Goal: Information Seeking & Learning: Learn about a topic

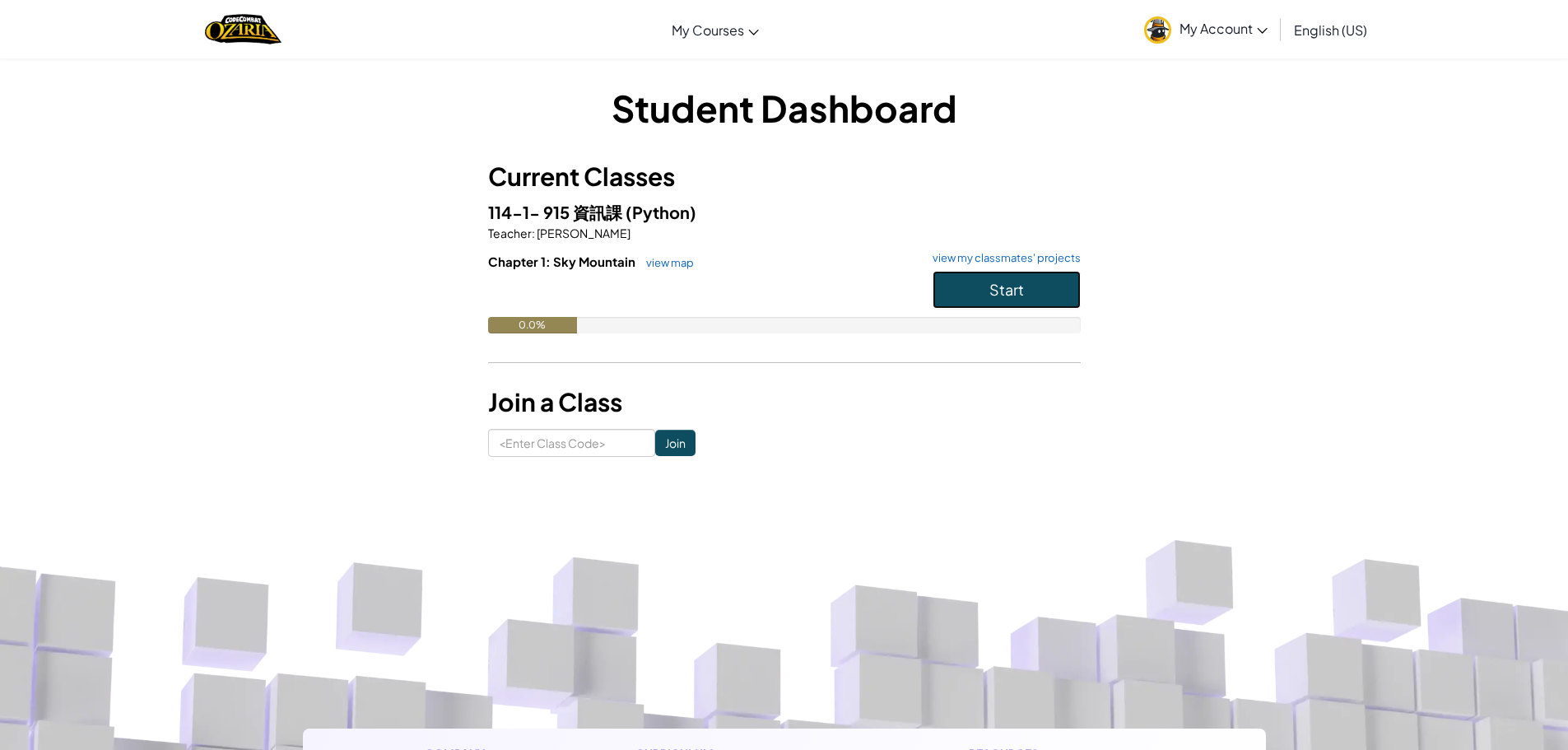
click at [1045, 295] on button "Start" at bounding box center [1006, 290] width 148 height 38
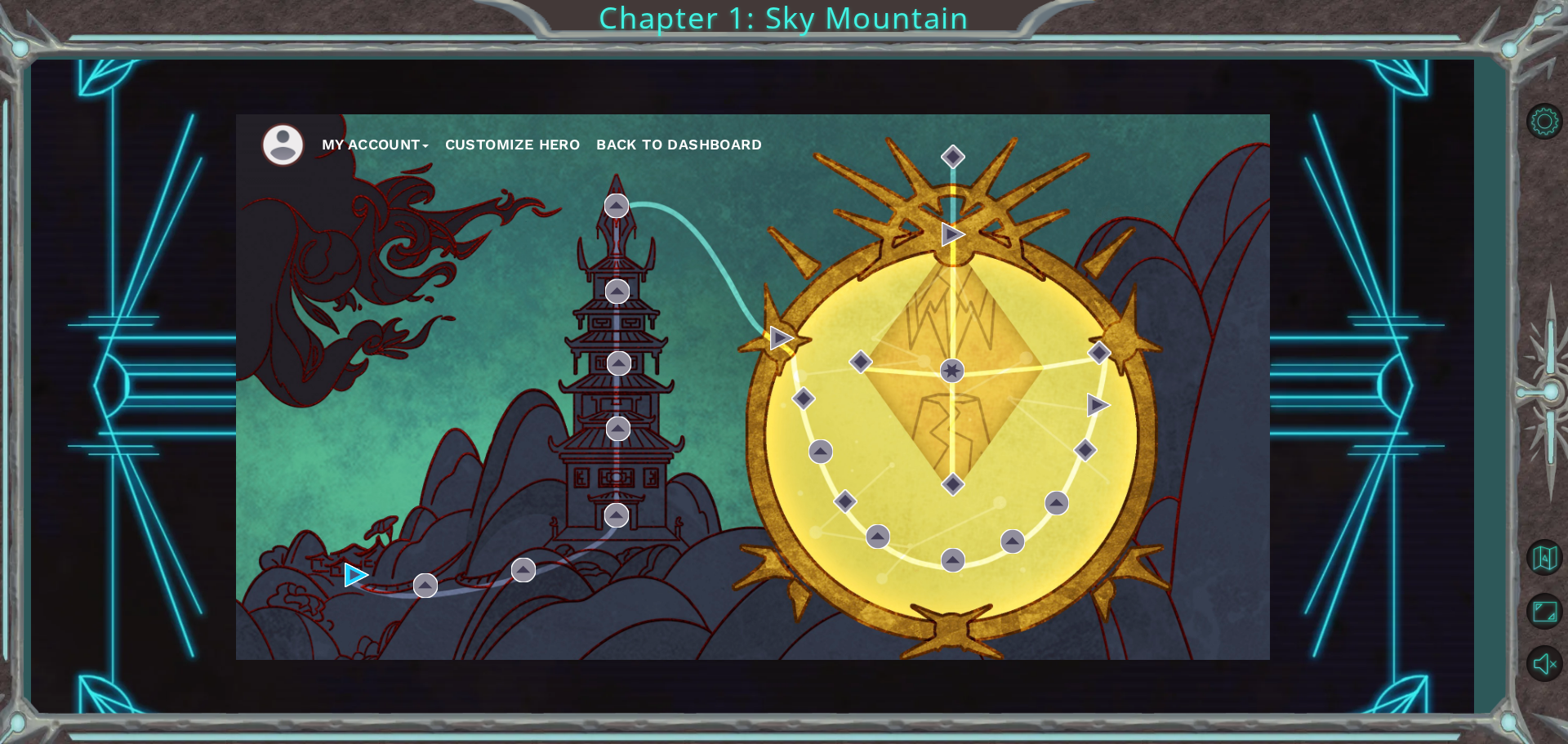
click at [590, 364] on div "My Account Customize Hero Back to Dashboard" at bounding box center [752, 388] width 1034 height 546
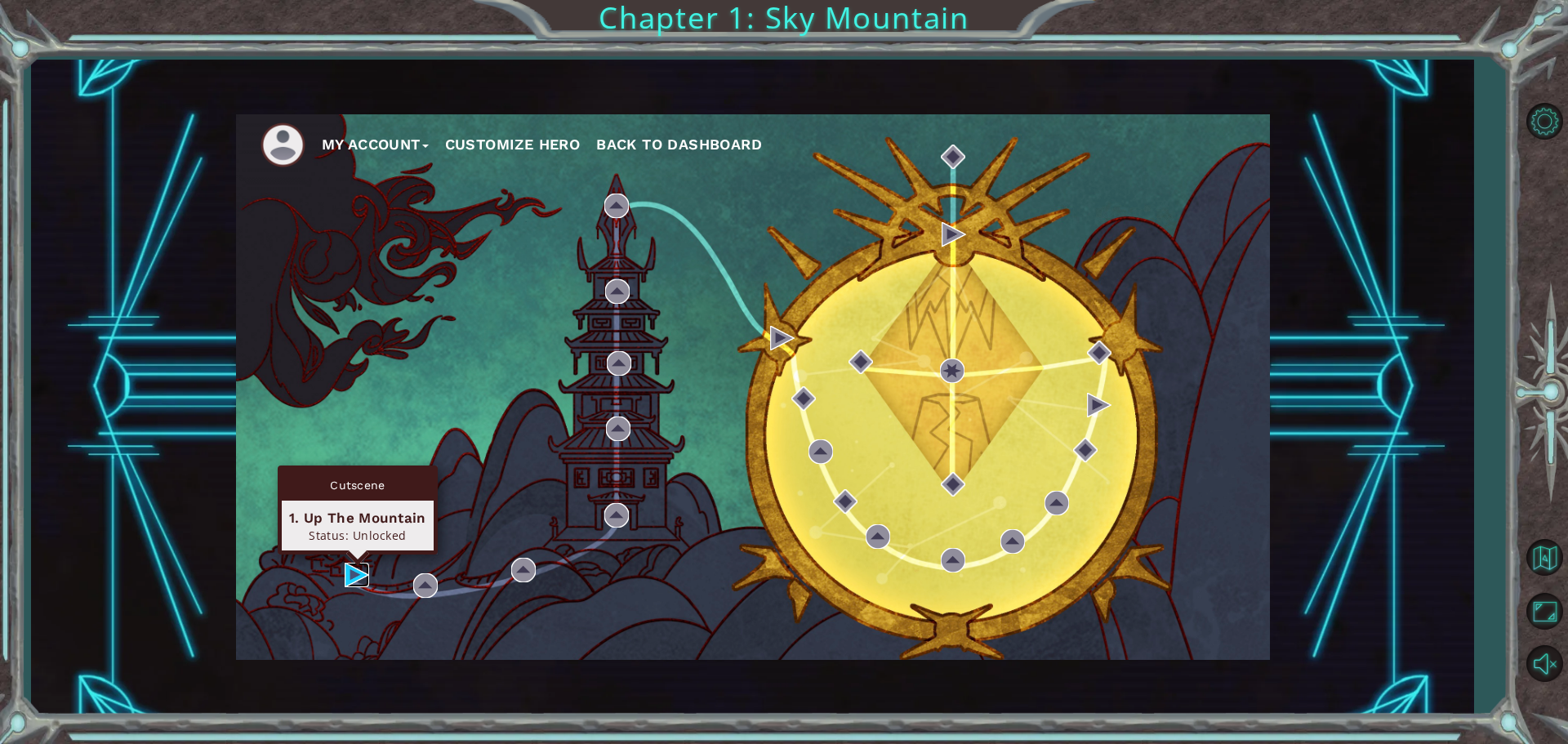
click at [358, 576] on img at bounding box center [357, 575] width 25 height 25
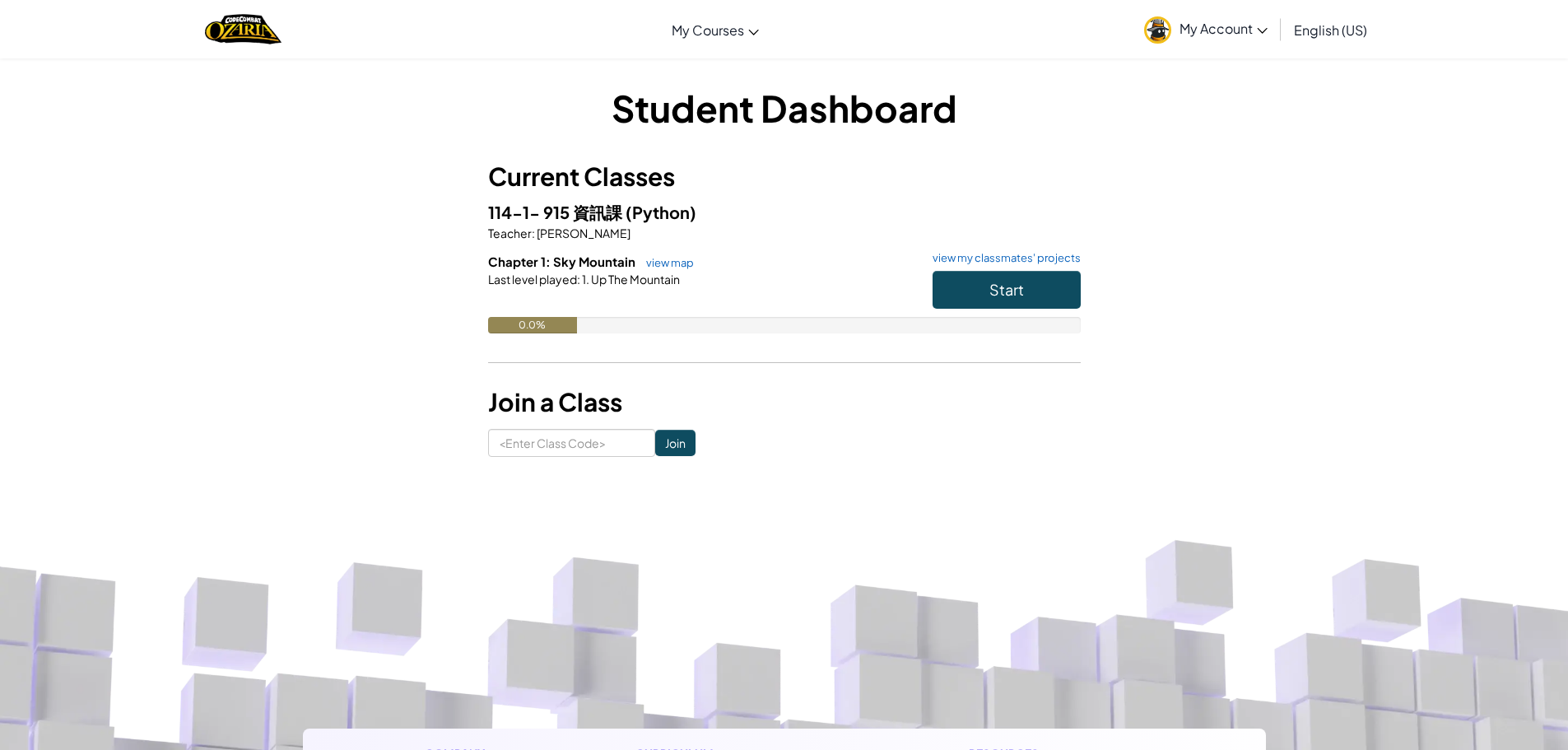
click at [1332, 34] on span "English (US)" at bounding box center [1330, 30] width 74 height 17
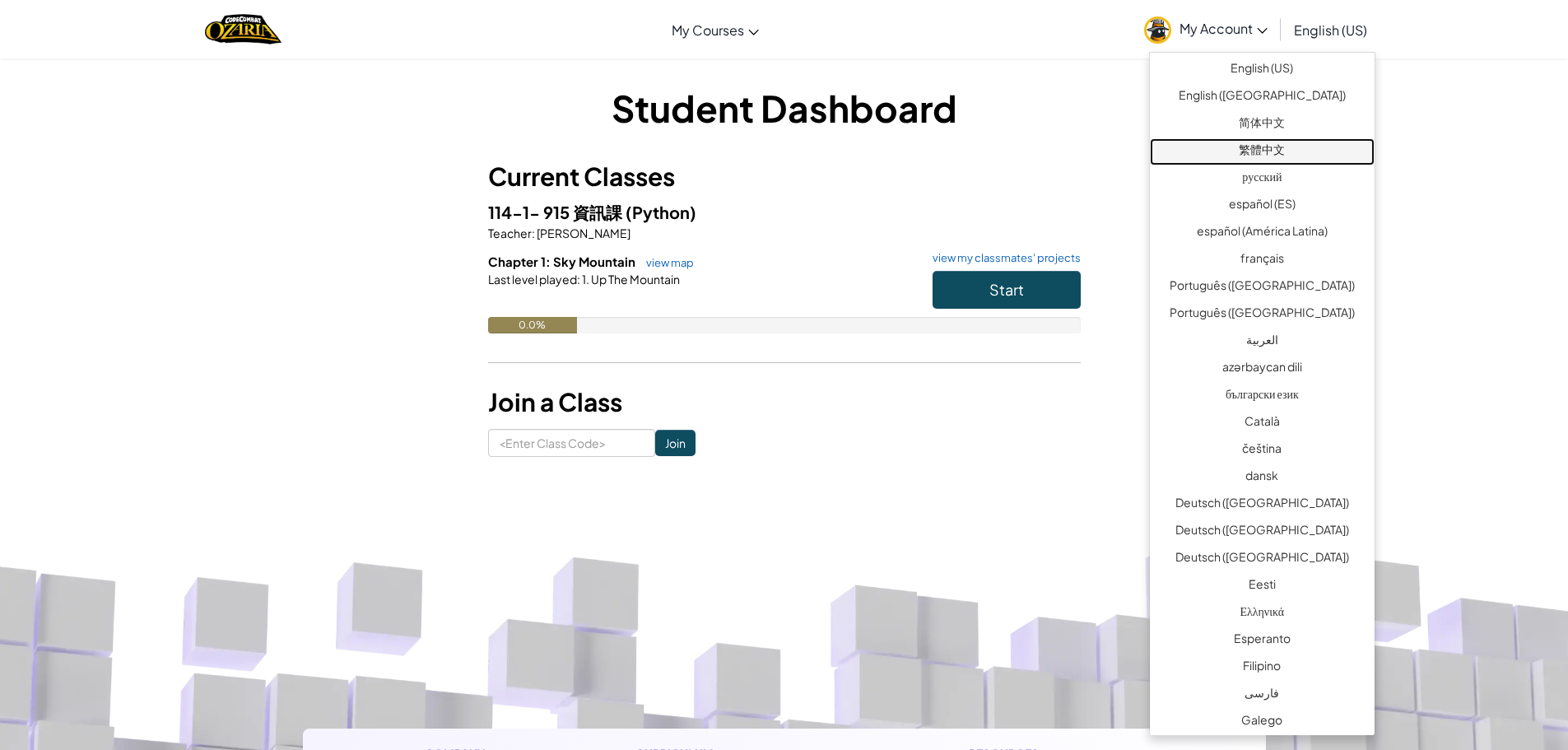
click at [1296, 146] on link "繁體中文" at bounding box center [1261, 152] width 224 height 27
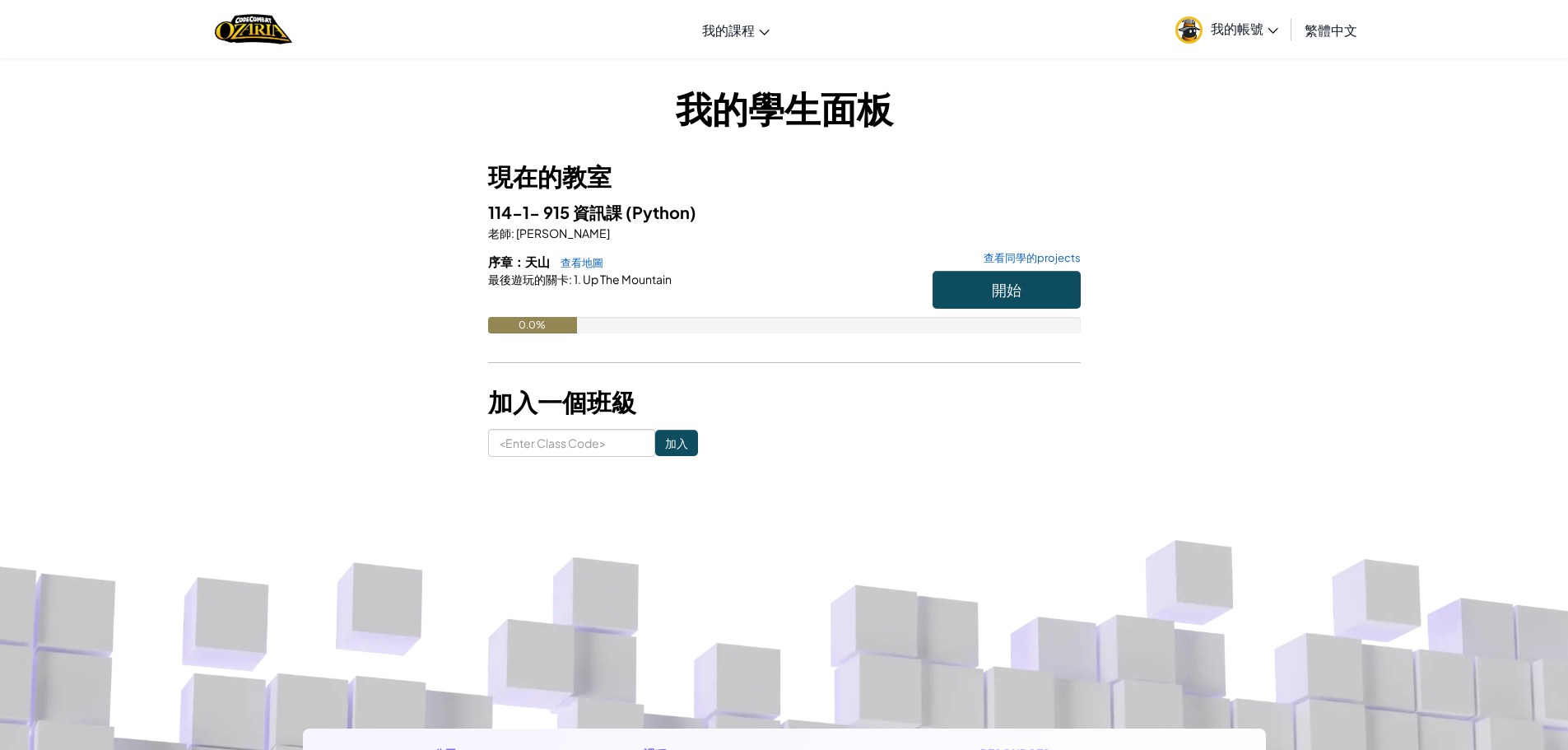
click at [1056, 269] on h6 "序章：天山 查看地圖 查看同學的projects" at bounding box center [784, 262] width 593 height 18
click at [1041, 319] on div "0.0%" at bounding box center [784, 325] width 593 height 16
click at [1024, 284] on button "開始" at bounding box center [1006, 290] width 148 height 38
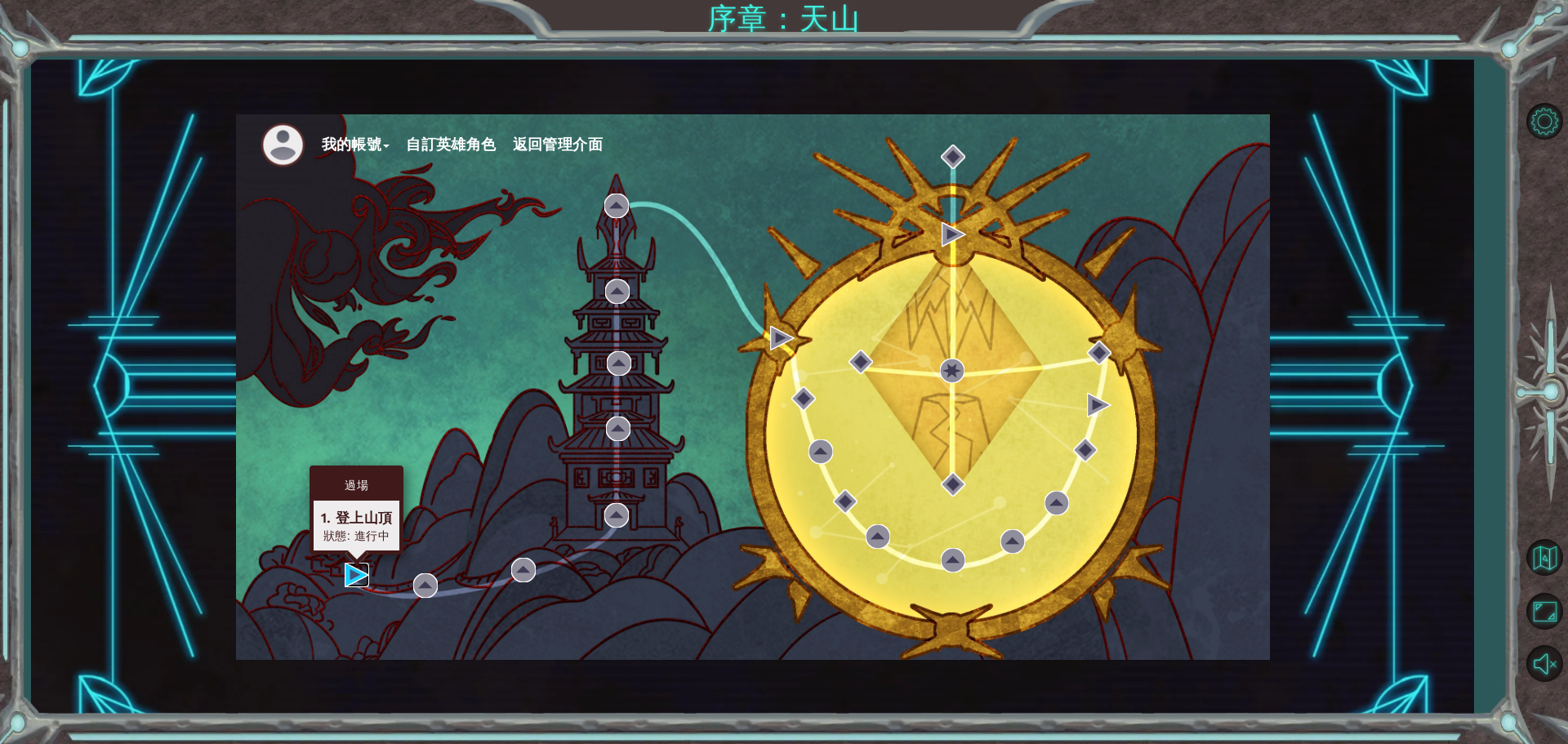
click at [345, 578] on img at bounding box center [357, 575] width 25 height 25
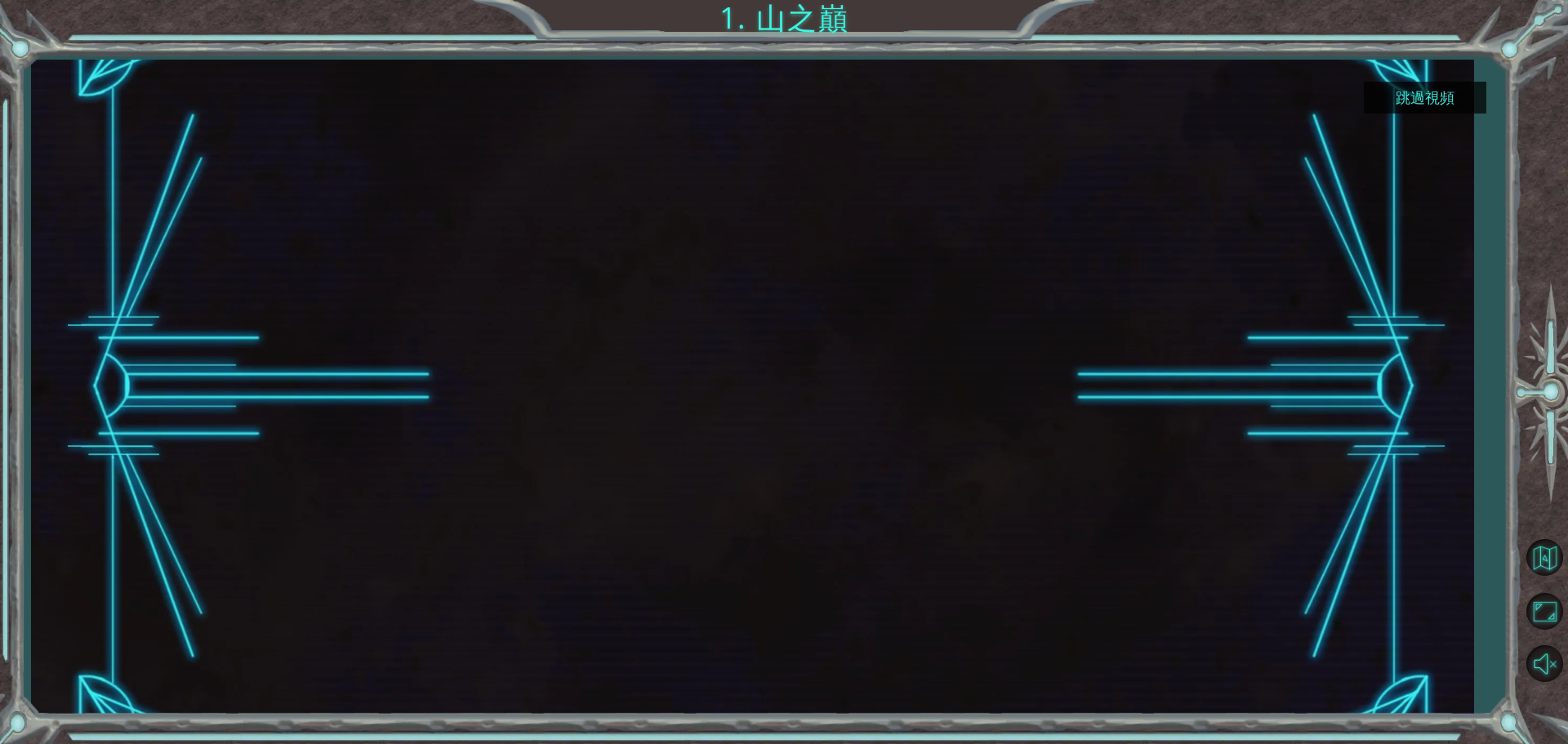
click at [1423, 90] on button "跳過視頻" at bounding box center [1425, 98] width 122 height 32
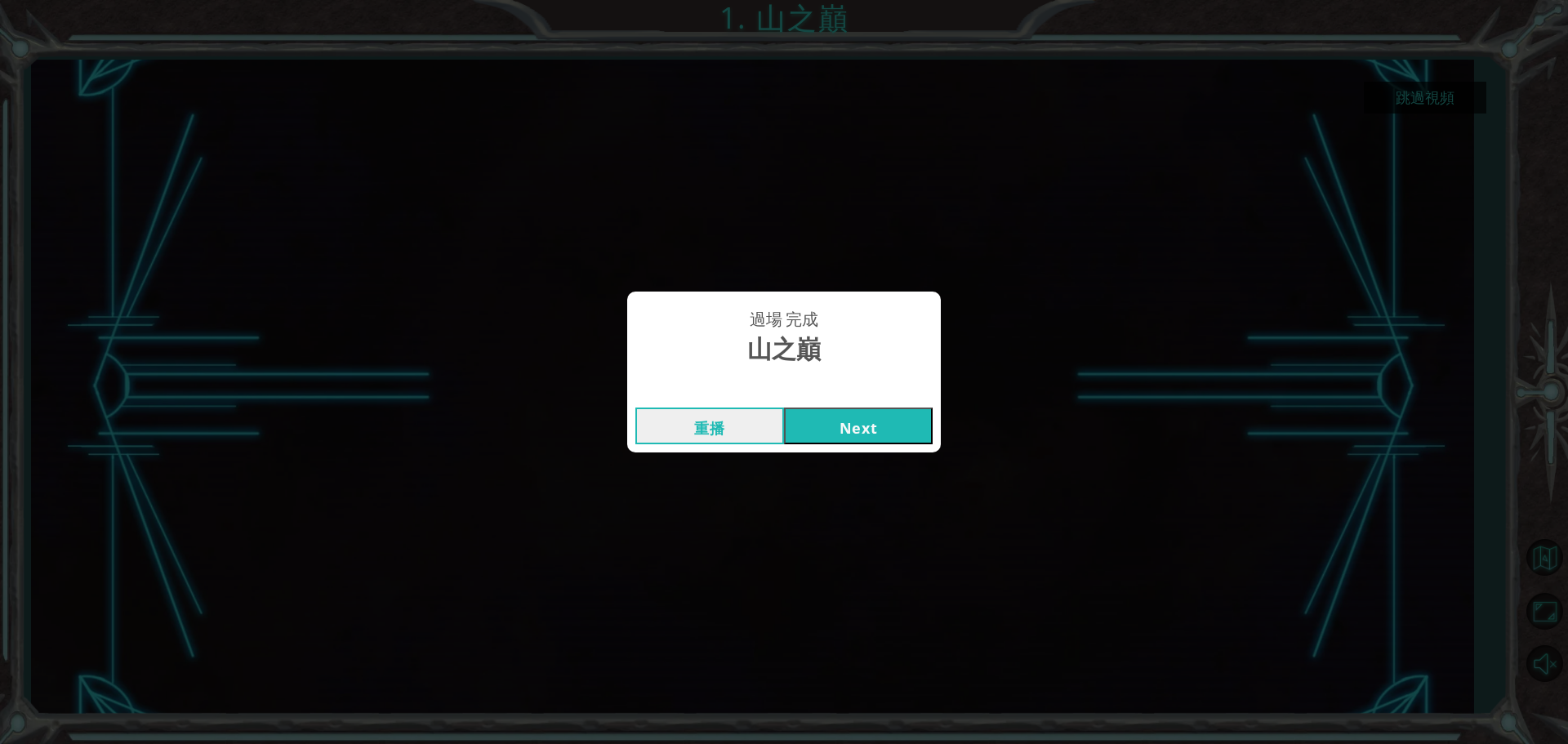
click at [871, 424] on button "Next" at bounding box center [858, 426] width 149 height 37
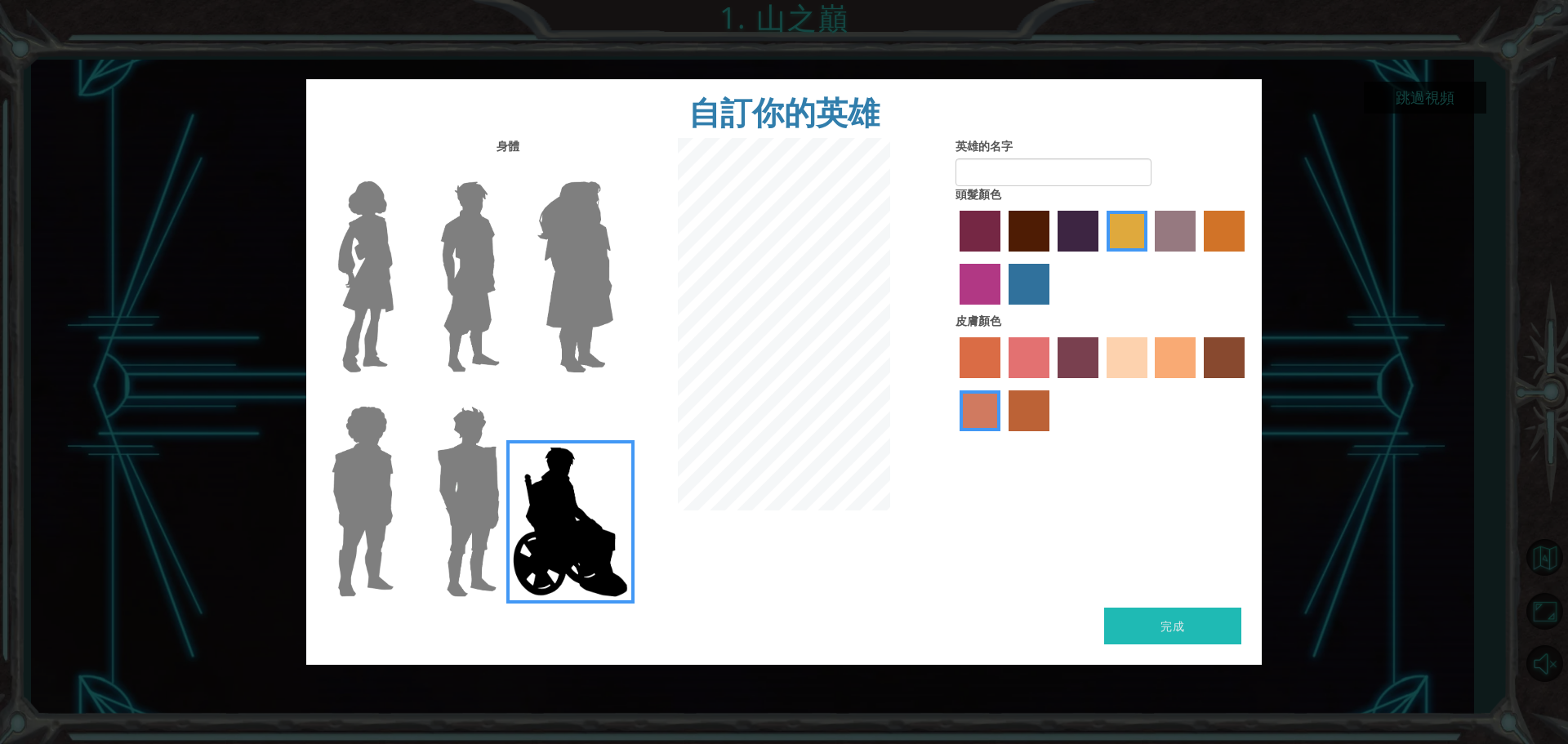
click at [595, 307] on img at bounding box center [575, 277] width 89 height 205
click at [613, 171] on input "Hero Amethyst" at bounding box center [613, 171] width 0 height 0
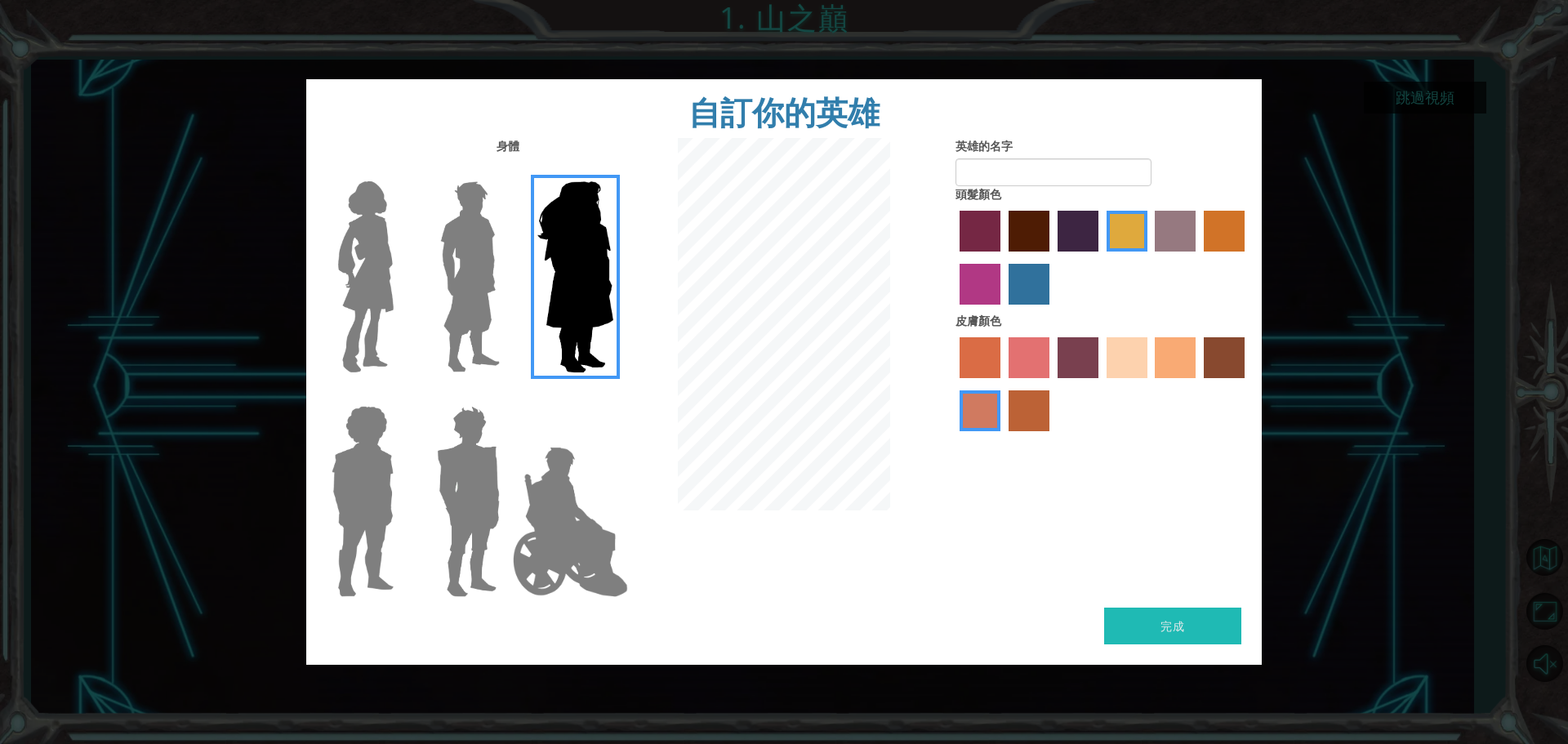
click at [424, 247] on label at bounding box center [465, 277] width 81 height 205
click at [506, 171] on input "Hero Lars" at bounding box center [506, 171] width 0 height 0
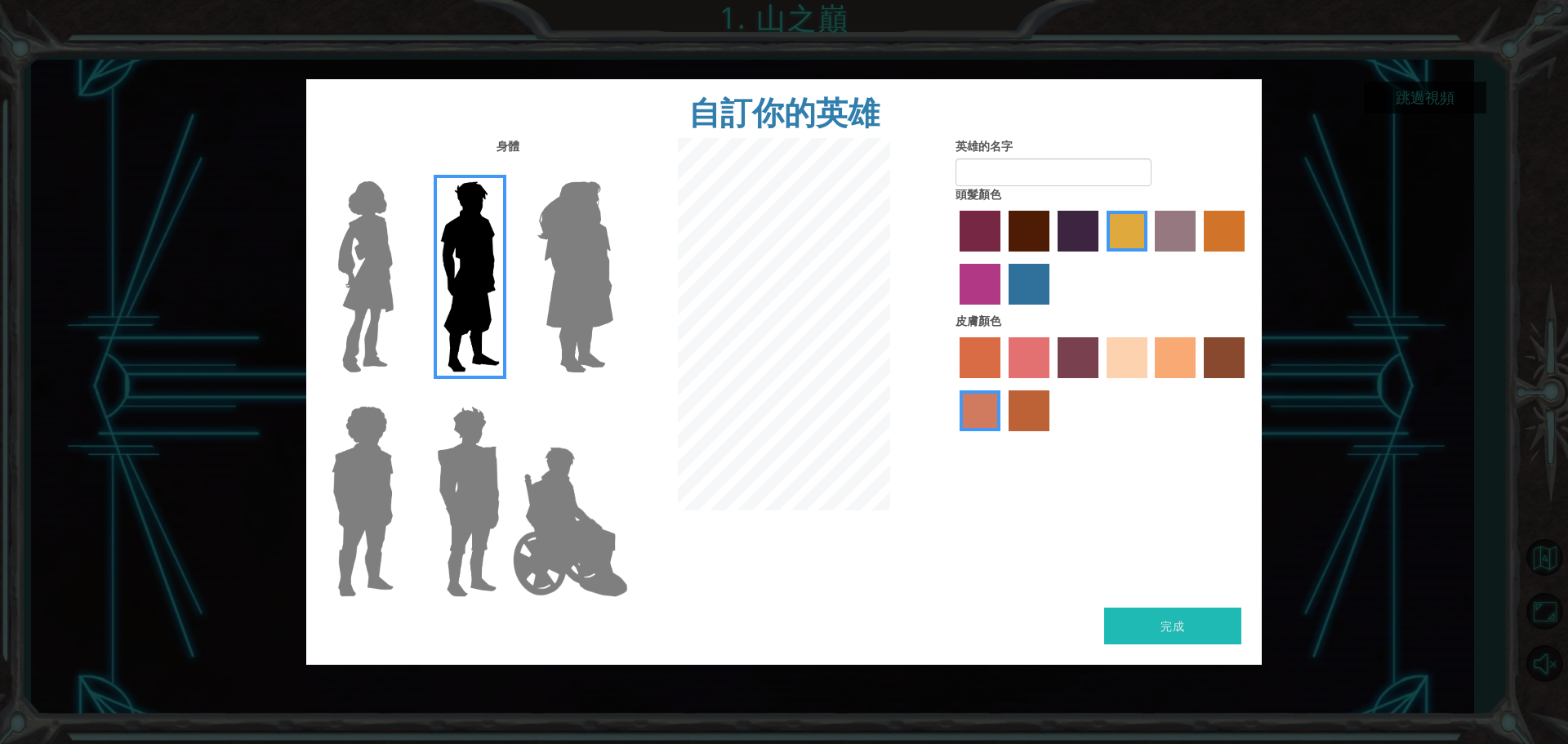
click at [367, 248] on img at bounding box center [366, 277] width 68 height 205
click at [400, 171] on input "Hero Connie" at bounding box center [400, 171] width 0 height 0
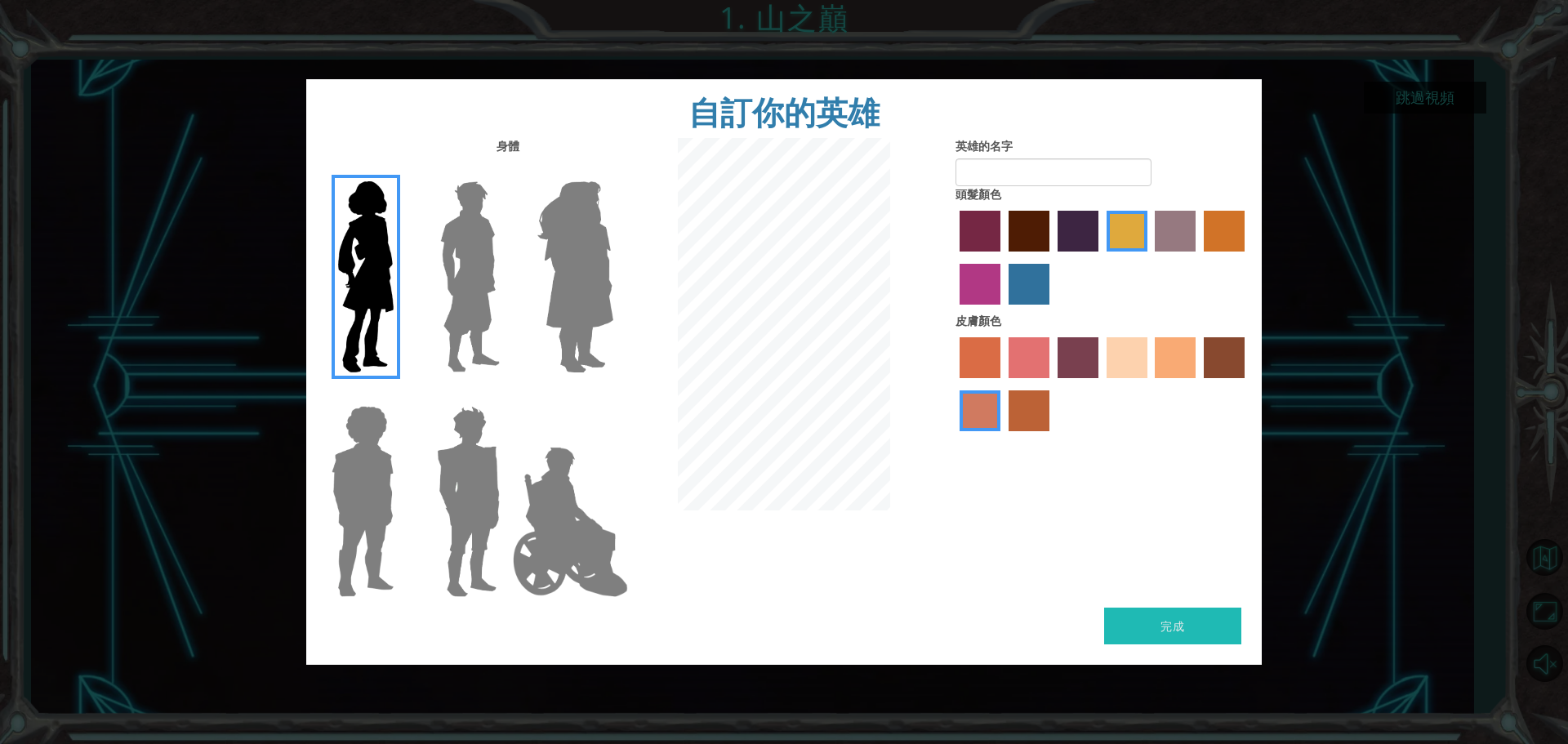
click at [398, 454] on img at bounding box center [362, 502] width 75 height 205
click at [400, 395] on input "Hero Steven" at bounding box center [400, 395] width 0 height 0
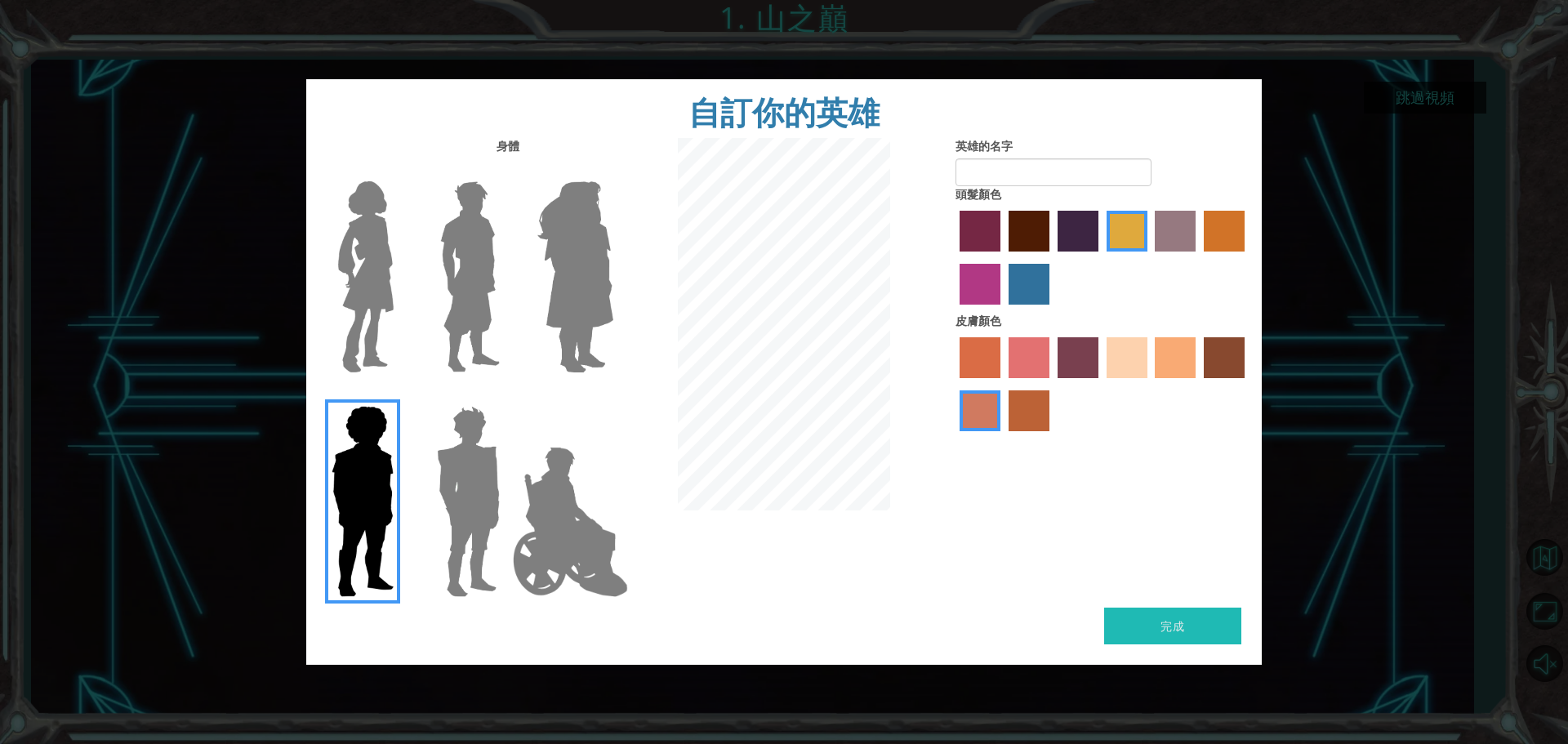
click at [460, 462] on img at bounding box center [468, 502] width 76 height 205
click at [506, 395] on input "Hero Garnet" at bounding box center [506, 395] width 0 height 0
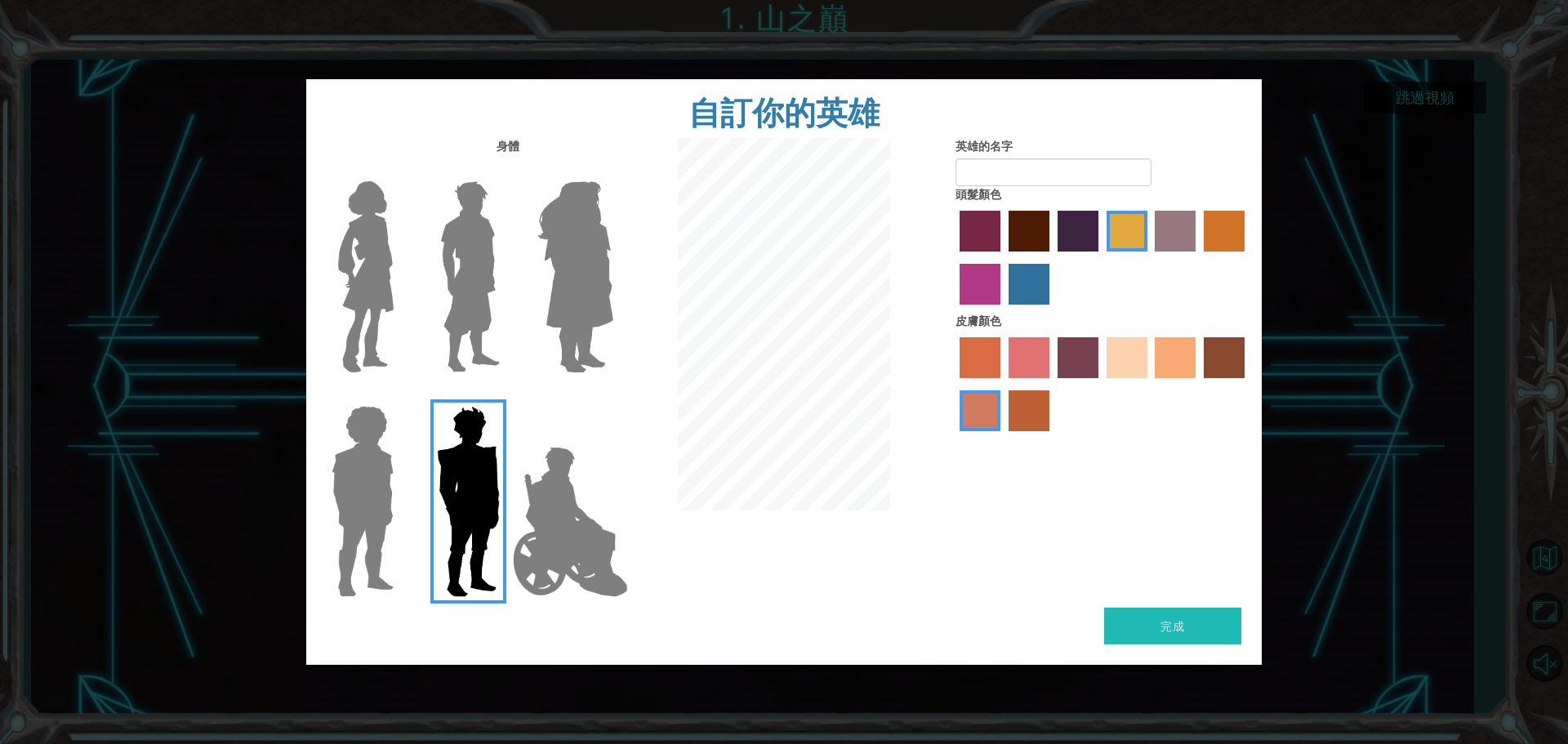
click at [471, 300] on img at bounding box center [470, 277] width 73 height 205
click at [506, 171] on input "Hero Lars" at bounding box center [506, 171] width 0 height 0
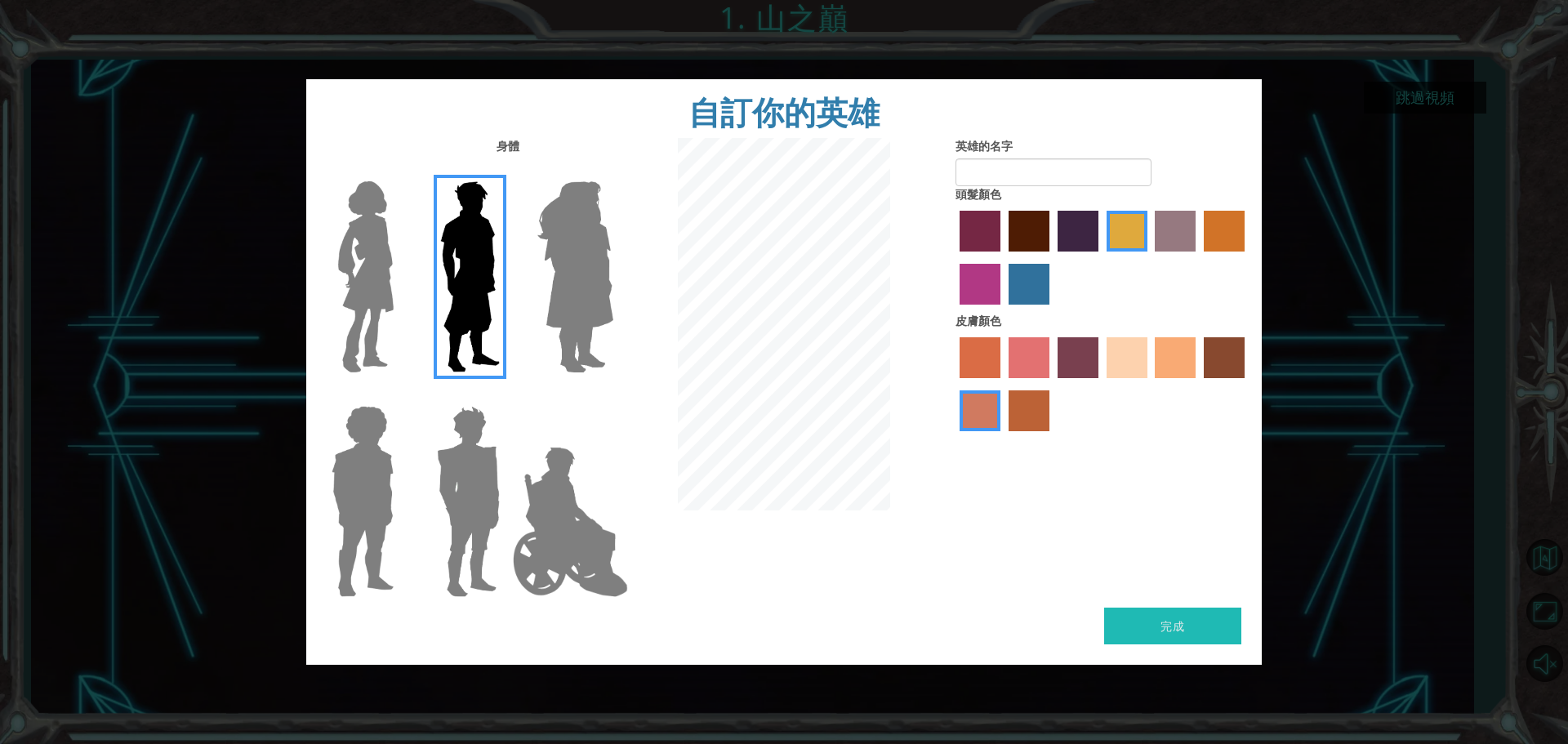
click at [550, 287] on img at bounding box center [575, 277] width 89 height 205
click at [613, 171] on input "Hero Amethyst" at bounding box center [613, 171] width 0 height 0
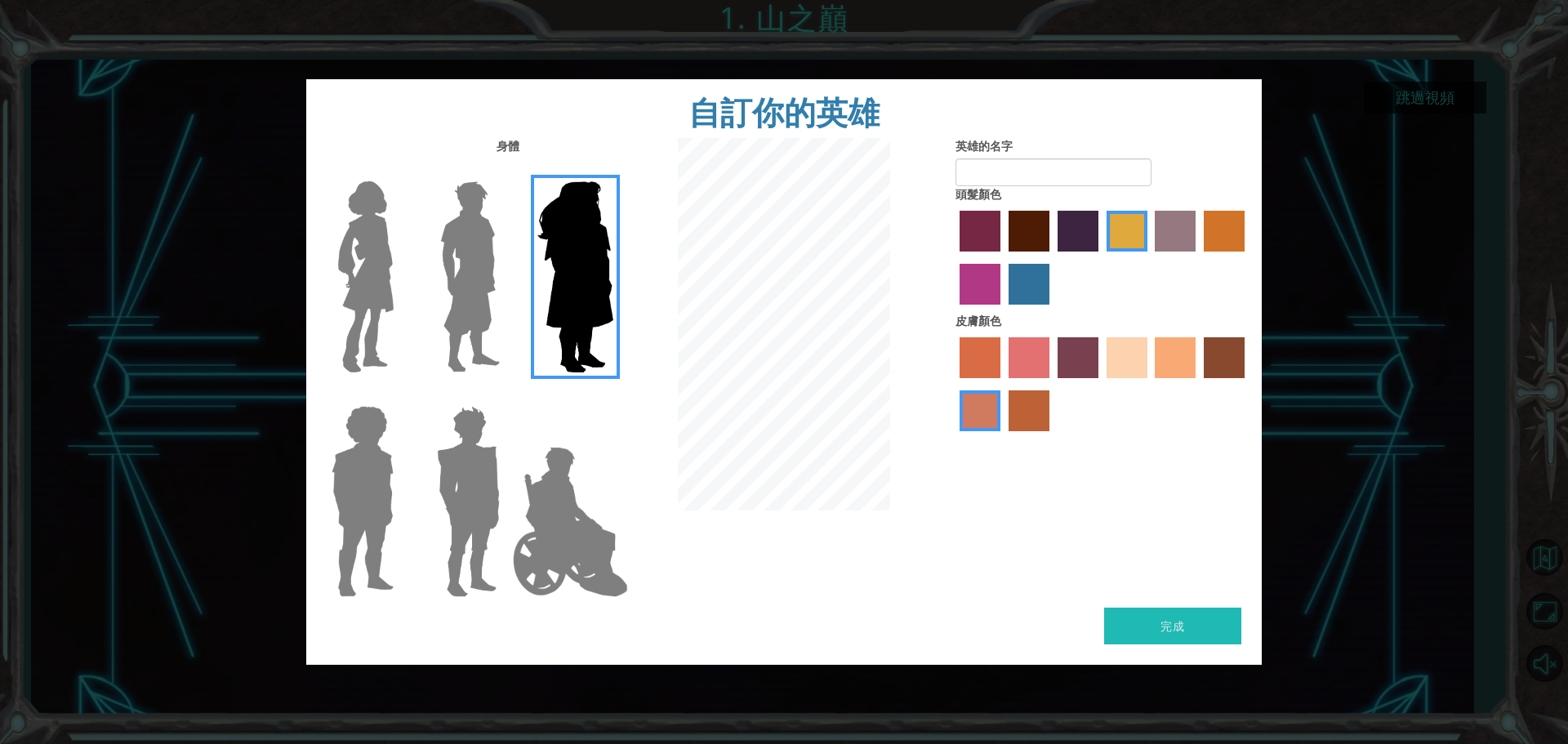
click at [334, 250] on img at bounding box center [366, 277] width 68 height 205
click at [400, 171] on input "Hero Connie" at bounding box center [400, 171] width 0 height 0
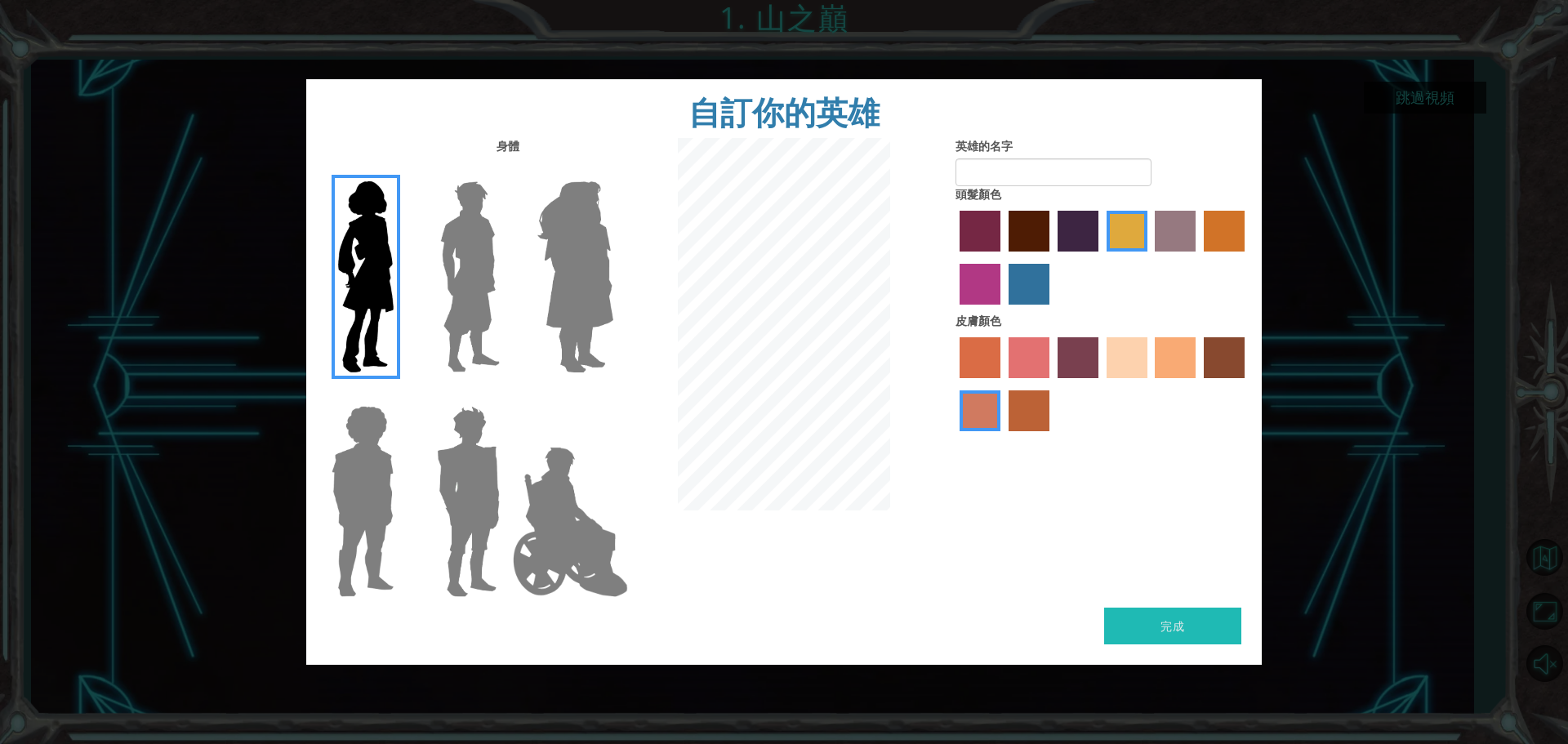
click at [608, 283] on img at bounding box center [575, 277] width 89 height 205
click at [613, 171] on input "Hero Amethyst" at bounding box center [613, 171] width 0 height 0
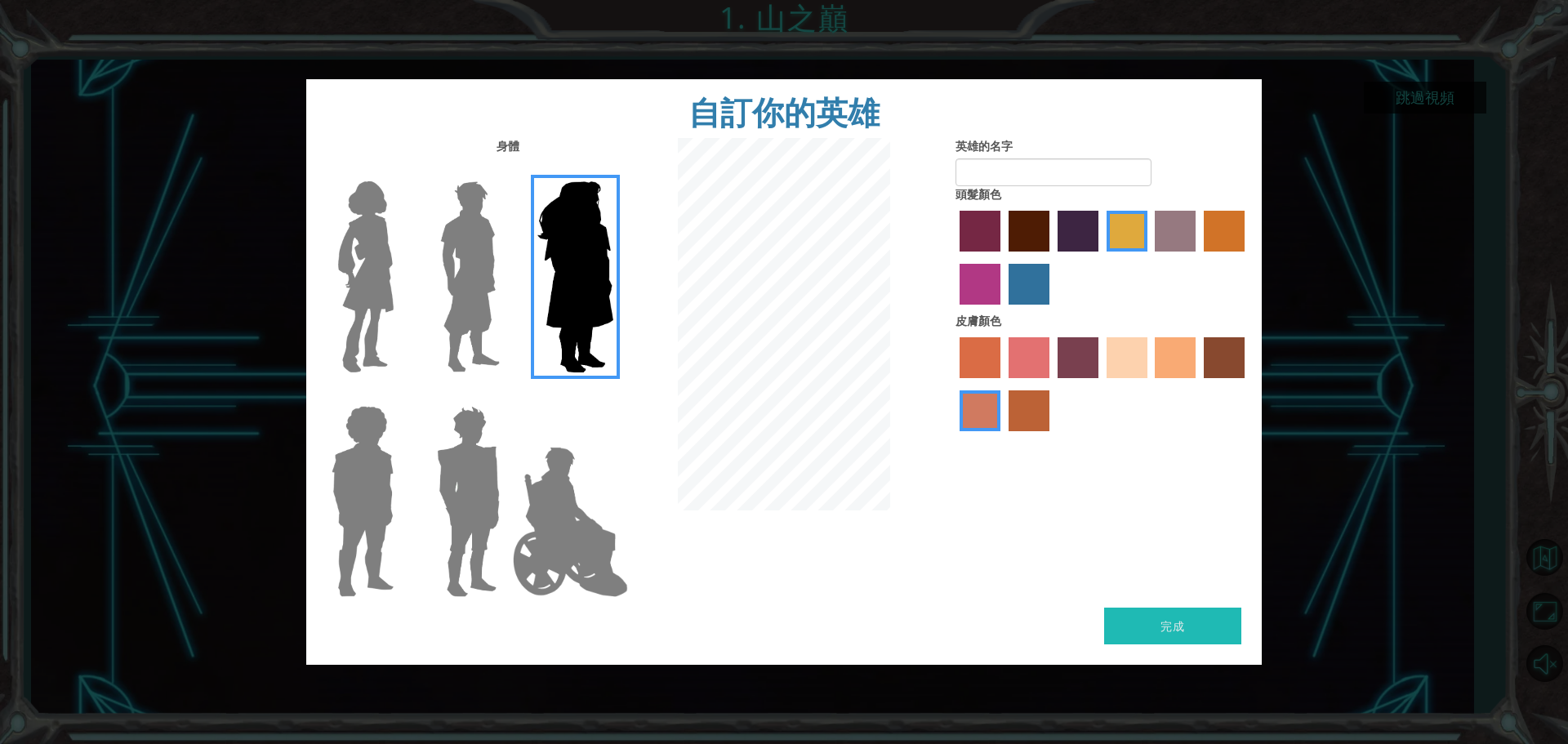
click at [1052, 358] on div at bounding box center [1103, 387] width 294 height 106
click at [1068, 356] on label "tosca skin color" at bounding box center [1077, 357] width 41 height 41
click at [1052, 384] on input "tosca skin color" at bounding box center [1052, 384] width 0 height 0
drag, startPoint x: 1016, startPoint y: 301, endPoint x: 984, endPoint y: 287, distance: 34.9
click at [1015, 299] on label "lachmara hair color" at bounding box center [1029, 283] width 41 height 41
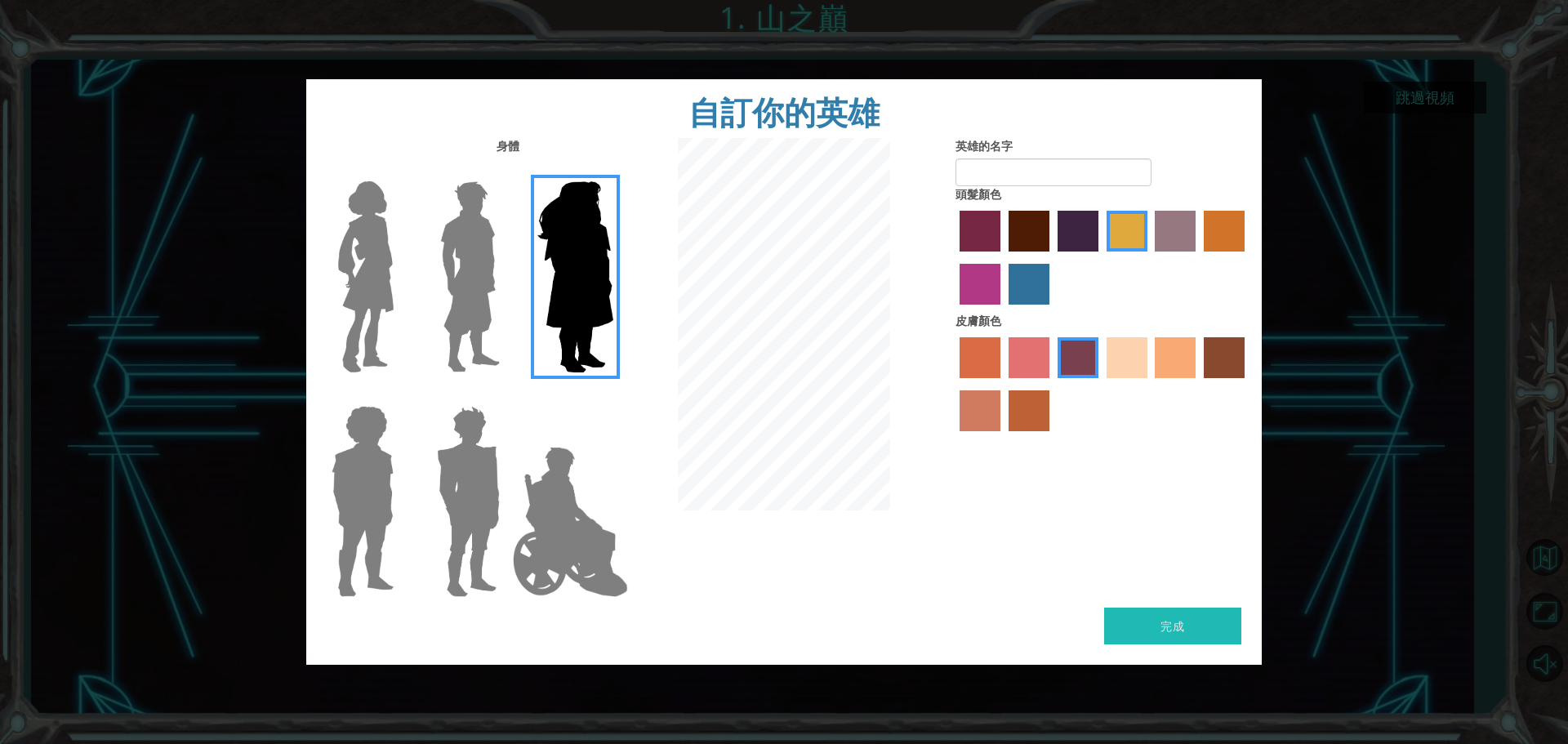
click at [1003, 311] on input "lachmara hair color" at bounding box center [1003, 311] width 0 height 0
click at [984, 287] on label "medium red violet hair color" at bounding box center [980, 283] width 41 height 41
click at [1247, 258] on input "medium red violet hair color" at bounding box center [1247, 258] width 0 height 0
click at [978, 362] on label "sorbus skin color" at bounding box center [980, 357] width 41 height 41
click at [954, 384] on input "sorbus skin color" at bounding box center [954, 384] width 0 height 0
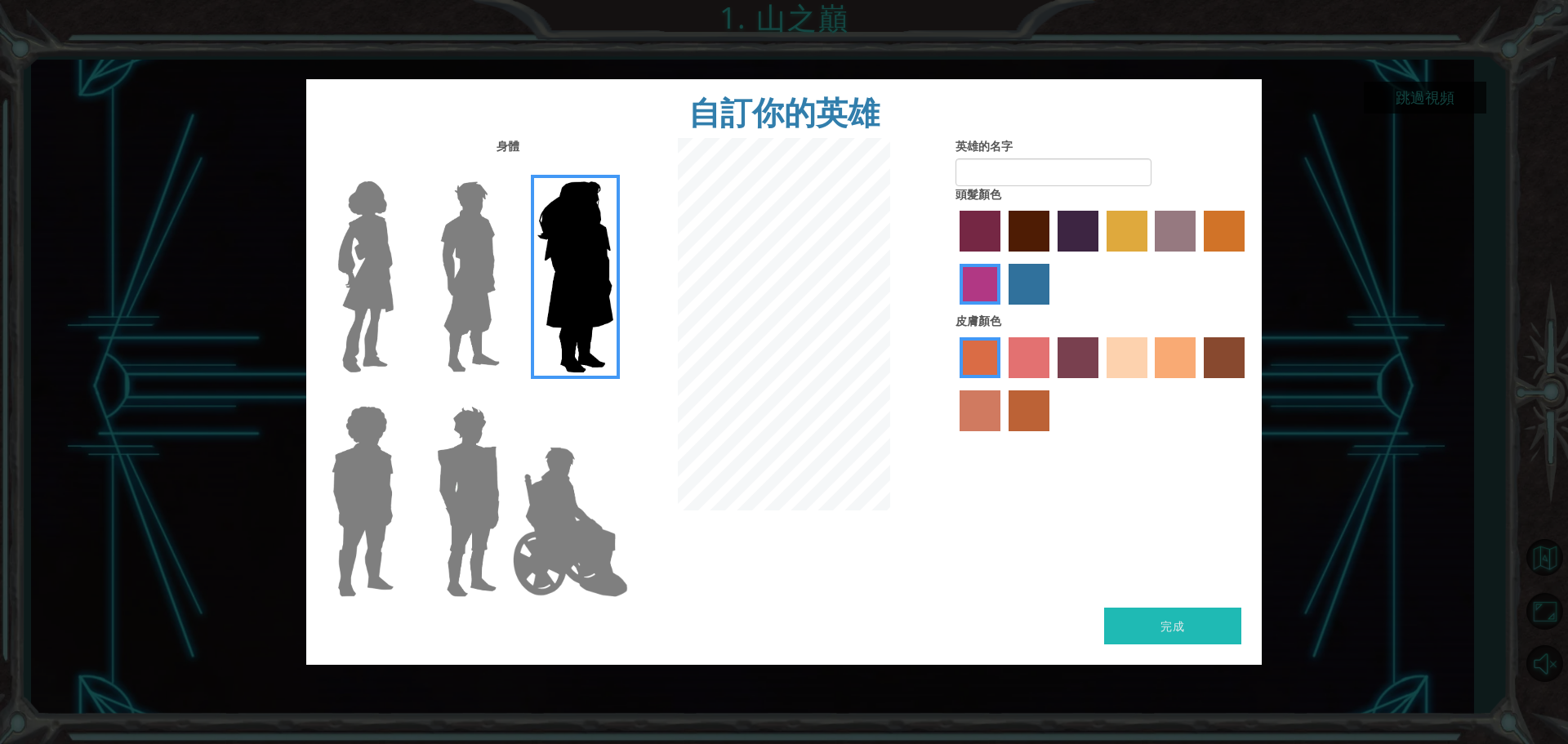
click at [1144, 342] on label "sandy beach skin color" at bounding box center [1126, 357] width 41 height 41
click at [1101, 384] on input "sandy beach skin color" at bounding box center [1101, 384] width 0 height 0
click at [1116, 225] on label "tulip tree hair color" at bounding box center [1126, 230] width 41 height 41
click at [1101, 258] on input "tulip tree hair color" at bounding box center [1101, 258] width 0 height 0
click at [982, 276] on label "medium red violet hair color" at bounding box center [980, 283] width 41 height 41
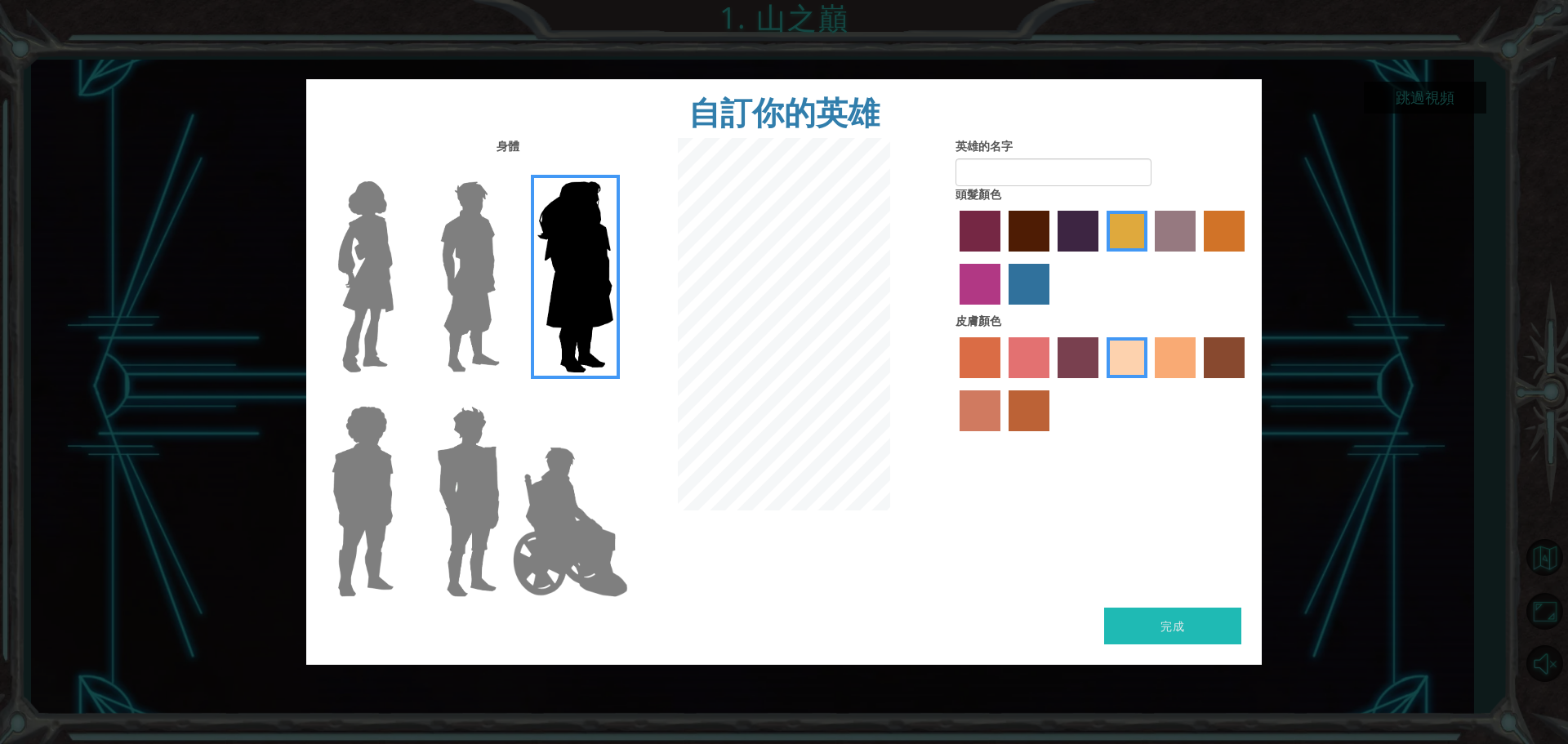
click at [1247, 258] on input "medium red violet hair color" at bounding box center [1247, 258] width 0 height 0
click at [983, 250] on label "paprika hair color" at bounding box center [980, 230] width 41 height 41
click at [954, 258] on input "paprika hair color" at bounding box center [954, 258] width 0 height 0
click at [1012, 294] on label "lachmara hair color" at bounding box center [1029, 283] width 41 height 41
click at [1003, 311] on input "lachmara hair color" at bounding box center [1003, 311] width 0 height 0
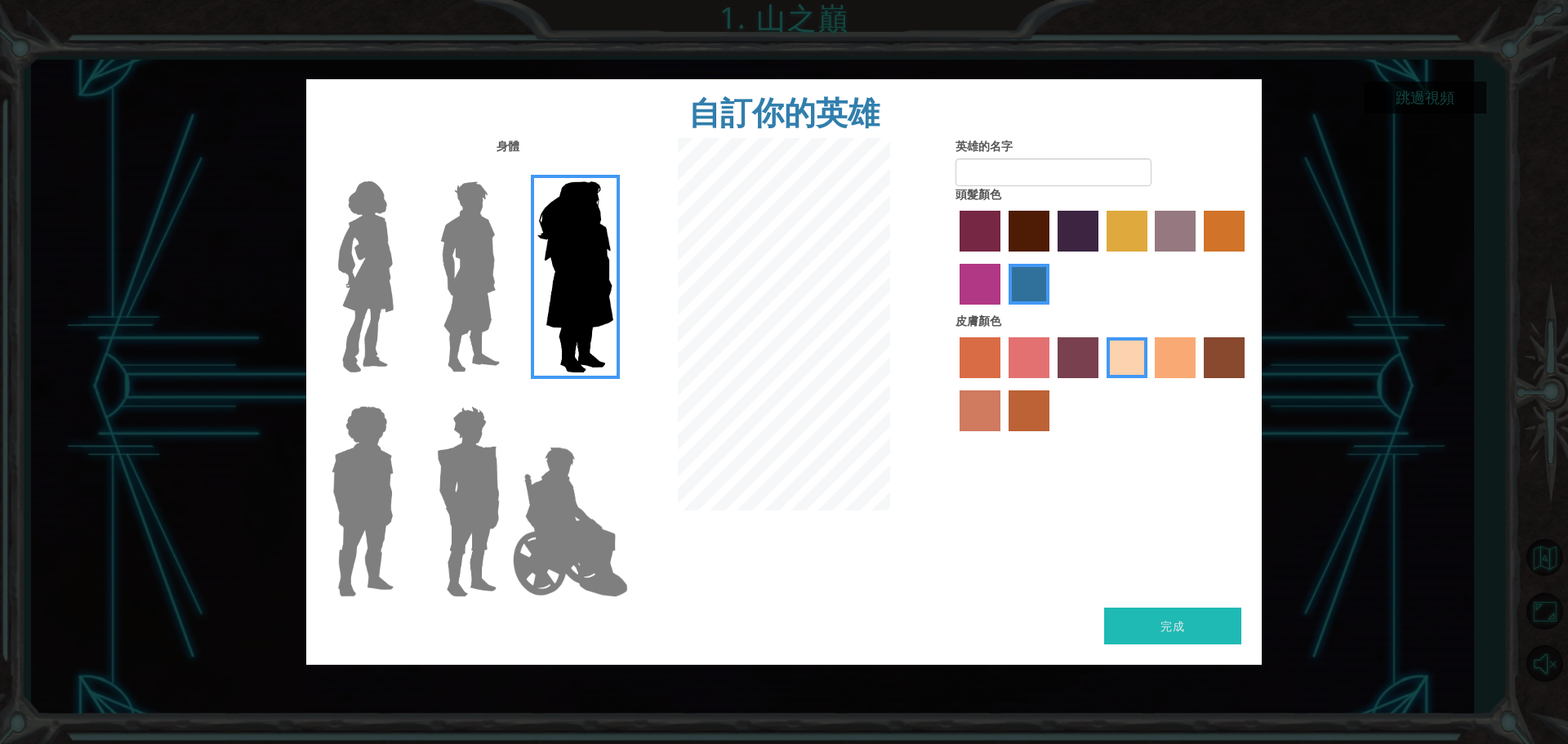
click at [1020, 360] on label "froly skin color" at bounding box center [1029, 357] width 41 height 41
click at [1003, 384] on input "froly skin color" at bounding box center [1003, 384] width 0 height 0
click at [1130, 359] on label "sandy beach skin color" at bounding box center [1126, 357] width 41 height 41
click at [1101, 384] on input "sandy beach skin color" at bounding box center [1101, 384] width 0 height 0
click at [487, 260] on img at bounding box center [470, 277] width 73 height 205
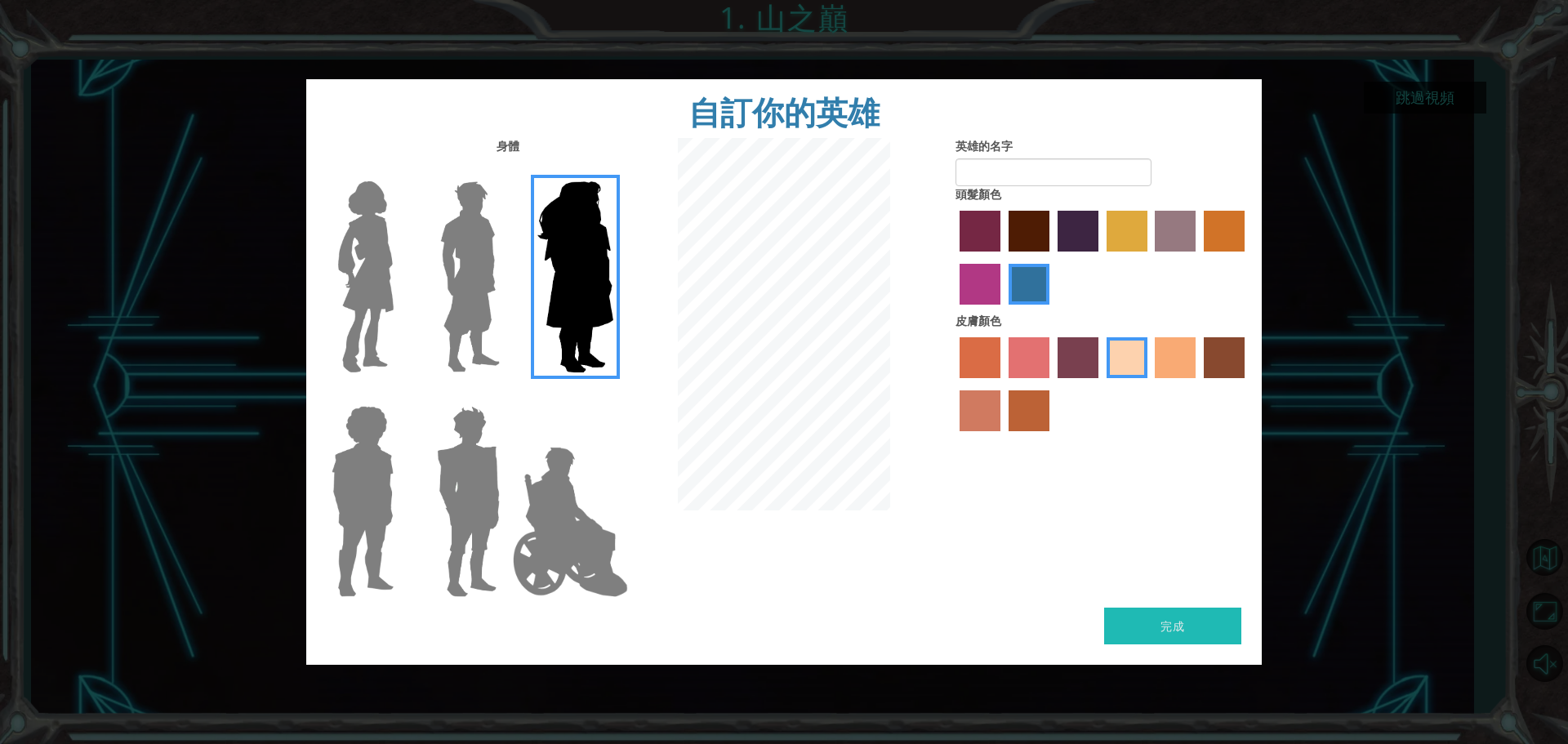
click at [506, 171] on input "Hero Lars" at bounding box center [506, 171] width 0 height 0
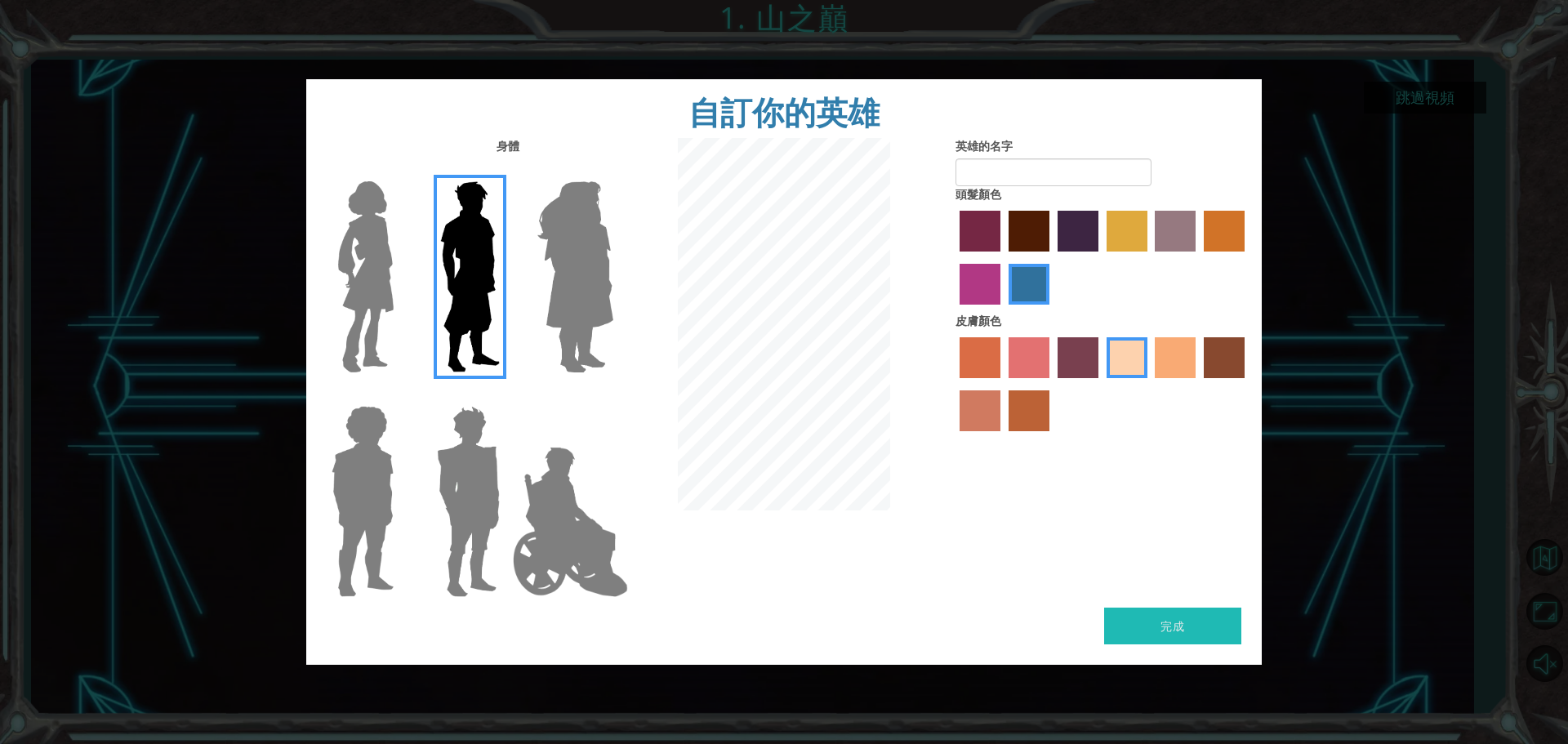
click at [381, 232] on img at bounding box center [366, 277] width 68 height 205
click at [400, 171] on input "Hero Connie" at bounding box center [400, 171] width 0 height 0
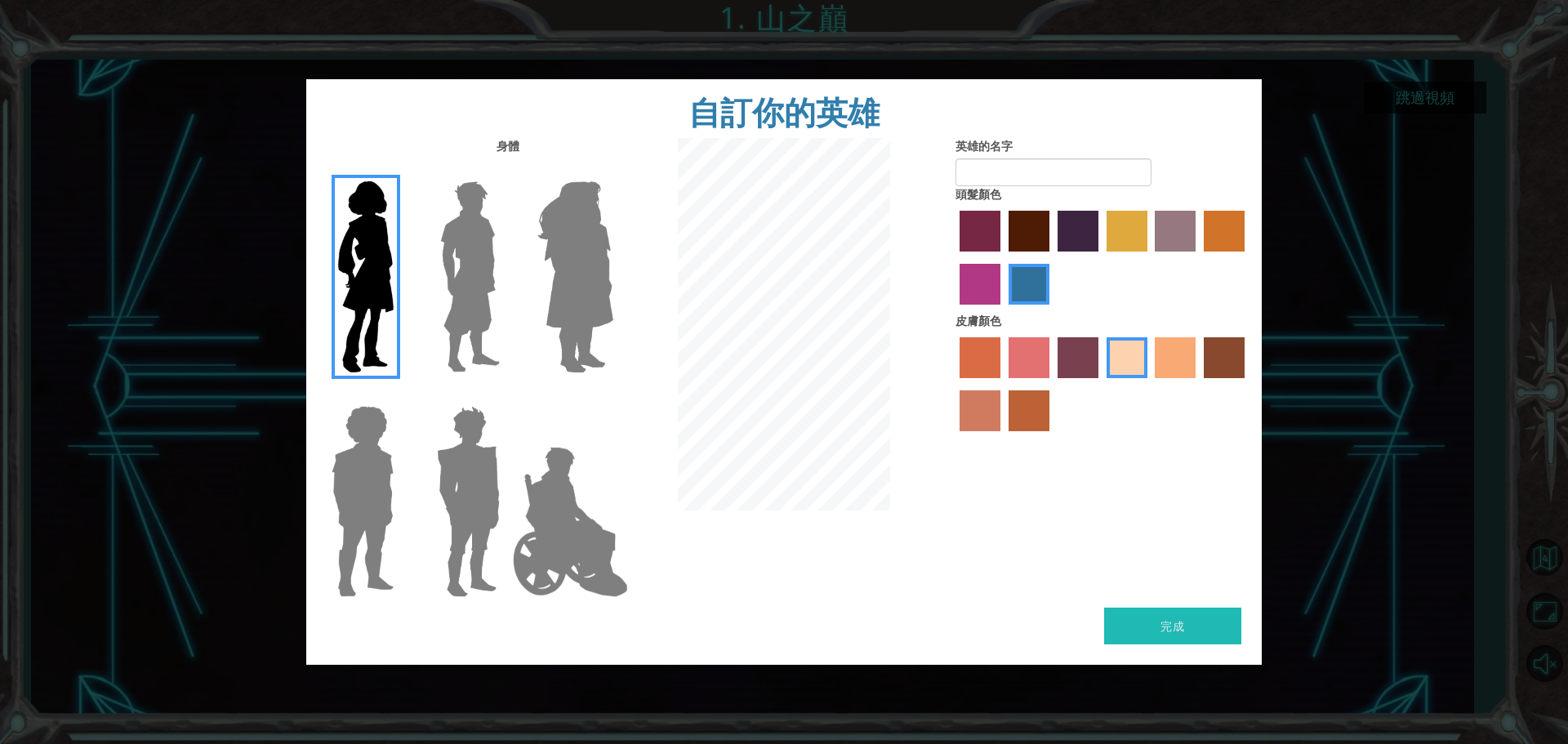
click at [381, 412] on img at bounding box center [362, 502] width 75 height 205
click at [400, 395] on input "Hero Steven" at bounding box center [400, 395] width 0 height 0
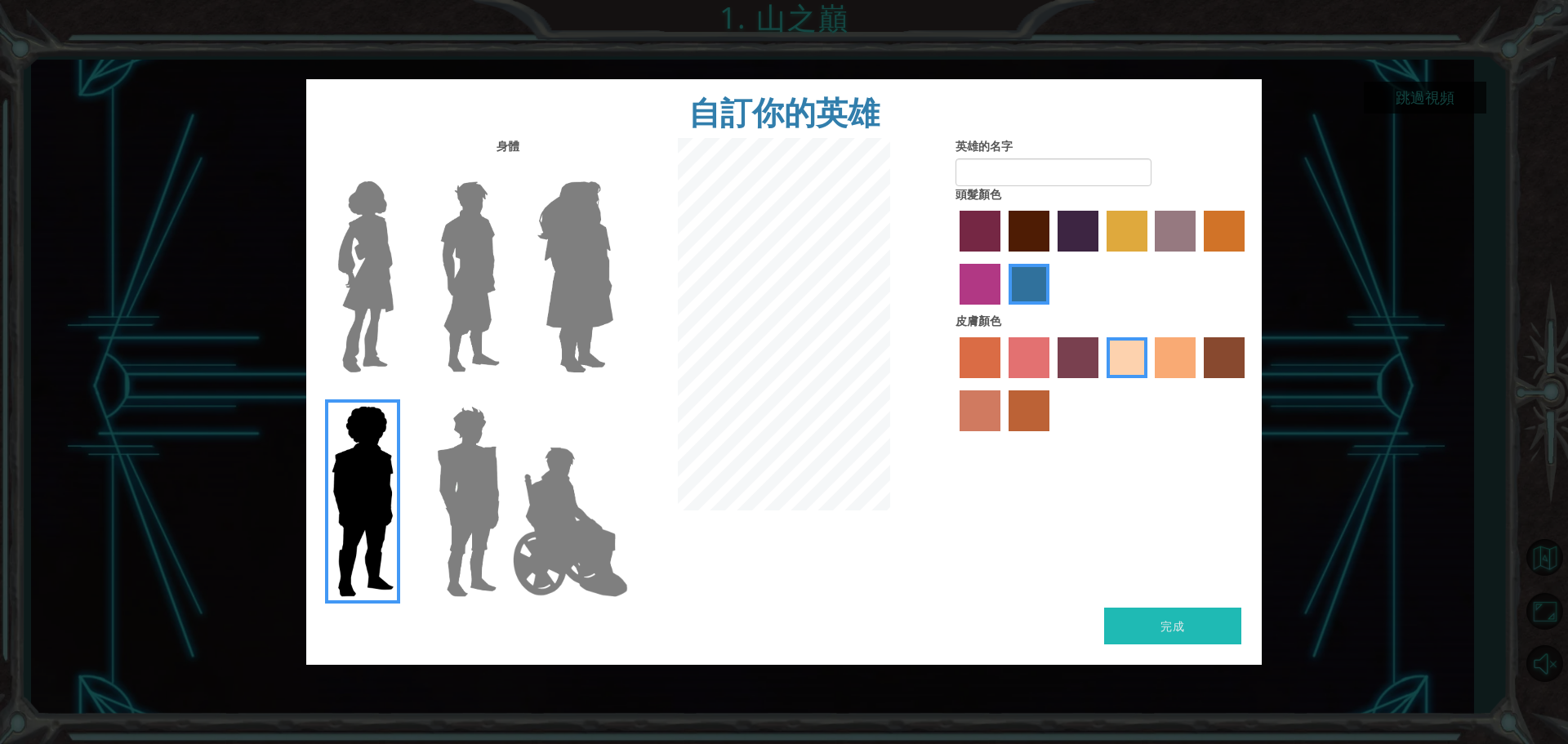
click at [474, 430] on img at bounding box center [468, 502] width 76 height 205
click at [506, 395] on input "Hero Garnet" at bounding box center [506, 395] width 0 height 0
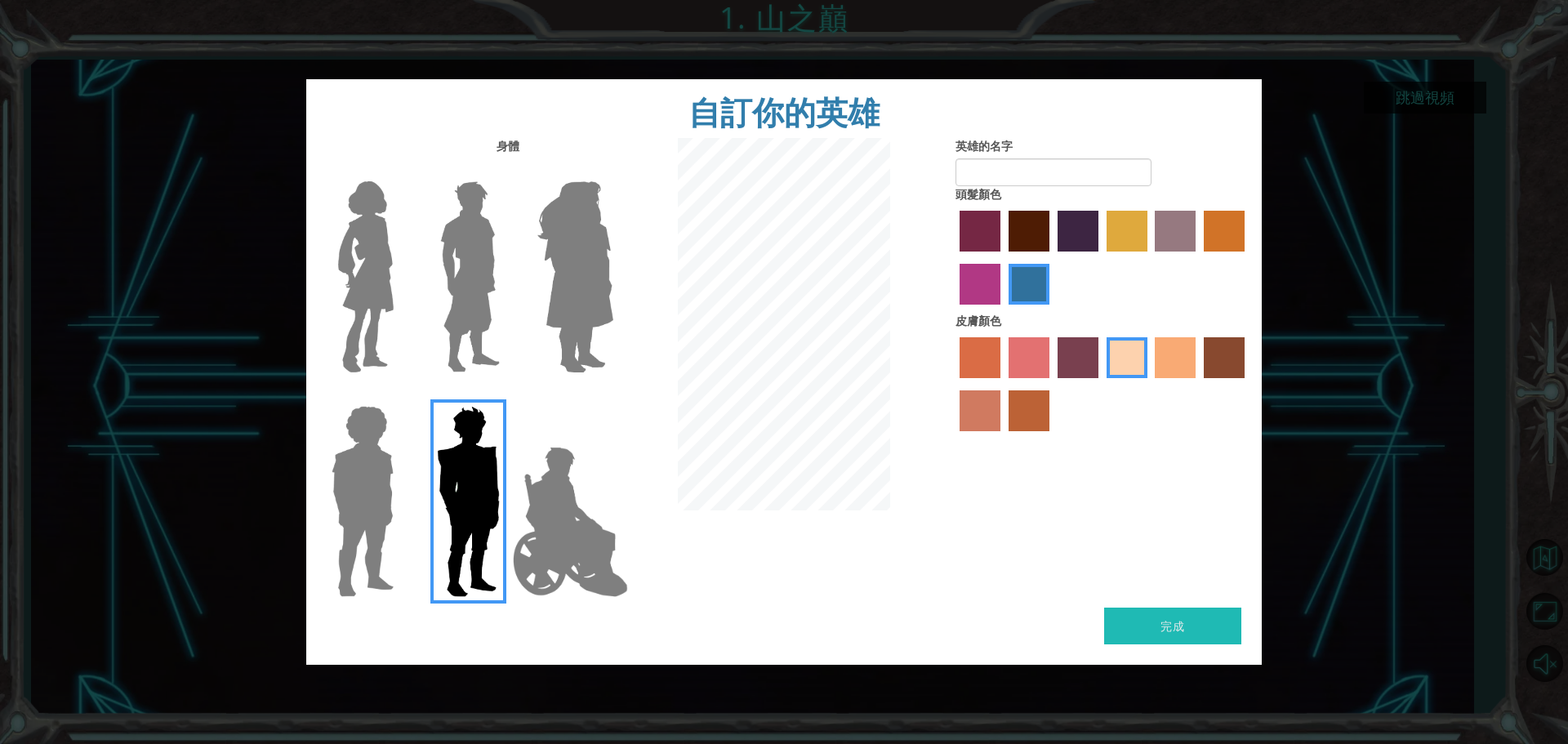
click at [566, 447] on img at bounding box center [569, 522] width 128 height 163
click at [613, 395] on input "Hero Jamie" at bounding box center [613, 395] width 0 height 0
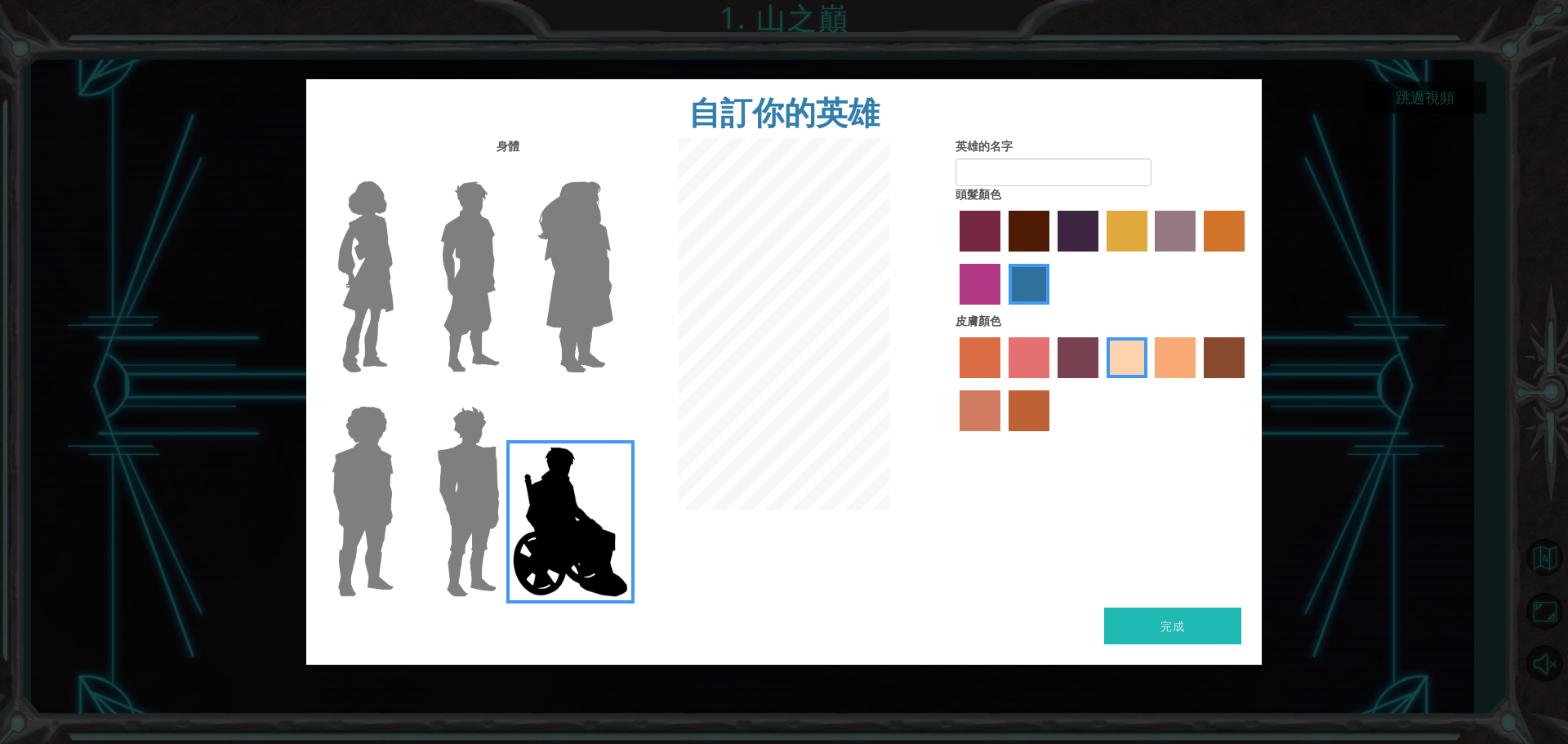
click at [581, 305] on img at bounding box center [575, 277] width 89 height 205
click at [613, 171] on input "Hero Amethyst" at bounding box center [613, 171] width 0 height 0
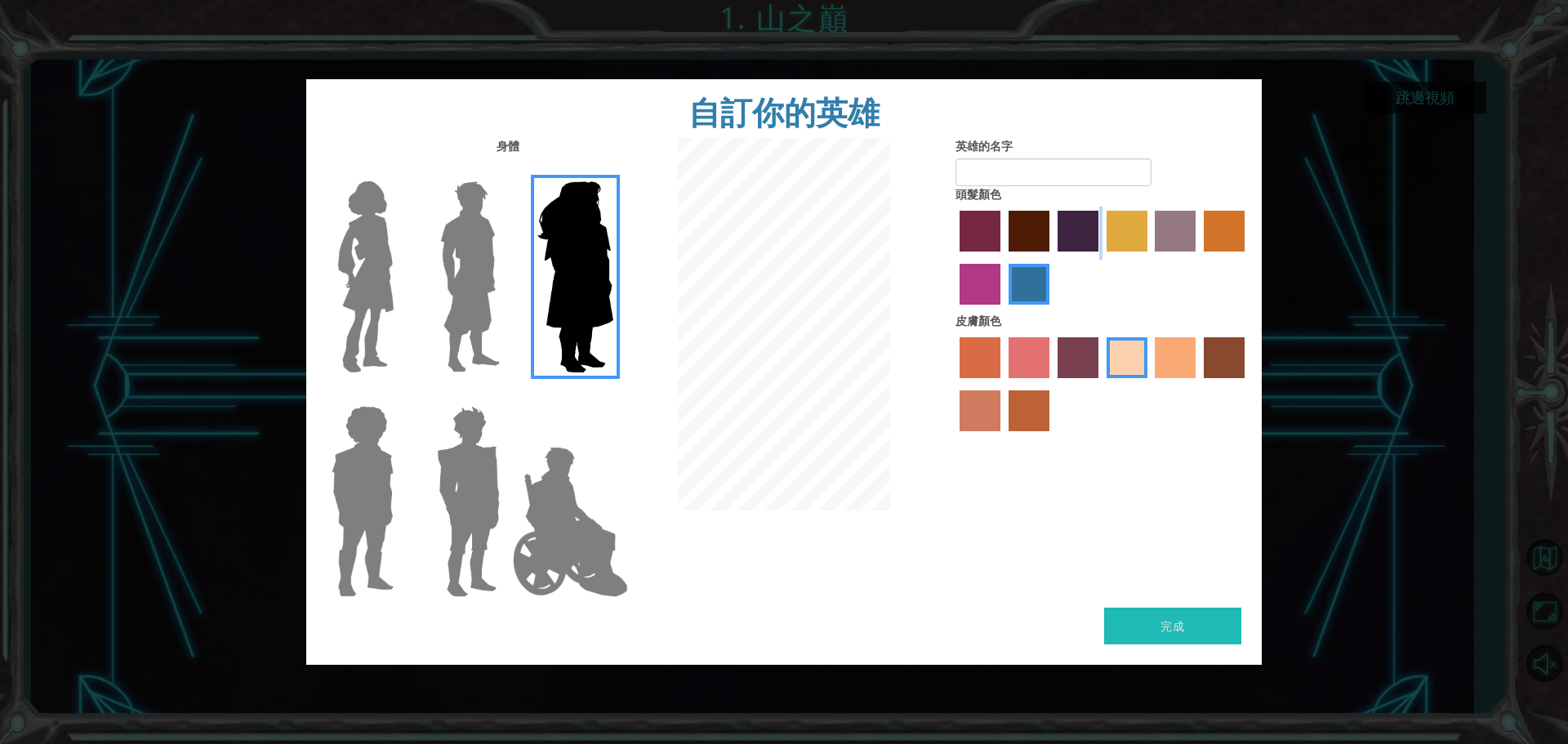
drag, startPoint x: 1057, startPoint y: 239, endPoint x: 1109, endPoint y: 226, distance: 53.6
click at [1109, 226] on div at bounding box center [1103, 260] width 294 height 106
click at [1110, 225] on label "tulip tree hair color" at bounding box center [1126, 230] width 41 height 41
click at [1101, 258] on input "tulip tree hair color" at bounding box center [1101, 258] width 0 height 0
click at [1229, 223] on label "gold drop hair color" at bounding box center [1224, 230] width 41 height 41
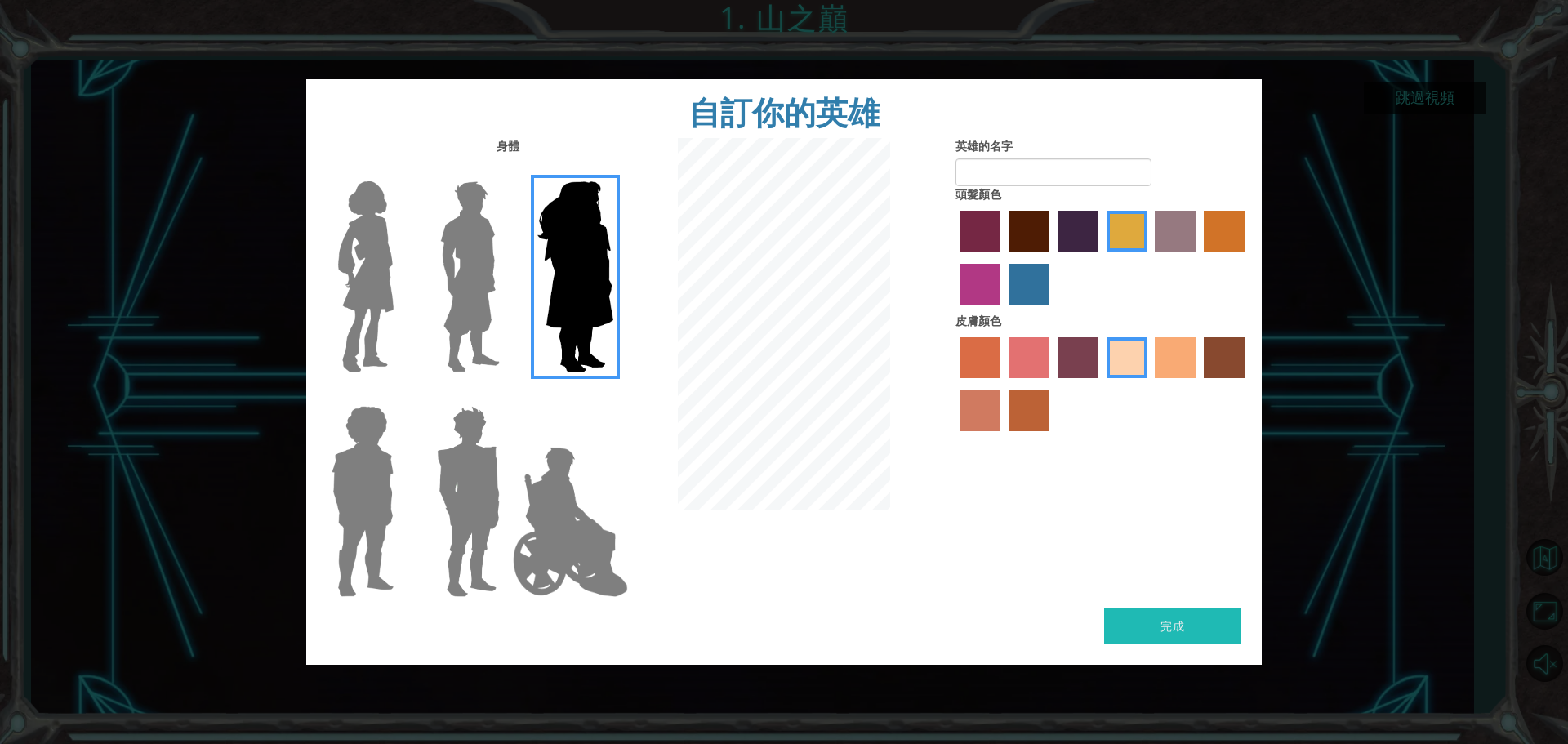
click at [1199, 258] on input "gold drop hair color" at bounding box center [1199, 258] width 0 height 0
click at [1136, 230] on label "tulip tree hair color" at bounding box center [1126, 230] width 41 height 41
click at [1101, 258] on input "tulip tree hair color" at bounding box center [1101, 258] width 0 height 0
click at [1162, 241] on label "bazaar hair color" at bounding box center [1175, 230] width 41 height 41
click at [1150, 258] on input "bazaar hair color" at bounding box center [1150, 258] width 0 height 0
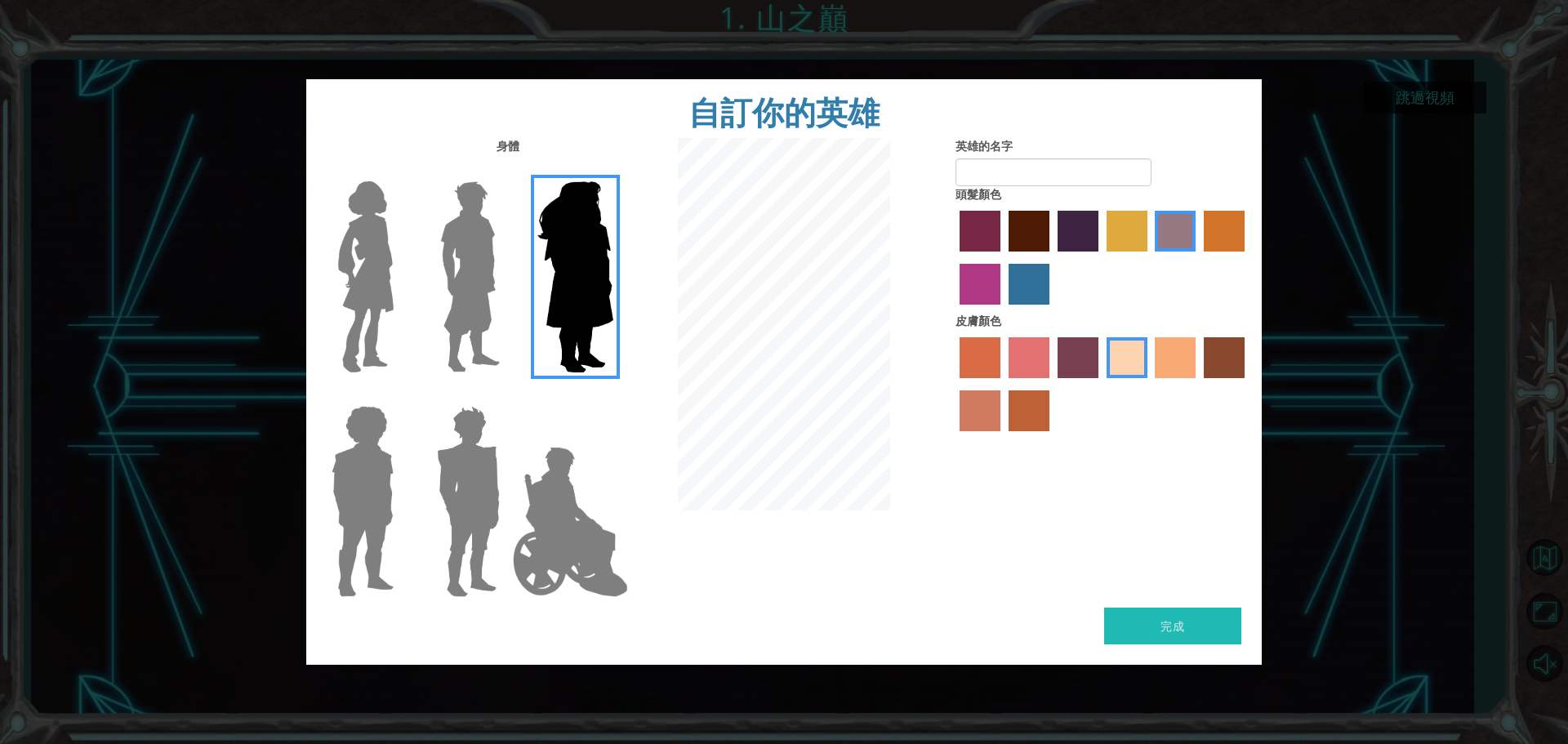
click at [1135, 235] on label "tulip tree hair color" at bounding box center [1126, 230] width 41 height 41
click at [1101, 258] on input "tulip tree hair color" at bounding box center [1101, 258] width 0 height 0
click at [1049, 204] on div "頭髮顏色" at bounding box center [1103, 250] width 294 height 127
click at [1049, 169] on input "英雄的名字" at bounding box center [1054, 172] width 196 height 27
type input "[PERSON_NAME]"
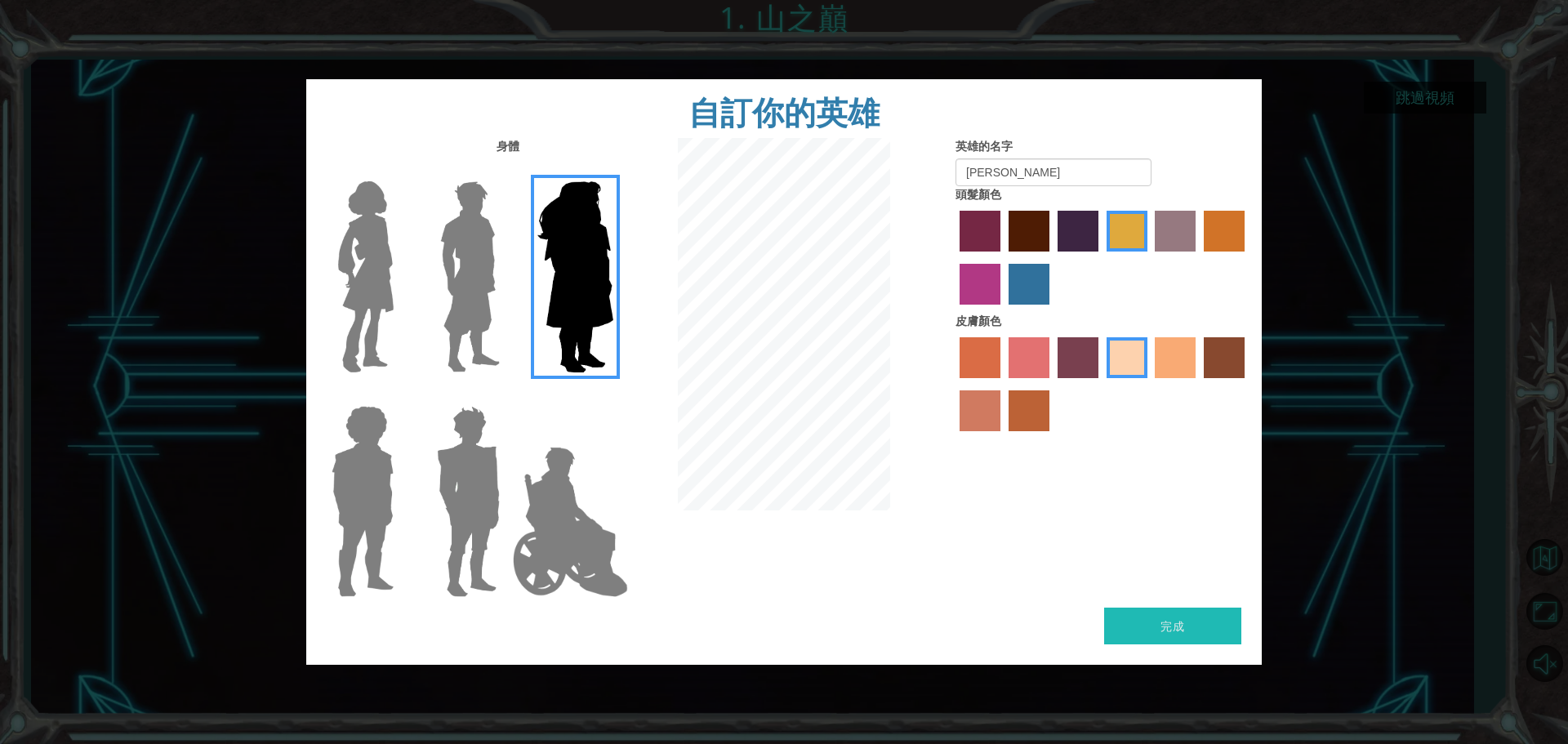
click at [1019, 411] on label "smoke tree skin color" at bounding box center [1029, 410] width 41 height 41
click at [1003, 437] on input "smoke tree skin color" at bounding box center [1003, 437] width 0 height 0
click at [958, 413] on div at bounding box center [1103, 387] width 294 height 106
click at [966, 387] on div at bounding box center [1103, 387] width 294 height 106
click at [974, 353] on label "sorbus skin color" at bounding box center [980, 357] width 41 height 41
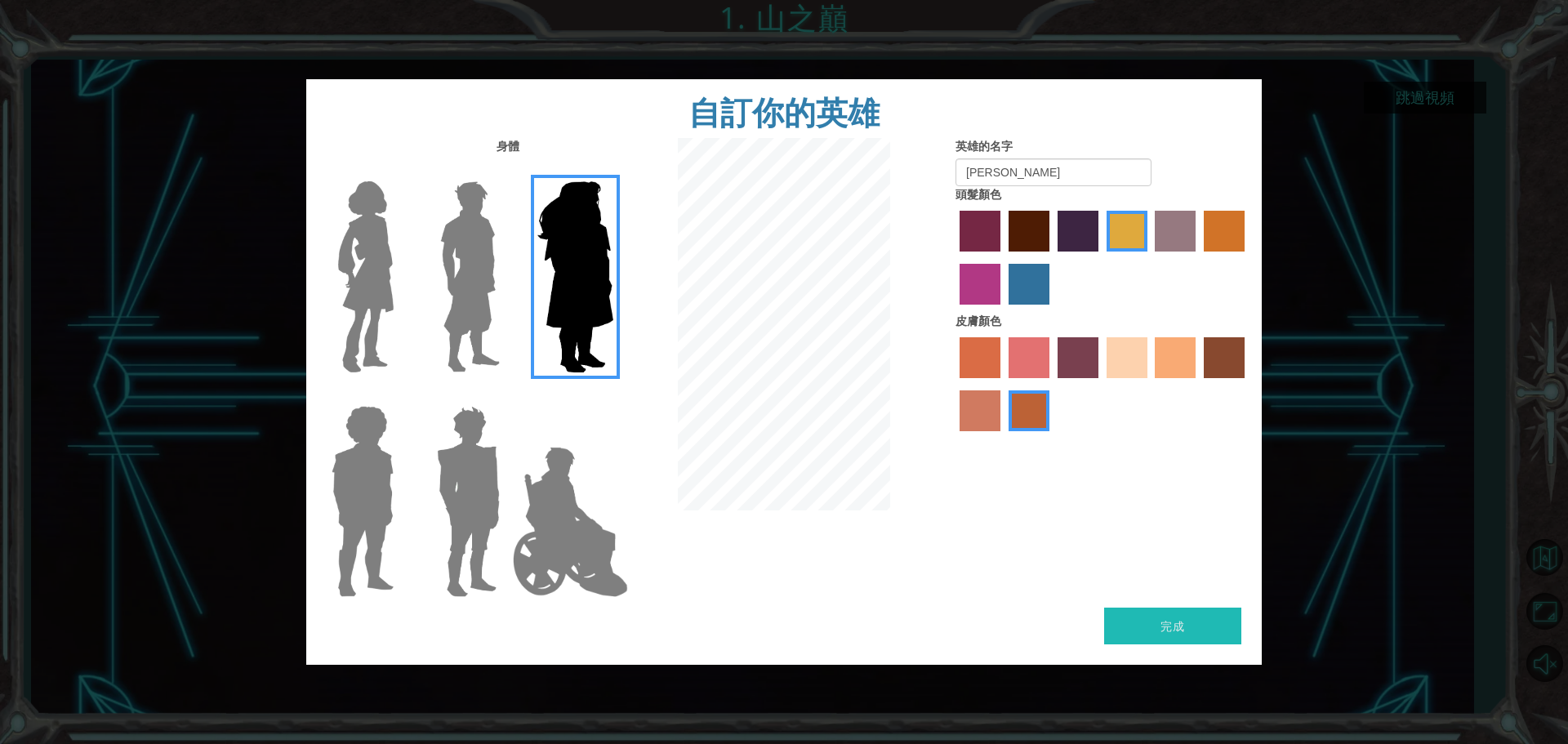
click at [954, 384] on input "sorbus skin color" at bounding box center [954, 384] width 0 height 0
click at [1087, 370] on label "tosca skin color" at bounding box center [1077, 357] width 41 height 41
click at [1052, 384] on input "tosca skin color" at bounding box center [1052, 384] width 0 height 0
click at [1119, 357] on label "sandy beach skin color" at bounding box center [1126, 357] width 41 height 41
click at [1101, 384] on input "sandy beach skin color" at bounding box center [1101, 384] width 0 height 0
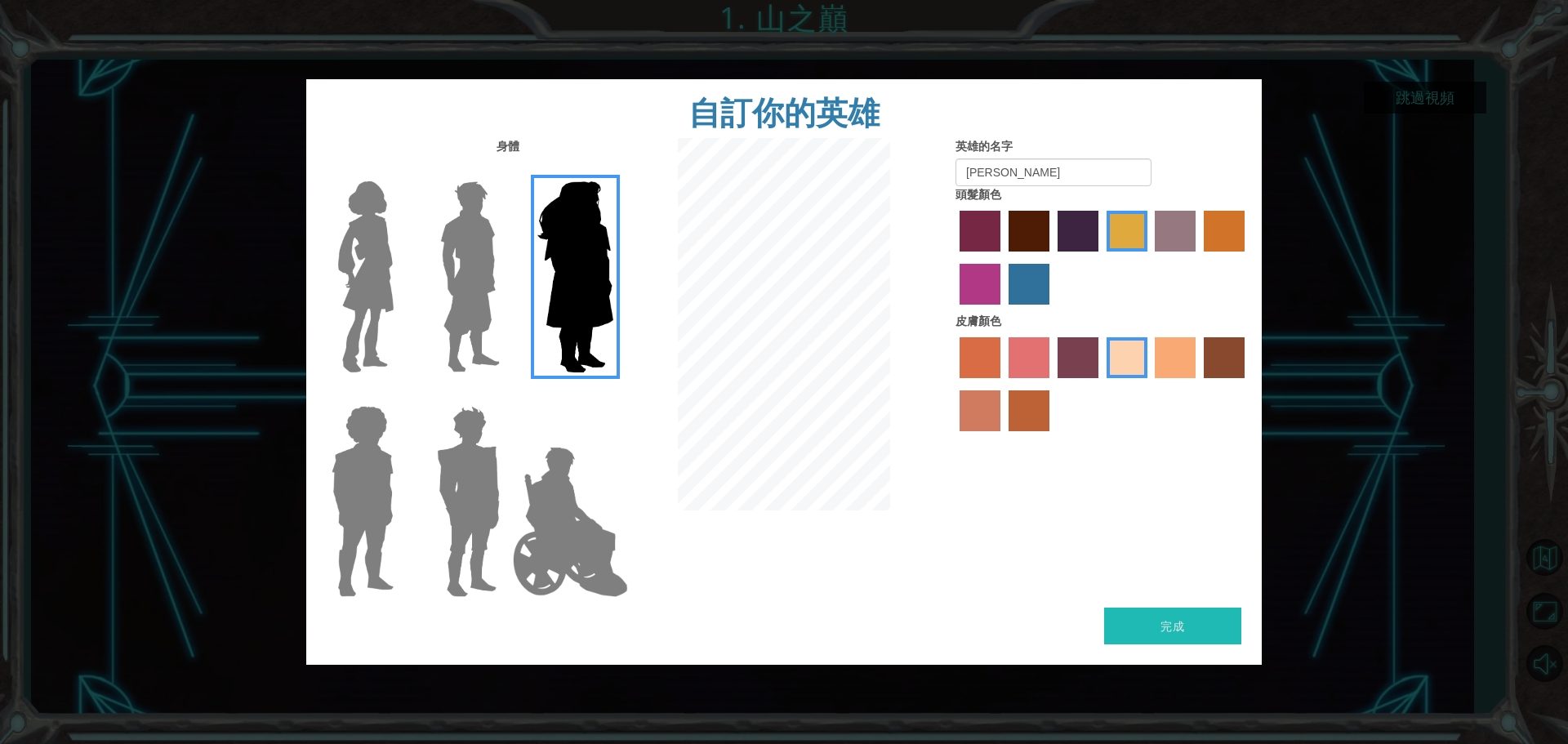
drag, startPoint x: 1024, startPoint y: 375, endPoint x: 1099, endPoint y: 373, distance: 75.0
click at [1026, 374] on label "froly skin color" at bounding box center [1029, 357] width 41 height 41
click at [1003, 384] on input "froly skin color" at bounding box center [1003, 384] width 0 height 0
click at [1205, 358] on label "karma skin color" at bounding box center [1224, 357] width 41 height 41
click at [1199, 384] on input "karma skin color" at bounding box center [1199, 384] width 0 height 0
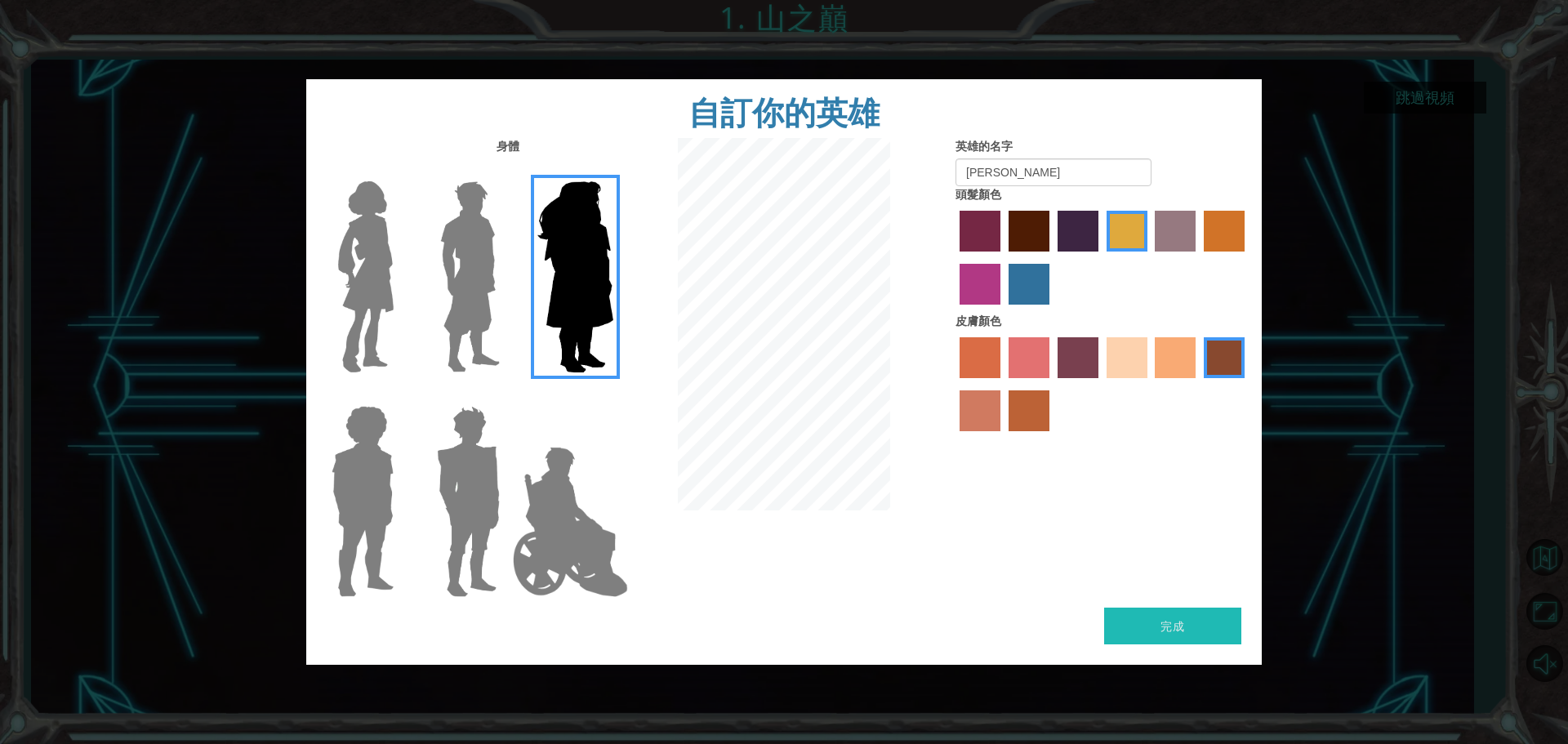
click at [992, 400] on label "burning sand skin color" at bounding box center [980, 410] width 41 height 41
click at [1247, 384] on input "burning sand skin color" at bounding box center [1247, 384] width 0 height 0
click at [1016, 398] on label "smoke tree skin color" at bounding box center [1029, 410] width 41 height 41
click at [1003, 437] on input "smoke tree skin color" at bounding box center [1003, 437] width 0 height 0
drag, startPoint x: 1146, startPoint y: 354, endPoint x: 1156, endPoint y: 352, distance: 10.2
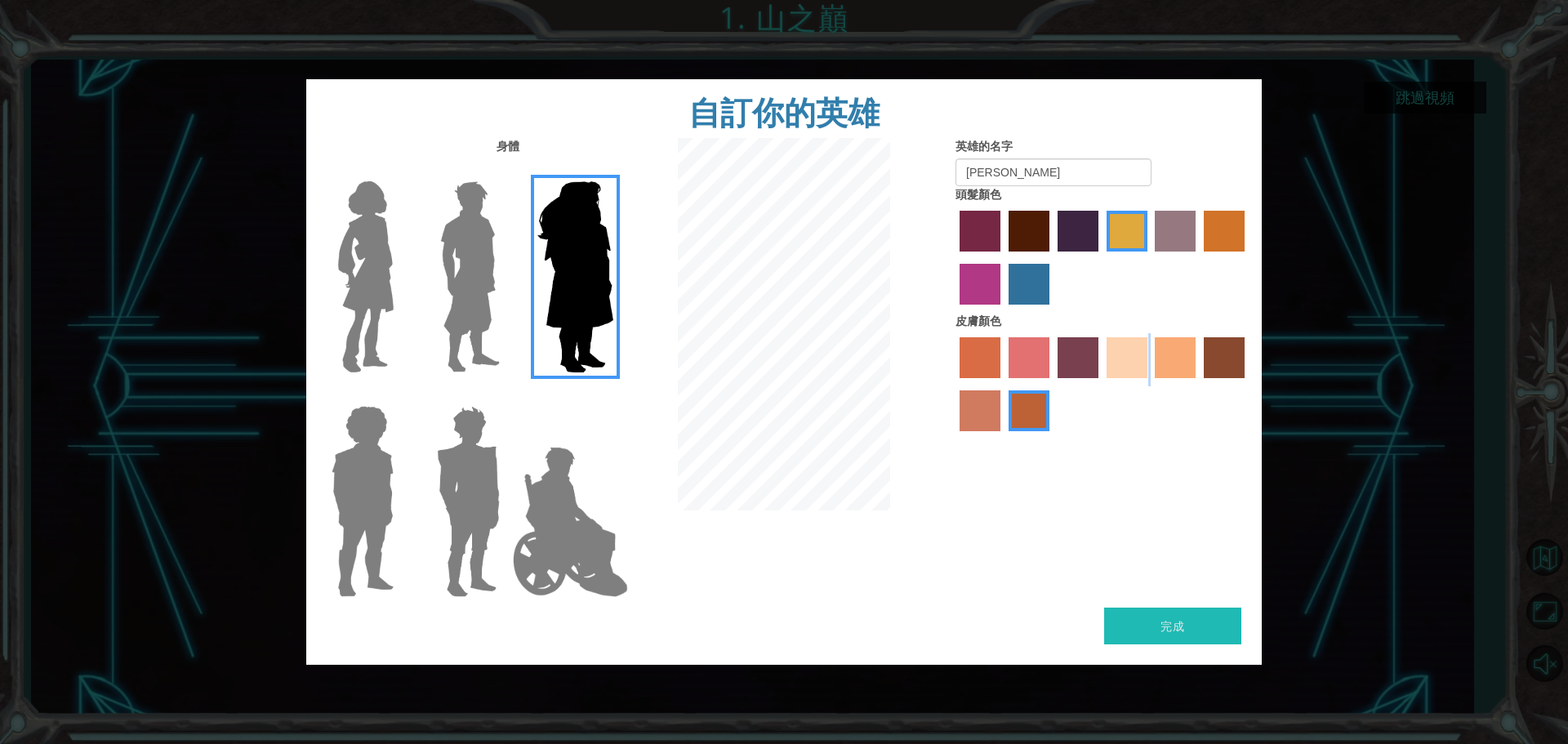
click at [1156, 352] on div at bounding box center [1103, 387] width 294 height 106
click at [1158, 352] on label "tacao skin color" at bounding box center [1175, 357] width 41 height 41
click at [1150, 384] on input "tacao skin color" at bounding box center [1150, 384] width 0 height 0
click at [982, 353] on label "sorbus skin color" at bounding box center [980, 357] width 41 height 41
click at [954, 384] on input "sorbus skin color" at bounding box center [954, 384] width 0 height 0
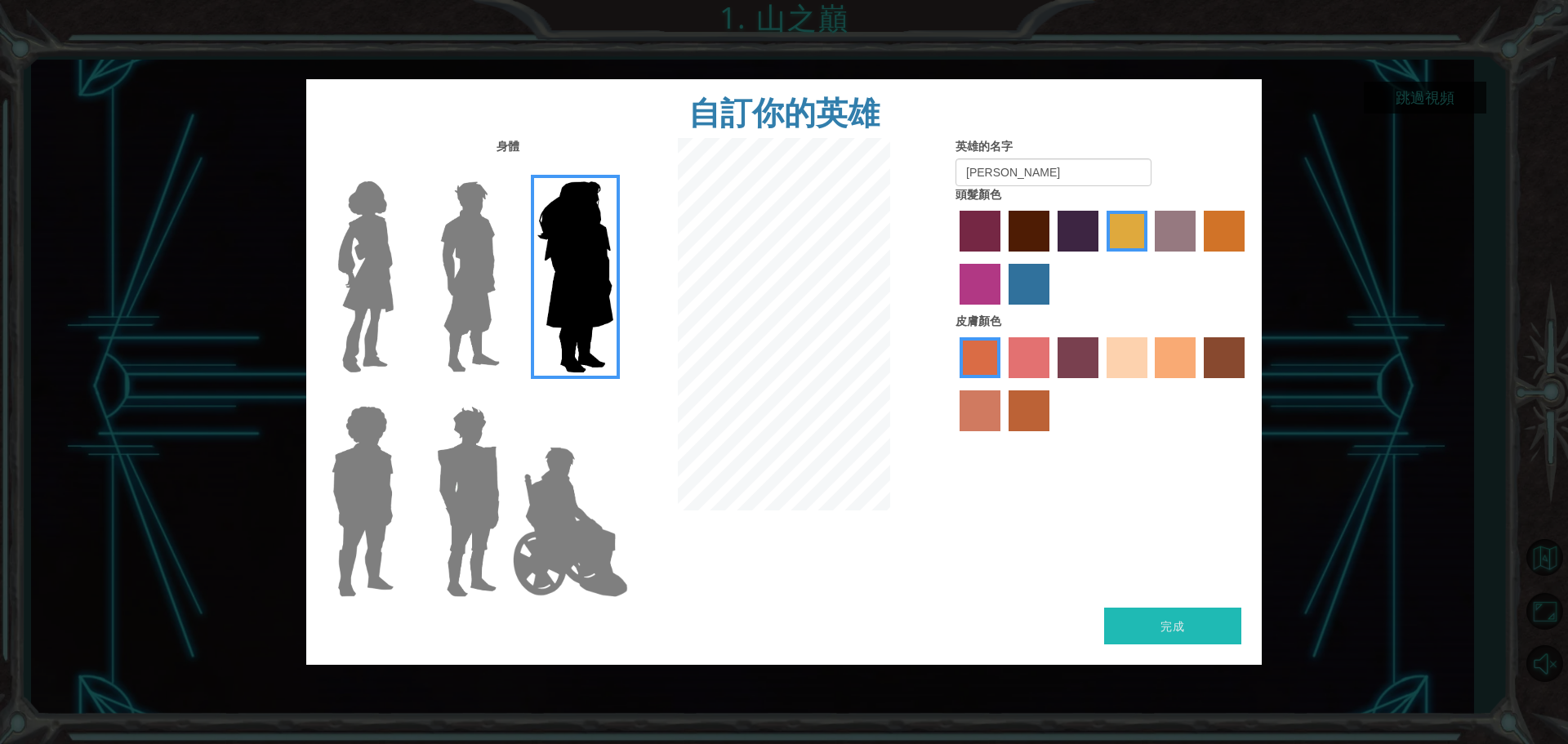
click at [1174, 356] on label "tacao skin color" at bounding box center [1175, 357] width 41 height 41
click at [1150, 384] on input "tacao skin color" at bounding box center [1150, 384] width 0 height 0
click at [1155, 619] on button "完成" at bounding box center [1173, 626] width 137 height 37
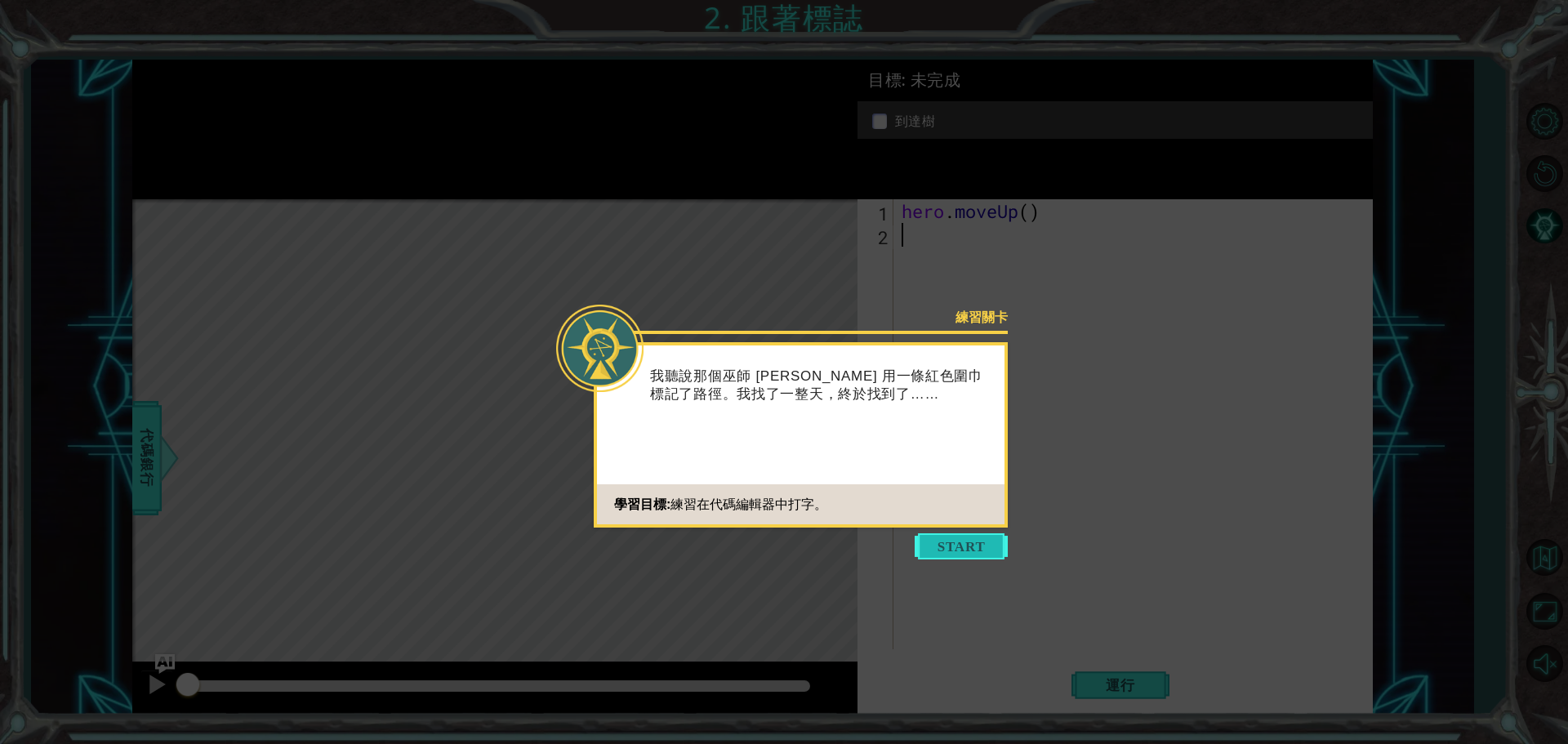
click at [948, 543] on button "Start" at bounding box center [962, 547] width 93 height 27
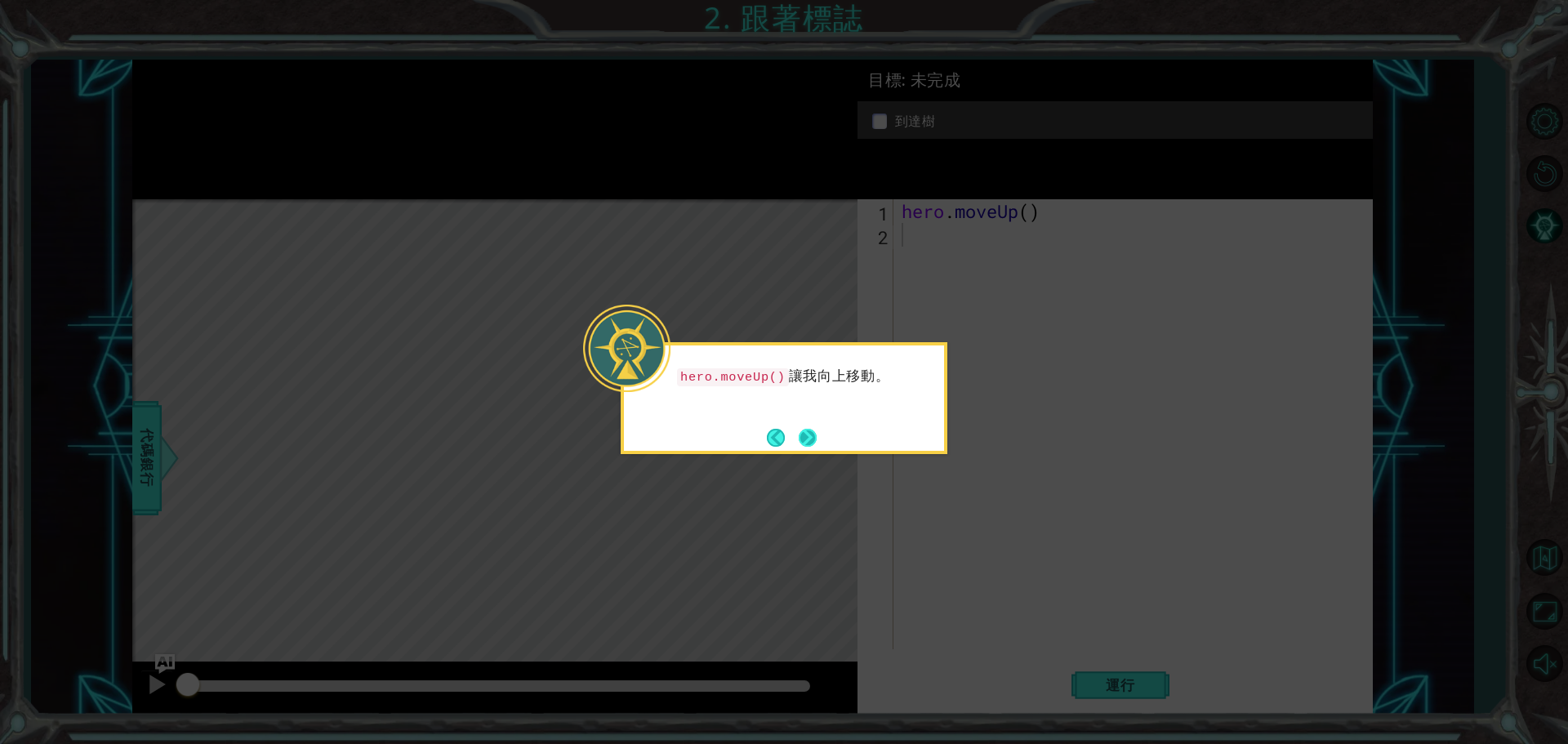
click at [803, 437] on button "Next" at bounding box center [807, 438] width 18 height 18
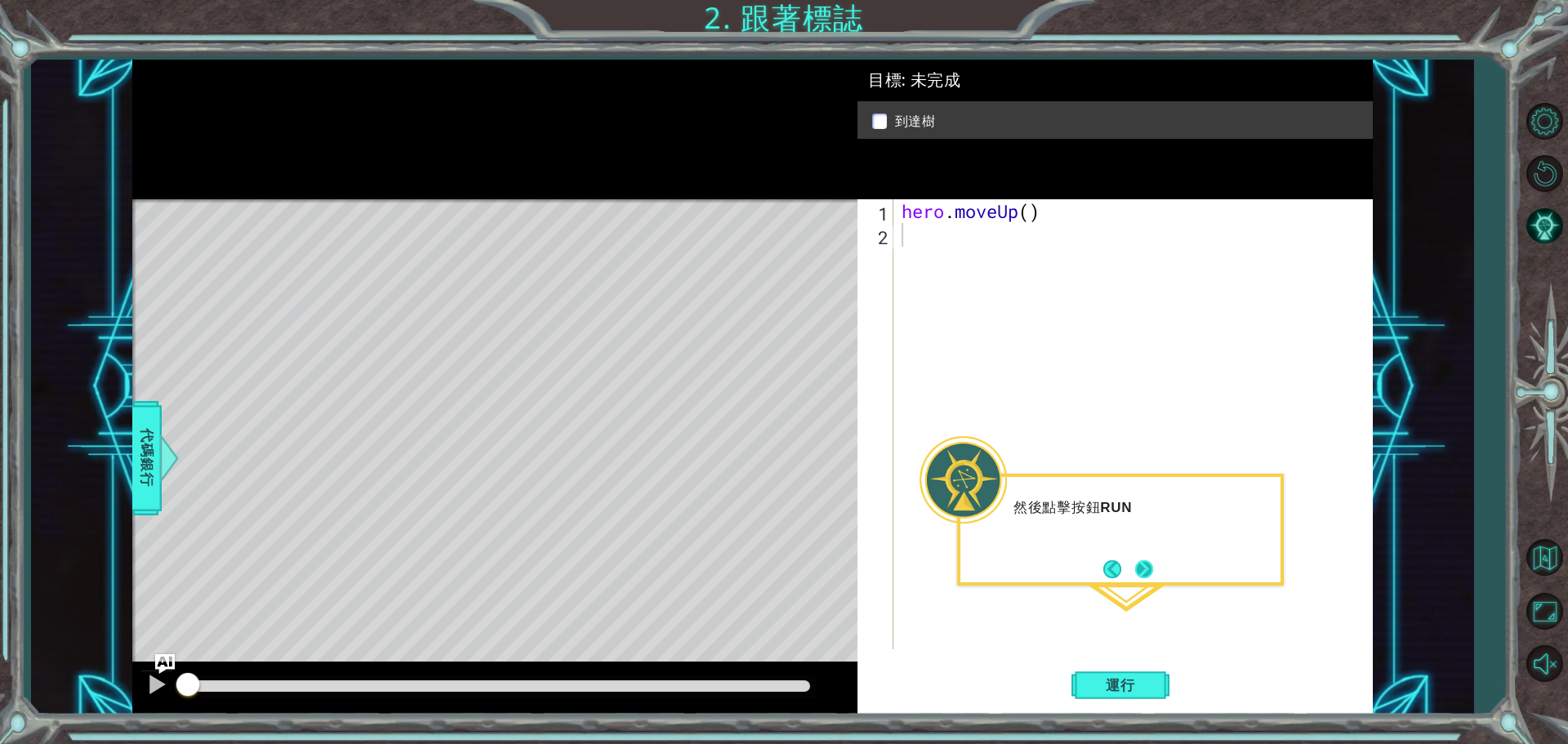
click at [1136, 572] on button "Next" at bounding box center [1144, 569] width 18 height 18
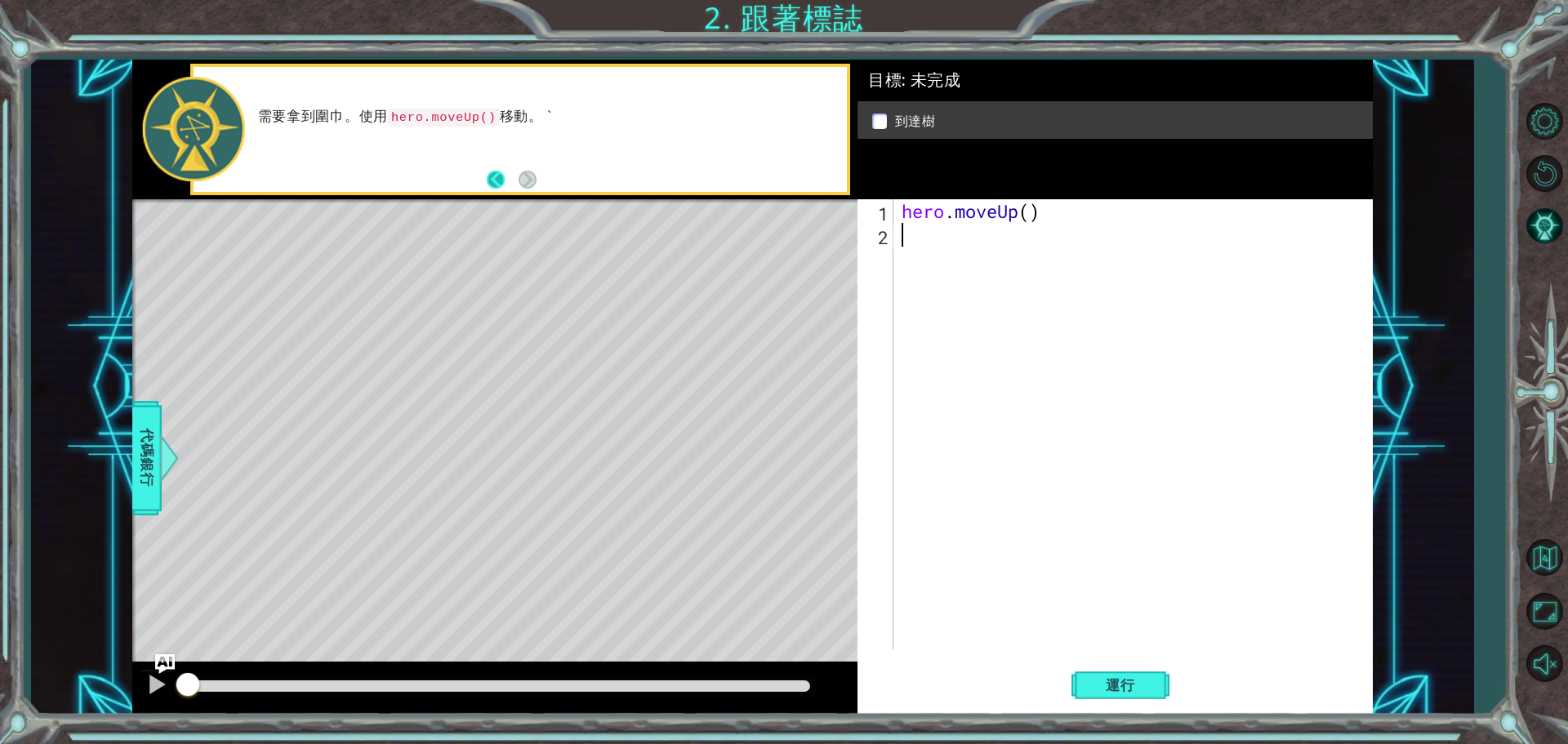
click at [500, 174] on button "Back" at bounding box center [503, 179] width 32 height 18
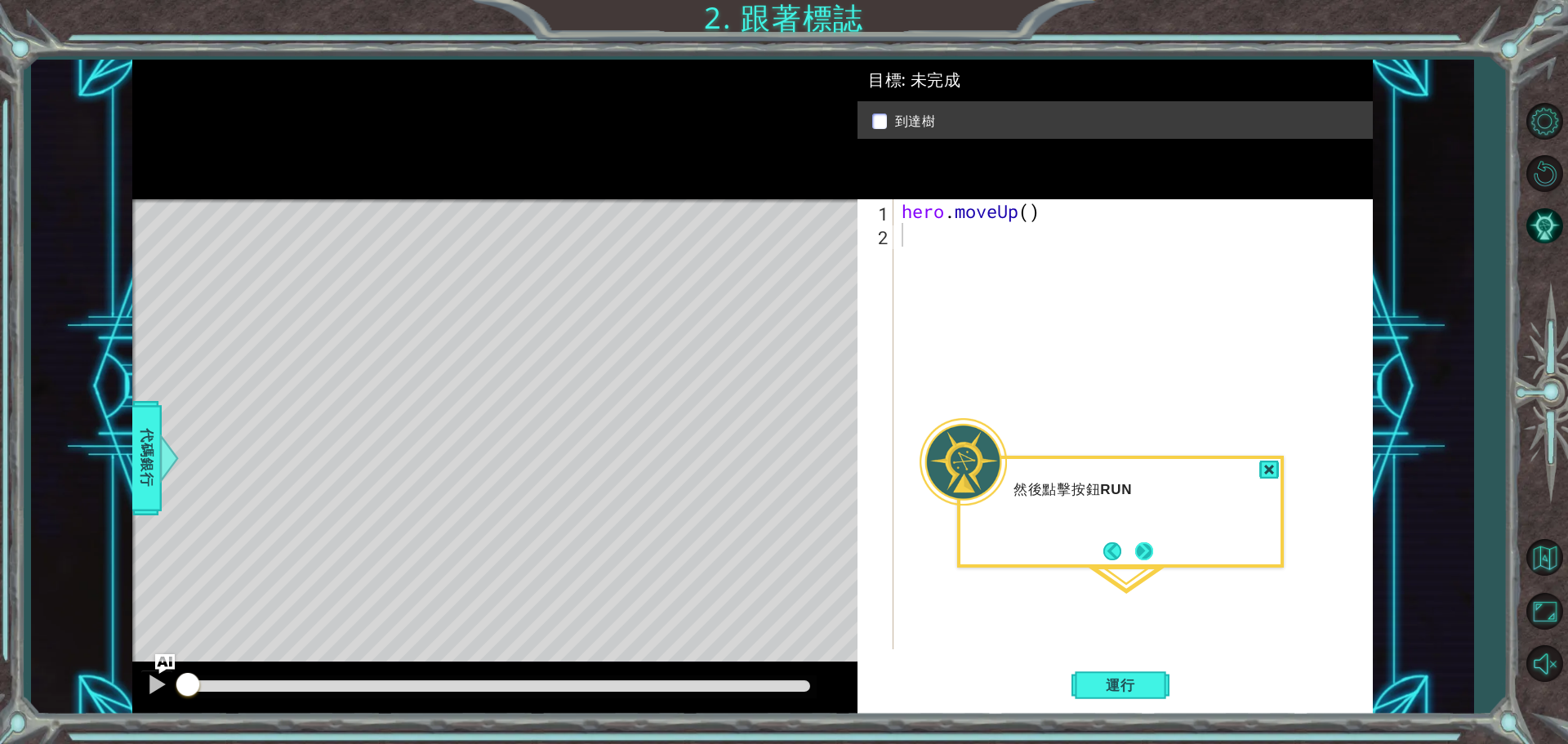
click at [1153, 552] on button "Next" at bounding box center [1144, 551] width 18 height 18
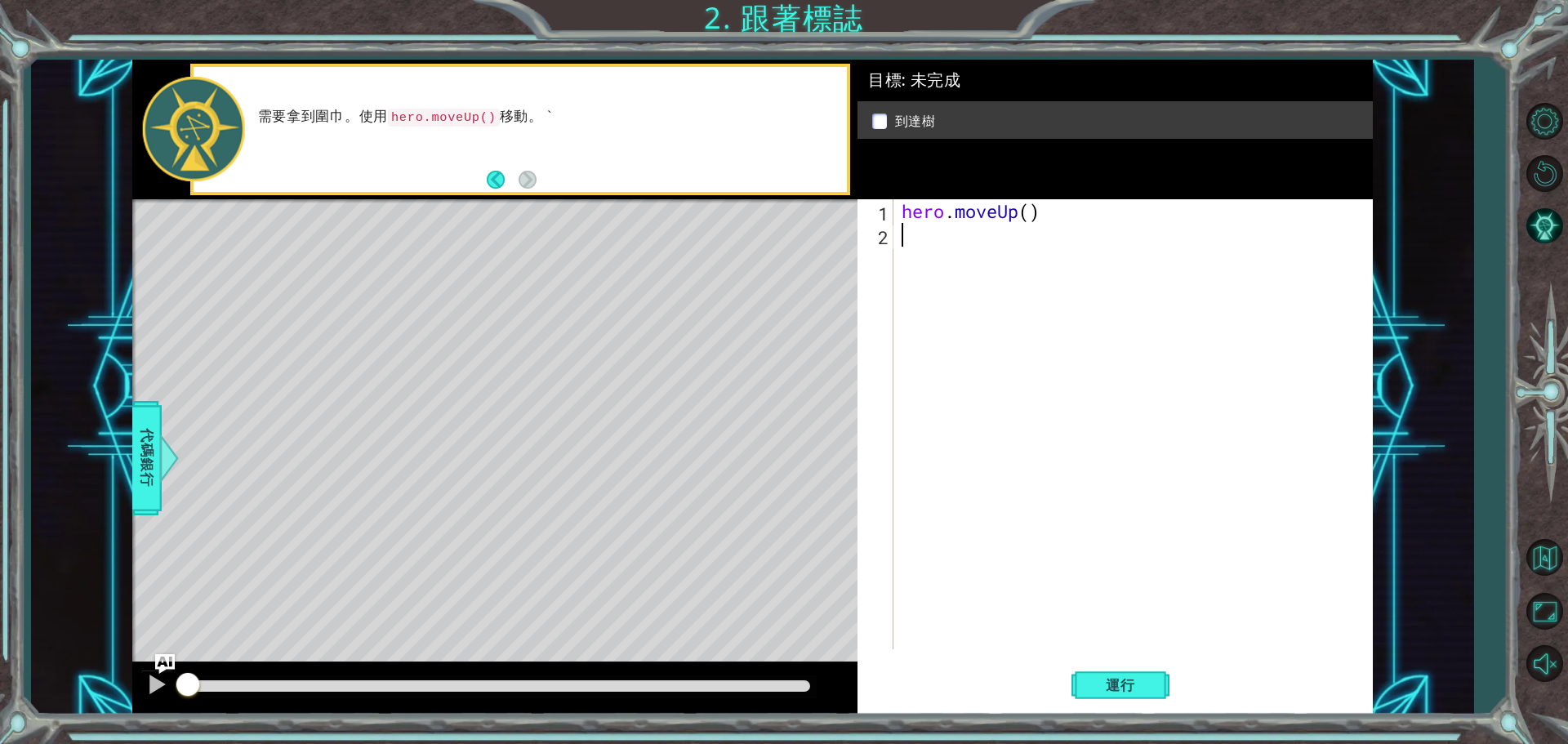
click at [963, 236] on div "hero . moveUp ( )" at bounding box center [1137, 447] width 478 height 498
click at [1028, 217] on div "hero . moveUp ( )" at bounding box center [1137, 447] width 478 height 498
click at [1134, 685] on span "運行" at bounding box center [1121, 685] width 63 height 16
type textarea "hero.moveUp(2)"
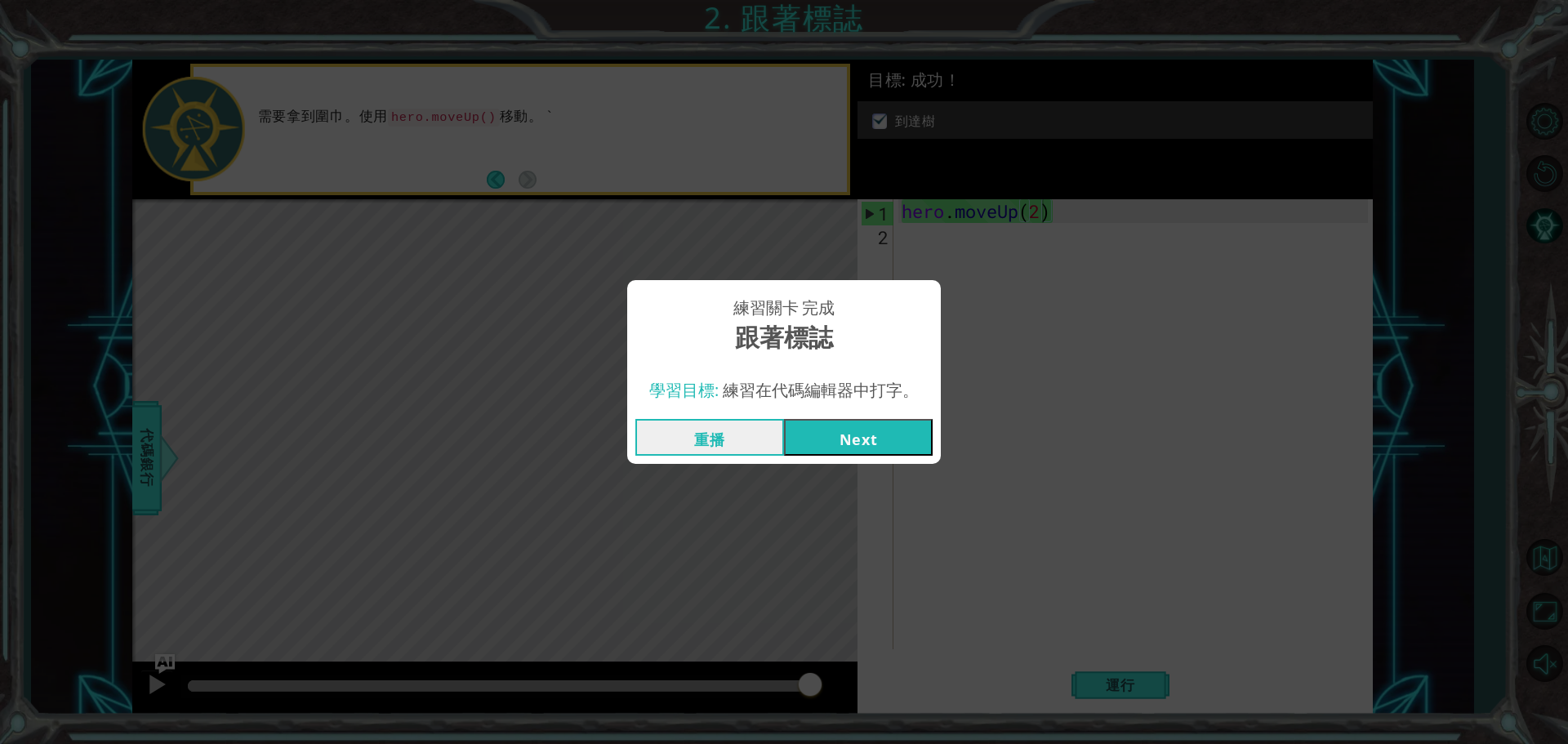
click at [863, 445] on button "Next" at bounding box center [858, 437] width 149 height 37
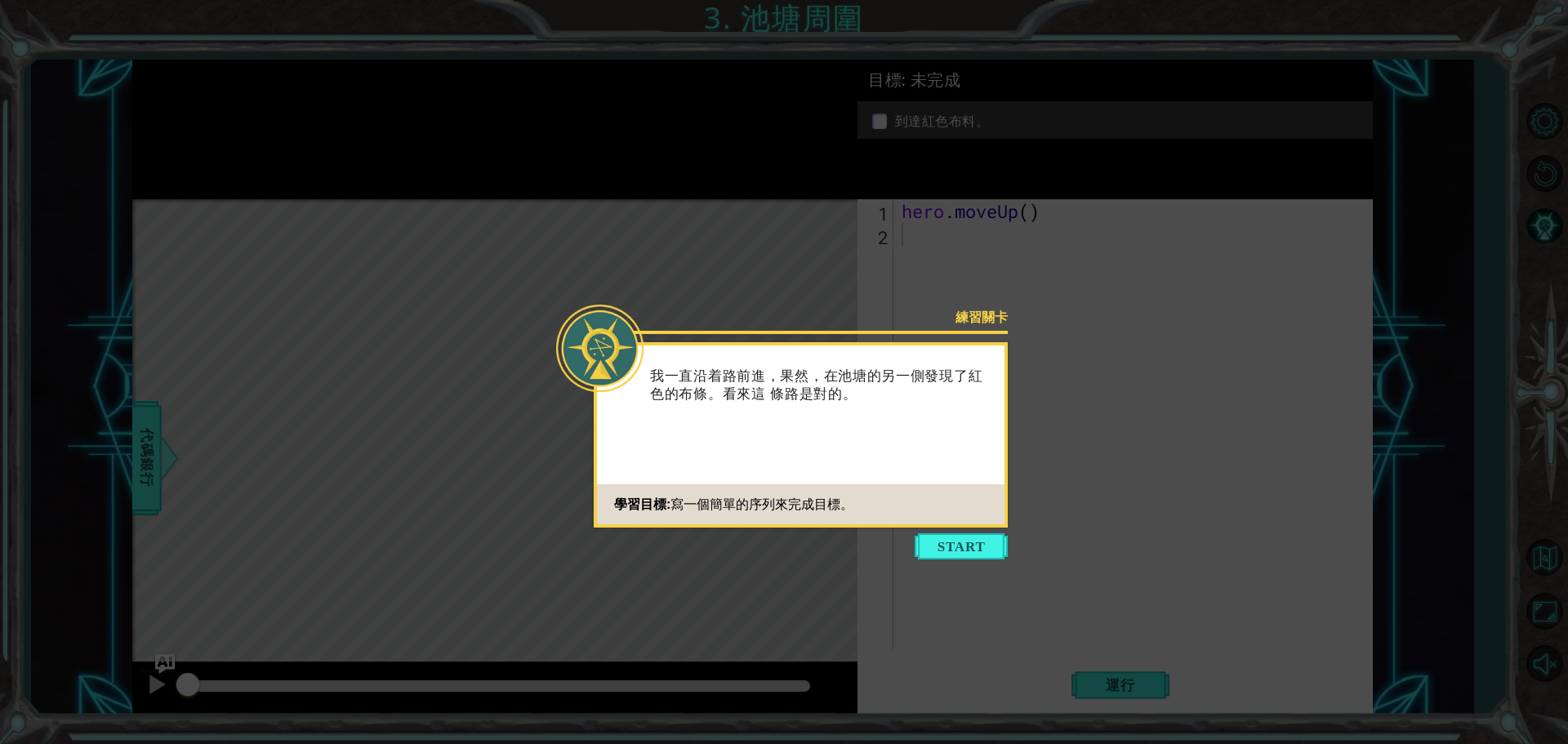
click at [1037, 566] on icon at bounding box center [784, 372] width 1568 height 744
click at [988, 548] on button "Start" at bounding box center [962, 547] width 93 height 27
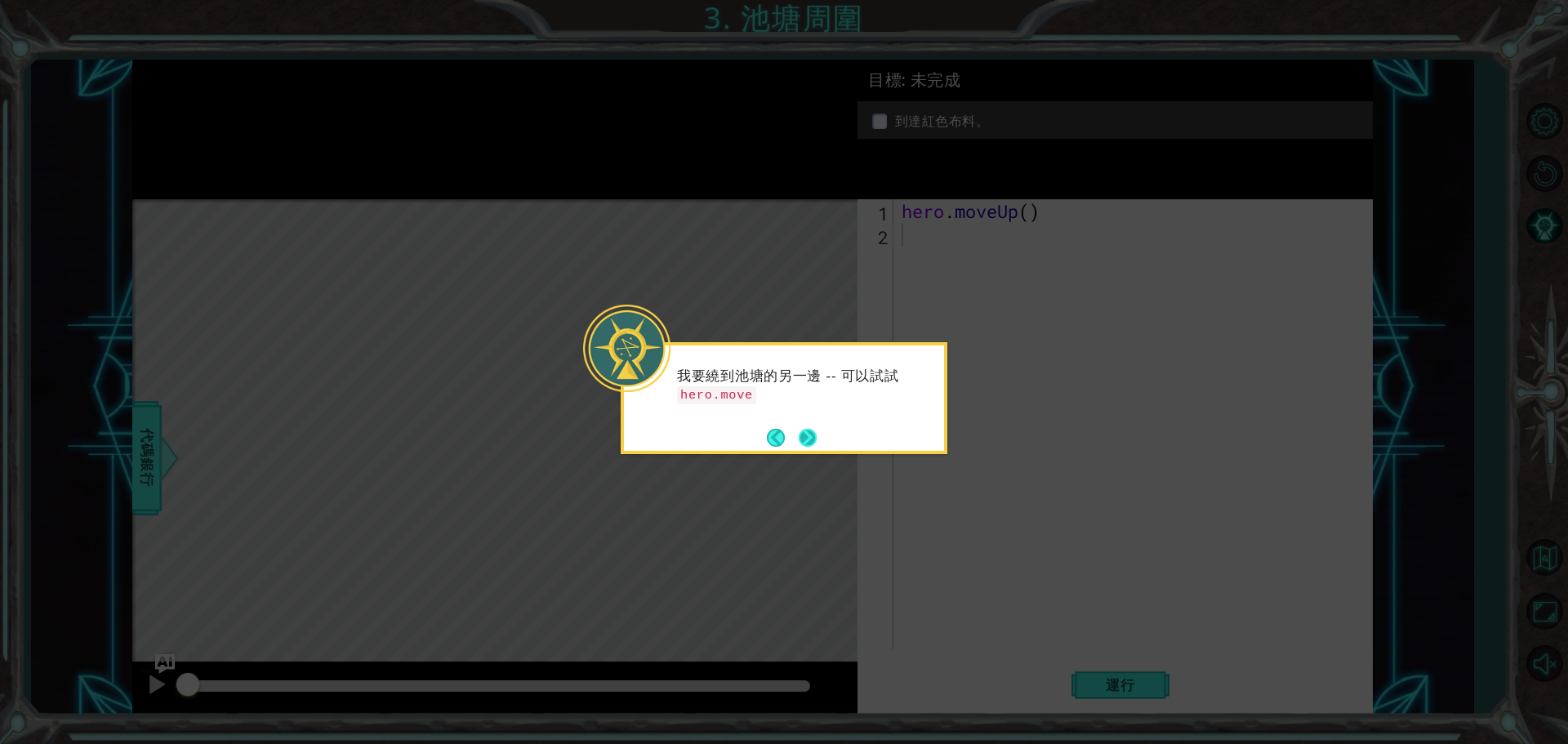
click at [801, 440] on button "Next" at bounding box center [807, 438] width 18 height 18
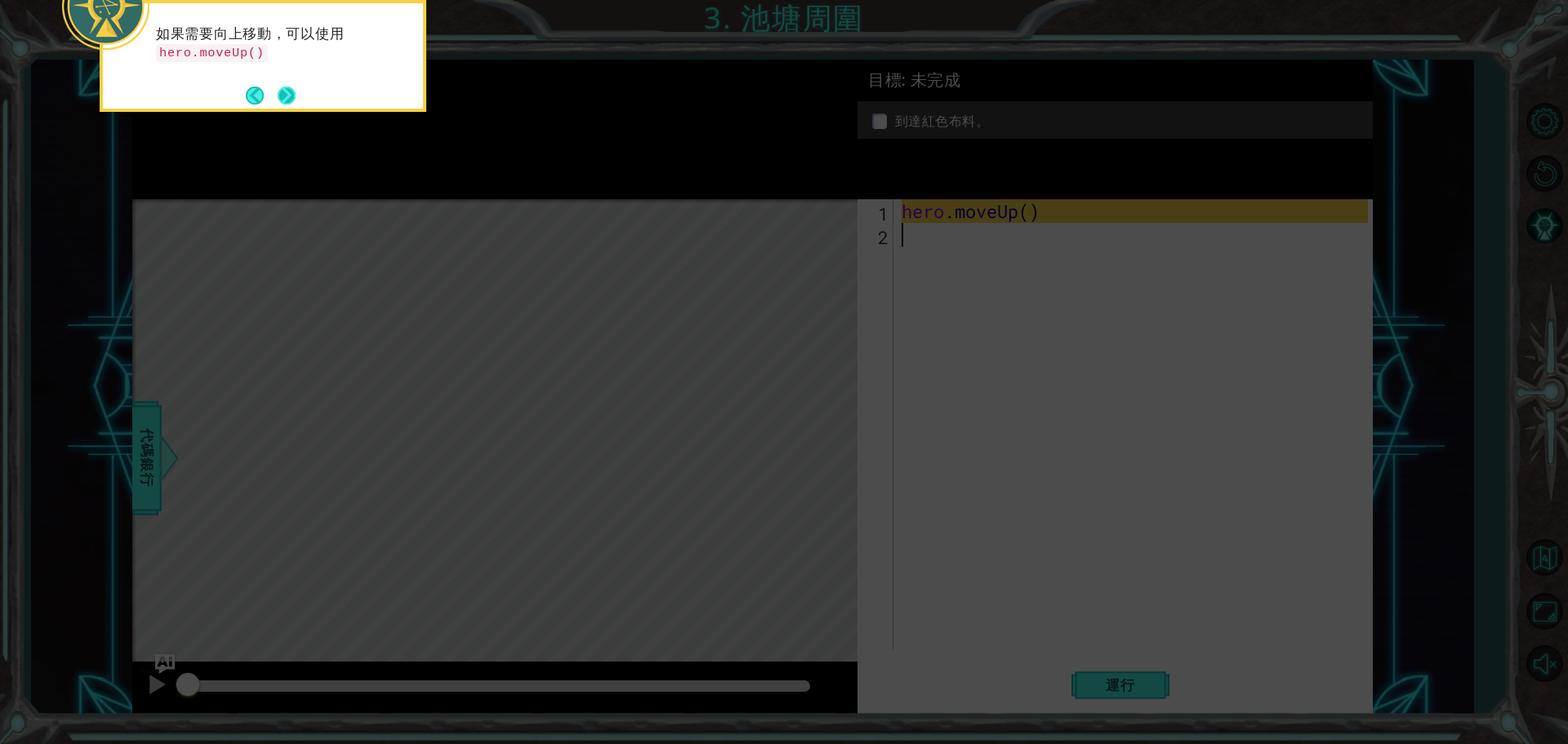
click at [294, 90] on button "Next" at bounding box center [287, 96] width 19 height 19
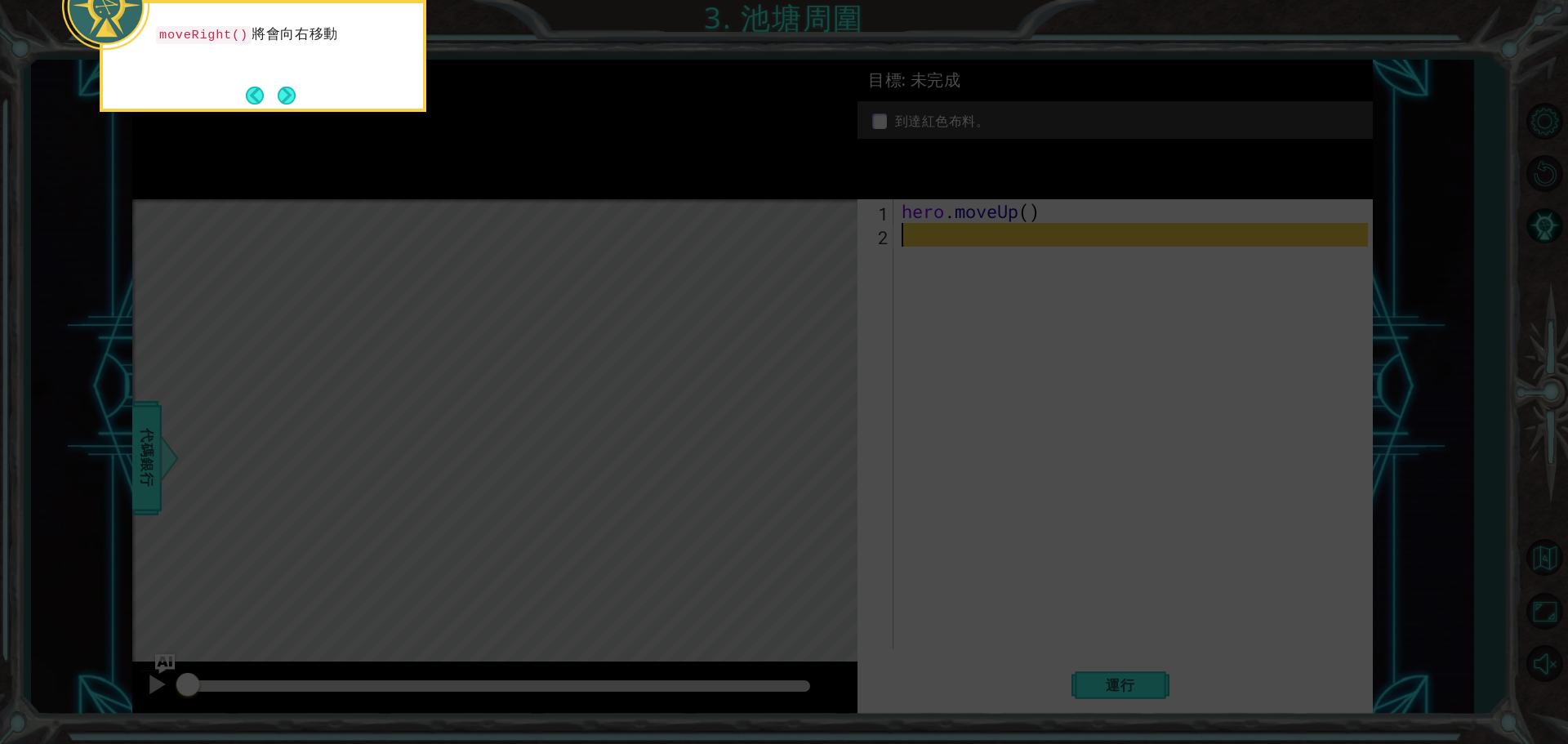
click at [1011, 244] on icon at bounding box center [784, 111] width 1568 height 1265
click at [290, 90] on button "Next" at bounding box center [286, 95] width 18 height 18
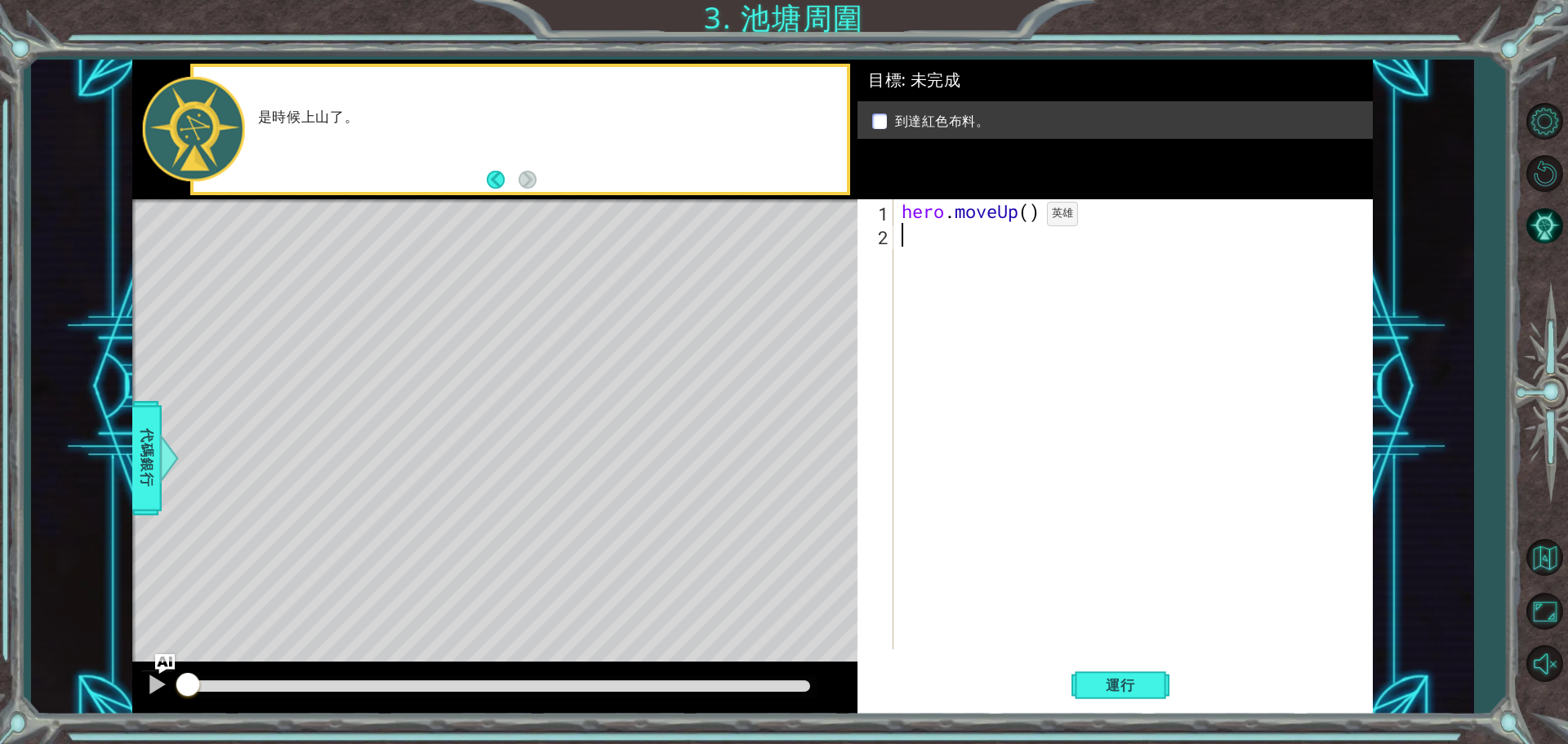
click at [1025, 217] on div "hero . moveUp ( )" at bounding box center [1137, 447] width 478 height 498
click at [1031, 217] on div "hero . moveUp ( )" at bounding box center [1137, 447] width 478 height 498
click at [1112, 676] on button "運行" at bounding box center [1120, 685] width 98 height 51
type textarea "hero.moveUp(2)"
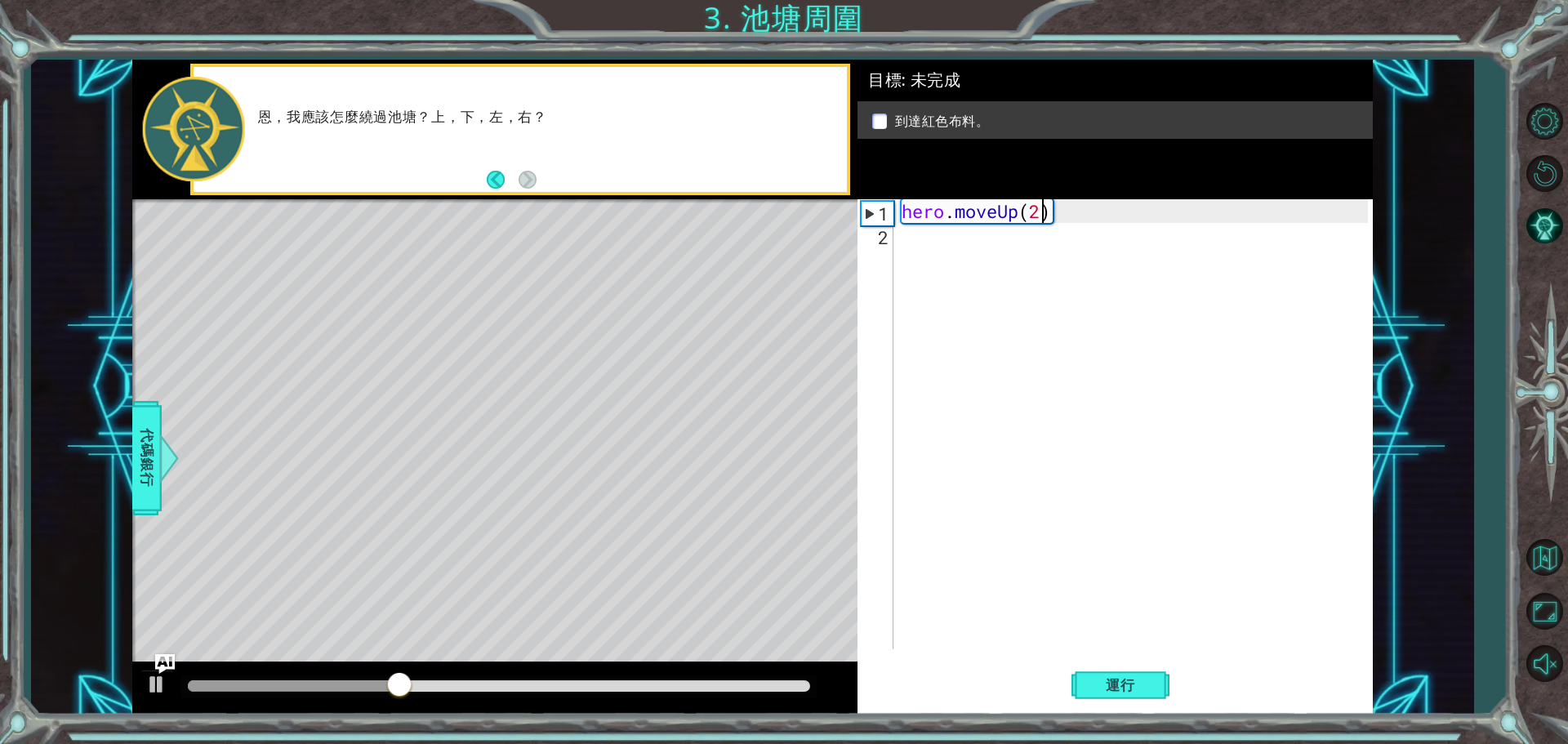
click at [995, 257] on div "hero . moveUp ( 2 )" at bounding box center [1137, 447] width 478 height 498
type textarea "h"
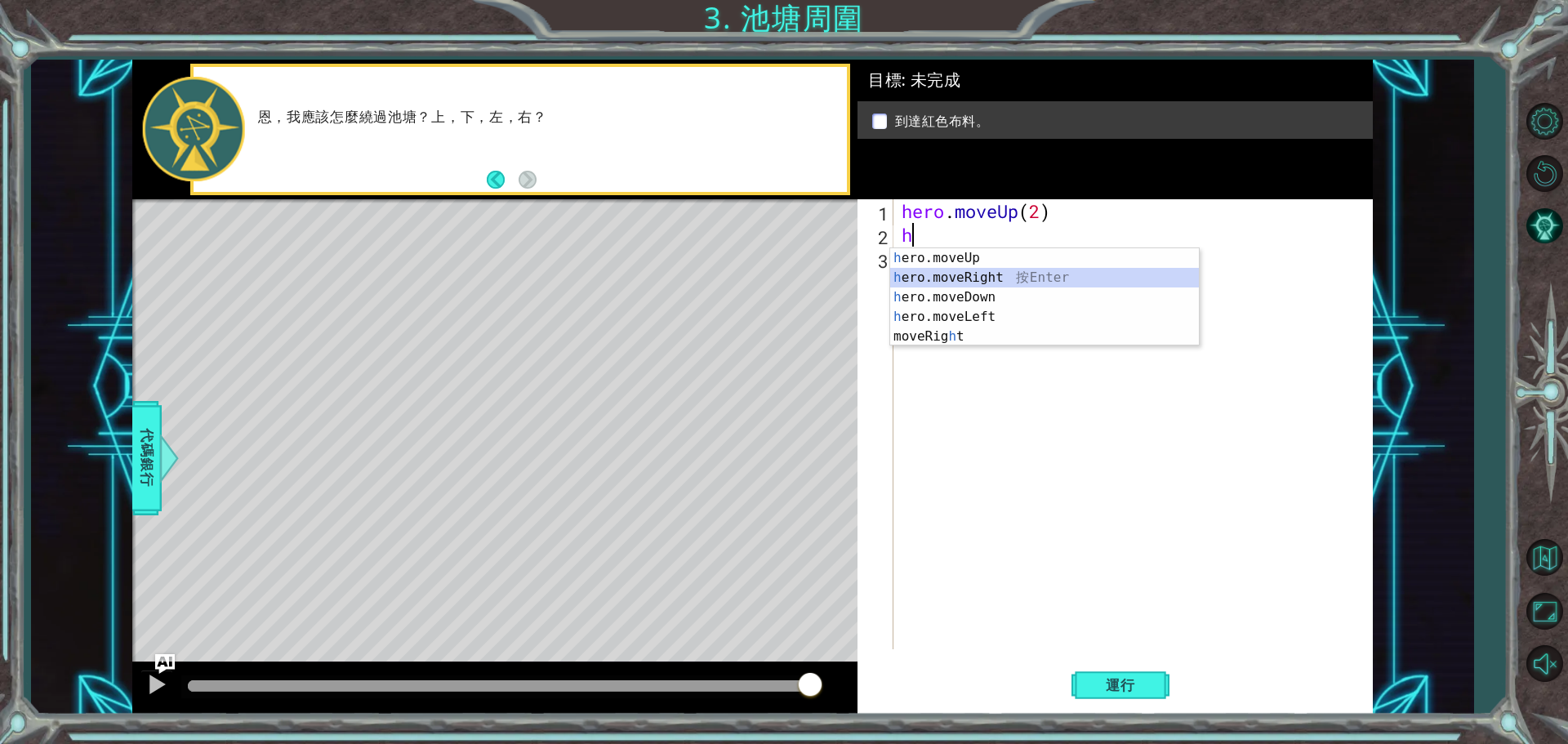
click at [951, 273] on div "h ero.moveUp 按 Enter h ero.moveRight 按 Enter h ero.moveDown 按 Enter h ero.moveL…" at bounding box center [1045, 317] width 309 height 137
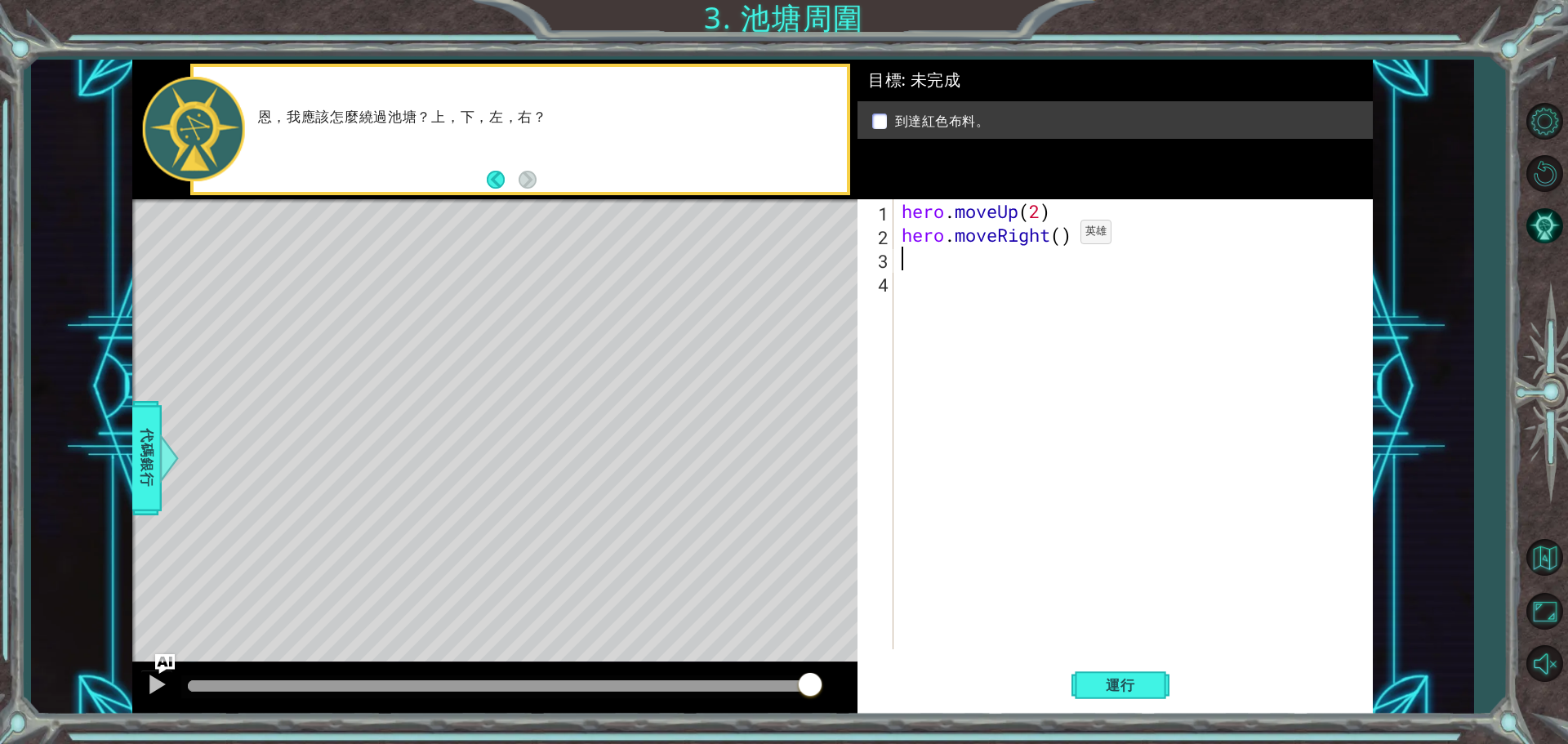
click at [1056, 236] on div "hero . moveUp ( 2 ) hero . moveRight ( )" at bounding box center [1137, 447] width 478 height 498
click at [1063, 238] on div "hero . moveUp ( 2 ) hero . moveRight ( )" at bounding box center [1137, 447] width 478 height 498
type textarea "hero.moveRight(1)"
click at [962, 262] on div "hero . moveUp ( 2 ) hero . moveRight ( 1 )" at bounding box center [1137, 447] width 478 height 498
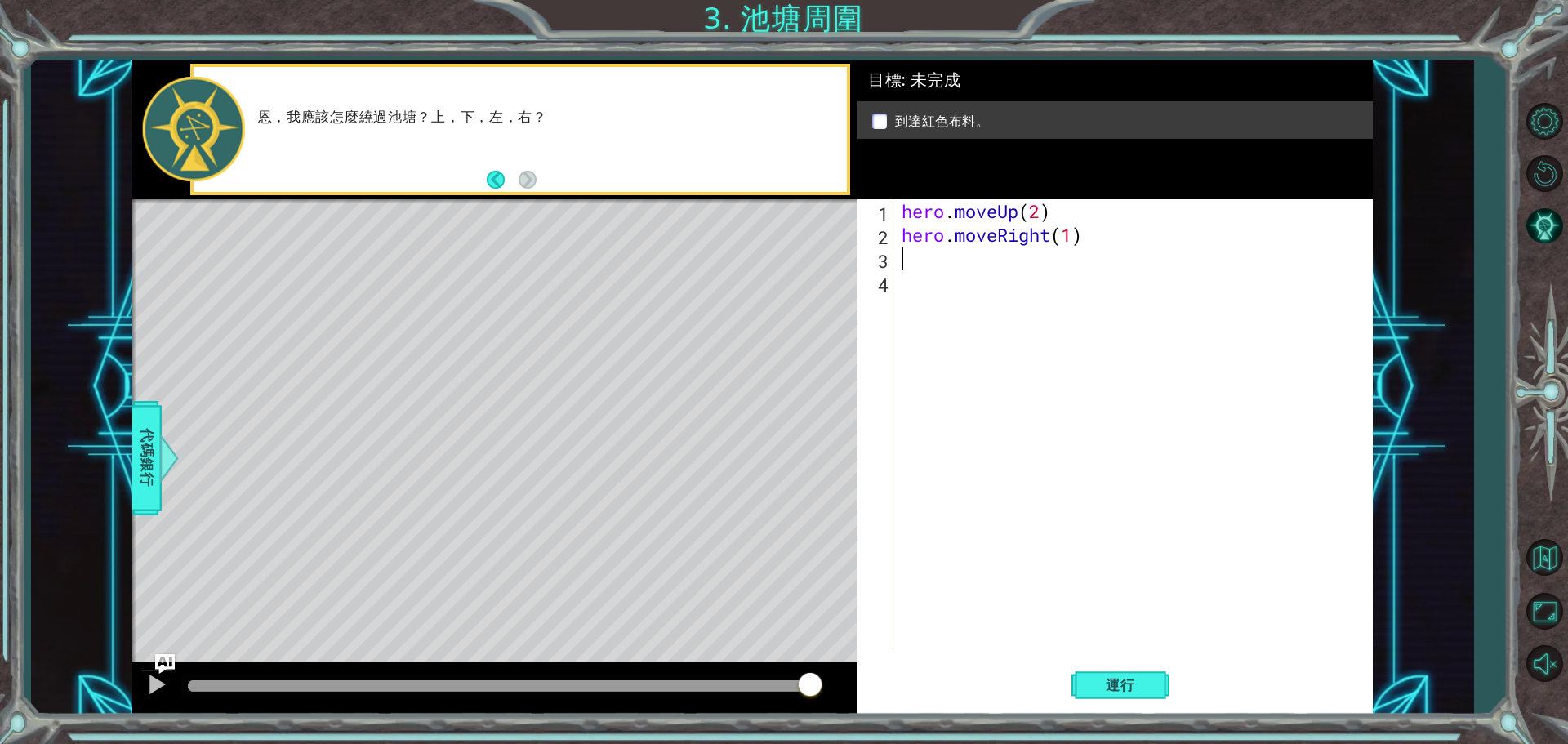
scroll to position [0, 0]
type textarea "h"
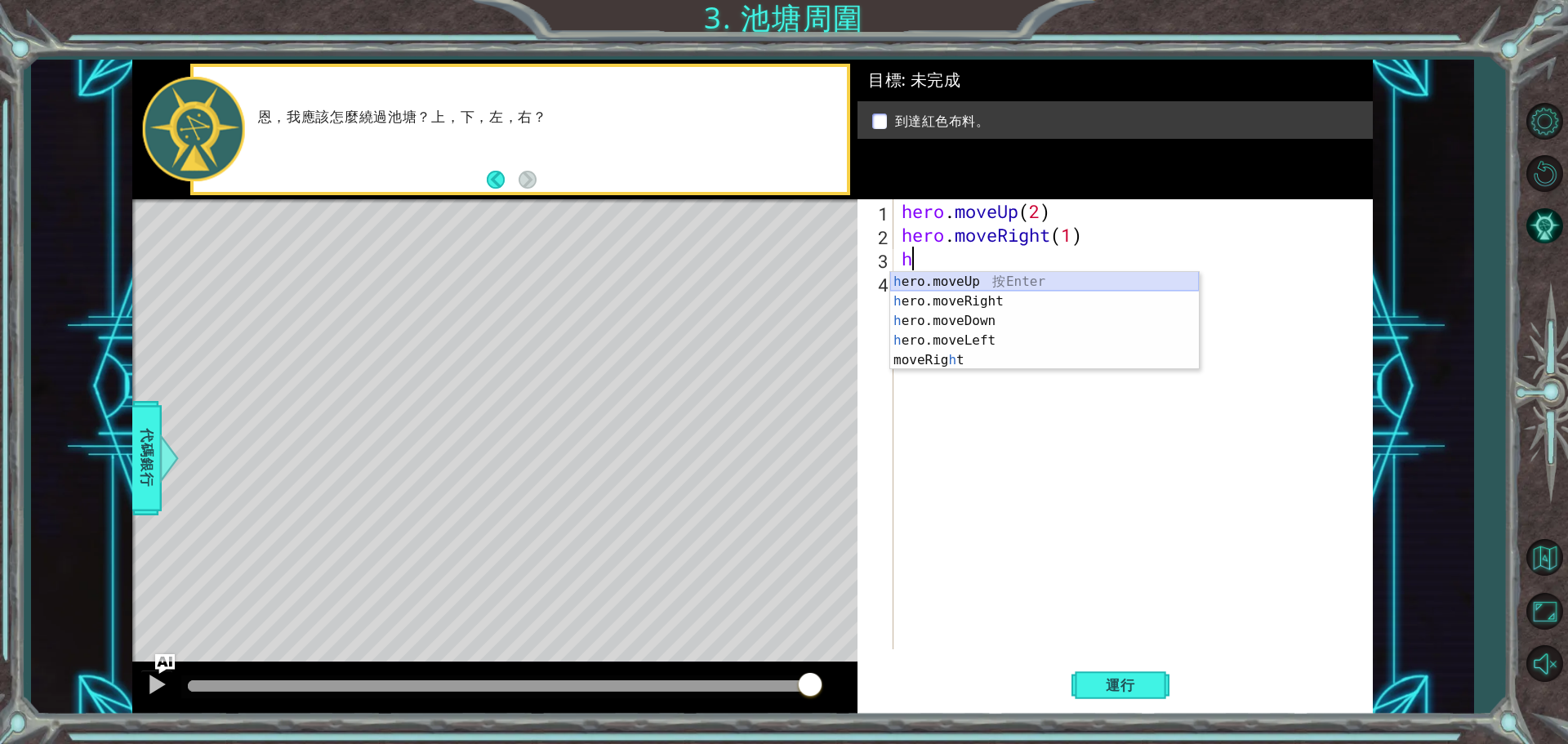
click at [946, 280] on div "h ero.moveUp 按 Enter h ero.moveRight 按 Enter h ero.moveDown 按 Enter h ero.moveL…" at bounding box center [1045, 340] width 309 height 137
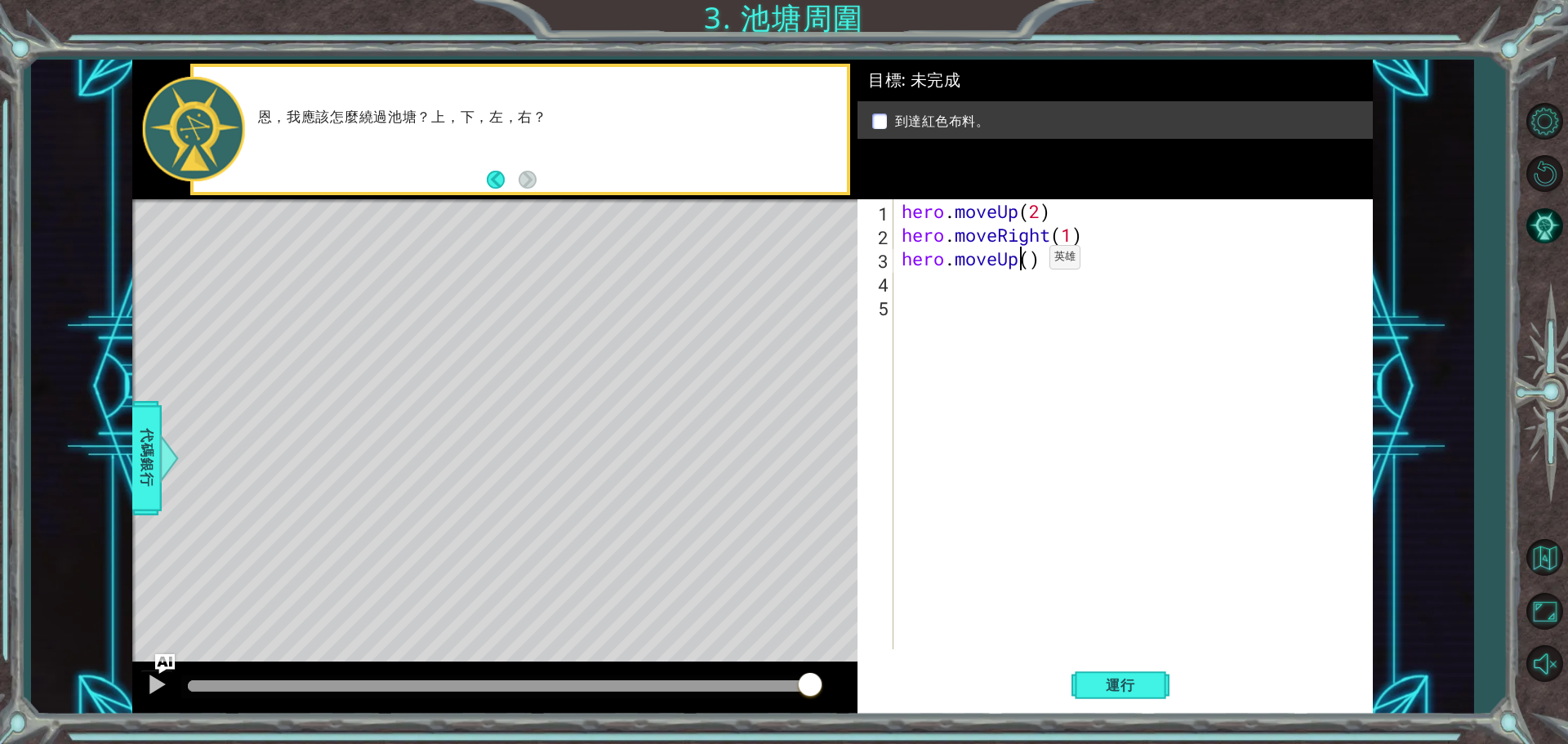
click at [1025, 262] on div "hero . moveUp ( 2 ) hero . moveRight ( 1 ) hero . moveUp ( )" at bounding box center [1137, 447] width 478 height 498
click at [1031, 259] on div "hero . moveUp ( 2 ) hero . moveRight ( 1 ) hero . moveUp ( )" at bounding box center [1137, 447] width 478 height 498
type textarea "hero.moveUp(1)"
click at [1128, 673] on button "運行" at bounding box center [1120, 685] width 98 height 51
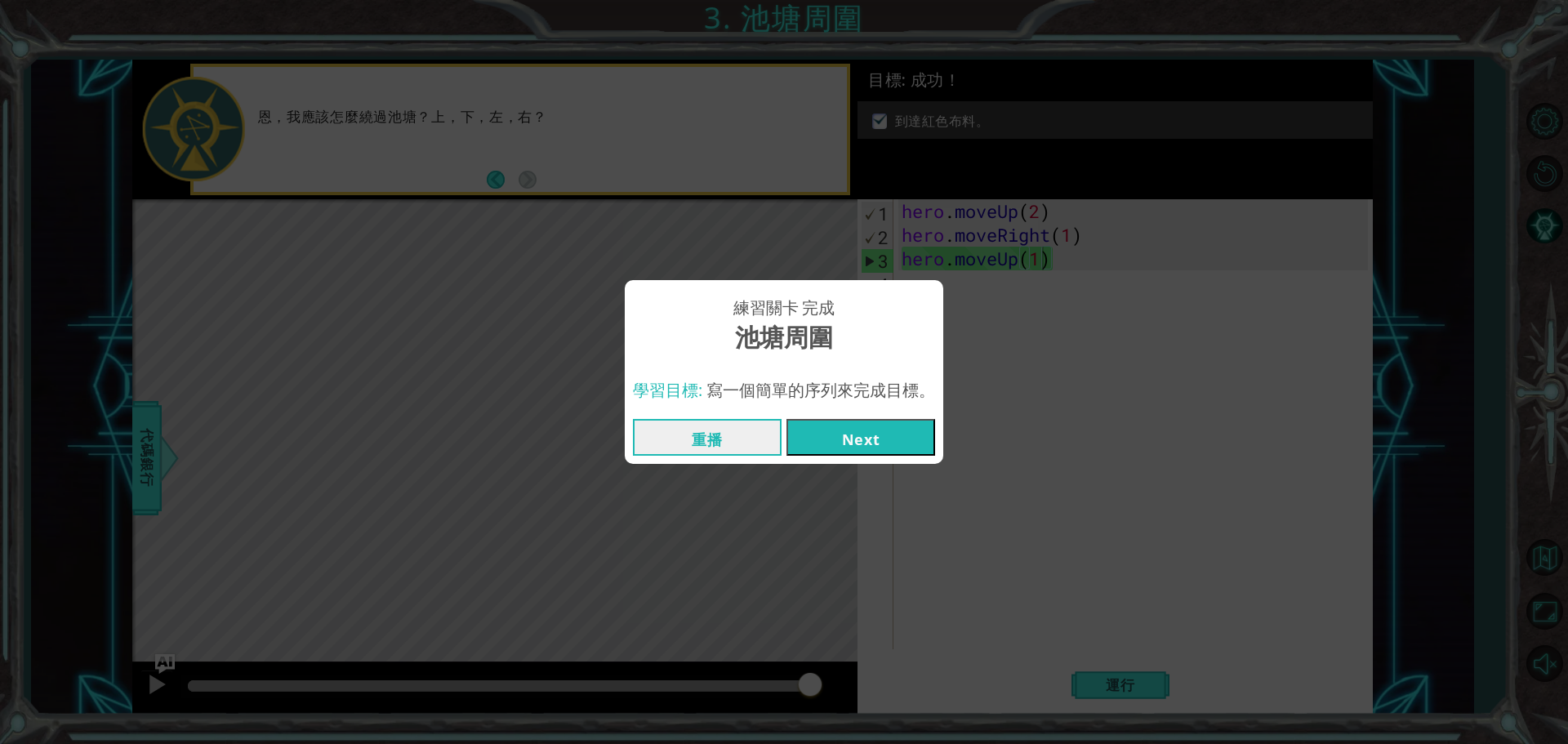
click at [912, 440] on button "Next" at bounding box center [860, 437] width 149 height 37
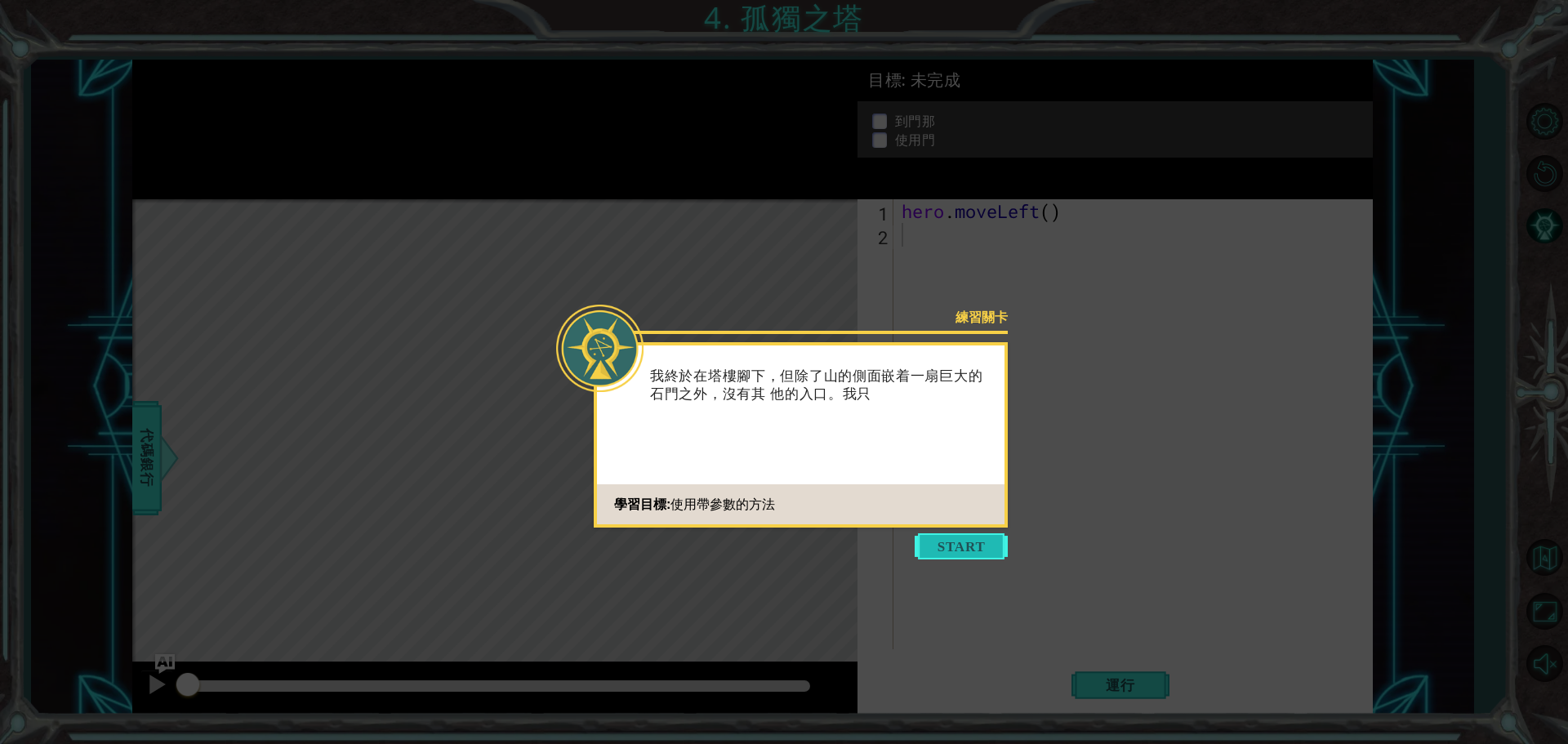
click at [948, 548] on button "Start" at bounding box center [962, 547] width 93 height 27
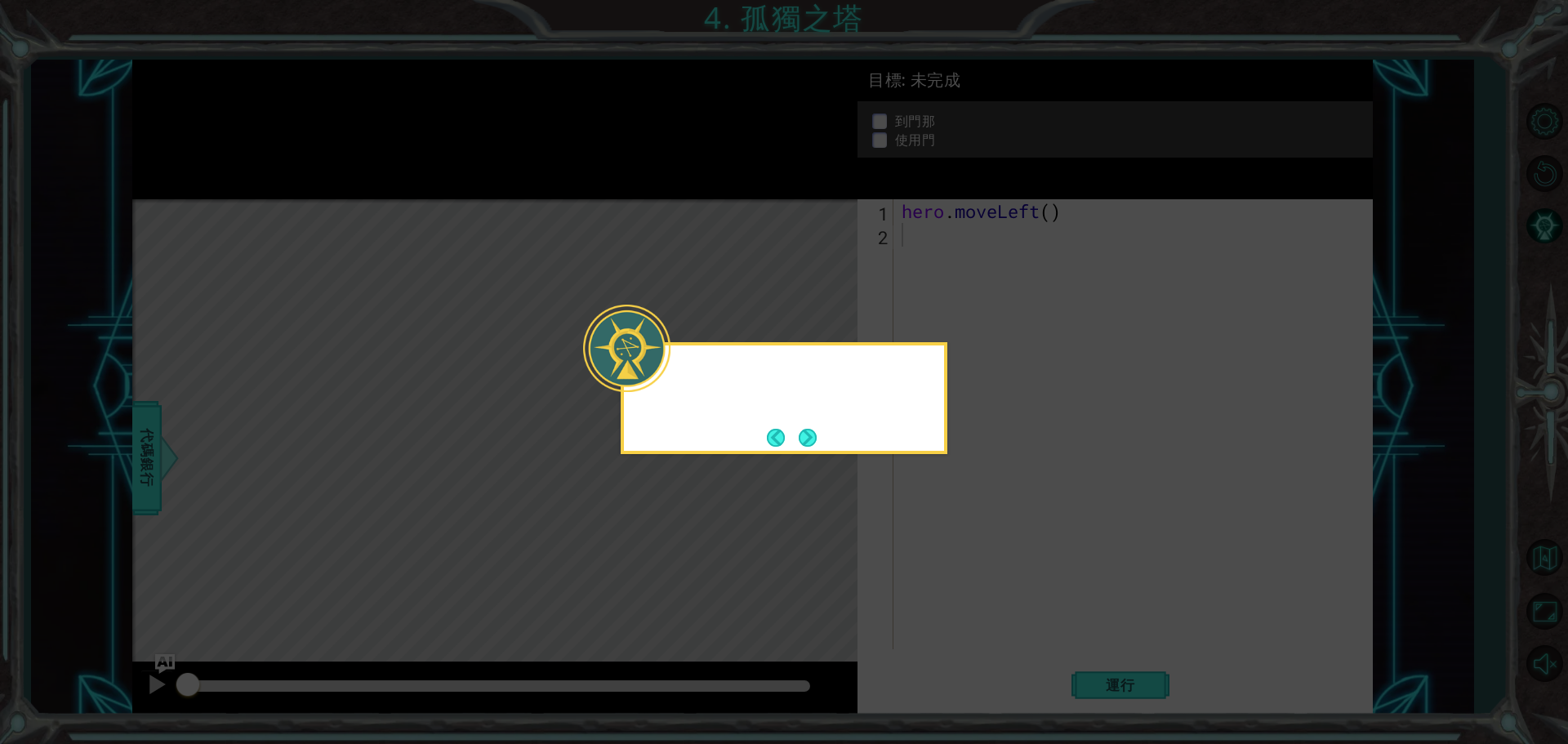
click at [947, 546] on icon at bounding box center [784, 372] width 1568 height 744
click at [816, 446] on button "Next" at bounding box center [807, 438] width 18 height 18
click at [808, 434] on button "Next" at bounding box center [807, 438] width 18 height 18
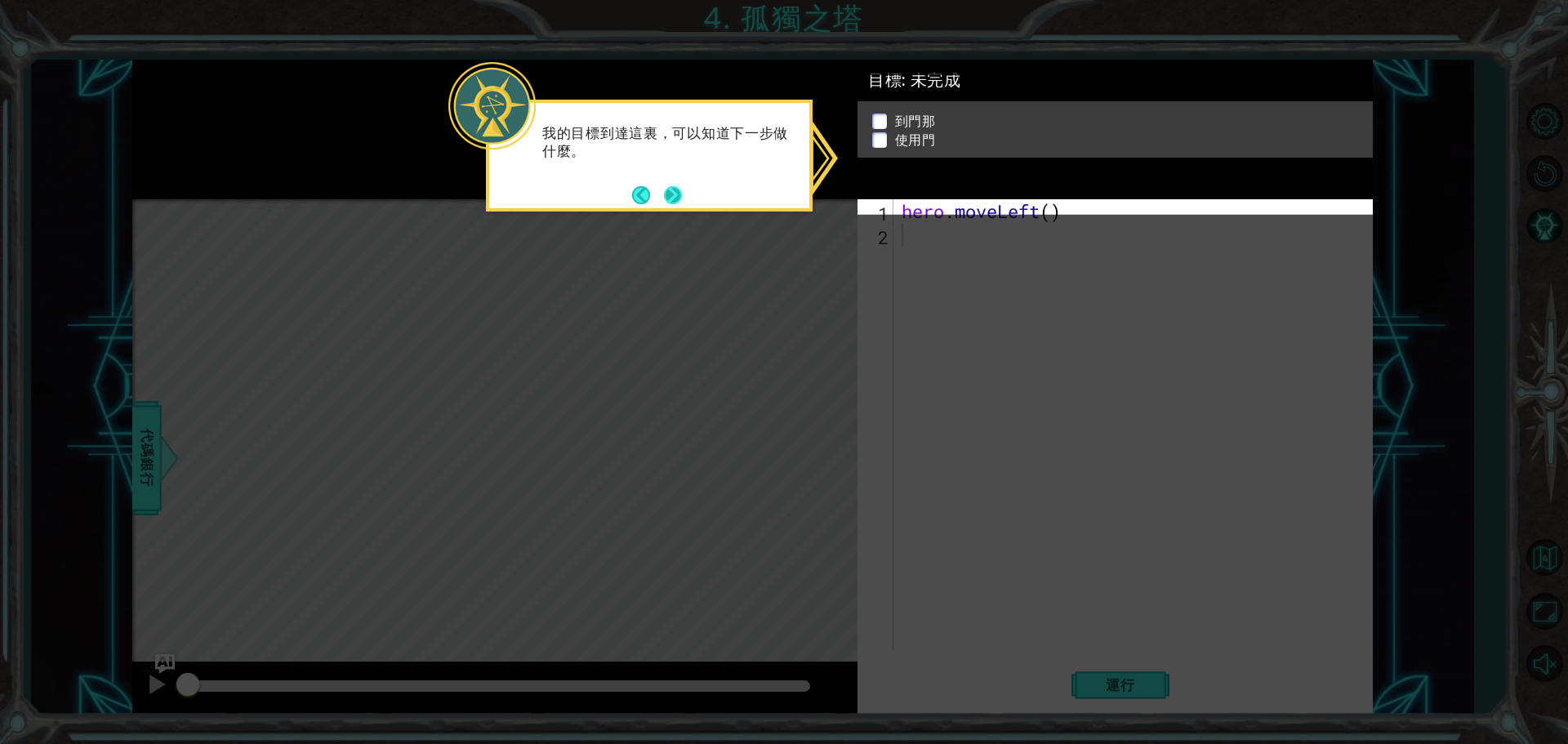
click at [672, 188] on button "Next" at bounding box center [674, 195] width 19 height 19
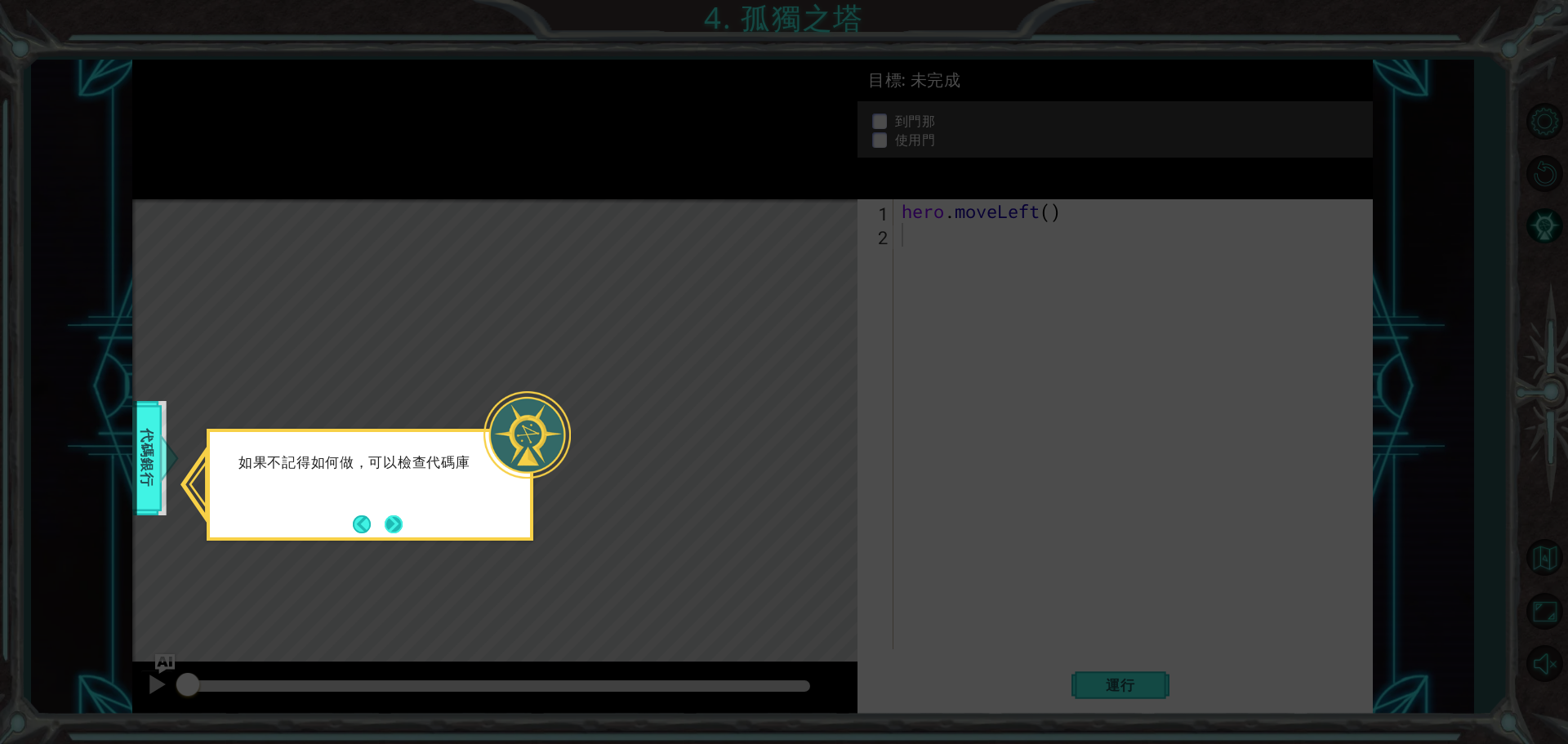
click at [396, 530] on button "Next" at bounding box center [393, 524] width 18 height 18
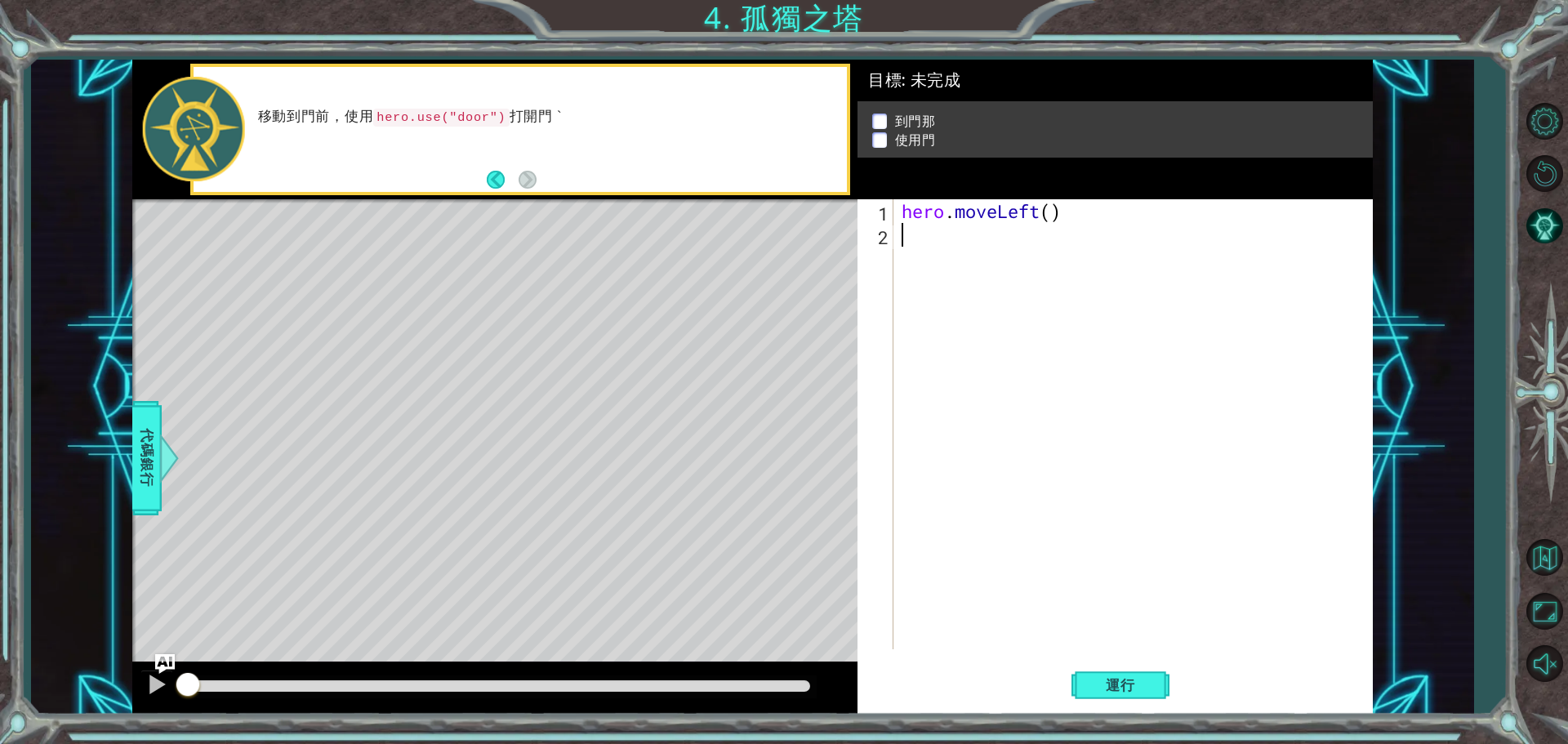
type textarea "h"
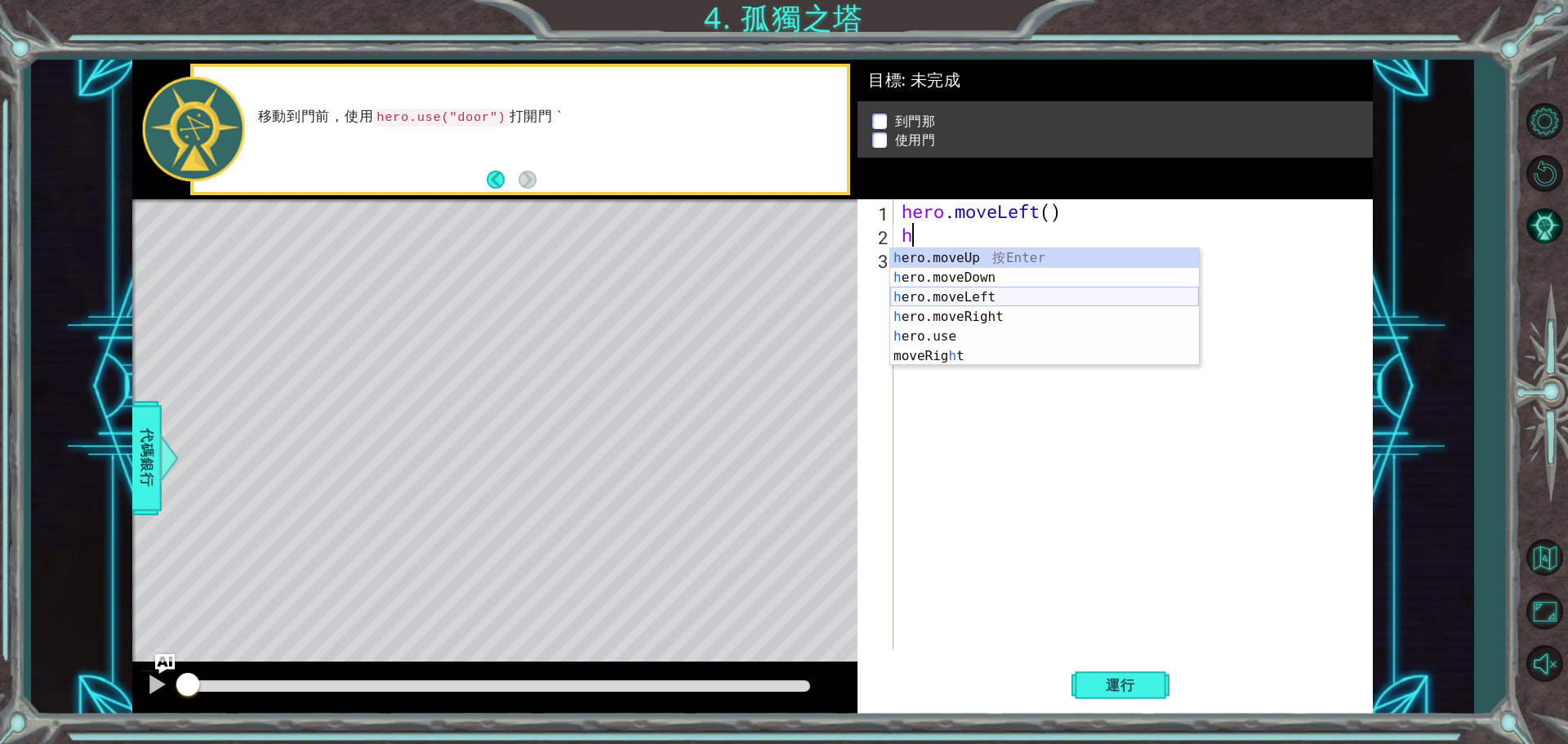
click at [951, 299] on div "h ero.moveUp 按 Enter h ero.moveDown 按 Enter h ero.moveLeft 按 Enter h ero.moveRi…" at bounding box center [1045, 327] width 309 height 157
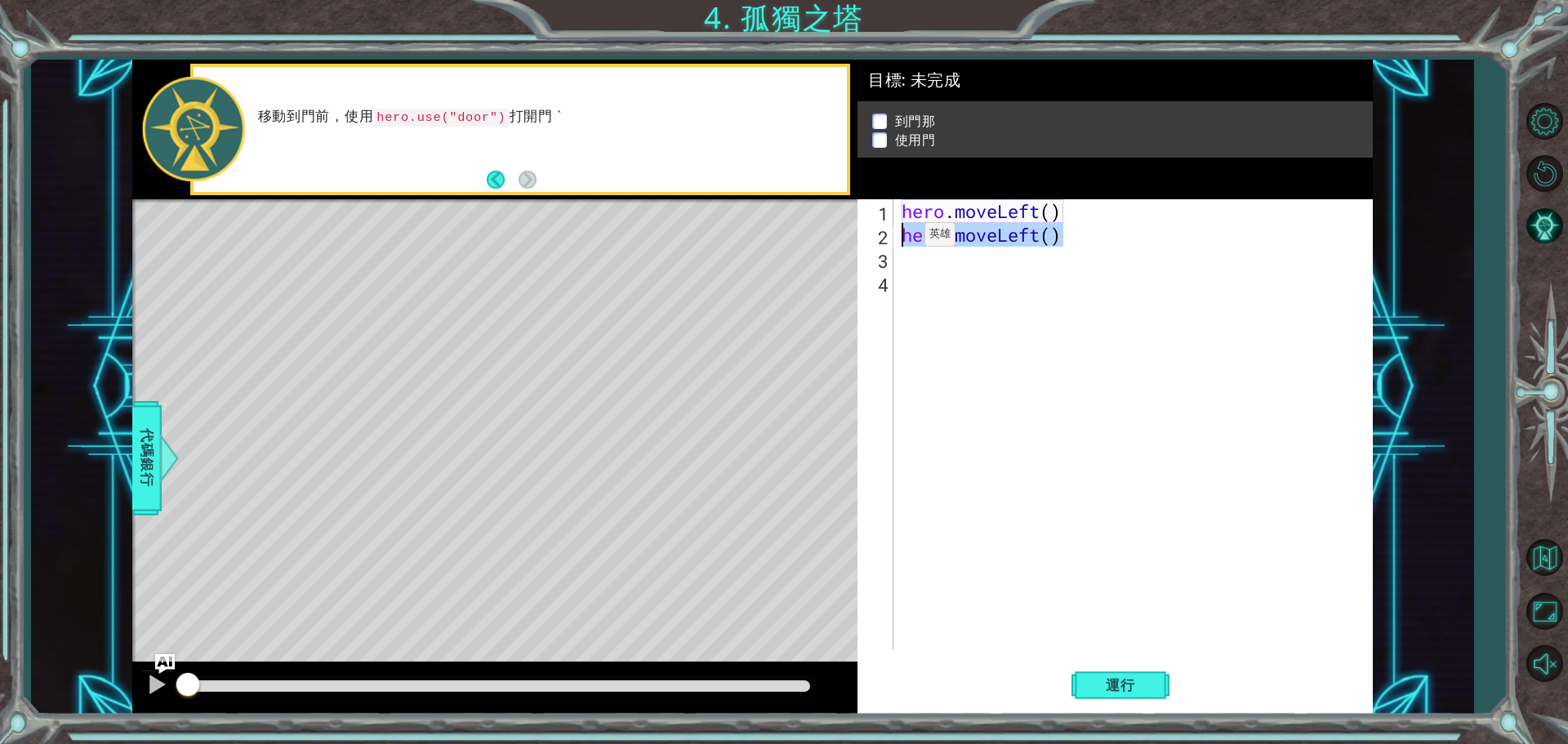
drag, startPoint x: 1064, startPoint y: 240, endPoint x: 891, endPoint y: 241, distance: 173.0
click at [890, 241] on div "1 2 3 4 hero . moveLeft ( ) hero . moveLeft ( ) ההההההההההההההההההההההההההההההה…" at bounding box center [1112, 424] width 511 height 450
type textarea "hero.moveLeft()"
click at [1052, 211] on div "hero . moveLeft ( )" at bounding box center [1137, 447] width 478 height 498
type textarea "hero.moveLeft(2)"
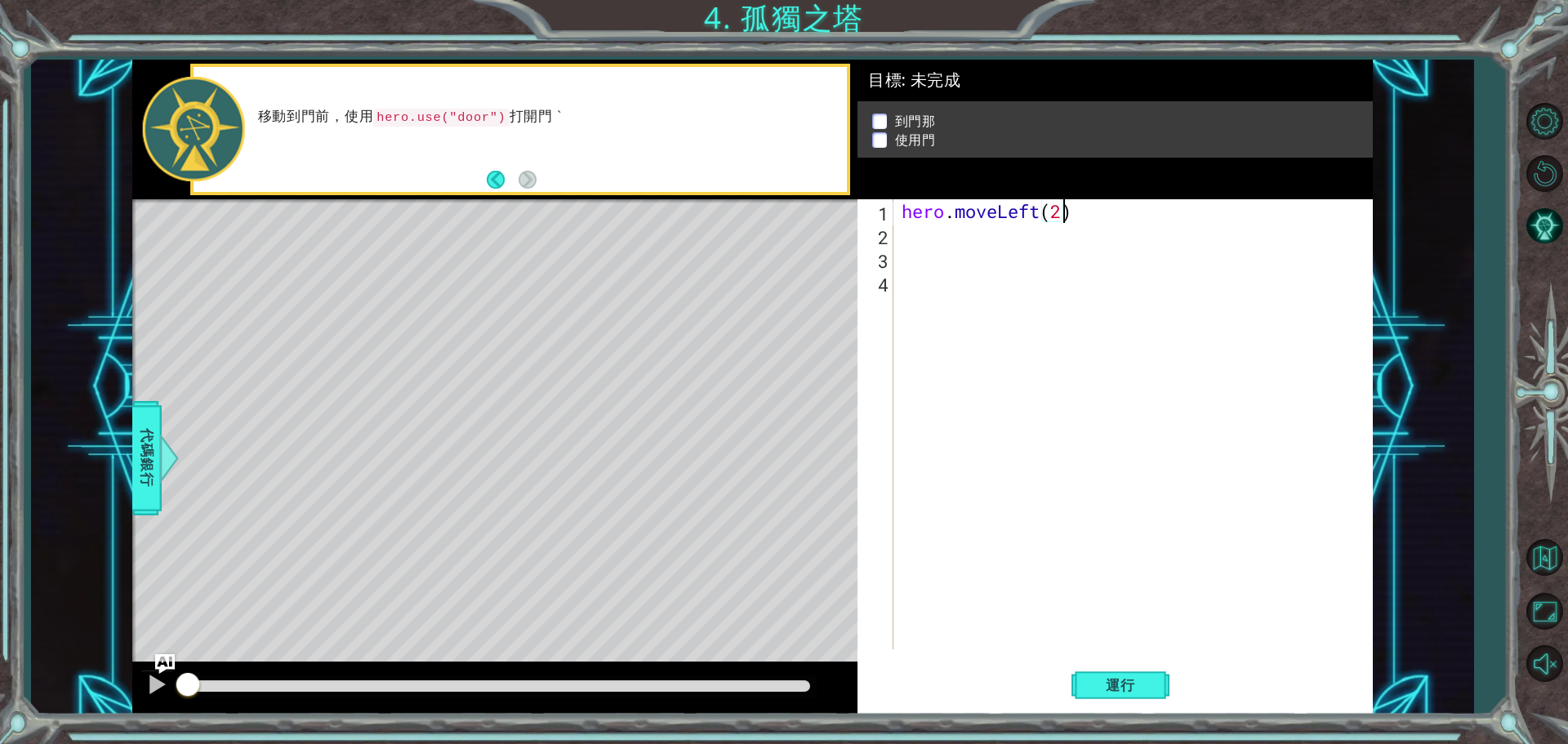
scroll to position [0, 7]
click at [992, 245] on div "hero . moveLeft ( 2 )" at bounding box center [1137, 447] width 478 height 498
type textarea "h"
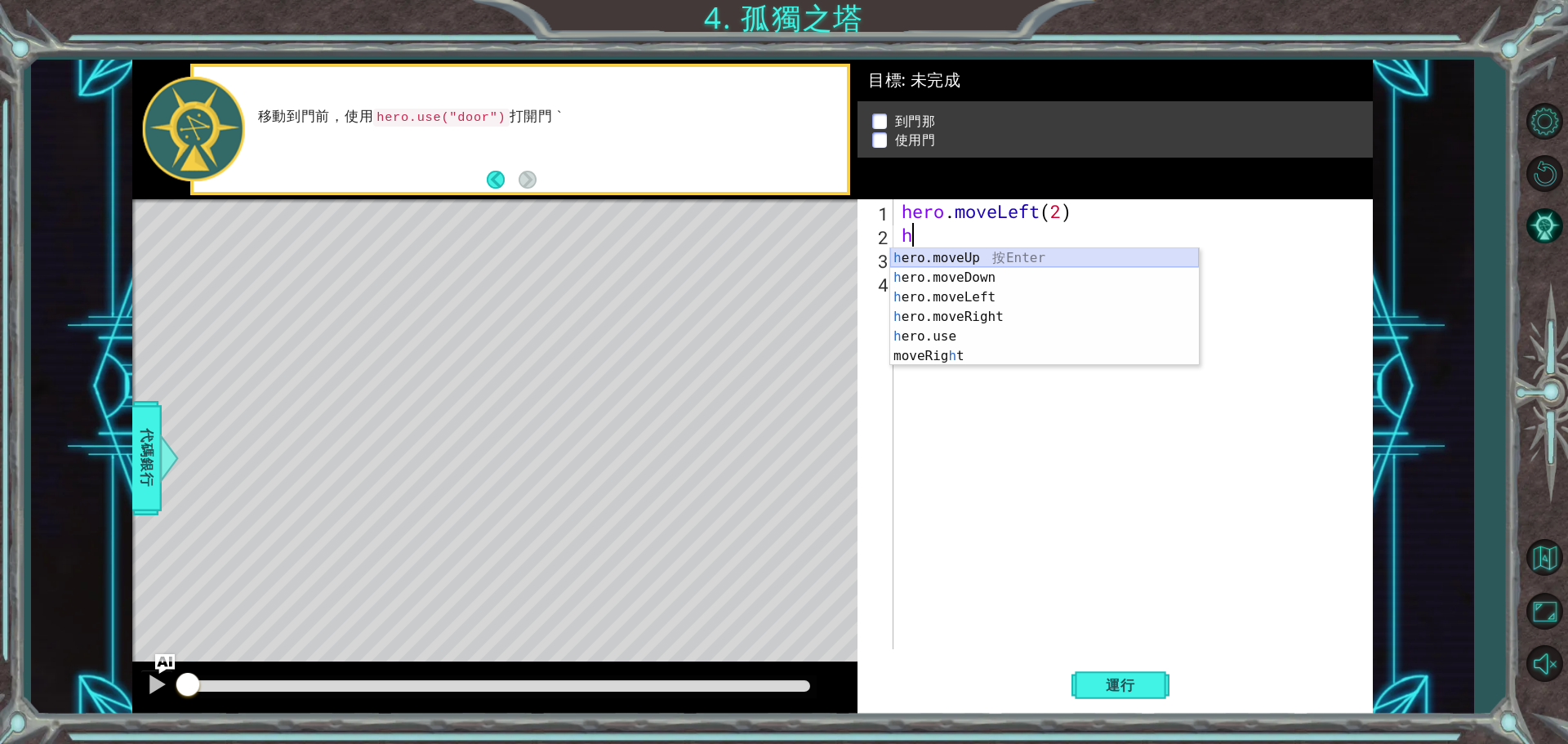
click at [986, 260] on div "h ero.moveUp 按 Enter h ero.moveDown 按 Enter h ero.moveLeft 按 Enter h ero.moveRi…" at bounding box center [1045, 327] width 309 height 157
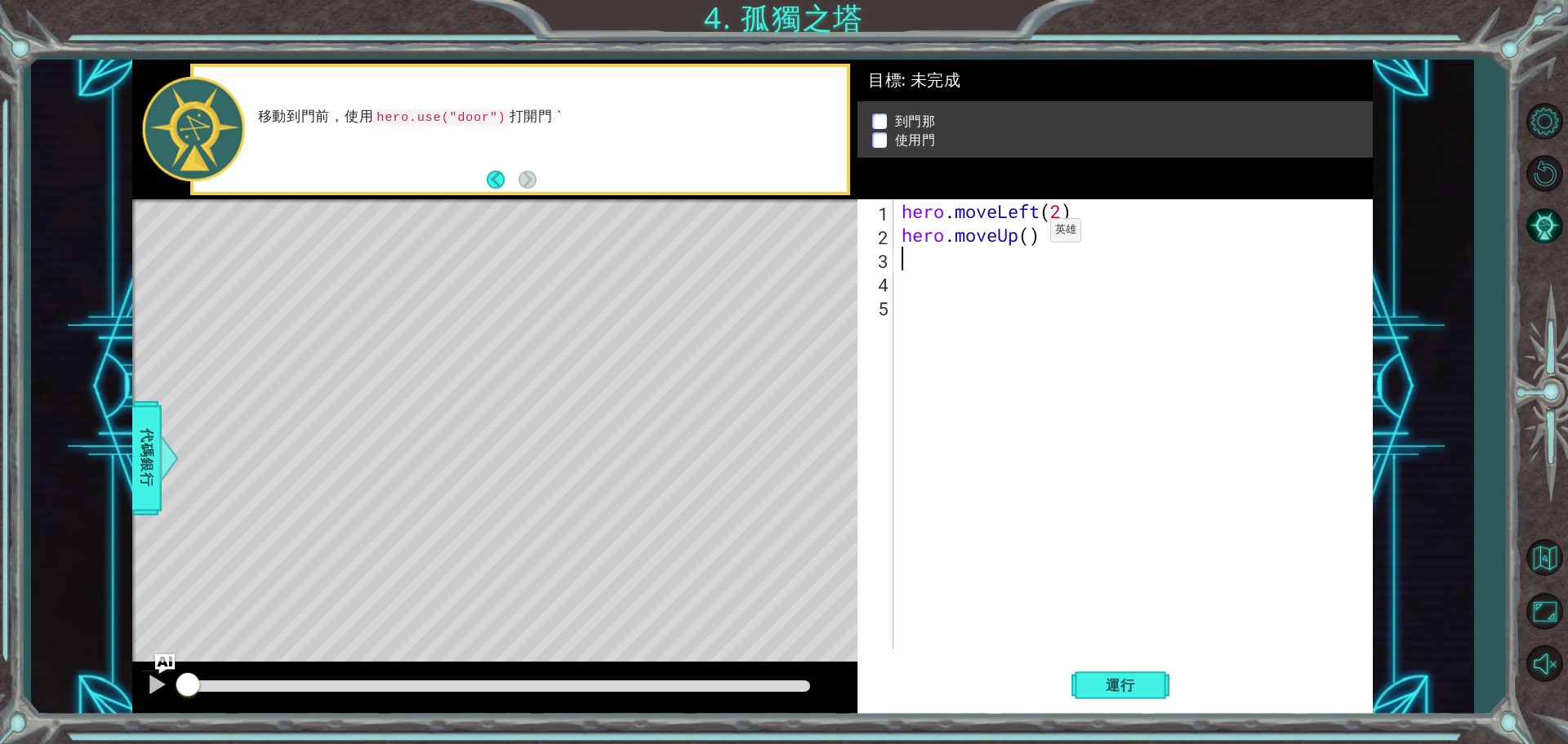
click at [1026, 234] on div "hero . moveLeft ( 2 ) hero . moveUp ( )" at bounding box center [1137, 447] width 478 height 498
type textarea "hero.moveUp(2)"
click at [957, 264] on div "hero . moveLeft ( 2 ) hero . moveUp ( 2 )" at bounding box center [1137, 447] width 478 height 498
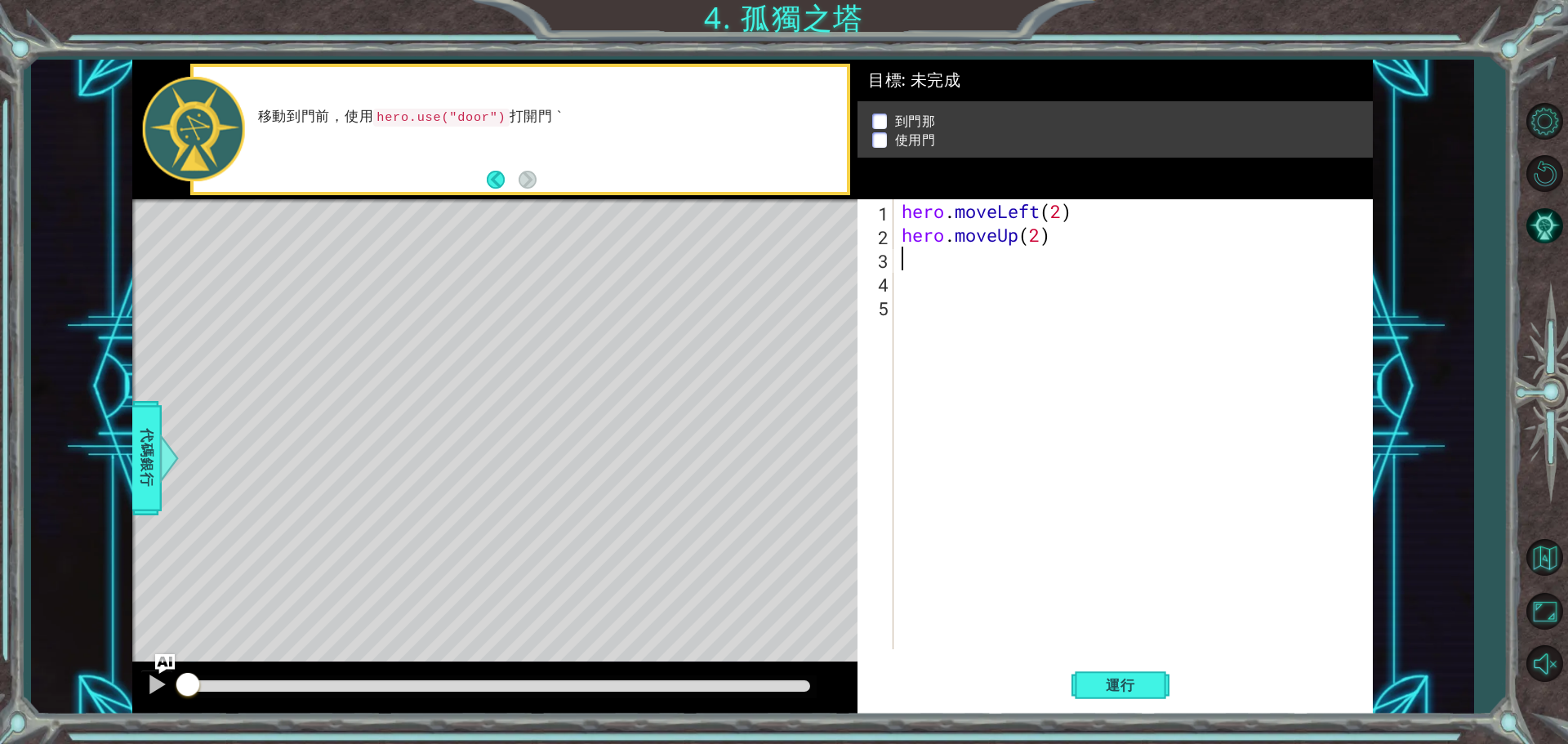
type textarea "h"
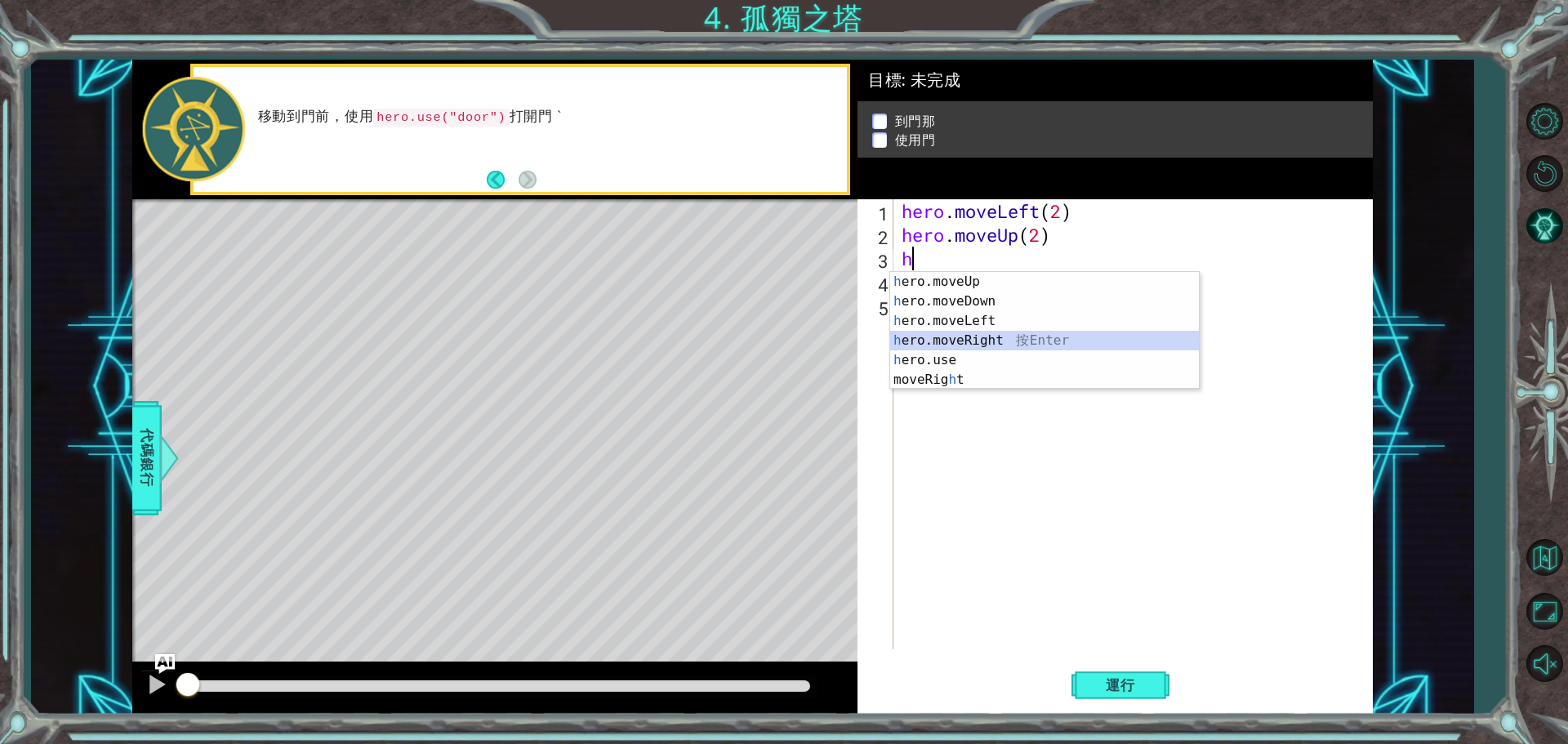
click at [979, 343] on div "h ero.moveUp 按 Enter h ero.moveDown 按 Enter h ero.moveLeft 按 Enter h ero.moveRi…" at bounding box center [1045, 351] width 309 height 157
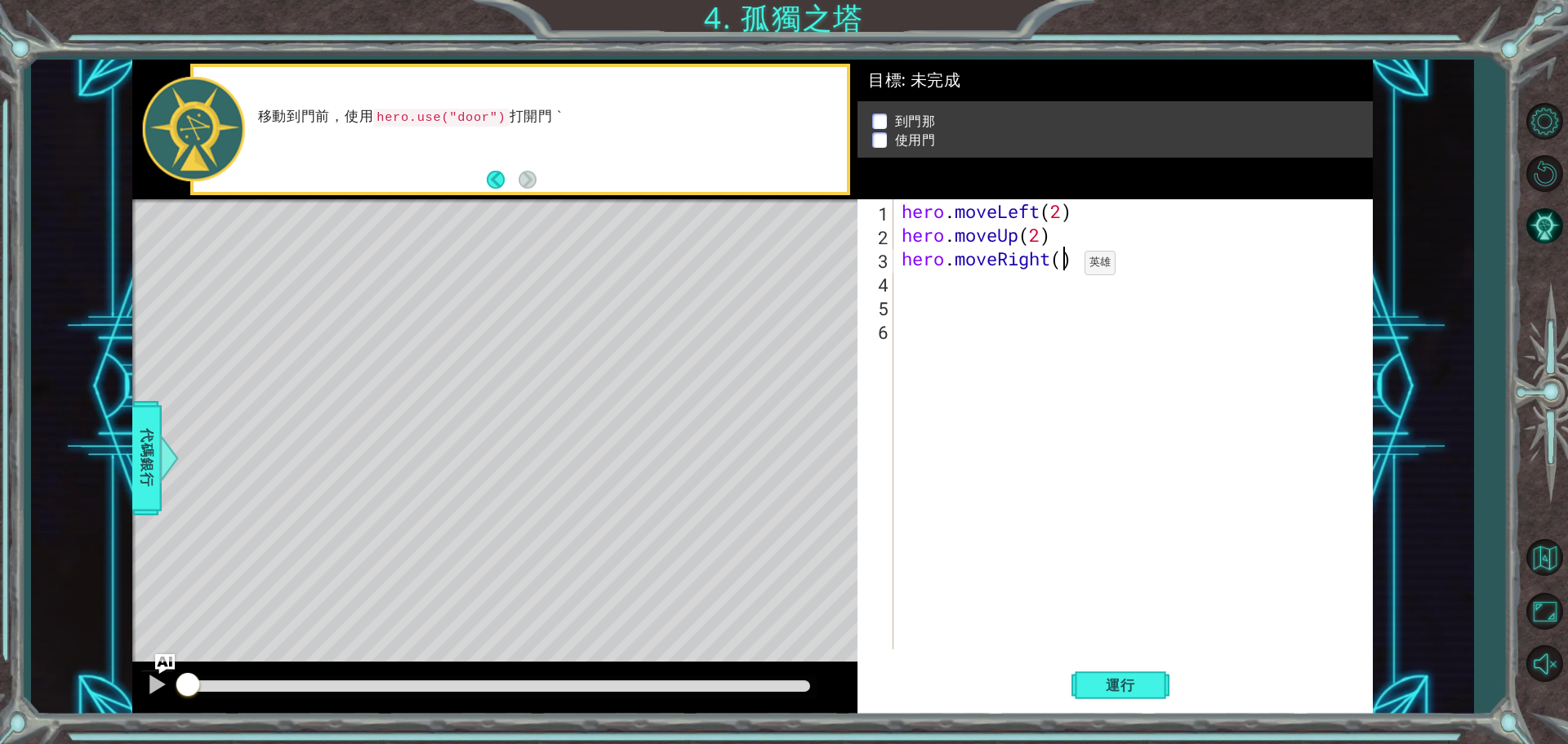
click at [1060, 267] on div "hero . moveLeft ( 2 ) hero . moveUp ( 2 ) hero . moveRight ( )" at bounding box center [1137, 447] width 478 height 498
type textarea "hero.moveRight(2)"
click at [1142, 684] on span "運行" at bounding box center [1121, 685] width 63 height 16
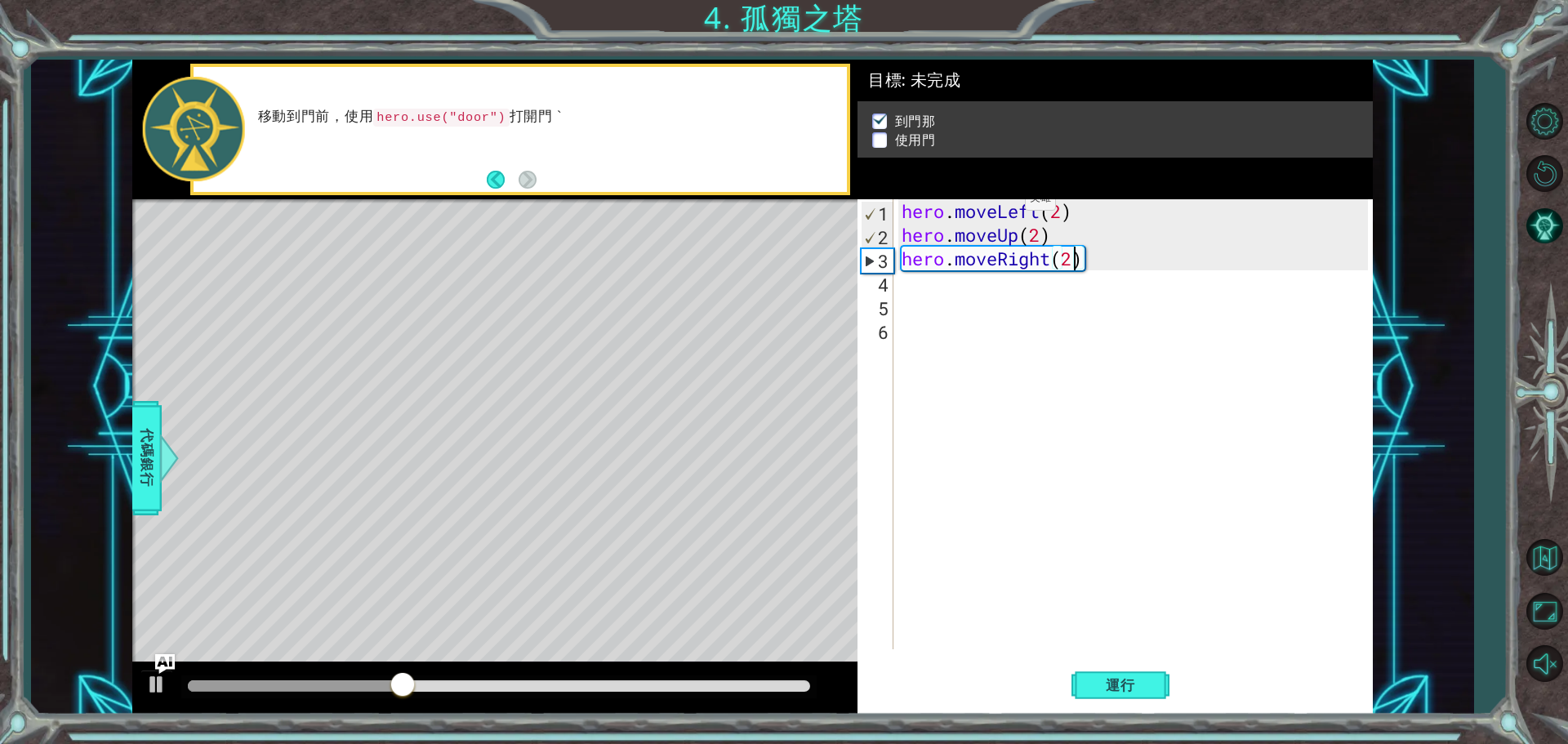
click at [888, 135] on li "使用門" at bounding box center [1118, 141] width 491 height 19
click at [880, 135] on p at bounding box center [880, 135] width 15 height 15
click at [883, 136] on p at bounding box center [880, 140] width 15 height 15
click at [945, 287] on div "hero . moveLeft ( 2 ) hero . moveUp ( 2 ) hero . moveRight ( 2 )" at bounding box center [1137, 447] width 478 height 498
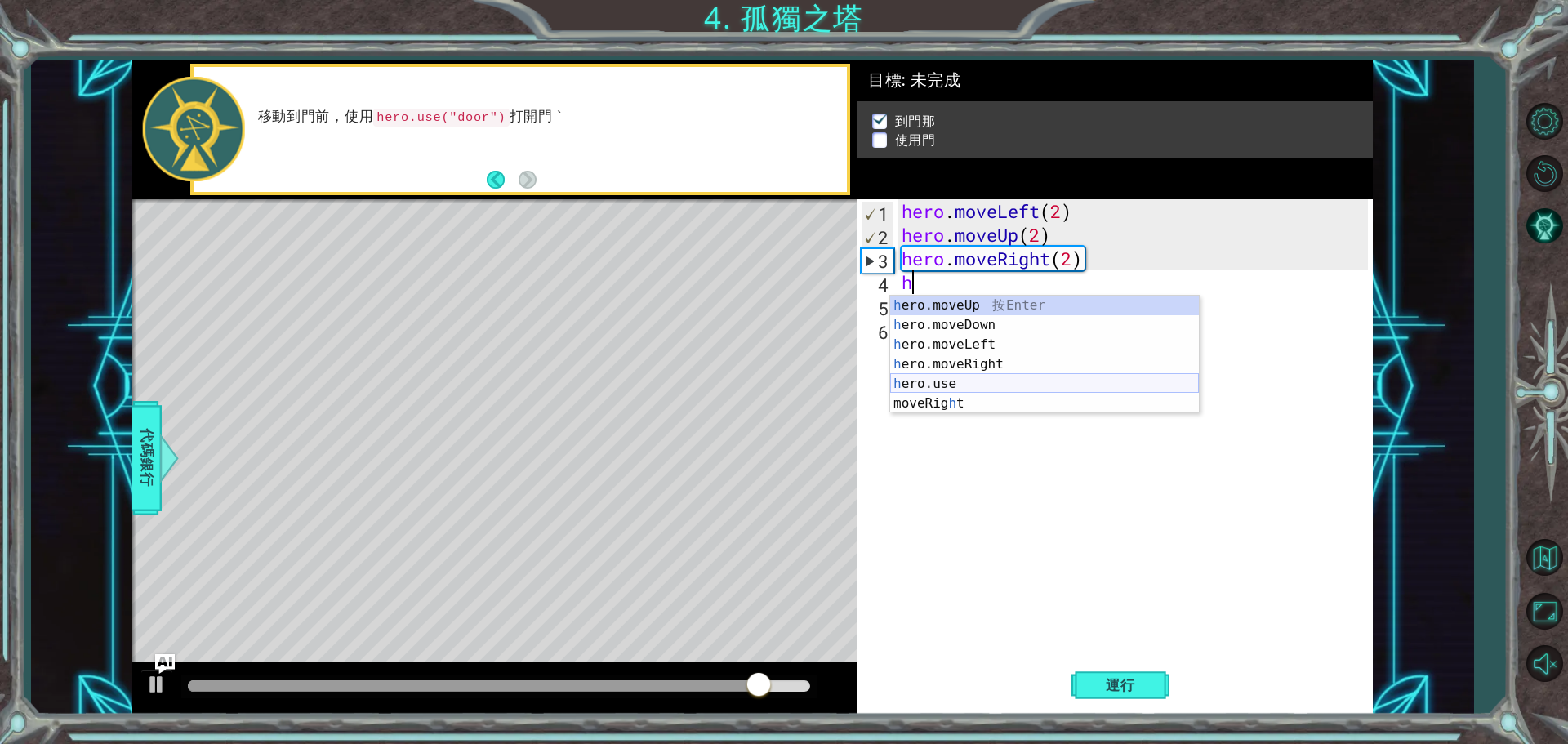
click at [989, 388] on div "h ero.moveUp 按 Enter h ero.moveDown 按 Enter h ero.moveLeft 按 Enter h ero.moveRi…" at bounding box center [1045, 374] width 309 height 157
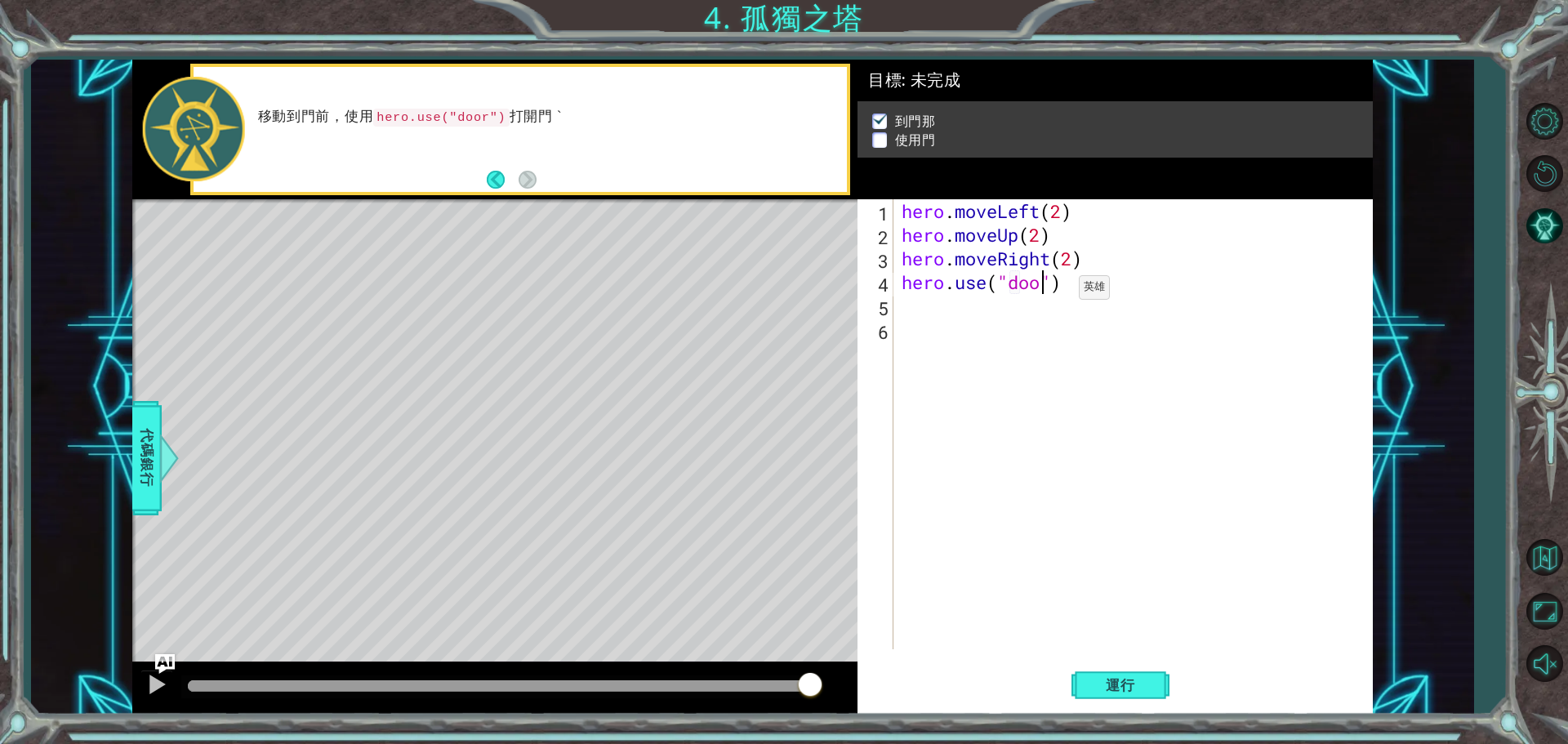
scroll to position [0, 7]
type textarea "hero.use("door")"
click at [1125, 686] on span "運行" at bounding box center [1121, 685] width 63 height 16
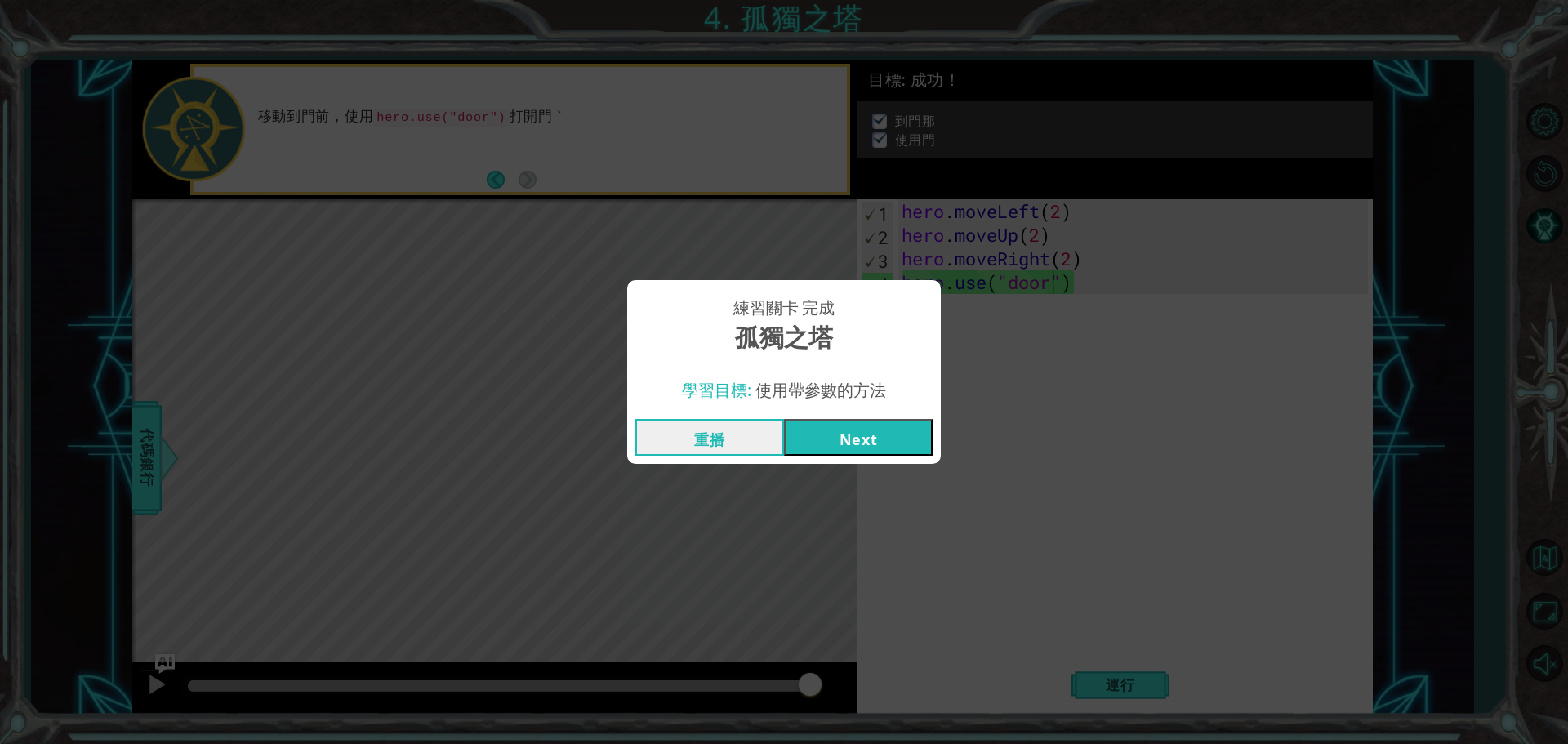
click at [892, 446] on button "Next" at bounding box center [858, 437] width 149 height 37
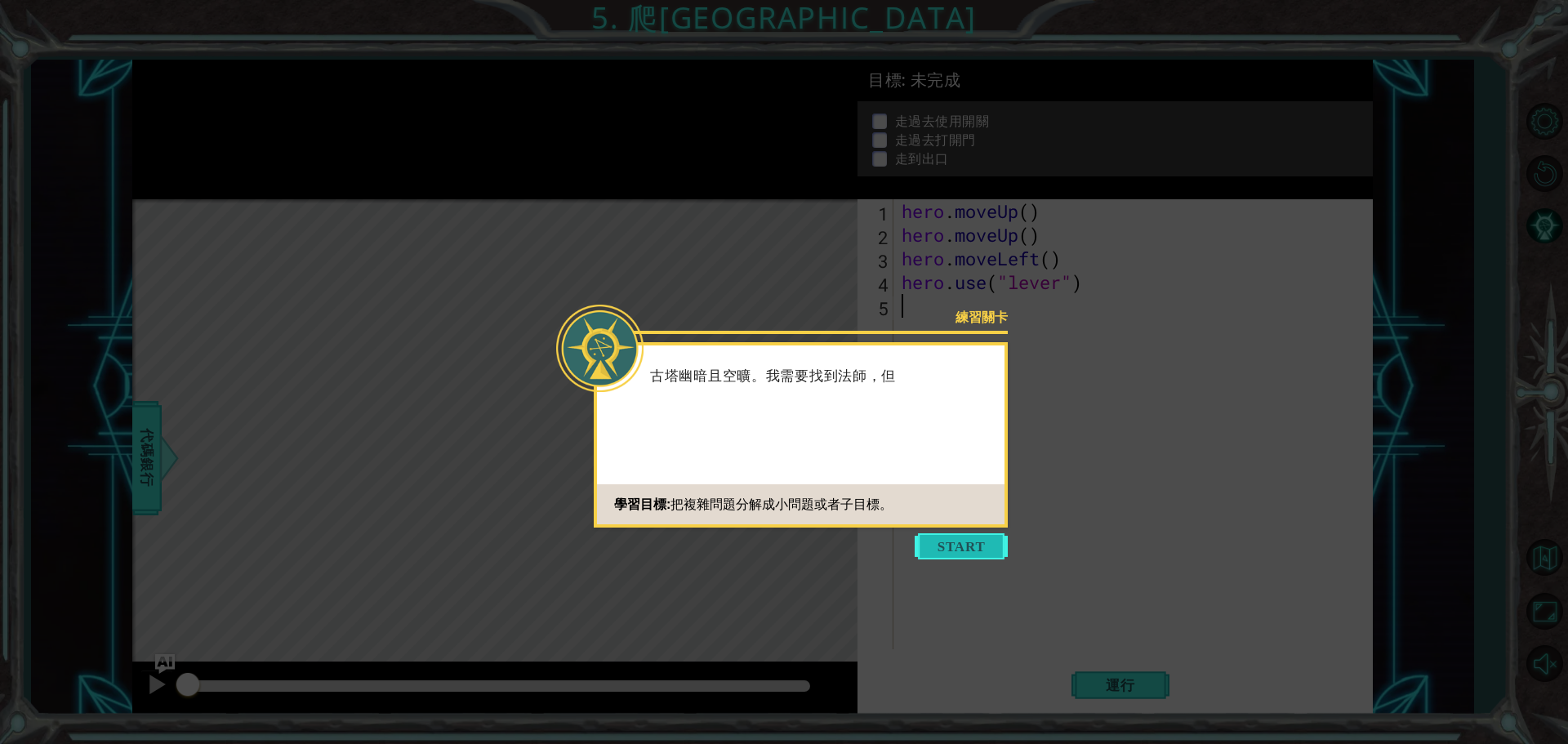
click at [985, 542] on button "Start" at bounding box center [962, 547] width 93 height 27
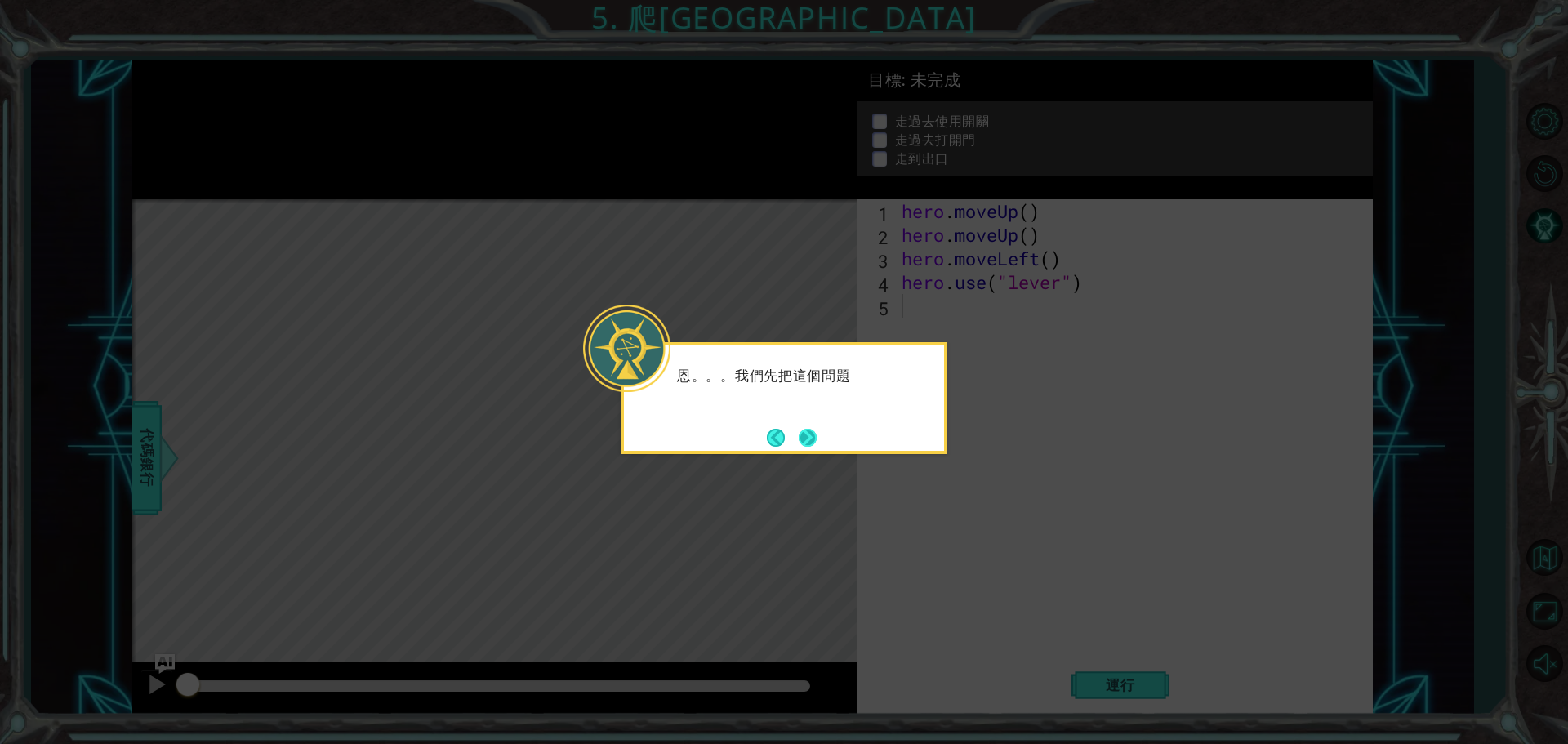
click at [811, 441] on button "Next" at bounding box center [807, 438] width 18 height 18
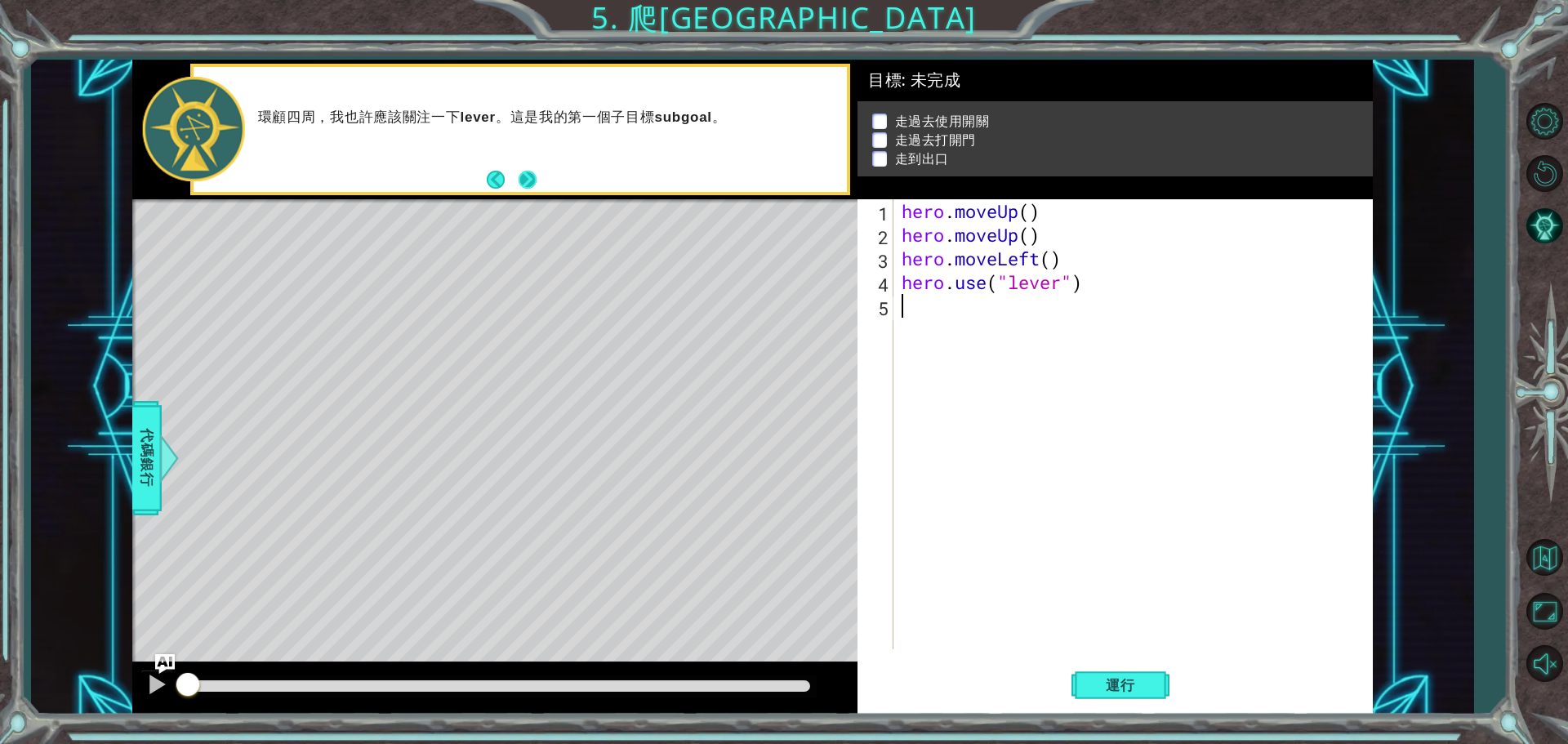
click at [520, 174] on button "Next" at bounding box center [527, 179] width 18 height 18
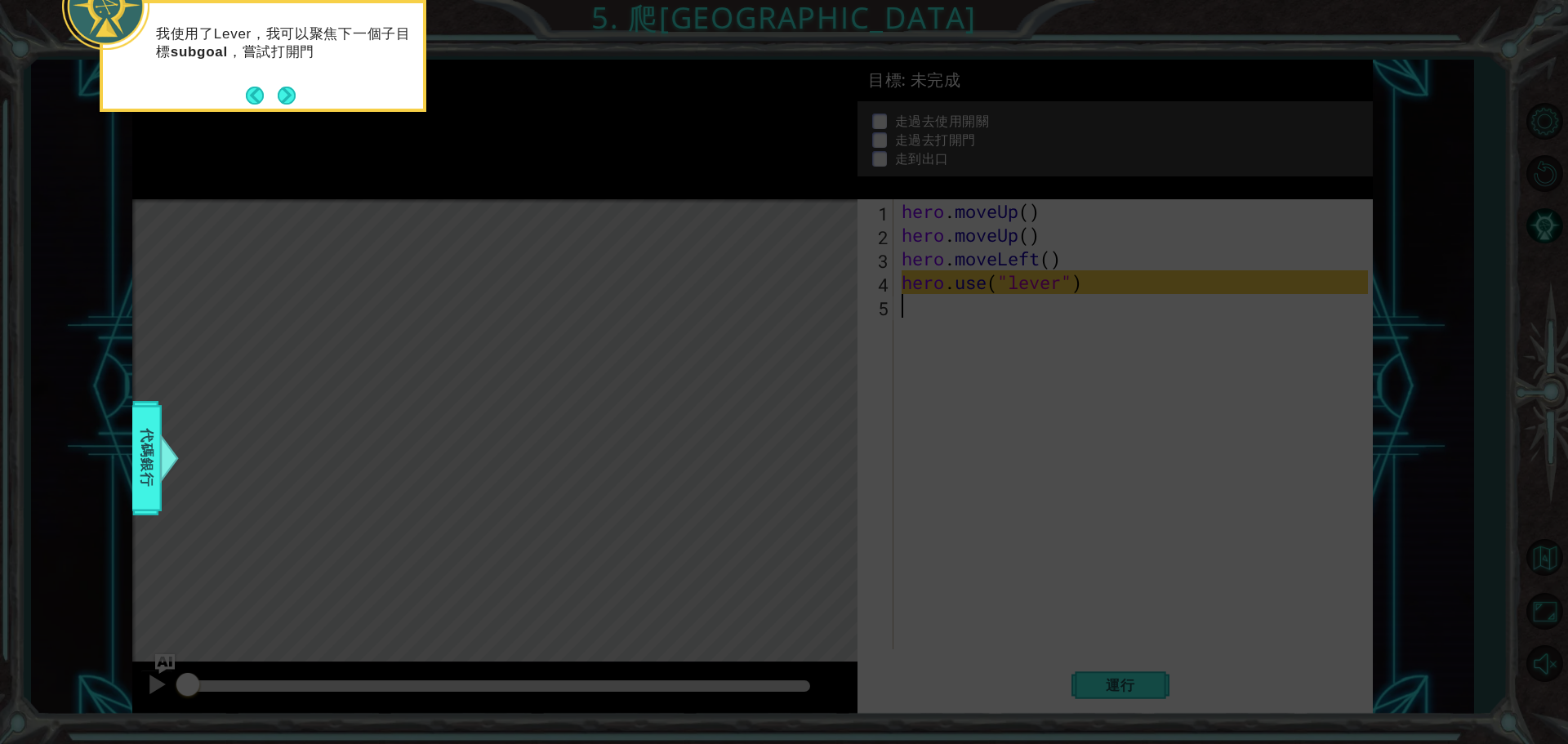
click at [288, 86] on button "Next" at bounding box center [286, 95] width 18 height 18
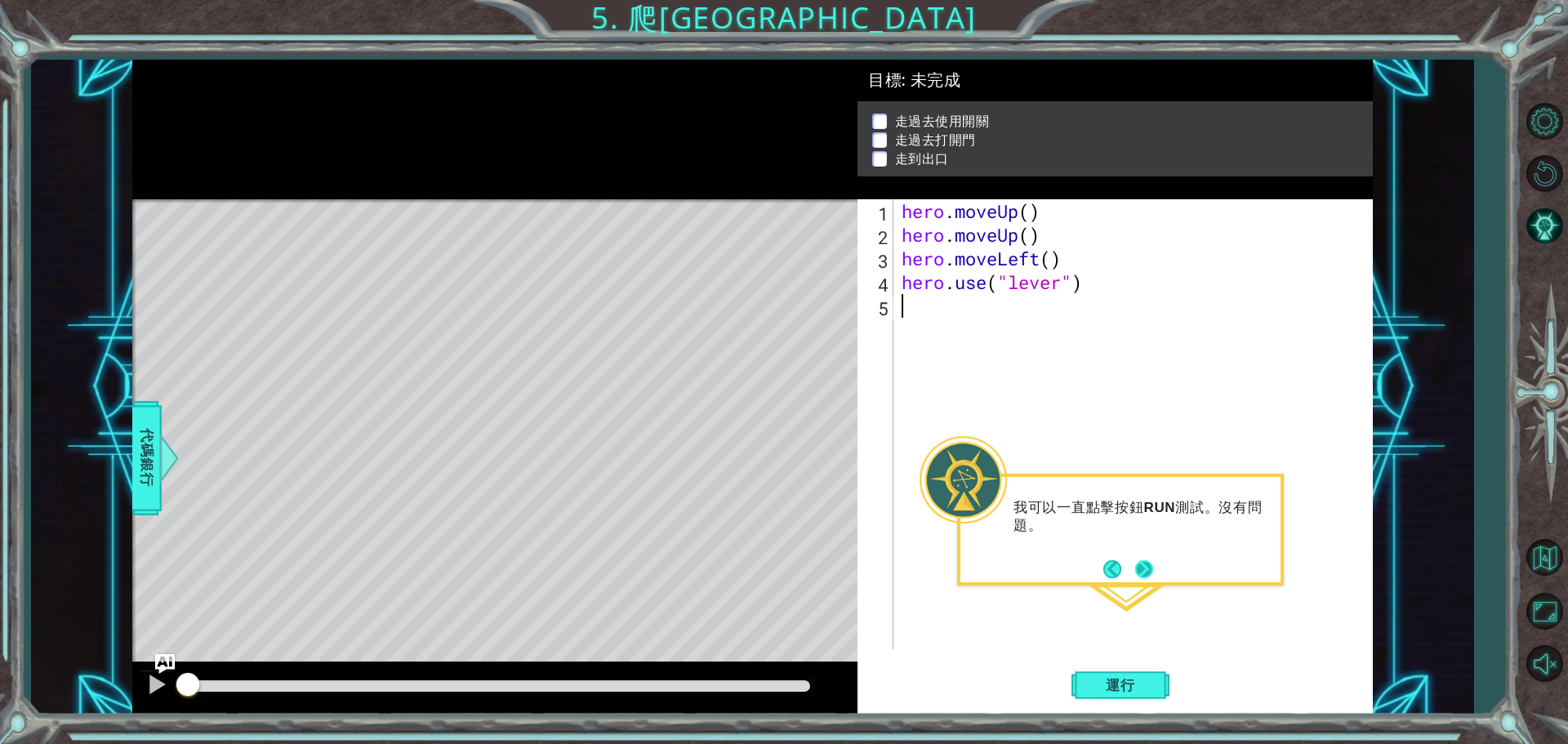
click at [1152, 575] on button "Next" at bounding box center [1144, 569] width 18 height 18
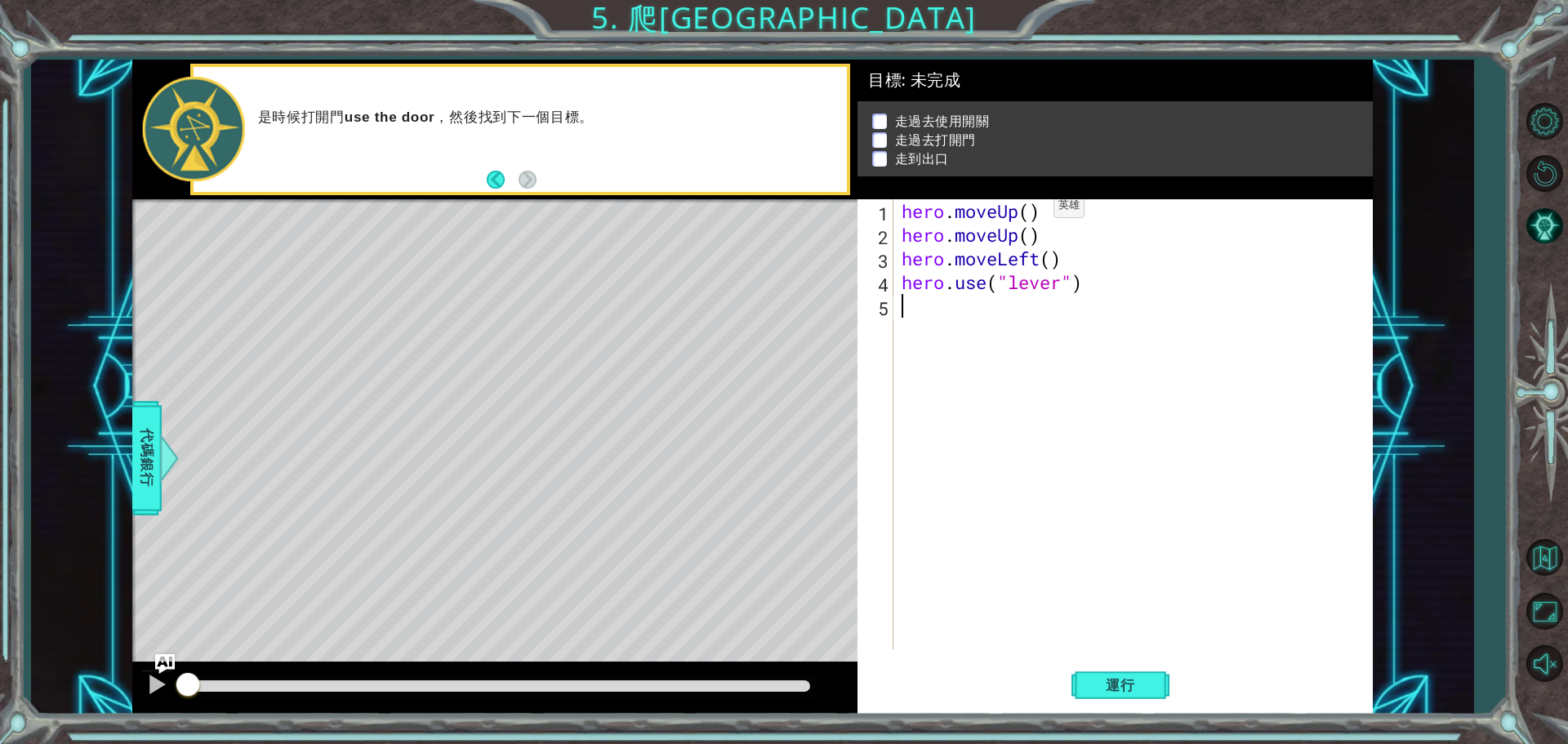
click at [1029, 210] on div "hero . moveUp ( ) hero . moveUp ( ) hero . moveLeft ( ) hero . use ( "lever" )" at bounding box center [1137, 447] width 478 height 498
drag, startPoint x: 1019, startPoint y: 238, endPoint x: 959, endPoint y: 240, distance: 60.0
click at [959, 240] on div "hero . moveUp ( 2 ) hero . moveUp ( ) hero . moveLeft ( ) hero . use ( "lever" )" at bounding box center [1137, 447] width 478 height 498
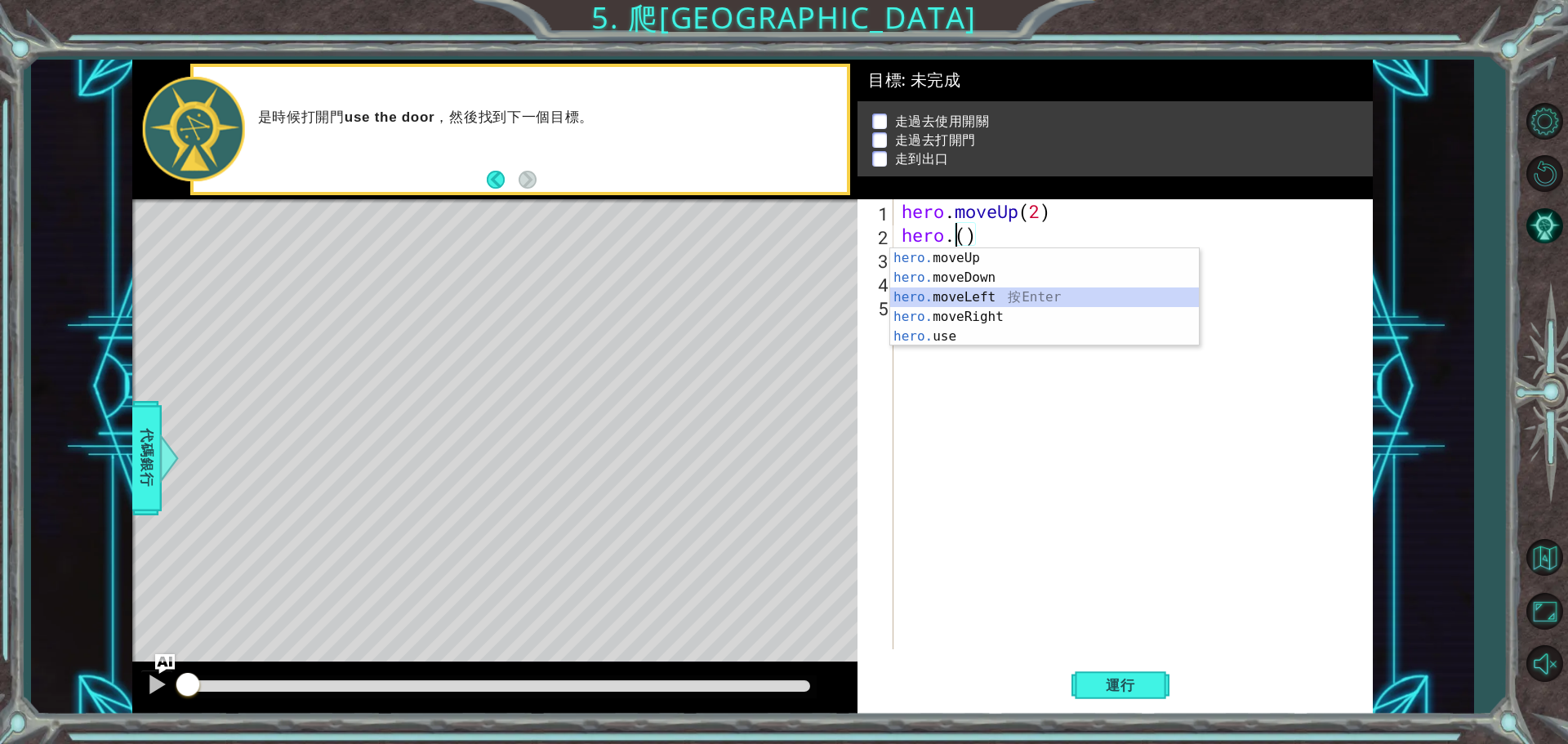
click at [1010, 296] on div "hero. moveUp 按 Enter hero. moveDown 按 Enter hero. moveLeft 按 Enter hero. moveRi…" at bounding box center [1045, 317] width 309 height 137
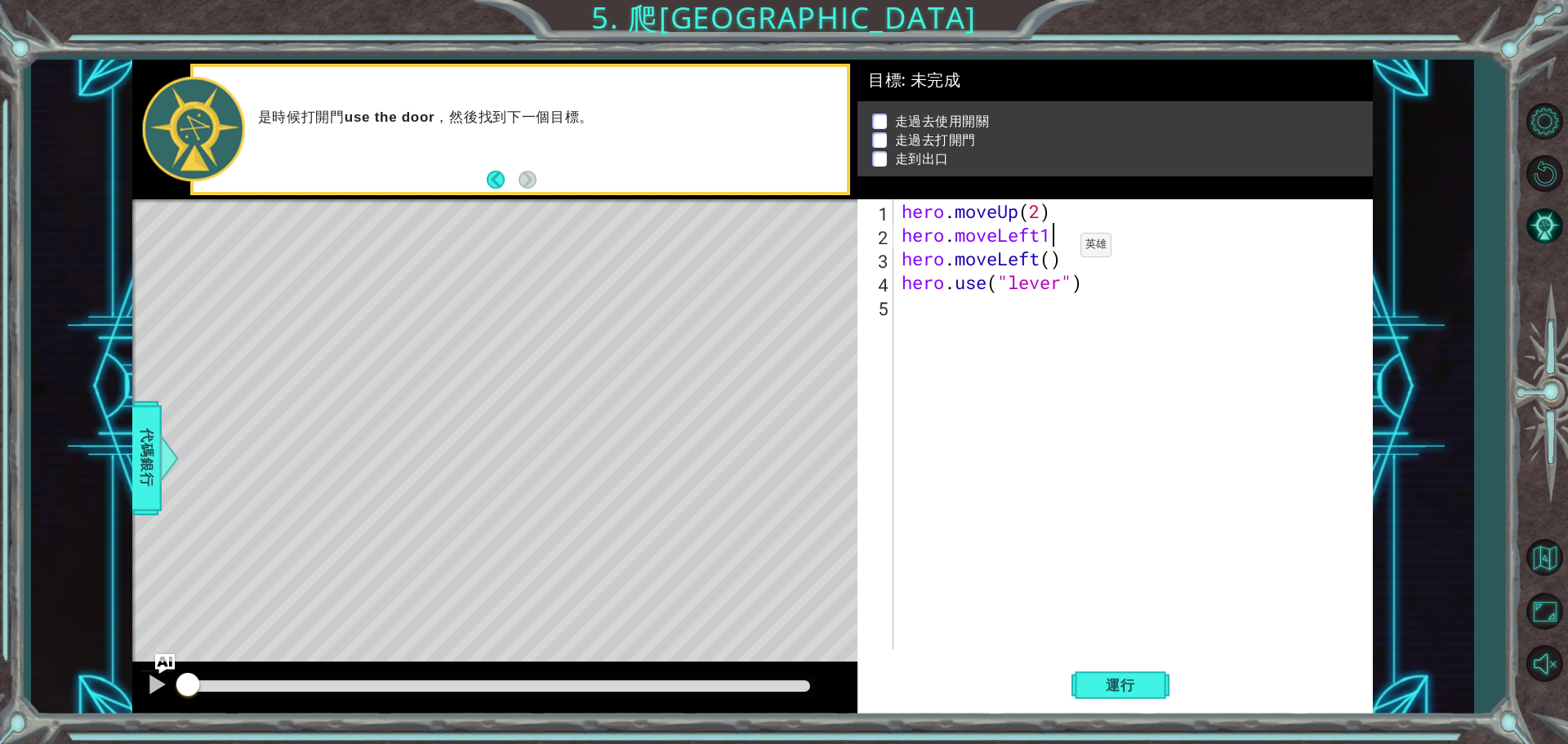
scroll to position [0, 6]
click at [1126, 680] on span "運行" at bounding box center [1121, 685] width 63 height 16
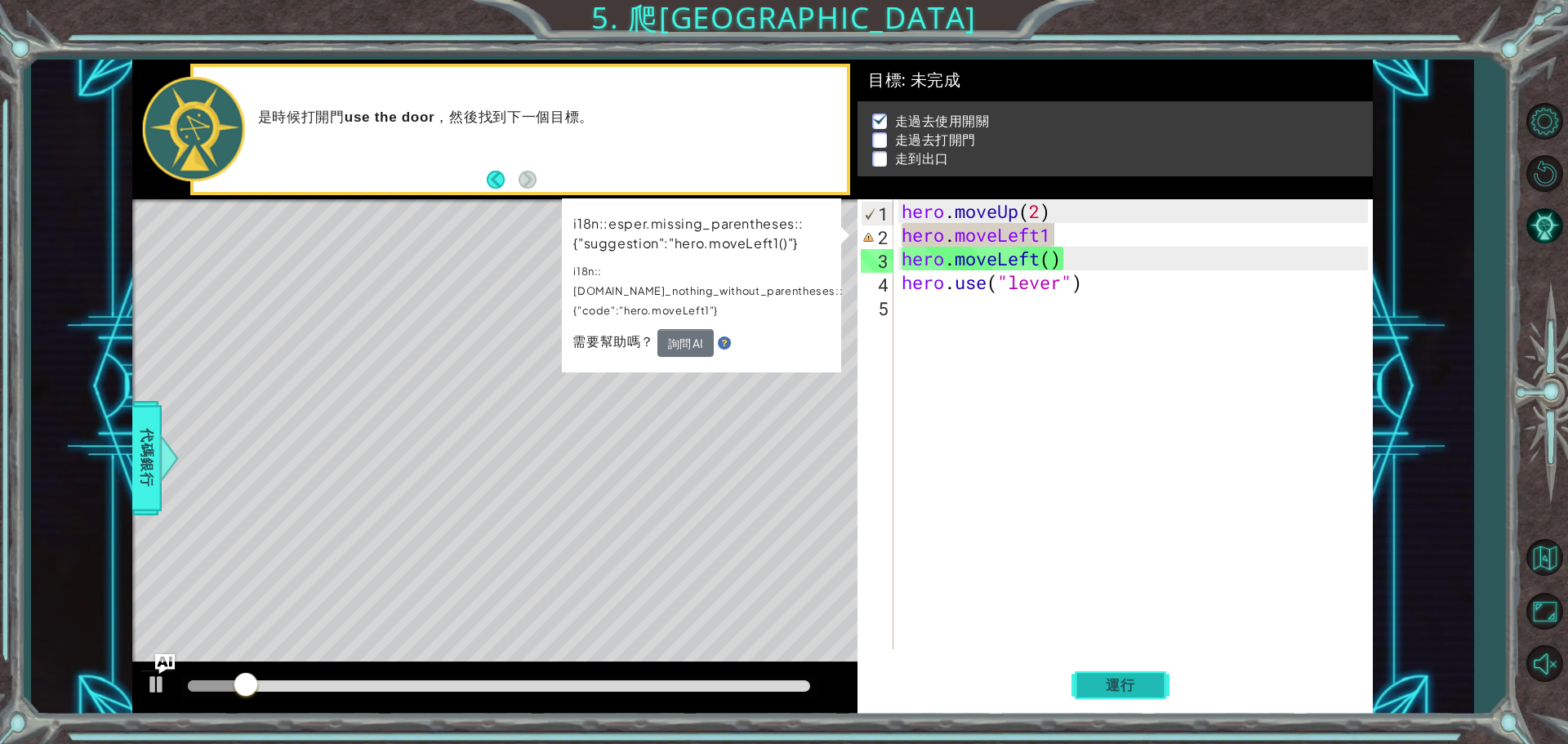
click at [1131, 679] on span "運行" at bounding box center [1121, 685] width 63 height 16
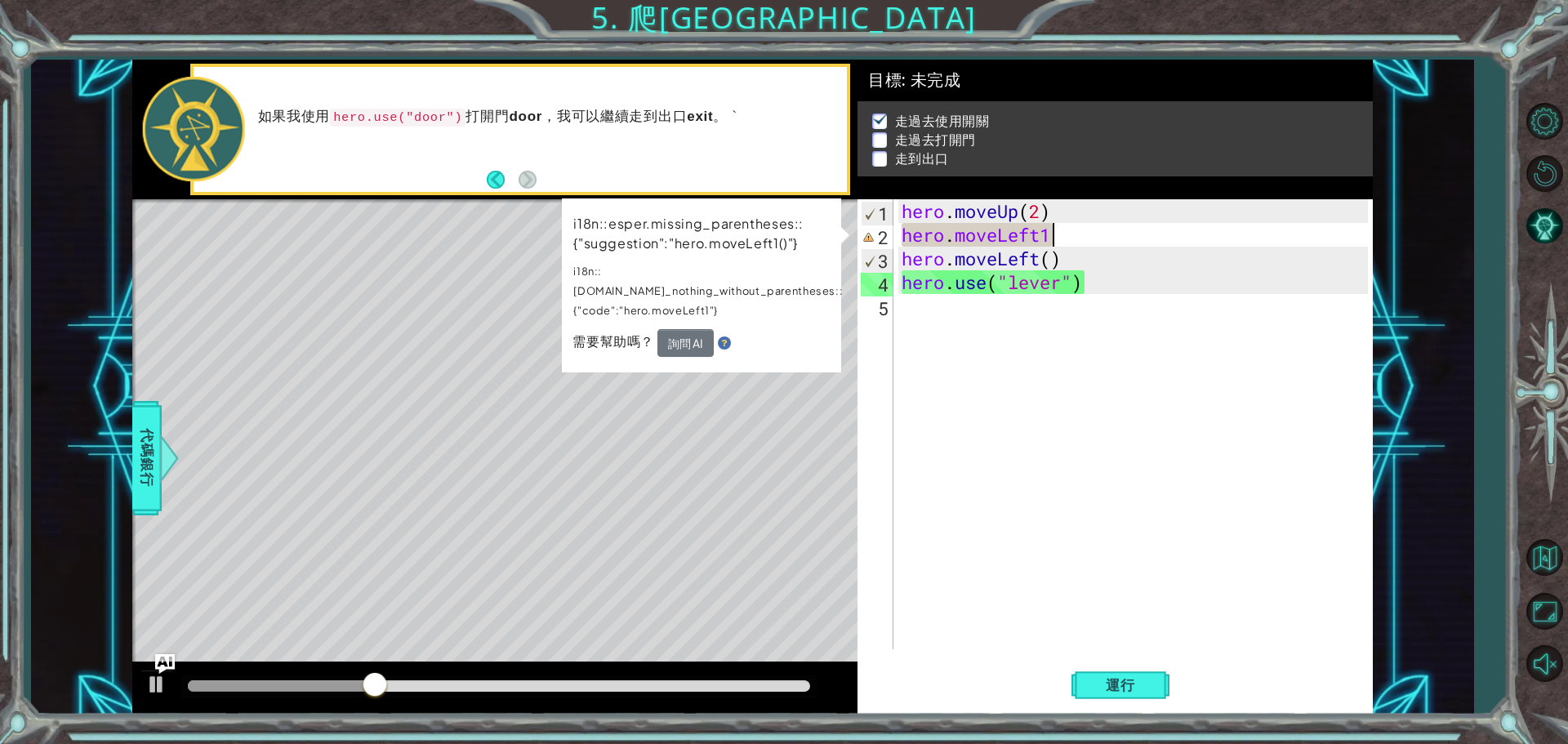
click at [1042, 240] on div "hero . moveUp ( 2 ) hero . moveLeft1 hero . moveLeft ( ) hero . use ( "lever" )" at bounding box center [1137, 447] width 478 height 498
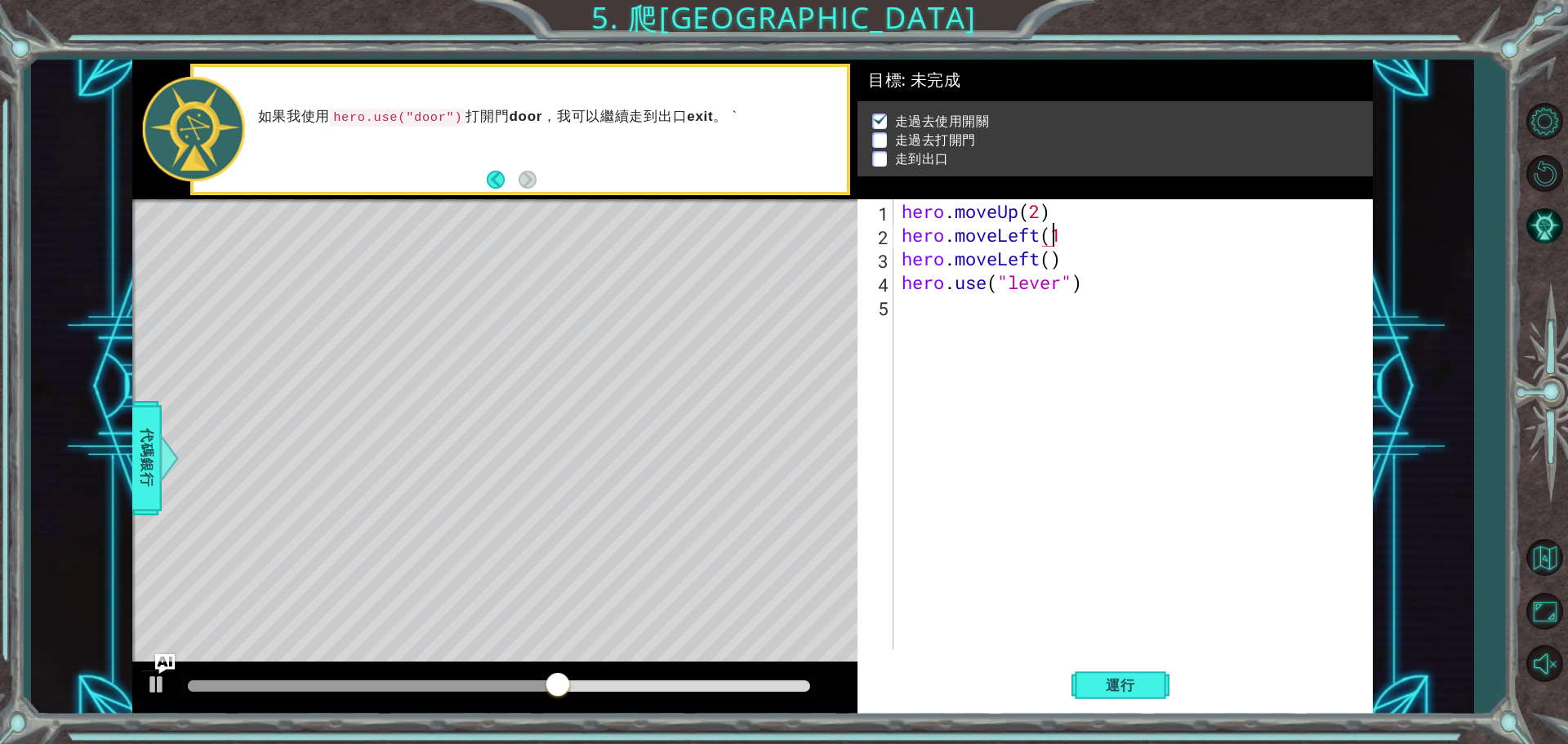
scroll to position [0, 7]
click at [1111, 238] on div "hero . moveUp ( 2 ) hero . moveLeft ( 1 hero . moveLeft ( ) hero . use ( "lever…" at bounding box center [1137, 447] width 478 height 498
click at [1106, 691] on span "運行" at bounding box center [1121, 685] width 63 height 16
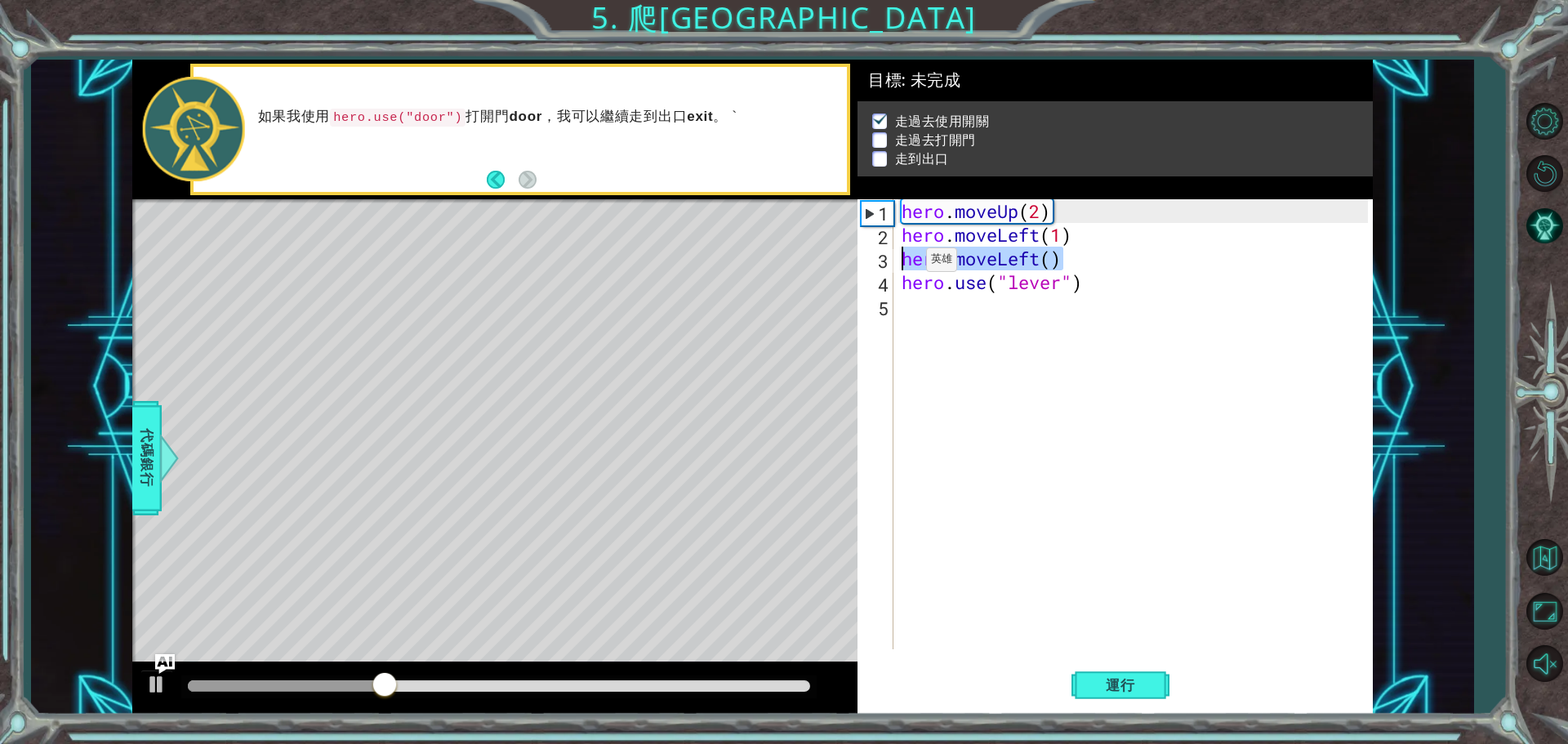
drag, startPoint x: 1075, startPoint y: 259, endPoint x: 902, endPoint y: 263, distance: 173.0
click at [902, 263] on div "hero . moveUp ( 2 ) hero . moveLeft ( 1 ) hero . moveLeft ( ) hero . use ( "lev…" at bounding box center [1137, 447] width 478 height 498
type textarea "hero.moveLeft()"
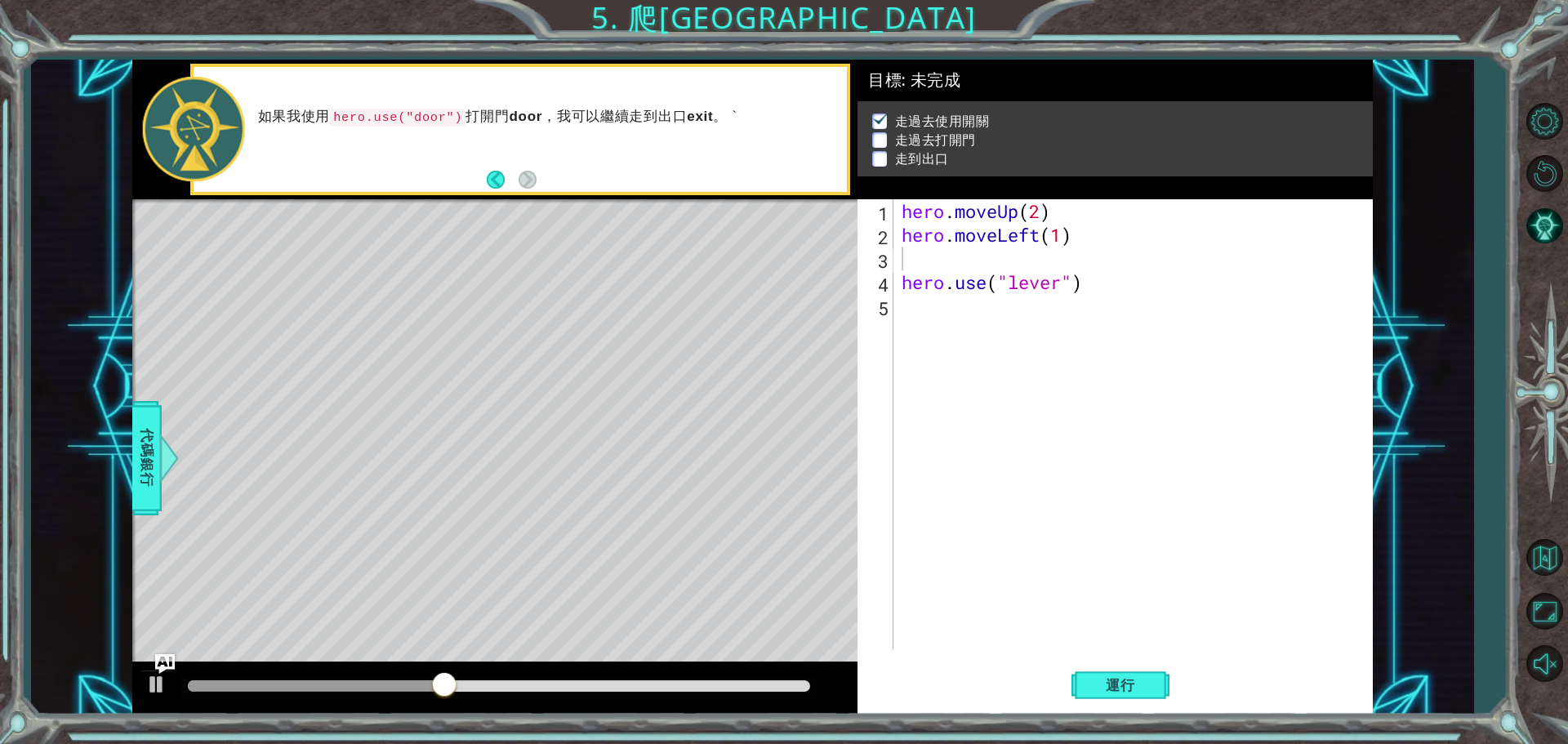
drag, startPoint x: 894, startPoint y: 286, endPoint x: 1087, endPoint y: 284, distance: 193.0
click at [1098, 289] on div "1 2 3 4 5 hero . moveUp ( 2 ) hero . moveLeft ( 1 ) hero . use ( "lever" ) הההה…" at bounding box center [1112, 424] width 511 height 450
drag, startPoint x: 1087, startPoint y: 284, endPoint x: 903, endPoint y: 282, distance: 184.0
click at [903, 282] on div "hero . moveUp ( 2 ) hero . moveLeft ( 1 ) hero . use ( "lever" )" at bounding box center [1137, 447] width 478 height 498
type textarea "hero.use("lever")"
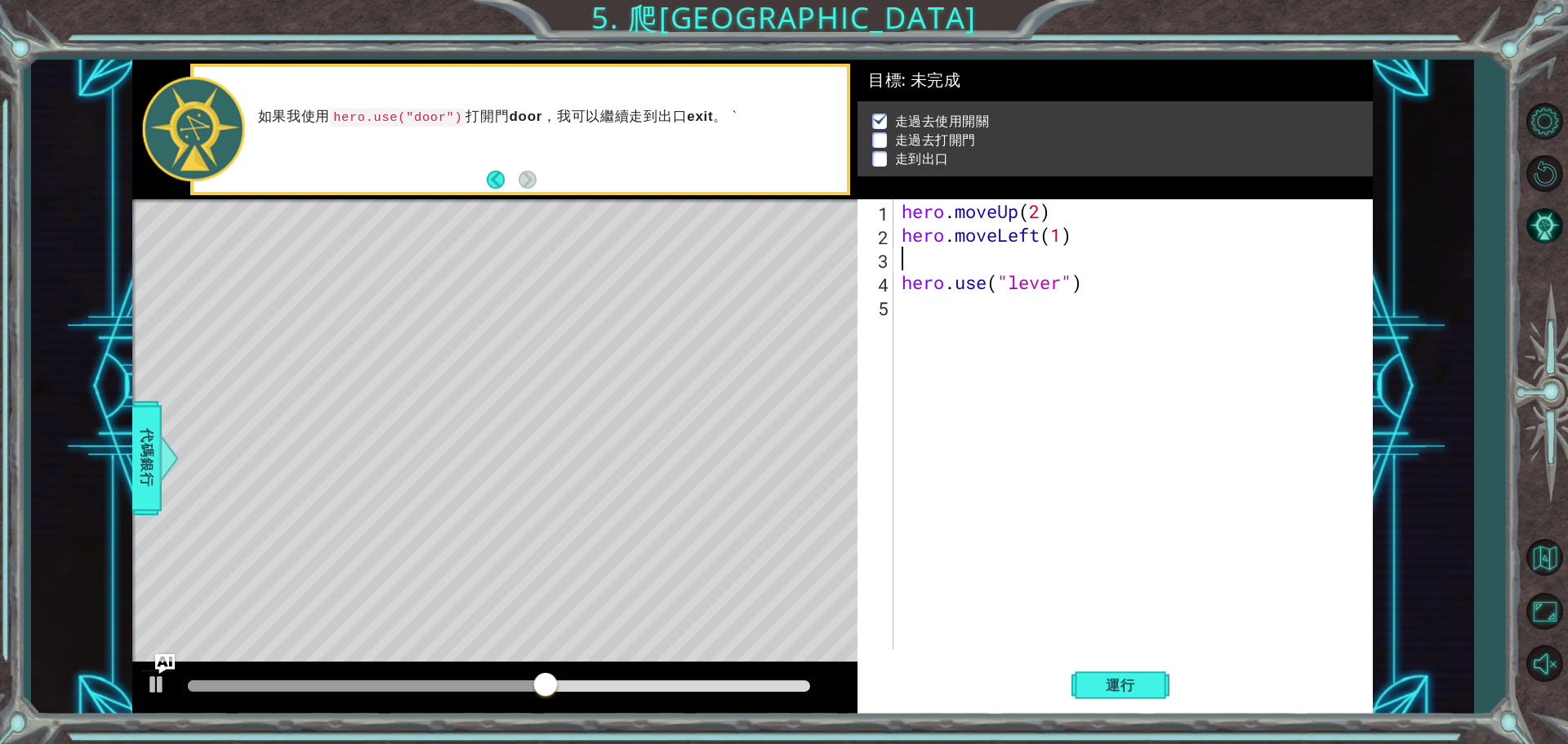
click at [930, 263] on div "hero . moveUp ( 2 ) hero . moveLeft ( 1 ) hero . use ( "lever" )" at bounding box center [1137, 447] width 478 height 498
click at [941, 263] on div "hero . moveUp ( 2 ) hero . moveLeft ( 1 ) hero . use ( "lever" )" at bounding box center [1137, 447] width 478 height 498
paste textarea "hero.use("lever")"
type textarea "hero.use("lever")"
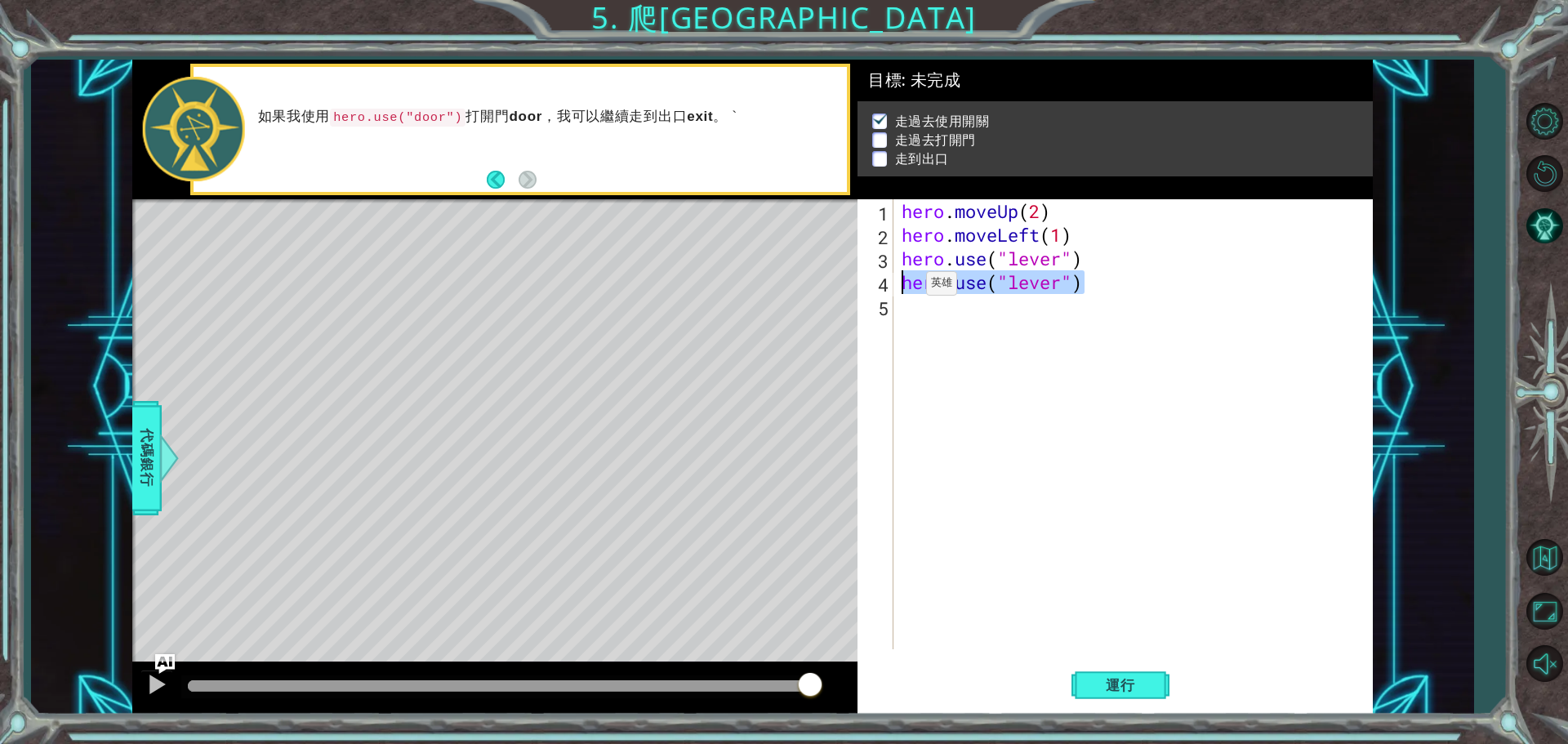
drag, startPoint x: 1108, startPoint y: 290, endPoint x: 885, endPoint y: 287, distance: 223.0
click at [885, 287] on div "hero.use("lever") 1 2 3 4 5 hero . moveUp ( 2 ) hero . moveLeft ( 1 ) hero . us…" at bounding box center [1112, 424] width 511 height 450
click at [1132, 687] on span "運行" at bounding box center [1121, 685] width 63 height 16
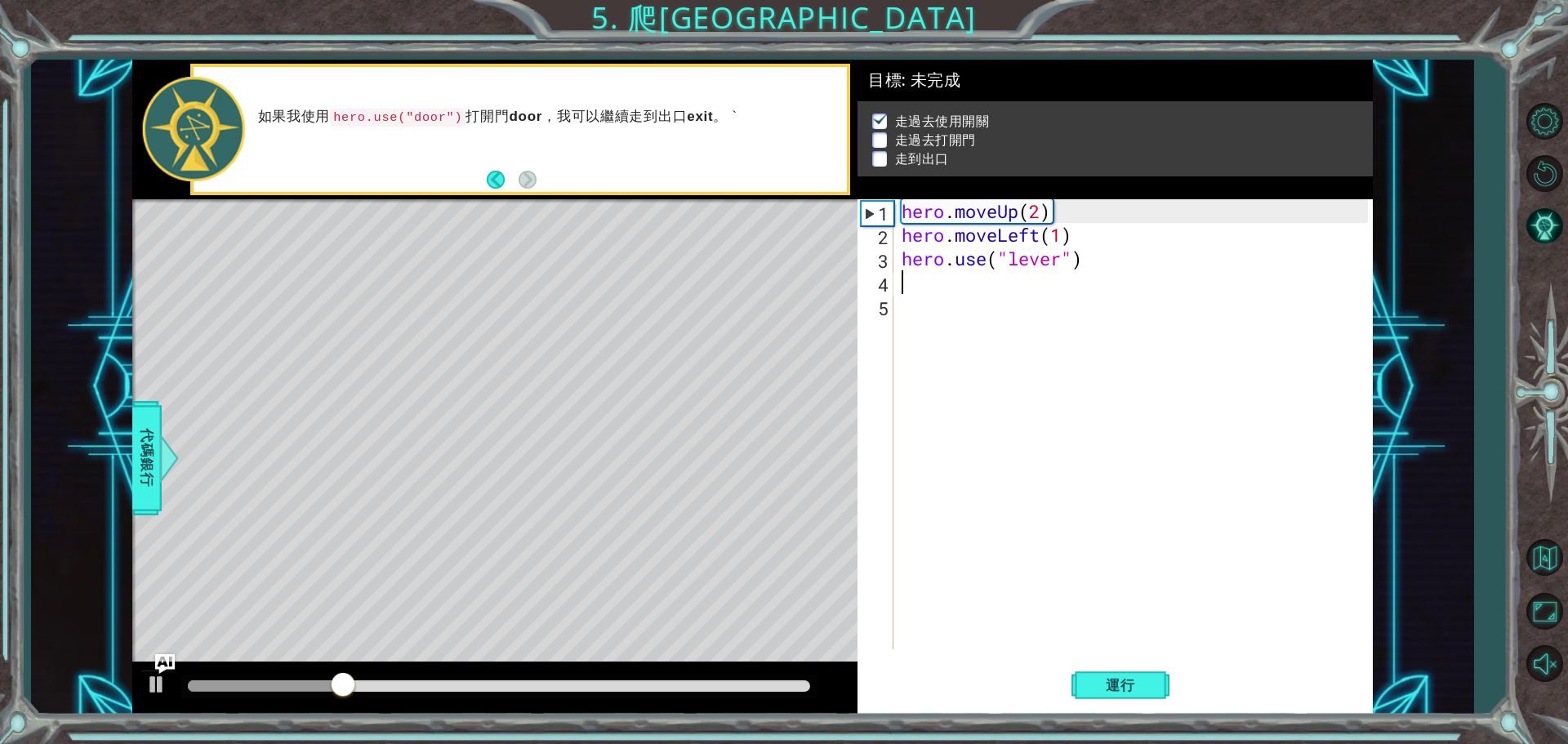
type textarea "h"
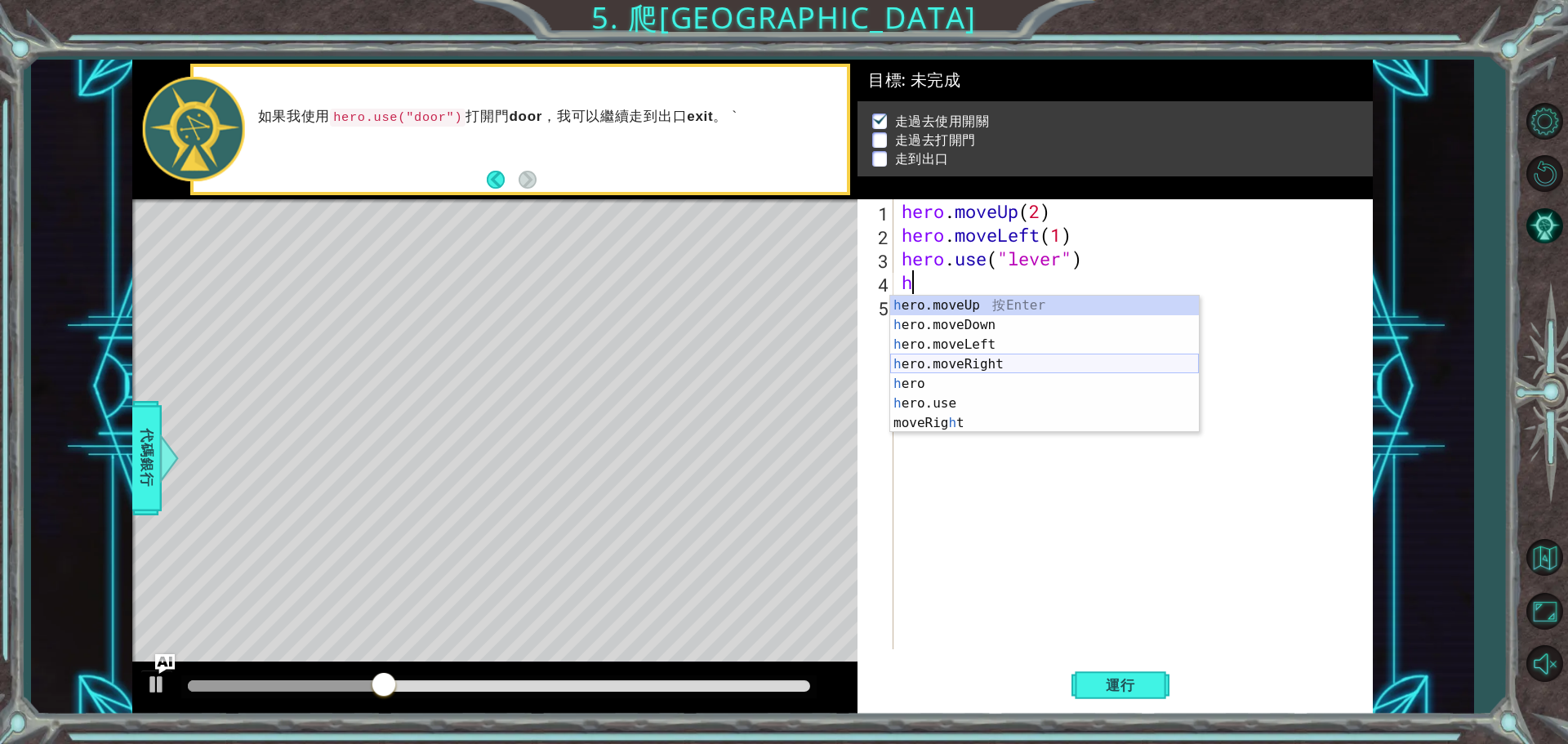
click at [992, 368] on div "h ero.moveUp 按 Enter h ero.moveDown 按 Enter h ero.moveLeft 按 Enter h ero.moveRi…" at bounding box center [1045, 384] width 309 height 176
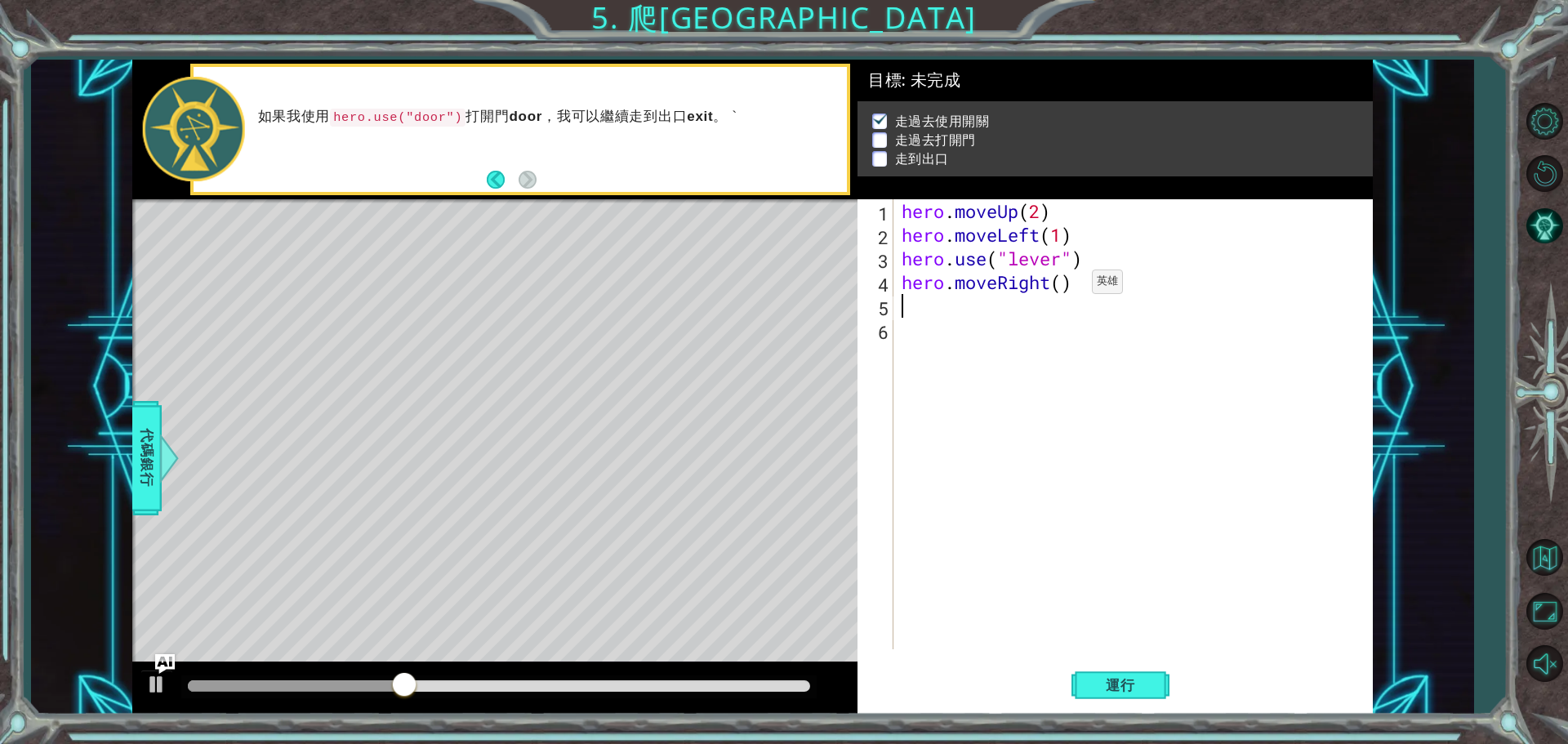
click at [1068, 286] on div "hero . moveUp ( 2 ) hero . moveLeft ( 1 ) hero . use ( "lever" ) hero . moveRig…" at bounding box center [1137, 447] width 478 height 498
type textarea "hero.moveRight(3)"
click at [943, 319] on div "hero . moveUp ( 2 ) hero . moveLeft ( 1 ) hero . use ( "lever" ) hero . moveRig…" at bounding box center [1137, 447] width 478 height 498
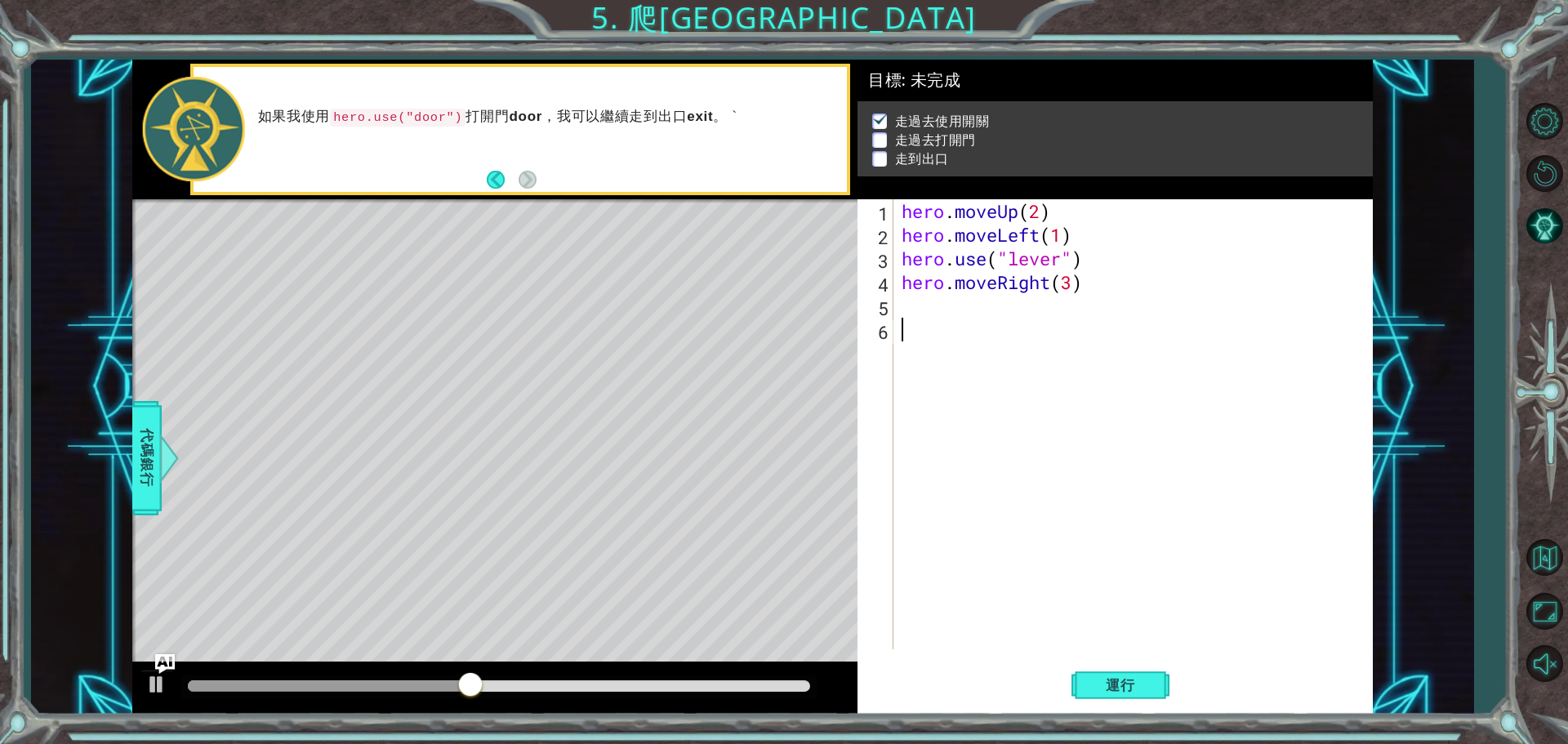
click at [943, 307] on div "hero . moveUp ( 2 ) hero . moveLeft ( 1 ) hero . use ( "lever" ) hero . moveRig…" at bounding box center [1137, 447] width 478 height 498
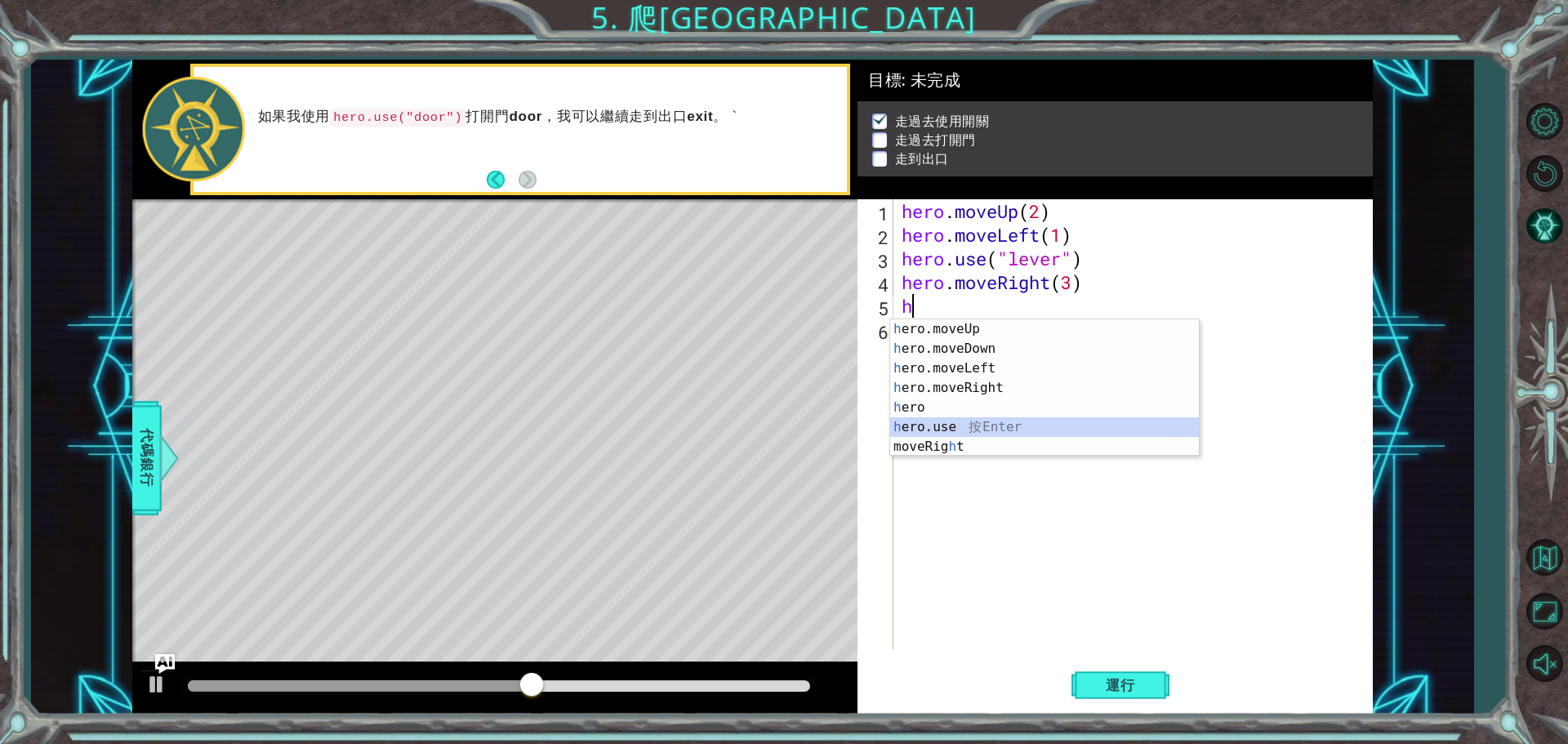
click at [957, 429] on div "h ero.moveUp 按 Enter h ero.moveDown 按 Enter h ero.moveLeft 按 Enter h ero.moveRi…" at bounding box center [1045, 408] width 309 height 176
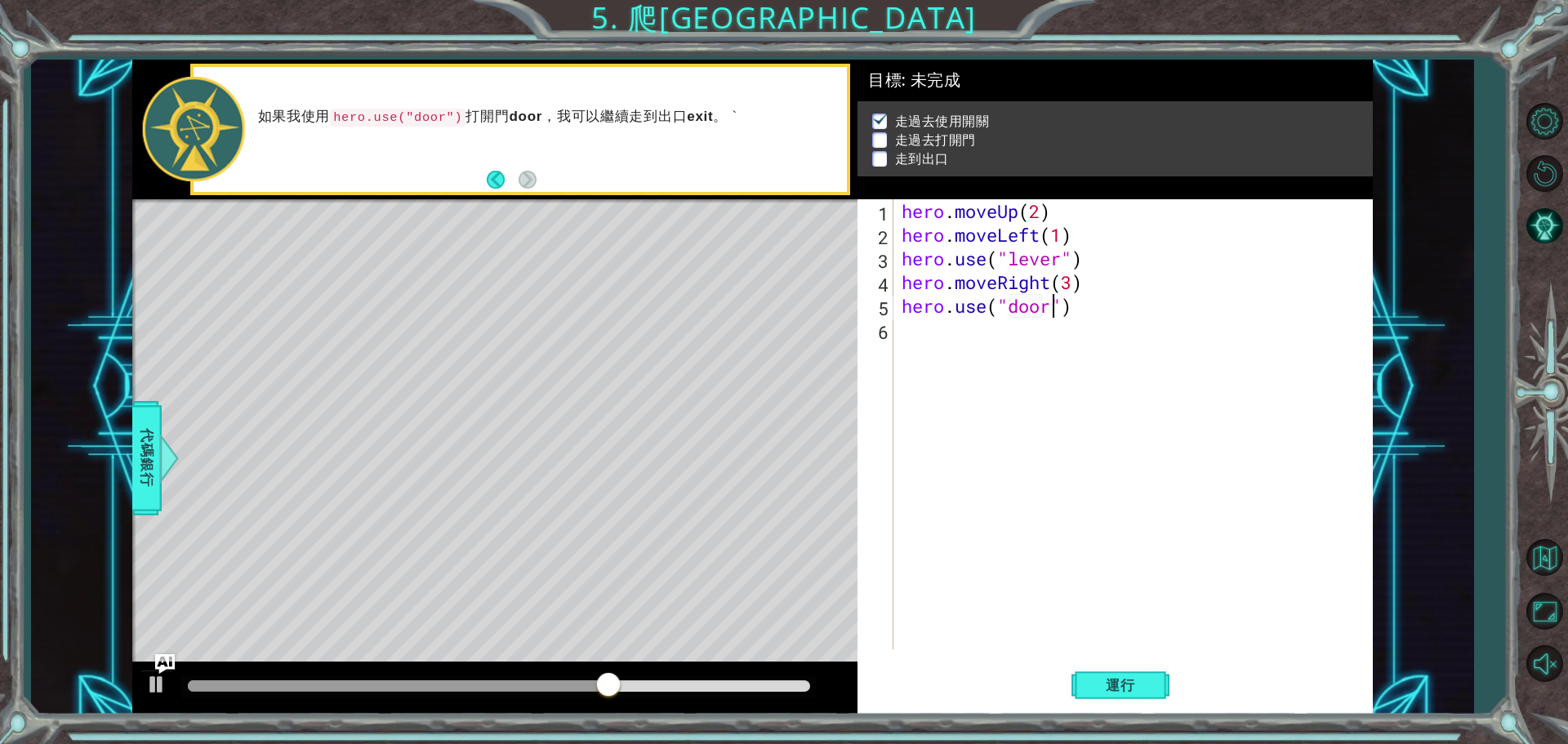
scroll to position [0, 7]
type textarea "hero.use("door")"
click at [1105, 672] on button "運行" at bounding box center [1120, 685] width 98 height 51
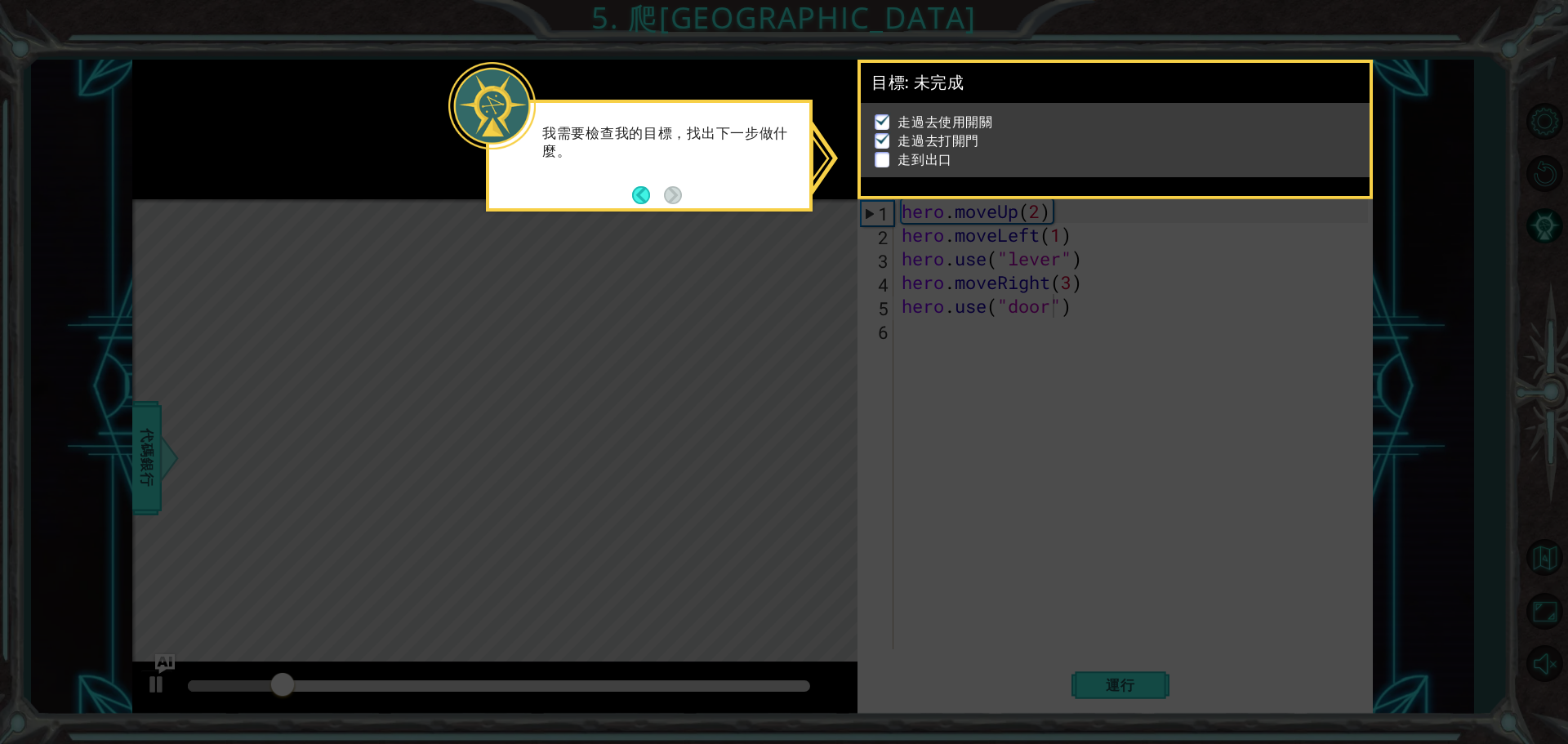
click at [882, 385] on icon at bounding box center [784, 372] width 1568 height 744
click at [641, 189] on button "Back" at bounding box center [648, 195] width 32 height 18
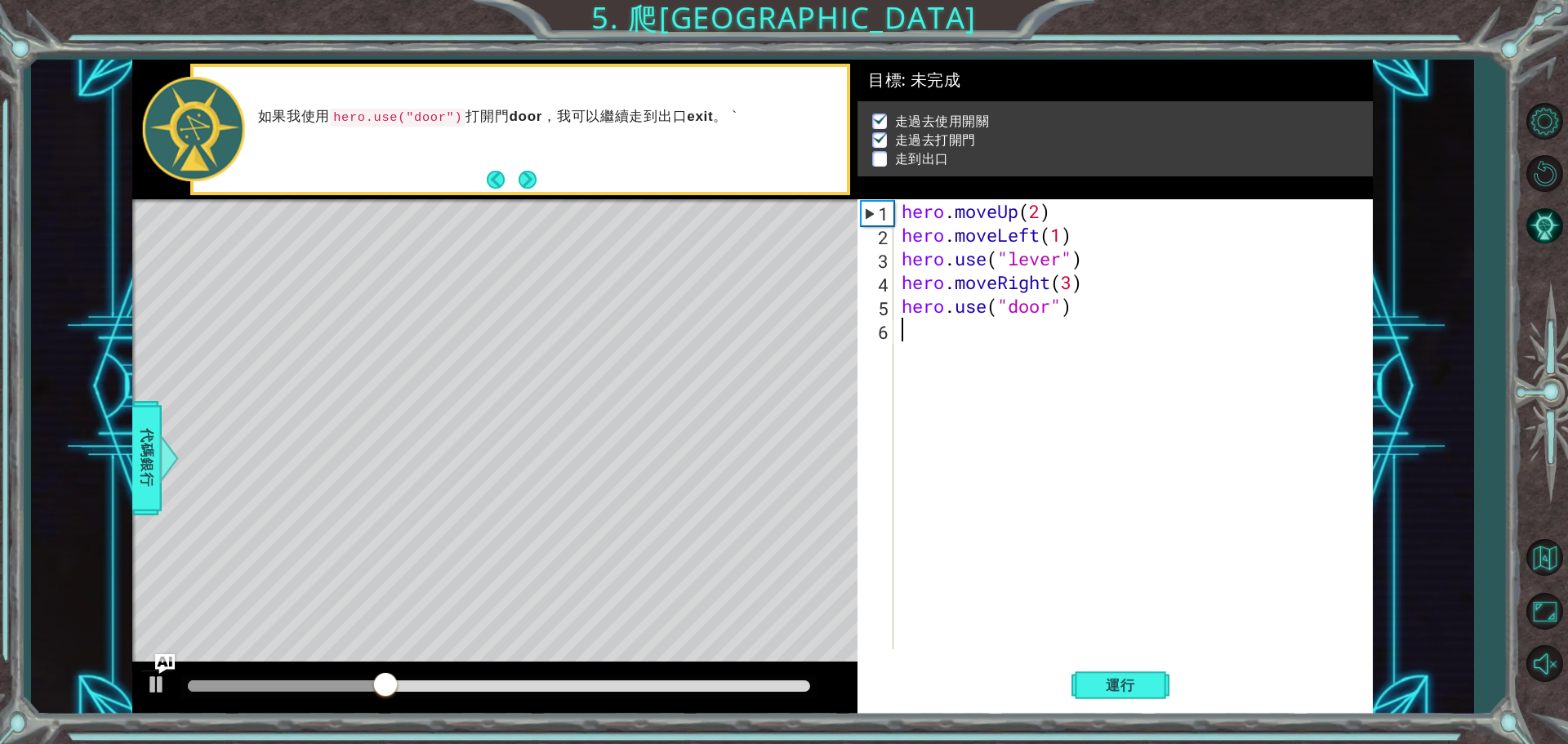
click at [921, 338] on div "hero . moveUp ( 2 ) hero . moveLeft ( 1 ) hero . use ( "lever" ) hero . moveRig…" at bounding box center [1137, 447] width 478 height 498
type textarea "g"
type textarea "h"
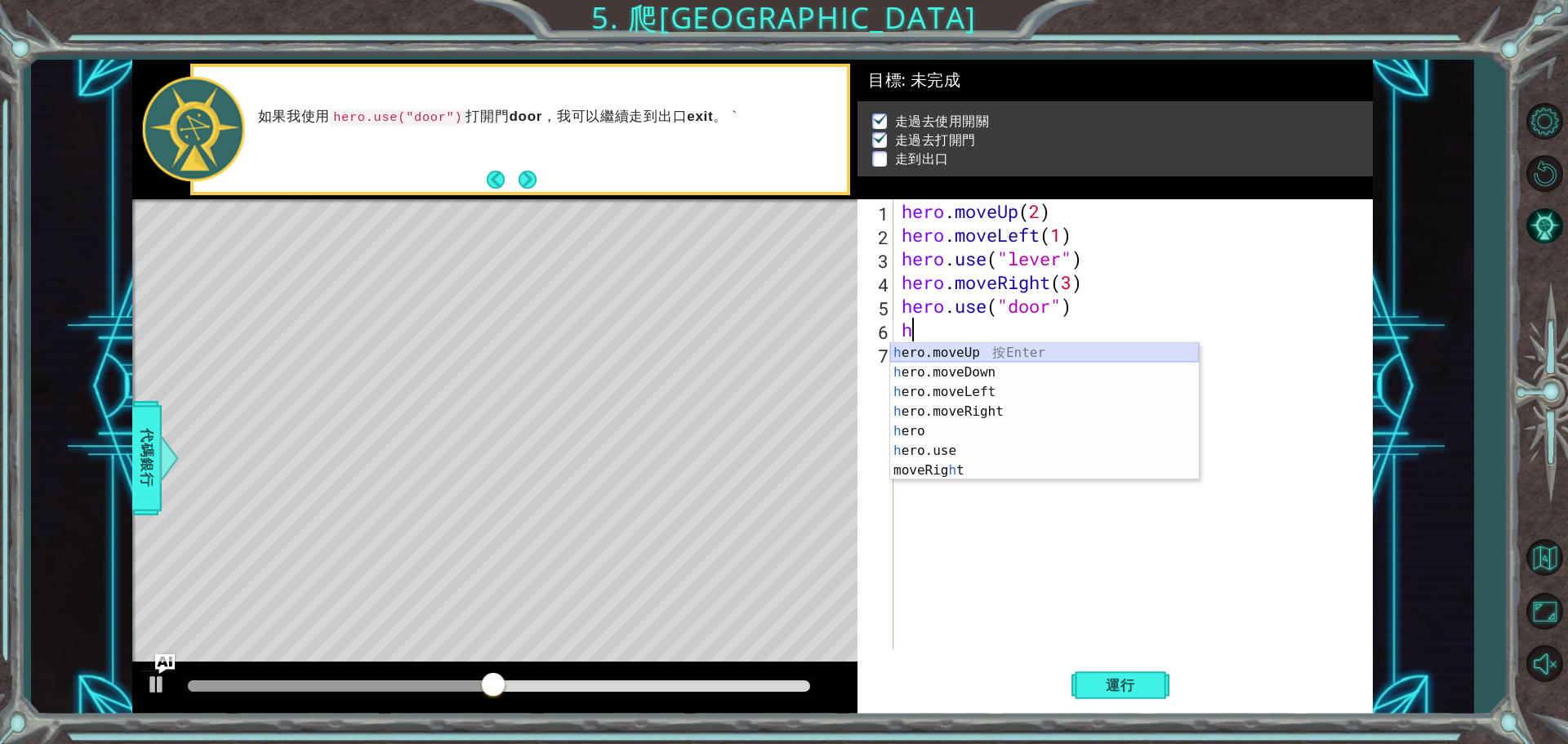
click at [953, 350] on div "h ero.moveUp 按 Enter h ero.moveDown 按 Enter h ero.moveLeft 按 Enter h ero.moveRi…" at bounding box center [1045, 431] width 309 height 176
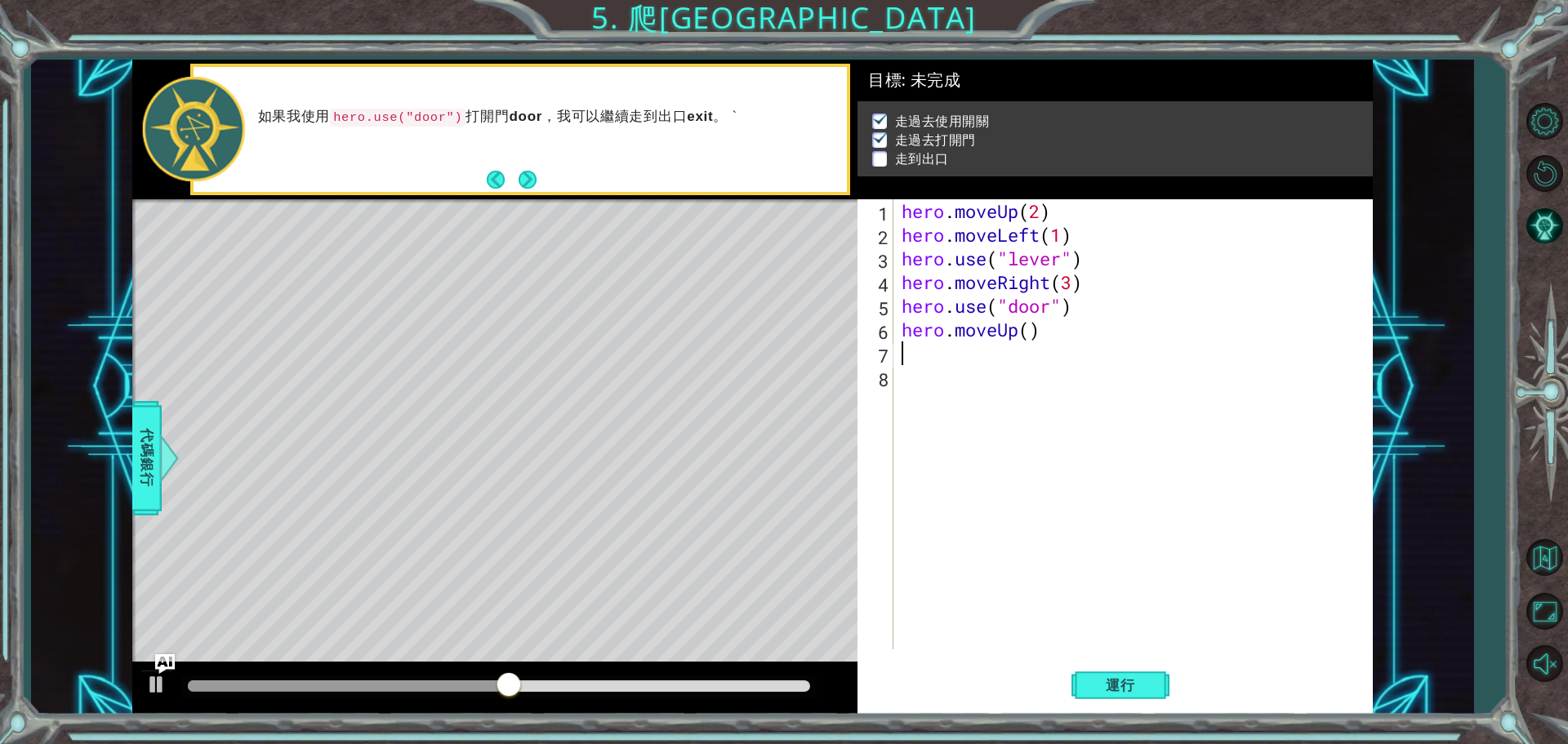
click at [1027, 333] on div "hero . moveUp ( 2 ) hero . moveLeft ( 1 ) hero . use ( "lever" ) hero . moveRig…" at bounding box center [1137, 447] width 478 height 498
type textarea "hero.moveUp(2)"
click at [974, 353] on div "hero . moveUp ( 2 ) hero . moveLeft ( 1 ) hero . use ( "lever" ) hero . moveRig…" at bounding box center [1137, 447] width 478 height 498
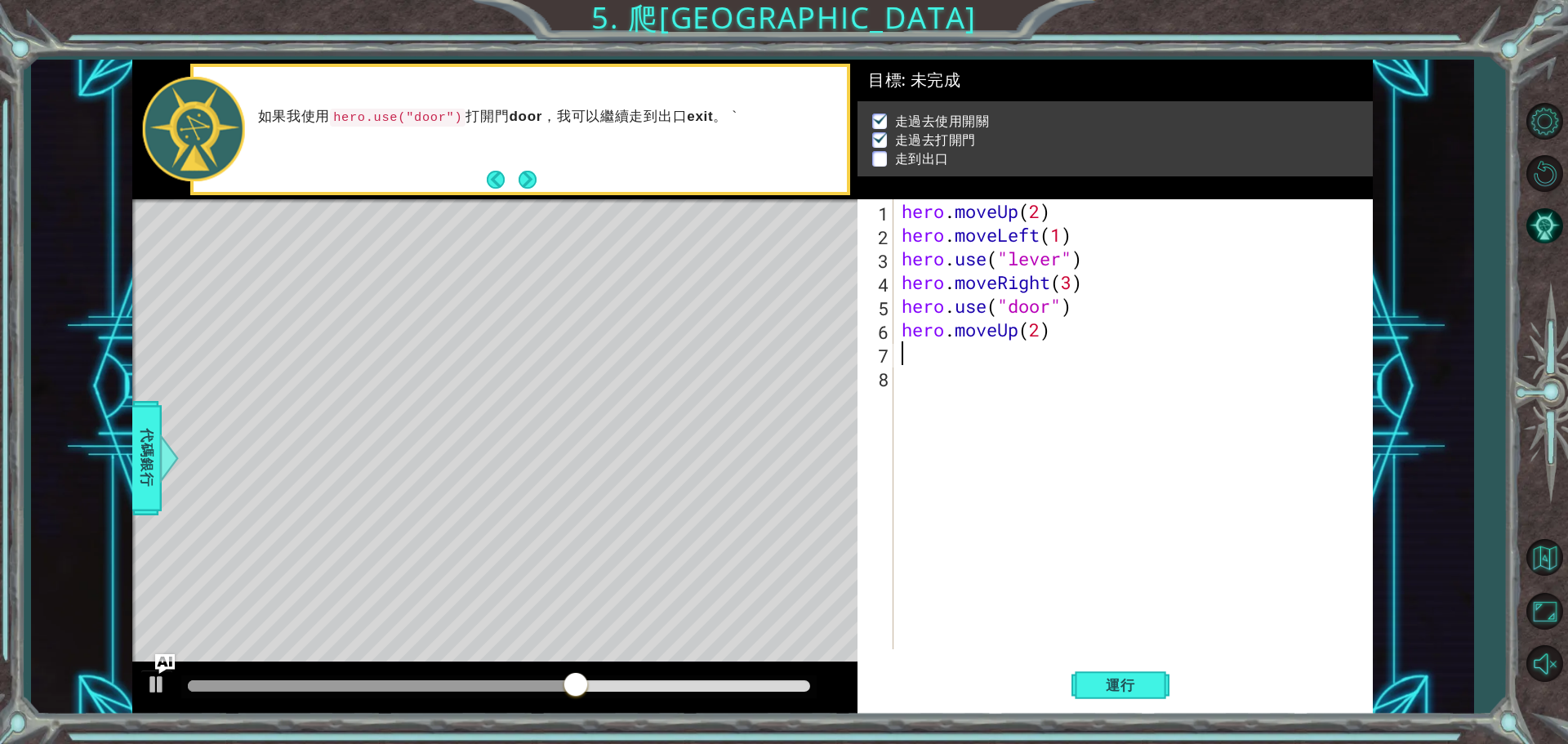
type textarea "h"
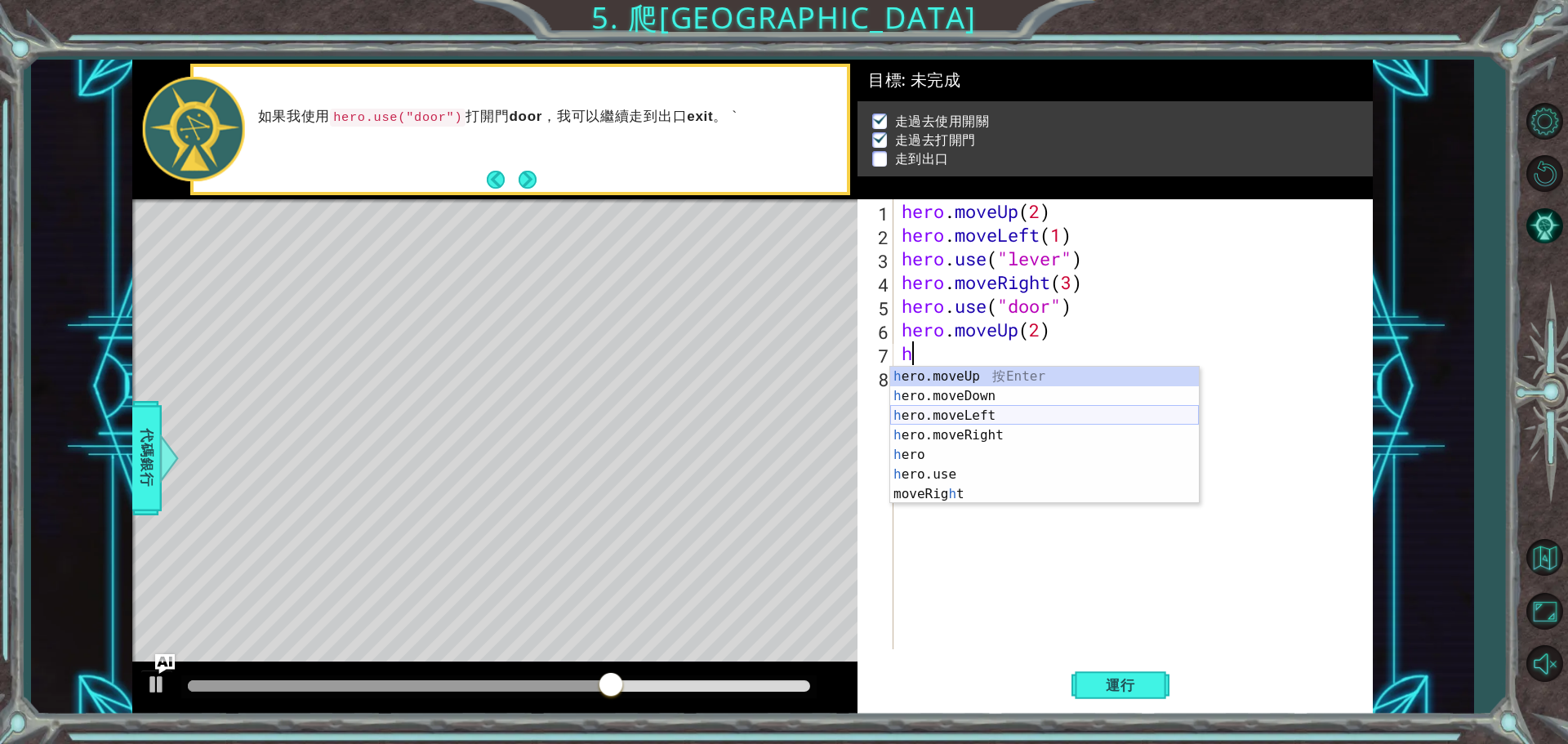
click at [963, 416] on div "h ero.moveUp 按 Enter h ero.moveDown 按 Enter h ero.moveLeft 按 Enter h ero.moveRi…" at bounding box center [1045, 455] width 309 height 176
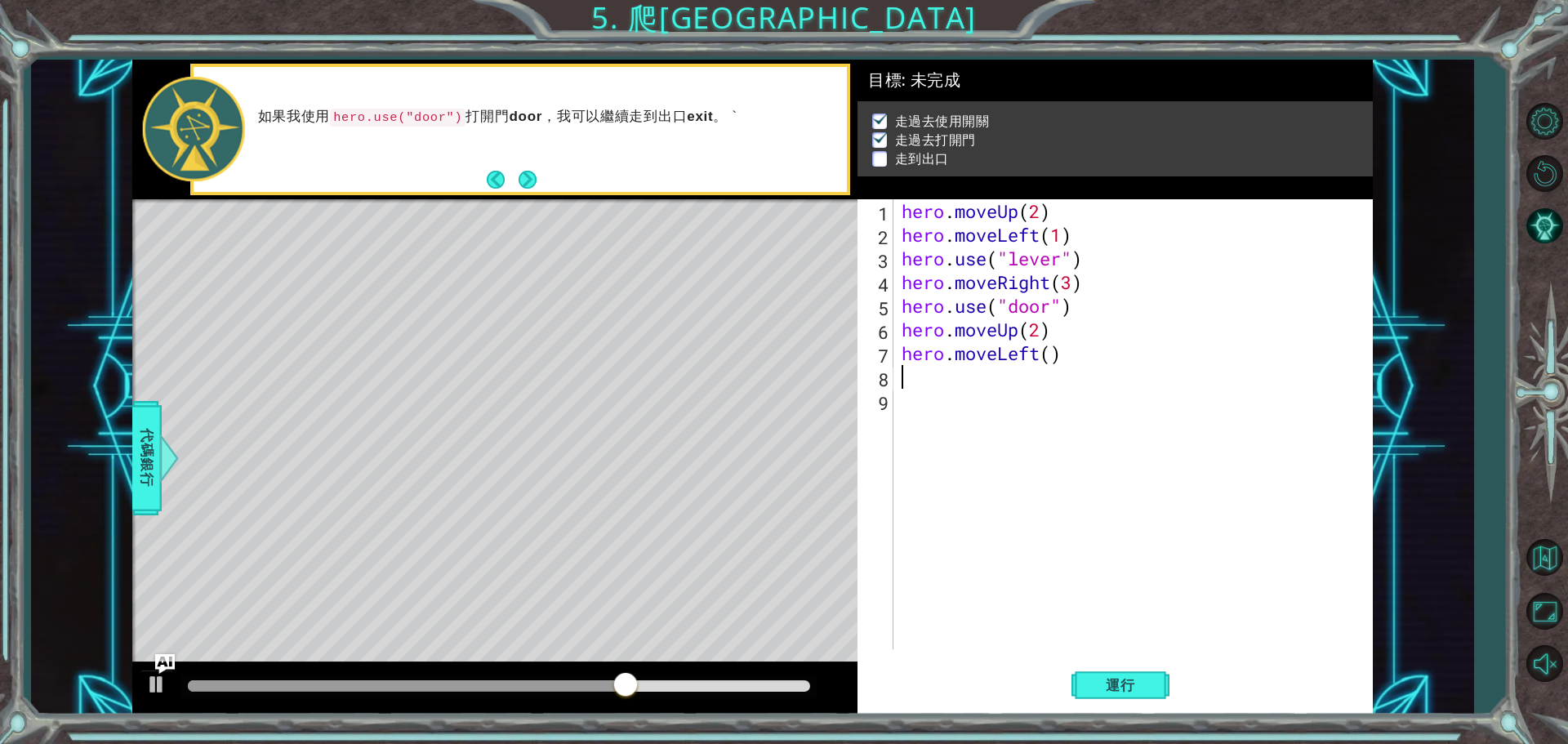
click at [1052, 353] on div "hero . moveUp ( 2 ) hero . moveLeft ( 1 ) hero . use ( "lever" ) hero . moveRig…" at bounding box center [1137, 447] width 478 height 498
type textarea "hero.moveLeft(3)"
click at [1100, 683] on span "運行" at bounding box center [1121, 685] width 63 height 16
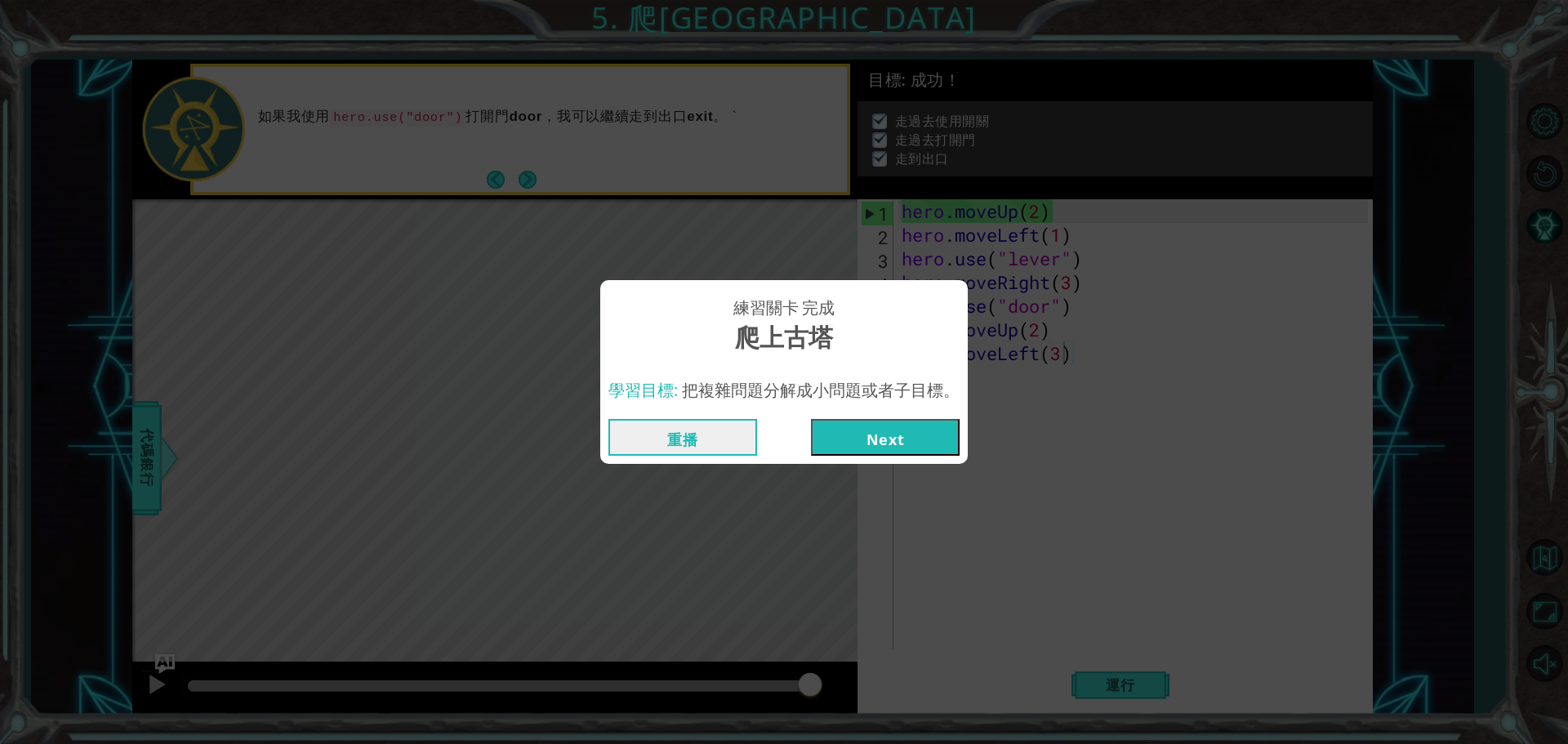
click at [921, 435] on button "Next" at bounding box center [885, 437] width 149 height 37
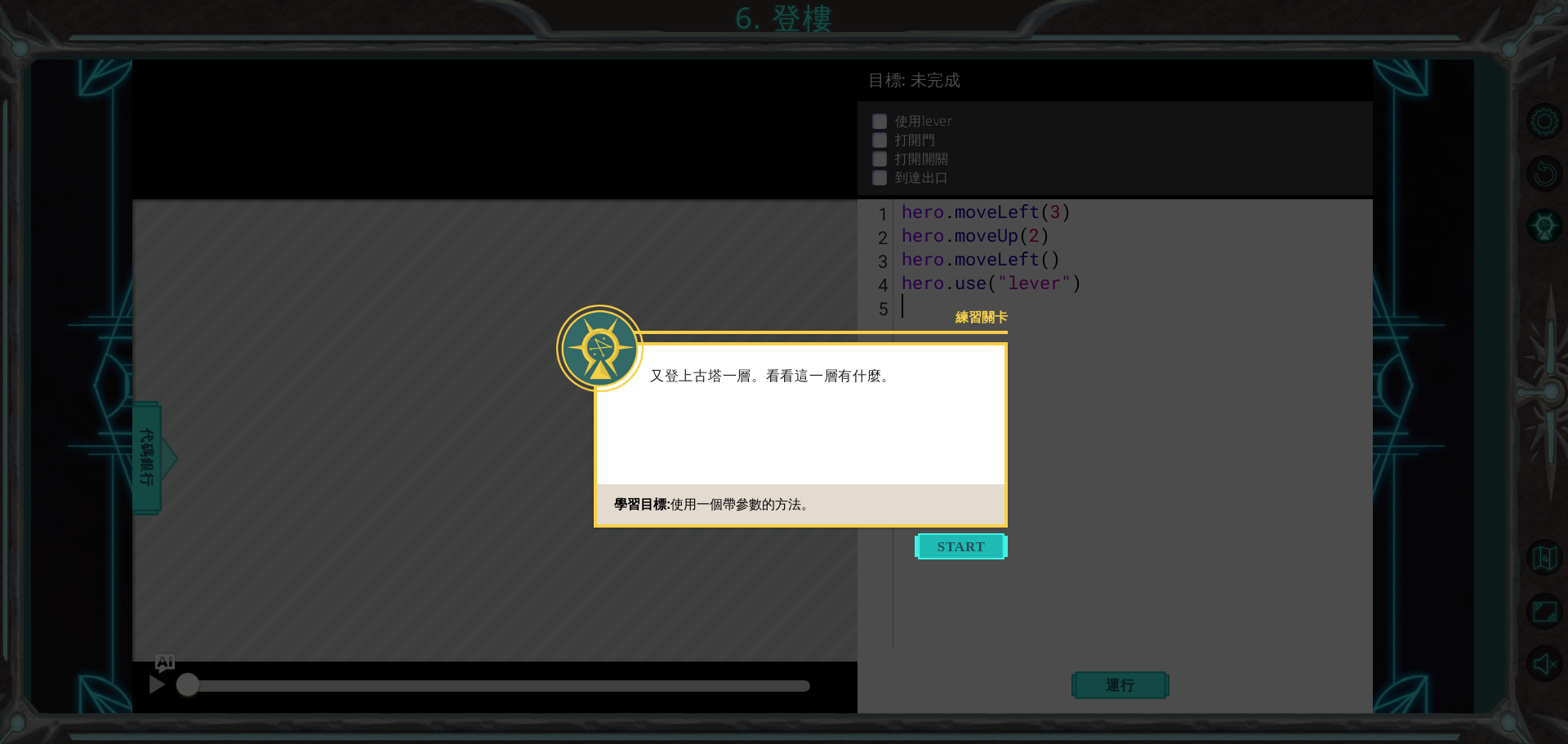
click at [963, 546] on button "Start" at bounding box center [962, 547] width 93 height 27
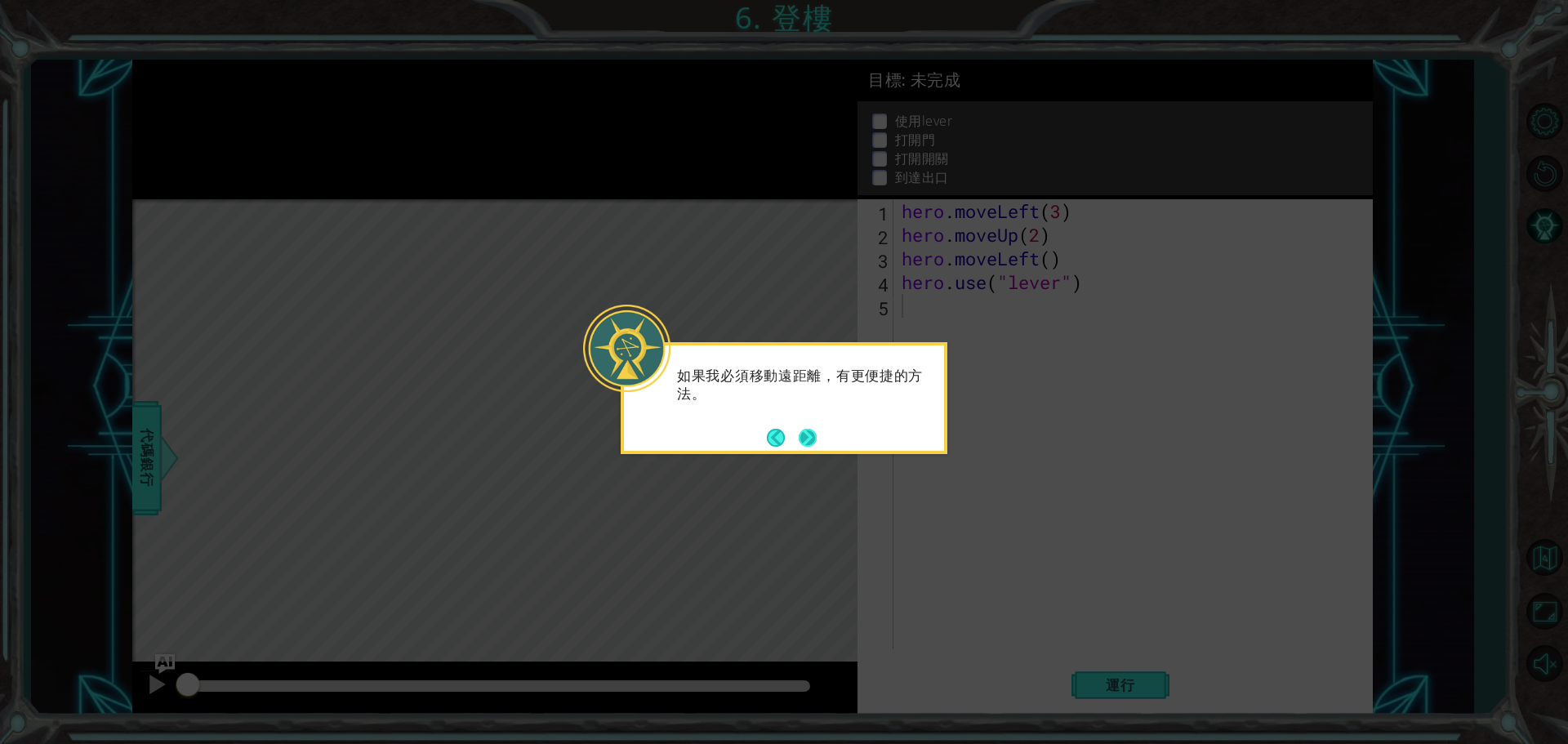
click at [803, 442] on button "Next" at bounding box center [807, 438] width 18 height 18
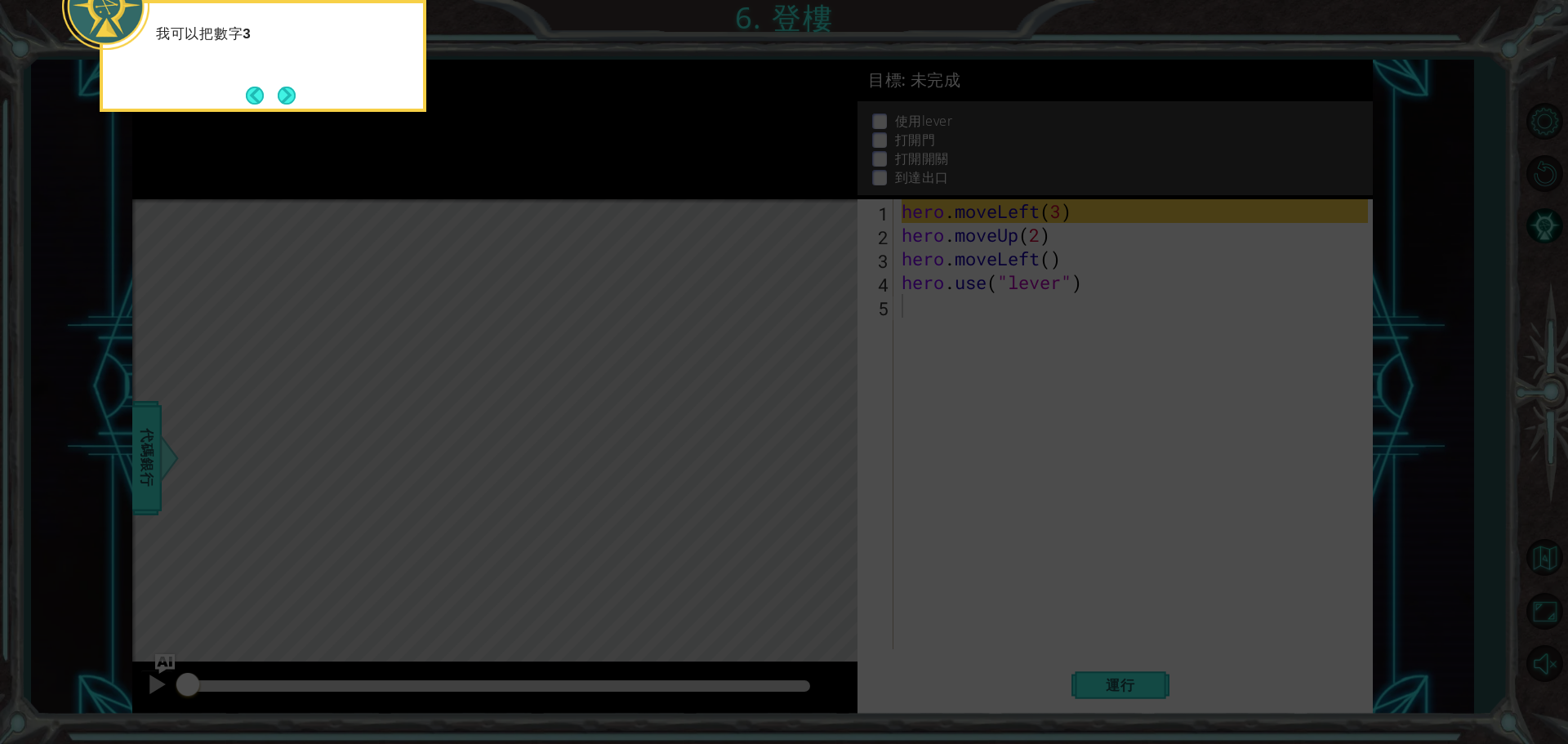
click at [851, 441] on icon at bounding box center [784, 111] width 1568 height 1265
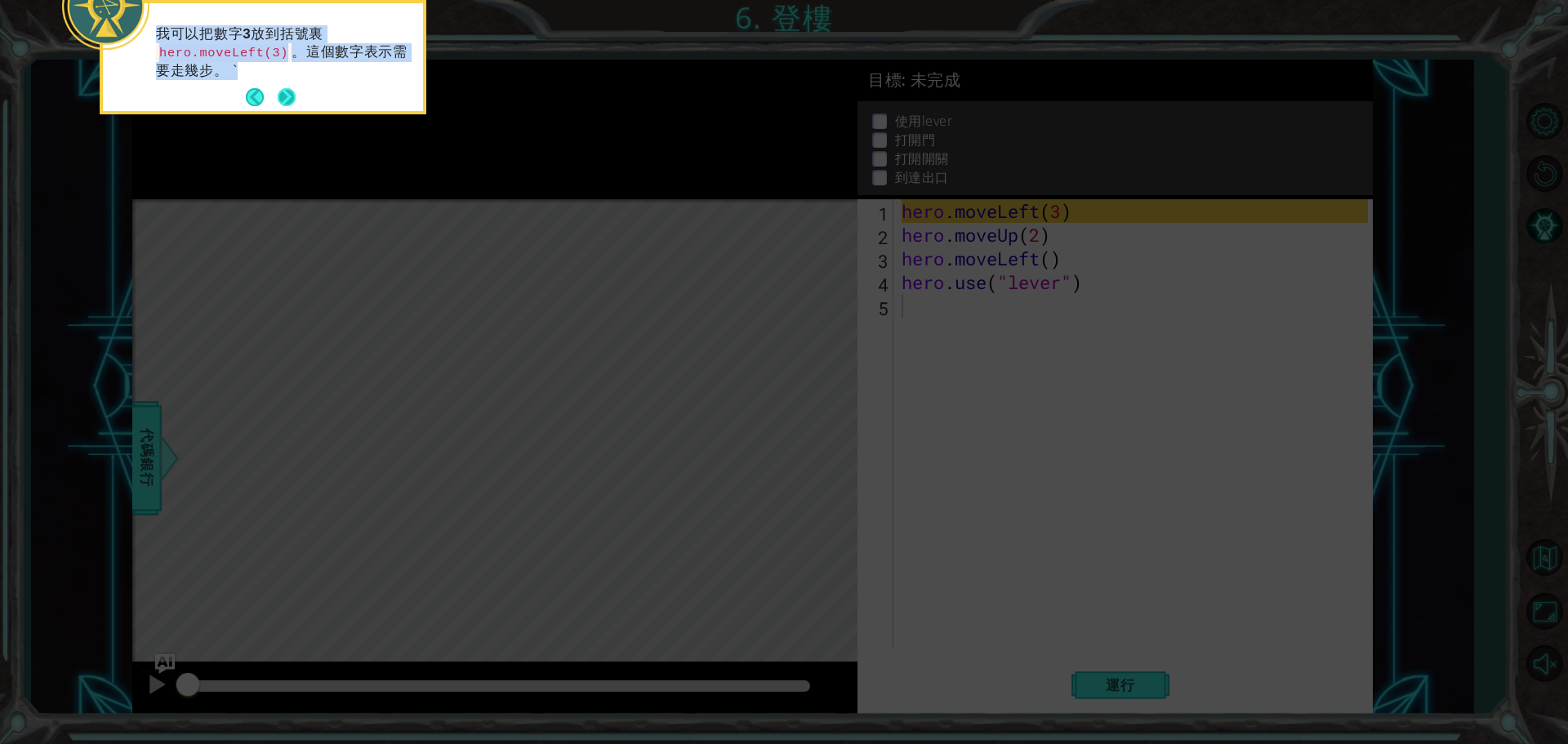
click at [296, 90] on button "Next" at bounding box center [286, 97] width 18 height 18
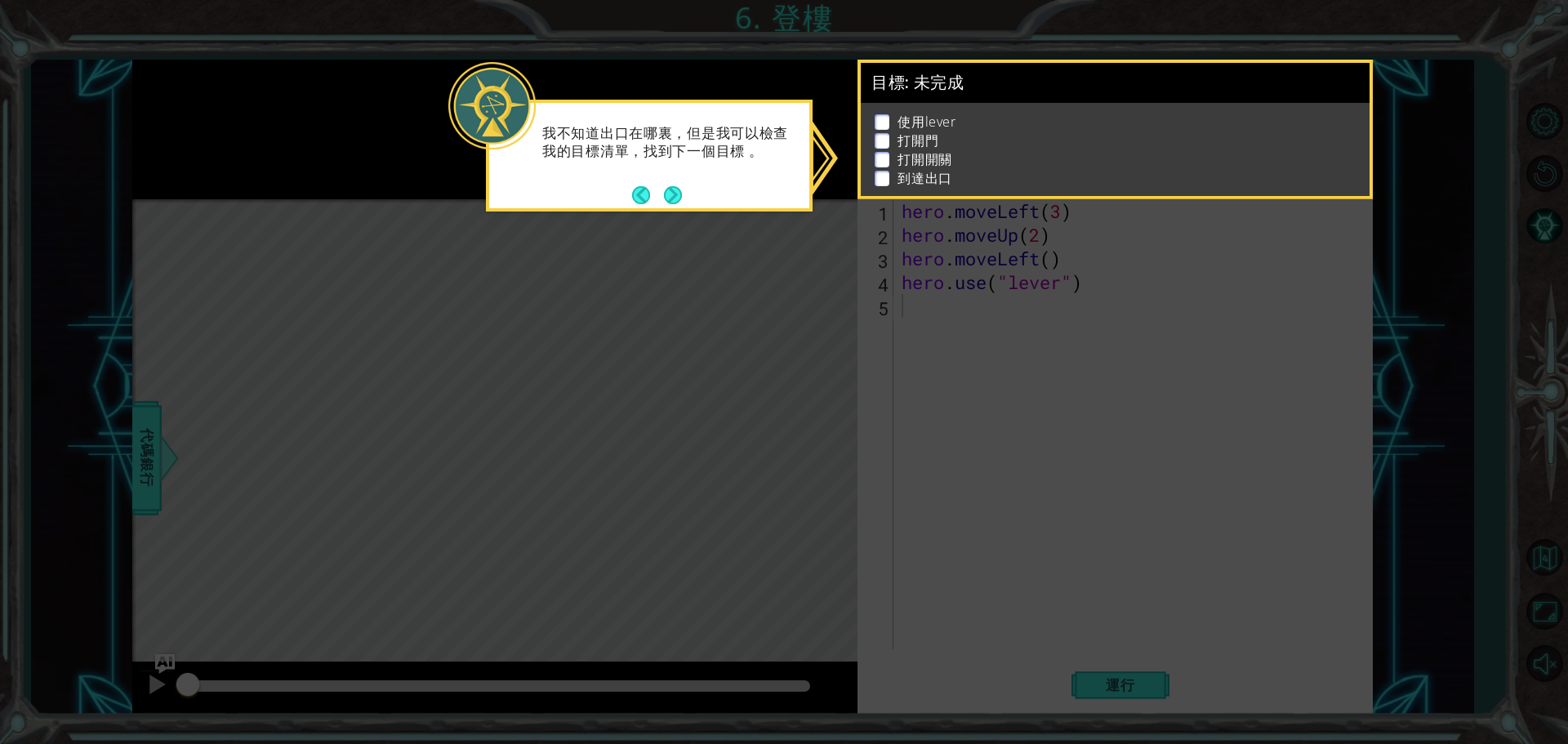
click at [659, 180] on div "我不知道出口在哪裏，但是我可以檢查我的目標清單，找到下一個目標 。" at bounding box center [649, 151] width 320 height 82
click at [675, 193] on button "Next" at bounding box center [673, 195] width 18 height 18
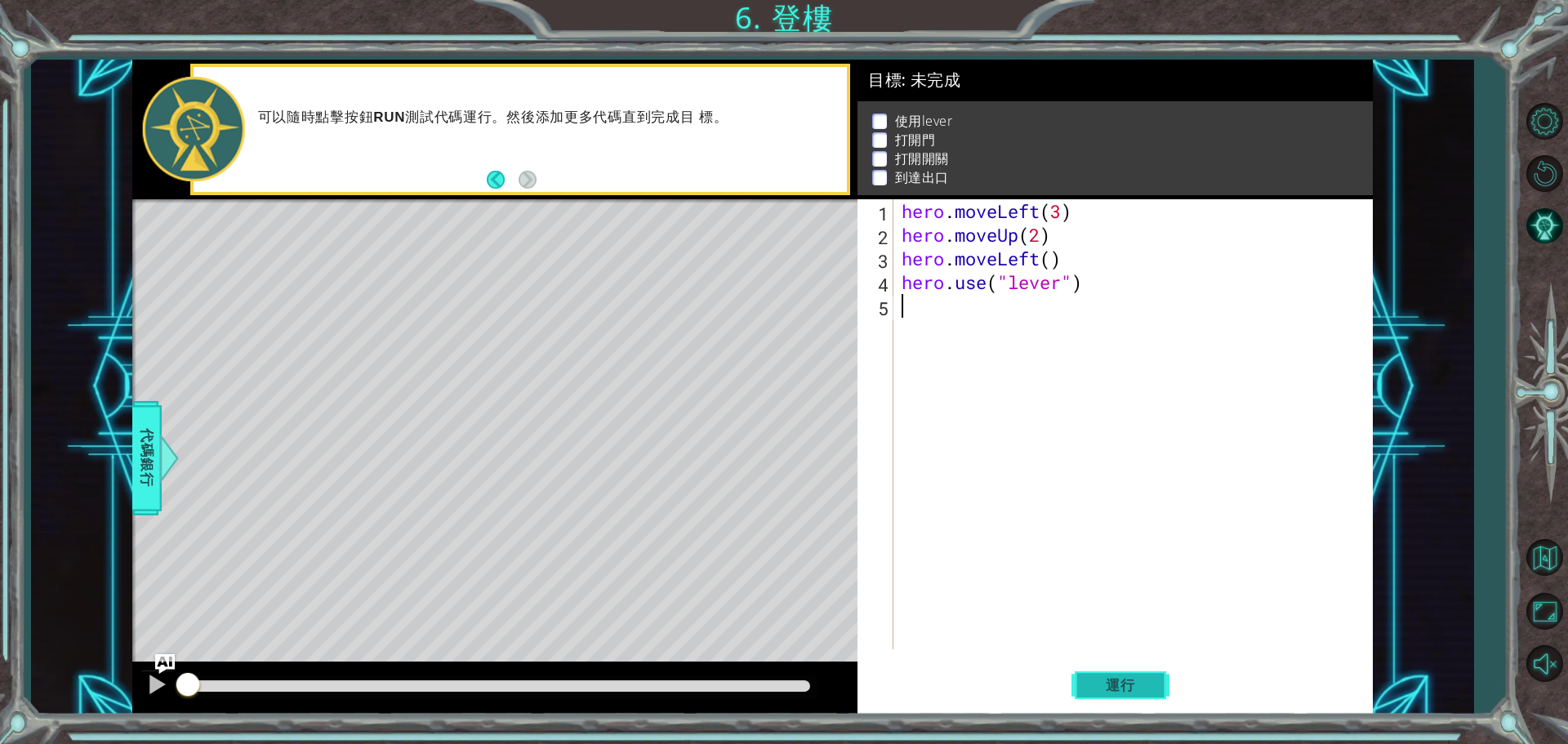
click at [1112, 667] on button "運行" at bounding box center [1120, 685] width 98 height 51
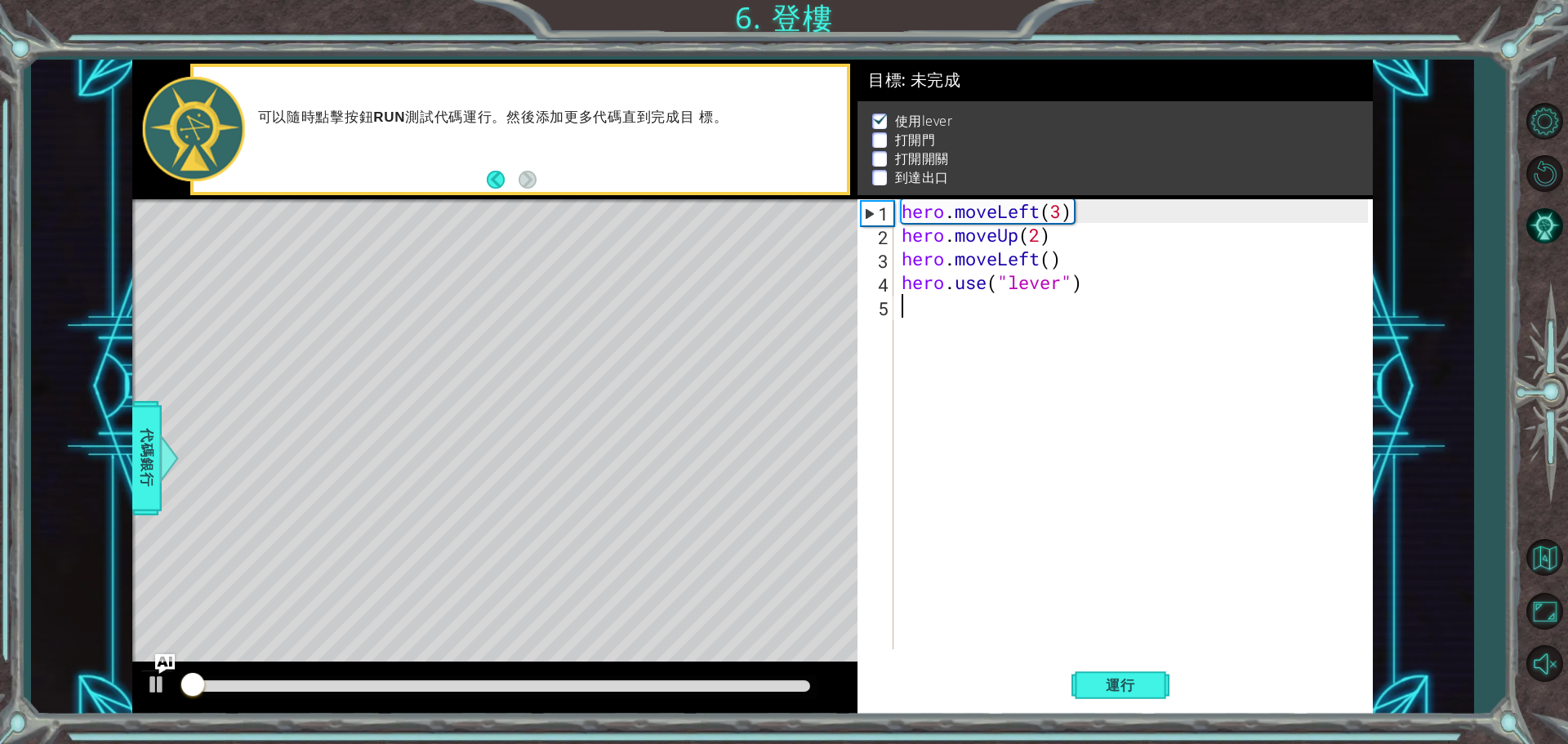
scroll to position [9, 0]
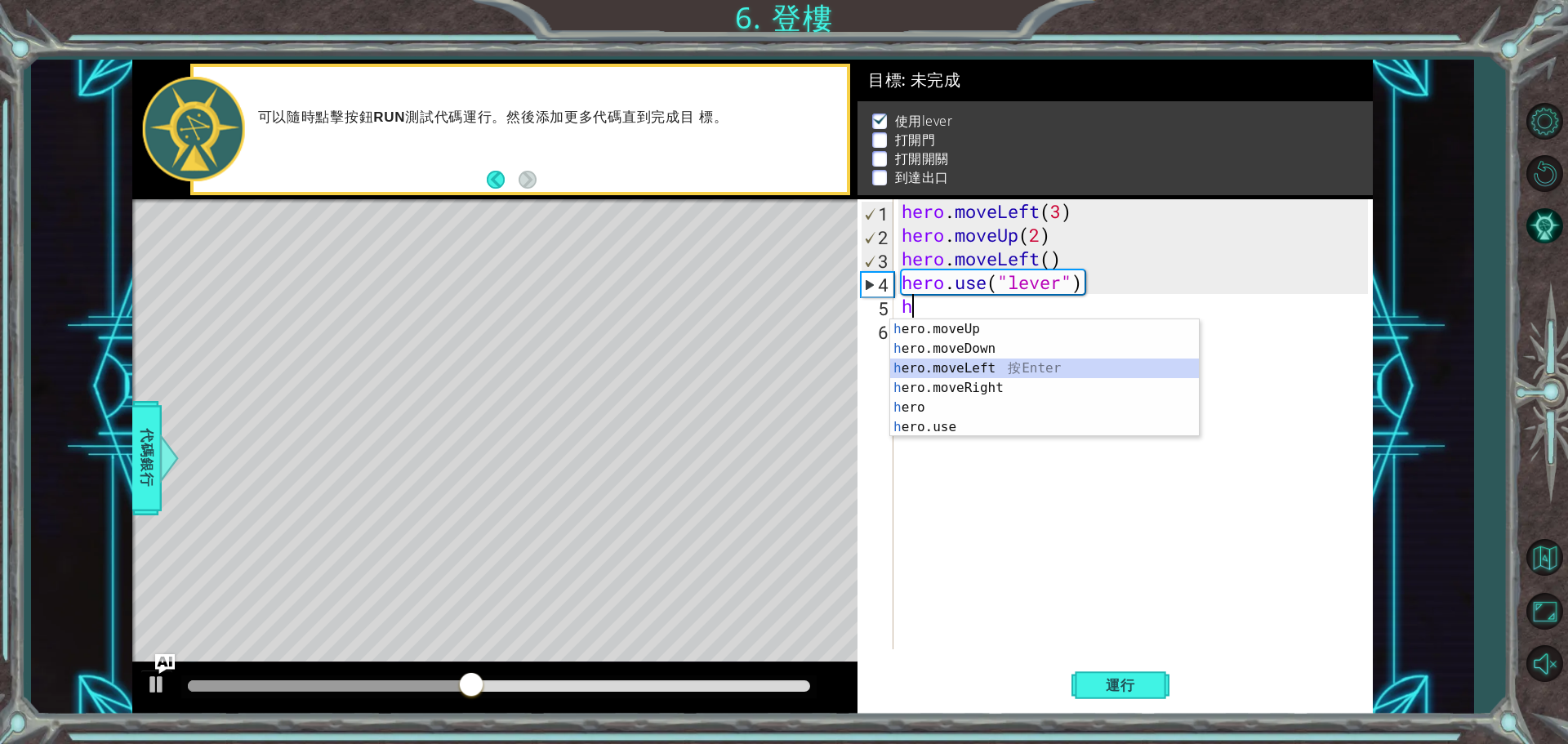
click at [989, 365] on div "h ero.moveUp 按 Enter h ero.moveDown 按 Enter h ero.moveLeft 按 Enter h ero.moveRi…" at bounding box center [1045, 398] width 309 height 157
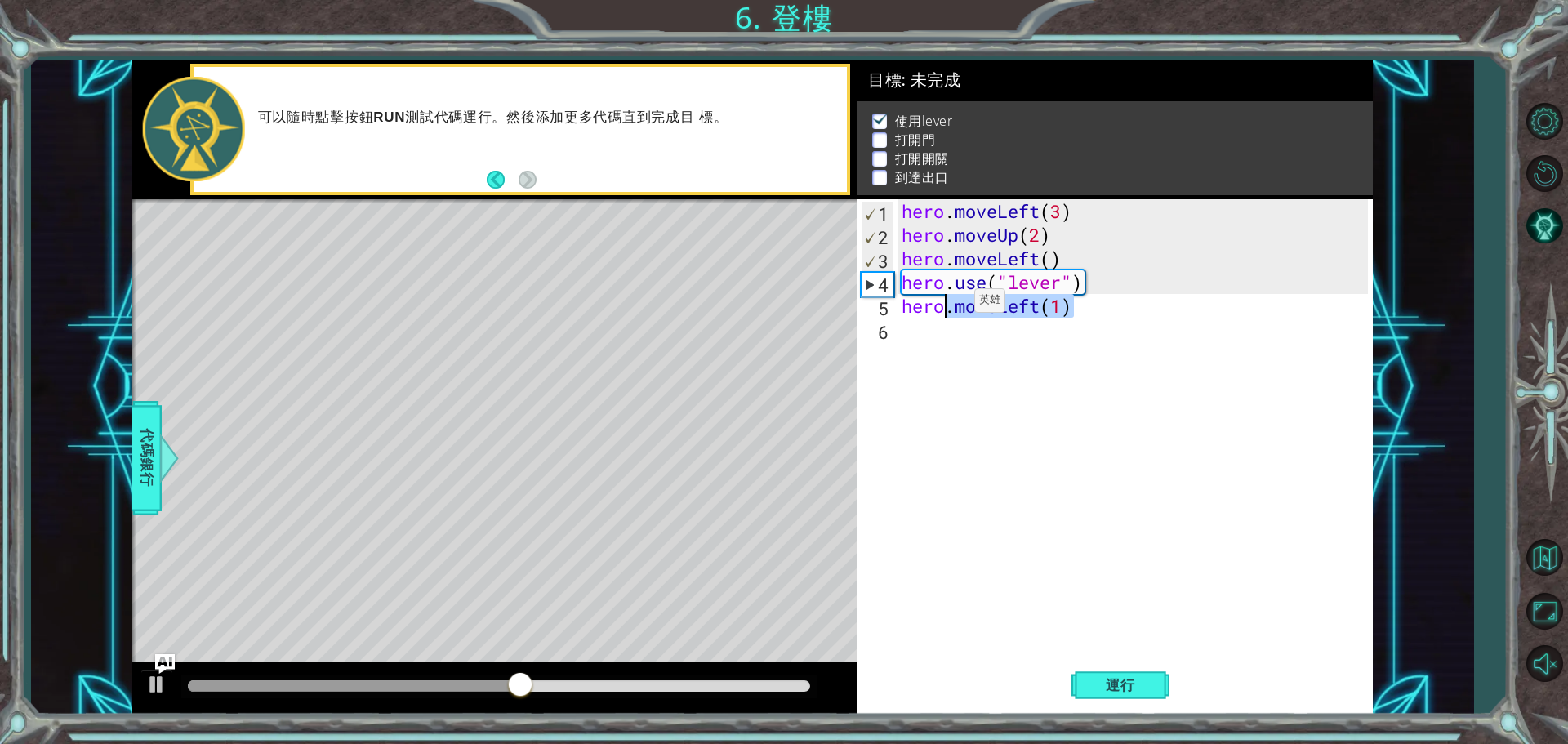
drag, startPoint x: 1079, startPoint y: 311, endPoint x: 950, endPoint y: 305, distance: 129.1
click at [950, 305] on div "hero . moveLeft ( 3 ) hero . moveUp ( 2 ) hero . moveLeft ( ) hero . use ( "lev…" at bounding box center [1137, 447] width 478 height 498
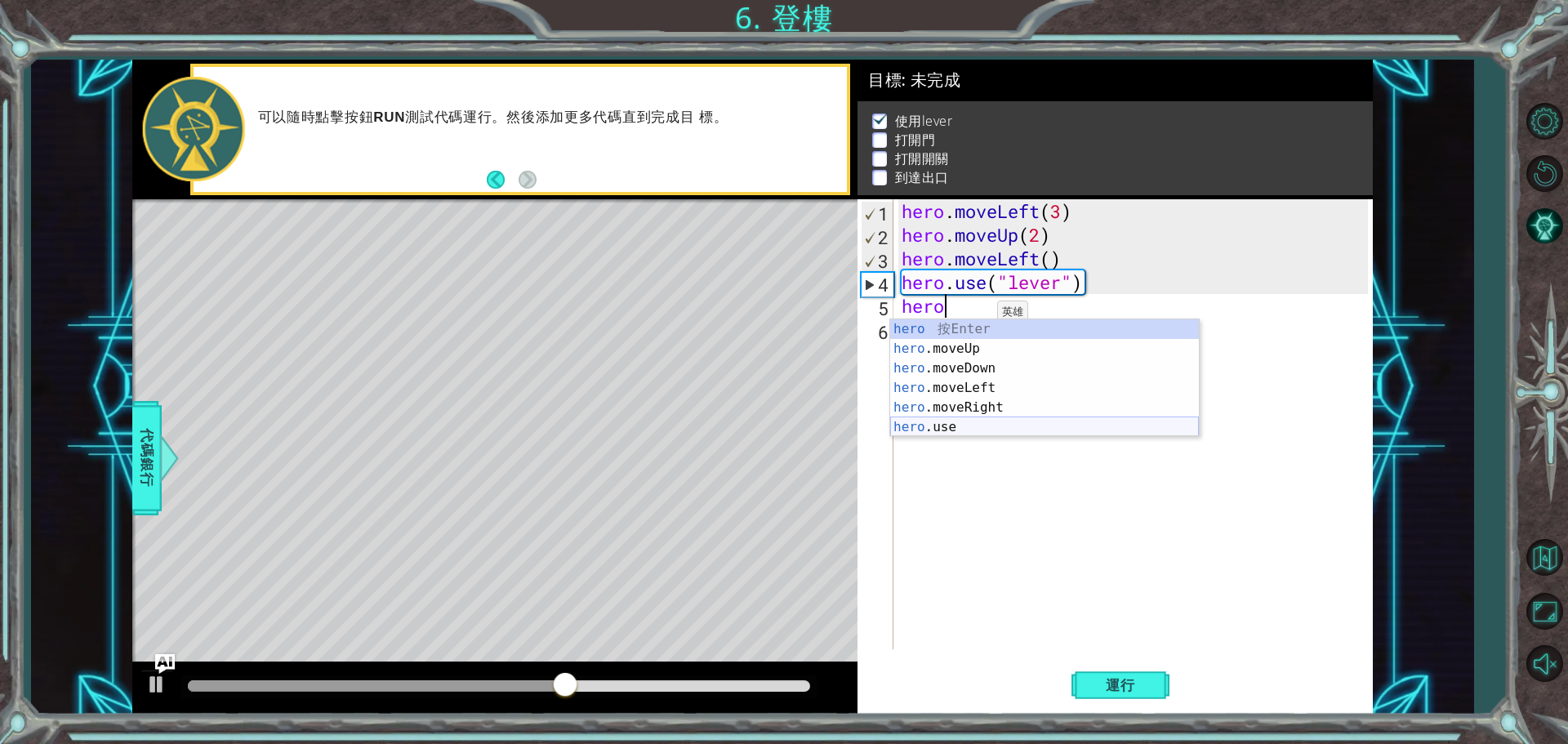
click at [972, 424] on div "hero 按 Enter hero .moveUp 按 Enter hero .moveDown 按 Enter hero .moveLeft 按 Enter…" at bounding box center [1045, 398] width 309 height 157
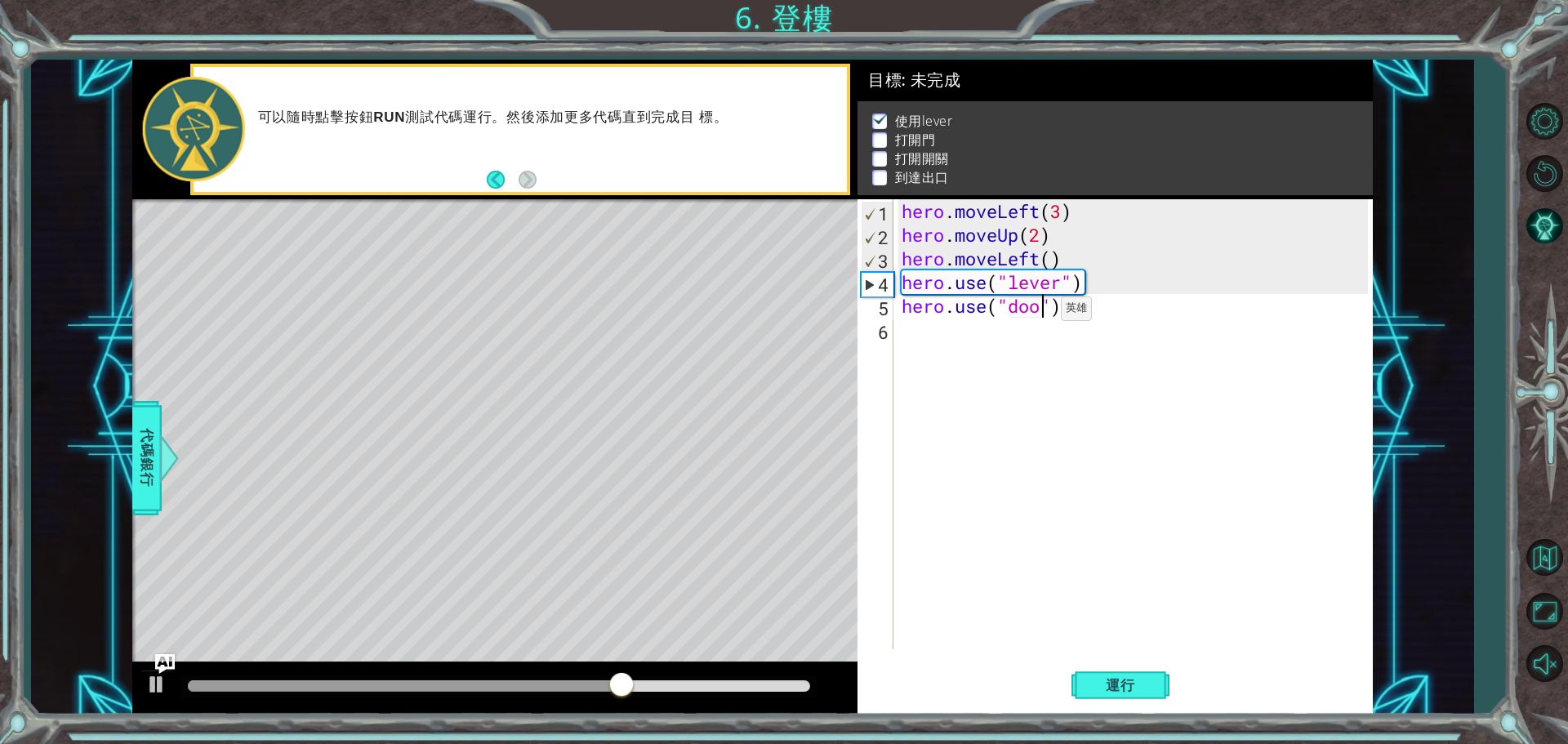
scroll to position [0, 7]
click at [1128, 688] on span "運行" at bounding box center [1121, 685] width 63 height 16
drag, startPoint x: 230, startPoint y: 686, endPoint x: 352, endPoint y: 691, distance: 122.1
click at [352, 691] on div at bounding box center [343, 686] width 29 height 29
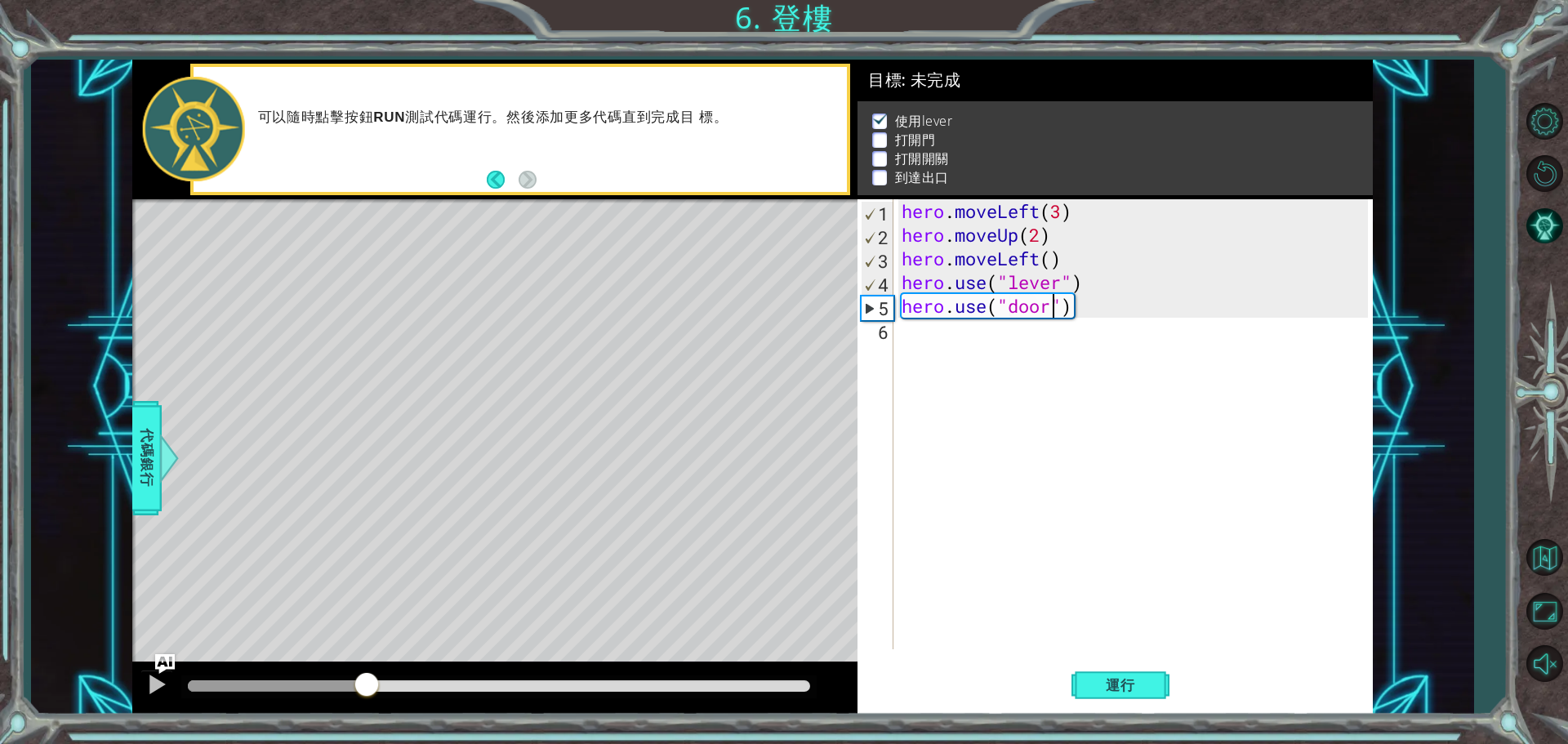
drag, startPoint x: 403, startPoint y: 688, endPoint x: 366, endPoint y: 681, distance: 37.7
click at [366, 681] on div at bounding box center [367, 686] width 29 height 29
drag, startPoint x: 393, startPoint y: 692, endPoint x: 347, endPoint y: 682, distance: 47.1
click at [347, 682] on div at bounding box center [346, 686] width 29 height 29
drag, startPoint x: 378, startPoint y: 696, endPoint x: 314, endPoint y: 683, distance: 65.3
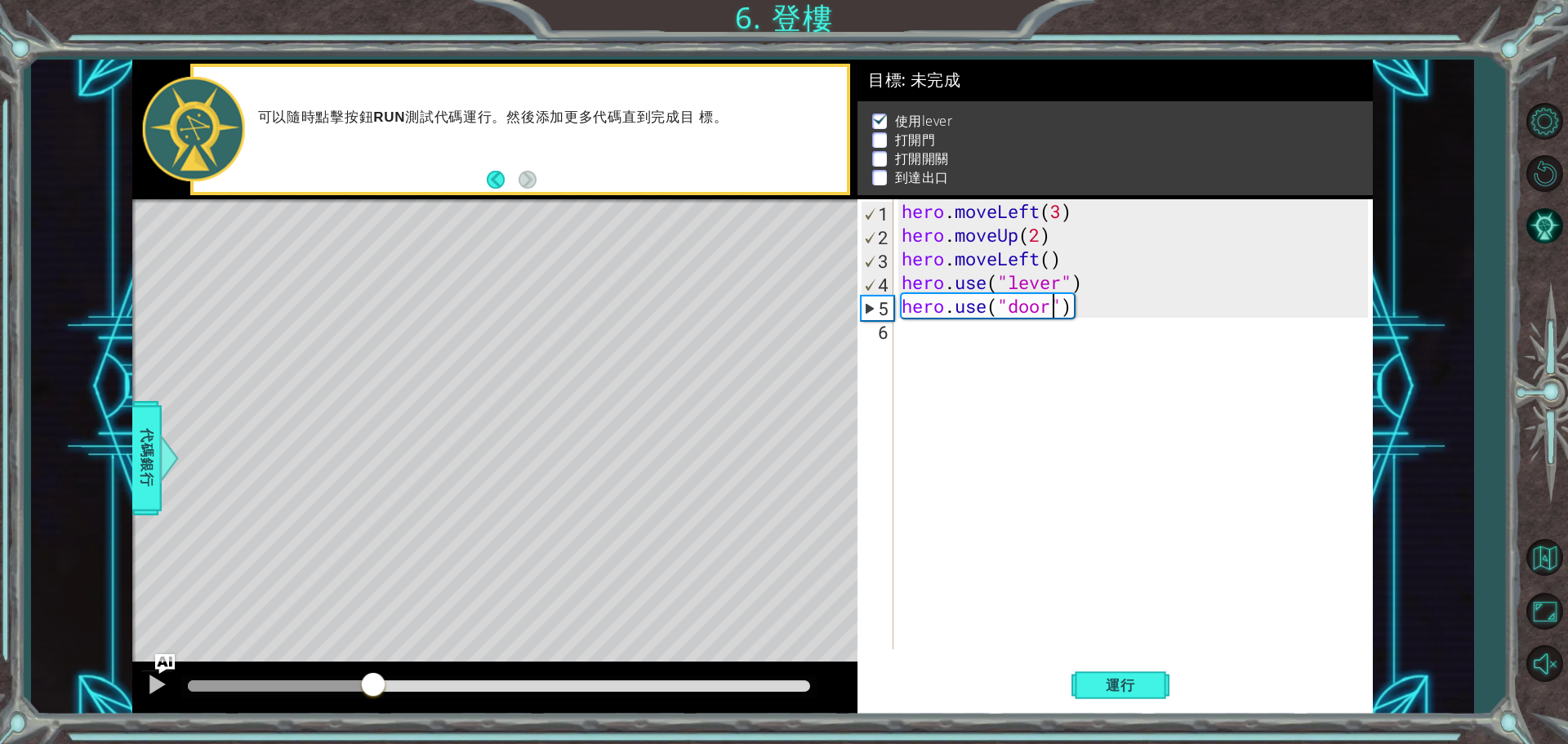
click at [358, 684] on div at bounding box center [372, 686] width 29 height 29
click at [1090, 282] on div "hero . moveLeft ( 3 ) hero . moveUp ( 2 ) hero . moveLeft ( ) hero . use ( "lev…" at bounding box center [1137, 447] width 478 height 498
type textarea "hero.use("lever")"
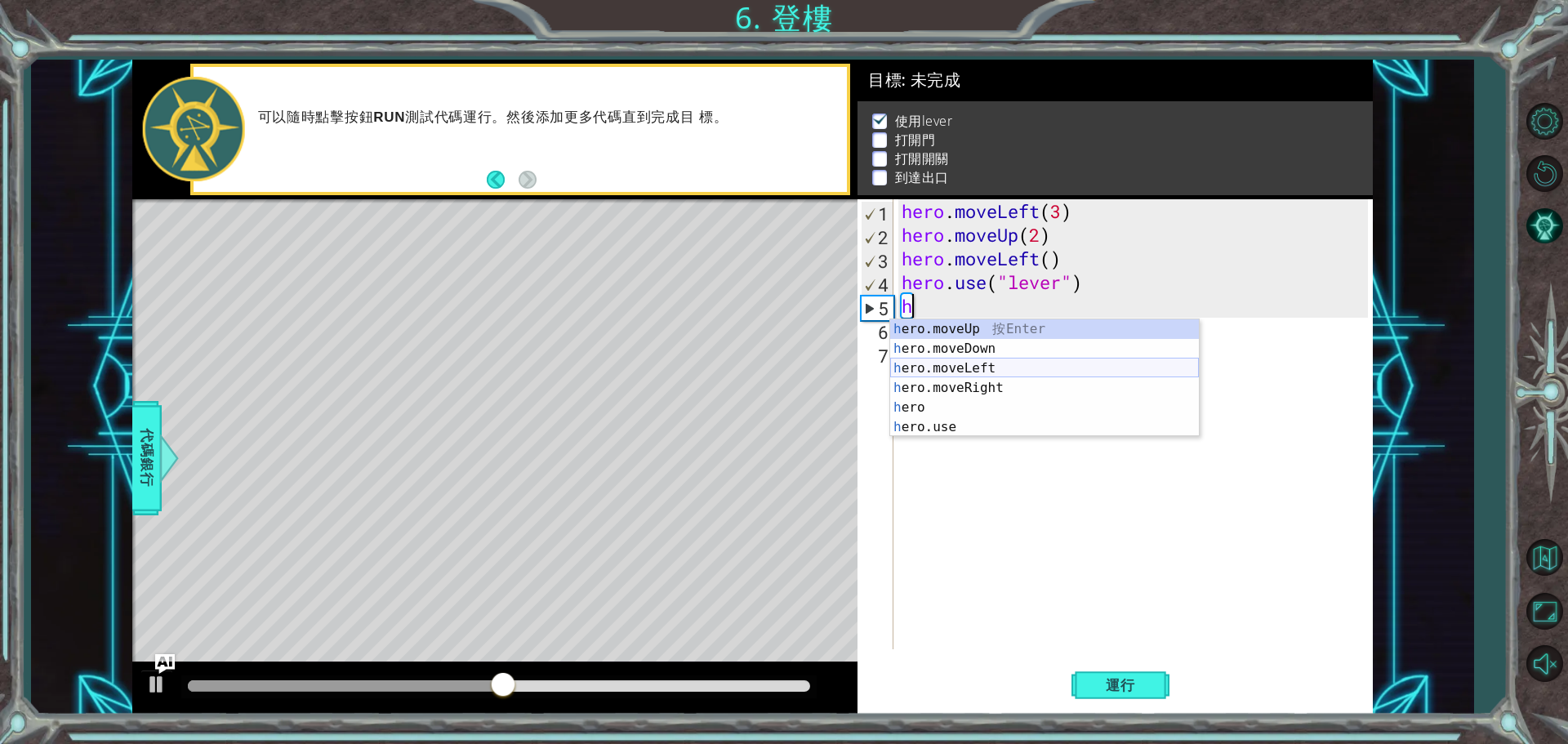
click at [962, 371] on div "h ero.moveUp 按 Enter h ero.moveDown 按 Enter h ero.moveLeft 按 Enter h ero.moveRi…" at bounding box center [1045, 398] width 309 height 157
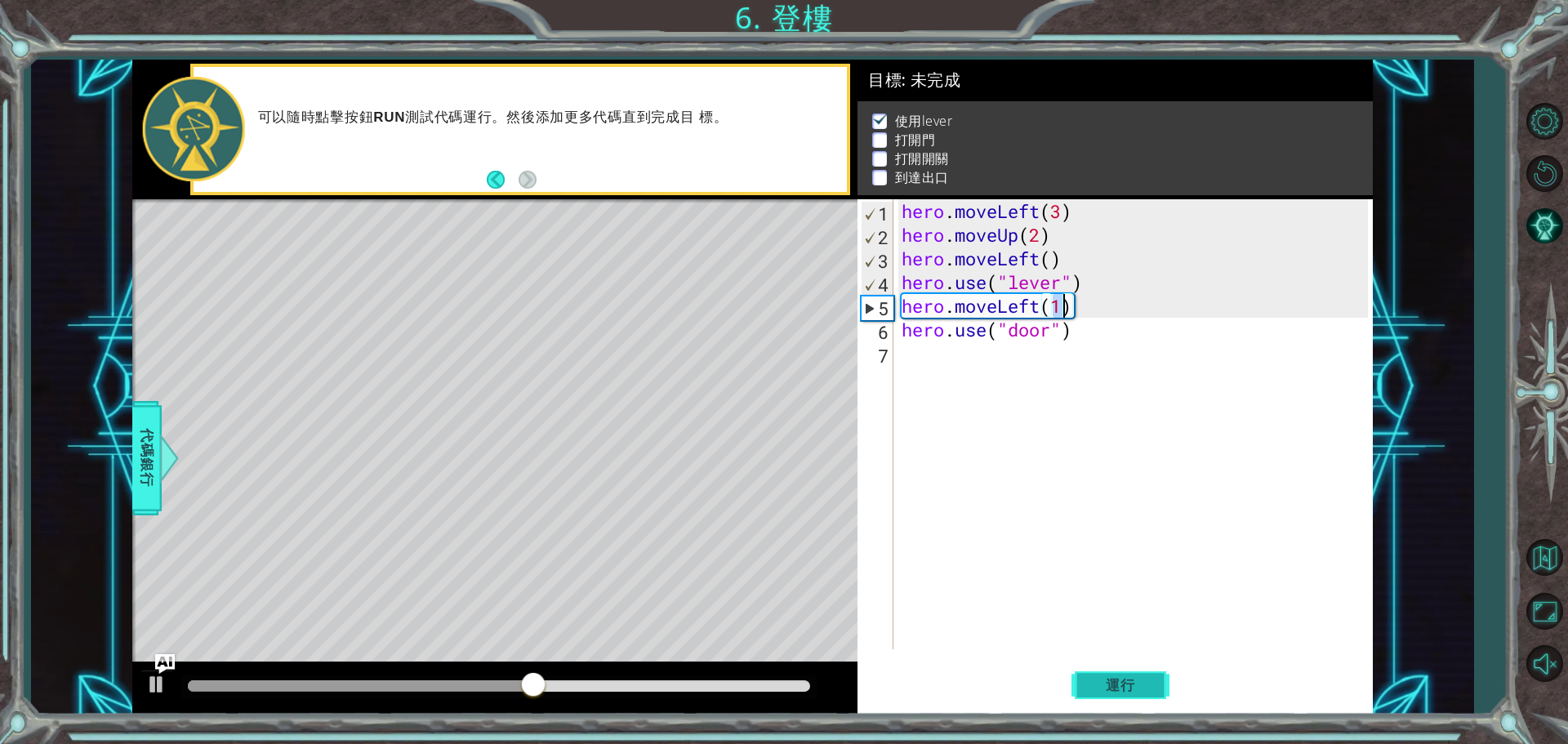
type textarea "hero.moveLeft(1)"
click at [1116, 672] on button "運行" at bounding box center [1120, 685] width 98 height 51
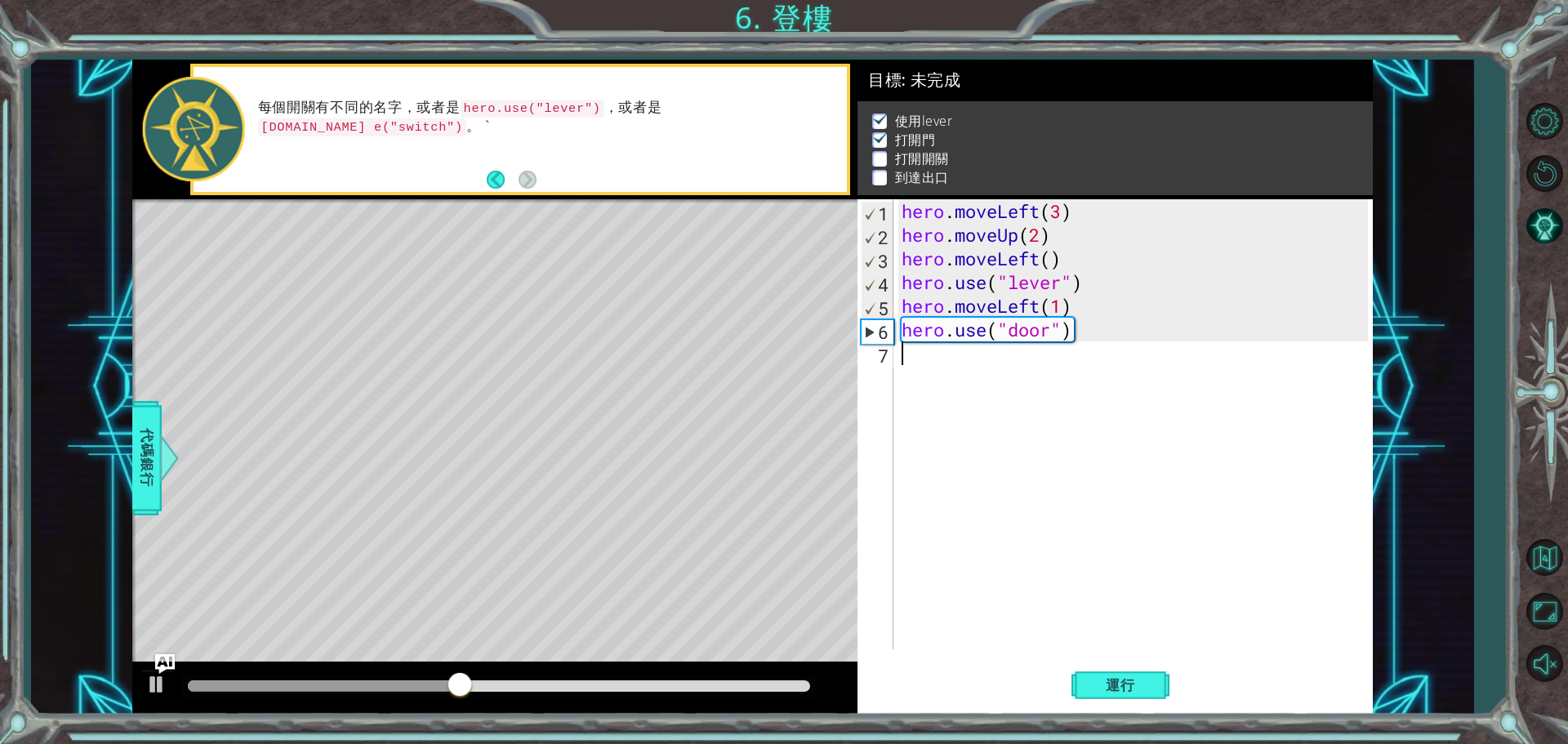
click at [928, 362] on div "hero . moveLeft ( 3 ) hero . moveUp ( 2 ) hero . moveLeft ( ) hero . use ( "lev…" at bounding box center [1137, 447] width 478 height 498
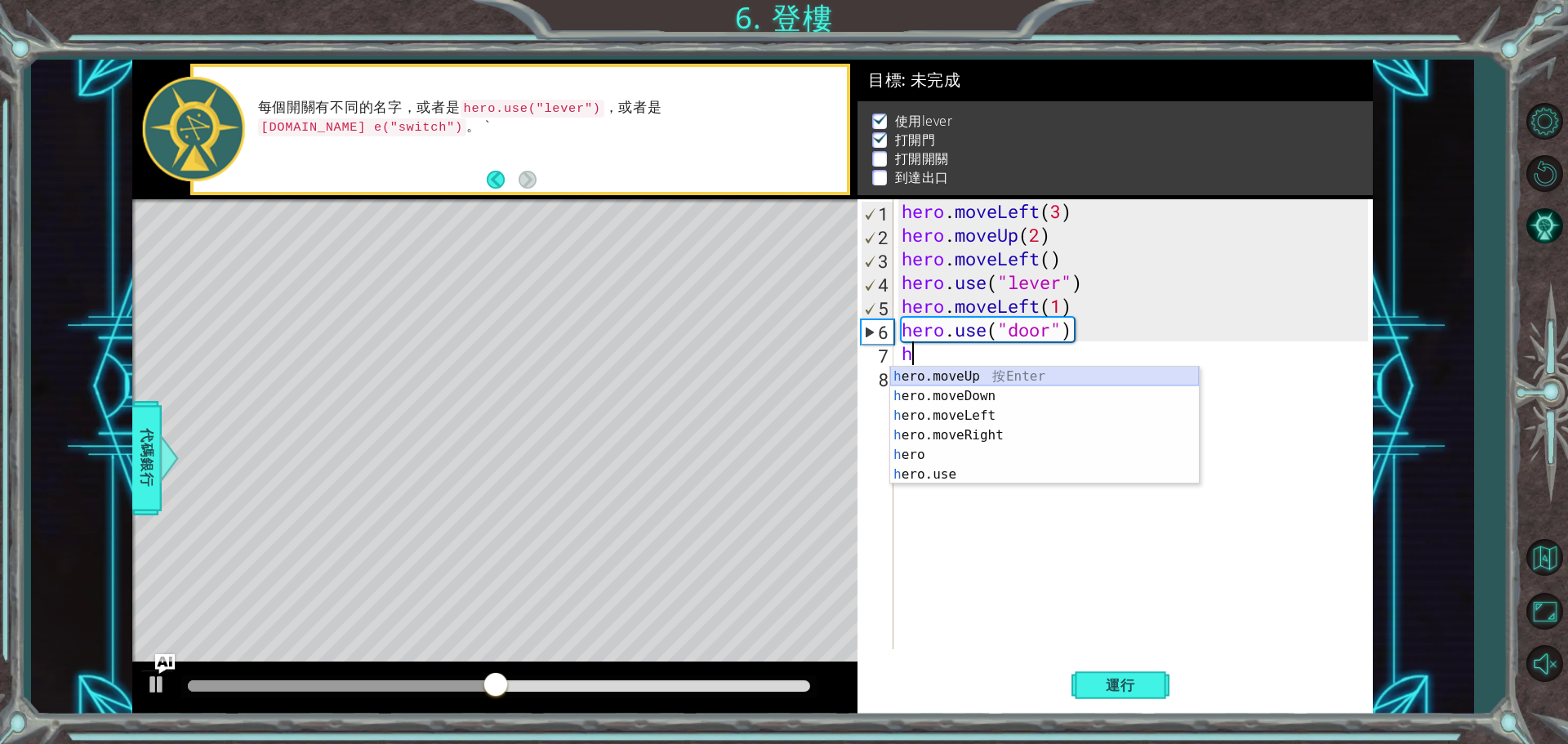
click at [960, 377] on div "h ero.moveUp 按 Enter h ero.moveDown 按 Enter h ero.moveLeft 按 Enter h ero.moveRi…" at bounding box center [1045, 445] width 309 height 157
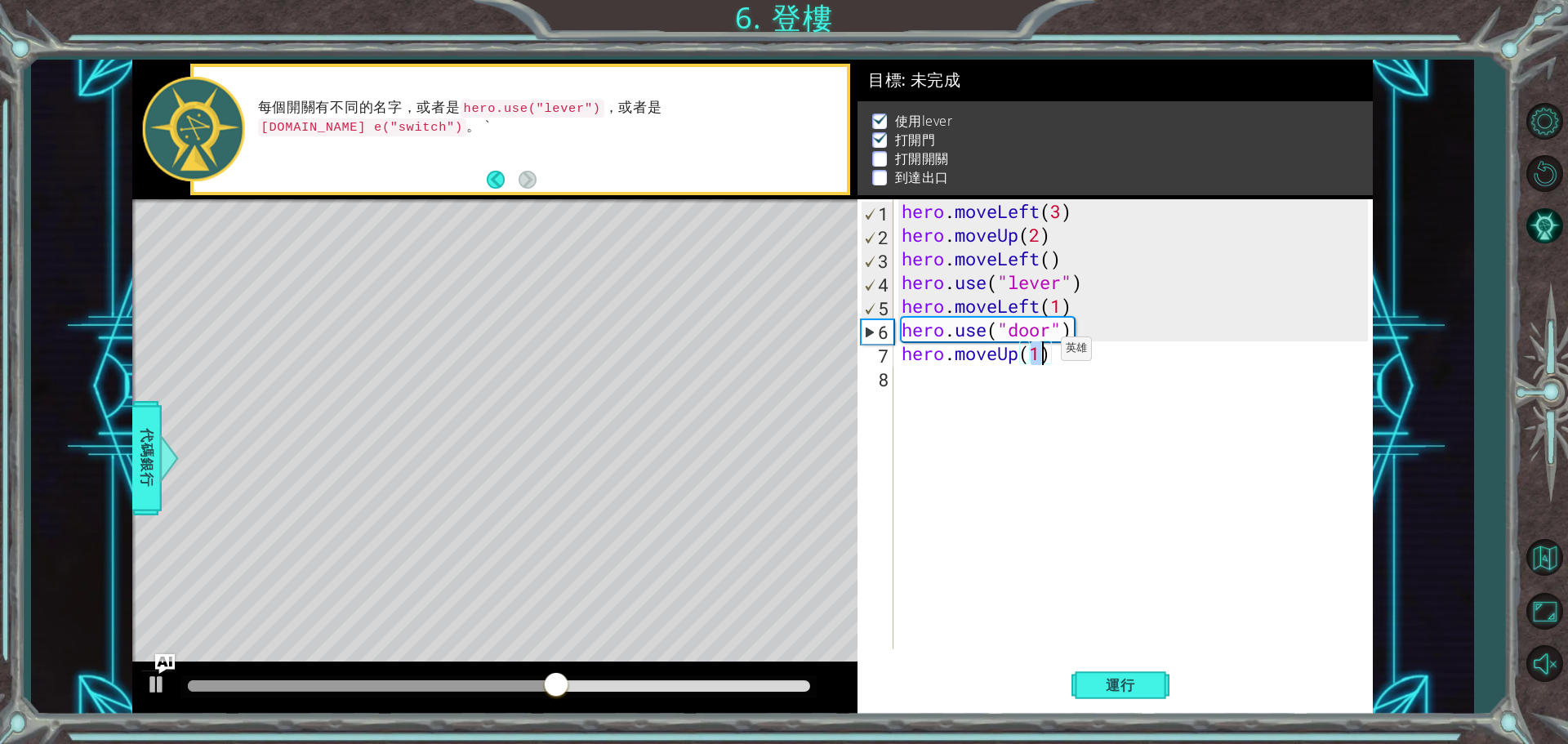
type textarea "hero.moveUp(2)"
click at [1027, 379] on div "hero . moveLeft ( 3 ) hero . moveUp ( 2 ) hero . moveLeft ( ) hero . use ( "lev…" at bounding box center [1137, 447] width 478 height 498
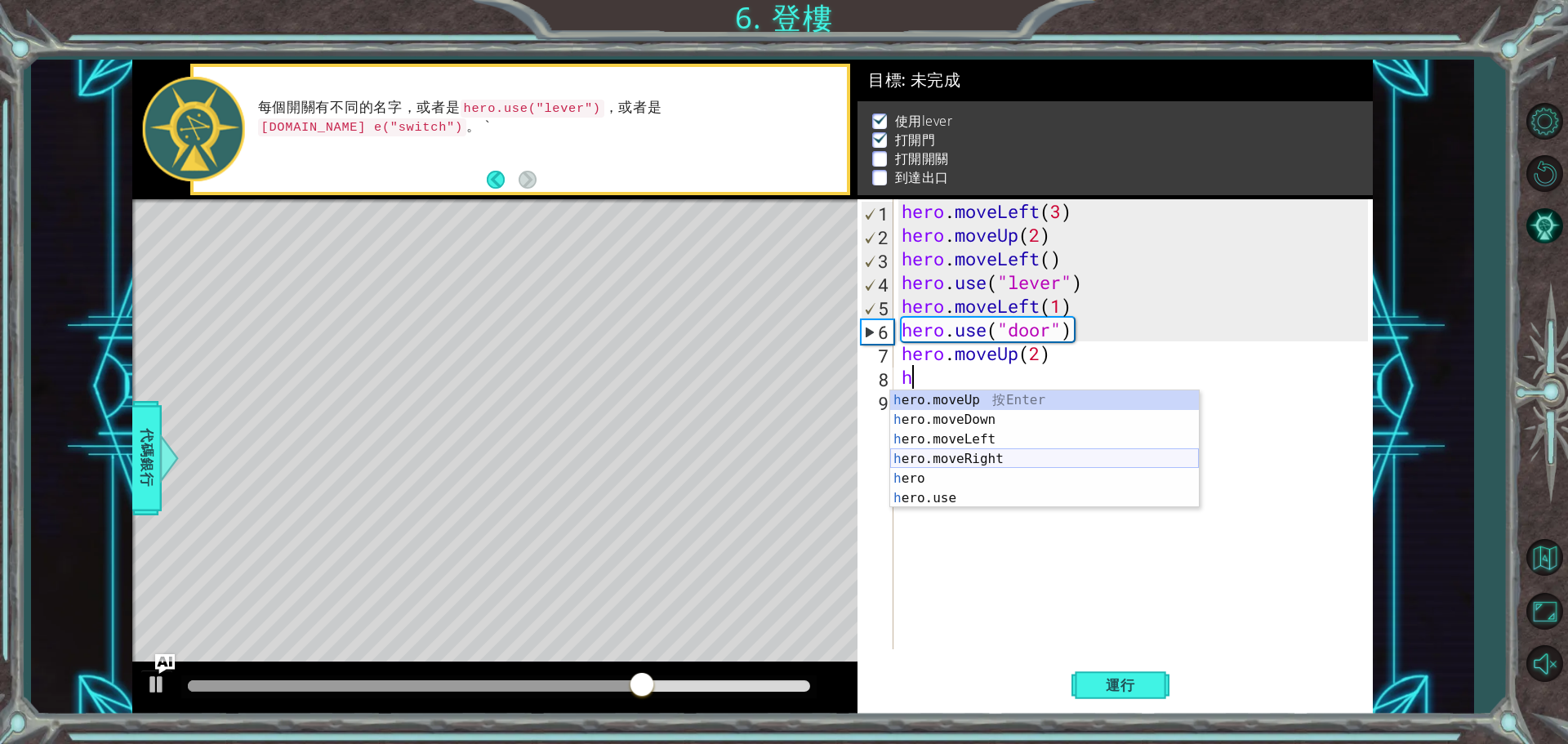
click at [986, 454] on div "h ero.moveUp 按 Enter h ero.moveDown 按 Enter h ero.moveLeft 按 Enter h ero.moveRi…" at bounding box center [1045, 469] width 309 height 157
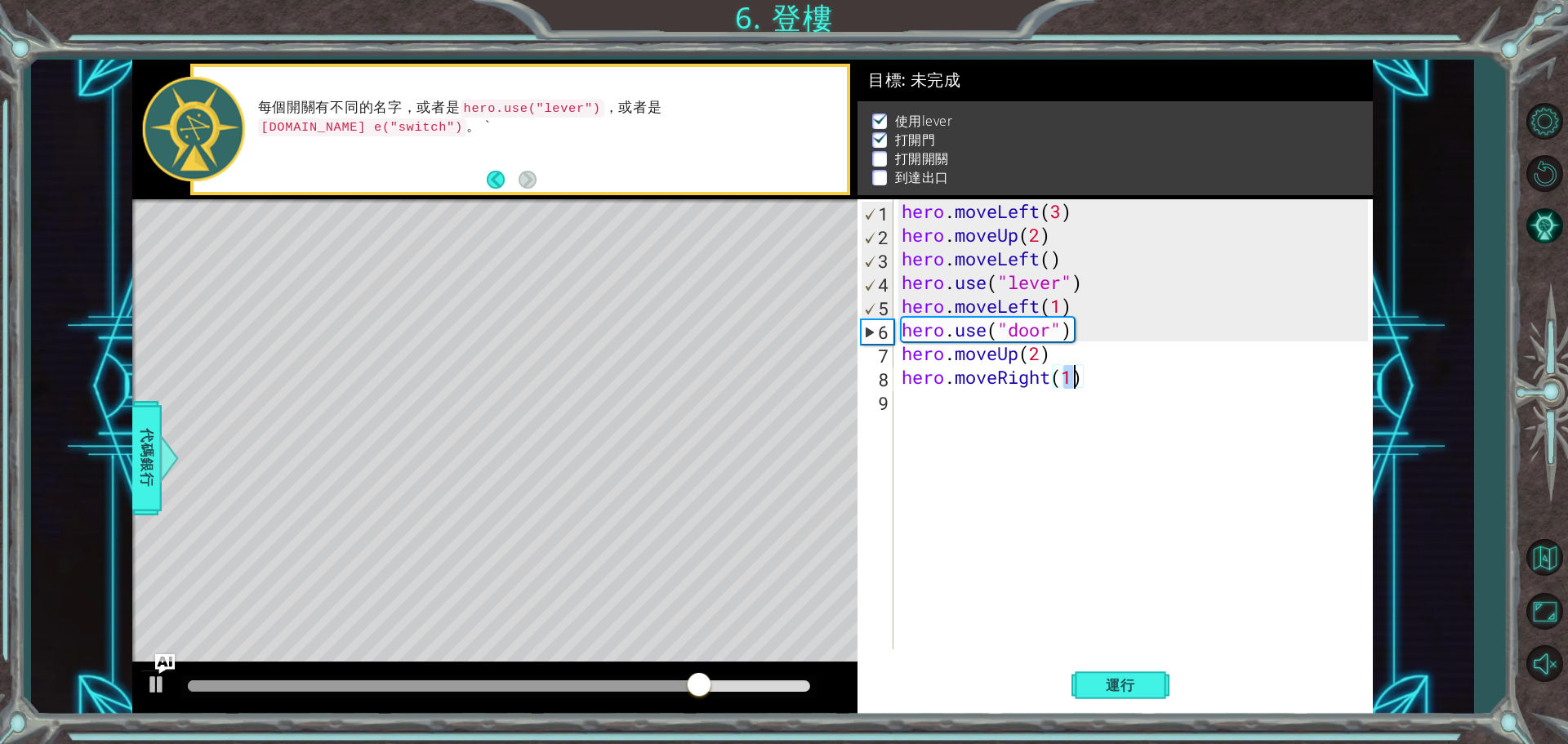
scroll to position [0, 8]
type textarea "hero.moveRight(2)"
click at [1116, 684] on span "運行" at bounding box center [1121, 685] width 63 height 16
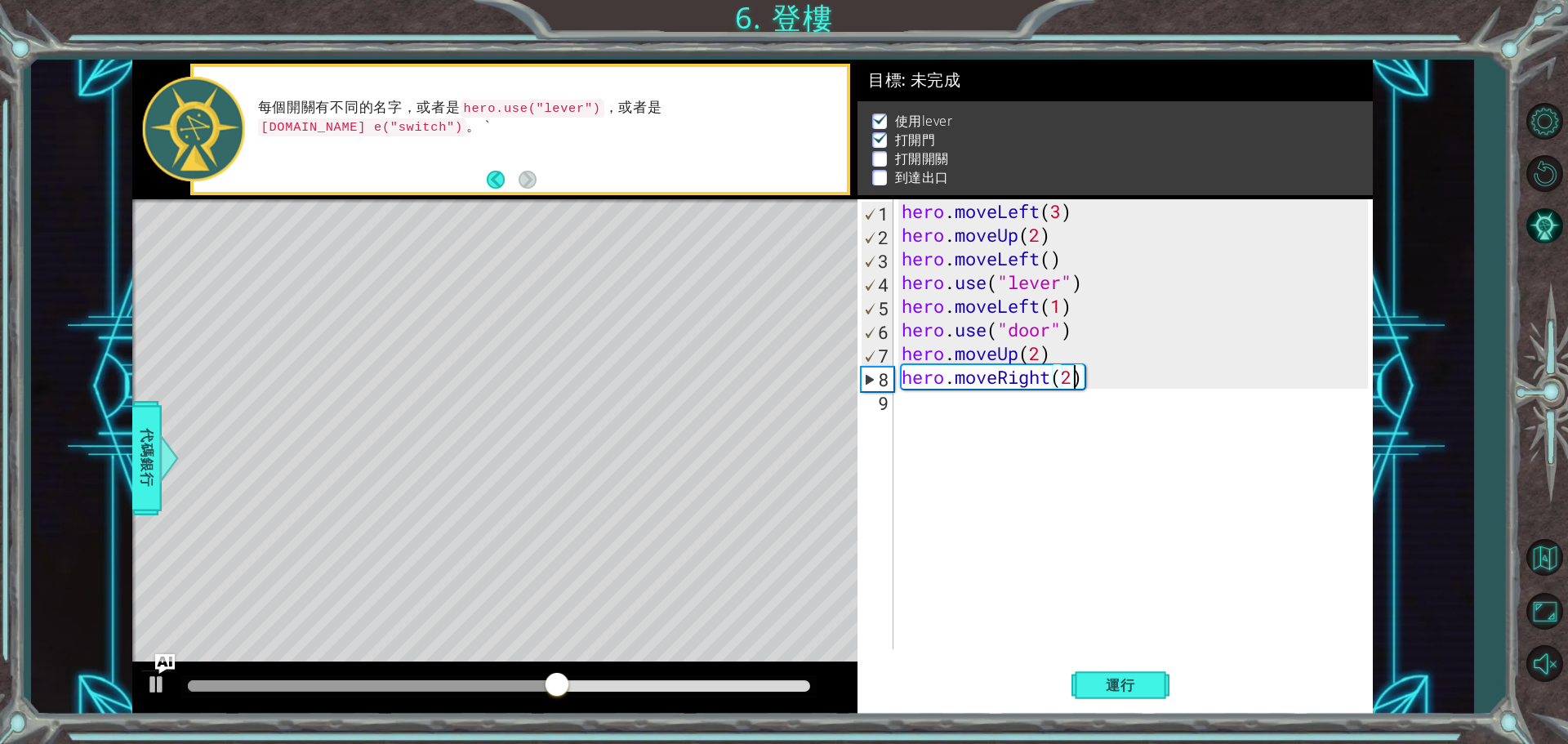
click at [933, 411] on div "hero . moveLeft ( 3 ) hero . moveUp ( 2 ) hero . moveLeft ( ) hero . use ( "lev…" at bounding box center [1137, 447] width 478 height 498
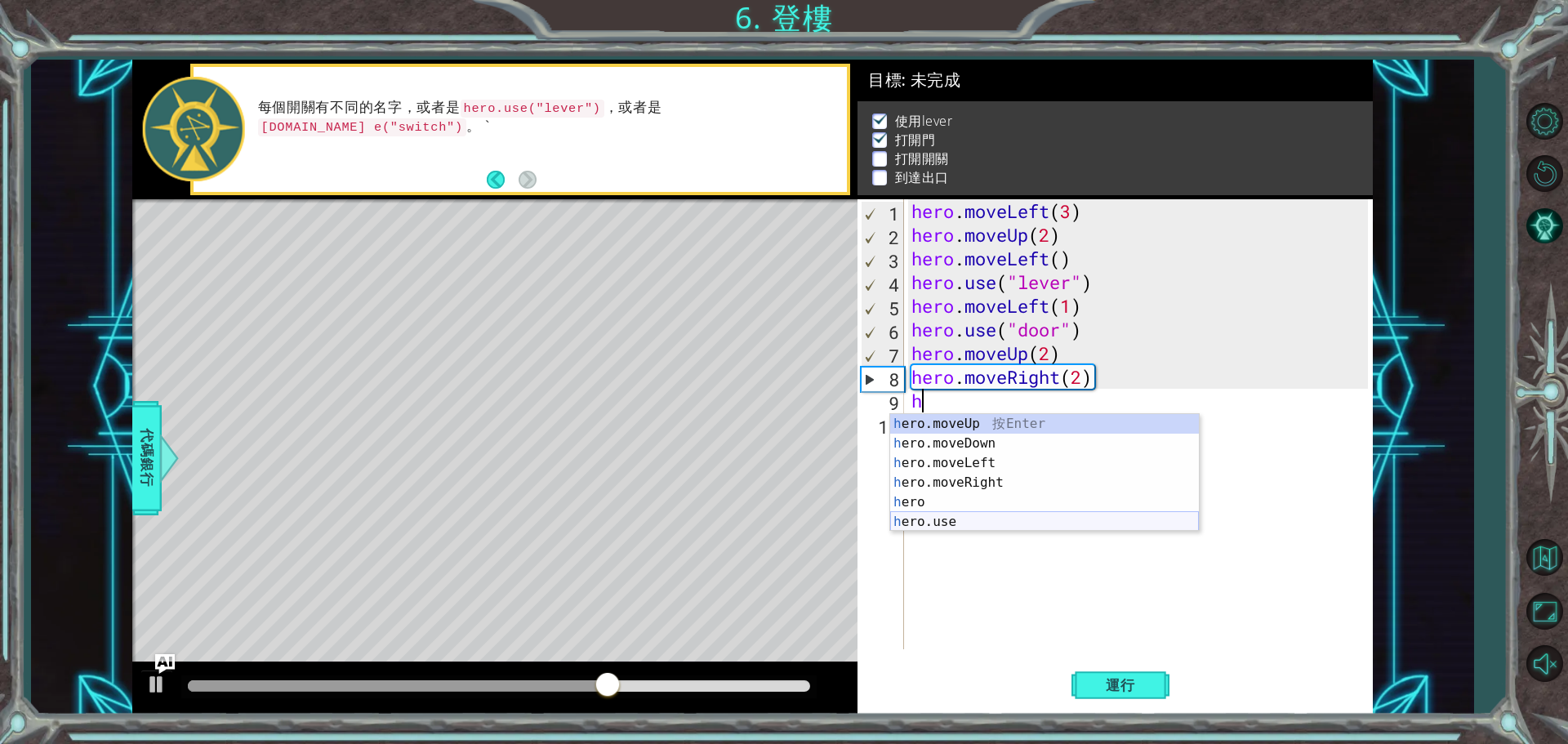
click at [952, 517] on div "h ero.moveUp 按 Enter h ero.moveDown 按 Enter h ero.moveLeft 按 Enter h ero.moveRi…" at bounding box center [1045, 493] width 309 height 157
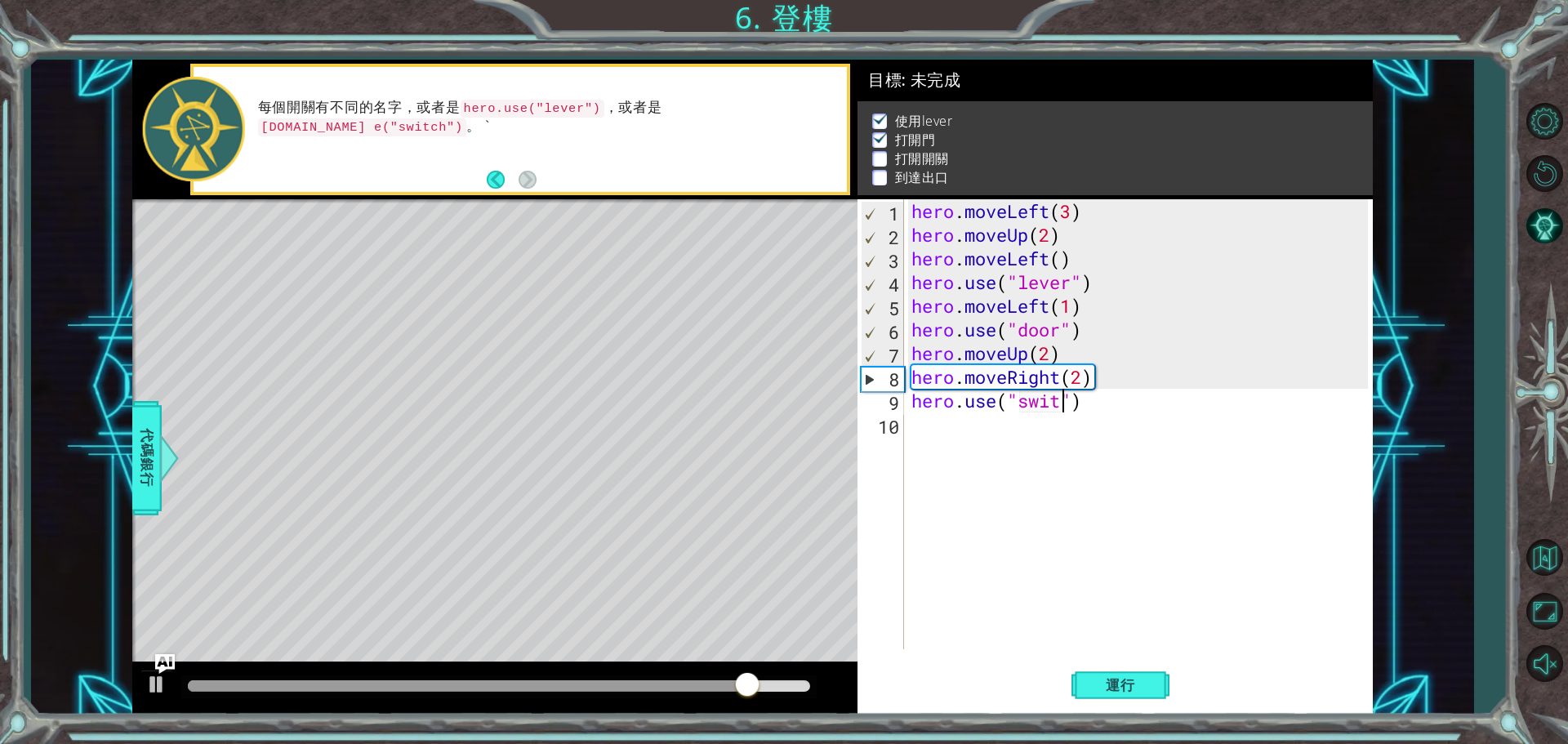
scroll to position [0, 8]
drag, startPoint x: 773, startPoint y: 687, endPoint x: 579, endPoint y: 681, distance: 194.1
click at [579, 681] on div at bounding box center [419, 686] width 462 height 11
click at [1109, 687] on span "運行" at bounding box center [1121, 685] width 63 height 16
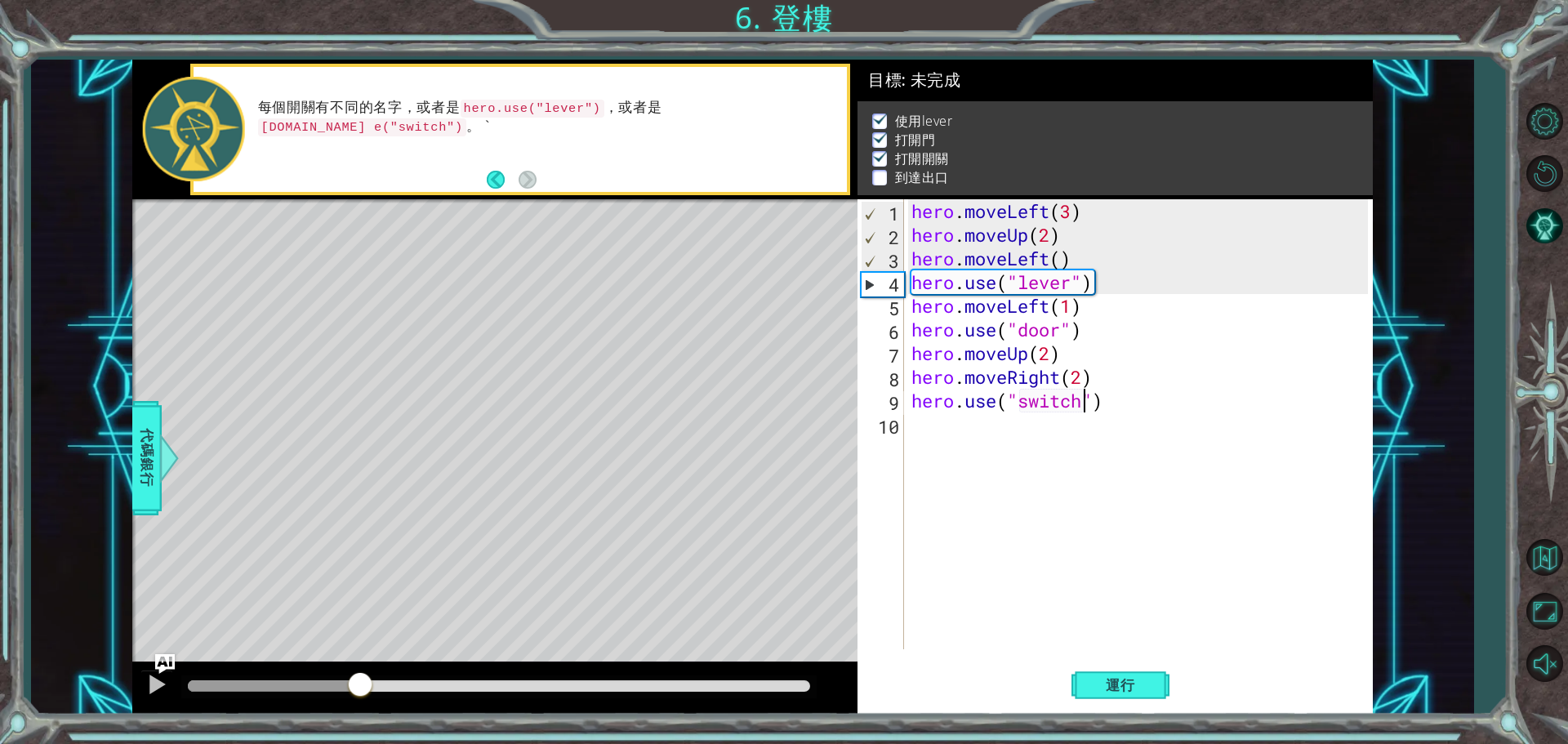
drag, startPoint x: 305, startPoint y: 680, endPoint x: 546, endPoint y: 696, distance: 241.5
click at [546, 692] on div at bounding box center [498, 686] width 622 height 11
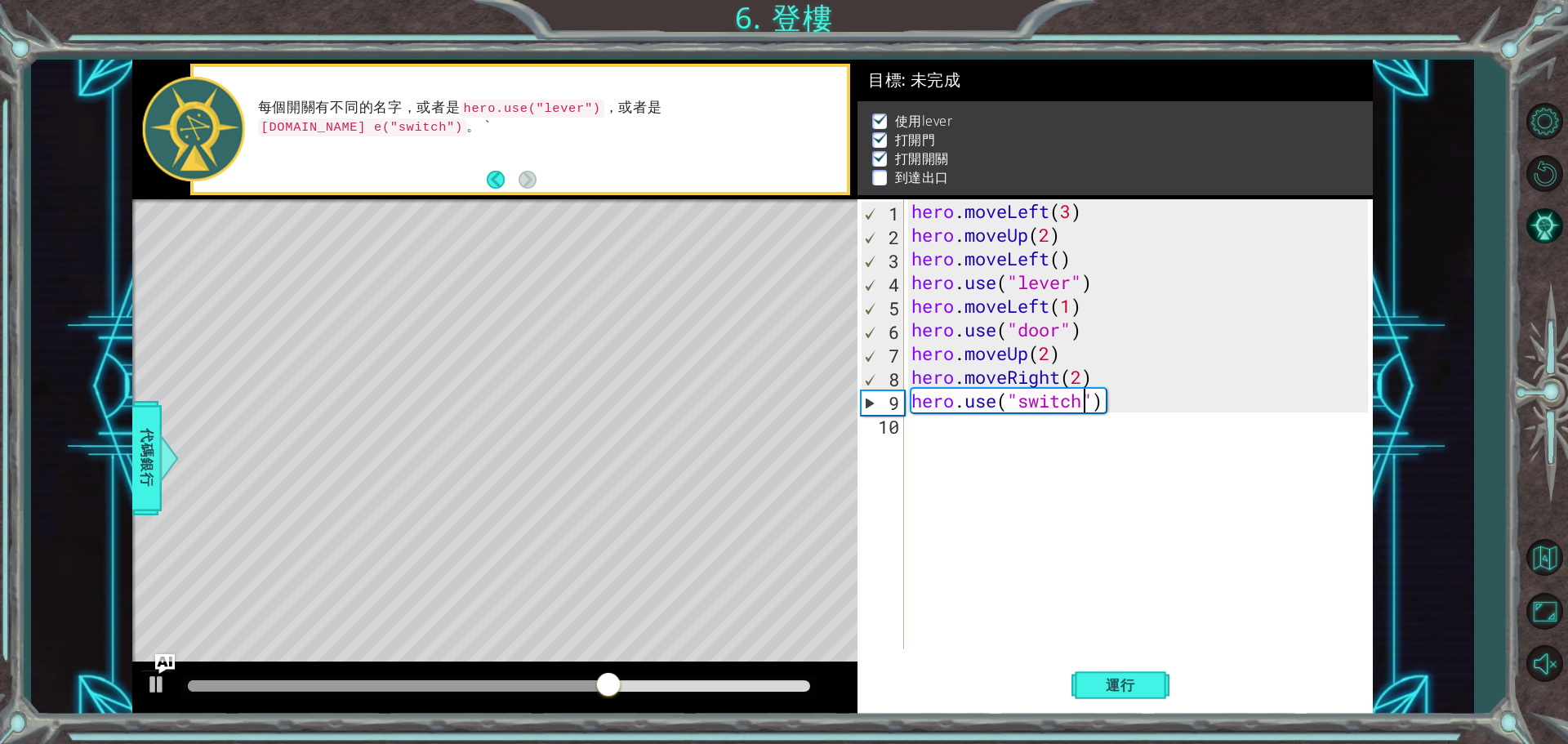
scroll to position [0, 9]
type textarea "hero.use("switch")"
click at [1038, 425] on div "hero . moveLeft ( 3 ) hero . moveUp ( 2 ) hero . moveLeft ( ) hero . use ( "lev…" at bounding box center [1143, 447] width 468 height 498
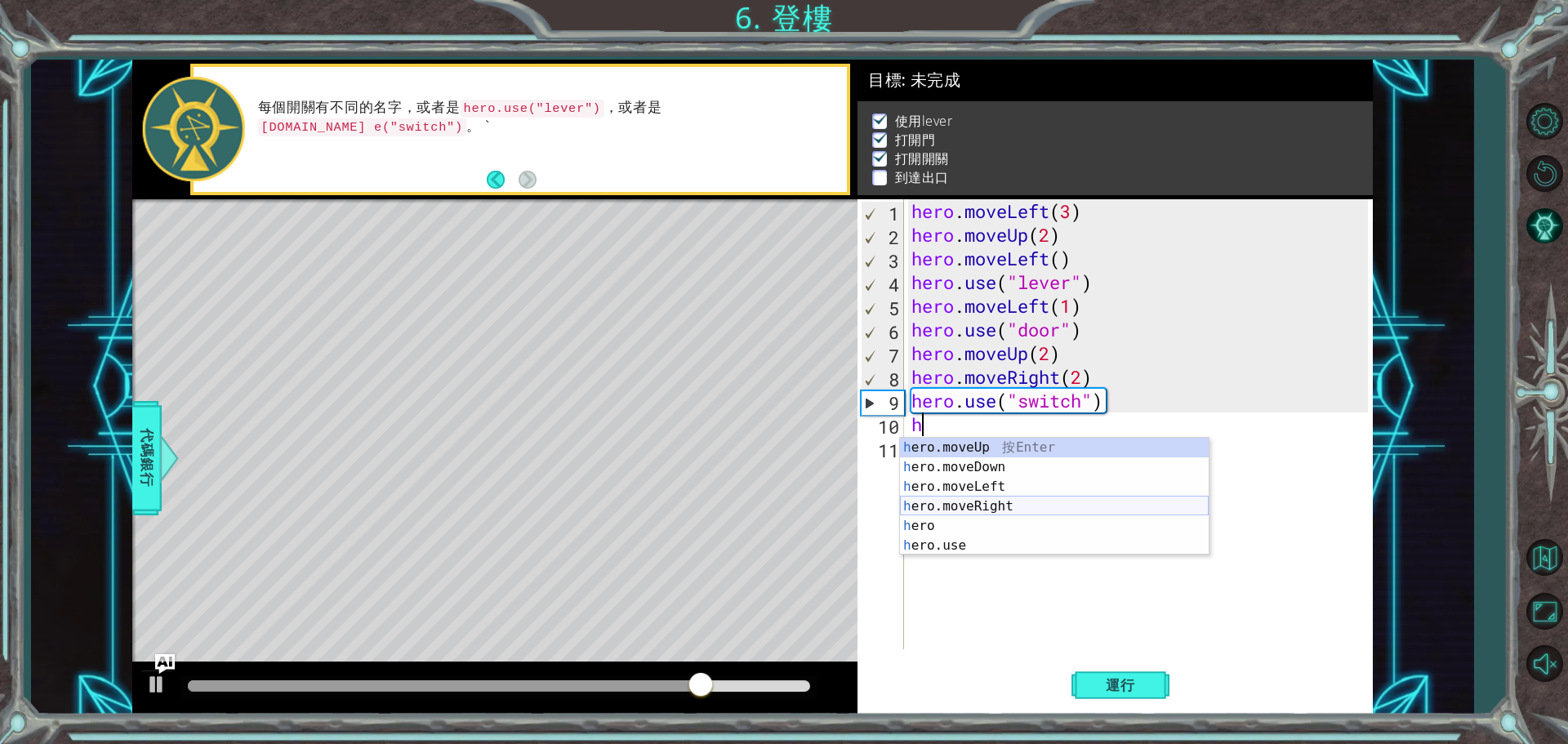
click at [986, 506] on div "h ero.moveUp 按 Enter h ero.moveDown 按 Enter h ero.moveLeft 按 Enter h ero.moveRi…" at bounding box center [1054, 517] width 309 height 157
type textarea "hero.moveRight(1)"
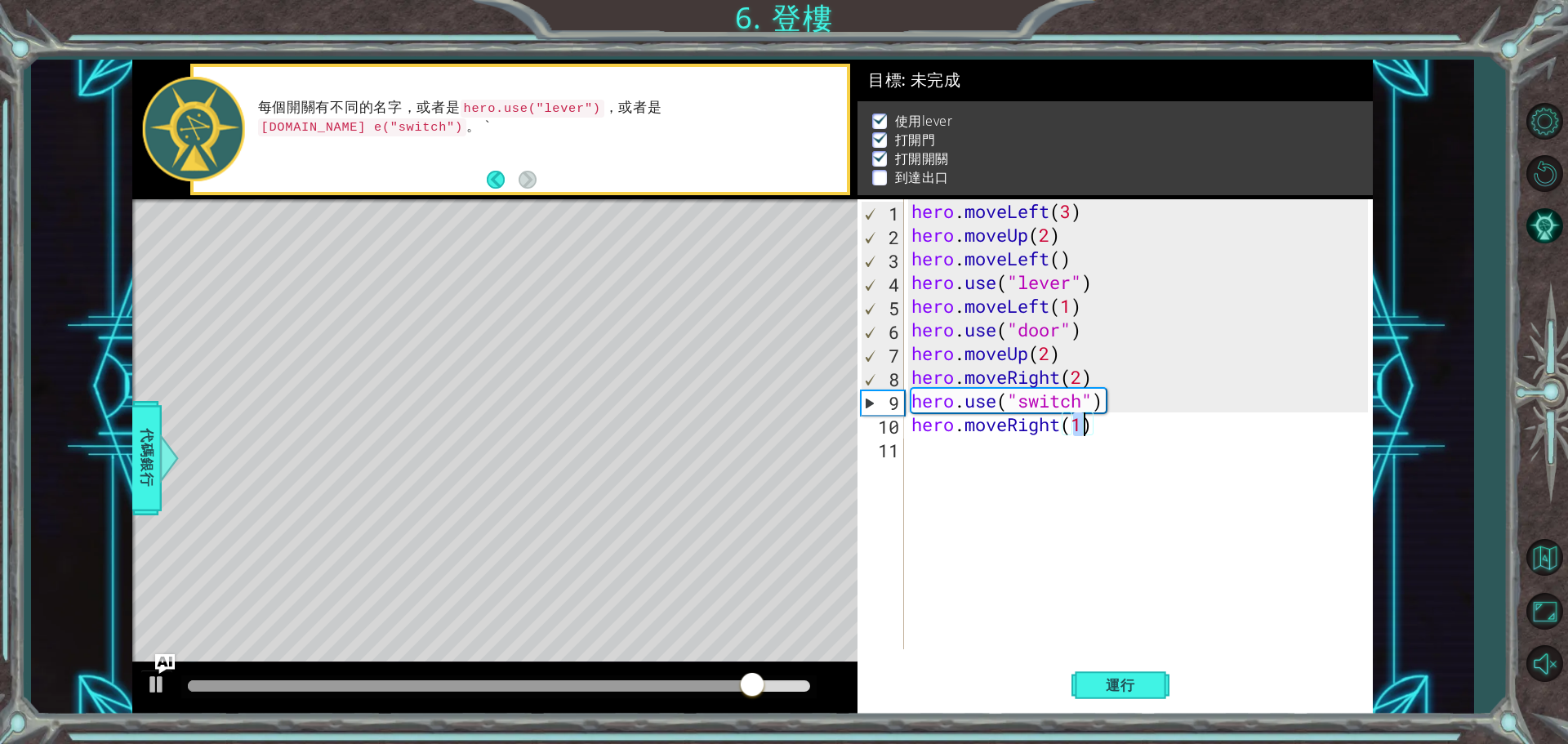
click at [975, 462] on div "hero . moveLeft ( 3 ) hero . moveUp ( 2 ) hero . moveLeft ( ) hero . use ( "lev…" at bounding box center [1143, 447] width 468 height 498
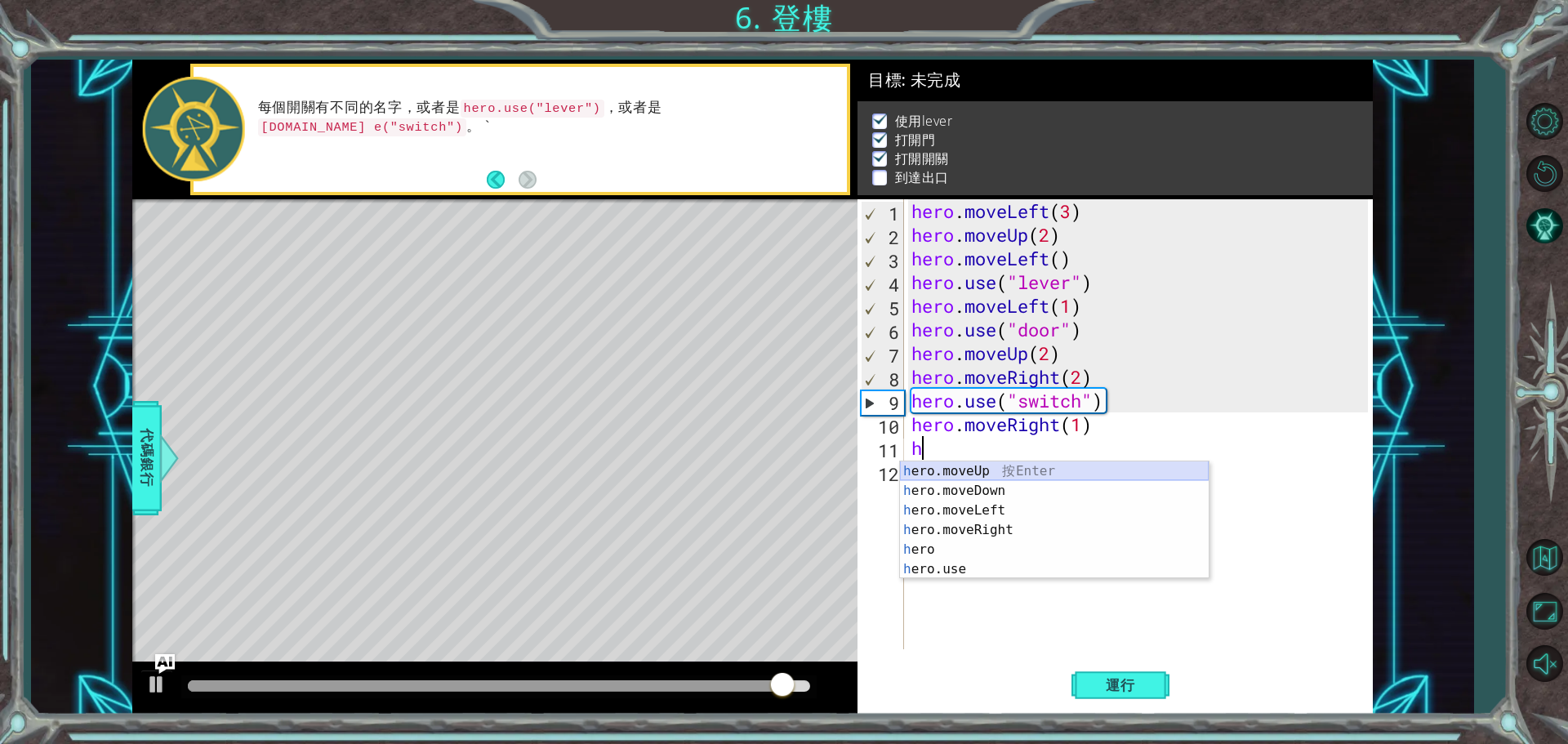
click at [987, 469] on div "h ero.moveUp 按 Enter h ero.moveDown 按 Enter h ero.moveLeft 按 Enter h ero.moveRi…" at bounding box center [1054, 540] width 309 height 157
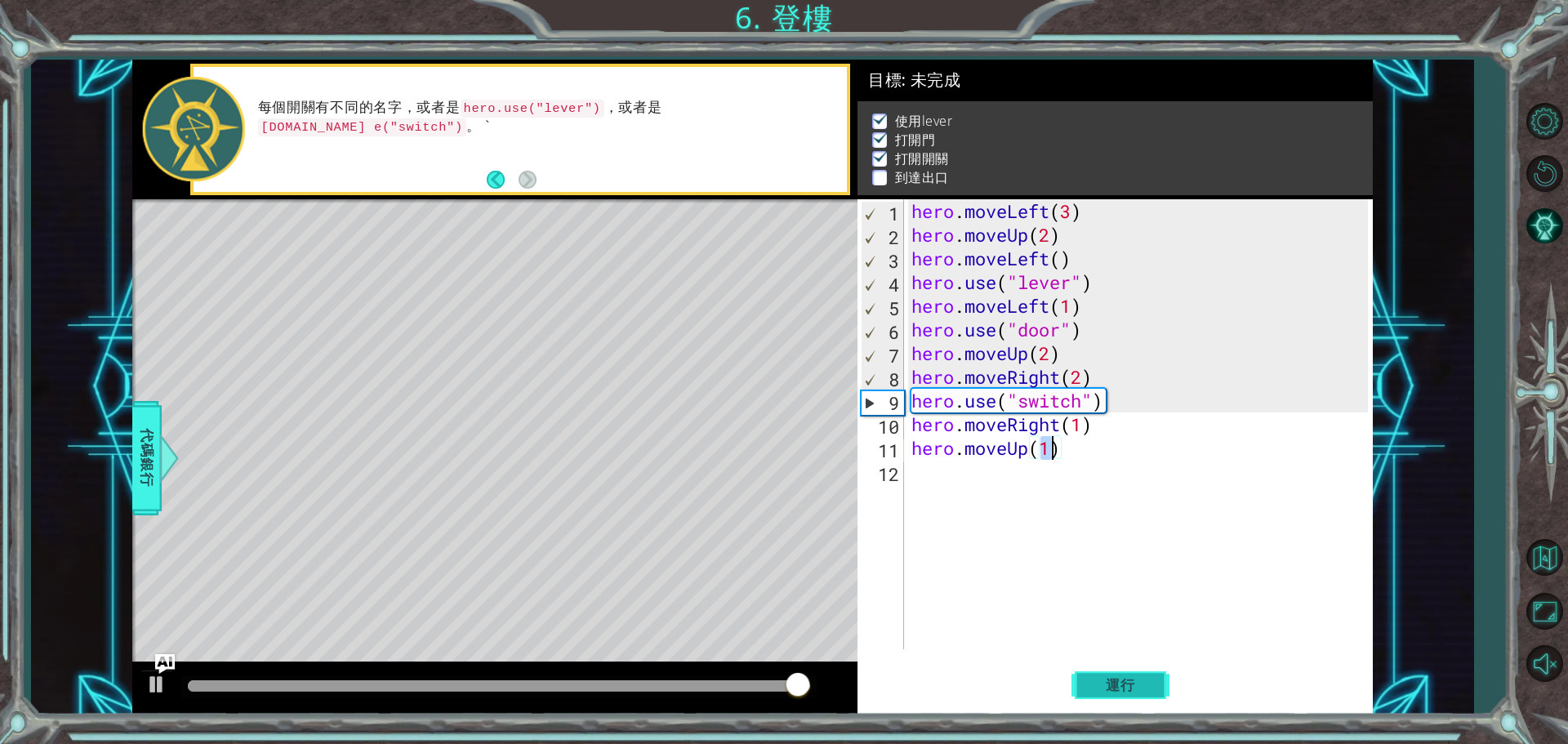
type textarea "hero.moveUp(1)"
click at [1126, 674] on button "運行" at bounding box center [1120, 685] width 98 height 51
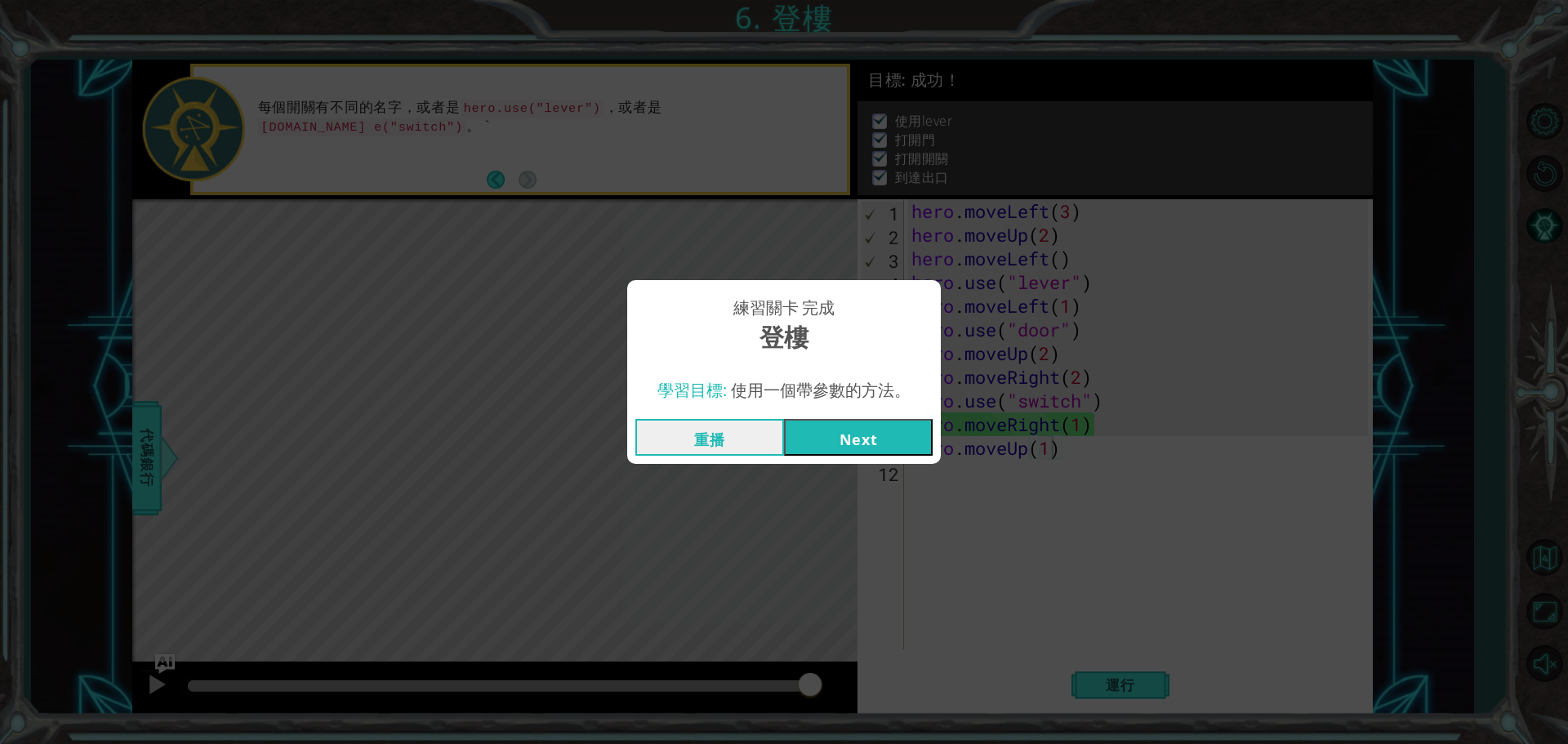
click at [838, 441] on button "Next" at bounding box center [858, 437] width 149 height 37
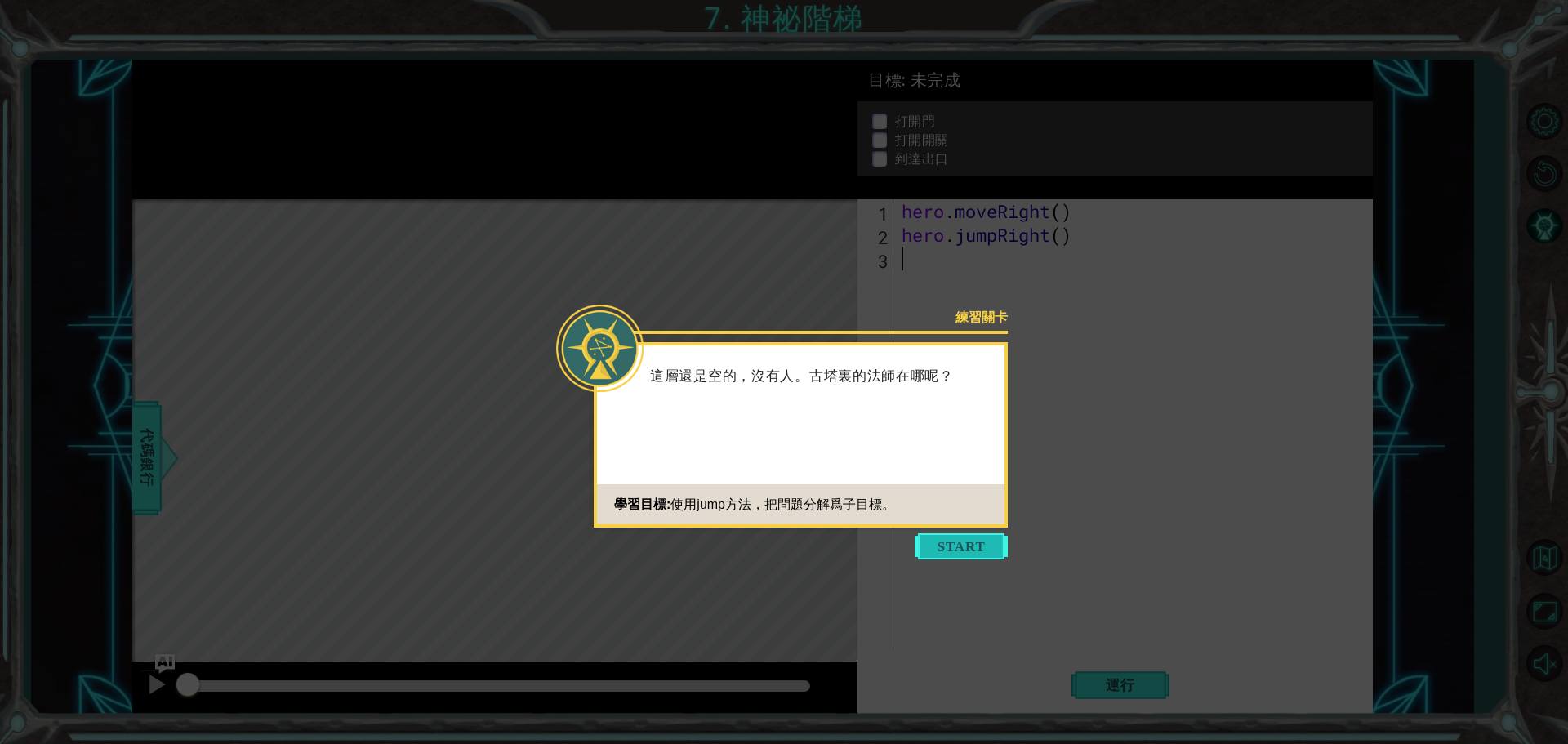
click at [946, 545] on button "Start" at bounding box center [962, 547] width 93 height 27
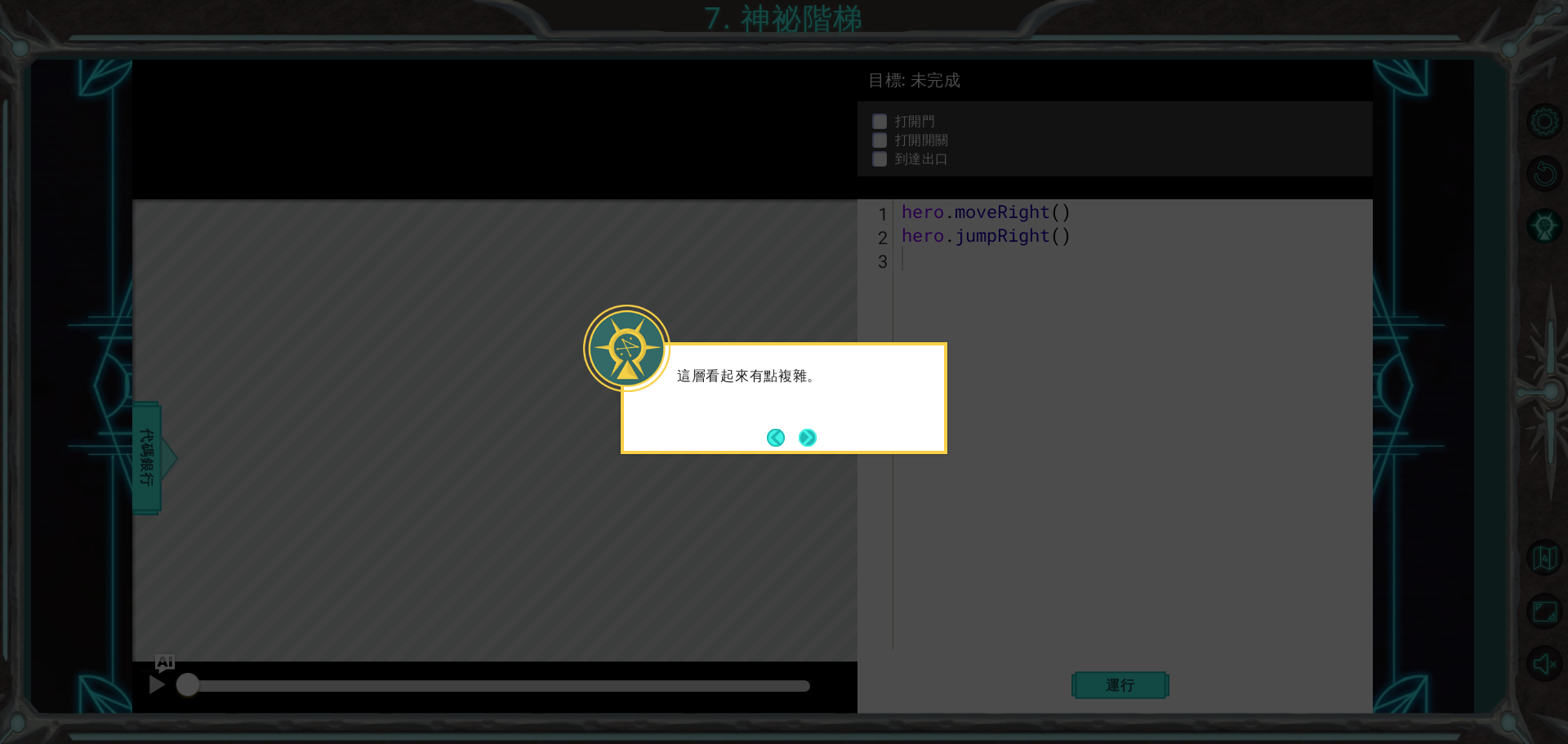
click at [814, 435] on button "Next" at bounding box center [807, 438] width 18 height 18
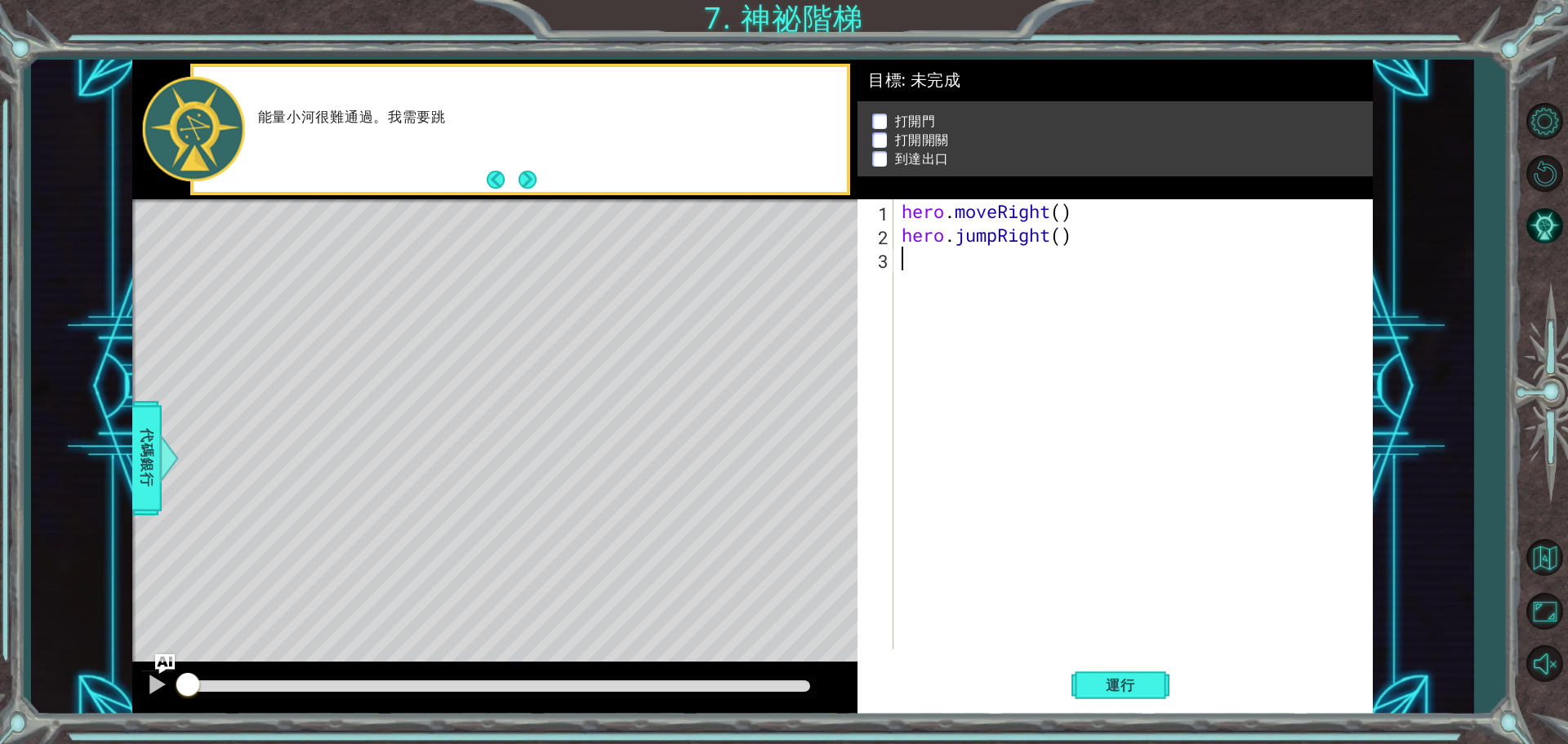
click at [536, 177] on button "Next" at bounding box center [528, 180] width 19 height 19
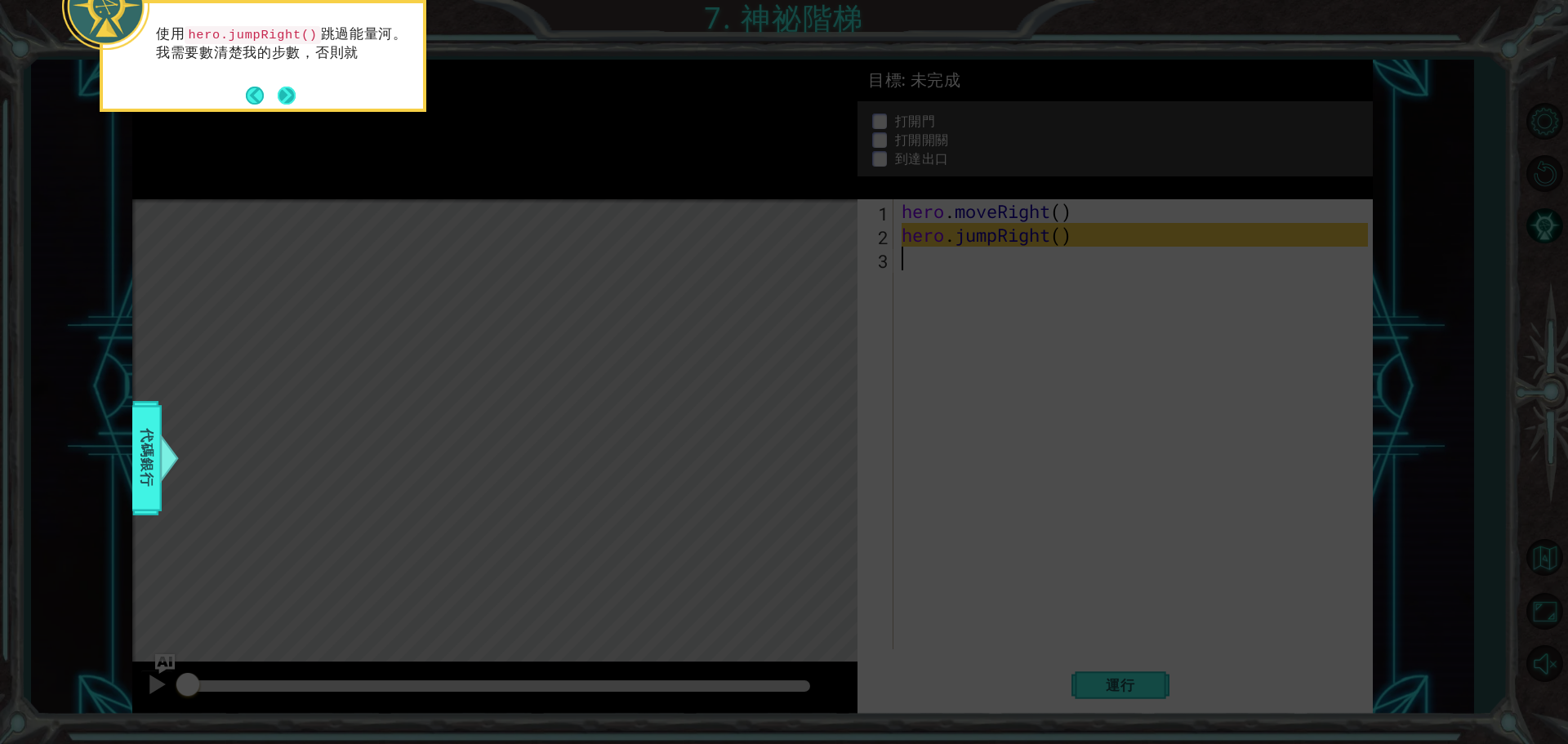
click at [285, 90] on button "Next" at bounding box center [286, 95] width 18 height 18
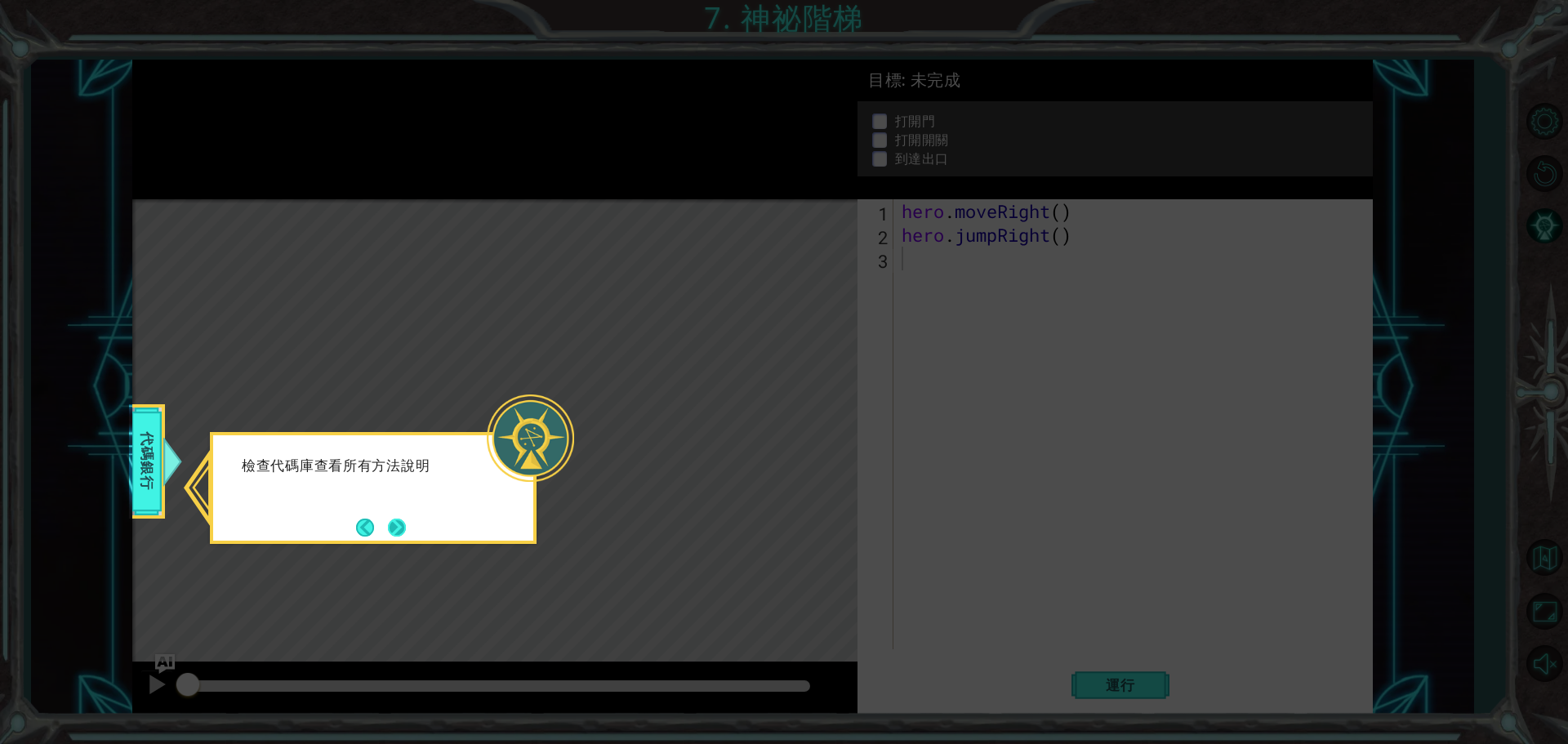
click at [411, 517] on div "檢查代碼庫查看所有方法說明" at bounding box center [373, 488] width 327 height 112
click at [406, 517] on button "Next" at bounding box center [397, 527] width 27 height 27
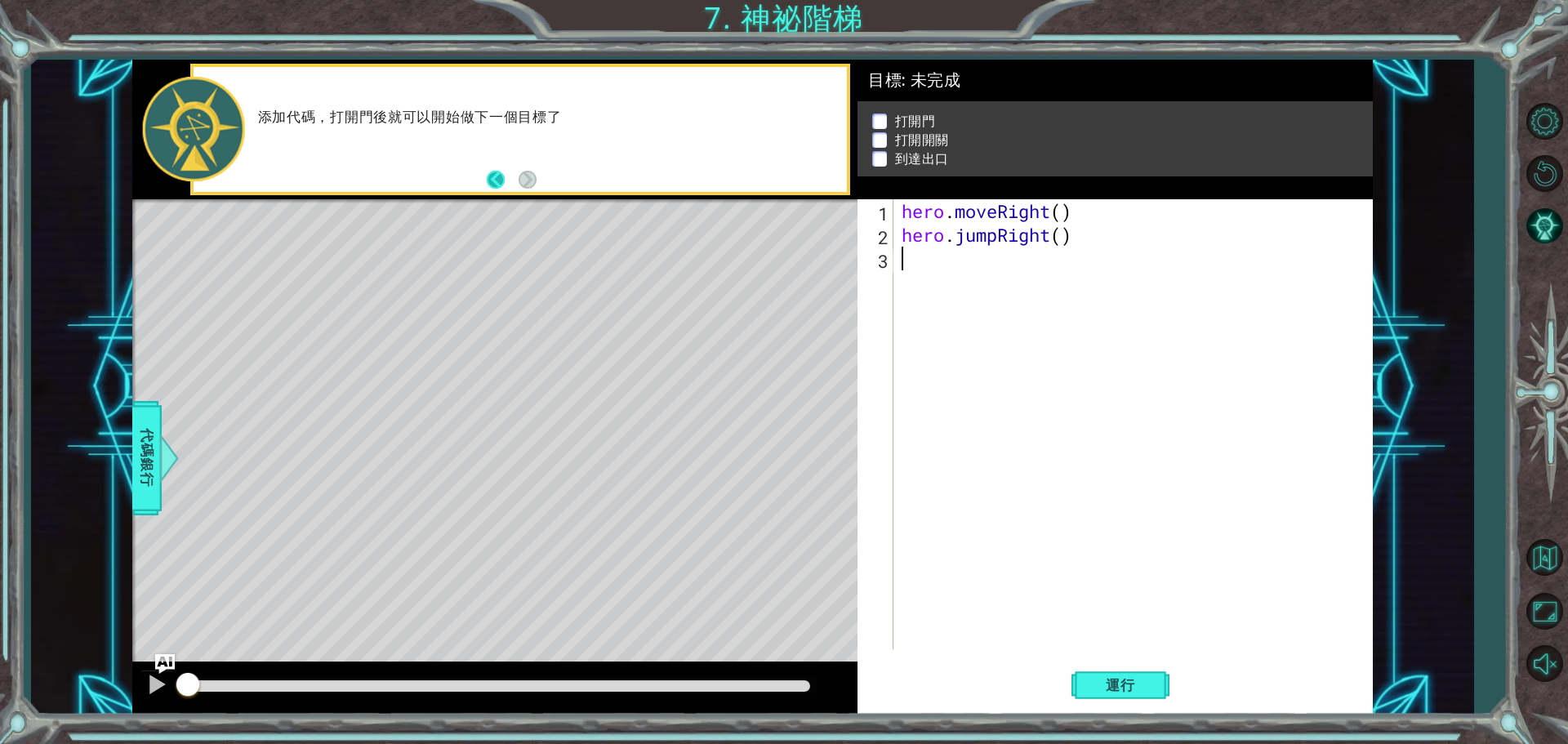
click at [497, 176] on button "Back" at bounding box center [503, 179] width 32 height 18
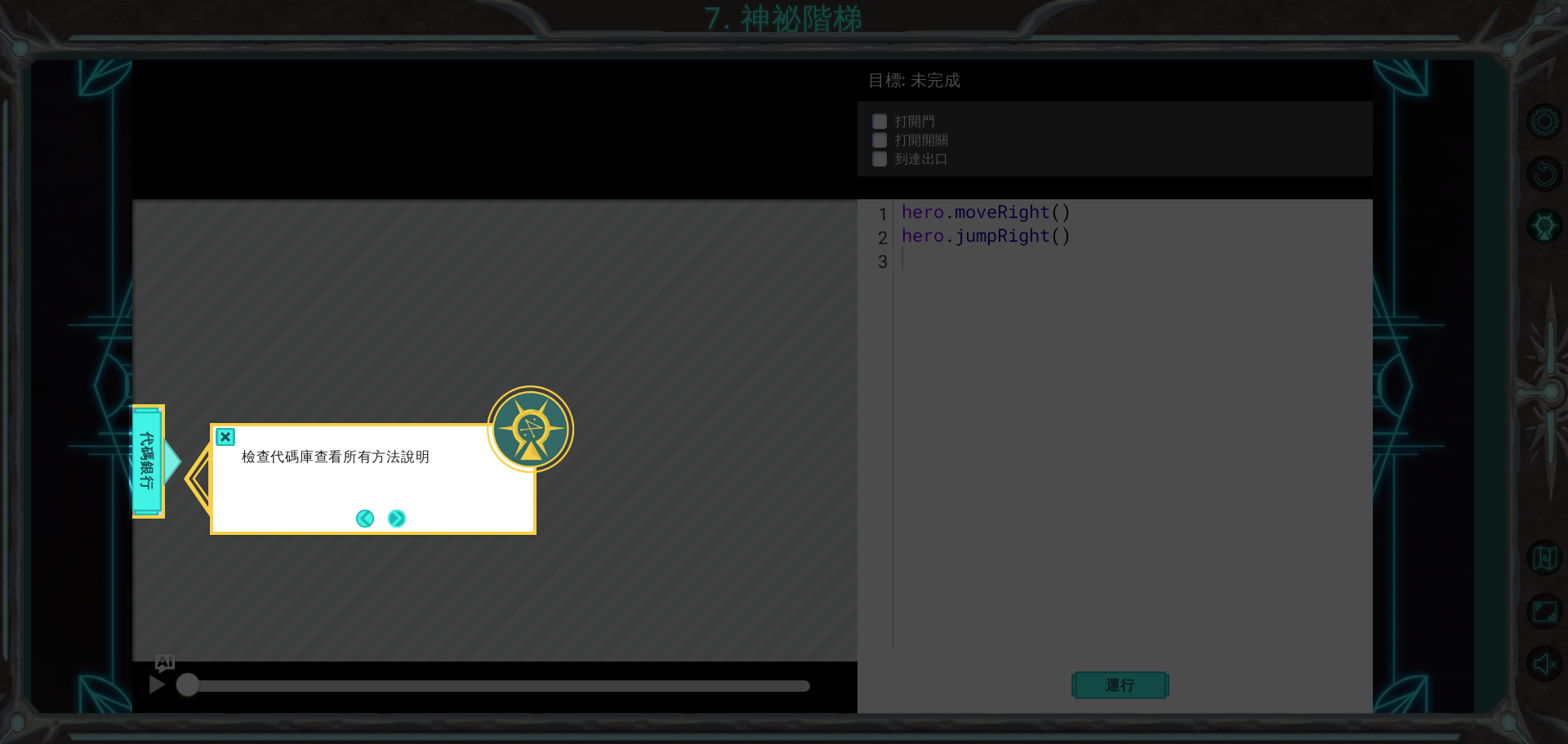
click at [404, 525] on button "Next" at bounding box center [396, 518] width 18 height 18
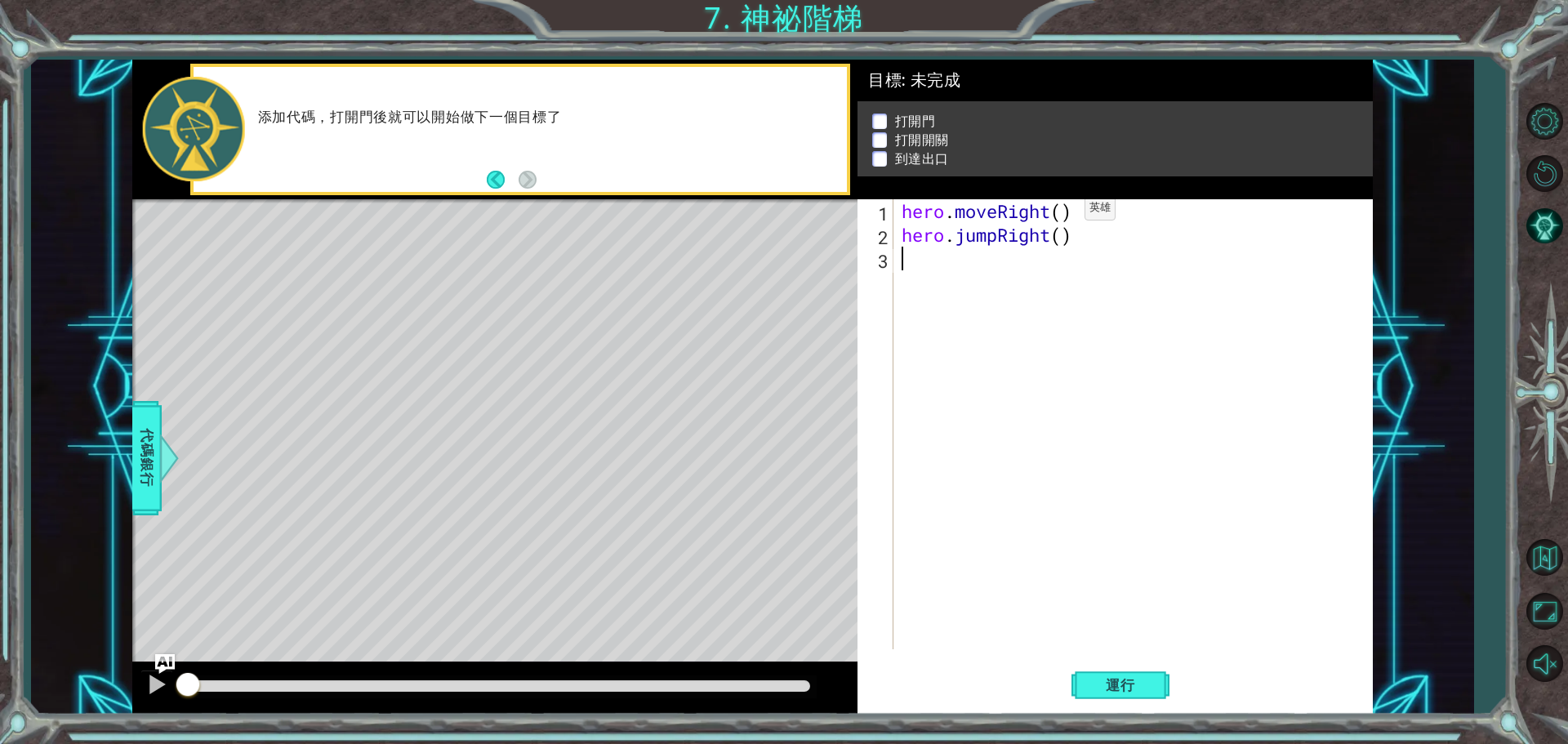
click at [1060, 212] on div "hero . moveRight ( ) hero . jumpRight ( )" at bounding box center [1137, 447] width 478 height 498
click at [1125, 684] on span "運行" at bounding box center [1121, 685] width 63 height 16
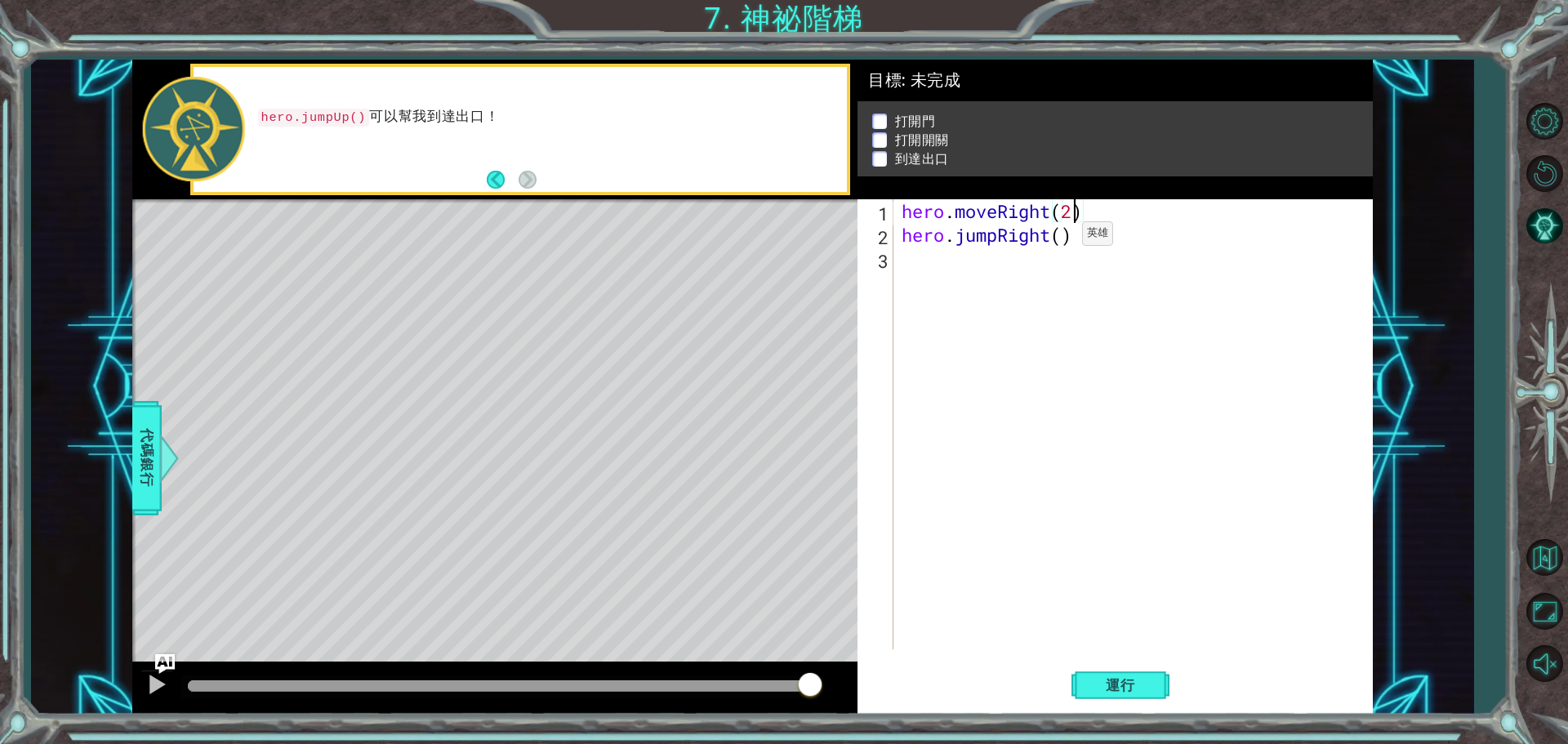
click at [1057, 238] on div "hero . moveRight ( 2 ) hero . jumpRight ( )" at bounding box center [1137, 447] width 478 height 498
click at [1068, 234] on div "hero . moveRight ( 2 ) hero . jumpRight ( )" at bounding box center [1137, 447] width 478 height 498
click at [1105, 679] on span "運行" at bounding box center [1121, 685] width 63 height 16
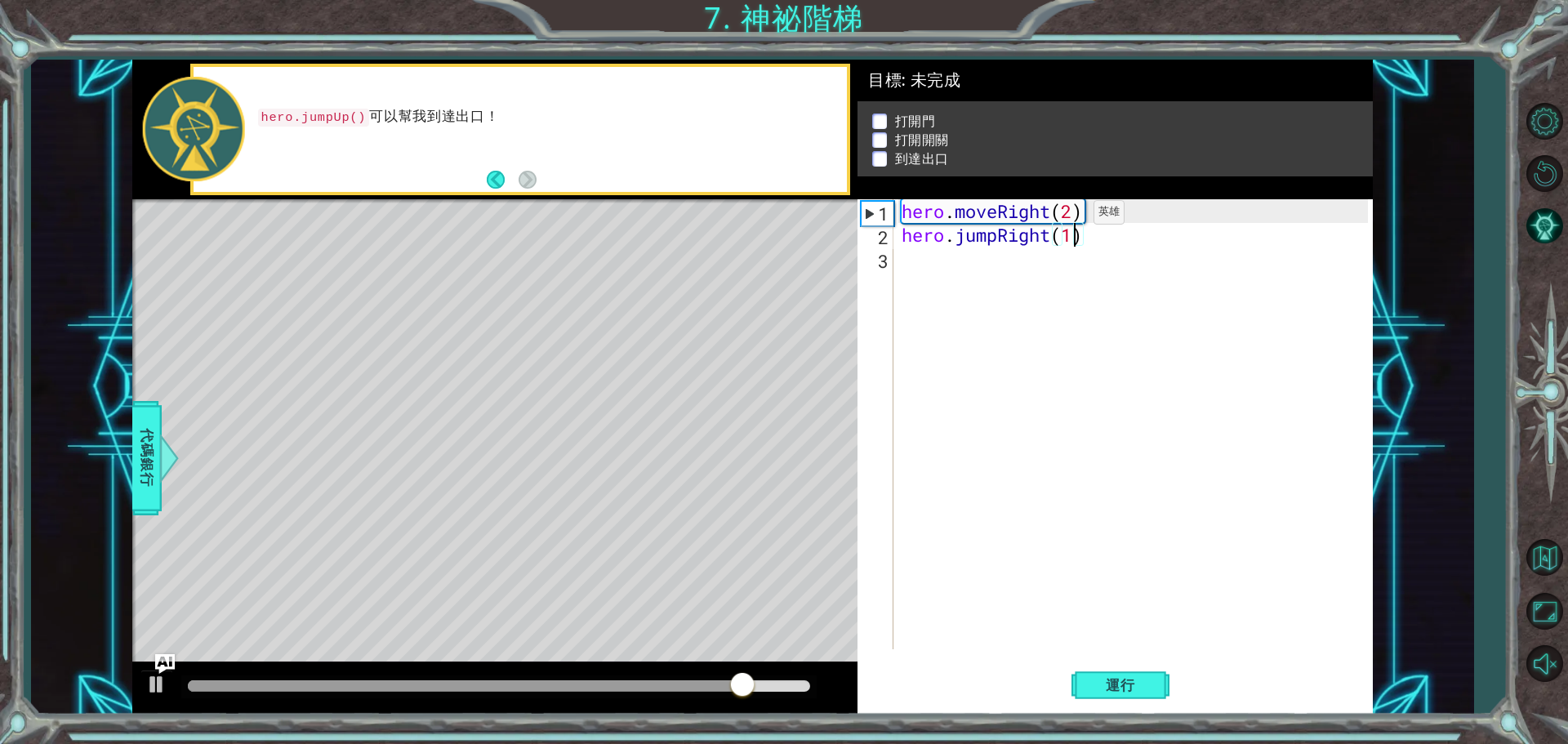
click at [1069, 216] on div "hero . moveRight ( 2 ) hero . jumpRight ( 1 )" at bounding box center [1137, 447] width 478 height 498
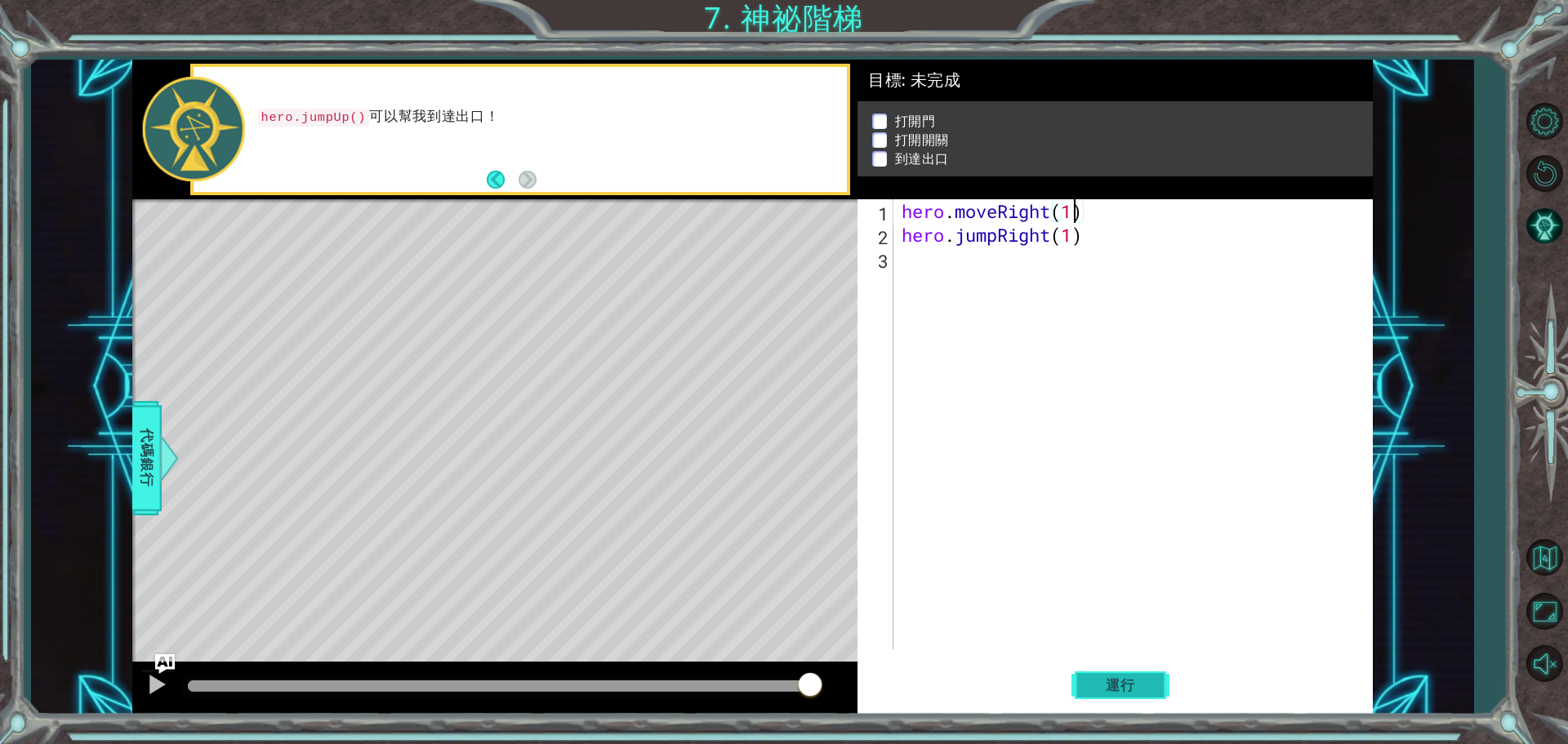
type textarea "hero.moveRight(1)"
click at [1116, 695] on button "運行" at bounding box center [1120, 685] width 98 height 51
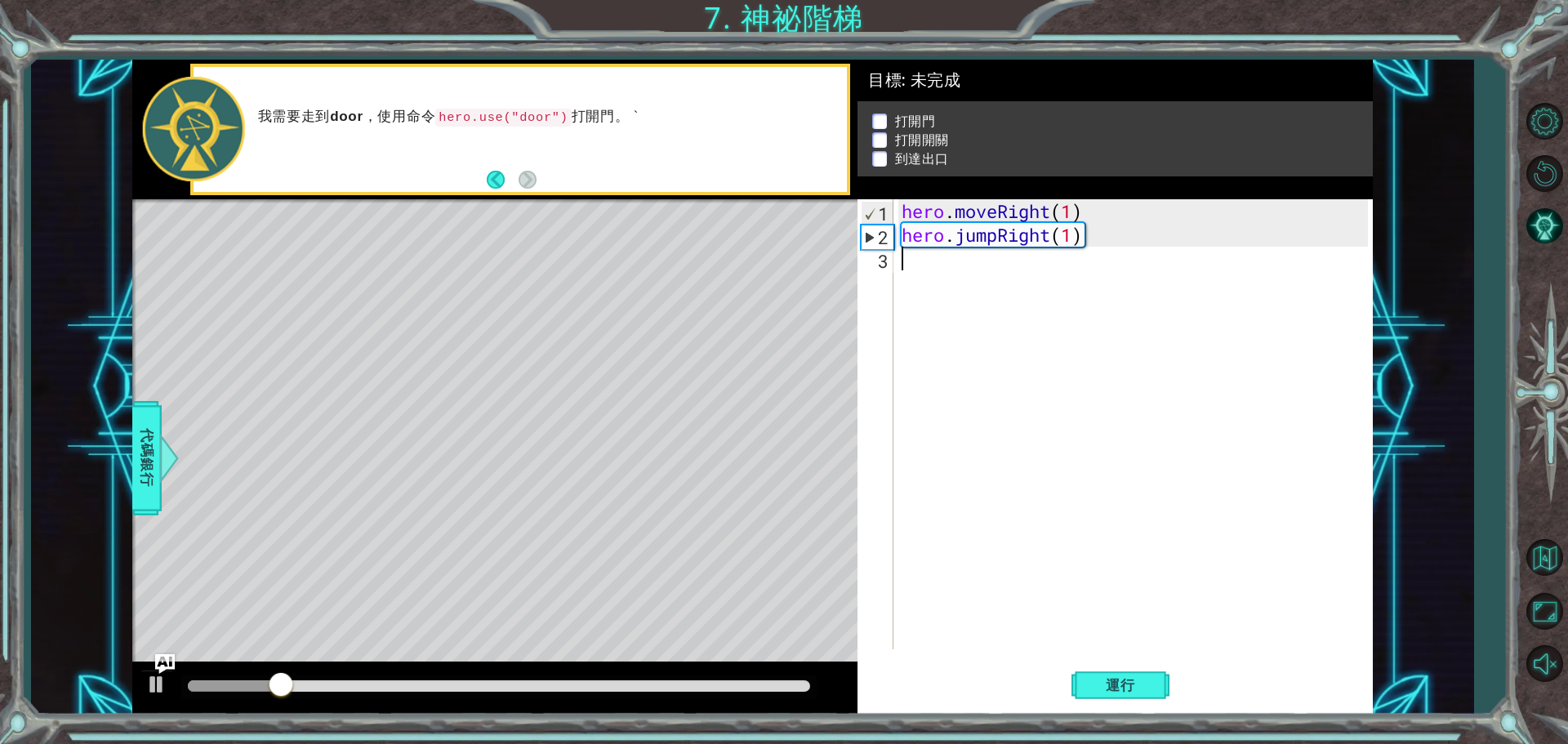
click at [919, 262] on div "hero . moveRight ( 1 ) hero . jumpRight ( 1 )" at bounding box center [1137, 447] width 478 height 498
type textarea "h"
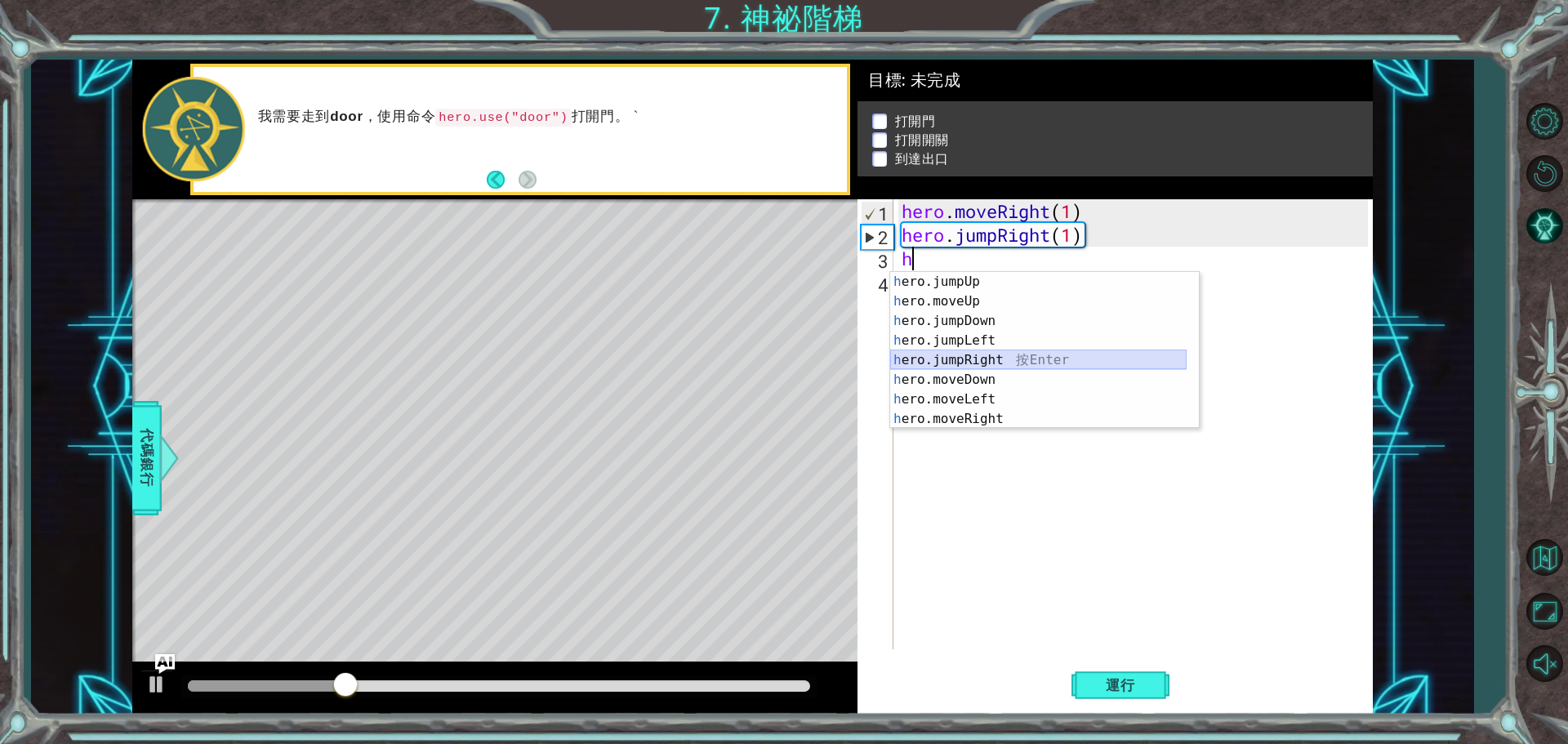
click at [982, 358] on div "h ero.jumpUp 按 Enter h ero.moveUp 按 Enter h ero.jumpDown 按 Enter h ero.jumpLeft…" at bounding box center [1038, 370] width 297 height 196
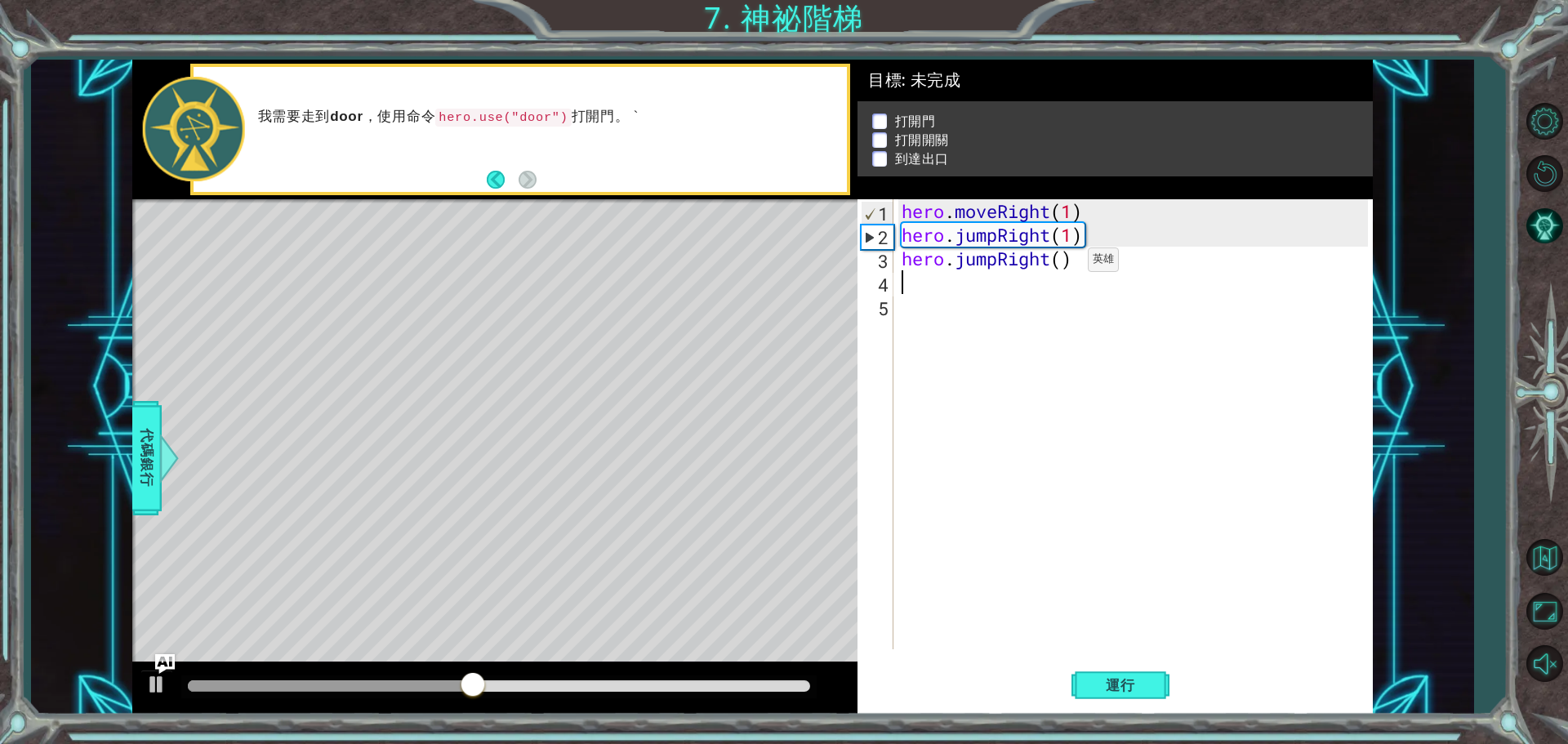
click at [1063, 263] on div "hero . moveRight ( 1 ) hero . jumpRight ( 1 ) hero . jumpRight ( )" at bounding box center [1137, 447] width 478 height 498
type textarea "hero.jumpRight(1)"
click at [966, 281] on div "hero . moveRight ( 1 ) hero . jumpRight ( 1 ) hero . jumpRight ( 1 )" at bounding box center [1137, 447] width 478 height 498
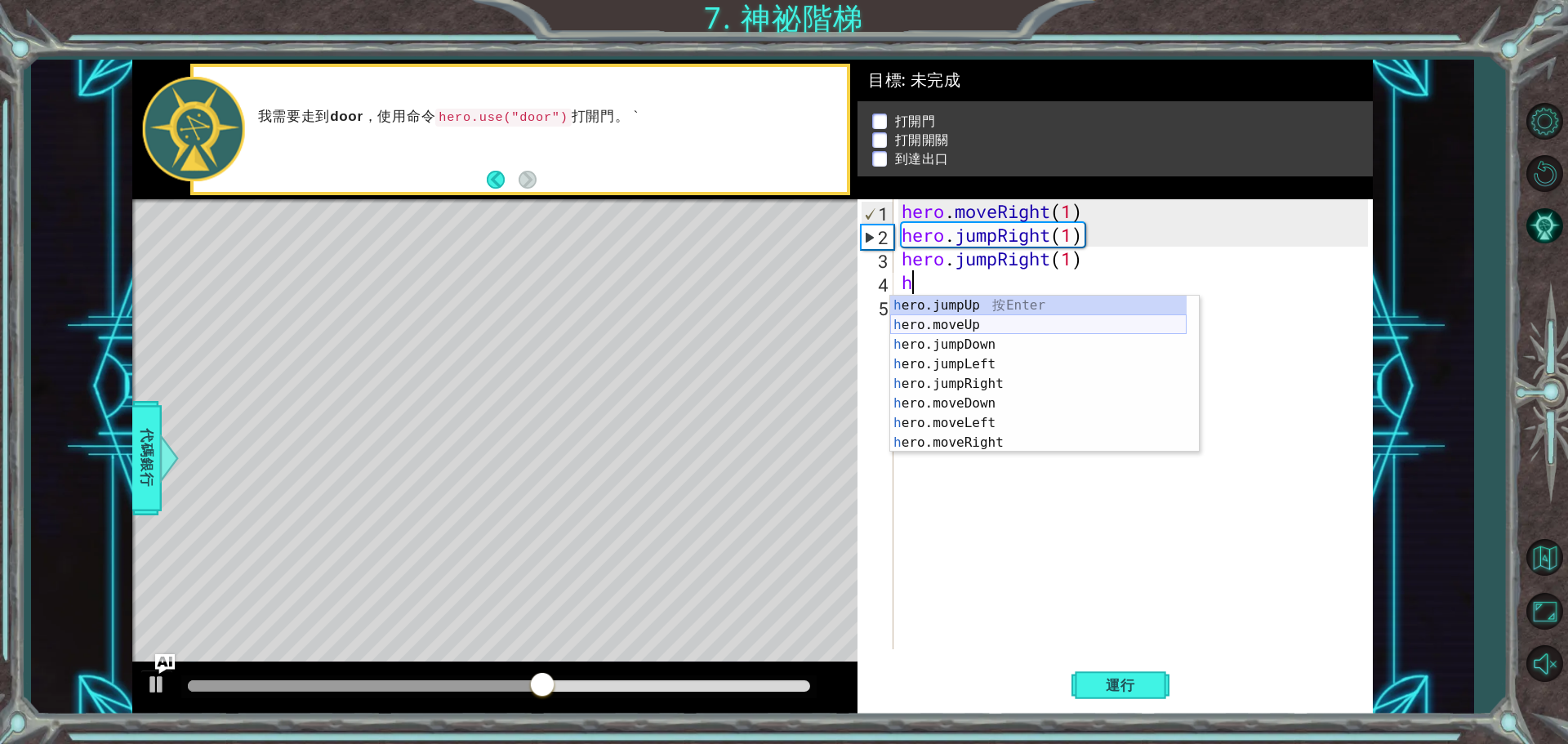
click at [956, 324] on div "h ero.jumpUp 按 Enter h ero.moveUp 按 Enter h ero.jumpDown 按 Enter h ero.jumpLeft…" at bounding box center [1038, 393] width 297 height 196
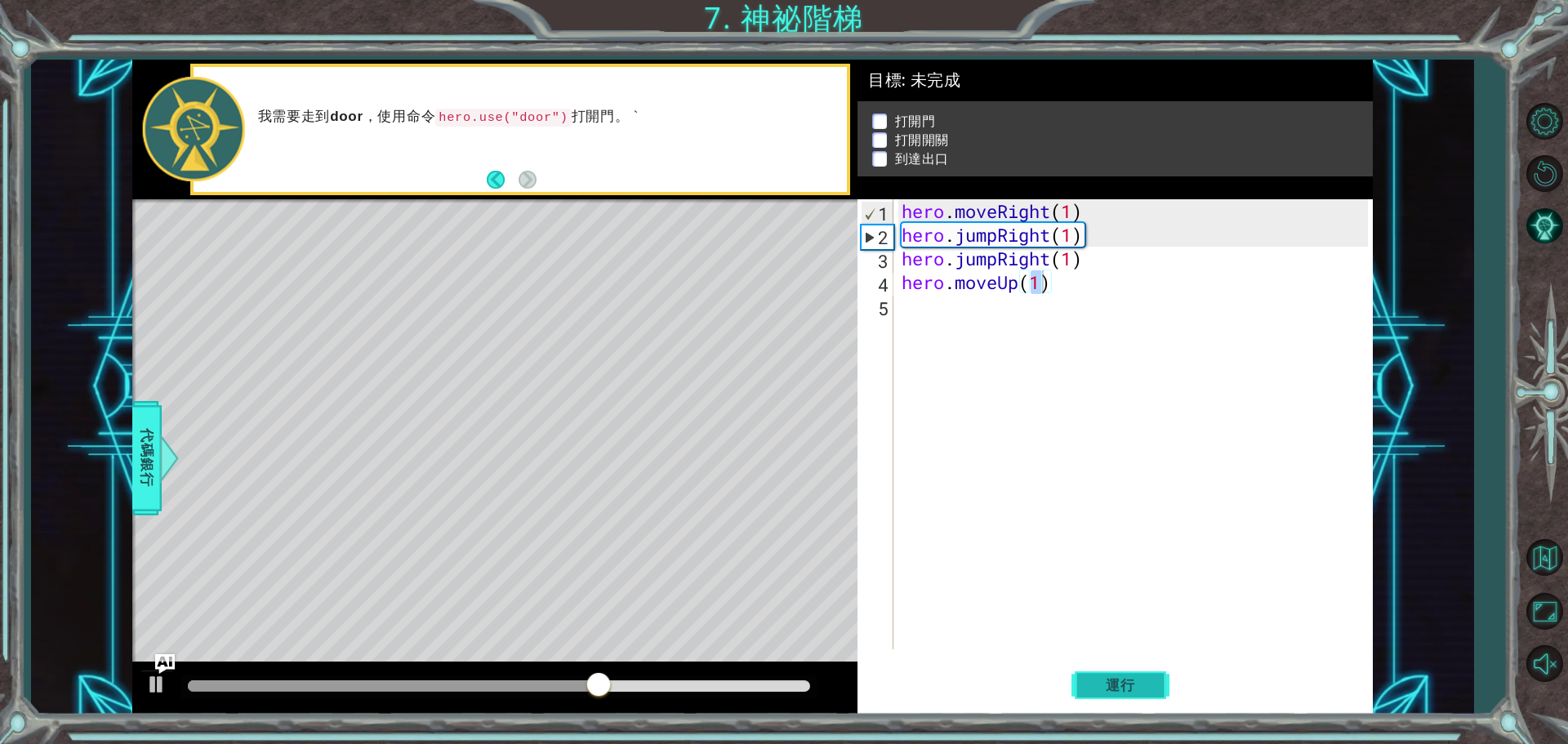
click at [1108, 689] on span "運行" at bounding box center [1121, 685] width 63 height 16
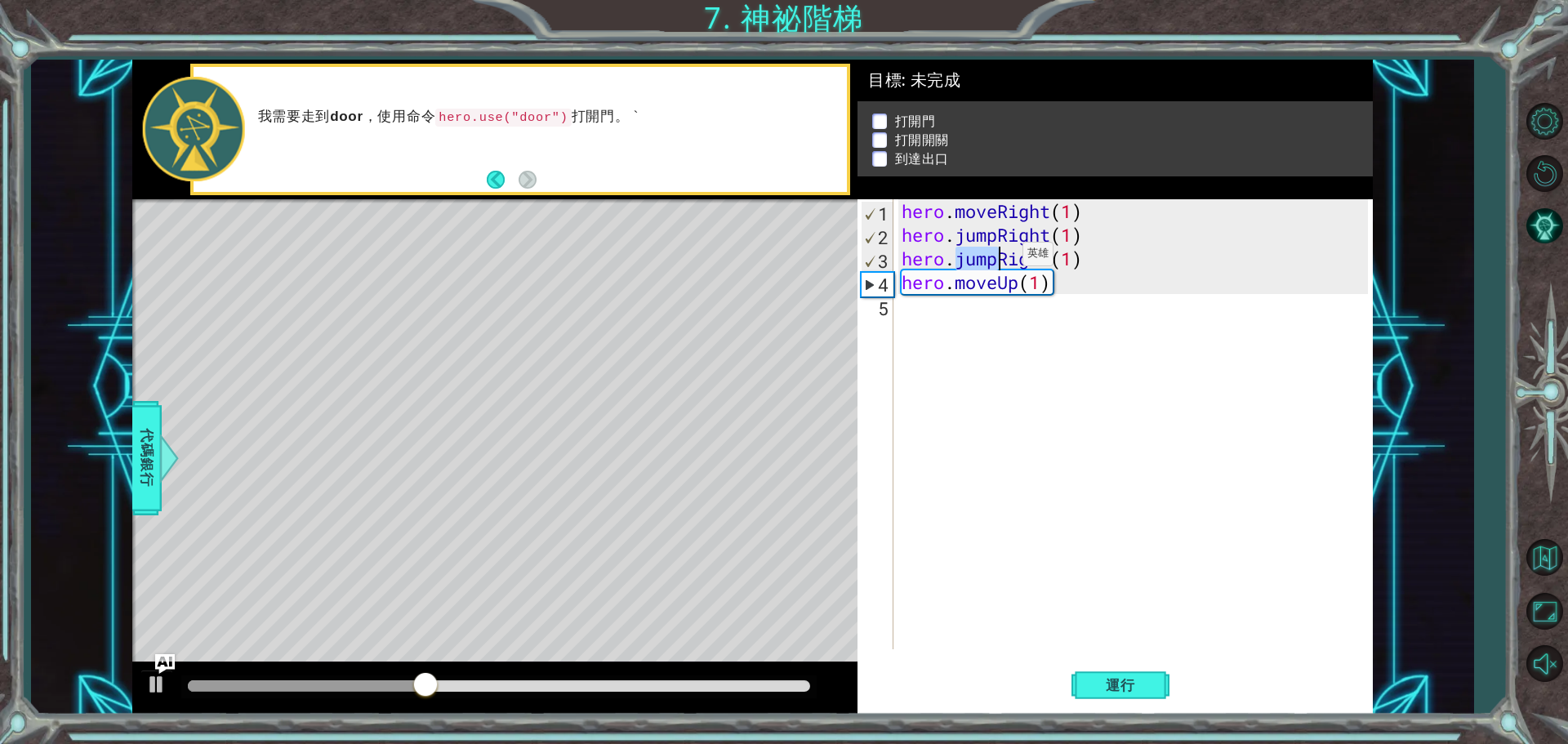
drag, startPoint x: 953, startPoint y: 256, endPoint x: 998, endPoint y: 258, distance: 45.0
click at [998, 258] on div "hero . moveRight ( 1 ) hero . jumpRight ( 1 ) hero . jumpRight ( 1 ) hero . mov…" at bounding box center [1137, 447] width 478 height 498
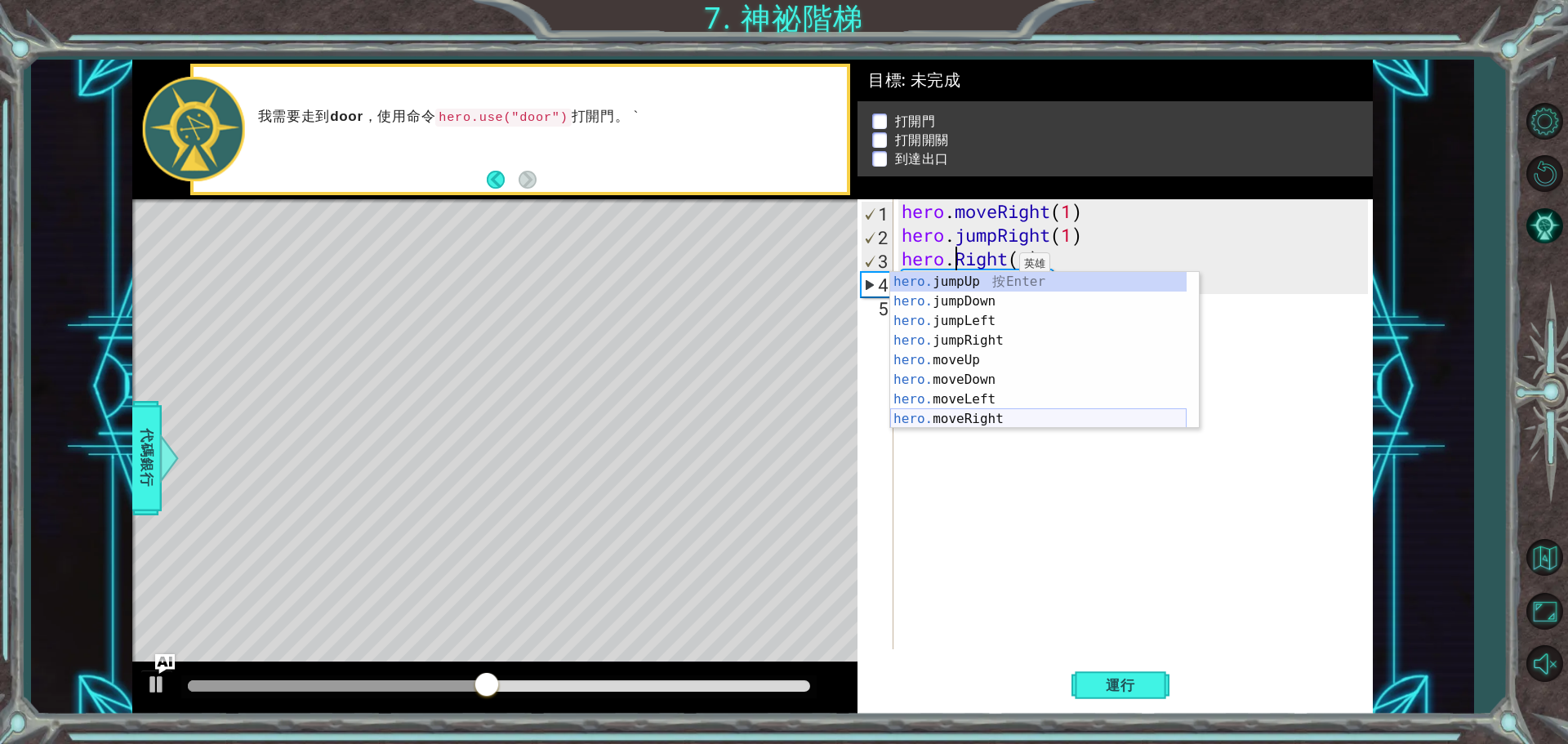
click at [964, 420] on div "hero. jumpUp 按 Enter hero. jumpDown 按 Enter hero. jumpLeft 按 Enter hero. jumpRi…" at bounding box center [1038, 370] width 297 height 196
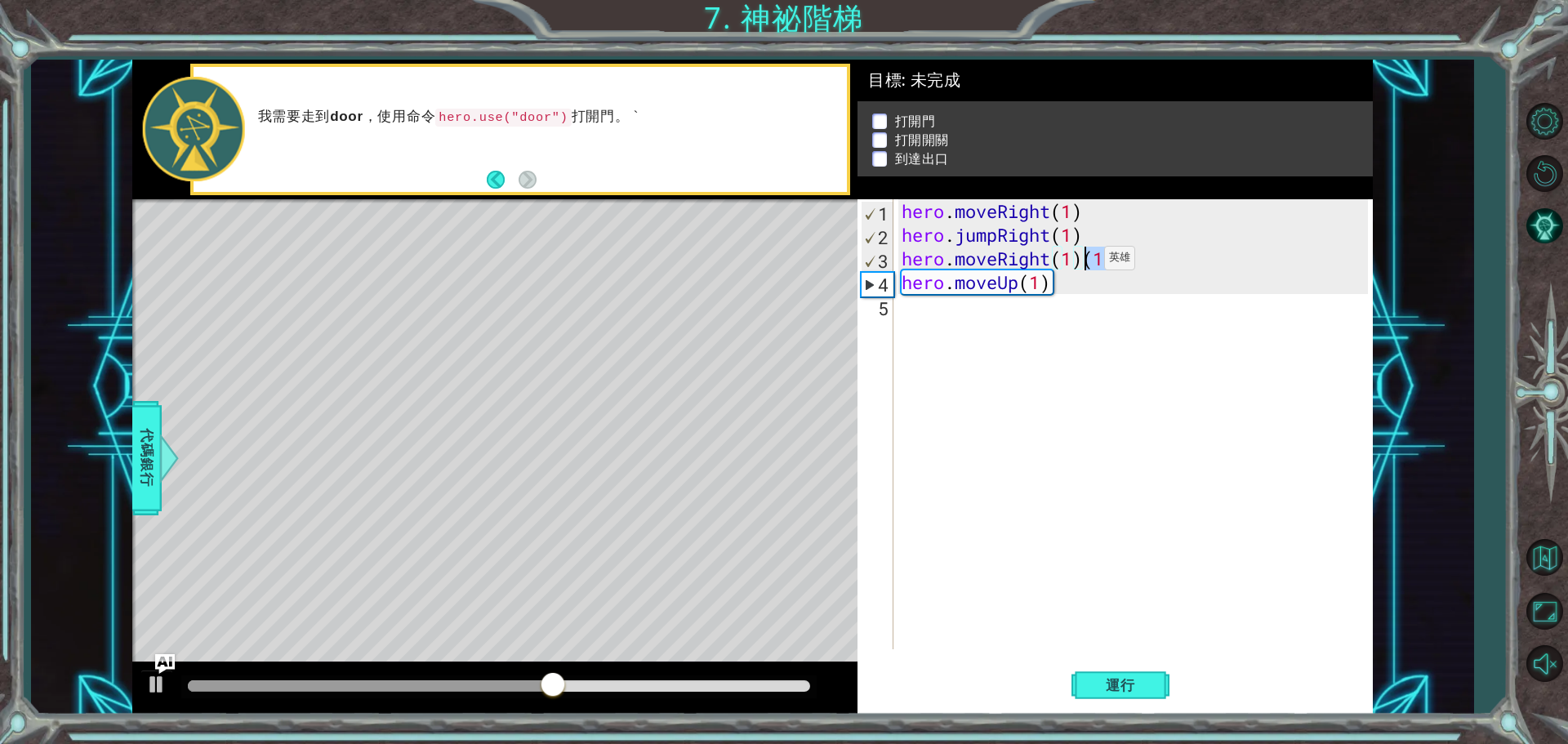
drag, startPoint x: 1115, startPoint y: 263, endPoint x: 1080, endPoint y: 263, distance: 35.0
click at [1080, 263] on div "hero . moveRight ( 1 ) hero . jumpRight ( 1 ) hero . moveRight ( 1 ) ( 1 ) hero…" at bounding box center [1137, 447] width 478 height 498
type textarea "hero.moveRight(1)"
click at [1110, 659] on div "hero.moveRight(1) 1 2 3 4 5 hero . moveRight ( 1 ) hero . jumpRight ( 1 ) hero …" at bounding box center [1115, 457] width 515 height 516
click at [1108, 680] on span "運行" at bounding box center [1121, 685] width 63 height 16
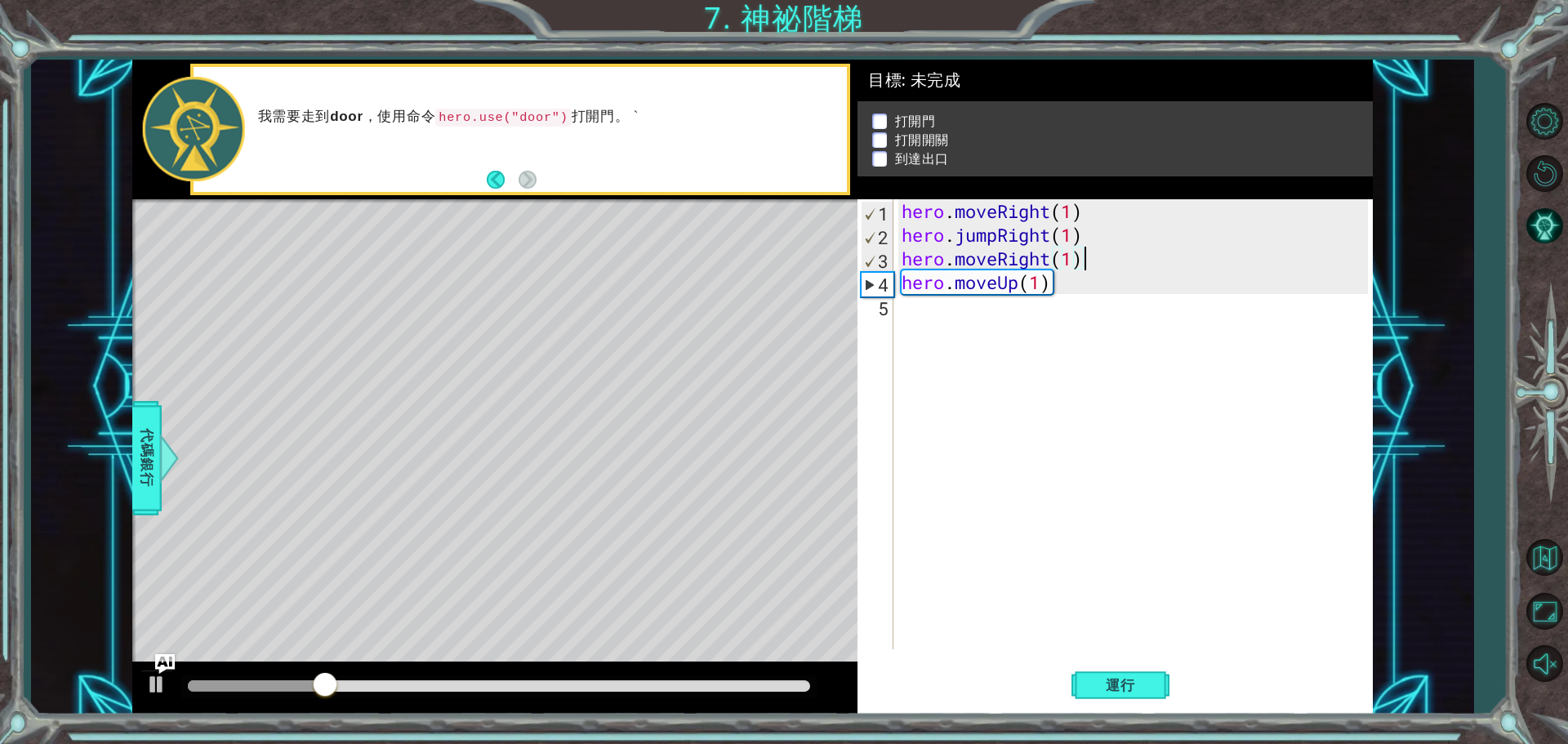
click at [958, 318] on div "hero . moveRight ( 1 ) hero . jumpRight ( 1 ) hero . moveRight ( 1 ) hero . mov…" at bounding box center [1137, 447] width 478 height 498
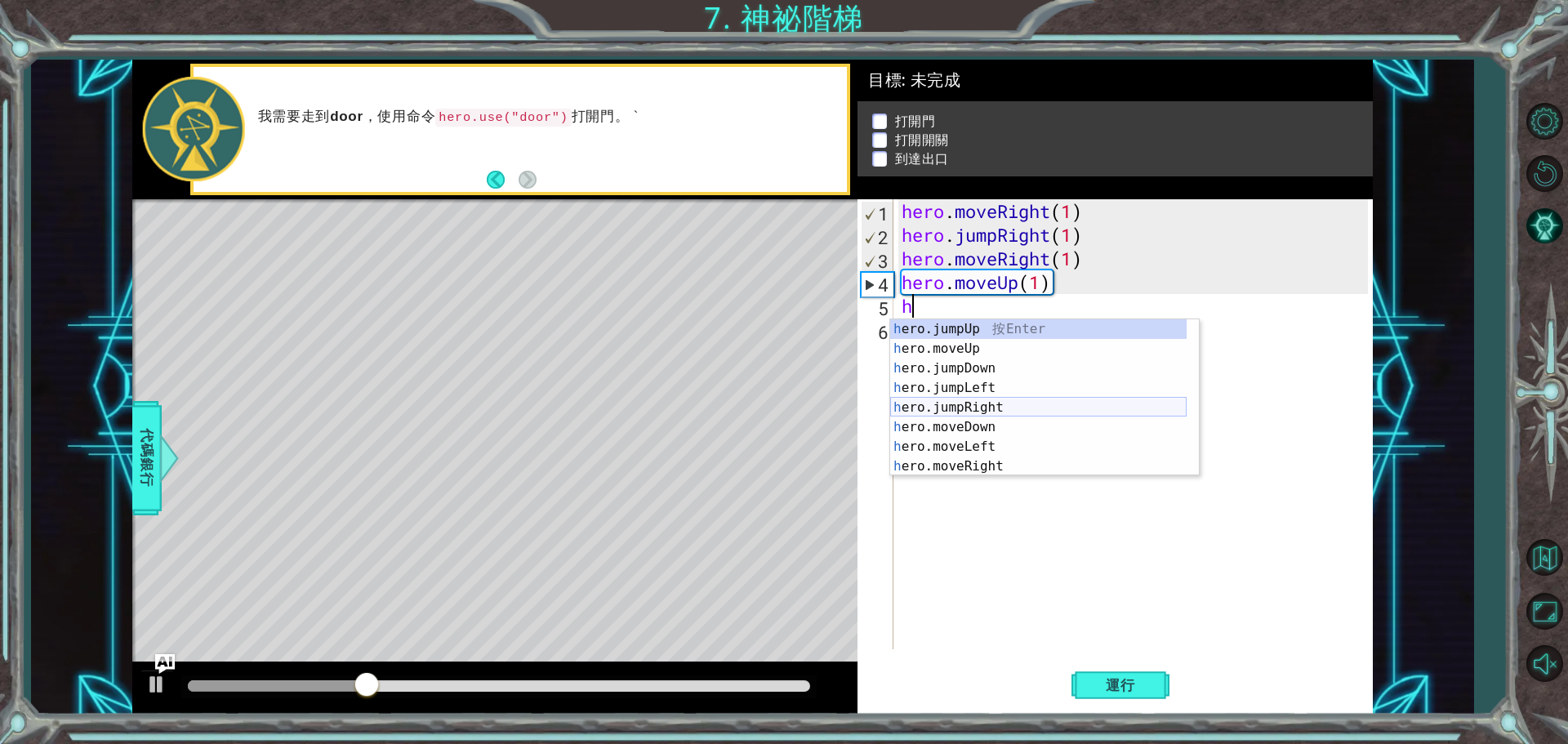
scroll to position [20, 0]
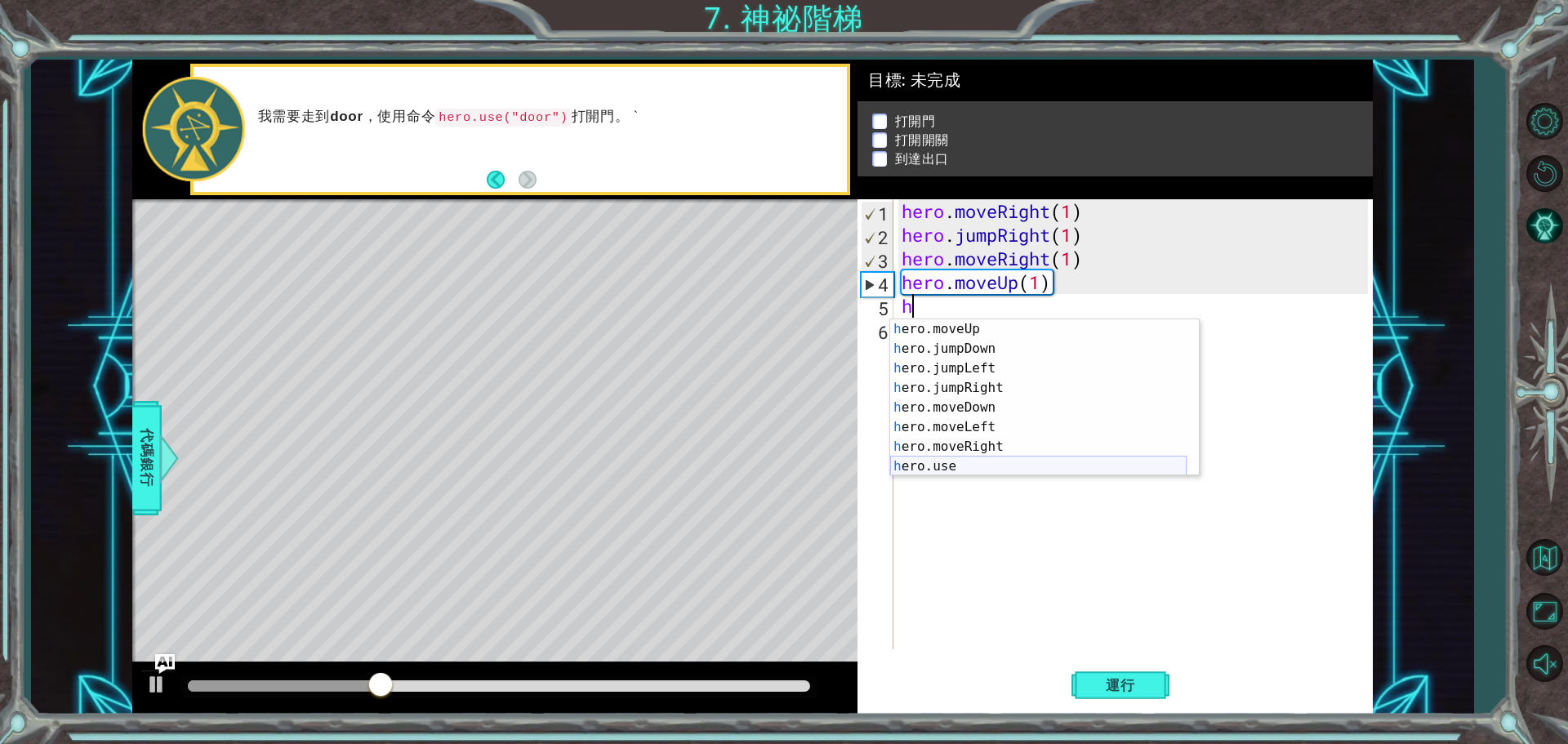
click at [968, 470] on div "h ero.moveUp 按 Enter h ero.jumpDown 按 Enter h ero.jumpLeft 按 Enter h ero.jumpRi…" at bounding box center [1038, 417] width 297 height 196
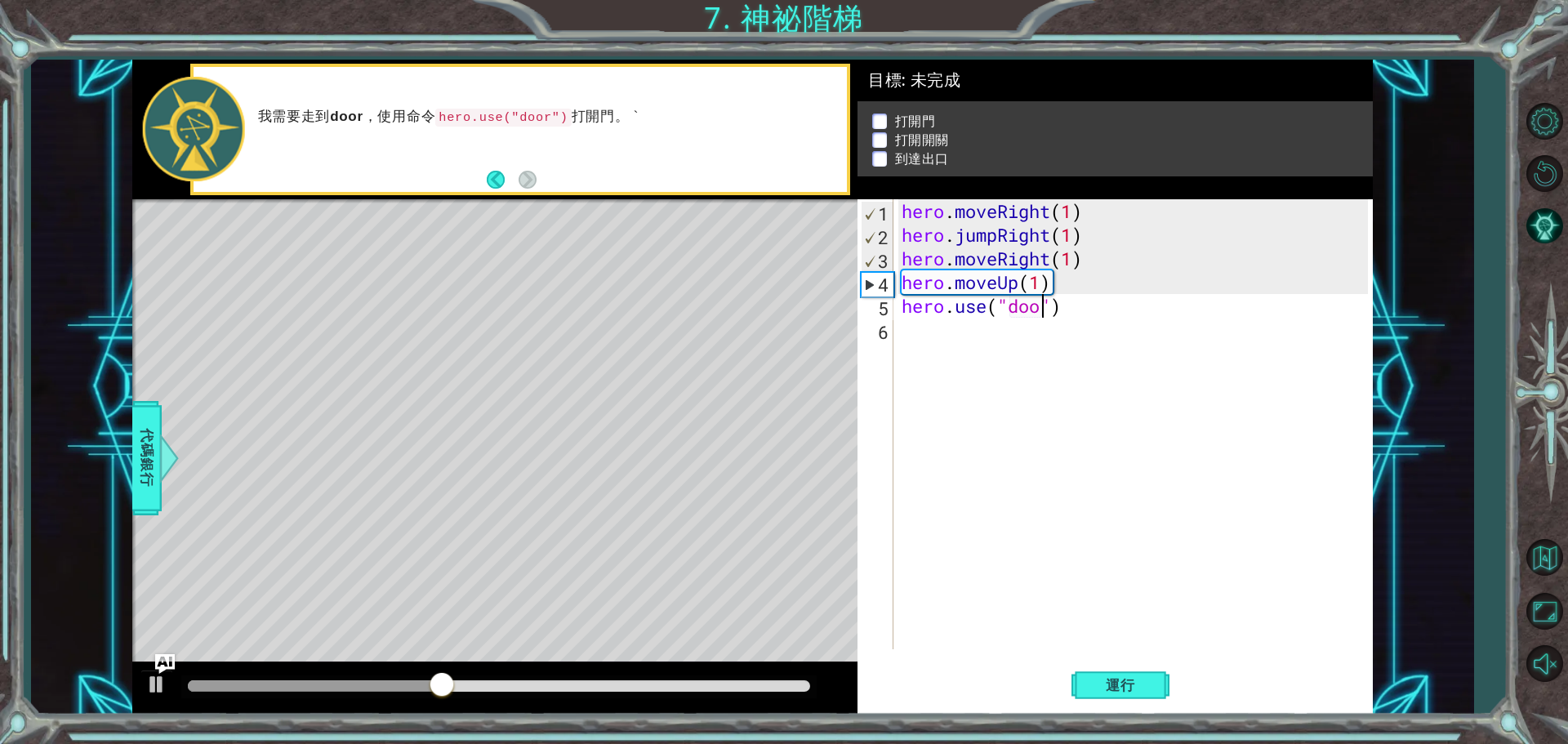
type textarea "hero.use("door")"
click at [935, 336] on div "hero . moveRight ( 1 ) hero . jumpRight ( 1 ) hero . moveRight ( 1 ) hero . mov…" at bounding box center [1137, 447] width 478 height 498
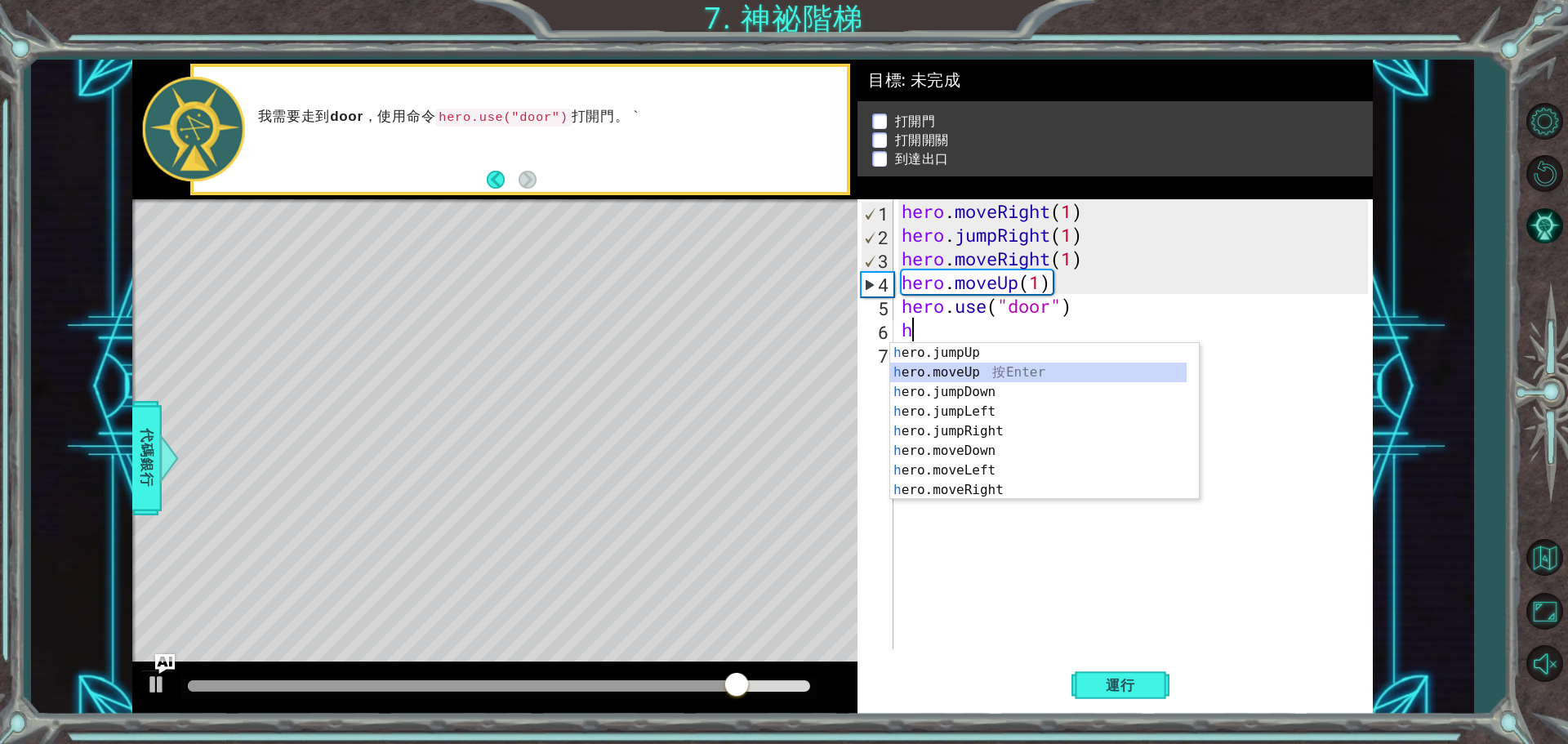
click at [957, 371] on div "h ero.jumpUp 按 Enter h ero.moveUp 按 Enter h ero.jumpDown 按 Enter h ero.jumpLeft…" at bounding box center [1038, 441] width 297 height 196
type textarea "hero.moveUp(1)"
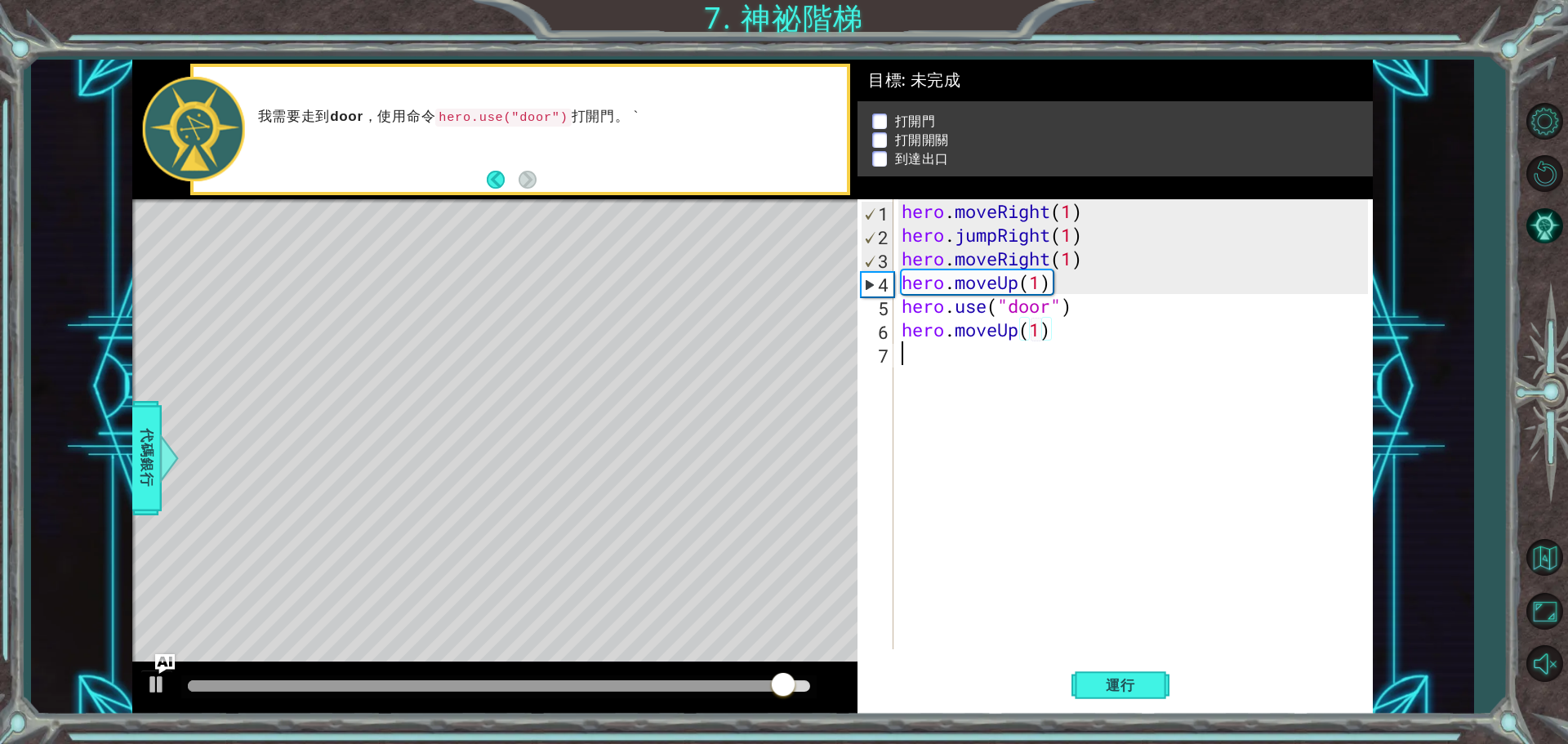
click at [958, 364] on div "hero . moveRight ( 1 ) hero . jumpRight ( 1 ) hero . moveRight ( 1 ) hero . mov…" at bounding box center [1137, 447] width 478 height 498
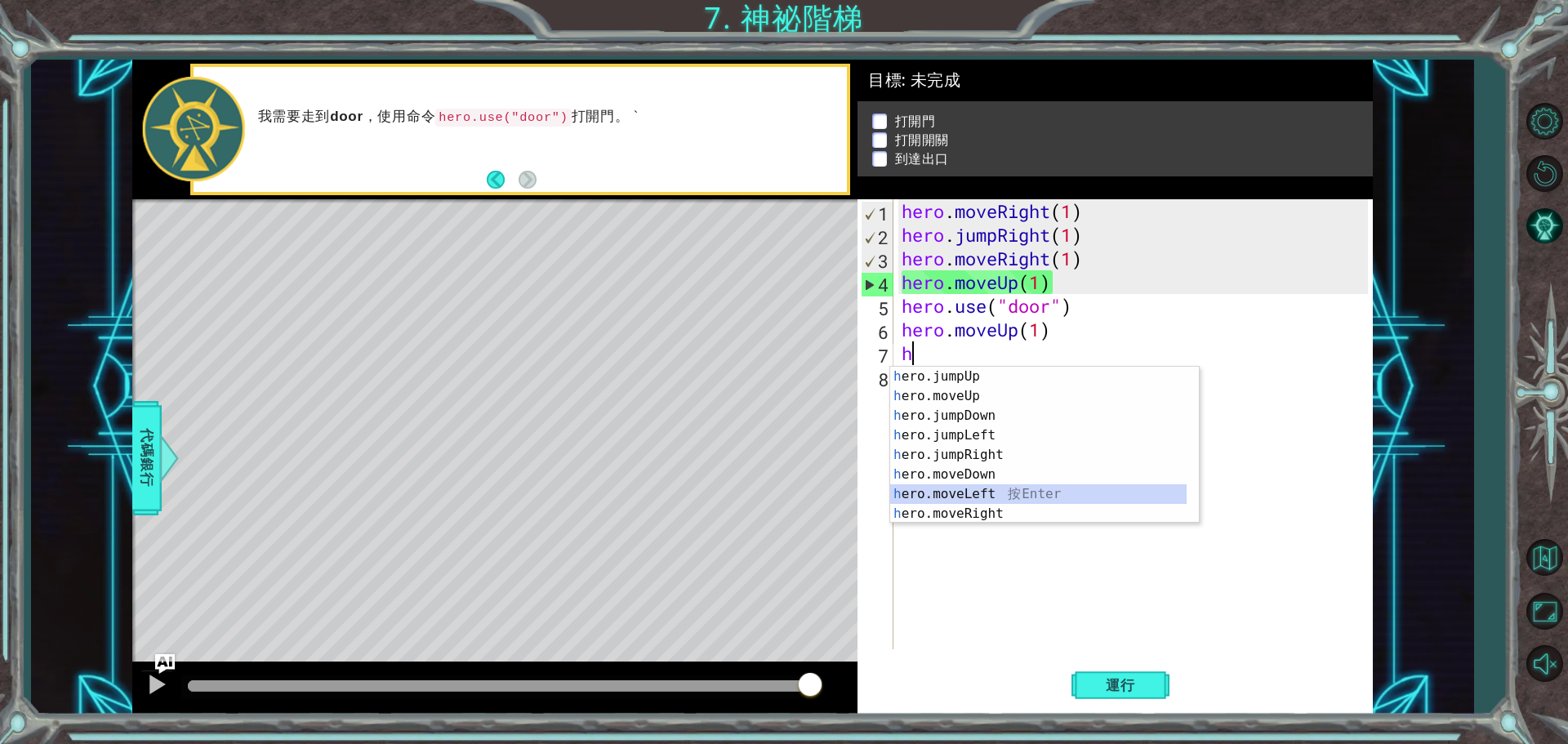
click at [976, 499] on div "h ero.jumpUp 按 Enter h ero.moveUp 按 Enter h ero.jumpDown 按 Enter h ero.jumpLeft…" at bounding box center [1038, 464] width 297 height 196
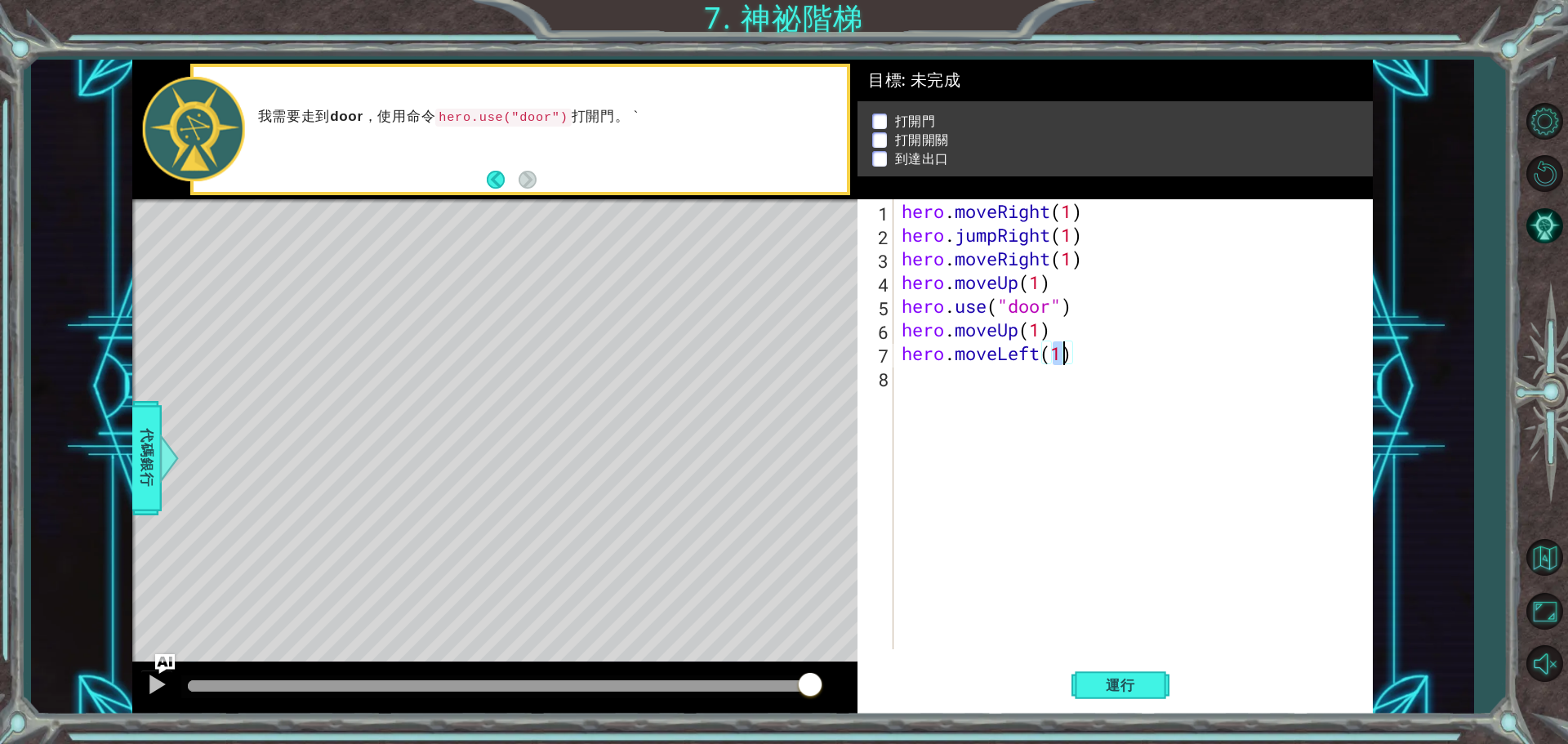
scroll to position [0, 7]
click at [1132, 683] on span "運行" at bounding box center [1121, 685] width 63 height 16
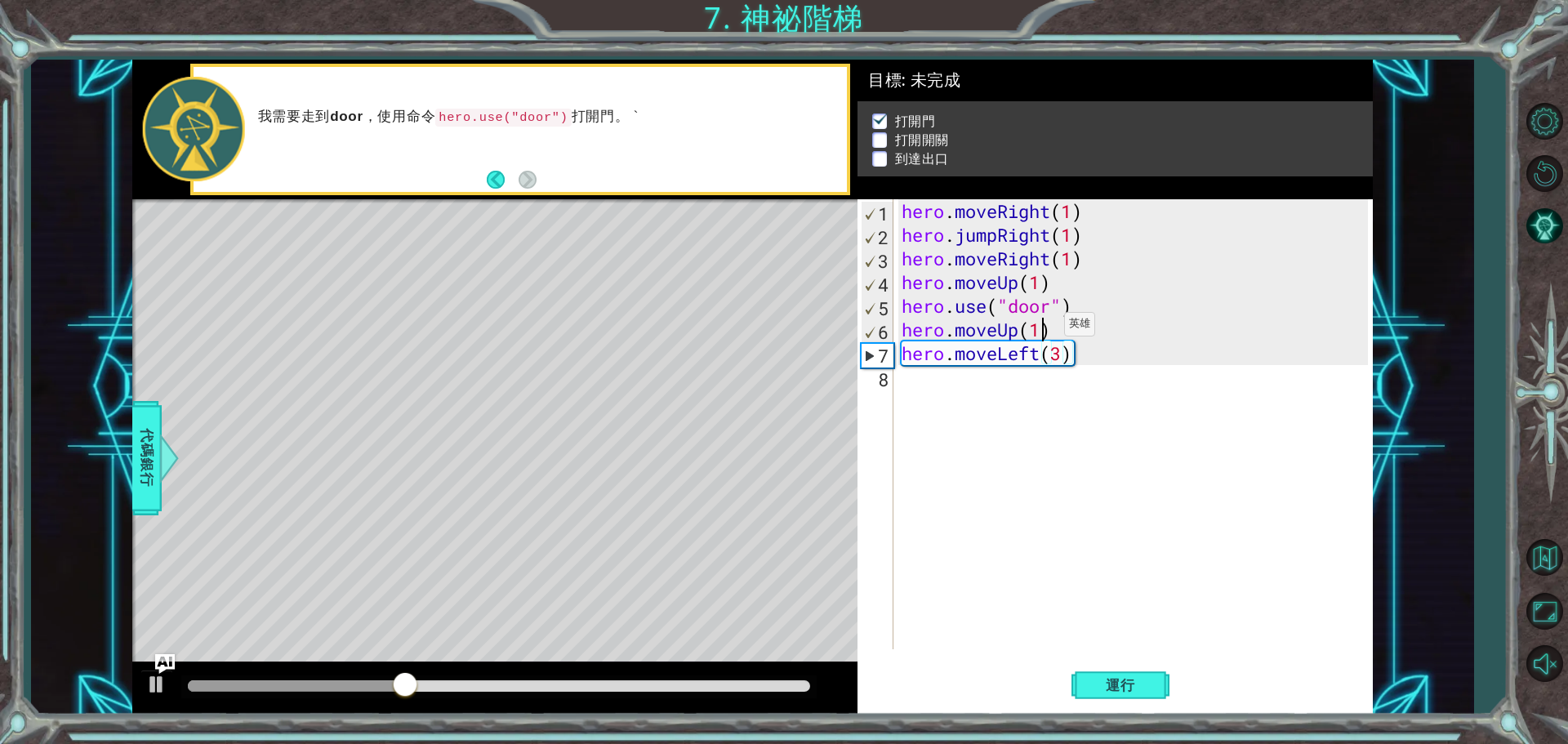
click at [1039, 329] on div "hero . moveRight ( 1 ) hero . jumpRight ( 1 ) hero . moveRight ( 1 ) hero . mov…" at bounding box center [1137, 447] width 478 height 498
click at [1112, 678] on button "運行" at bounding box center [1120, 685] width 98 height 51
drag, startPoint x: 1089, startPoint y: 353, endPoint x: 957, endPoint y: 356, distance: 132.0
click at [957, 356] on div "hero . moveRight ( 1 ) hero . jumpRight ( 1 ) hero . moveRight ( 1 ) hero . mov…" at bounding box center [1137, 447] width 478 height 498
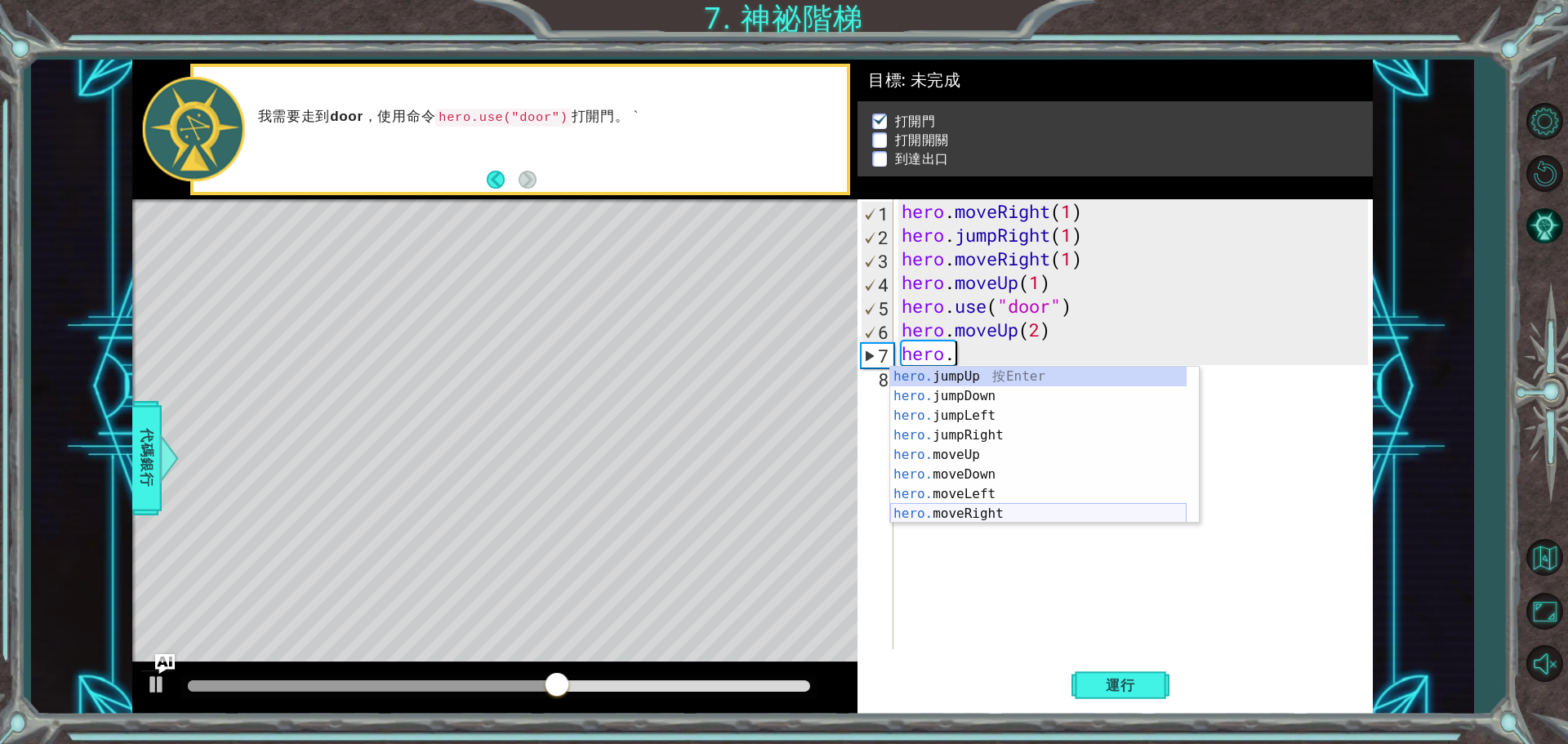
scroll to position [20, 0]
click at [987, 512] on div "hero. jumpDown 按 Enter hero. jumpLeft 按 Enter hero. jumpRight 按 Enter hero. mov…" at bounding box center [1038, 464] width 297 height 196
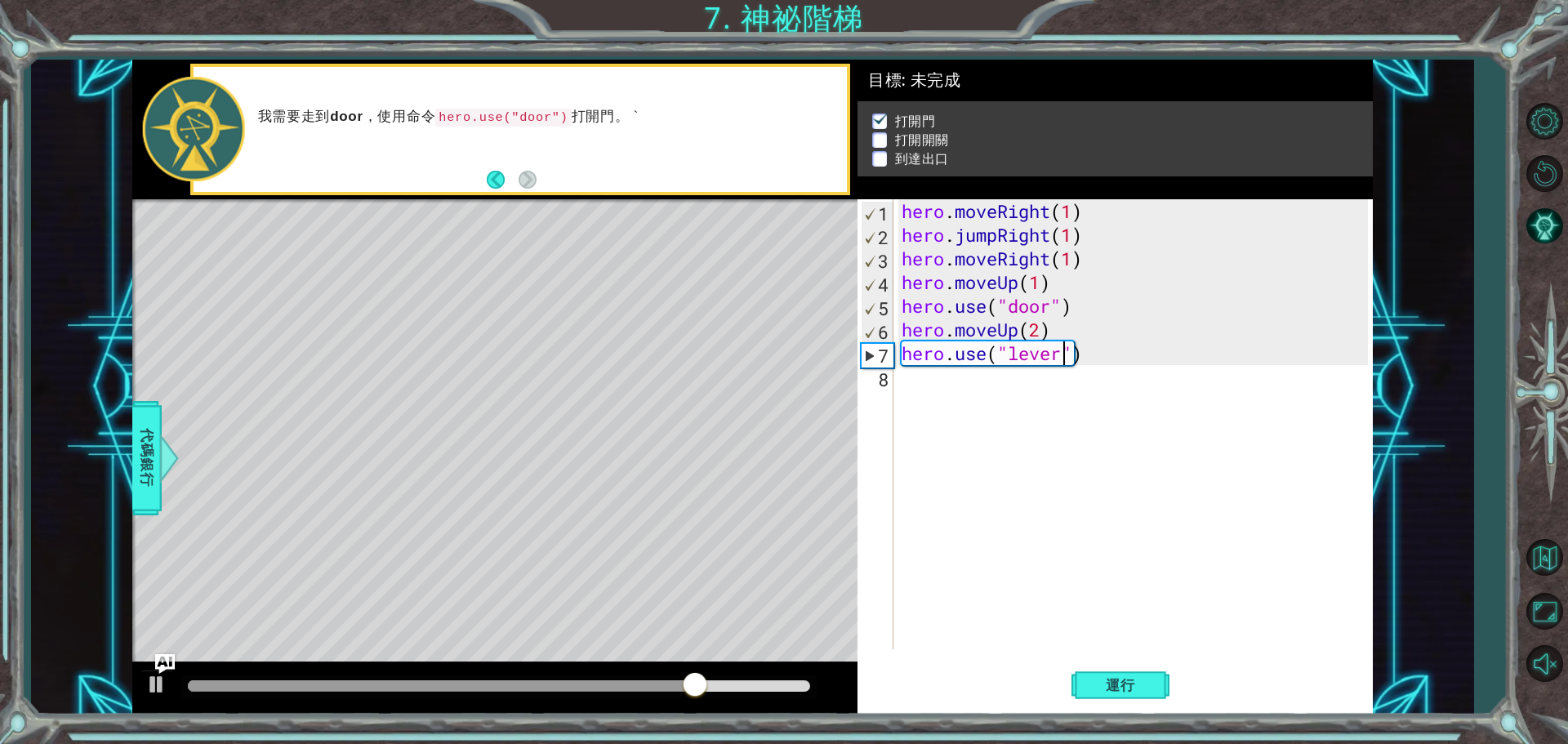
scroll to position [0, 8]
click at [1099, 684] on span "運行" at bounding box center [1121, 685] width 63 height 16
click at [1054, 329] on div "hero . moveRight ( 1 ) hero . jumpRight ( 1 ) hero . moveRight ( 1 ) hero . mov…" at bounding box center [1137, 447] width 478 height 498
type textarea "hero.moveUp(2)"
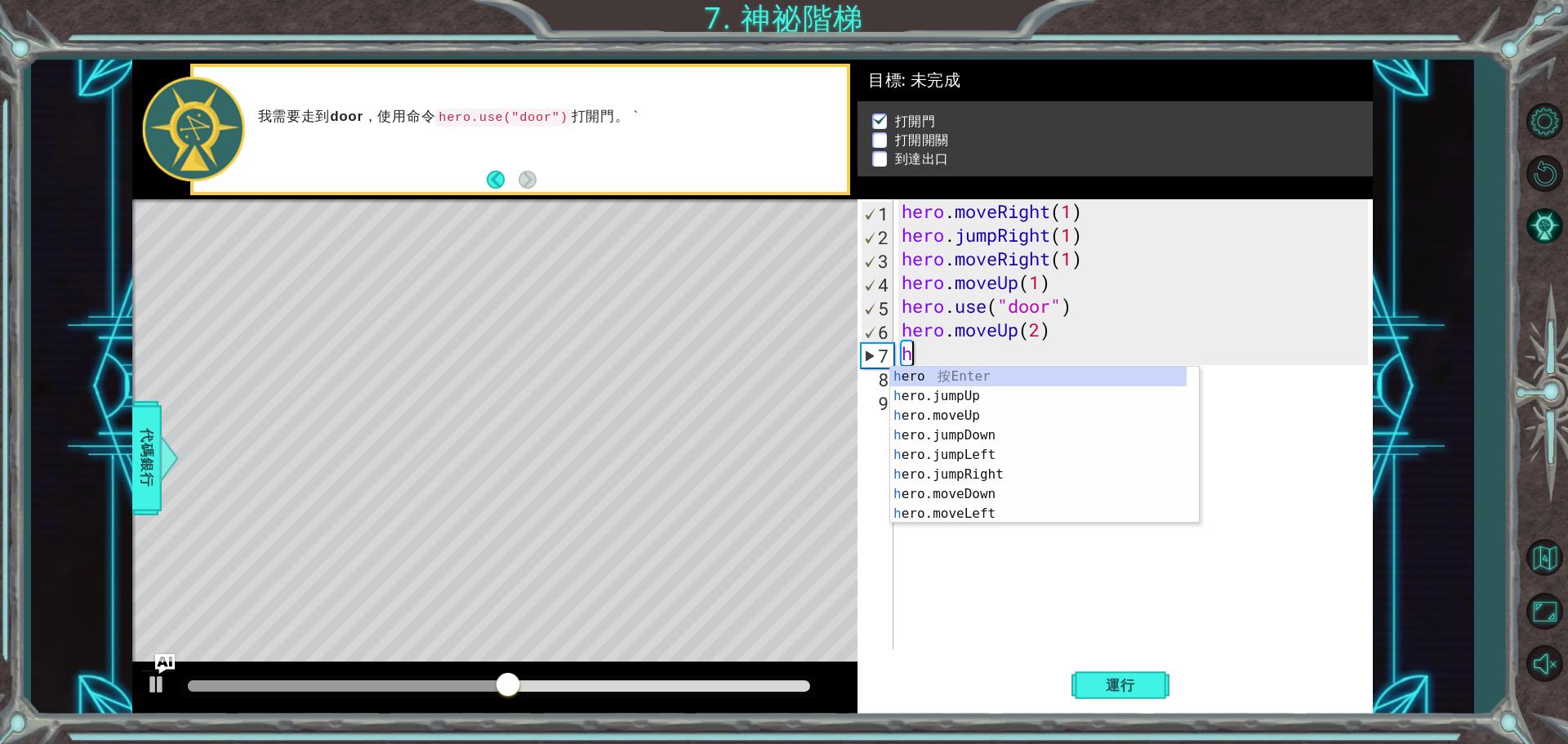
scroll to position [0, 0]
click at [998, 514] on div "h ero 按 Enter h ero.jumpUp 按 Enter h ero.moveUp 按 Enter h ero.jumpDown 按 Enter …" at bounding box center [1038, 464] width 297 height 196
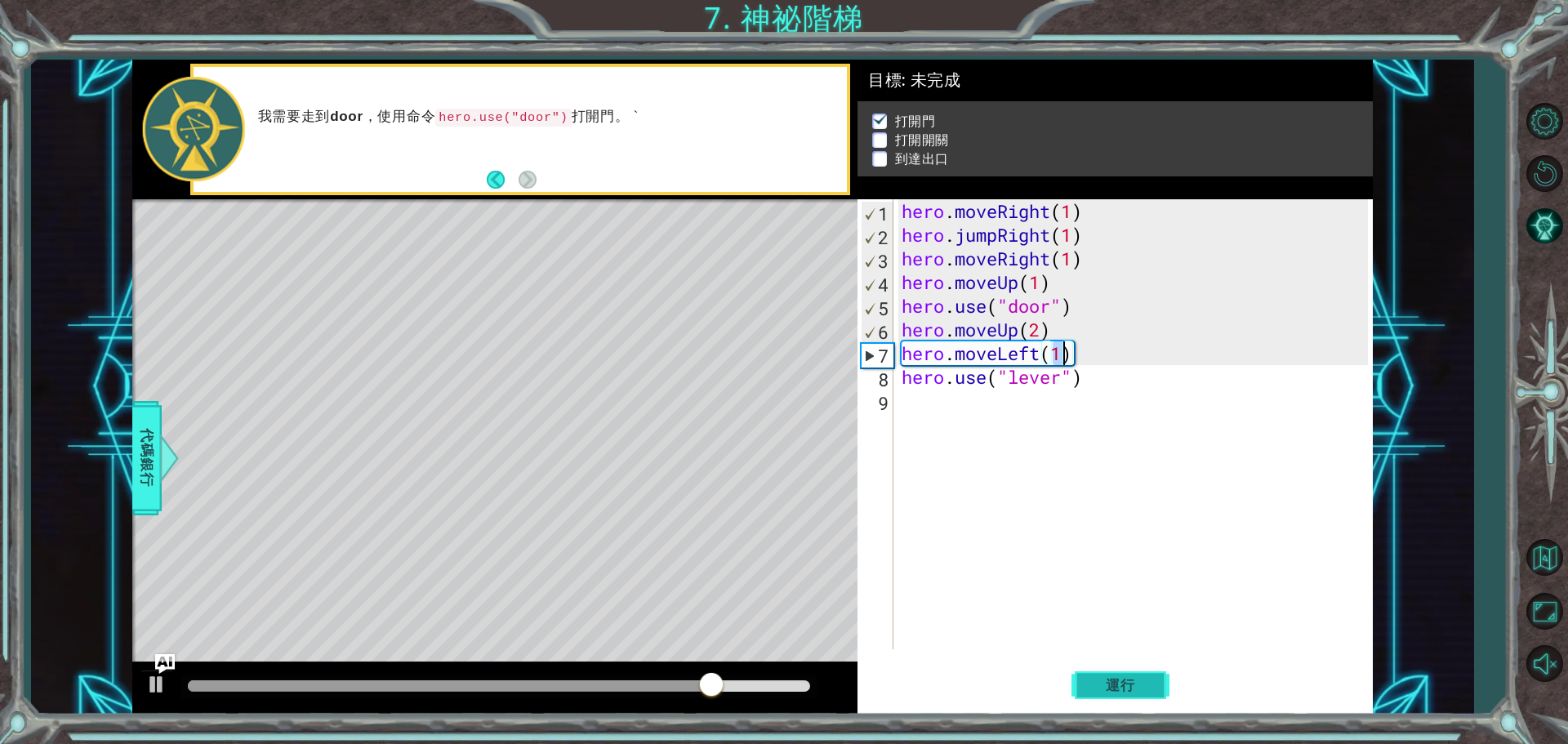
type textarea "hero.moveLeft(1)"
click at [1108, 693] on span "運行" at bounding box center [1121, 685] width 63 height 16
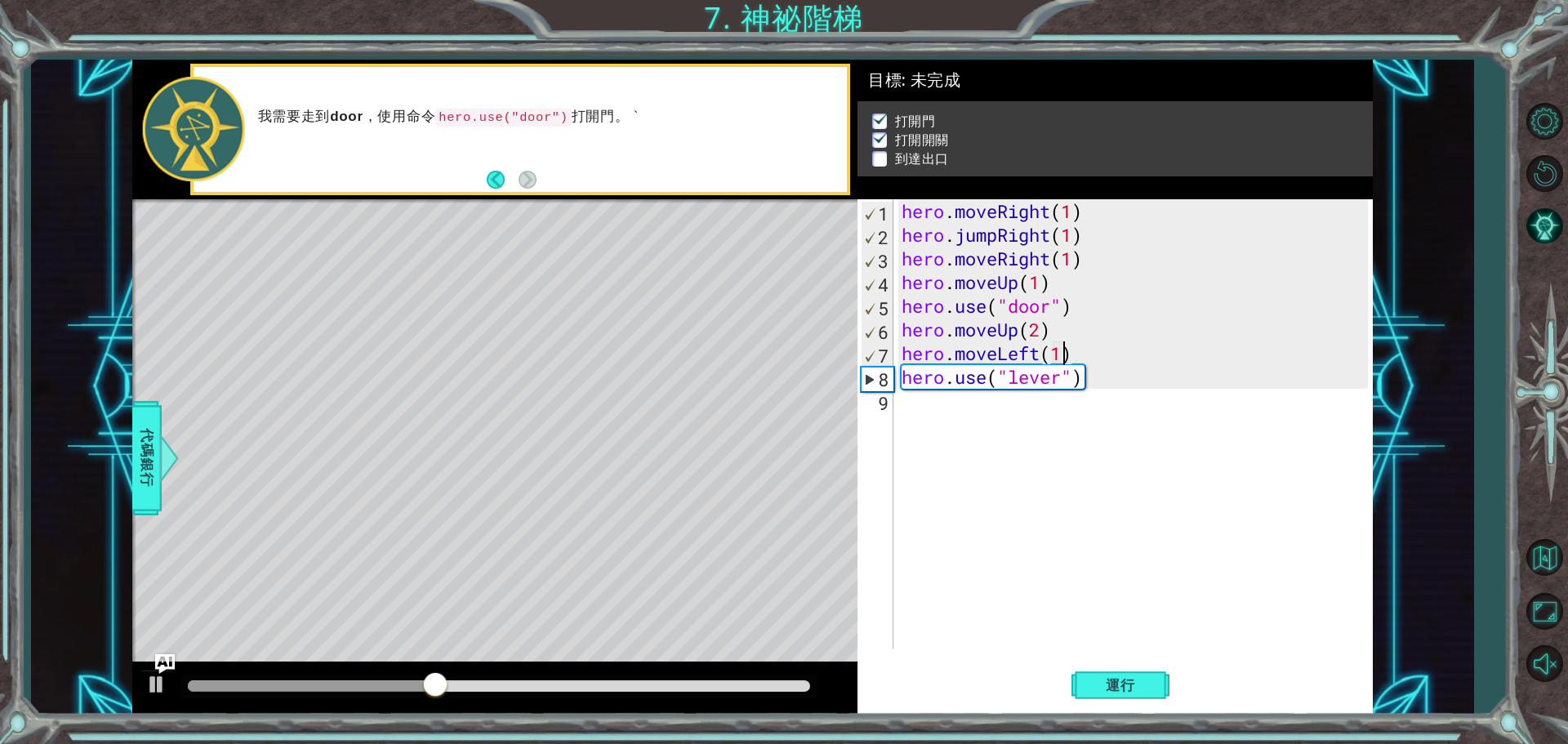
click at [982, 417] on div "hero . moveRight ( 1 ) hero . jumpRight ( 1 ) hero . moveRight ( 1 ) hero . mov…" at bounding box center [1137, 447] width 478 height 498
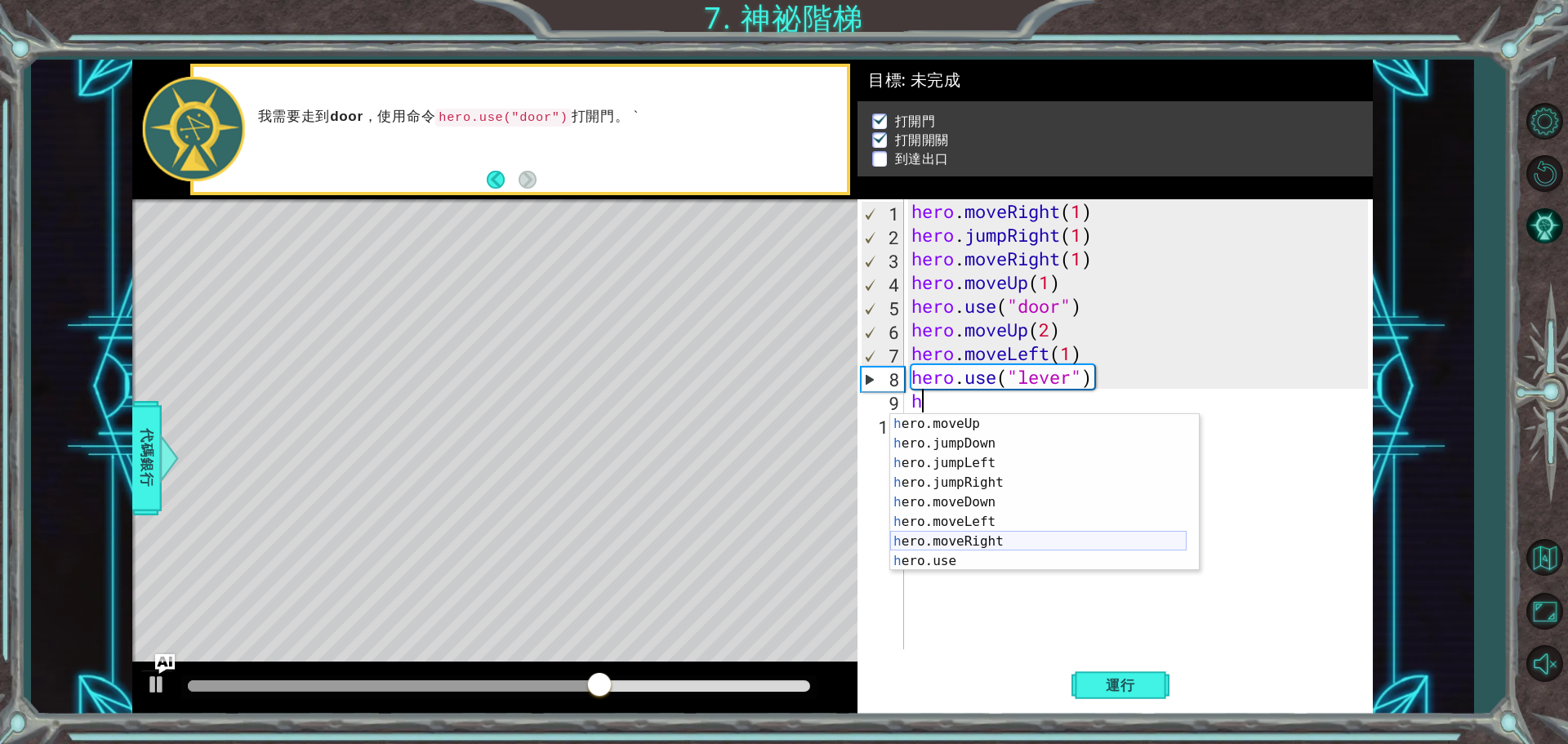
scroll to position [39, 0]
click at [990, 522] on div "h ero.moveUp 按 Enter h ero.jumpDown 按 Enter h ero.jumpLeft 按 Enter h ero.jumpRi…" at bounding box center [1038, 512] width 297 height 196
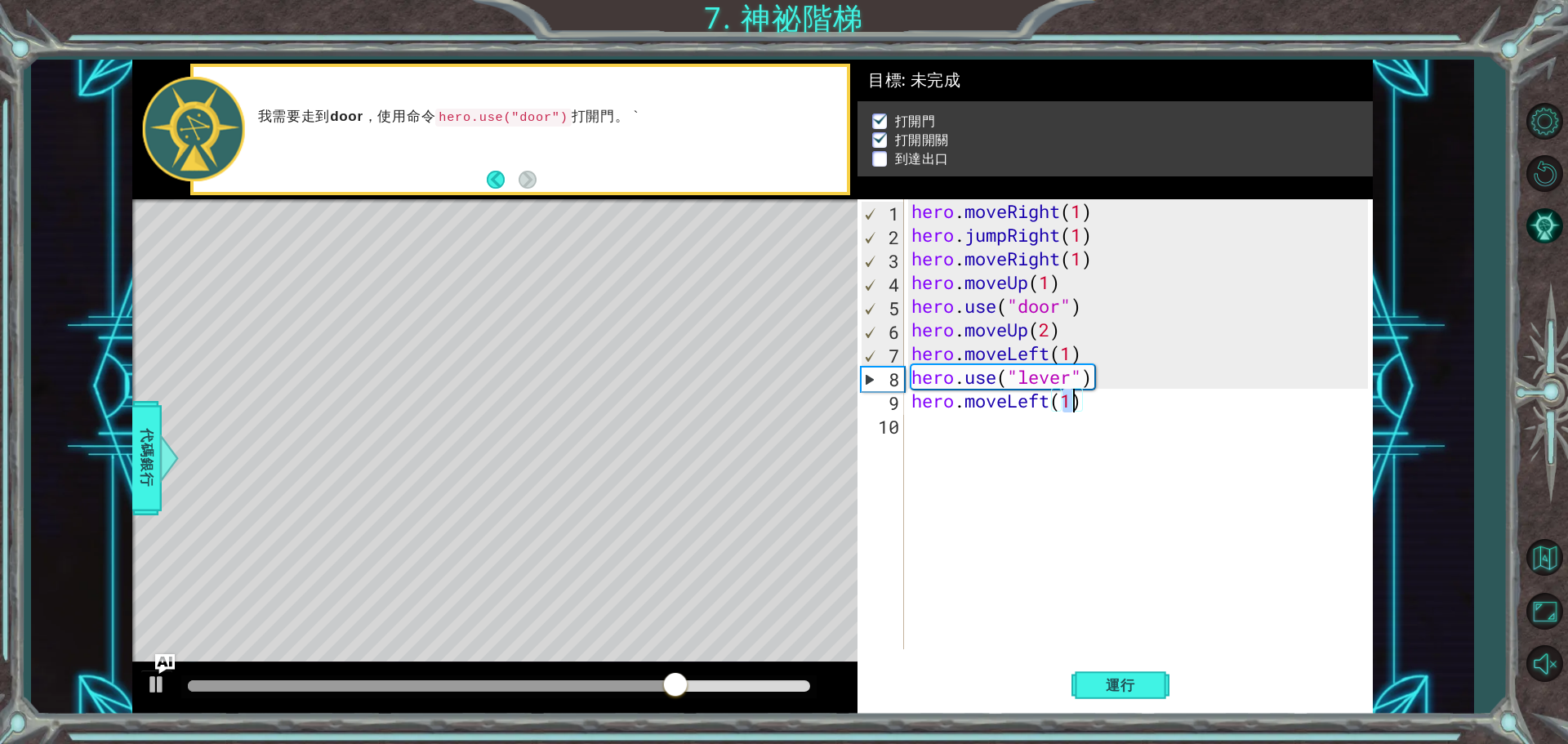
type textarea "hero.moveLeft(2)"
click at [992, 438] on div "hero . moveRight ( 1 ) hero . jumpRight ( 1 ) hero . moveRight ( 1 ) hero . mov…" at bounding box center [1143, 447] width 468 height 498
type textarea "h"
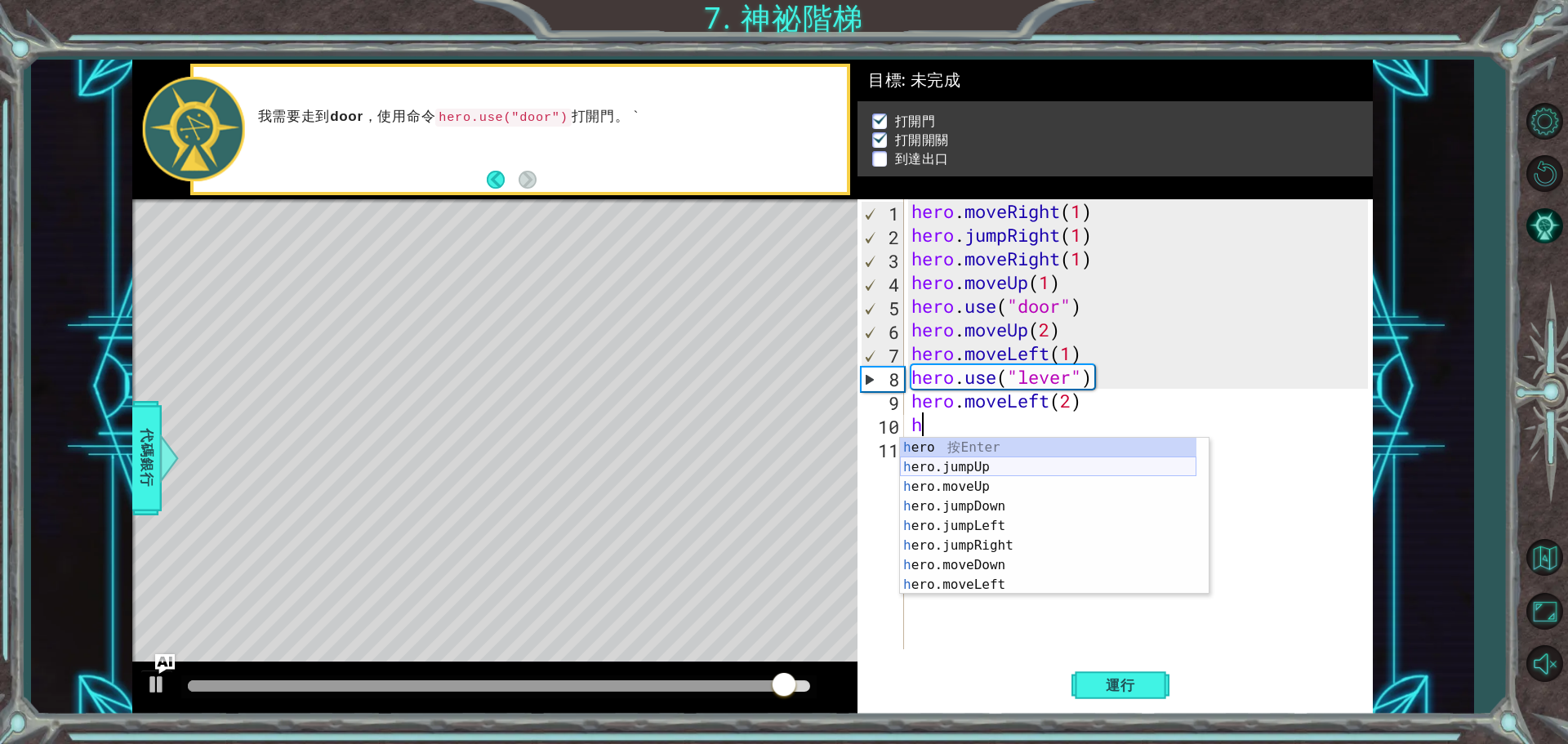
click at [973, 469] on div "h ero 按 Enter h ero.jumpUp 按 Enter h ero.moveUp 按 Enter h ero.jumpDown 按 Enter …" at bounding box center [1048, 535] width 297 height 196
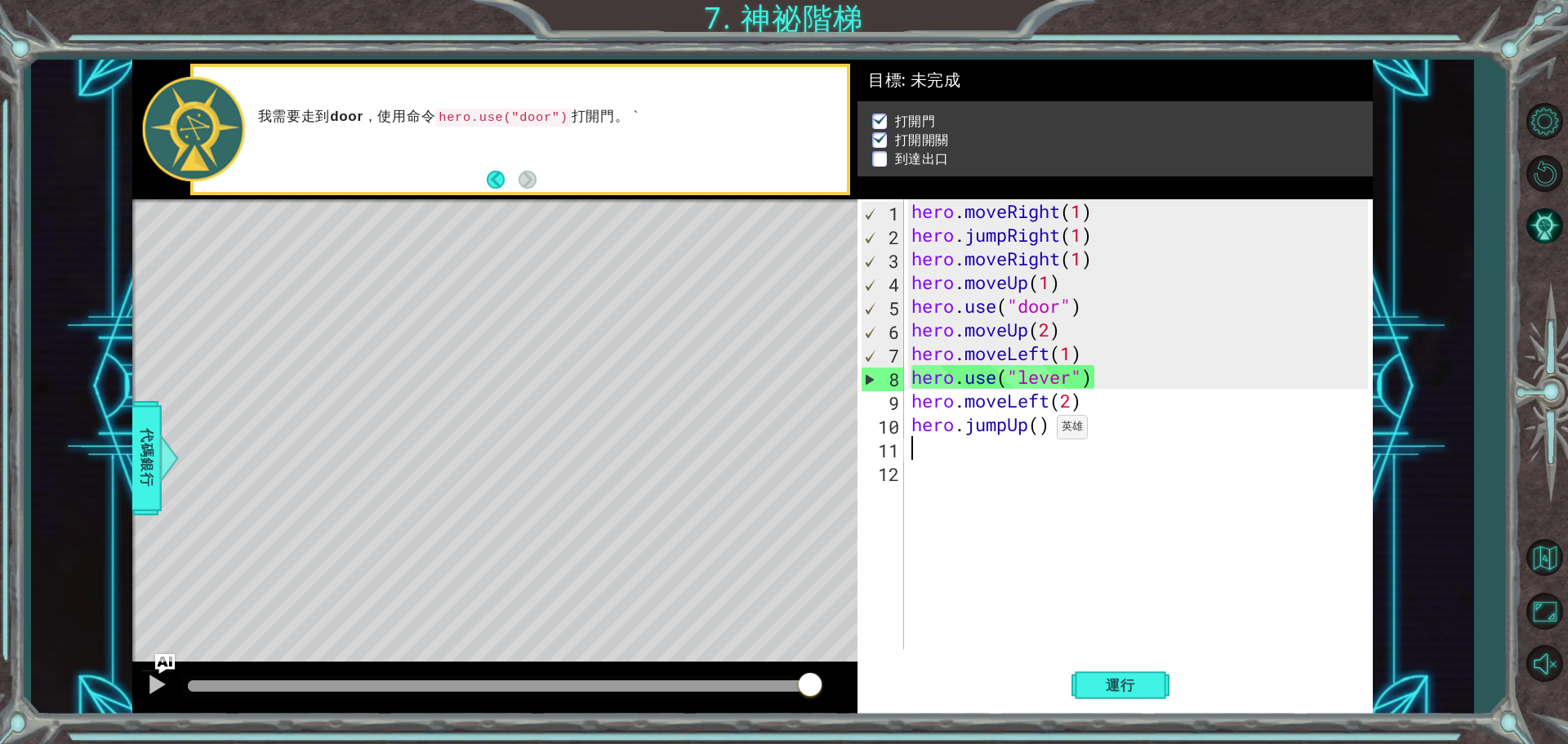
click at [1039, 427] on div "hero . moveRight ( 1 ) hero . jumpRight ( 1 ) hero . moveRight ( 1 ) hero . mov…" at bounding box center [1143, 447] width 468 height 498
type textarea "hero.jumpUp(1)"
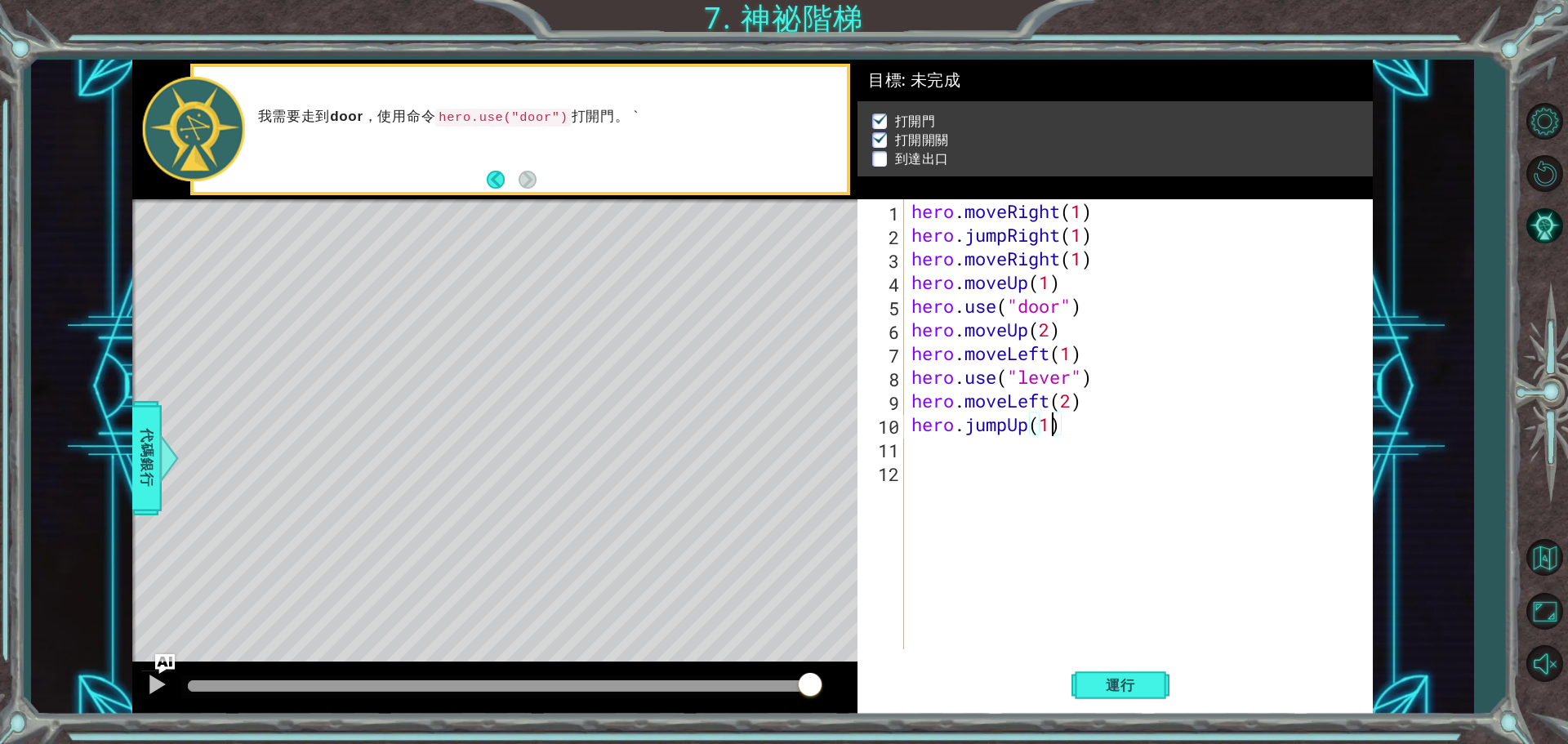
click at [946, 452] on div "hero . moveRight ( 1 ) hero . jumpRight ( 1 ) hero . moveRight ( 1 ) hero . mov…" at bounding box center [1143, 447] width 468 height 498
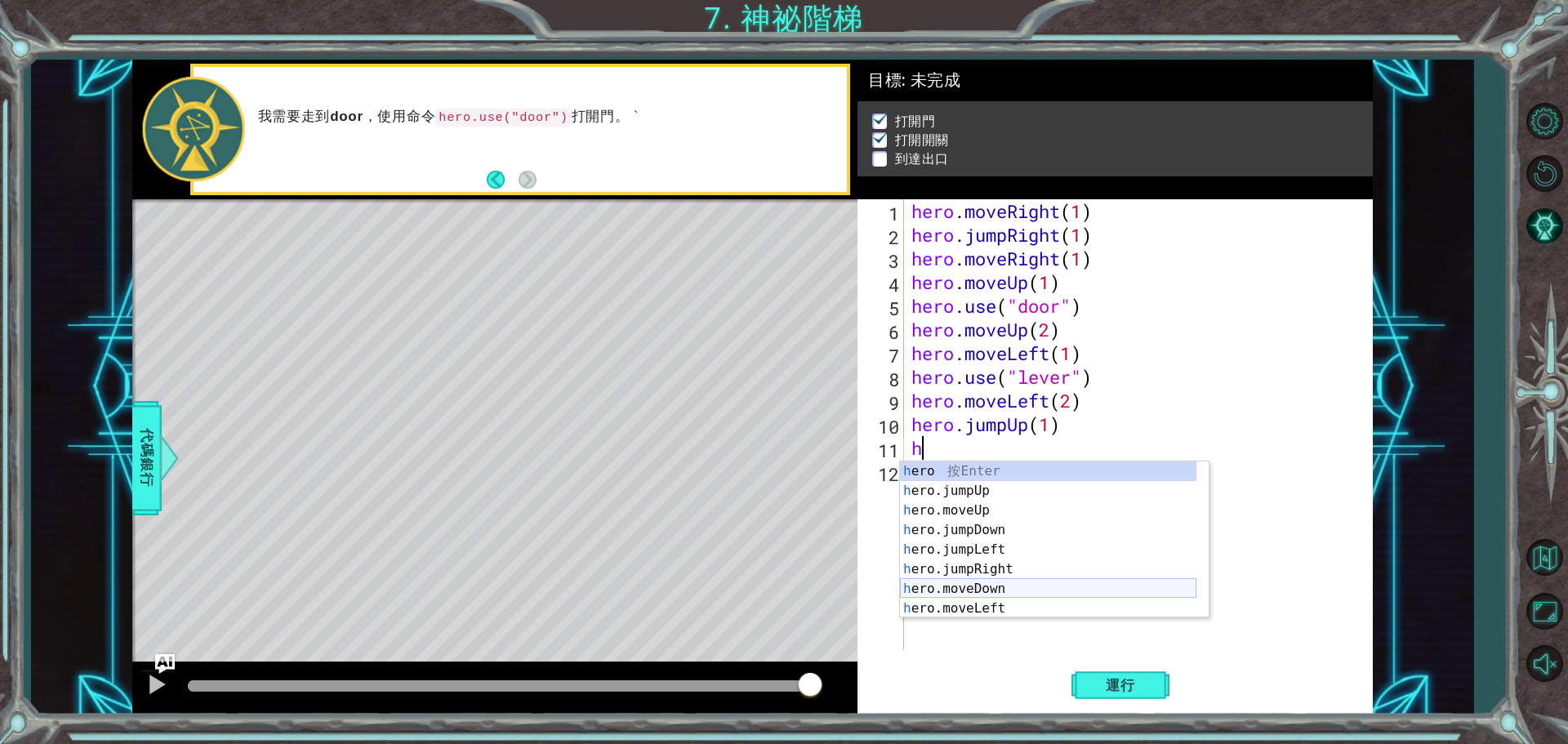
scroll to position [39, 0]
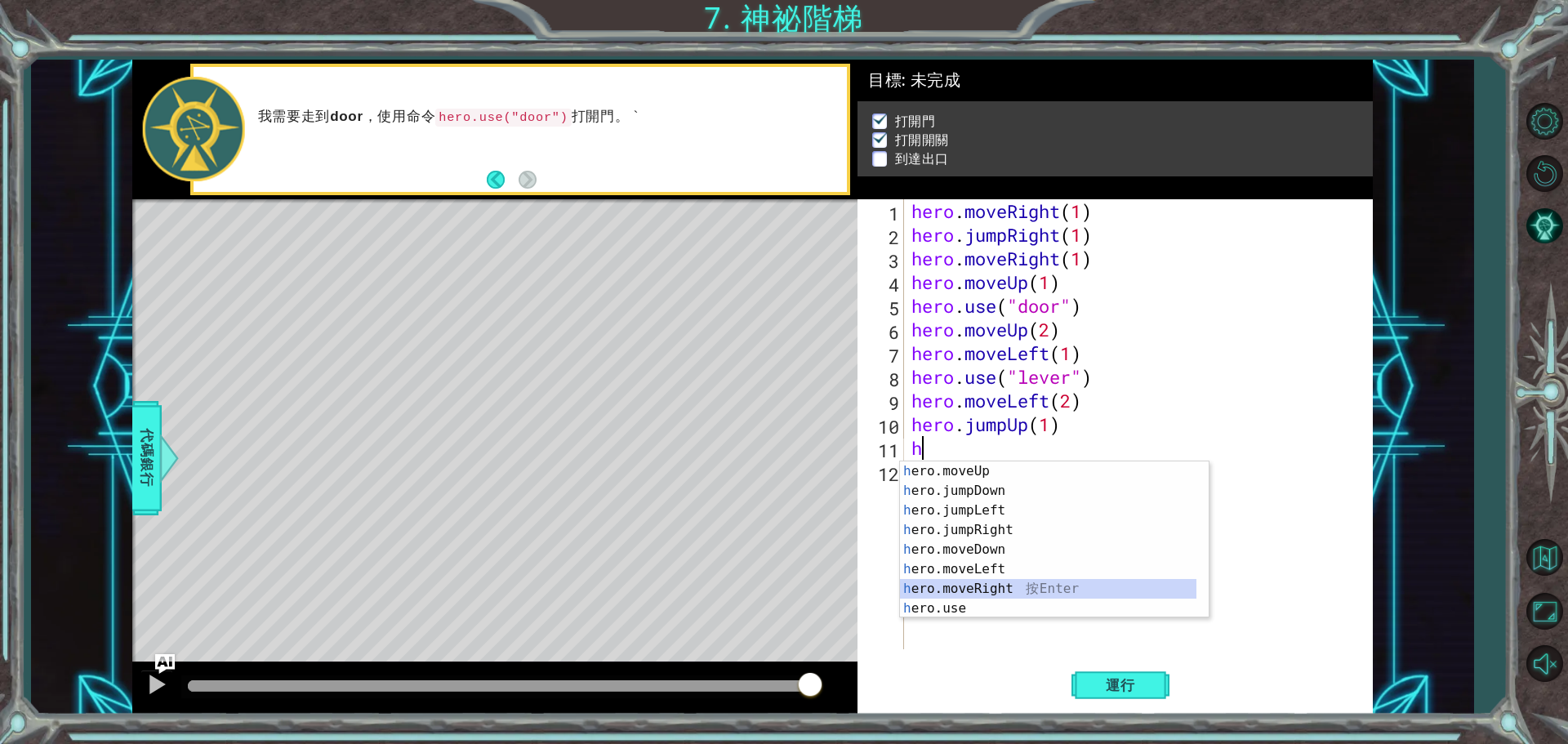
click at [967, 590] on div "h ero.moveUp 按 Enter h ero.jumpDown 按 Enter h ero.jumpLeft 按 Enter h ero.jumpRi…" at bounding box center [1048, 559] width 297 height 196
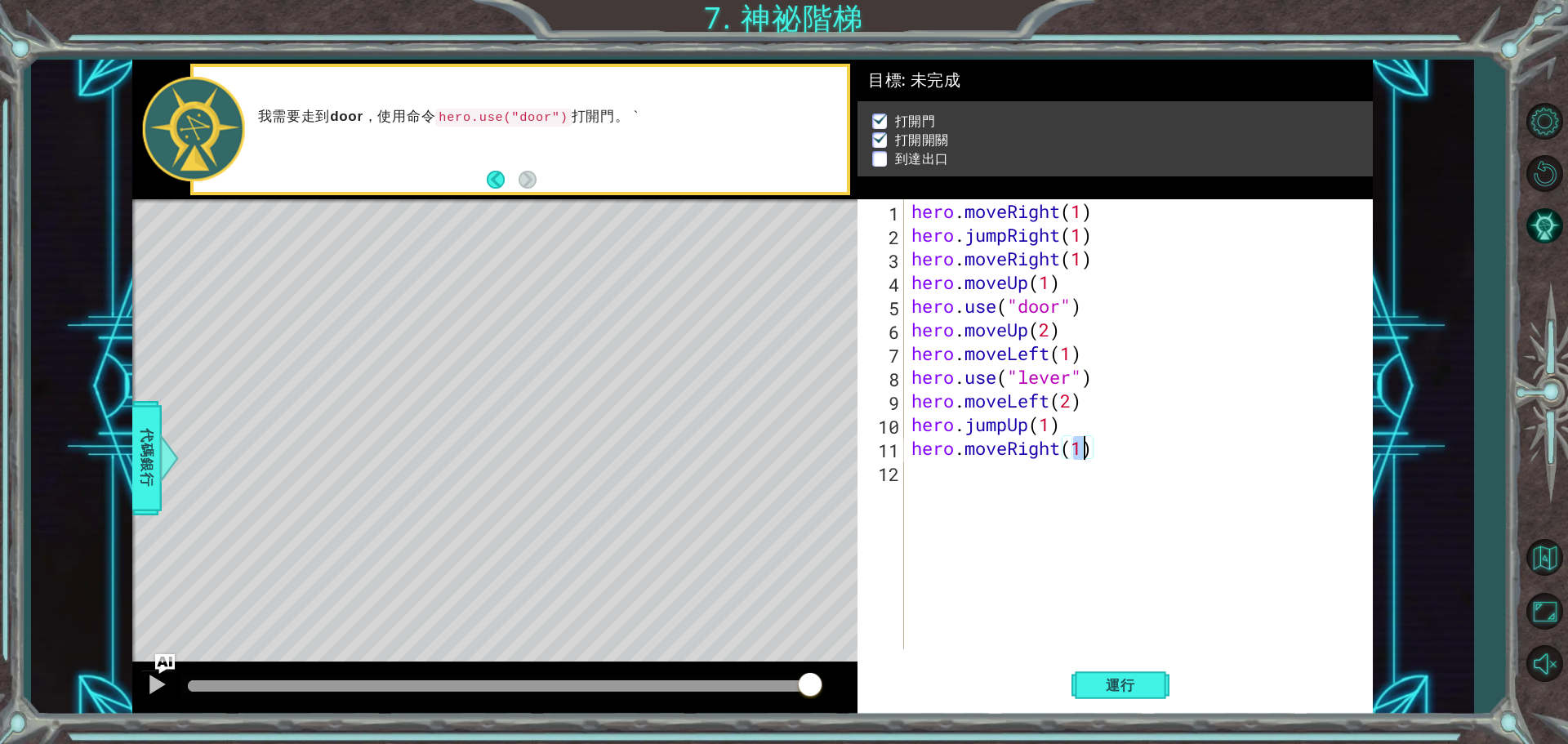
type textarea "hero.moveRight(2)"
click at [947, 487] on div "hero . moveRight ( 1 ) hero . jumpRight ( 1 ) hero . moveRight ( 1 ) hero . mov…" at bounding box center [1143, 447] width 468 height 498
click at [1118, 678] on span "運行" at bounding box center [1121, 685] width 63 height 16
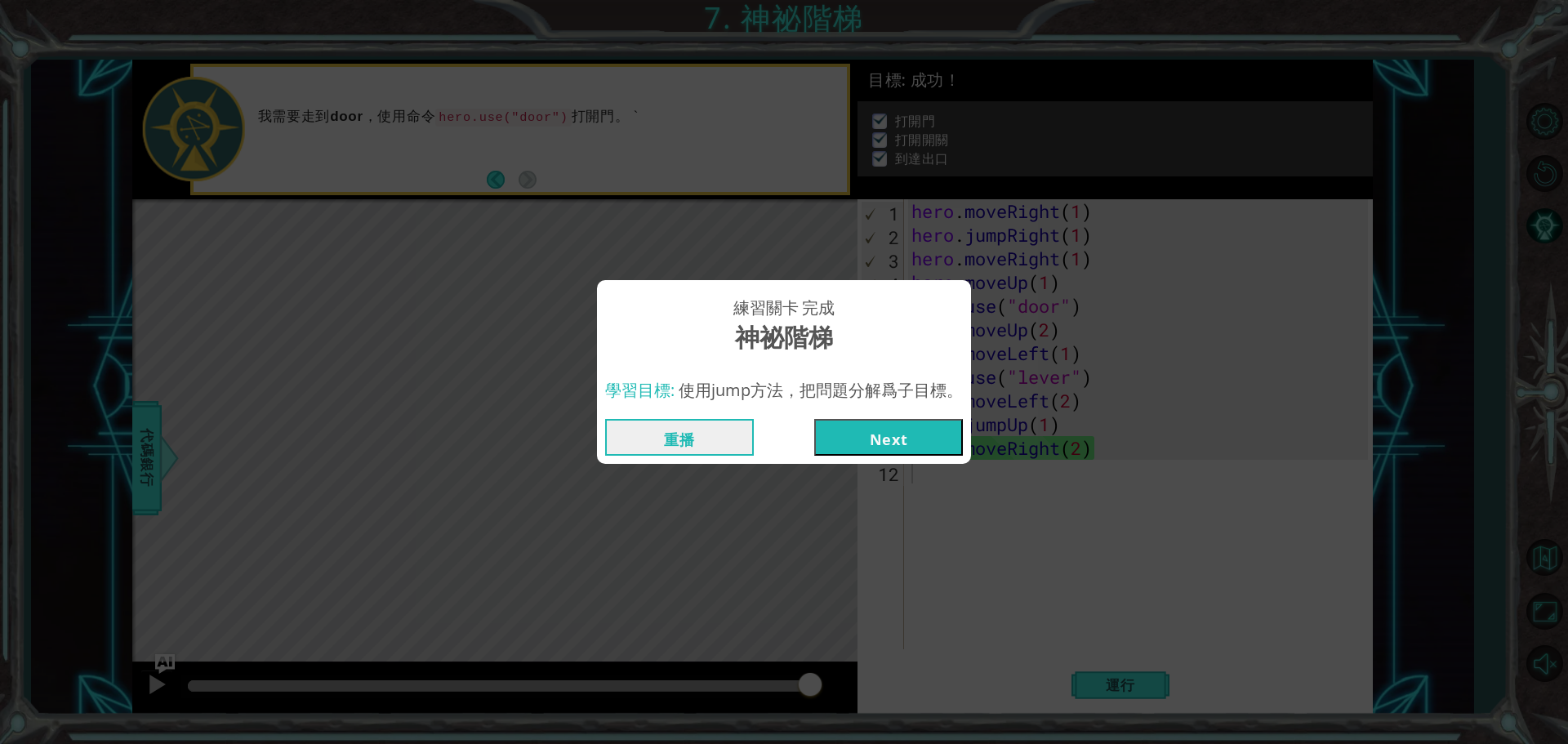
click at [921, 440] on button "Next" at bounding box center [888, 437] width 149 height 37
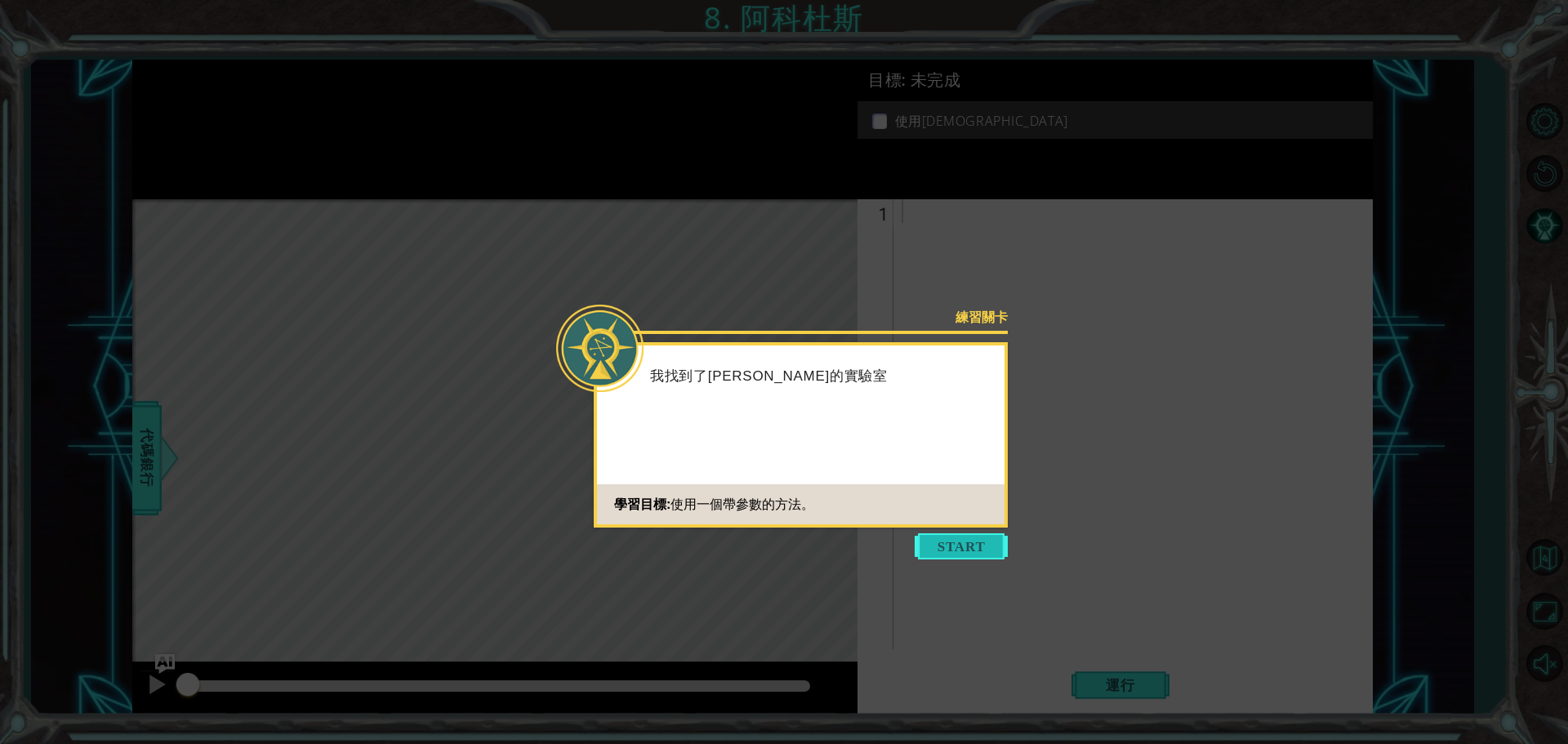
click at [955, 545] on button "Start" at bounding box center [962, 547] width 93 height 27
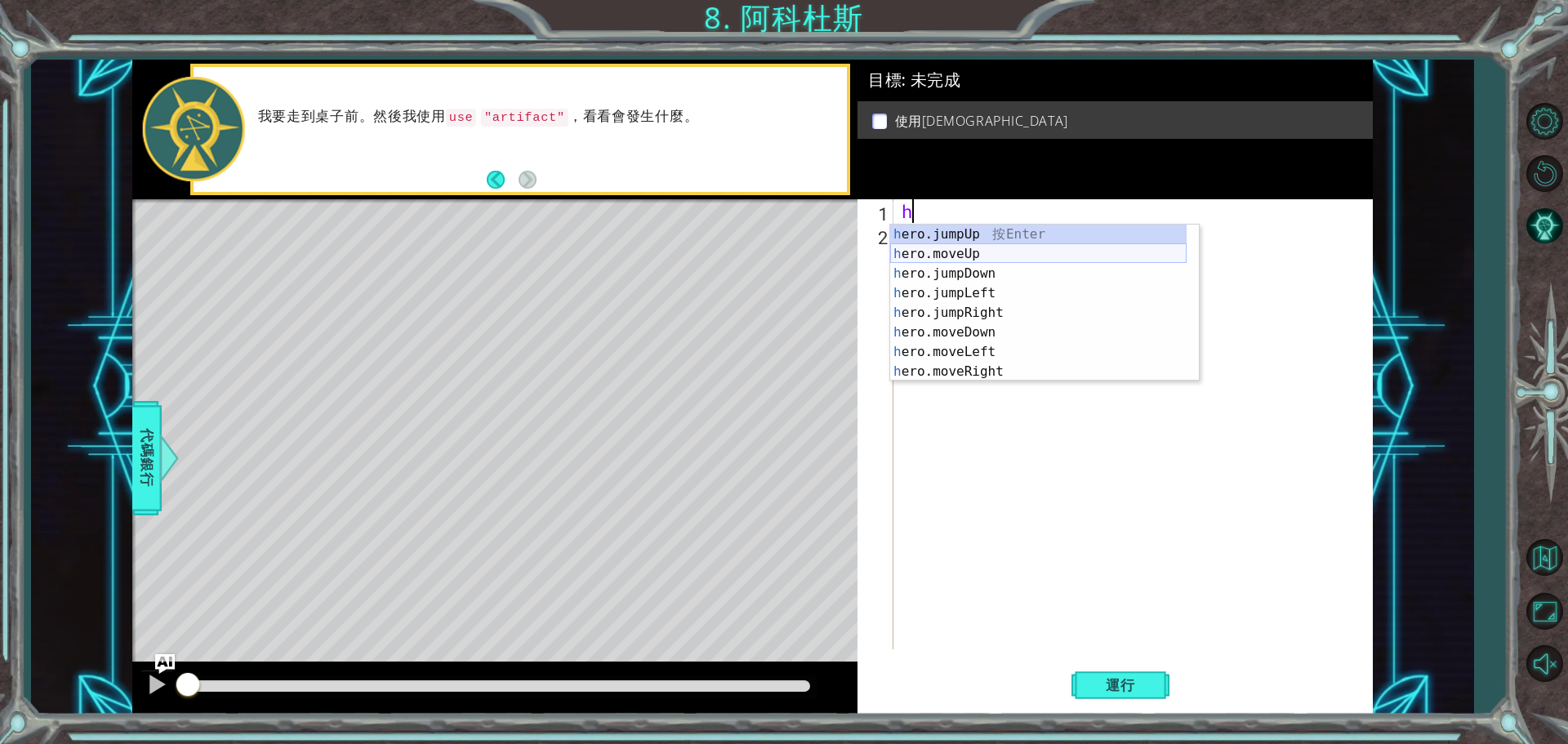
click at [999, 253] on div "h ero.jumpUp 按 Enter h ero.moveUp 按 Enter h ero.jumpDown 按 Enter h ero.jumpLeft…" at bounding box center [1038, 322] width 297 height 196
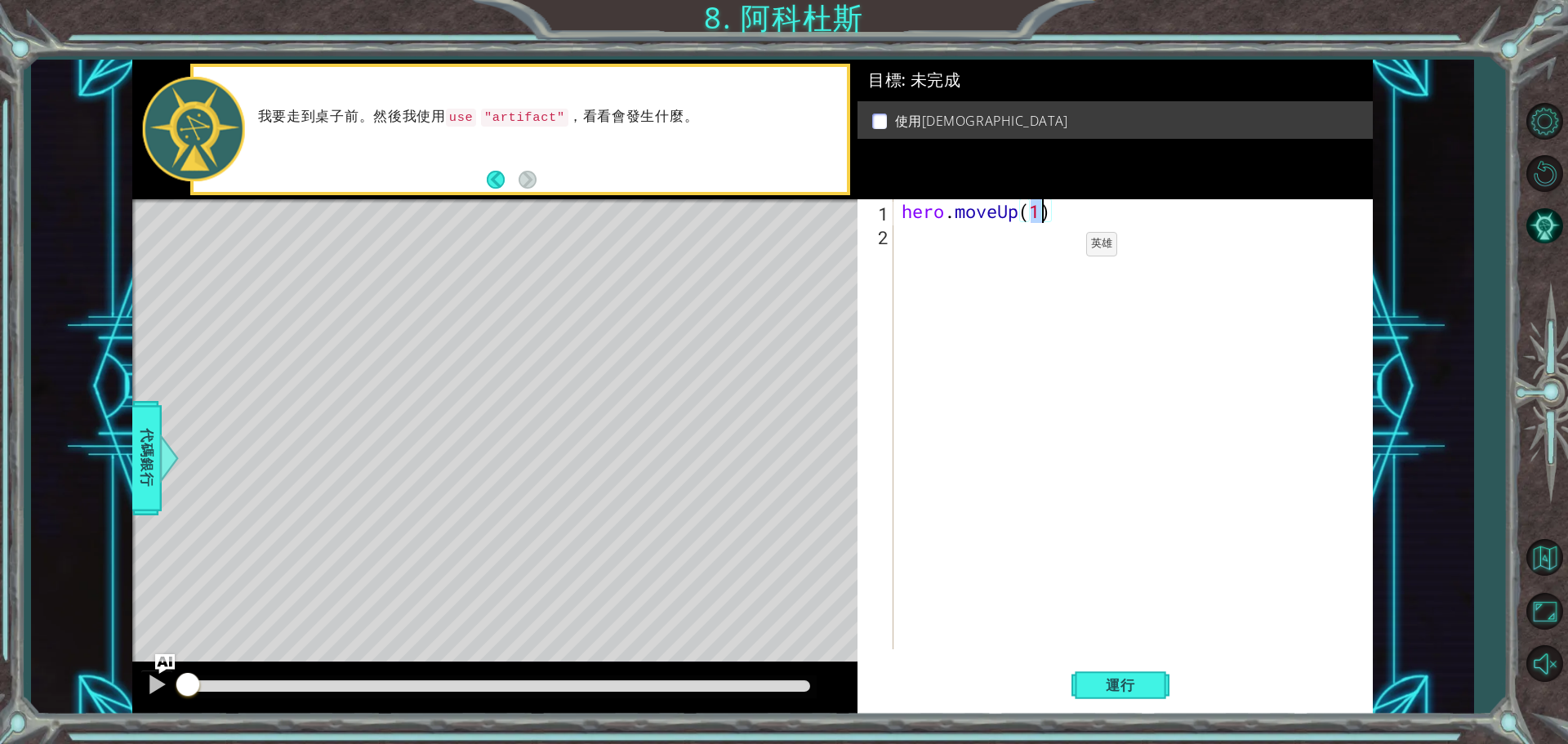
type textarea "hero.moveUp(2)"
click at [1051, 255] on div "hero . moveUp ( 2 )" at bounding box center [1137, 447] width 478 height 498
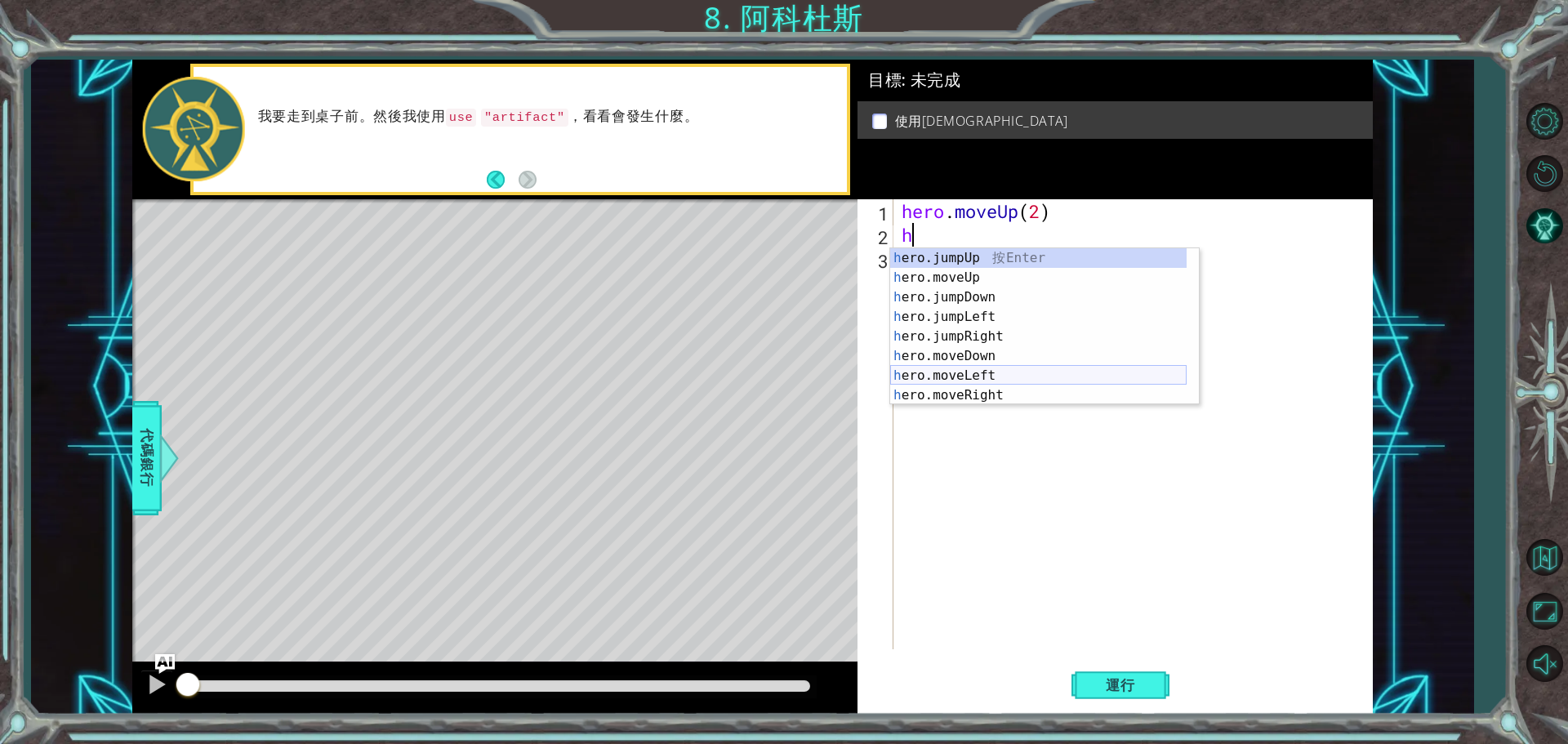
click at [1001, 375] on div "h ero.jumpUp 按 Enter h ero.moveUp 按 Enter h ero.jumpDown 按 Enter h ero.jumpLeft…" at bounding box center [1038, 346] width 297 height 196
type textarea "hero.moveLeft(1)"
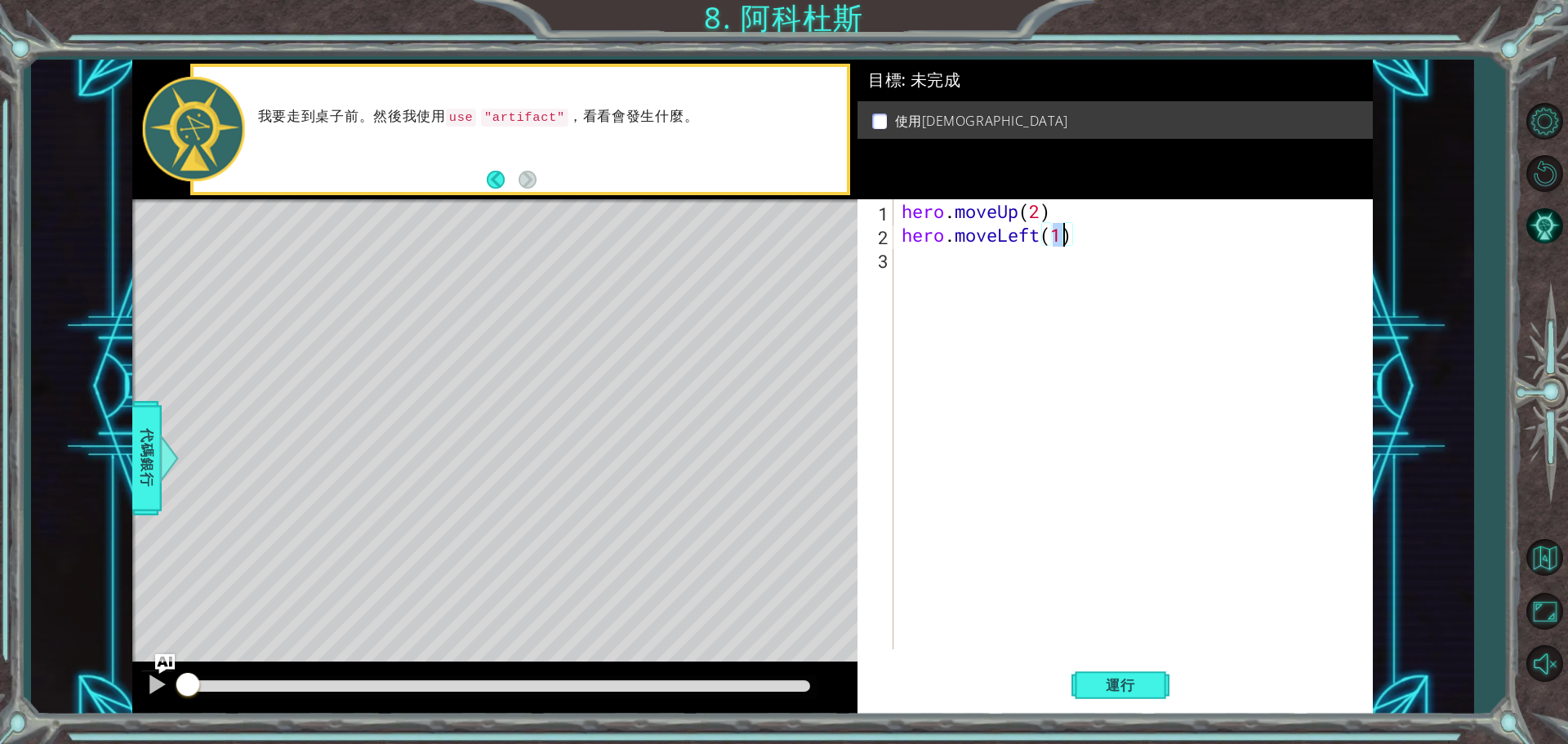
click at [1039, 281] on div "hero . moveUp ( 2 ) hero . moveLeft ( 1 )" at bounding box center [1137, 447] width 478 height 498
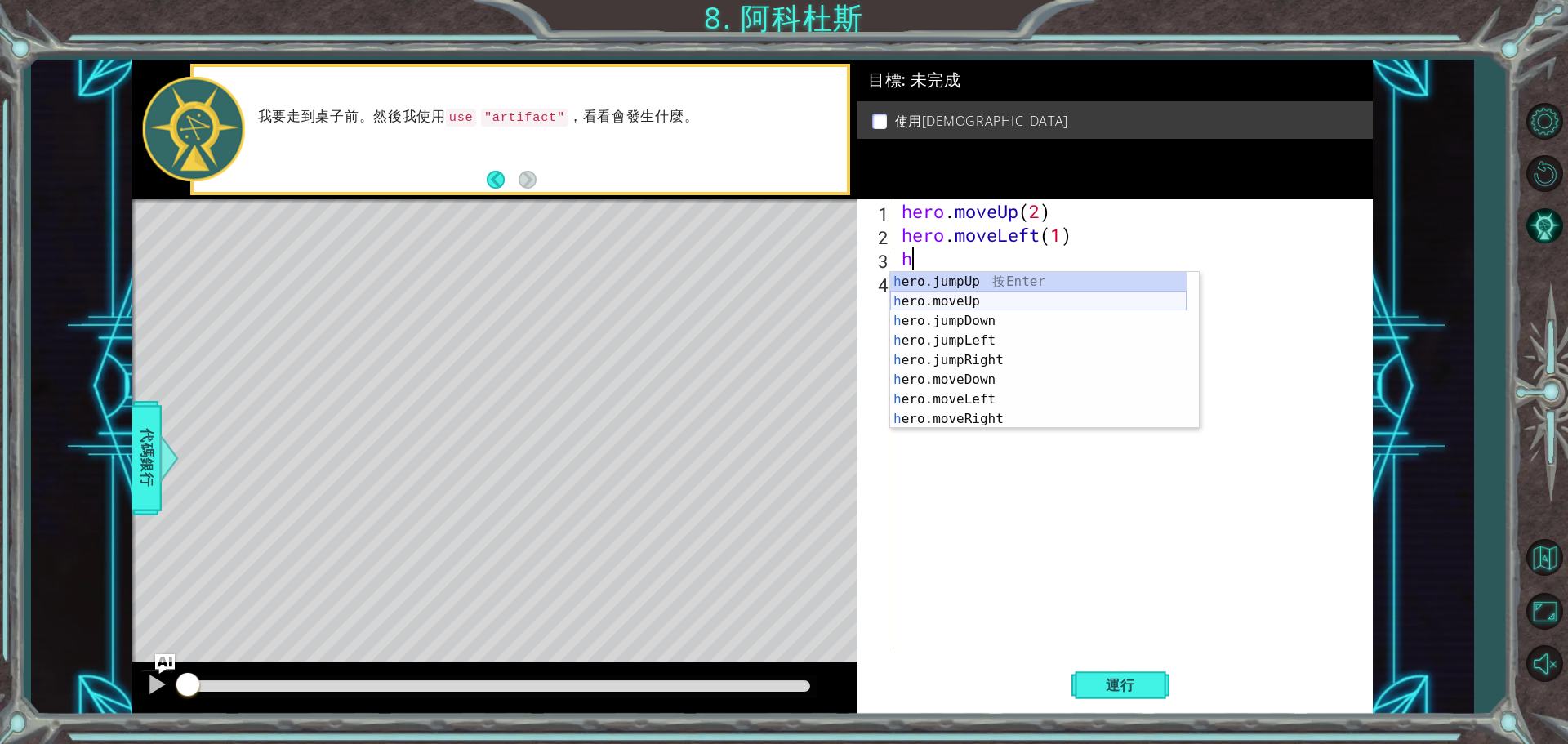
click at [1028, 299] on div "h ero.jumpUp 按 Enter h ero.moveUp 按 Enter h ero.jumpDown 按 Enter h ero.jumpLeft…" at bounding box center [1038, 370] width 297 height 196
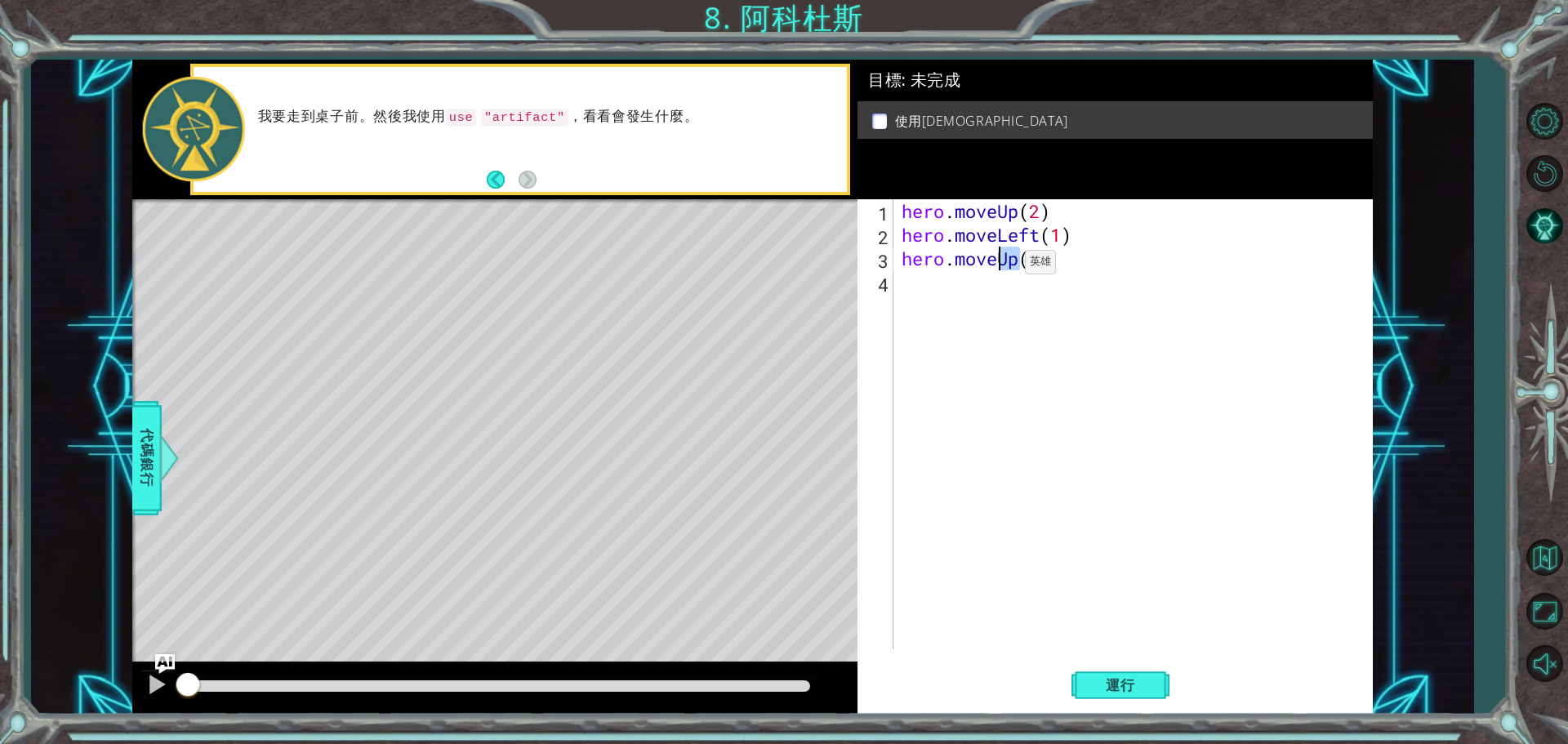
drag, startPoint x: 1019, startPoint y: 263, endPoint x: 1000, endPoint y: 266, distance: 19.2
click at [1000, 266] on div "hero . moveUp ( 2 ) hero . moveLeft ( 1 ) hero . moveUp ( 1 )" at bounding box center [1137, 447] width 478 height 498
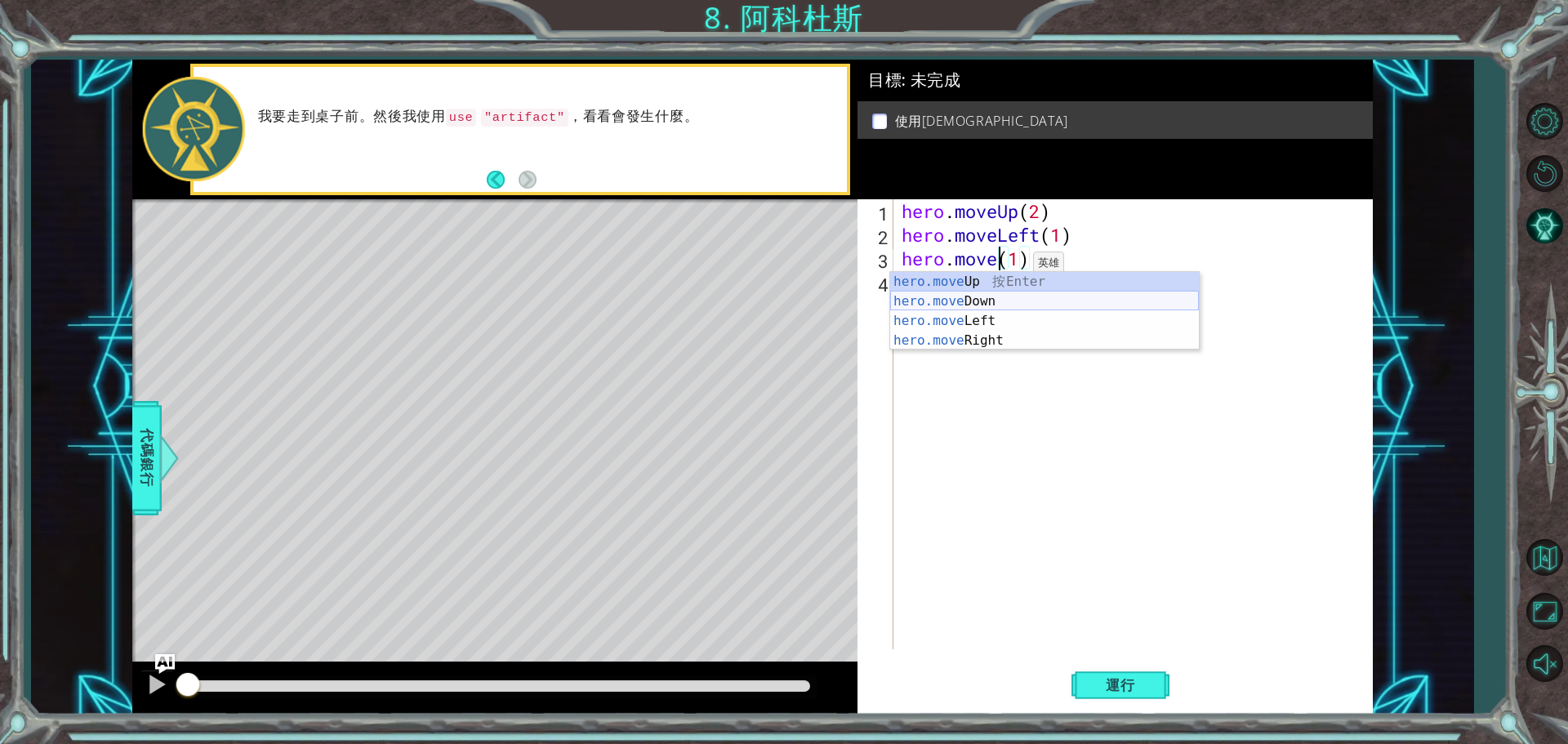
click at [994, 309] on div "hero.move Up 按 Enter hero.move Down 按 Enter hero.move Left 按 Enter hero.move Ri…" at bounding box center [1045, 331] width 309 height 118
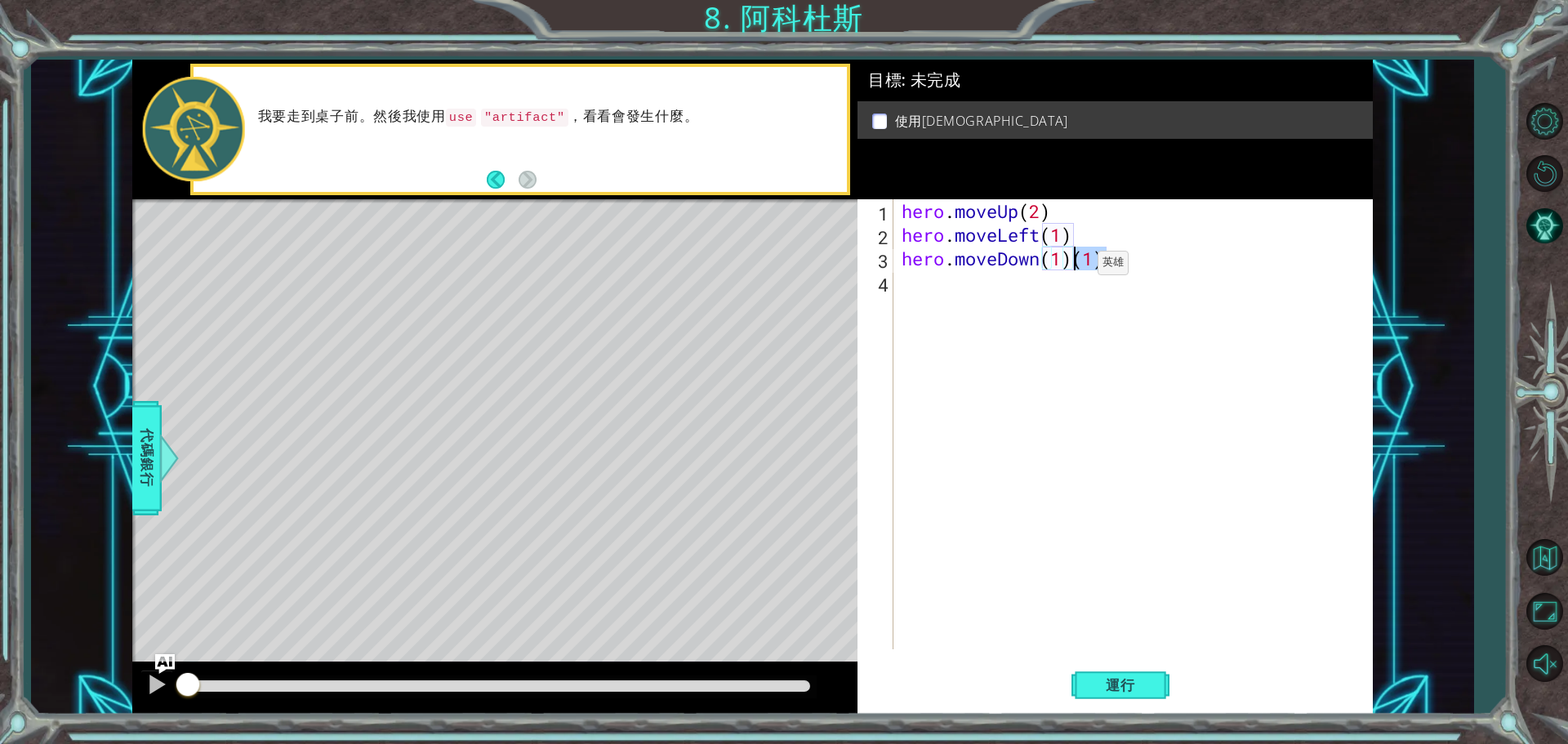
drag, startPoint x: 1103, startPoint y: 260, endPoint x: 1073, endPoint y: 267, distance: 30.8
click at [1073, 267] on div "hero . moveUp ( 2 ) hero . moveLeft ( 1 ) hero . moveDown ( 1 ) ( 1 )" at bounding box center [1137, 447] width 478 height 498
click at [1062, 263] on div "hero . moveUp ( 2 ) hero . moveLeft ( 1 ) hero . moveDown ( 1 )" at bounding box center [1137, 447] width 478 height 498
type textarea "hero.moveDown(2)"
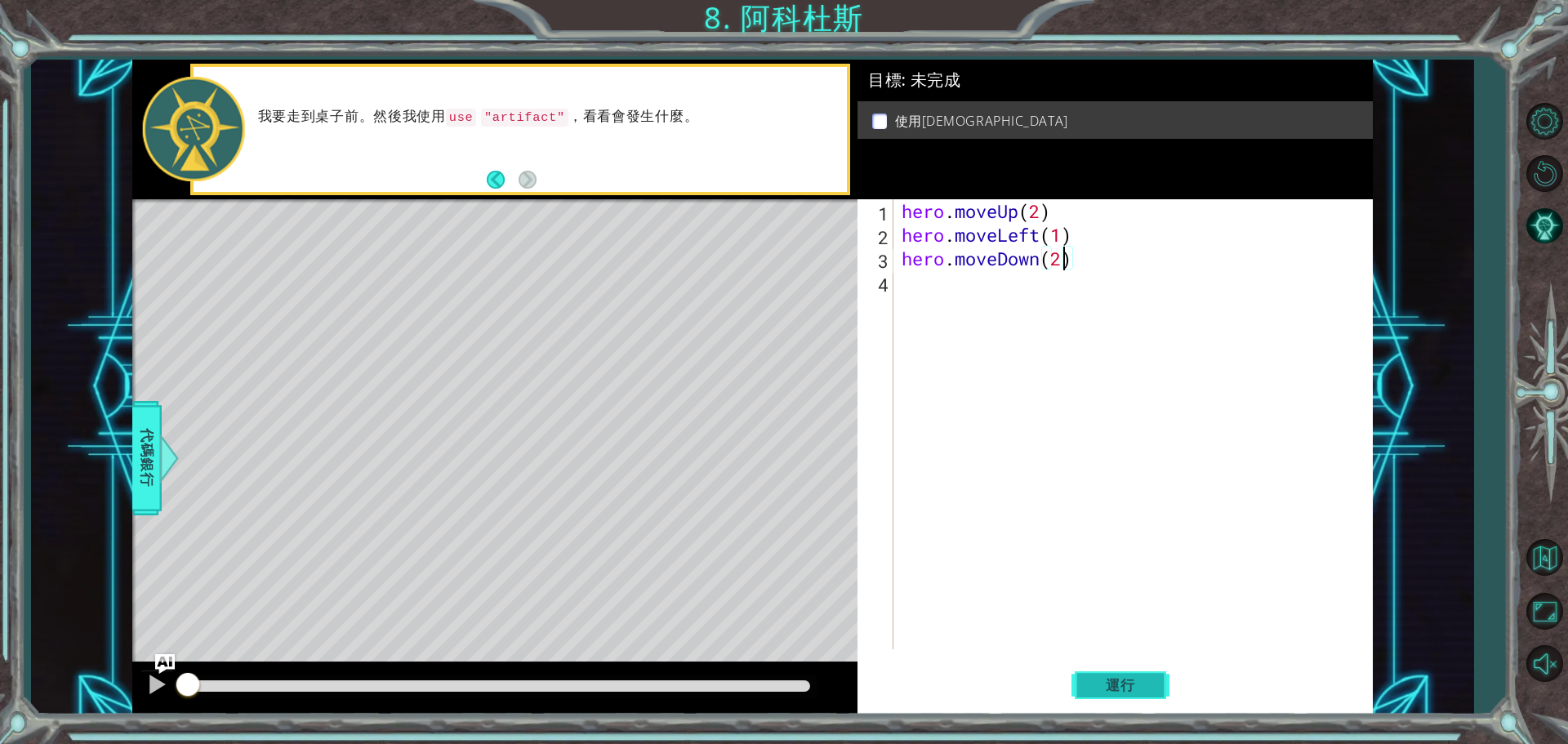
click at [1113, 679] on span "運行" at bounding box center [1121, 685] width 63 height 16
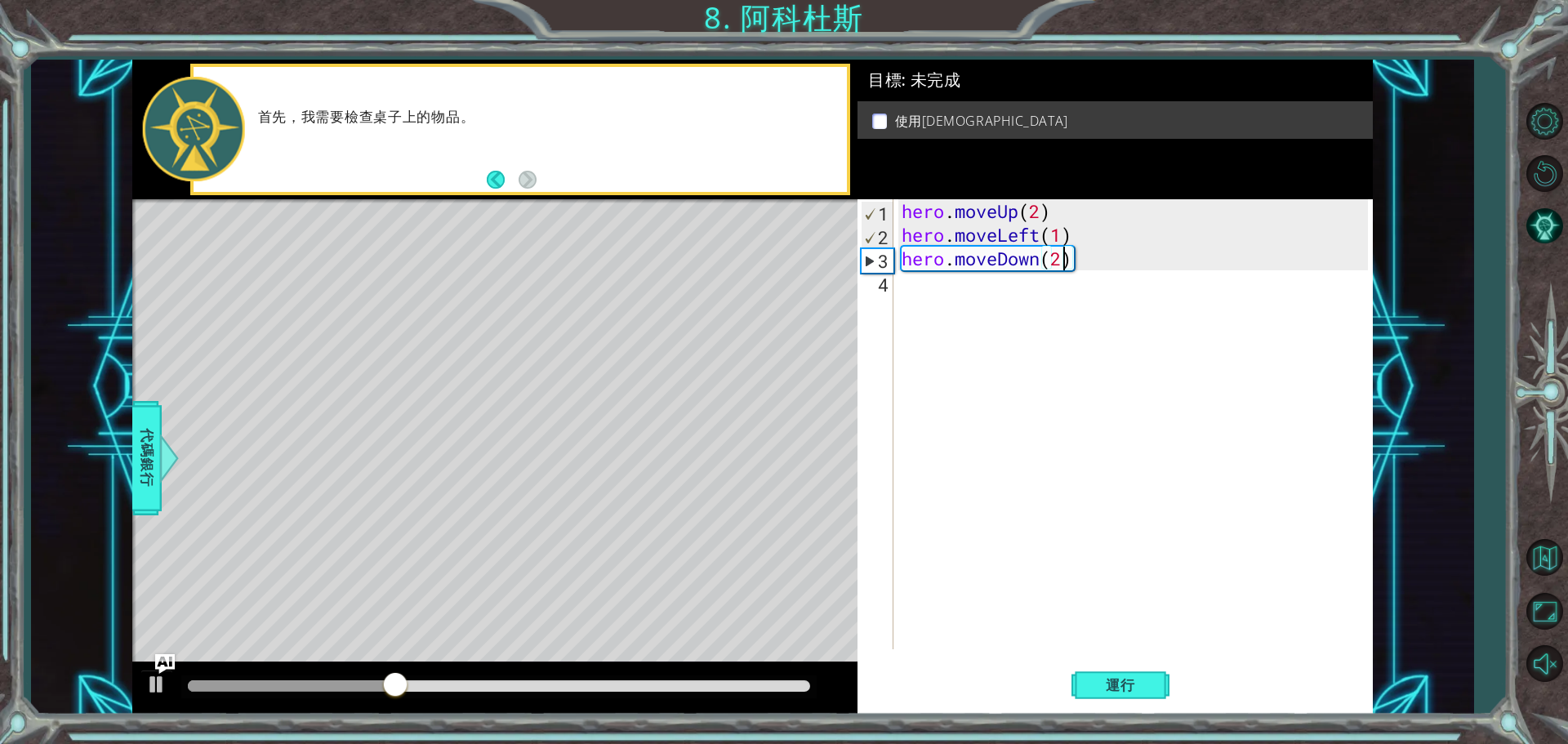
click at [979, 297] on div "hero . moveUp ( 2 ) hero . moveLeft ( 1 ) hero . moveDown ( 2 )" at bounding box center [1137, 447] width 478 height 498
type textarea "h"
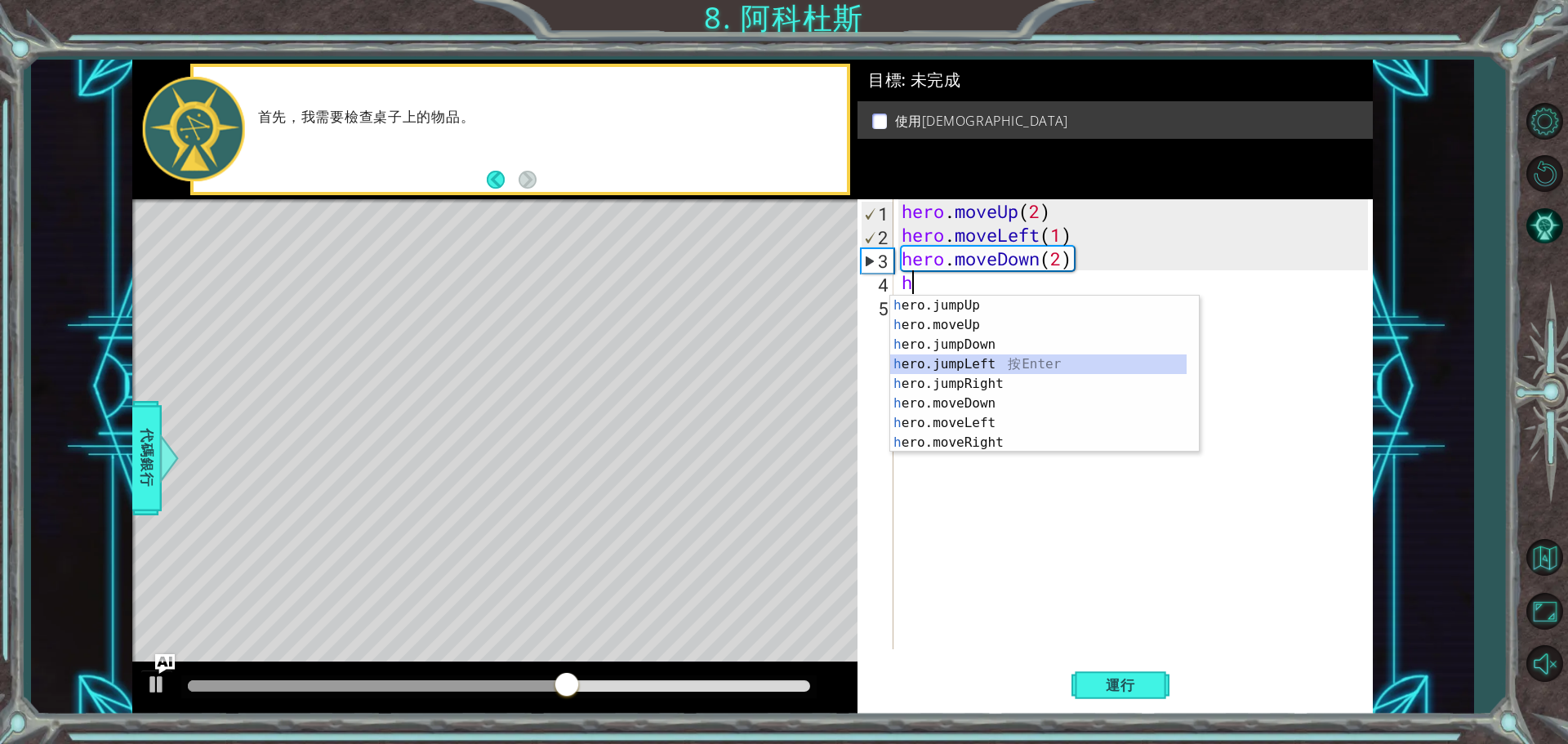
click at [993, 371] on div "h ero.jumpUp 按 Enter h ero.moveUp 按 Enter h ero.jumpDown 按 Enter h ero.jumpLeft…" at bounding box center [1038, 393] width 297 height 196
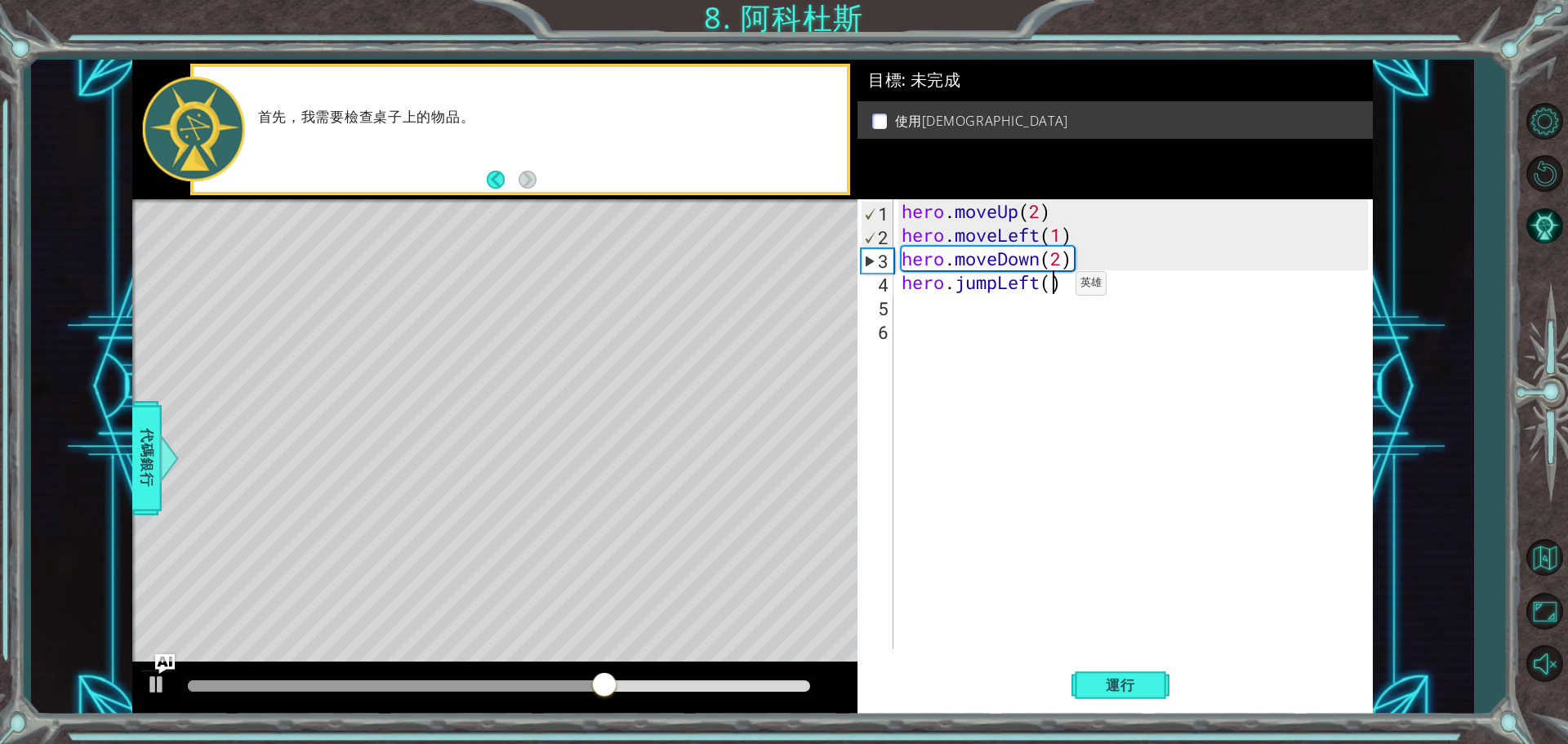
click at [1052, 287] on div "hero . moveUp ( 2 ) hero . moveLeft ( 1 ) hero . moveDown ( 2 ) hero . jumpLeft…" at bounding box center [1137, 447] width 478 height 498
type textarea "hero.jumpLeft(1)"
click at [1052, 323] on div "hero . moveUp ( 2 ) hero . moveLeft ( 1 ) hero . moveDown ( 2 ) hero . jumpLeft…" at bounding box center [1137, 447] width 478 height 498
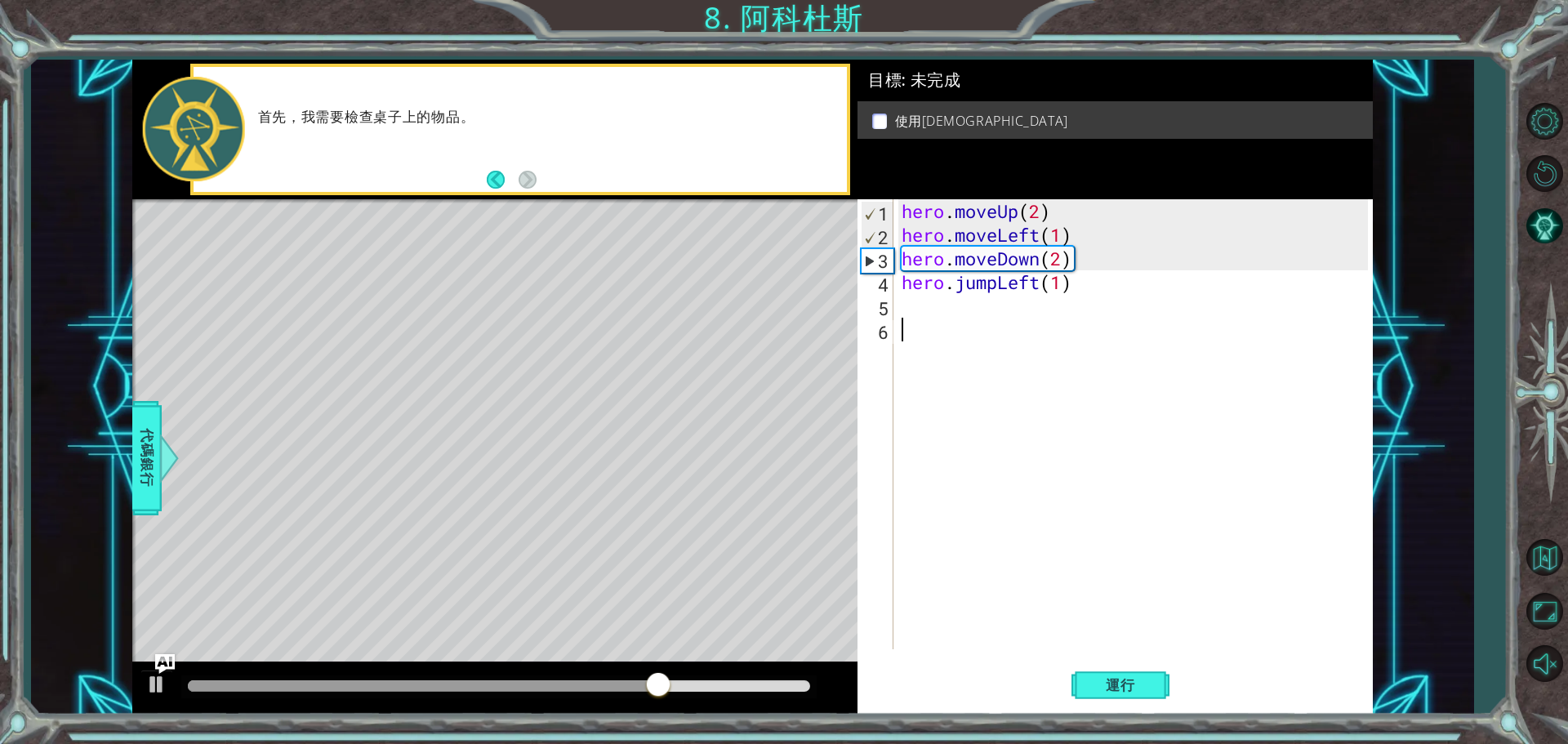
click at [1048, 310] on div "hero . moveUp ( 2 ) hero . moveLeft ( 1 ) hero . moveDown ( 2 ) hero . jumpLeft…" at bounding box center [1137, 447] width 478 height 498
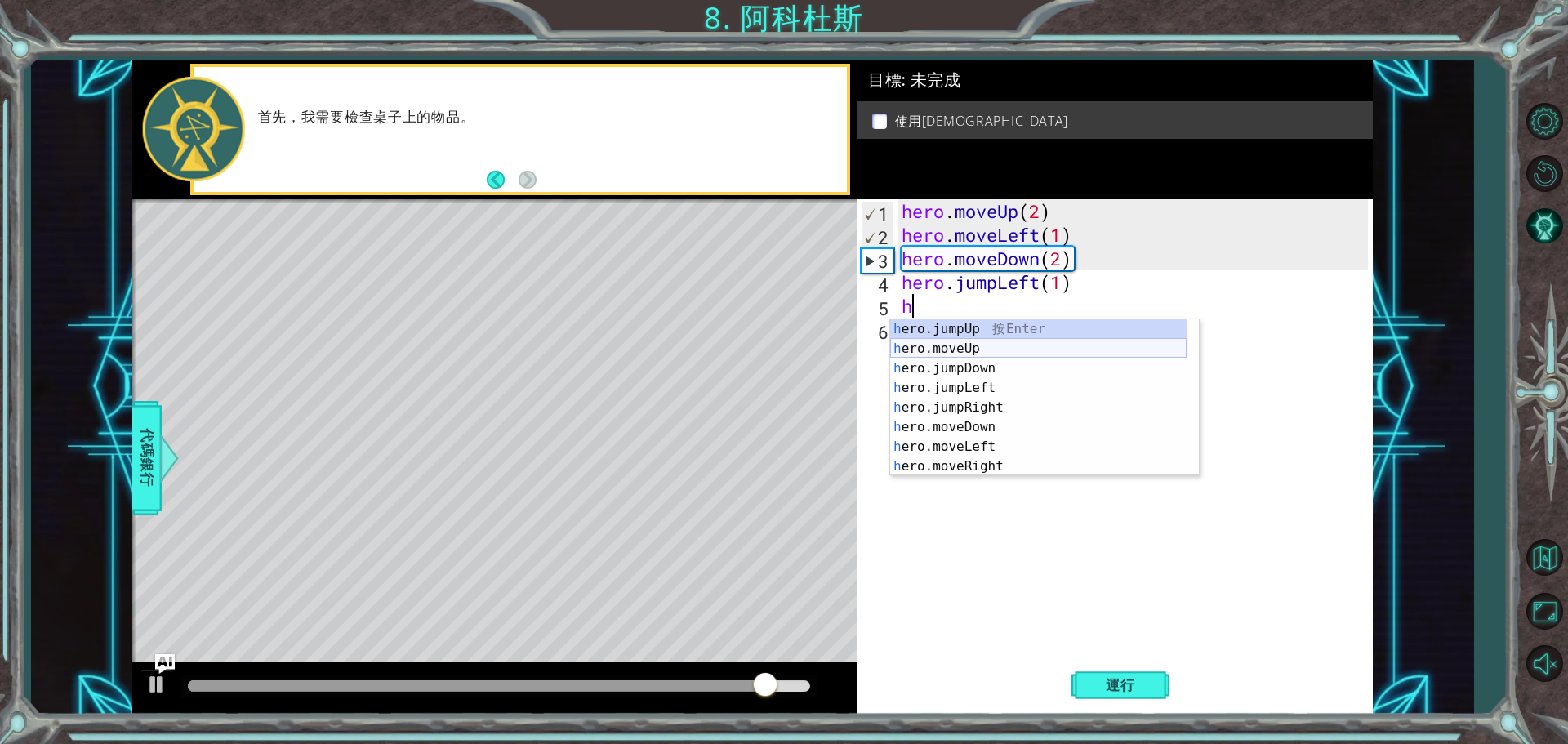
click at [1010, 348] on div "h ero.jumpUp 按 Enter h ero.moveUp 按 Enter h ero.jumpDown 按 Enter h ero.jumpLeft…" at bounding box center [1038, 417] width 297 height 196
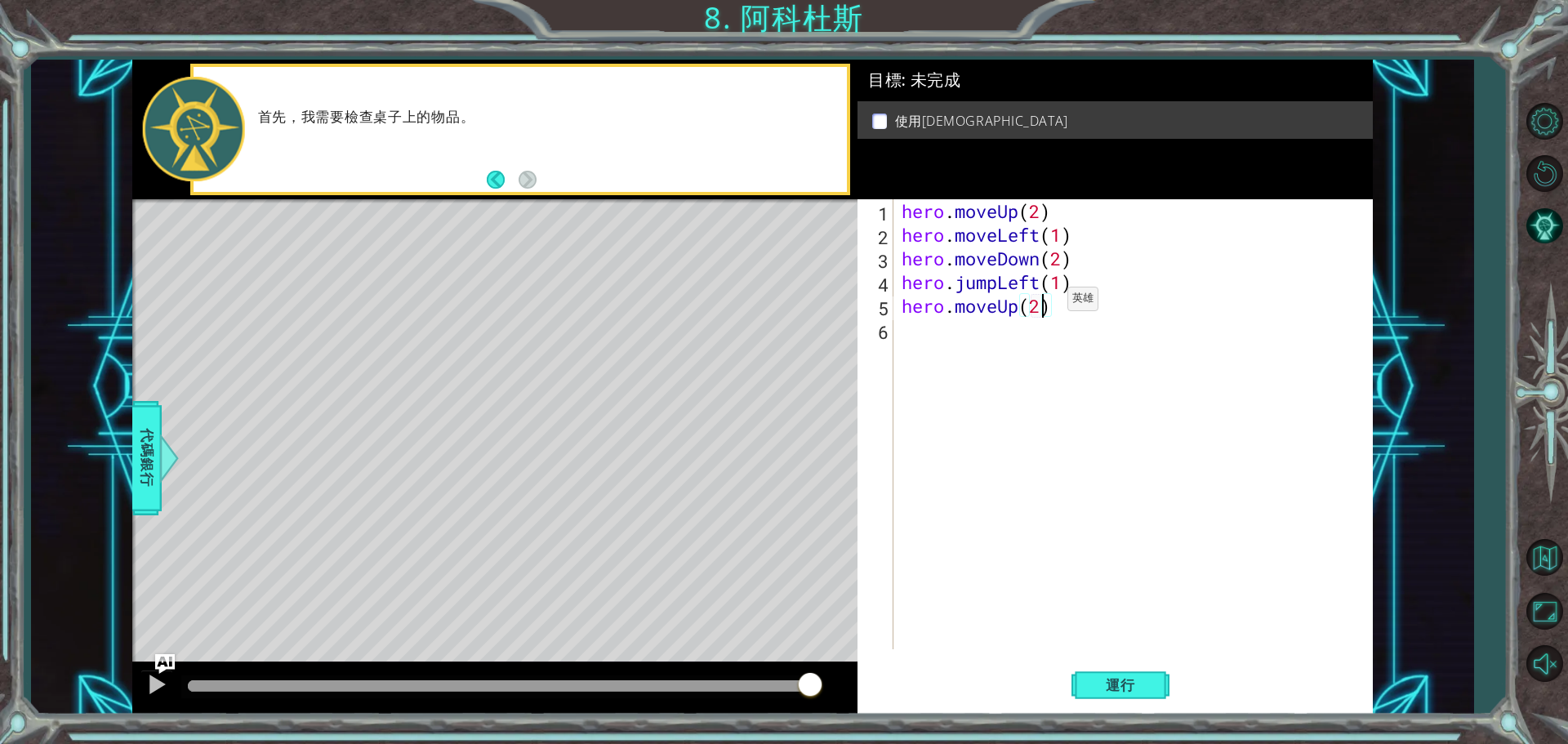
scroll to position [0, 6]
type textarea "hero.moveUp(2)"
click at [1124, 688] on span "運行" at bounding box center [1121, 685] width 63 height 16
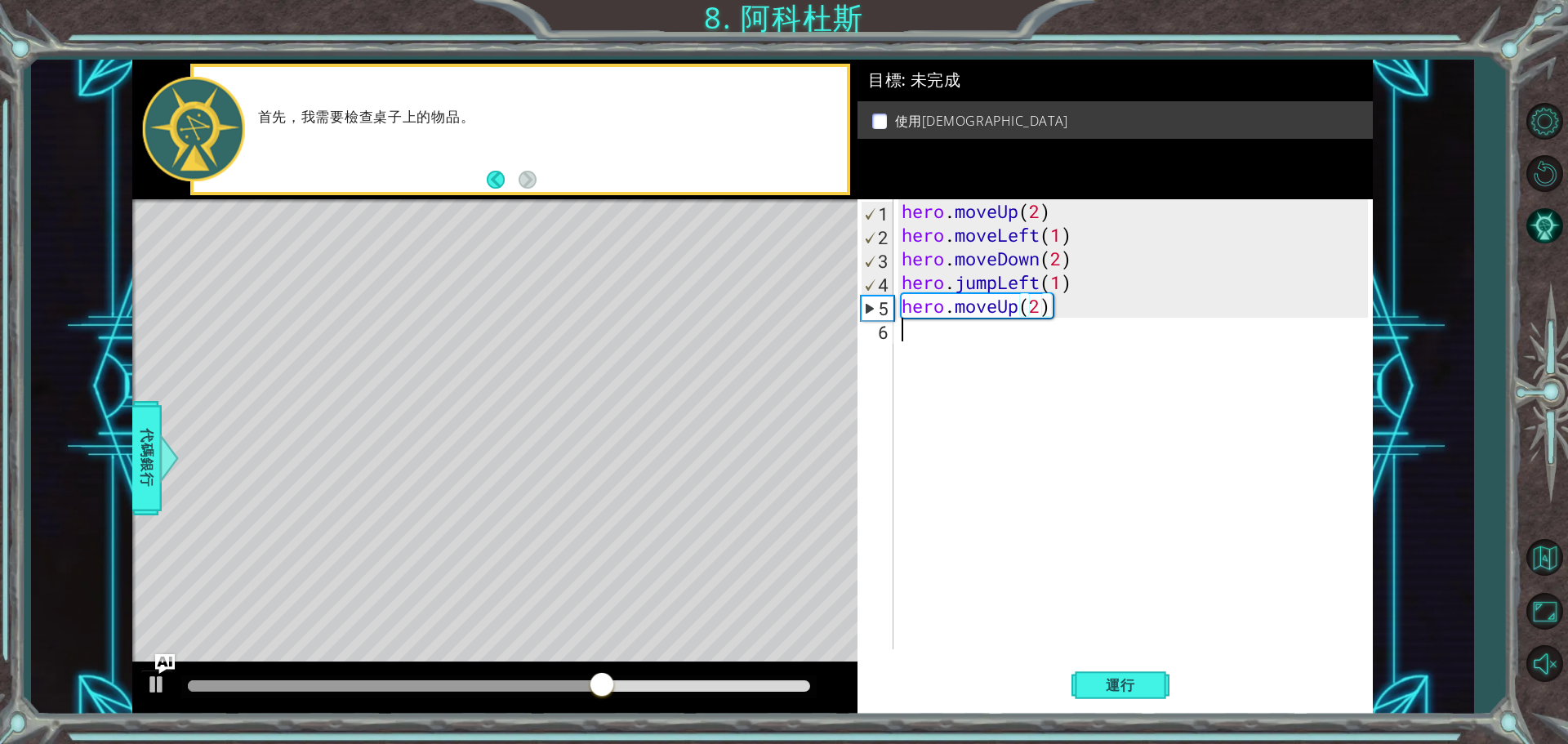
click at [980, 343] on div "hero . moveUp ( 2 ) hero . moveLeft ( 1 ) hero . moveDown ( 2 ) hero . jumpLeft…" at bounding box center [1137, 447] width 478 height 498
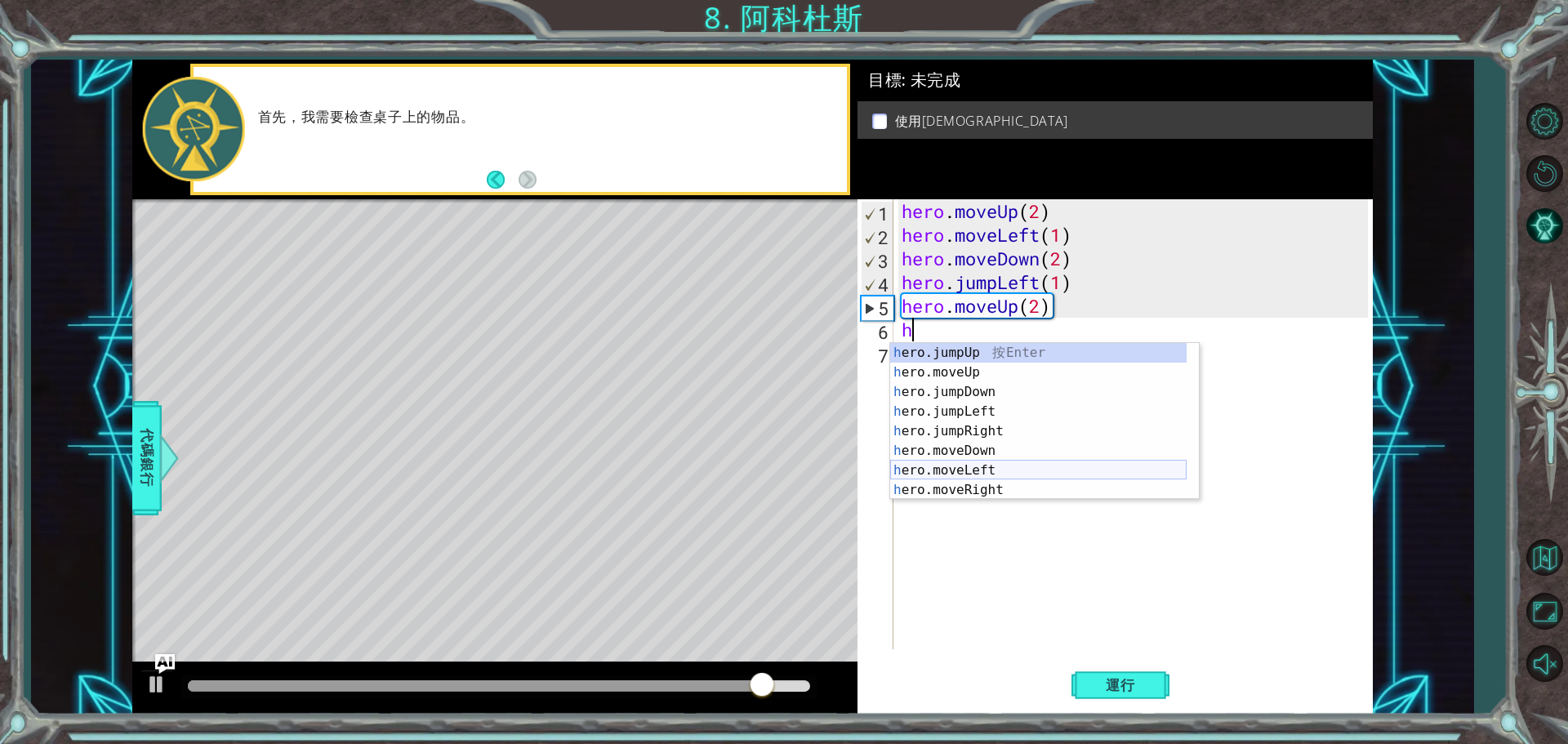
click at [982, 474] on div "h ero.jumpUp 按 Enter h ero.moveUp 按 Enter h ero.jumpDown 按 Enter h ero.jumpLeft…" at bounding box center [1038, 441] width 297 height 196
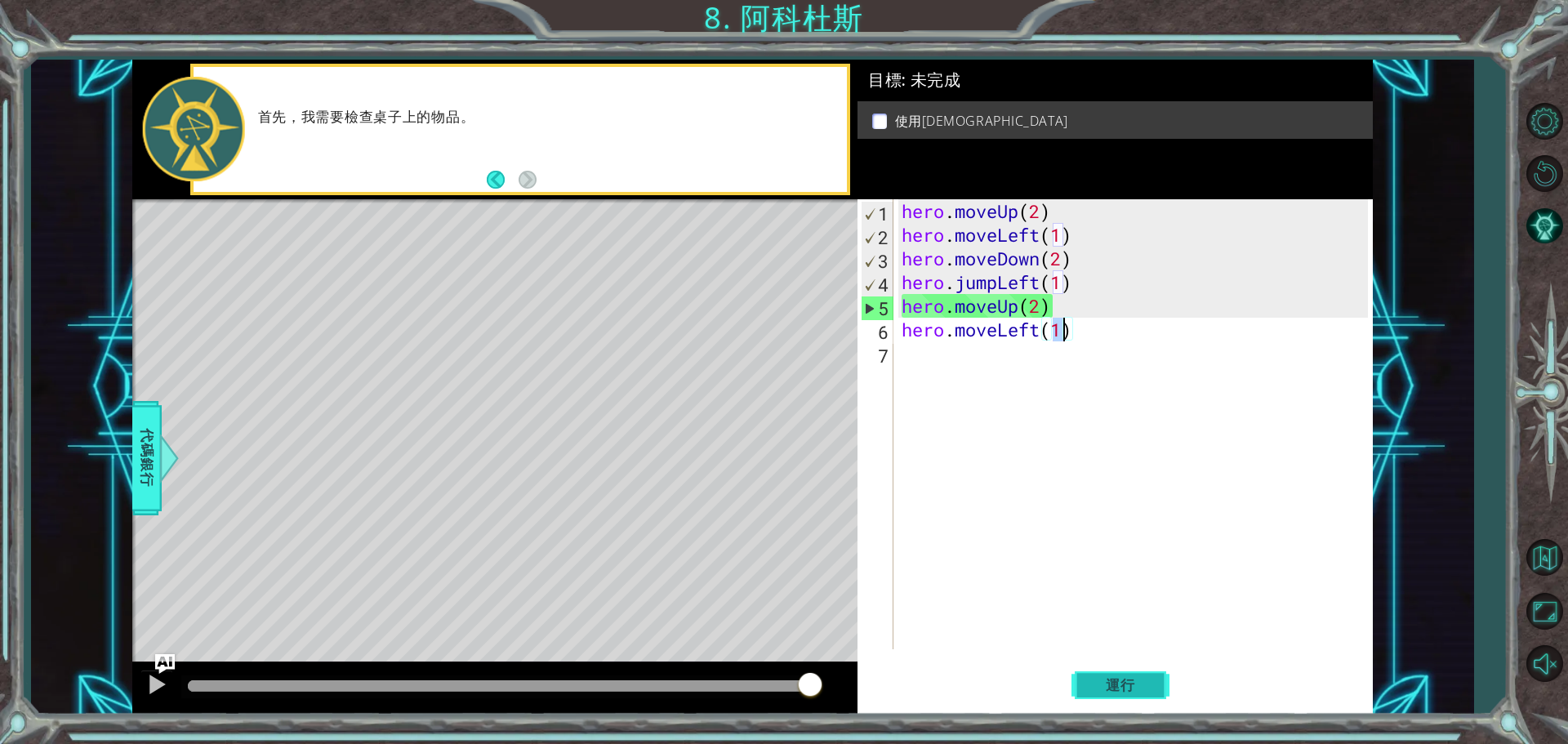
click at [1128, 676] on button "運行" at bounding box center [1120, 685] width 98 height 51
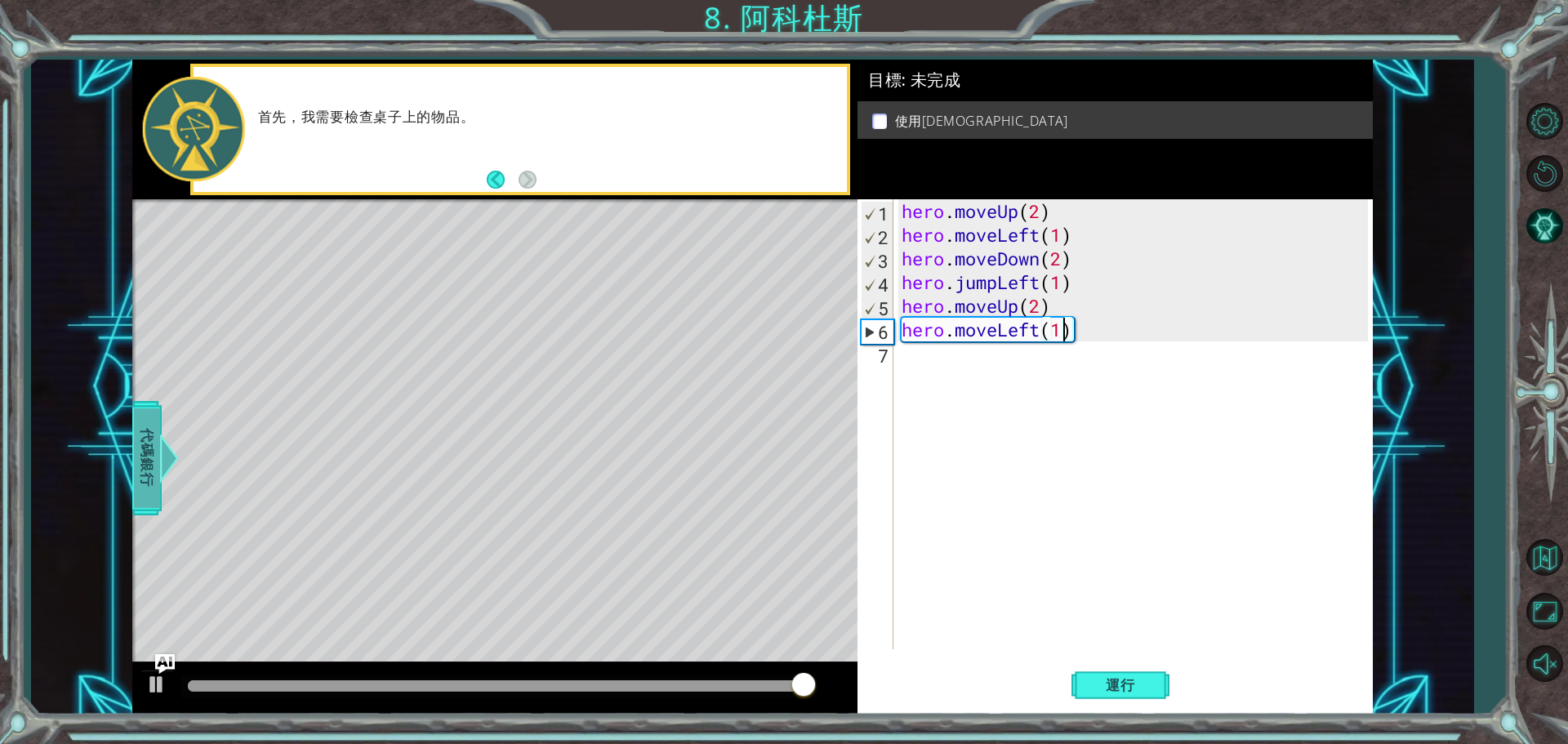
click at [158, 442] on div at bounding box center [169, 459] width 21 height 49
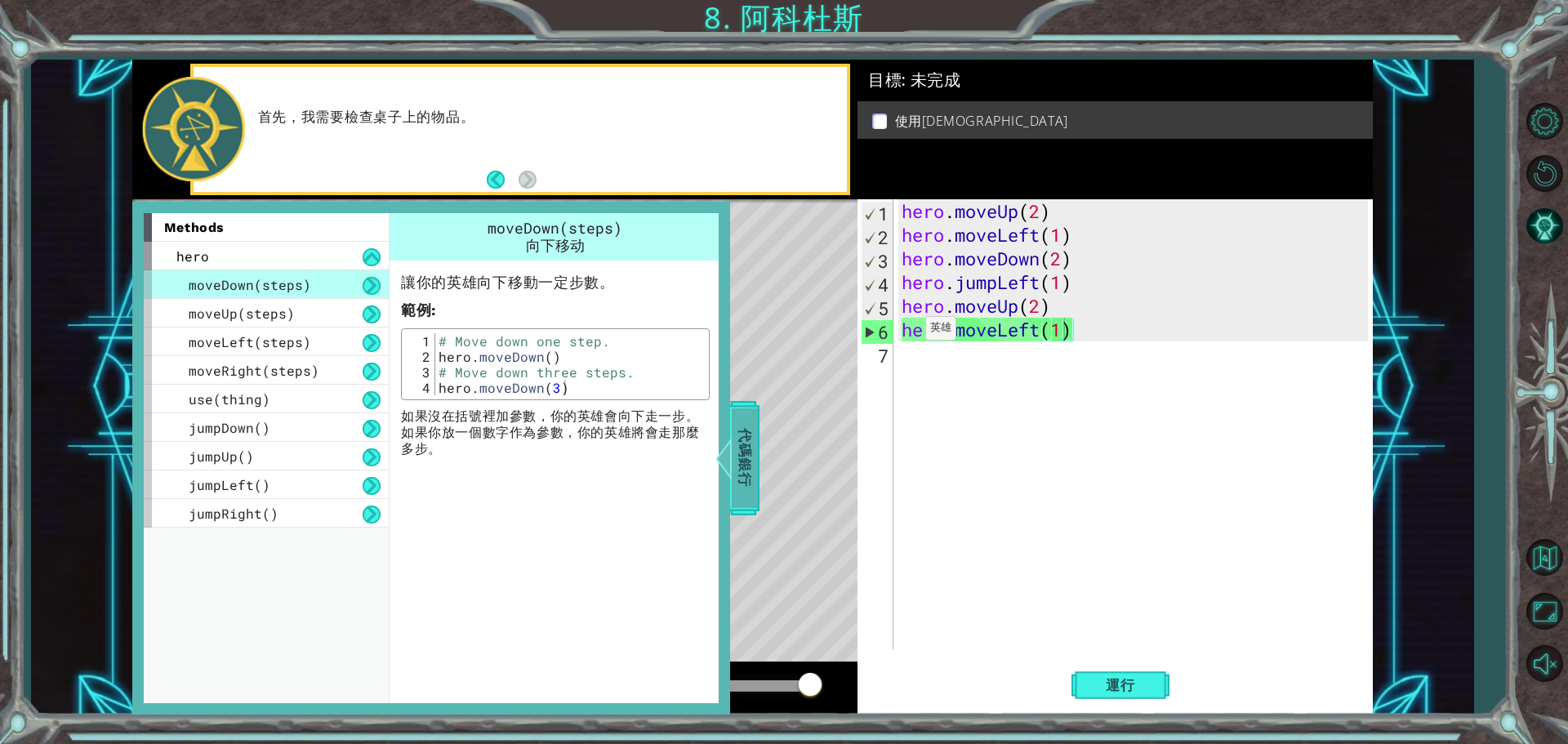
click at [749, 463] on span "代碼銀行" at bounding box center [745, 458] width 27 height 100
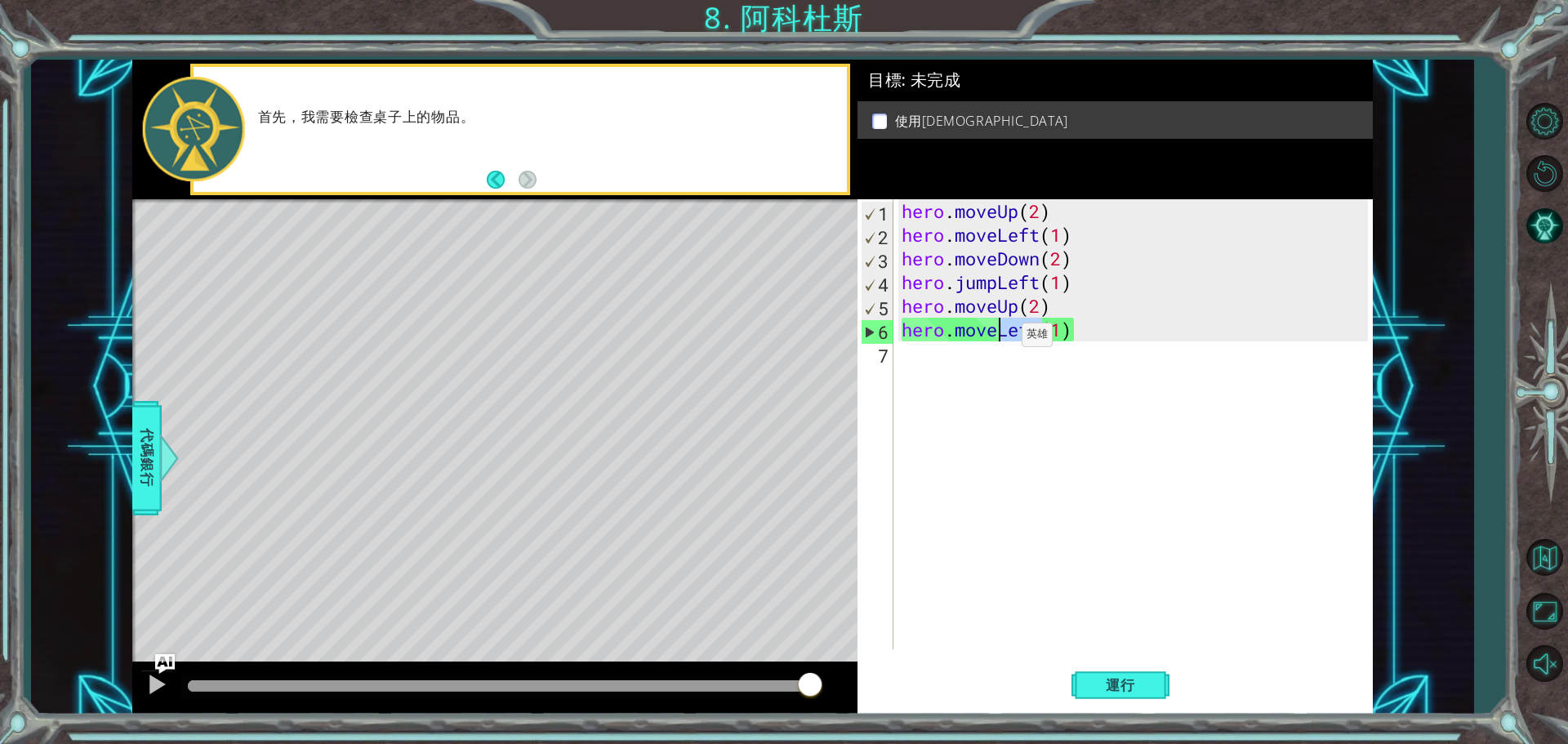
drag, startPoint x: 1039, startPoint y: 322, endPoint x: 997, endPoint y: 340, distance: 45.7
click at [997, 340] on div "hero . moveUp ( 2 ) hero . moveLeft ( 1 ) hero . moveDown ( 2 ) hero . jumpLeft…" at bounding box center [1137, 447] width 478 height 498
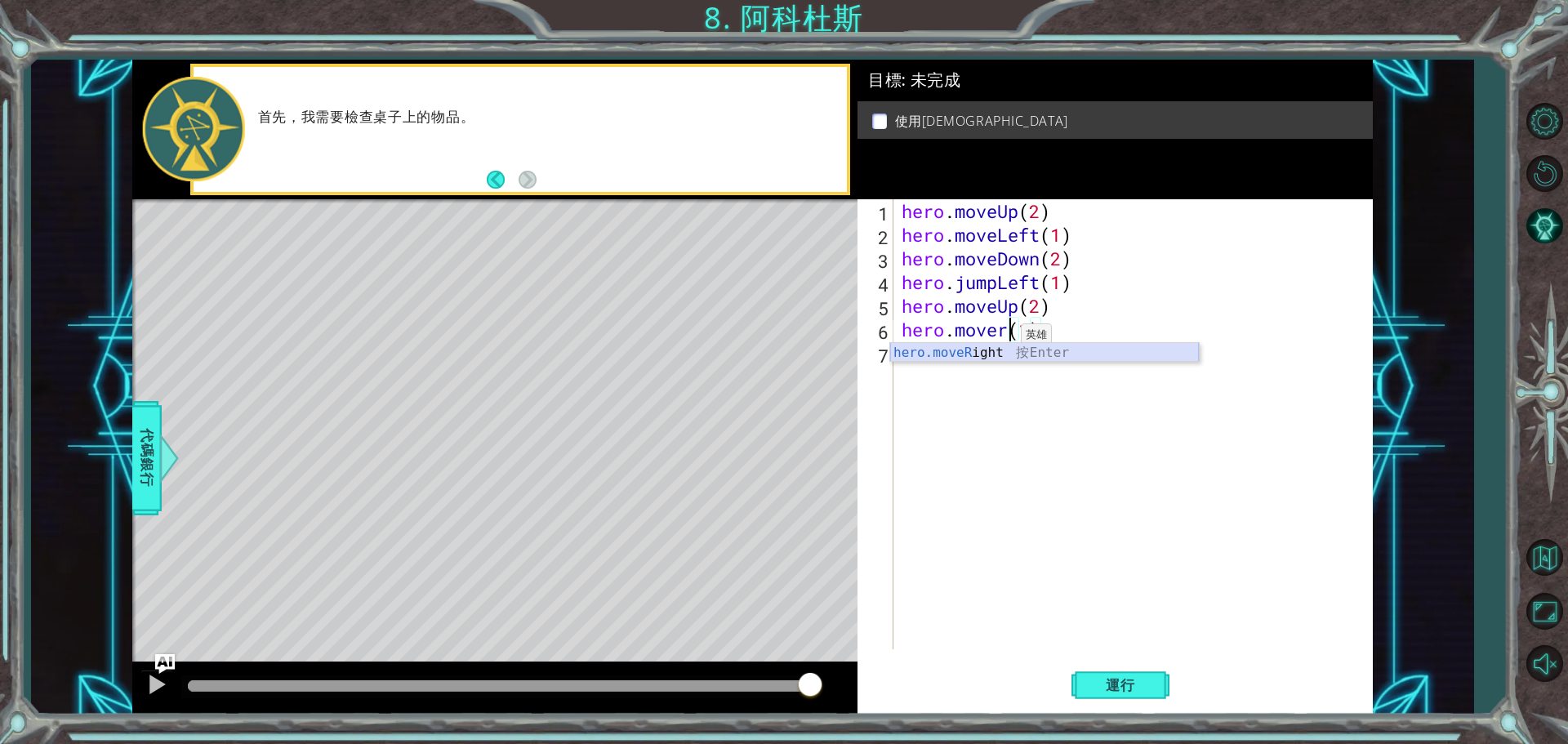
click at [982, 353] on div "hero.moveR ight 按 Enter" at bounding box center [1045, 372] width 309 height 59
drag, startPoint x: 1124, startPoint y: 333, endPoint x: 1086, endPoint y: 339, distance: 38.5
click at [1086, 339] on div "hero . moveUp ( 2 ) hero . moveLeft ( 1 ) hero . moveDown ( 2 ) hero . jumpLeft…" at bounding box center [1137, 447] width 478 height 498
type textarea "hero.moveRight(1)"
click at [1036, 374] on div "hero . moveUp ( 2 ) hero . moveLeft ( 1 ) hero . moveDown ( 2 ) hero . jumpLeft…" at bounding box center [1137, 447] width 478 height 498
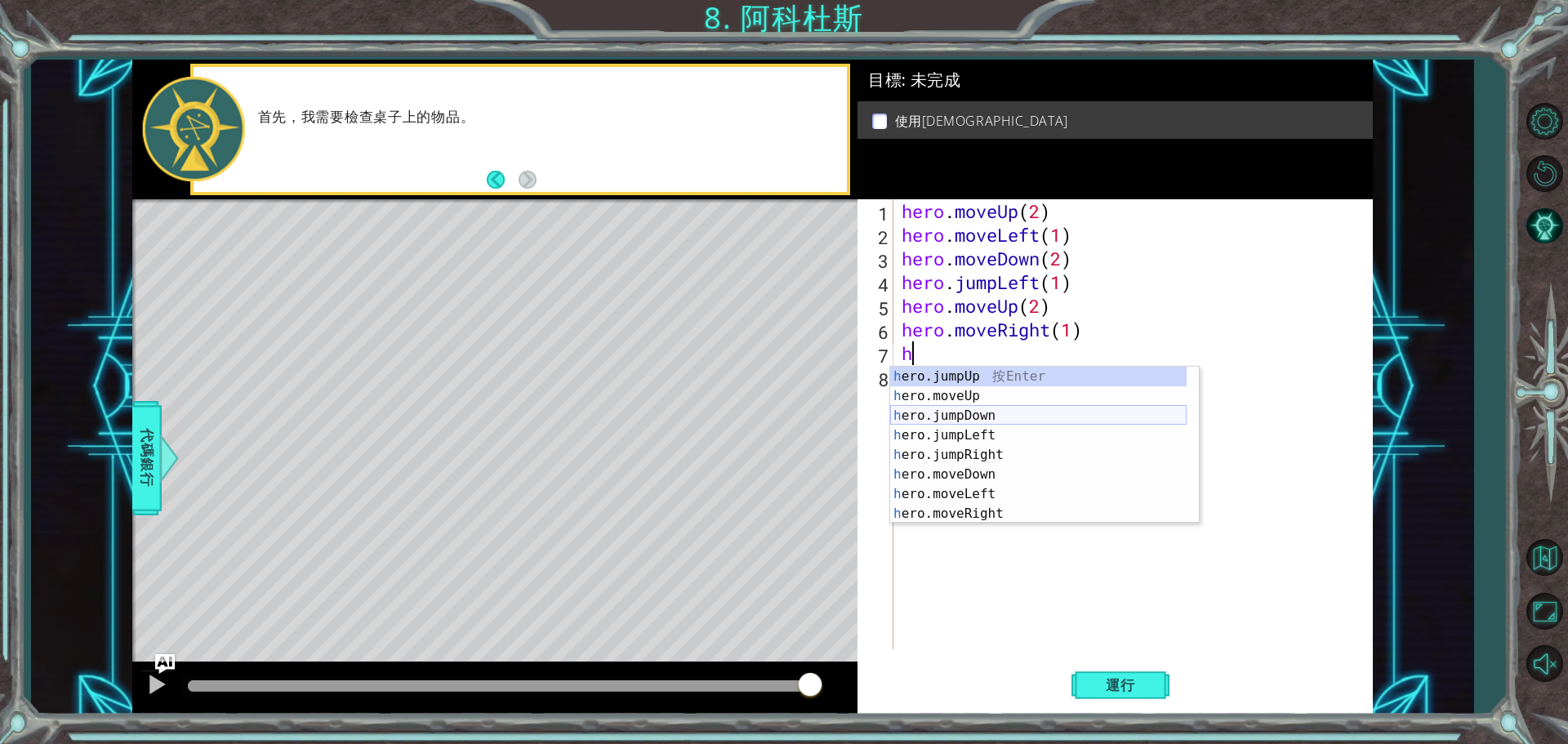
scroll to position [20, 0]
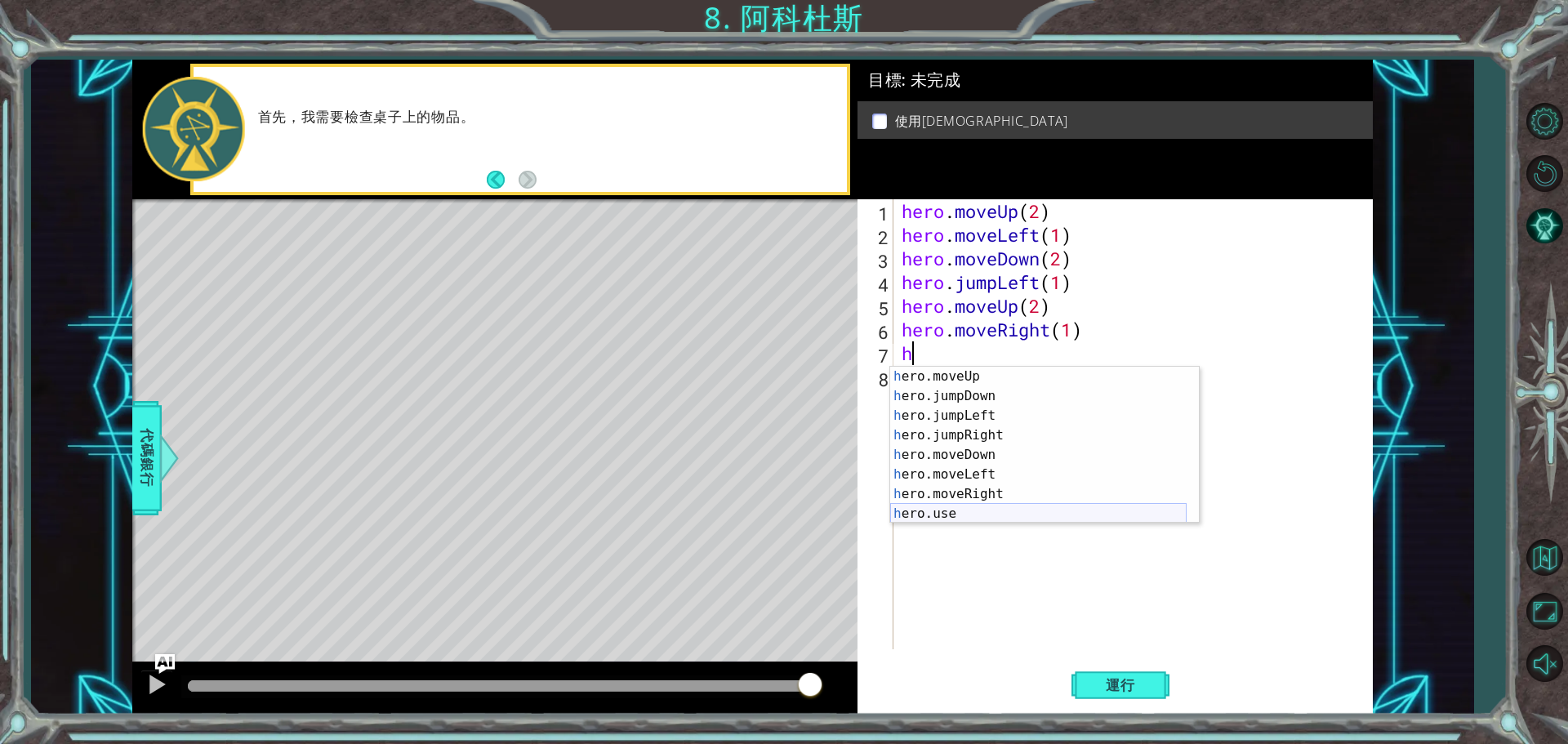
click at [1005, 513] on div "h ero.moveUp 按 Enter h ero.jumpDown 按 Enter h ero.jumpLeft 按 Enter h ero.jumpRi…" at bounding box center [1038, 464] width 297 height 196
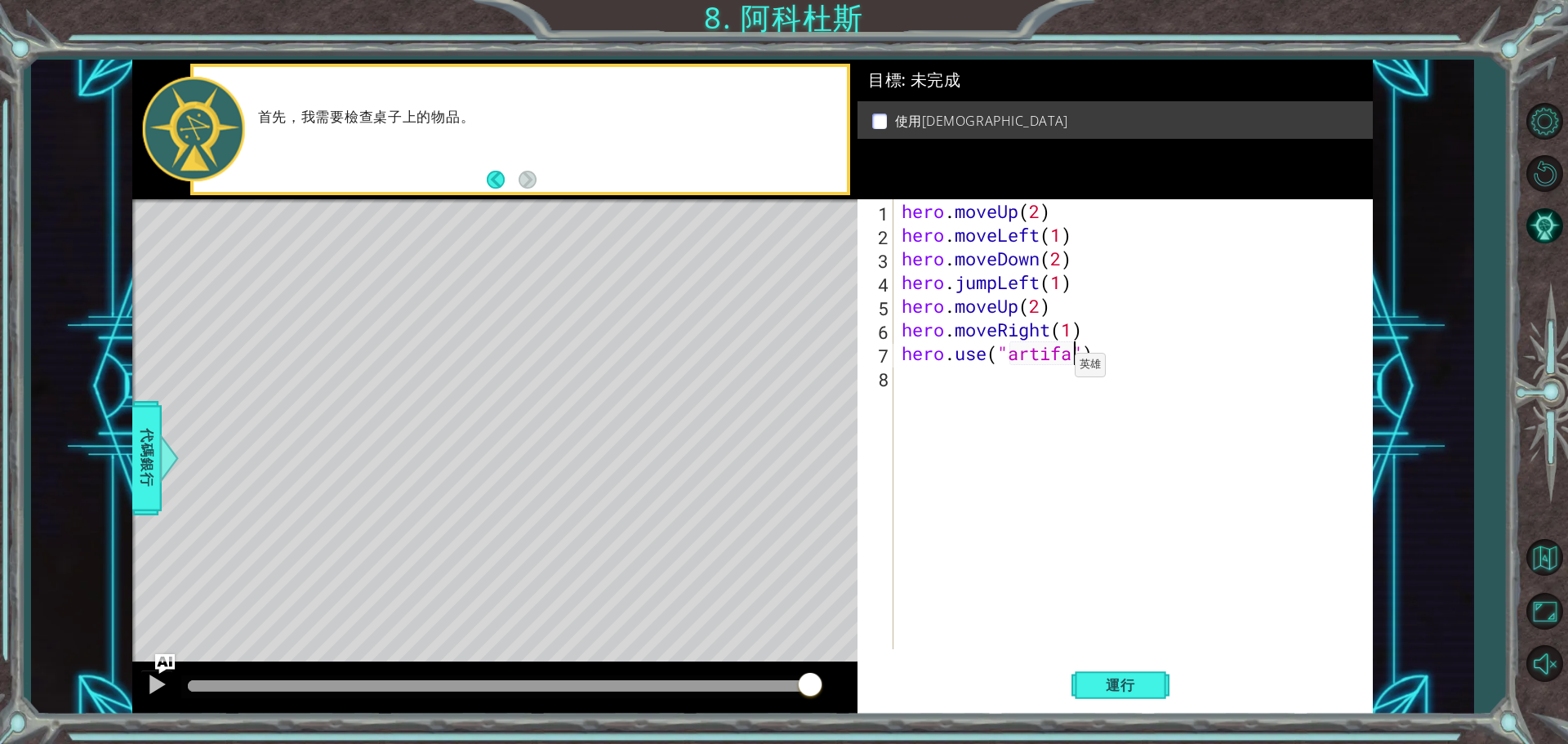
scroll to position [0, 9]
type textarea "hero.use("artifact")"
click at [1123, 685] on span "運行" at bounding box center [1121, 685] width 63 height 16
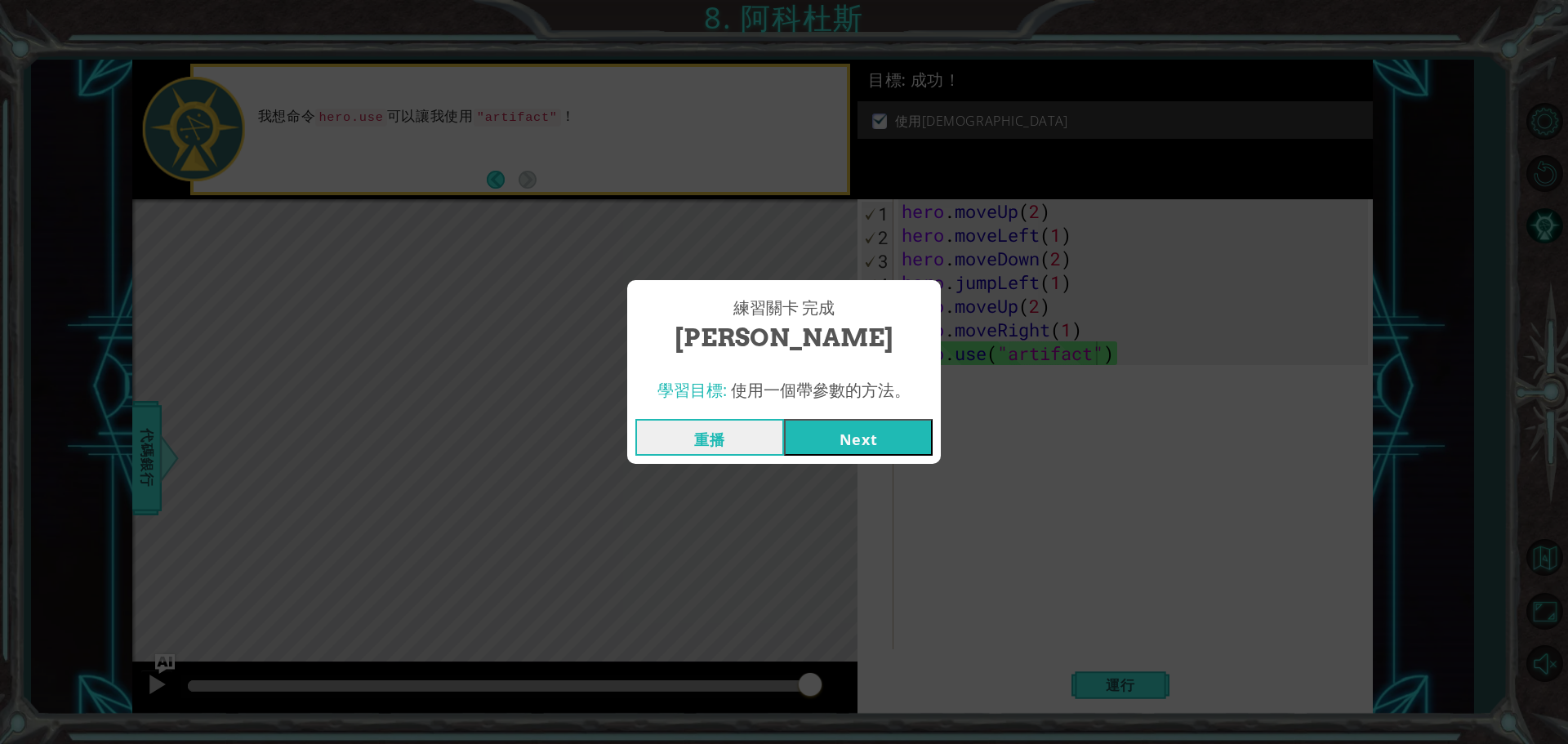
click at [901, 439] on button "Next" at bounding box center [858, 437] width 149 height 37
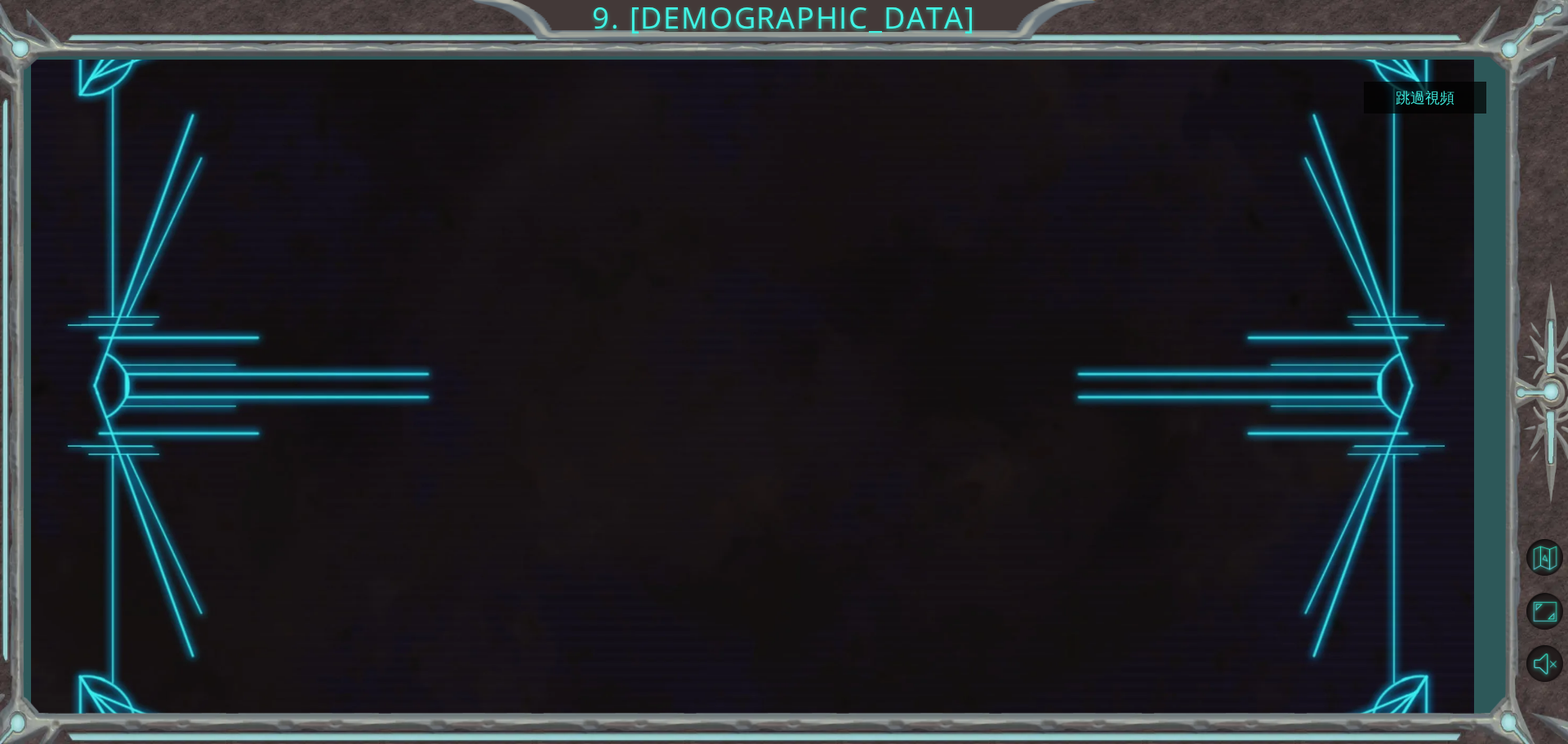
click at [1431, 109] on button "跳過視頻" at bounding box center [1425, 98] width 122 height 32
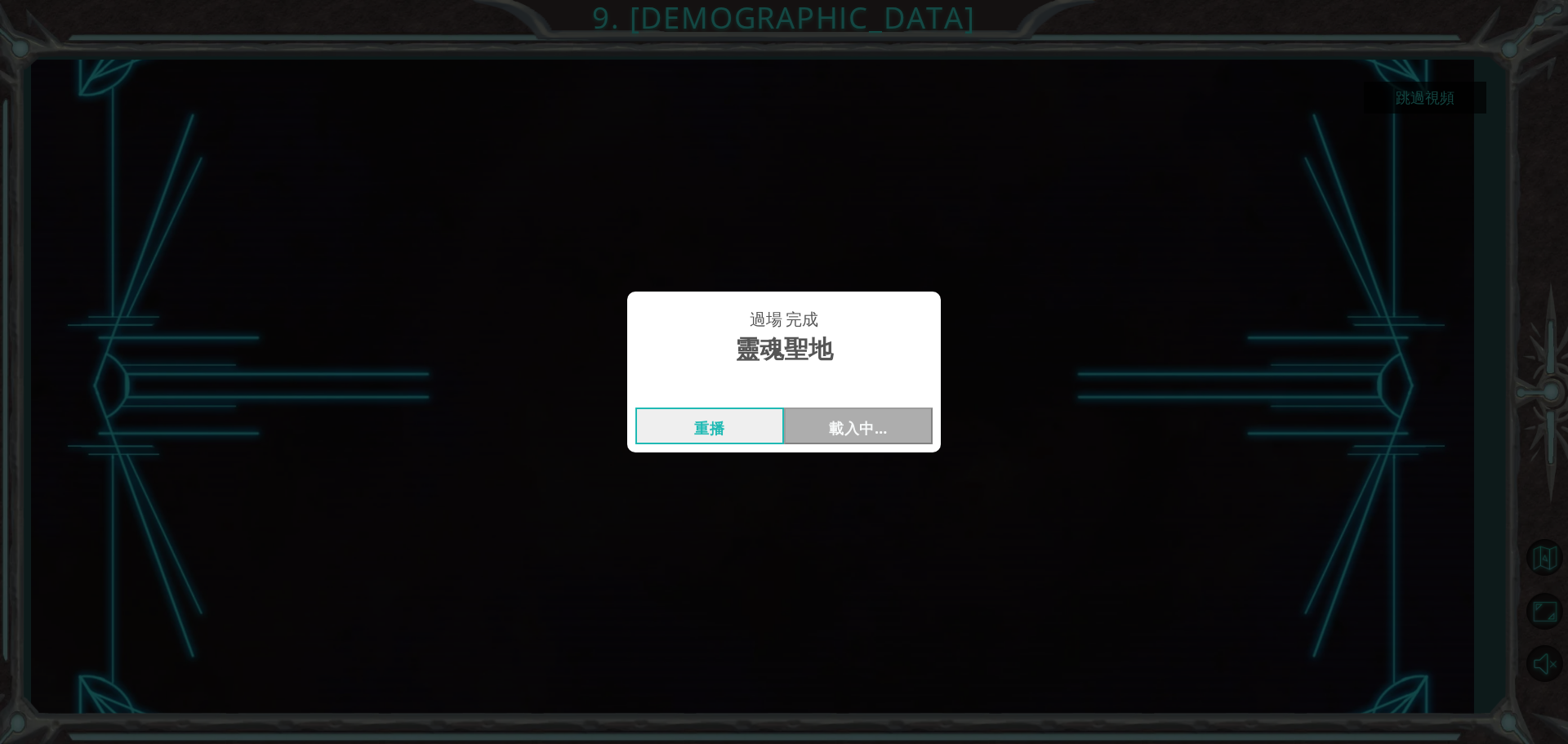
click at [1424, 104] on div "過場 完成 靈魂聖地 重播 載入中…" at bounding box center [784, 372] width 1568 height 744
click at [861, 414] on button "Next" at bounding box center [858, 426] width 149 height 37
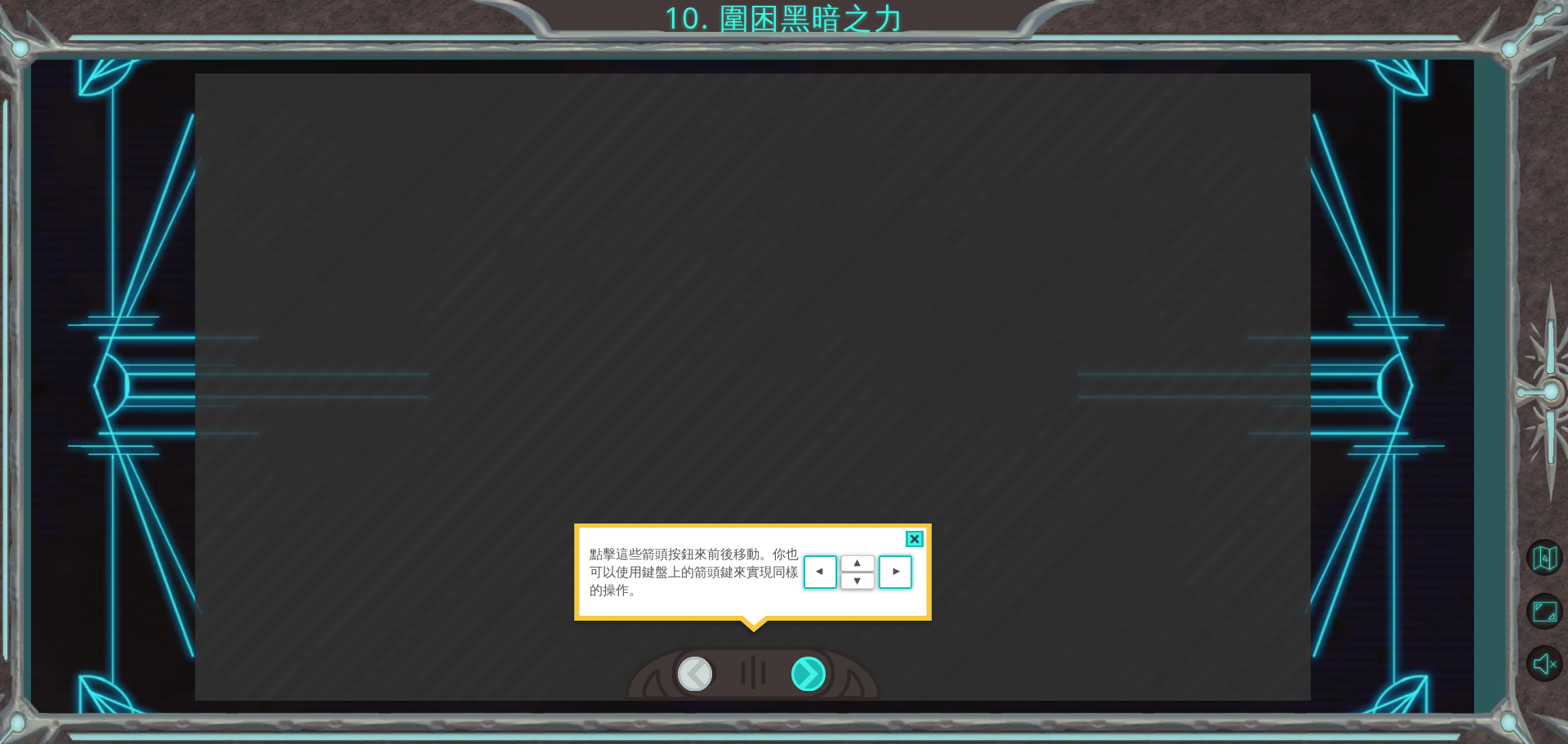
click at [815, 665] on div at bounding box center [809, 673] width 37 height 33
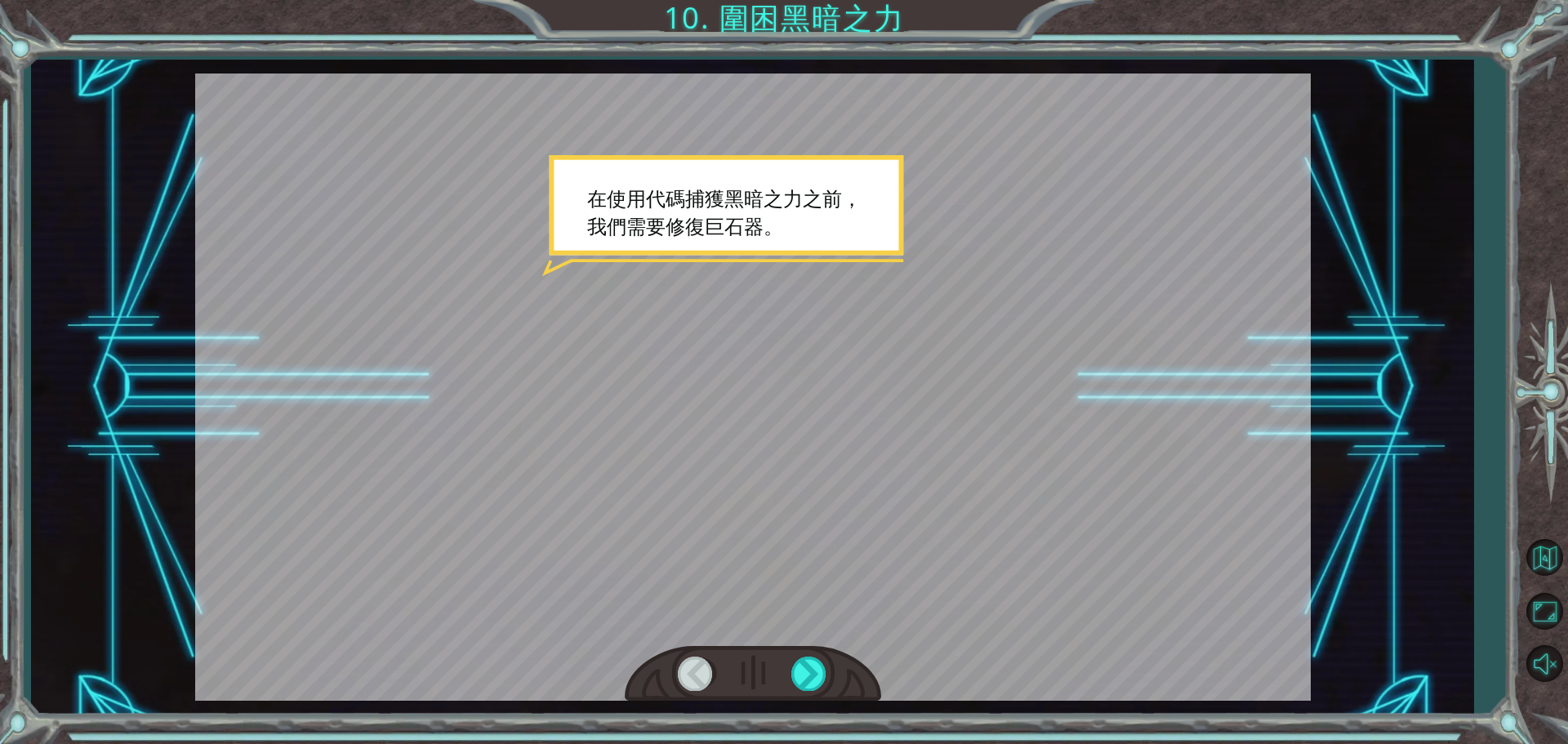
click at [784, 519] on div at bounding box center [753, 388] width 1116 height 627
click at [806, 684] on div at bounding box center [809, 673] width 37 height 33
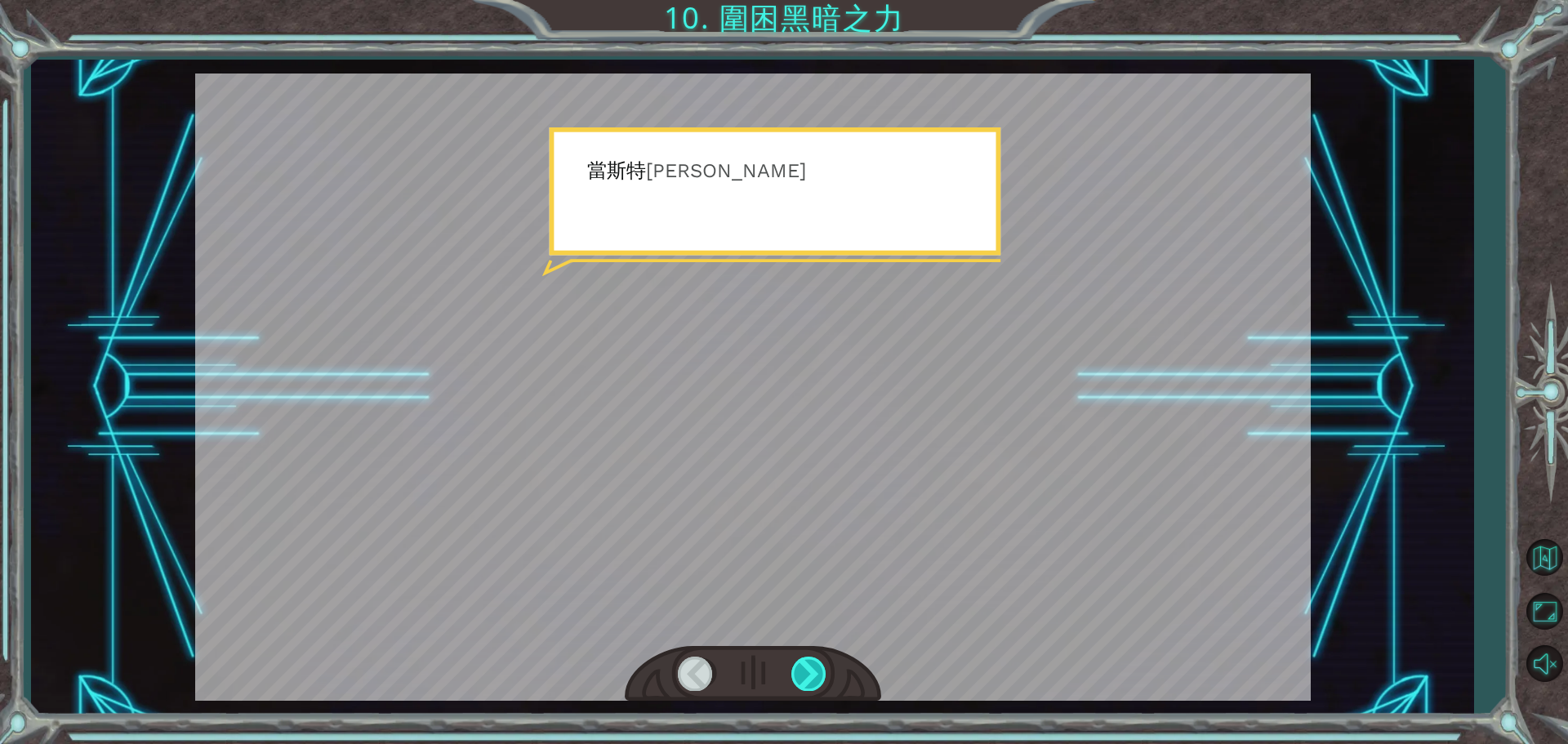
click at [806, 683] on div at bounding box center [809, 673] width 37 height 33
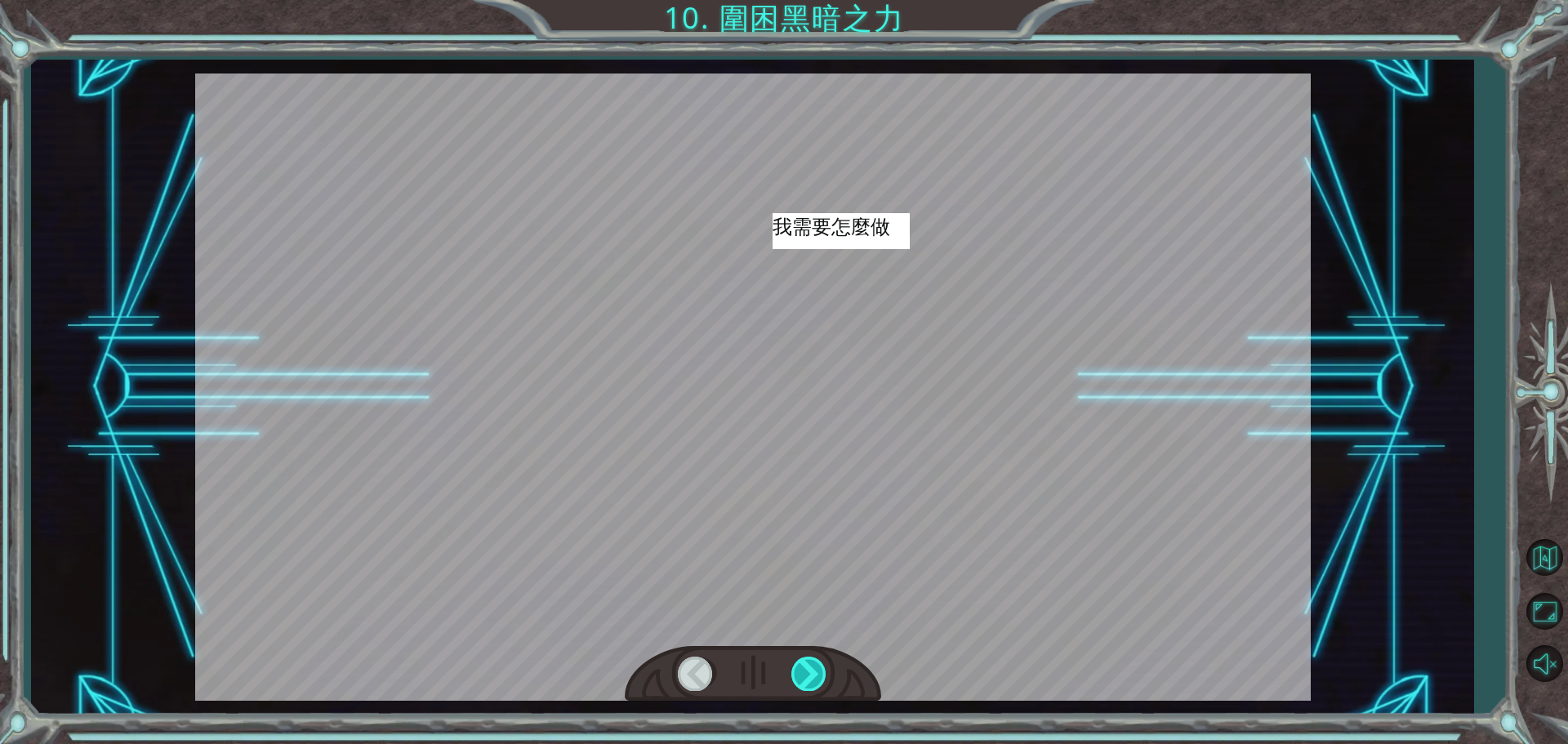
click at [806, 683] on div at bounding box center [809, 673] width 37 height 33
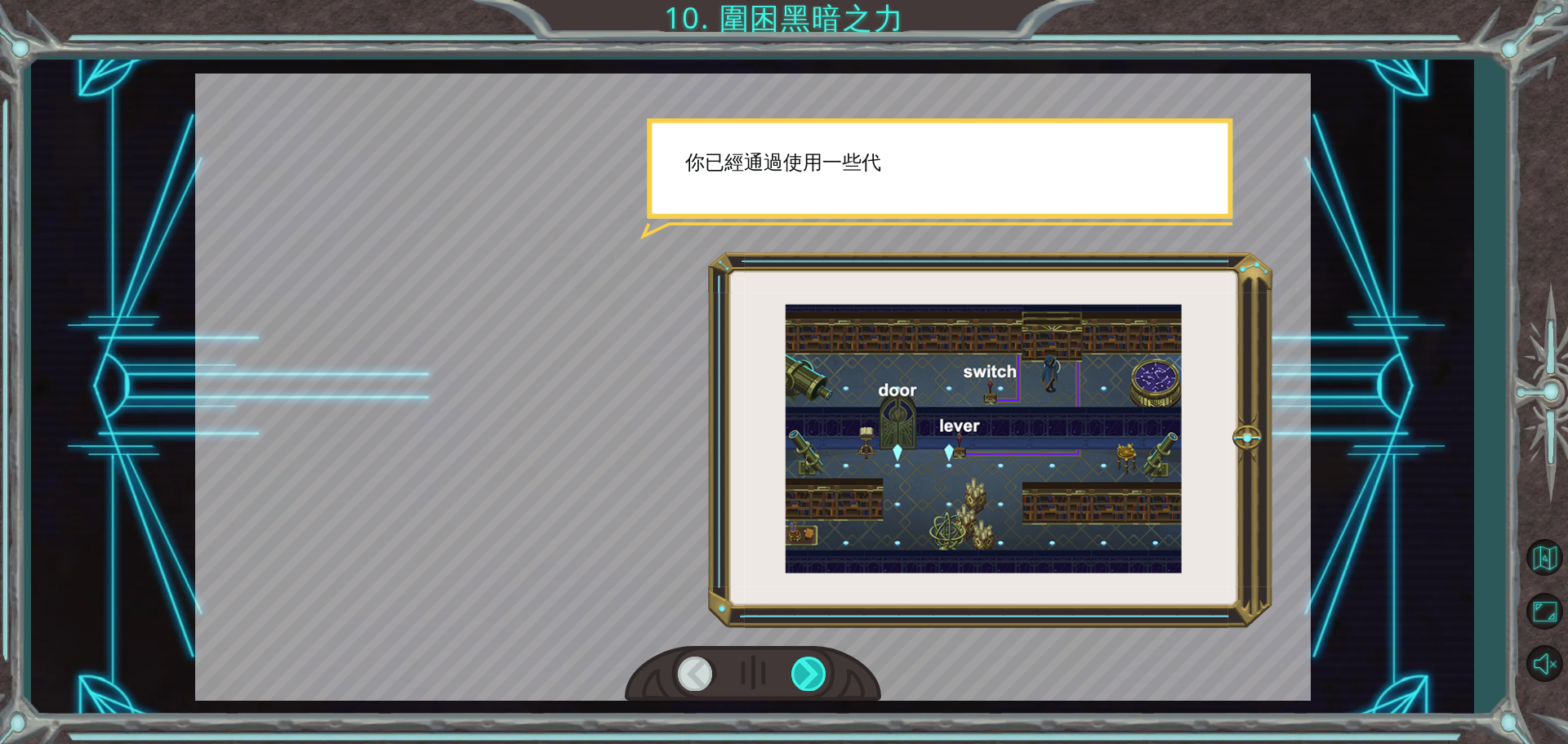
click at [806, 683] on div at bounding box center [809, 673] width 37 height 33
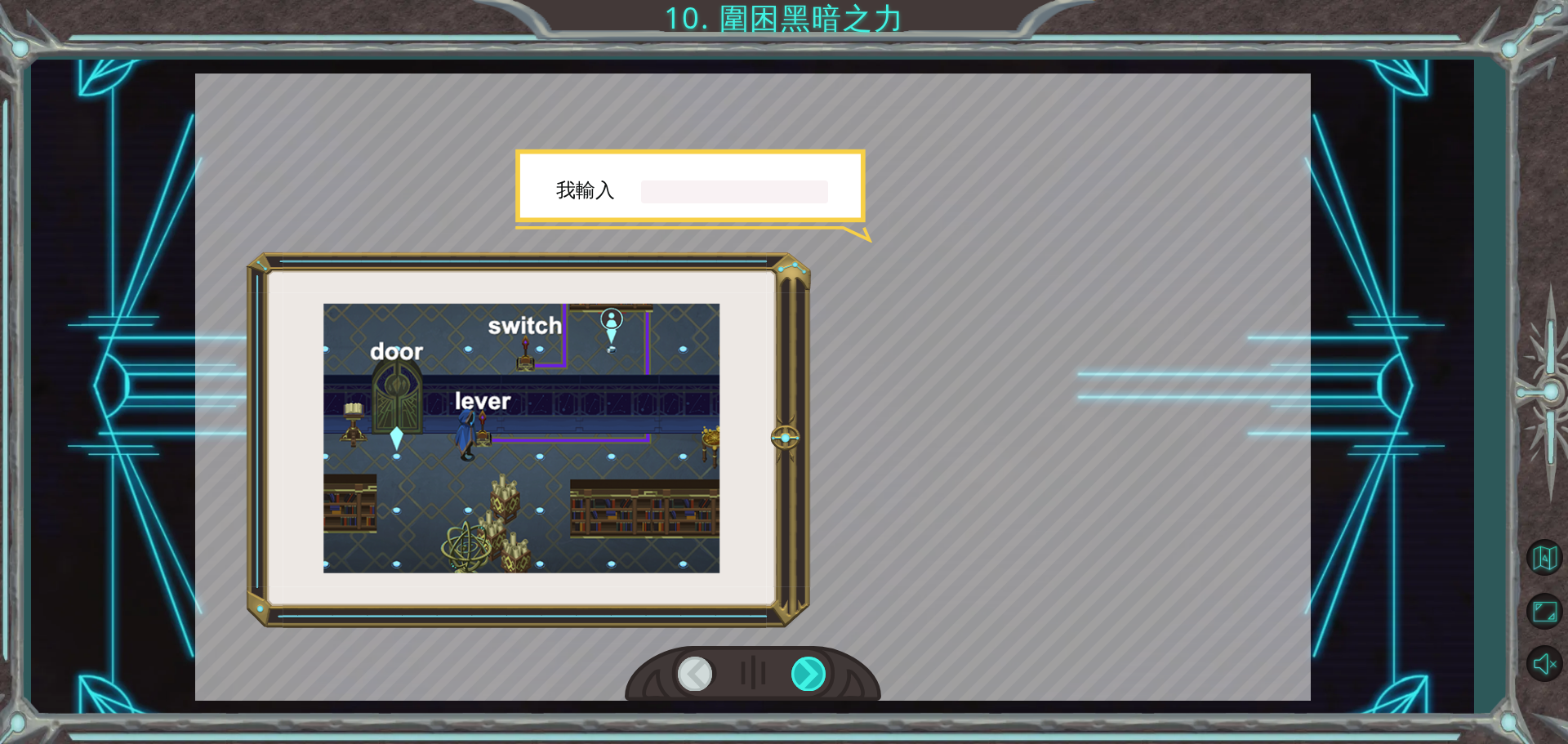
click at [806, 683] on div at bounding box center [809, 673] width 37 height 33
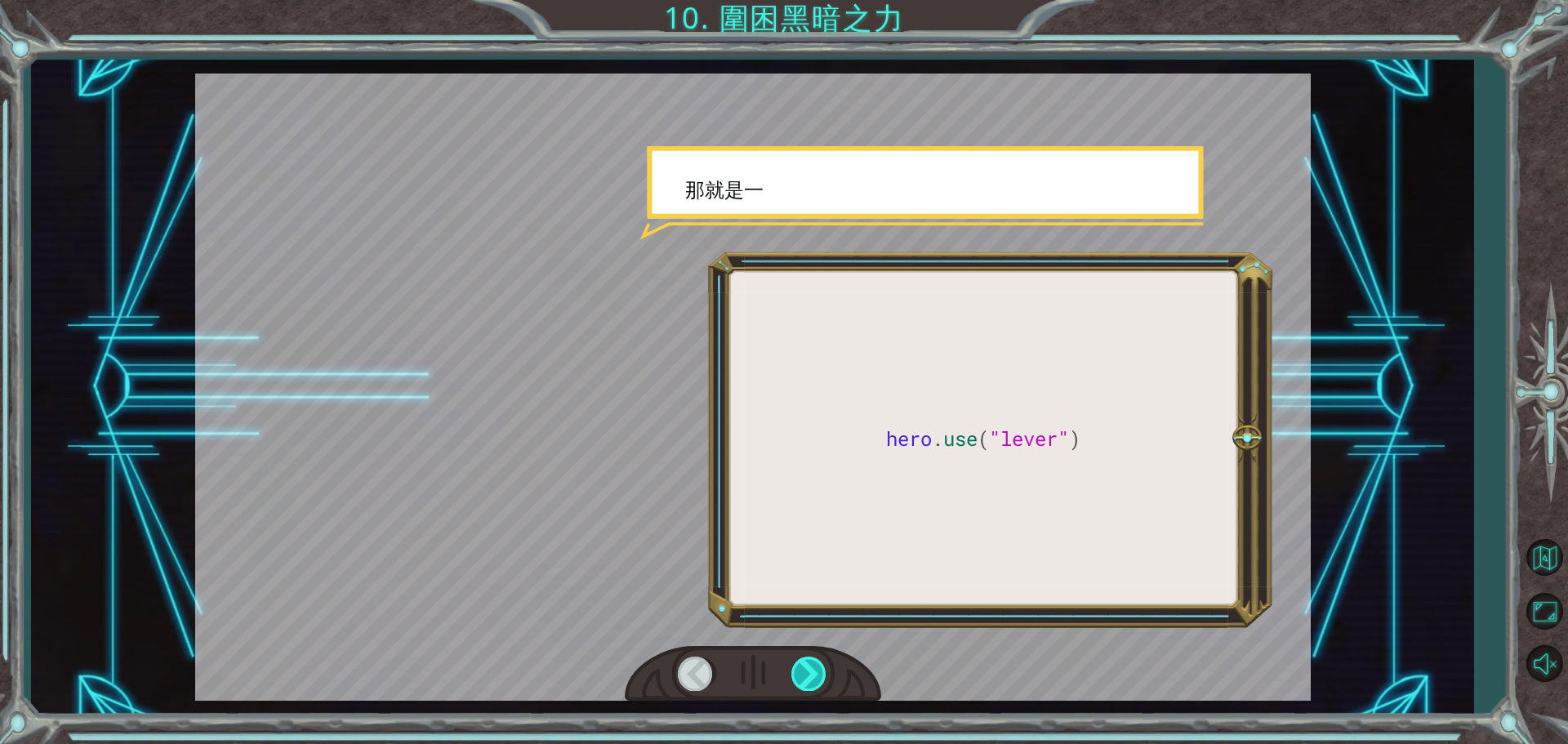
click at [806, 683] on div at bounding box center [809, 673] width 37 height 33
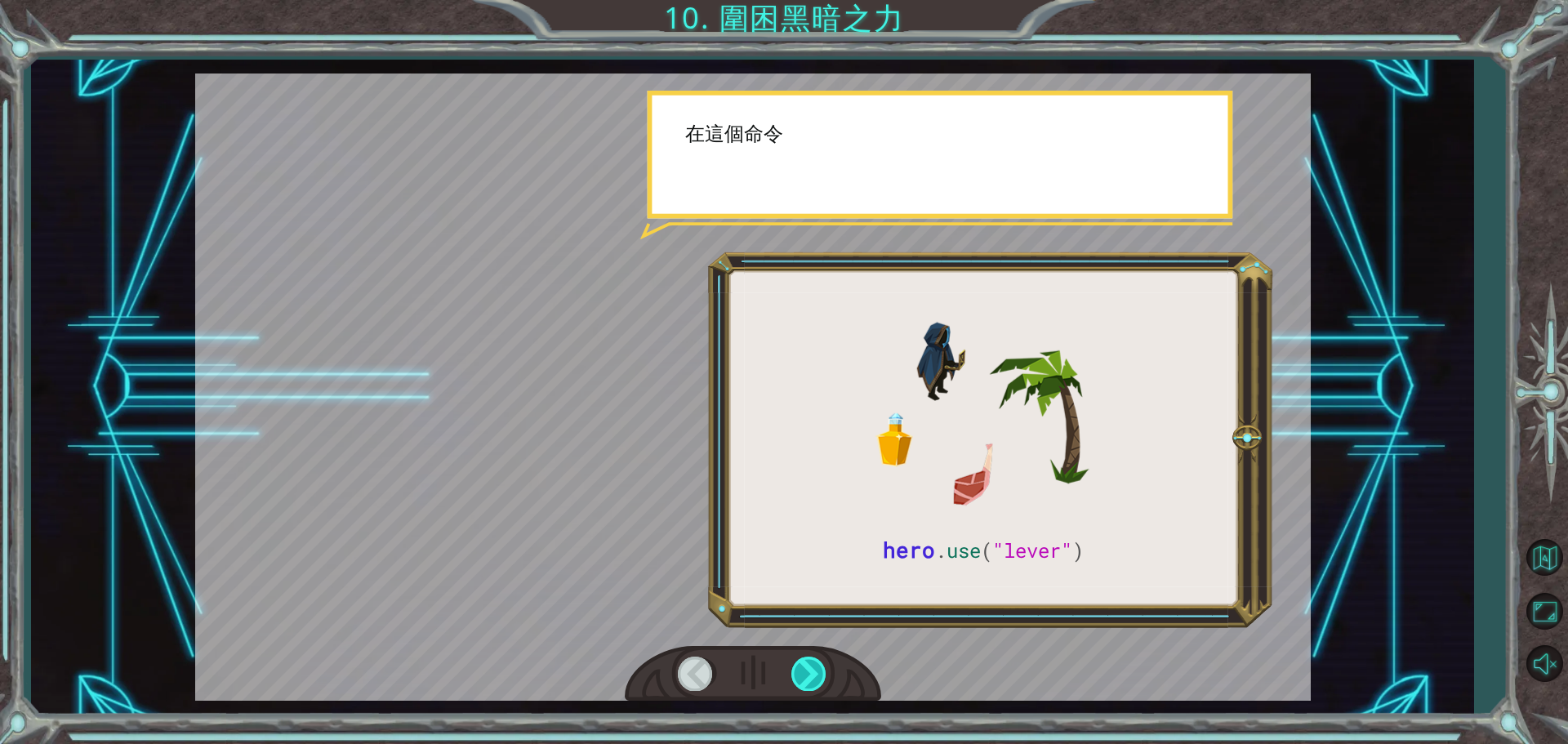
click at [806, 683] on div at bounding box center [809, 673] width 37 height 33
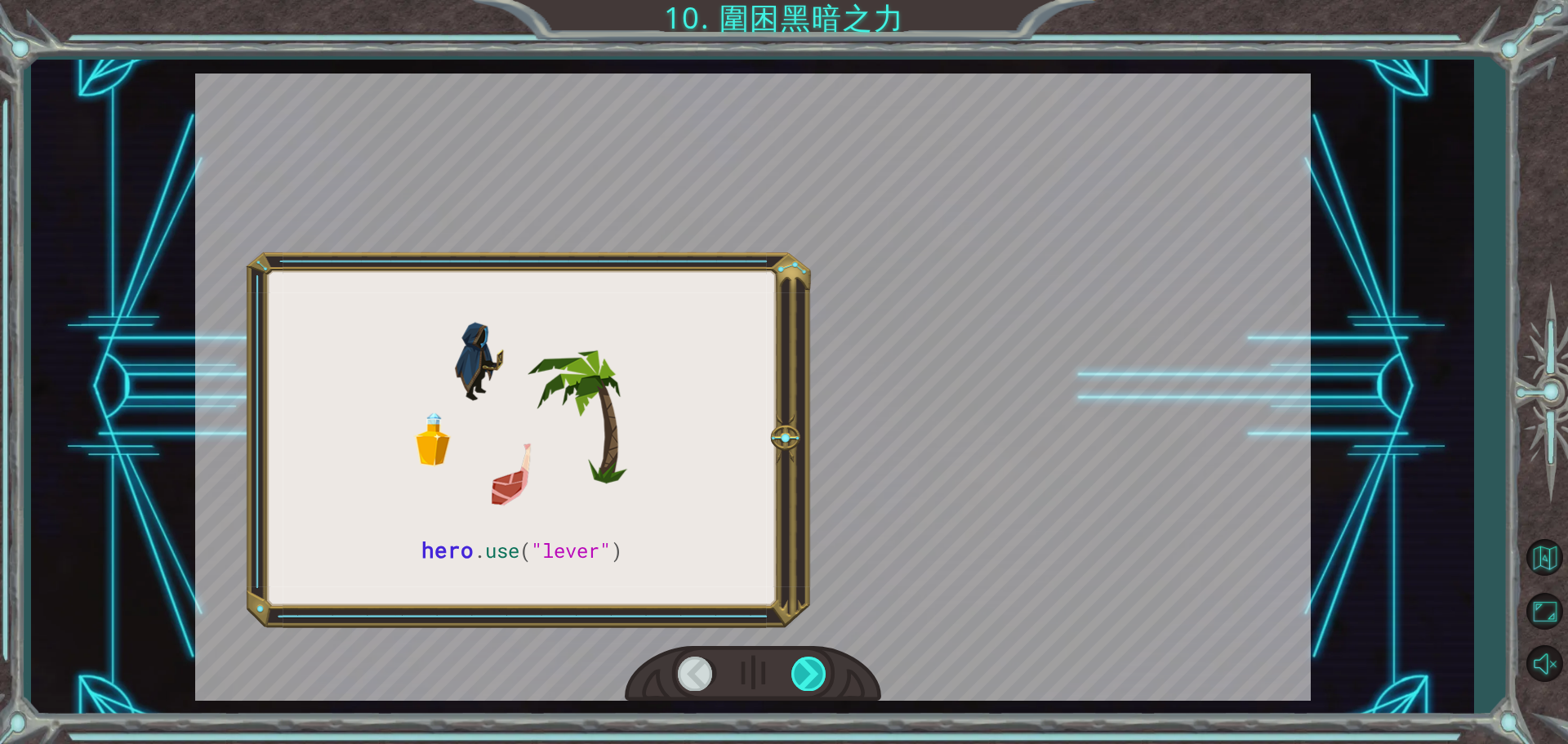
click at [806, 683] on div at bounding box center [809, 673] width 37 height 33
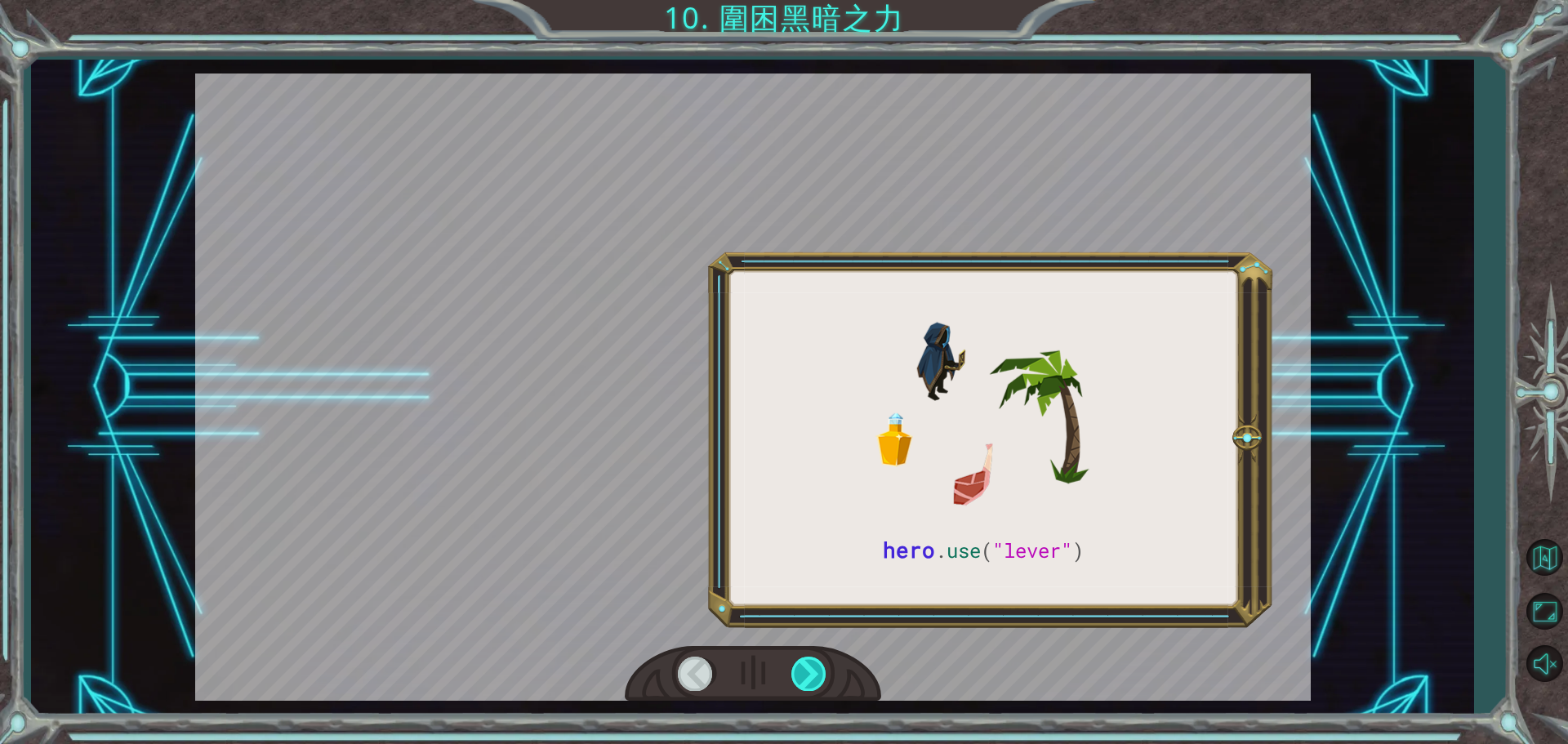
click at [806, 683] on div at bounding box center [809, 673] width 37 height 33
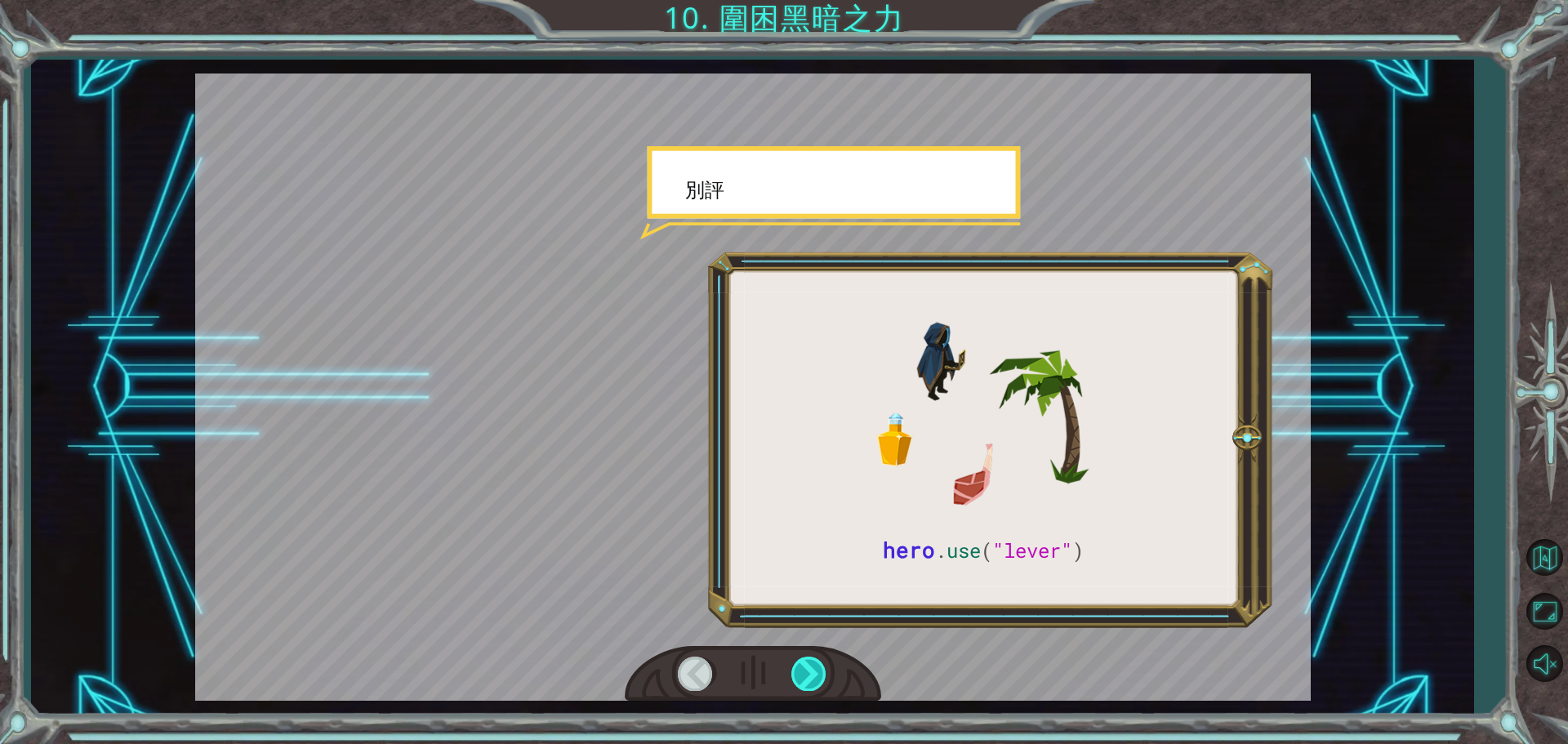
click at [806, 683] on div at bounding box center [809, 673] width 37 height 33
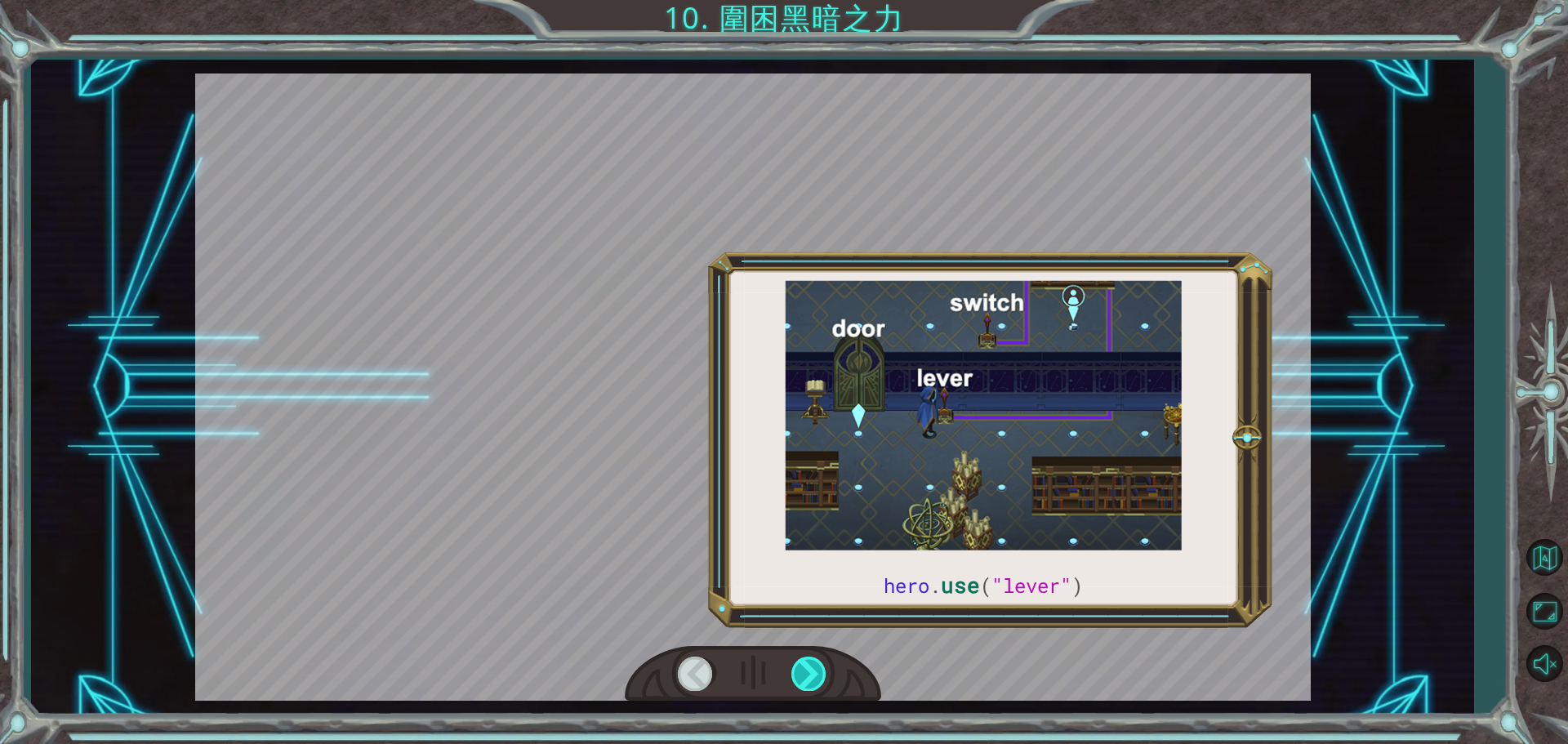
click at [806, 683] on div at bounding box center [809, 673] width 37 height 33
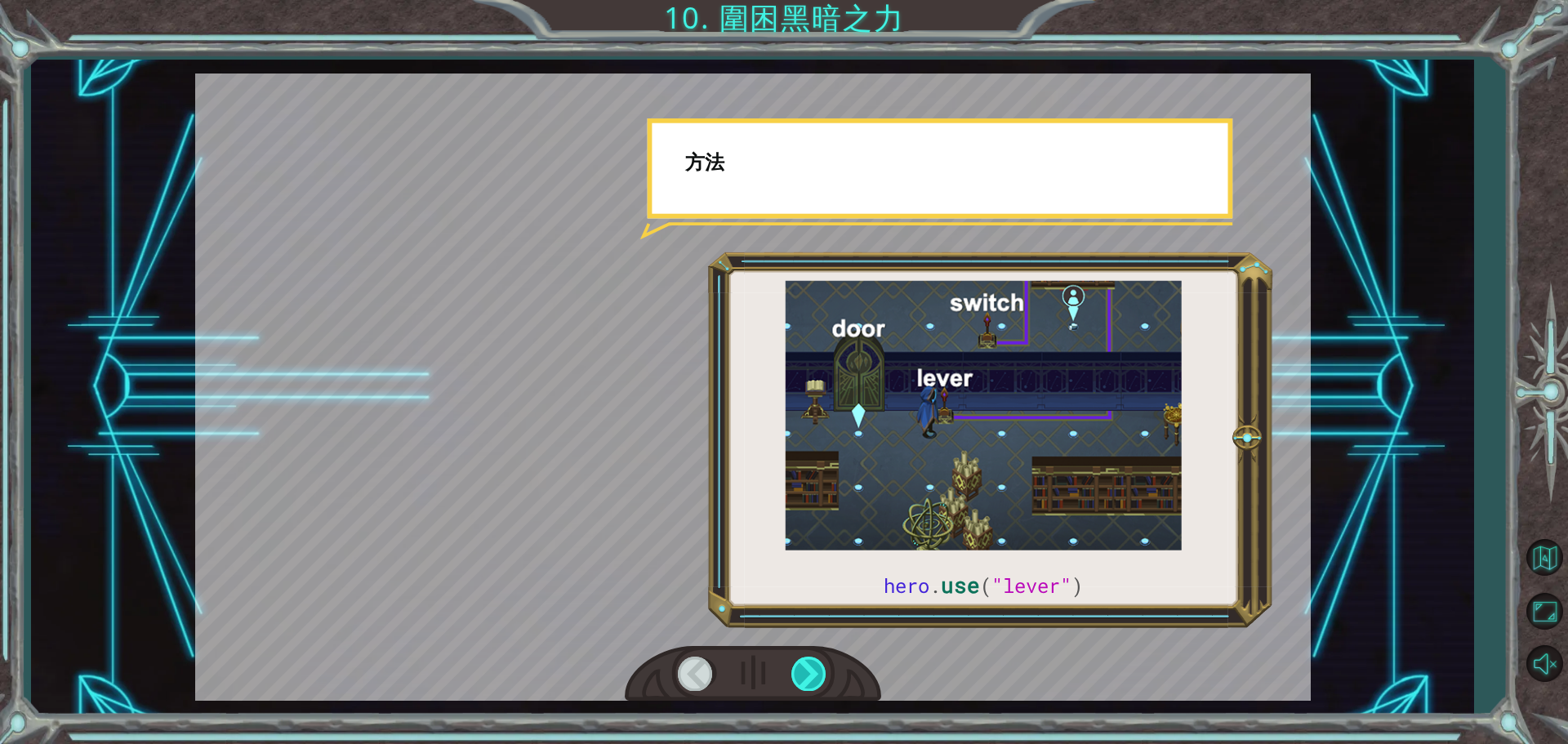
click at [806, 683] on div at bounding box center [809, 673] width 37 height 33
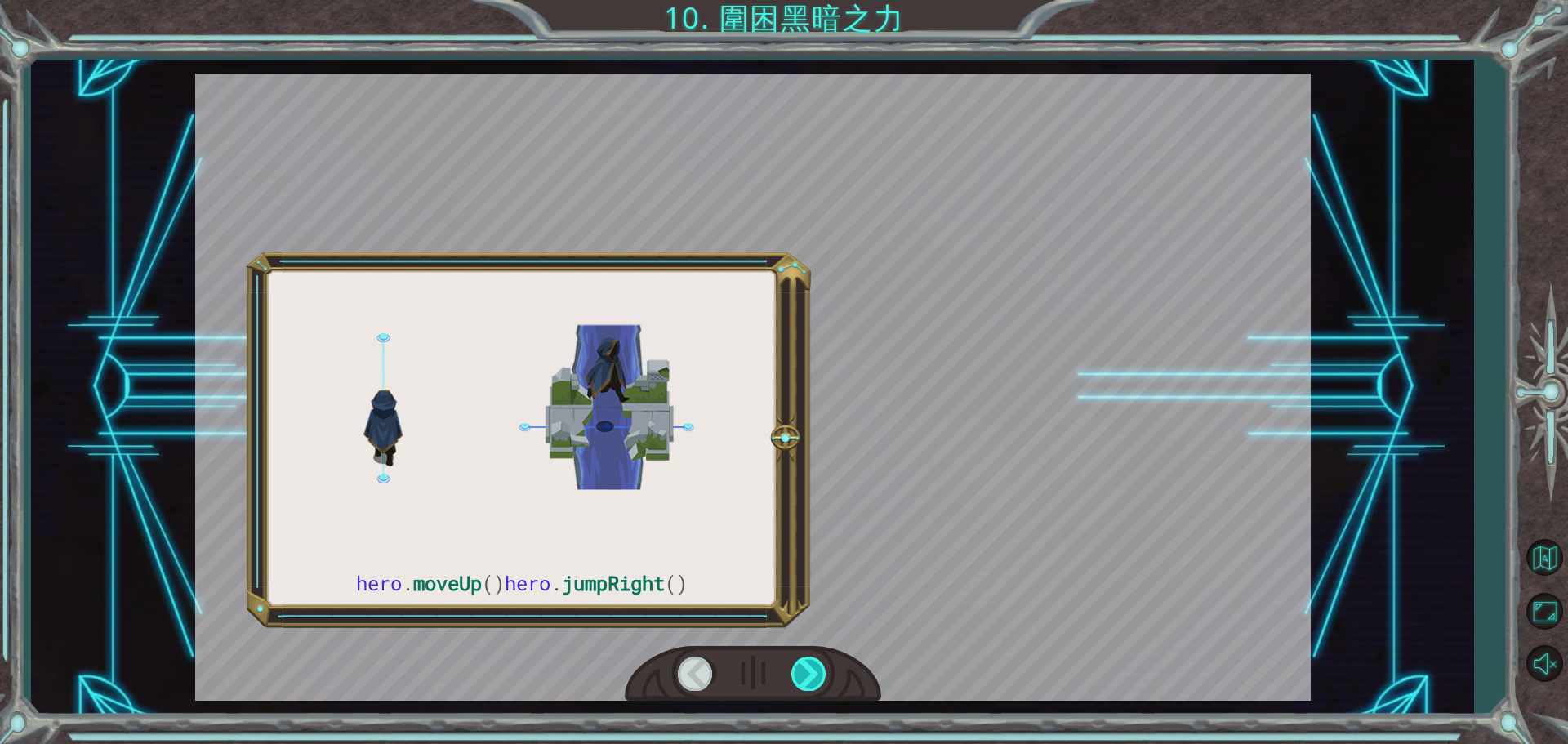
click at [806, 683] on div at bounding box center [809, 673] width 37 height 33
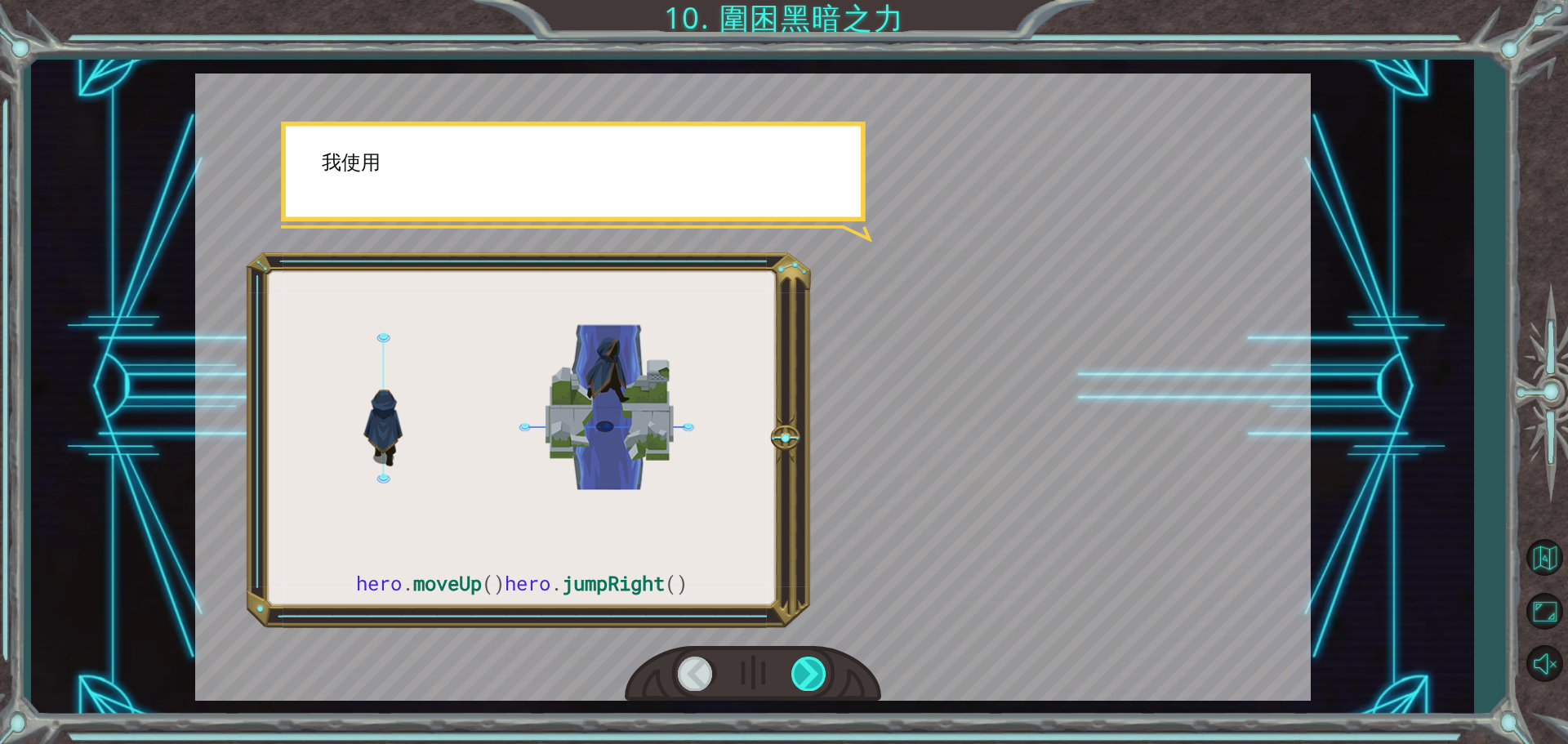
click at [806, 683] on div at bounding box center [809, 673] width 37 height 33
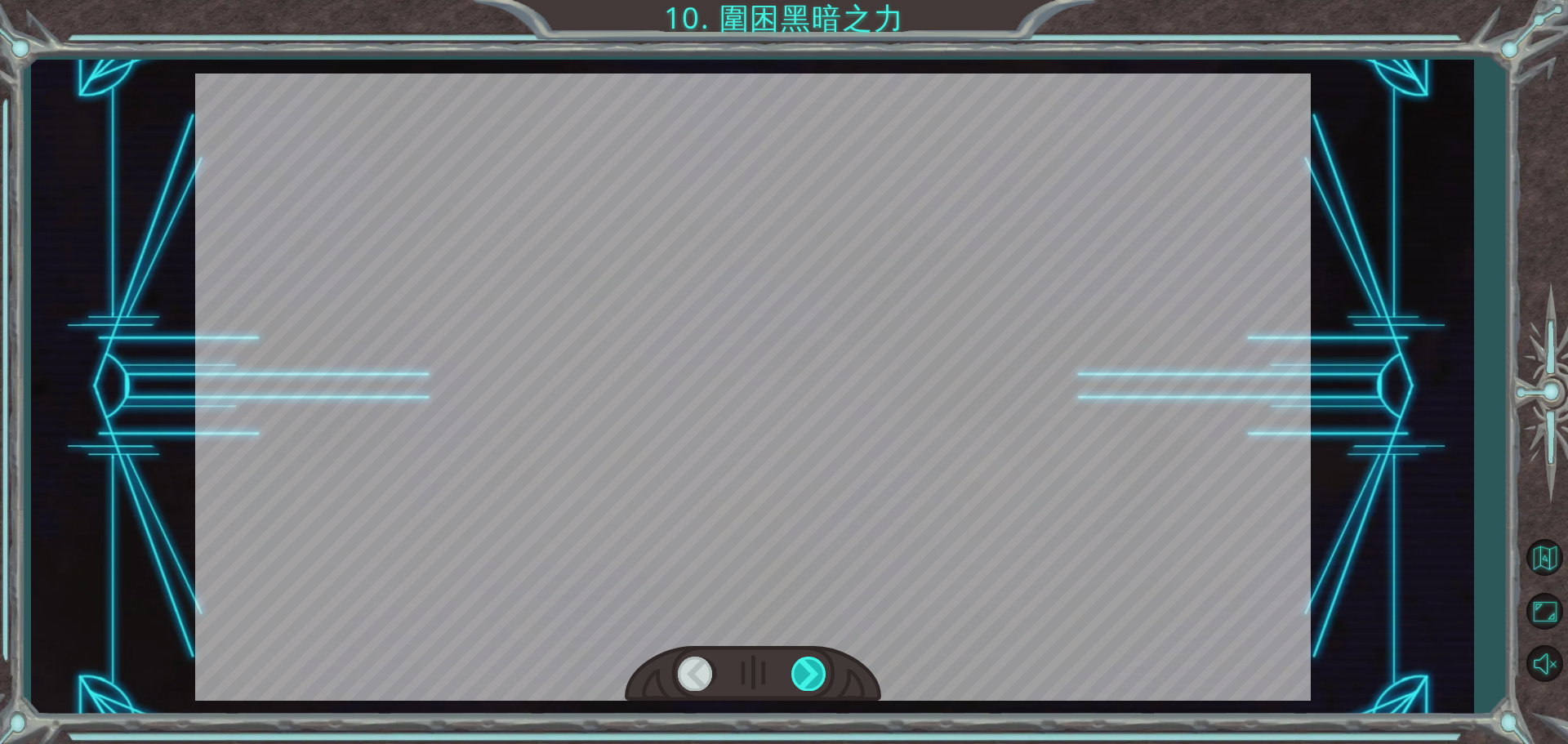
click at [806, 683] on div at bounding box center [809, 673] width 37 height 33
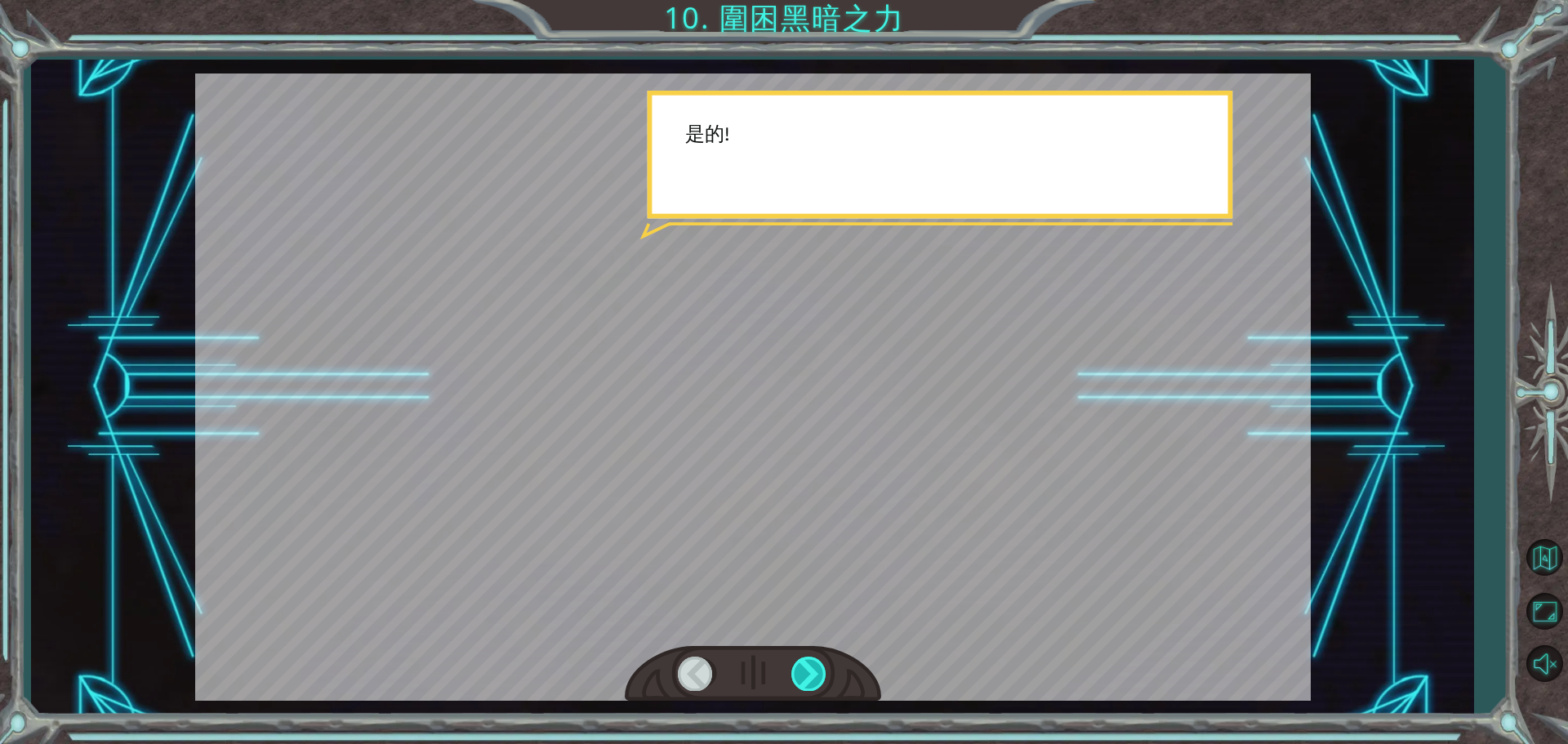
click at [806, 683] on div at bounding box center [809, 673] width 37 height 33
click at [807, 683] on div at bounding box center [809, 673] width 37 height 33
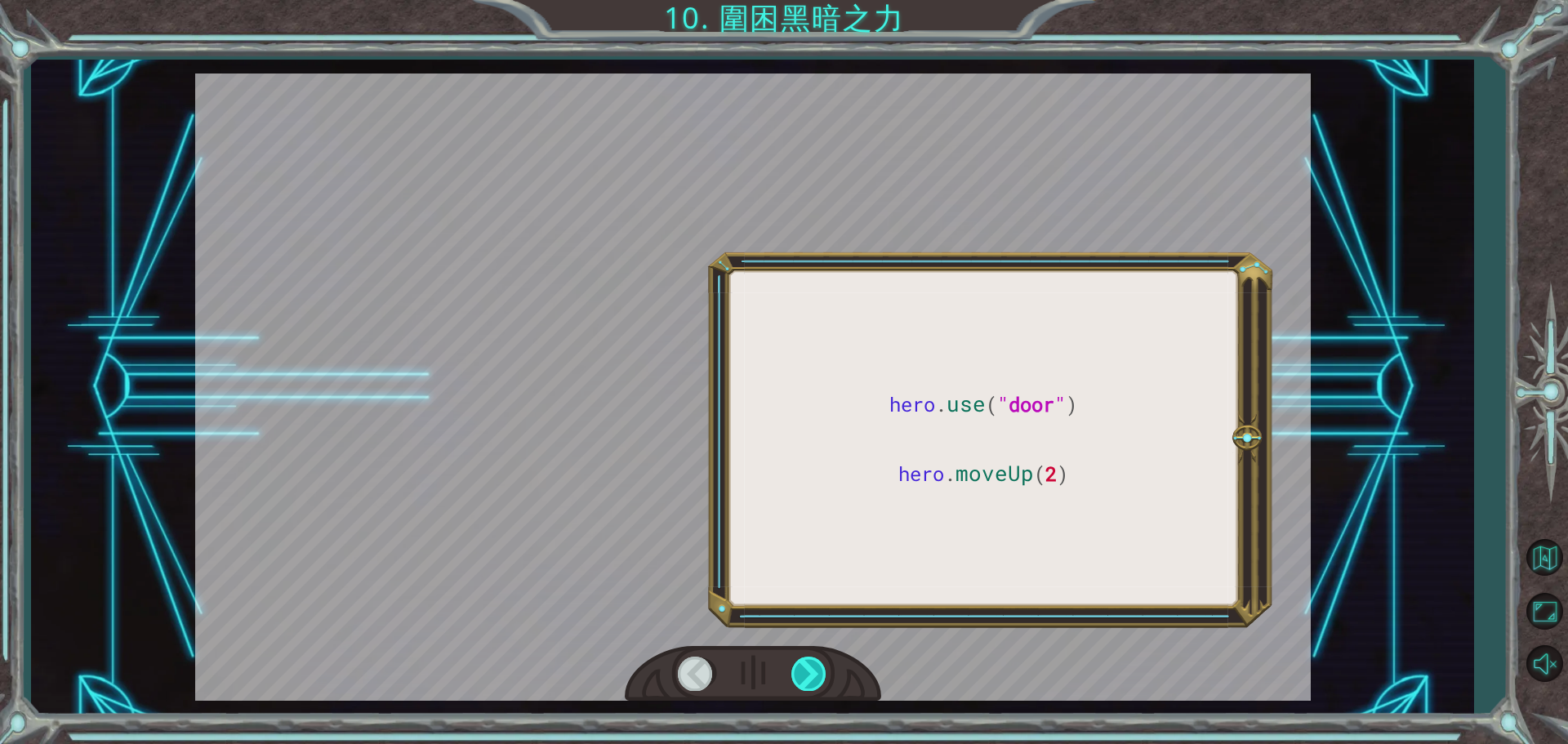
click at [807, 683] on div at bounding box center [809, 673] width 37 height 33
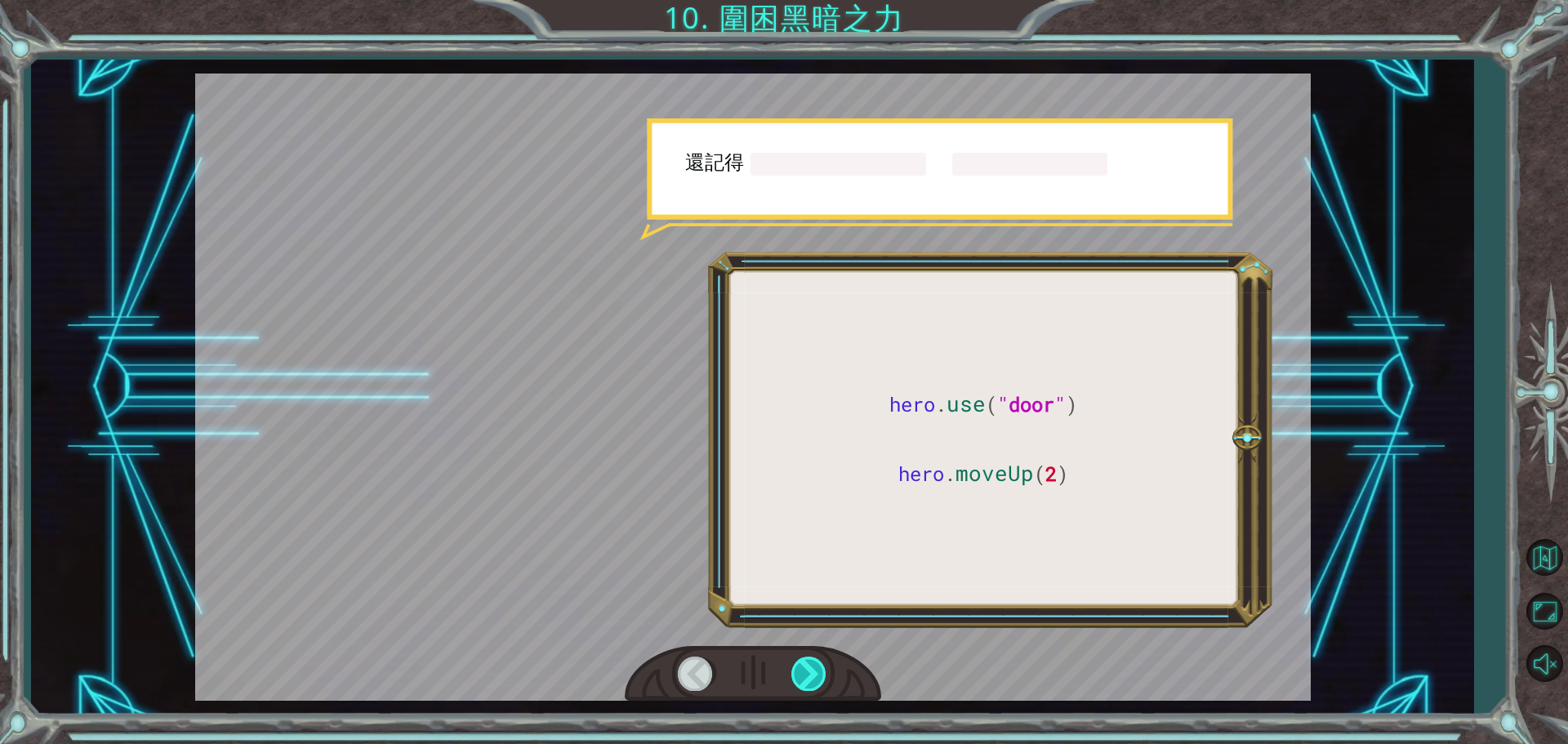
click at [808, 683] on div at bounding box center [809, 673] width 37 height 33
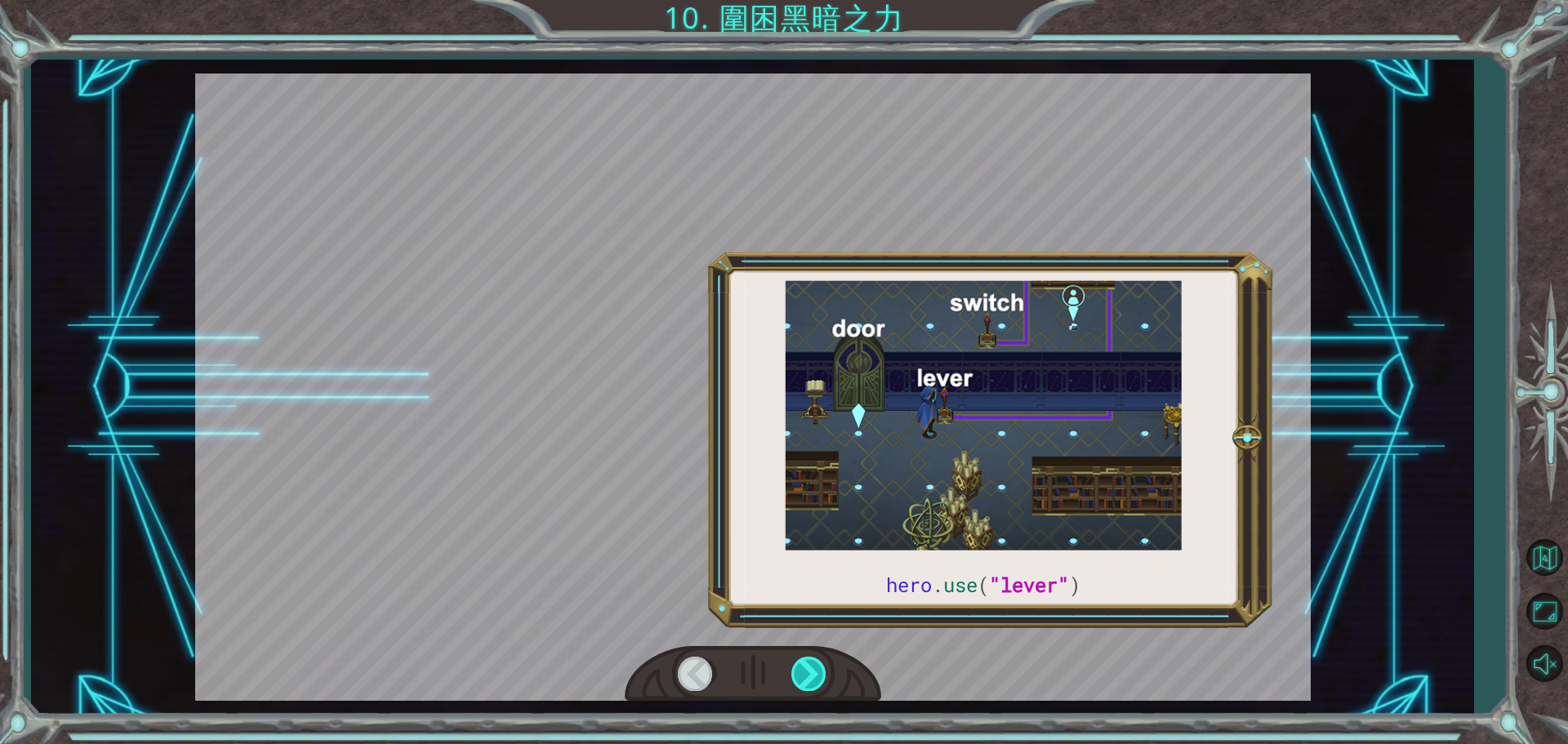
click at [808, 683] on div at bounding box center [809, 673] width 37 height 33
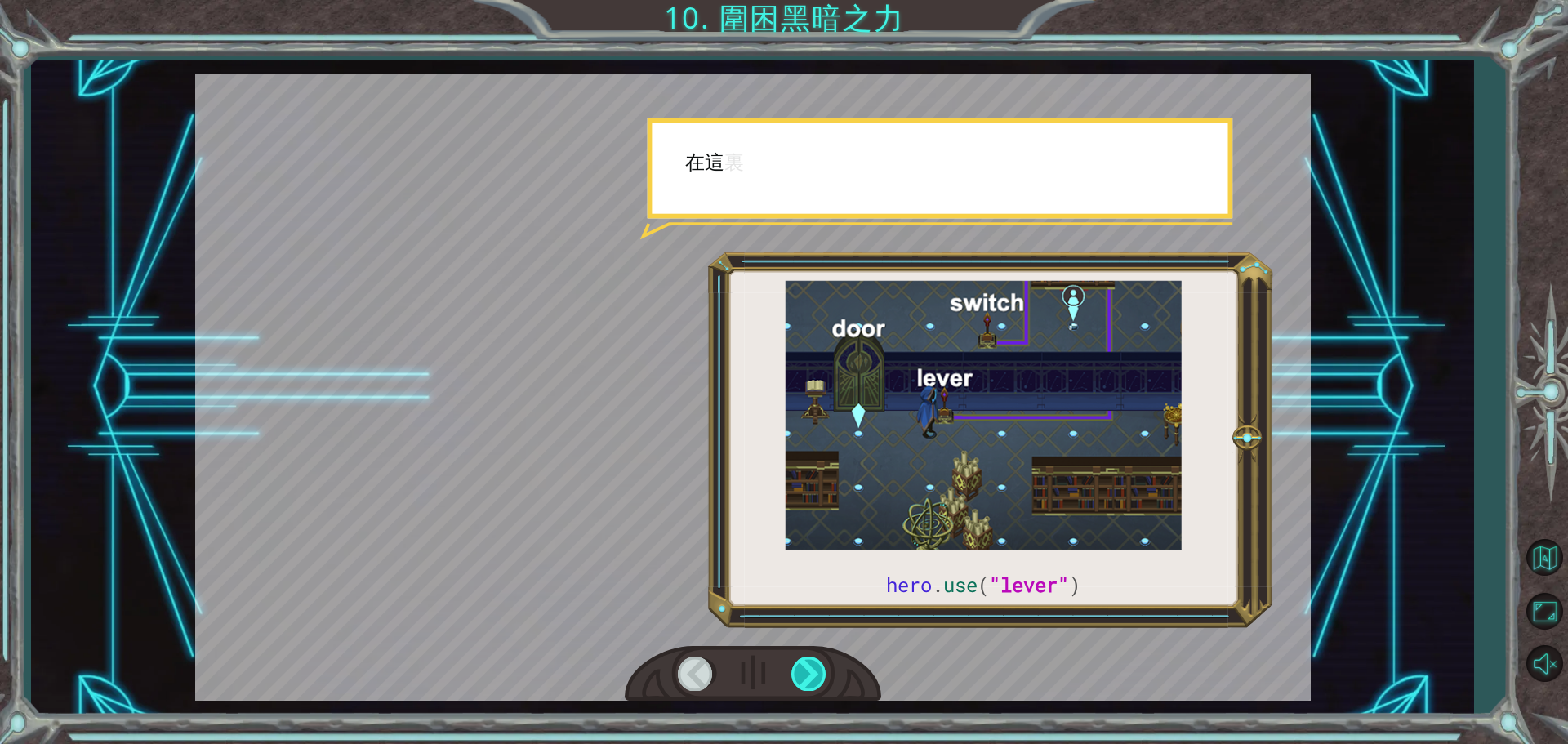
click at [808, 682] on div at bounding box center [809, 673] width 37 height 33
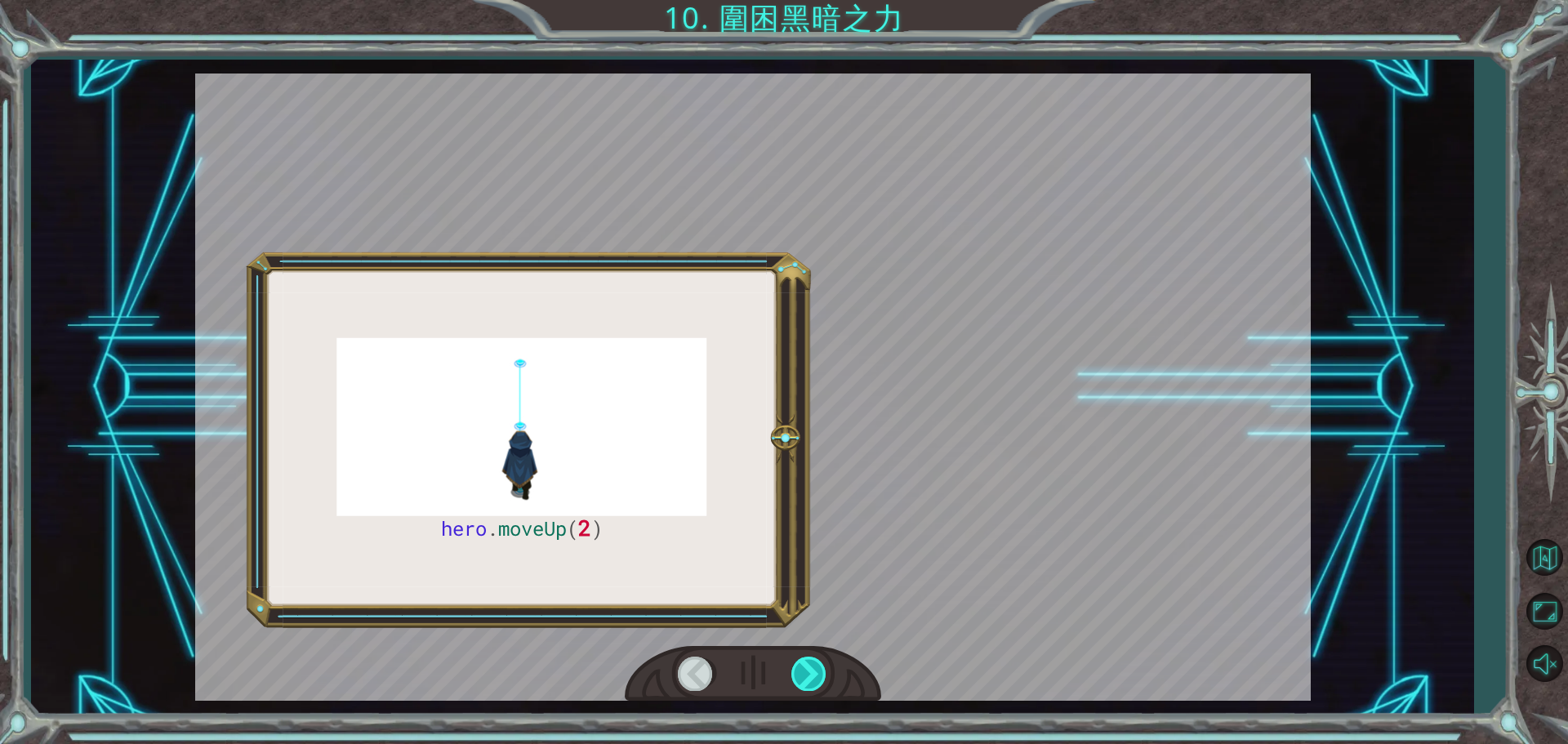
click at [808, 682] on div at bounding box center [809, 673] width 37 height 33
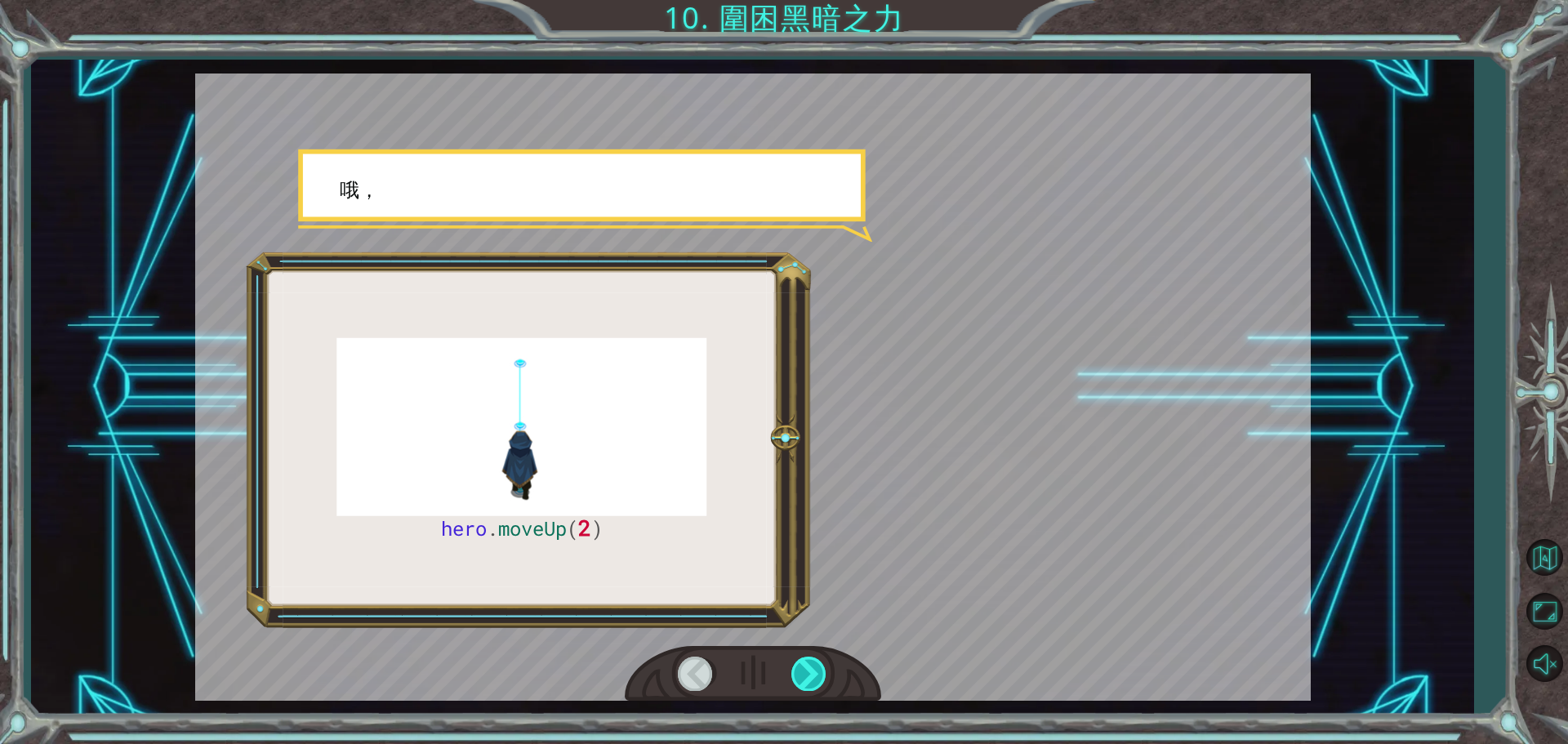
click at [808, 681] on div at bounding box center [809, 673] width 37 height 33
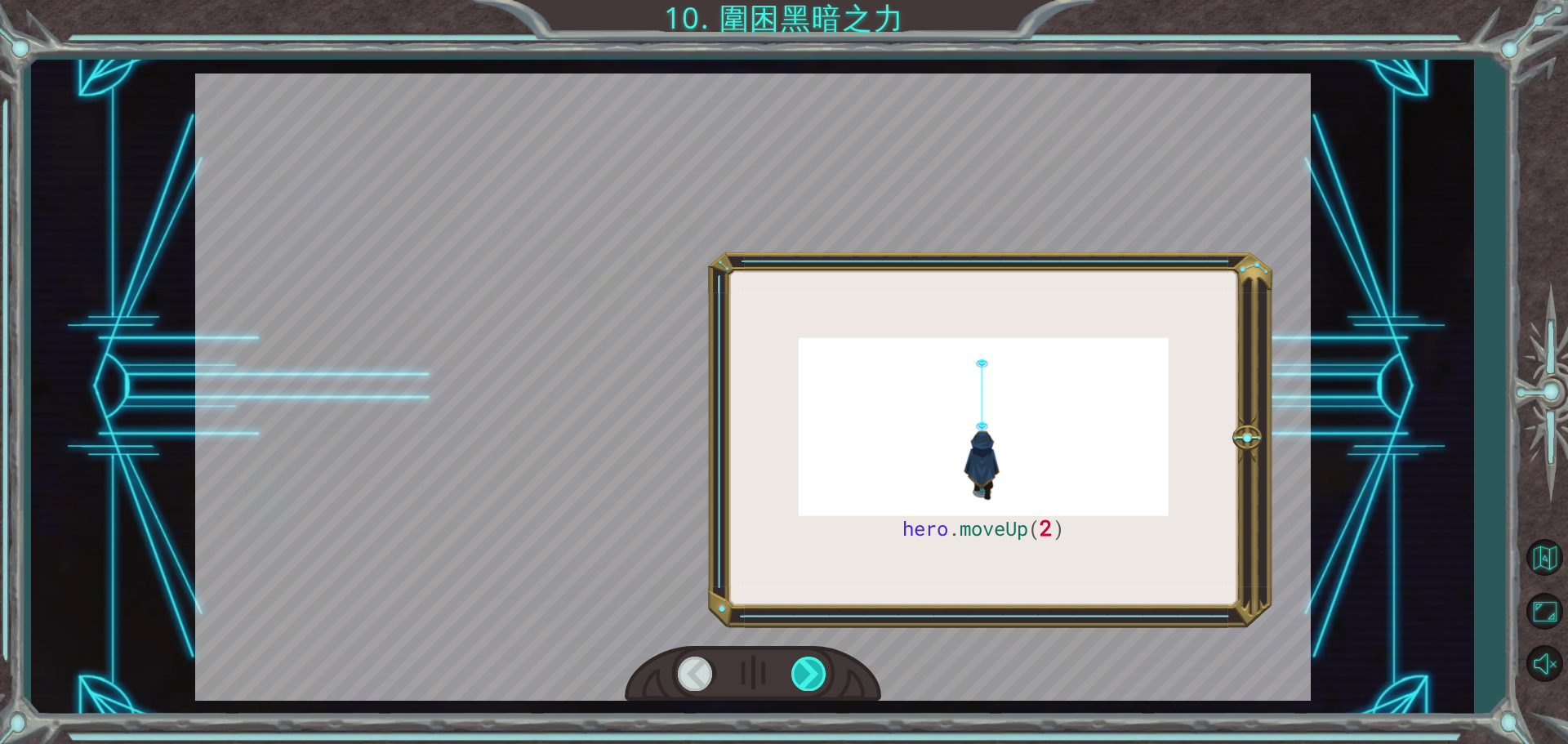
click at [808, 681] on div at bounding box center [809, 673] width 37 height 33
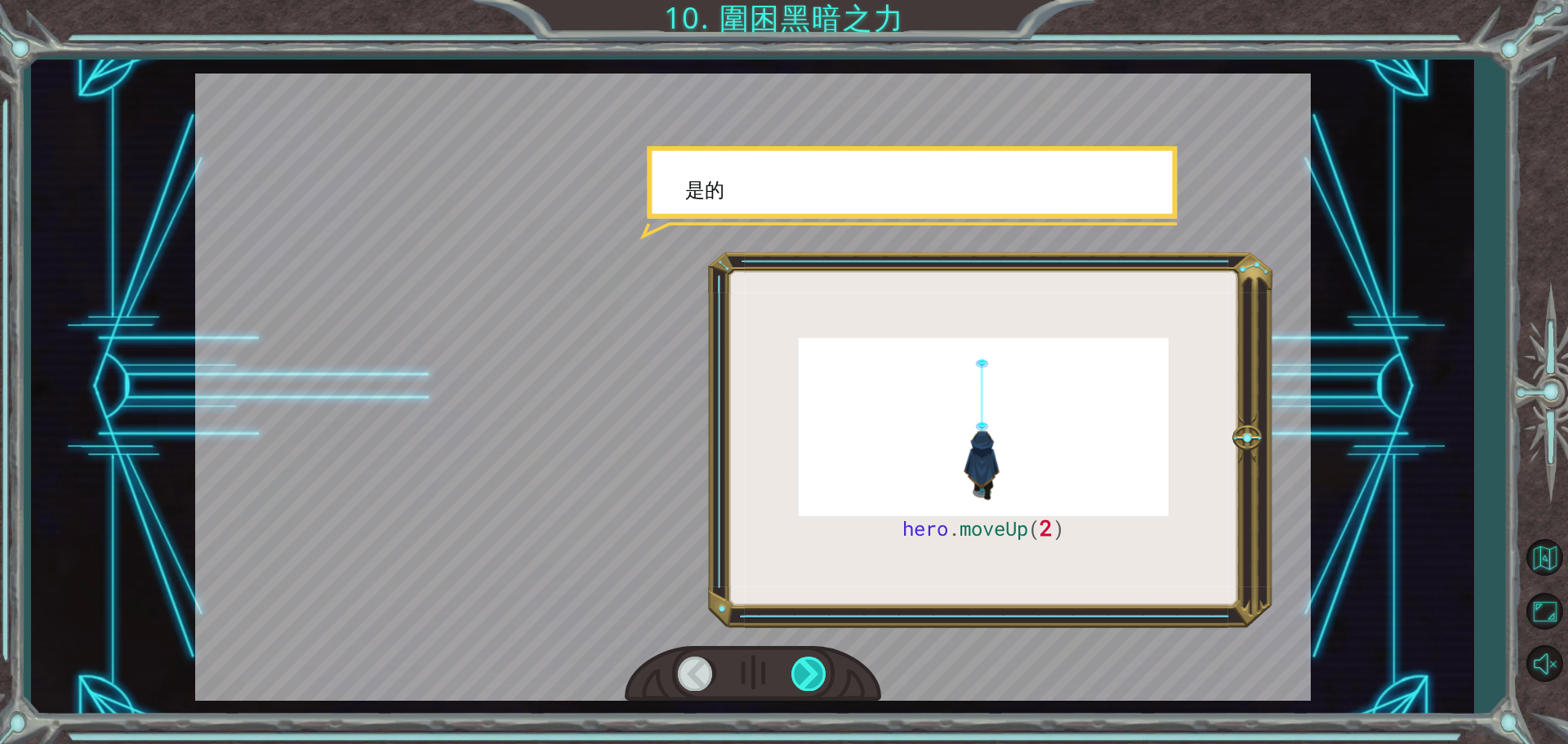
click at [808, 681] on div at bounding box center [809, 673] width 37 height 33
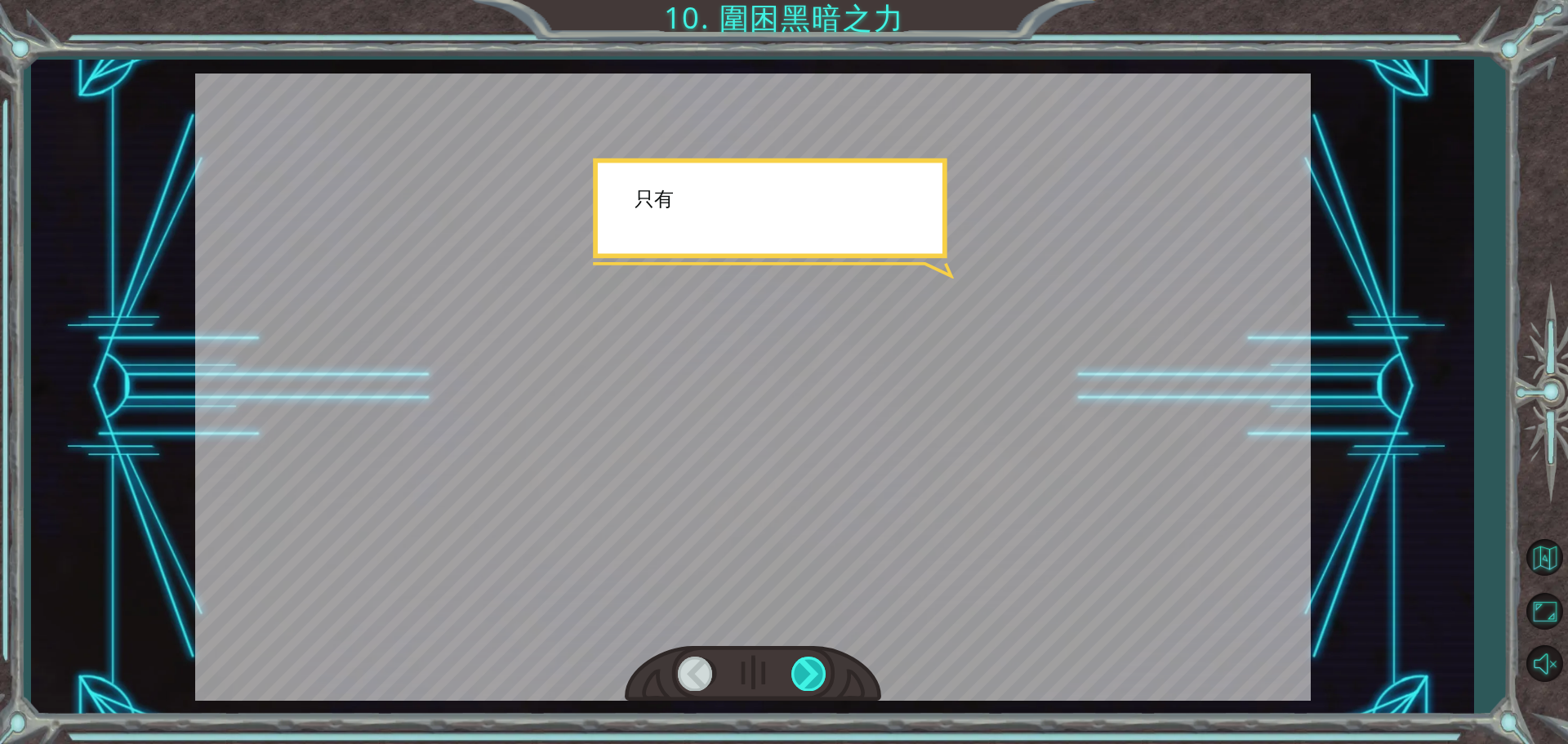
click at [808, 681] on div at bounding box center [809, 673] width 37 height 33
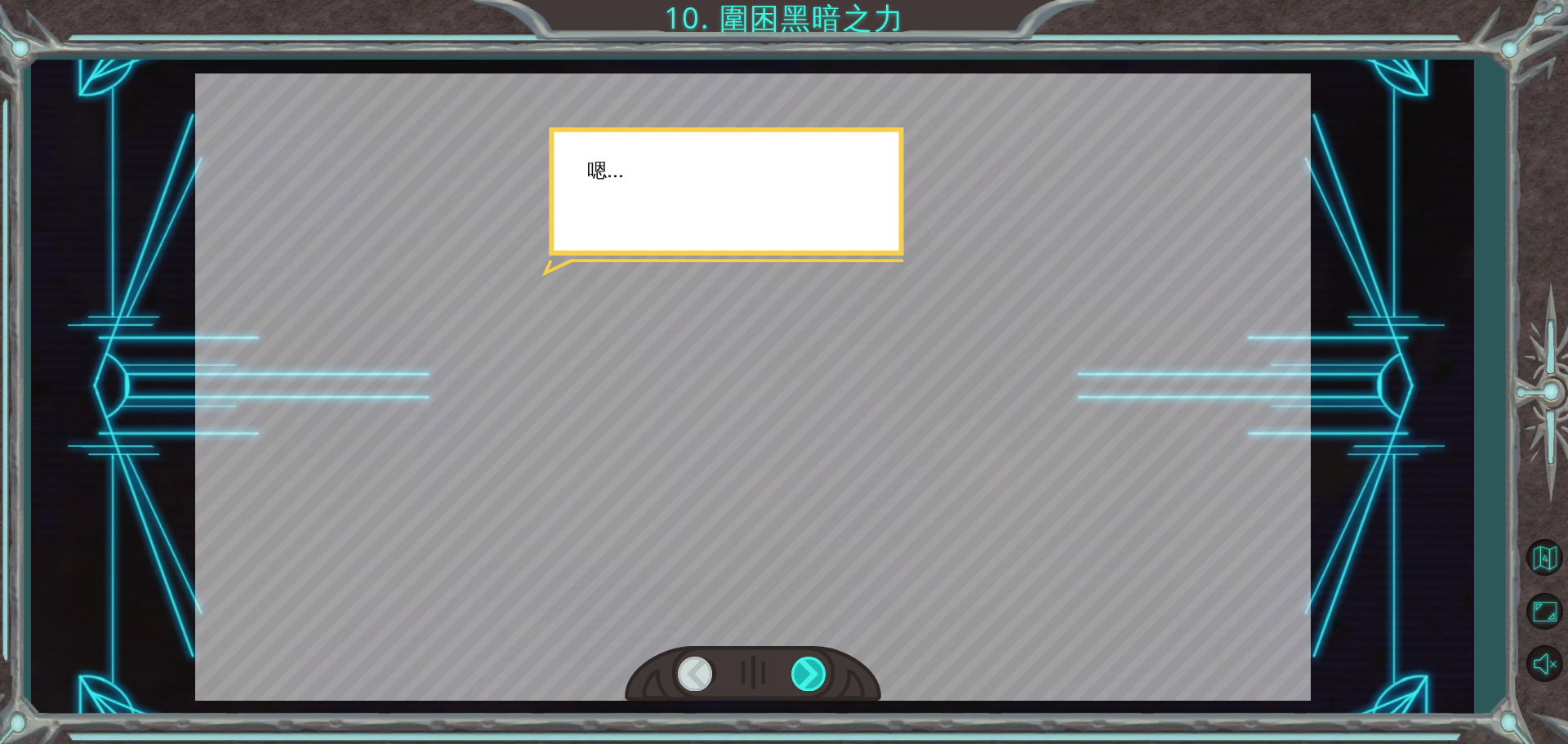
click at [808, 681] on div at bounding box center [809, 673] width 37 height 33
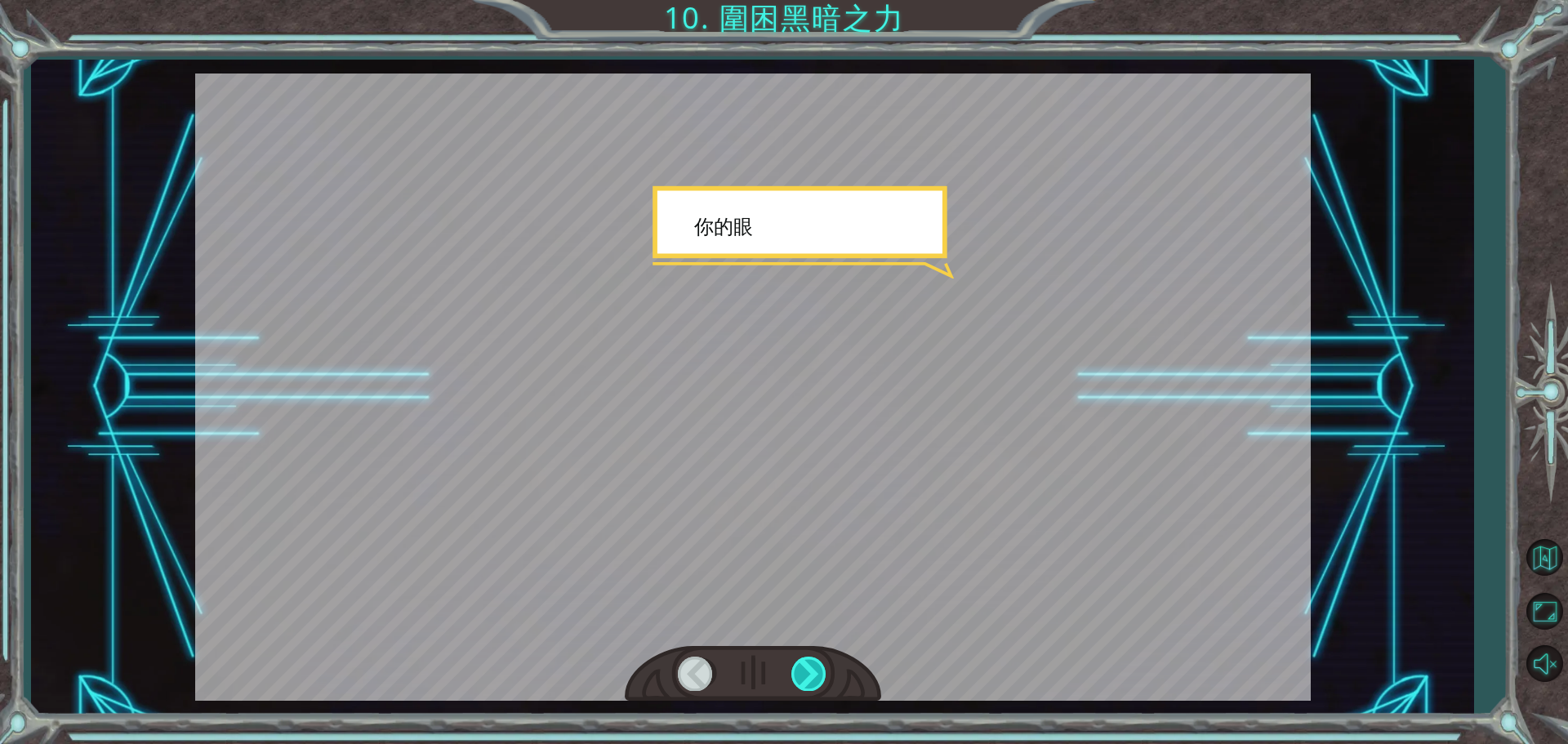
click at [808, 681] on div at bounding box center [809, 673] width 37 height 33
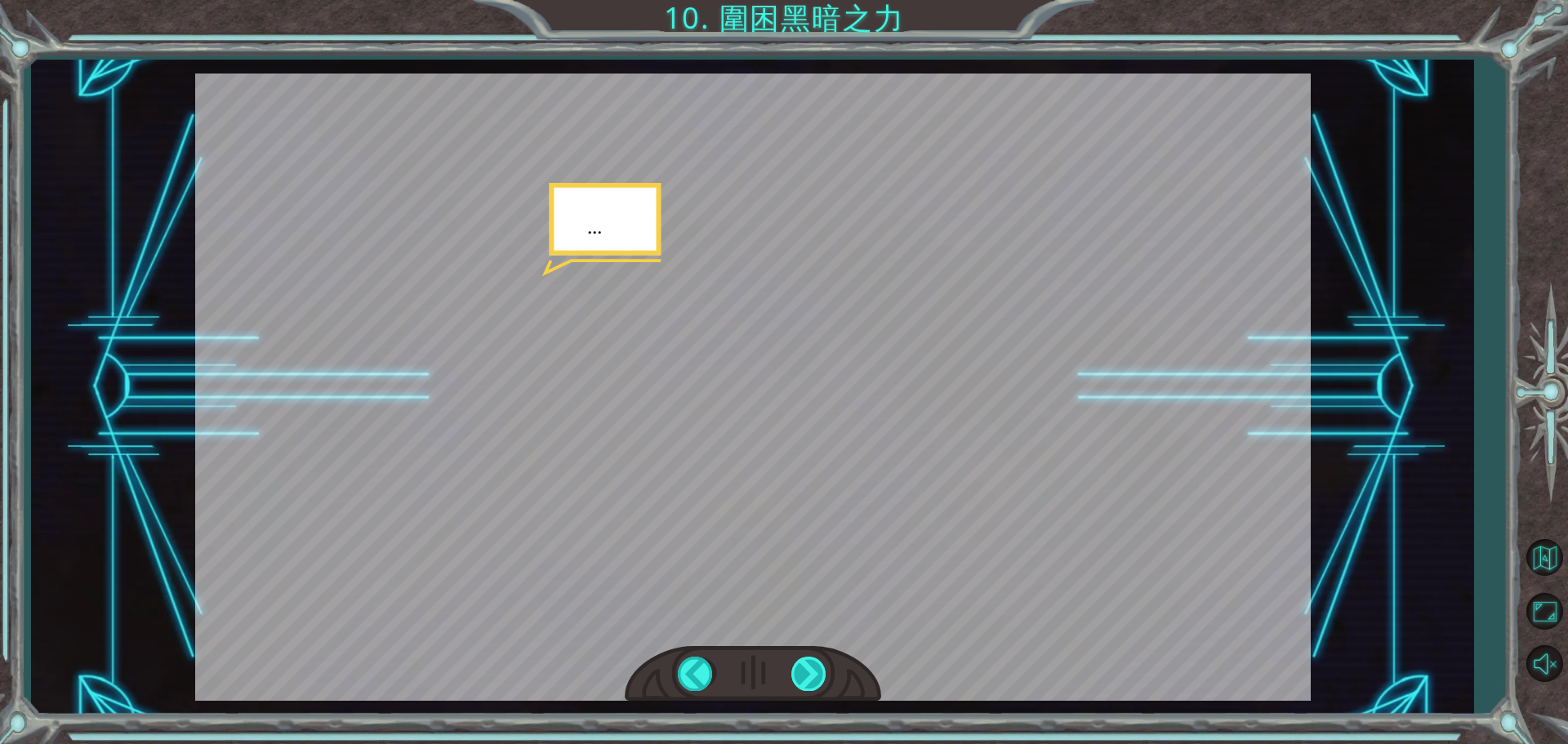
click at [808, 681] on div at bounding box center [809, 673] width 37 height 33
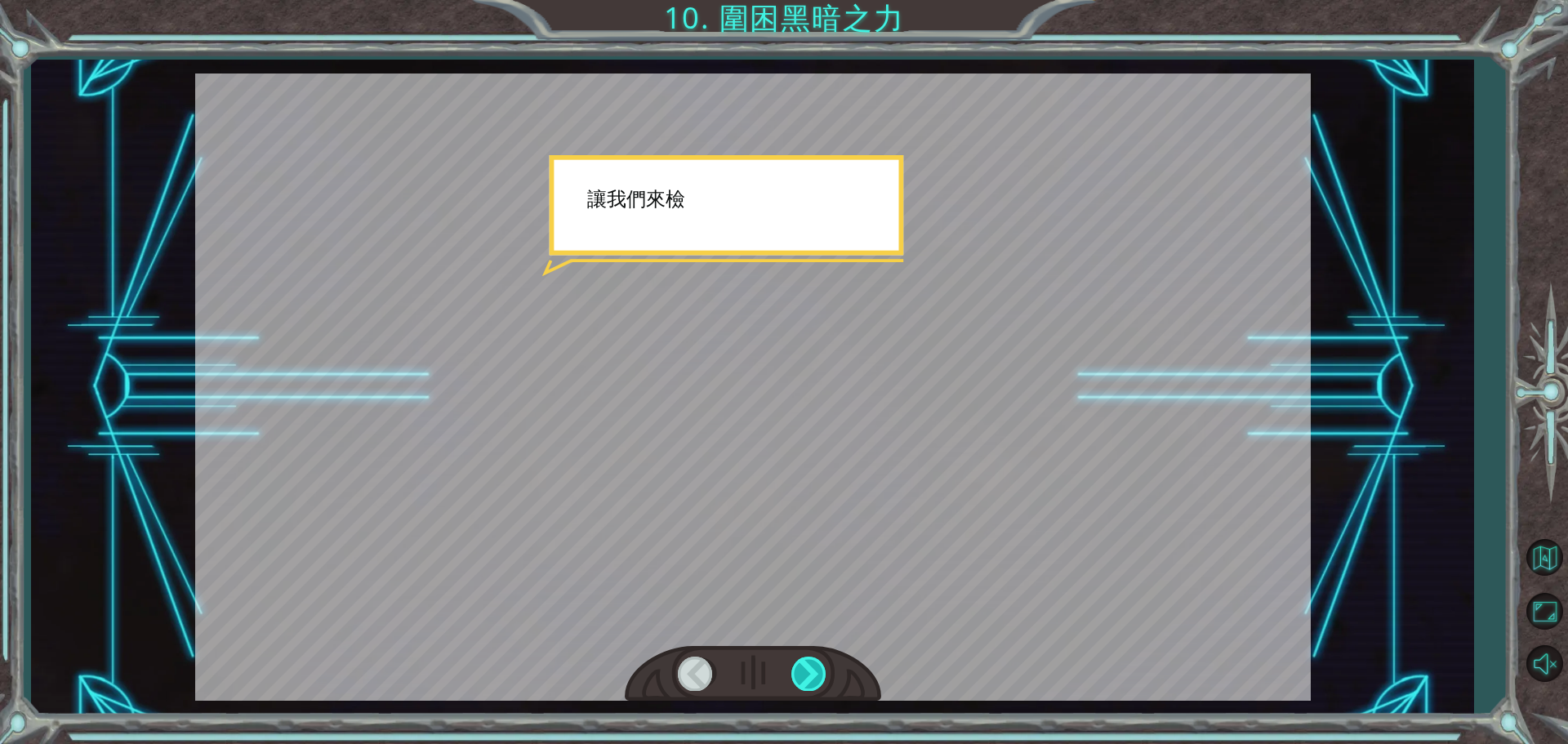
click at [808, 681] on div at bounding box center [809, 673] width 37 height 33
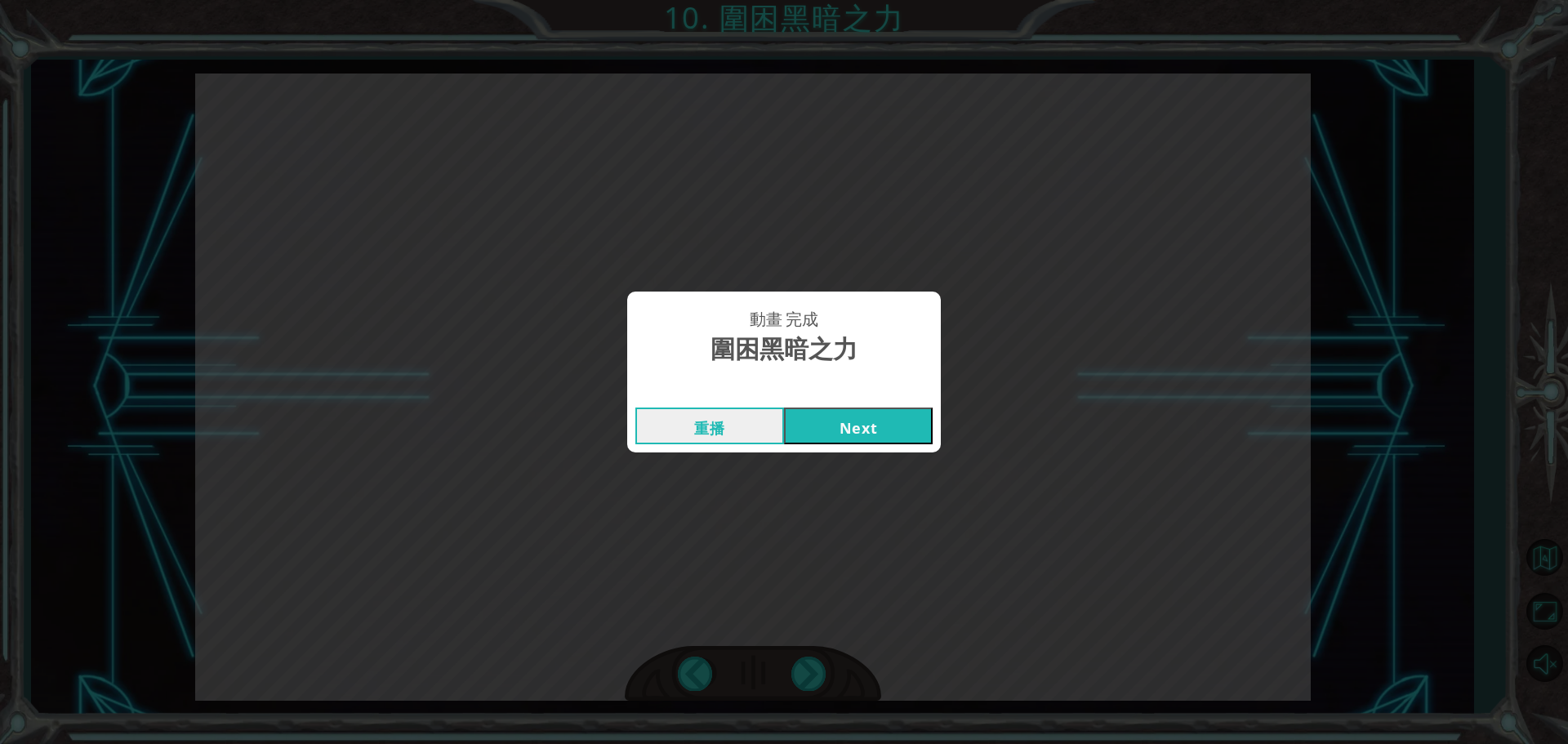
click at [841, 429] on button "Next" at bounding box center [858, 426] width 149 height 37
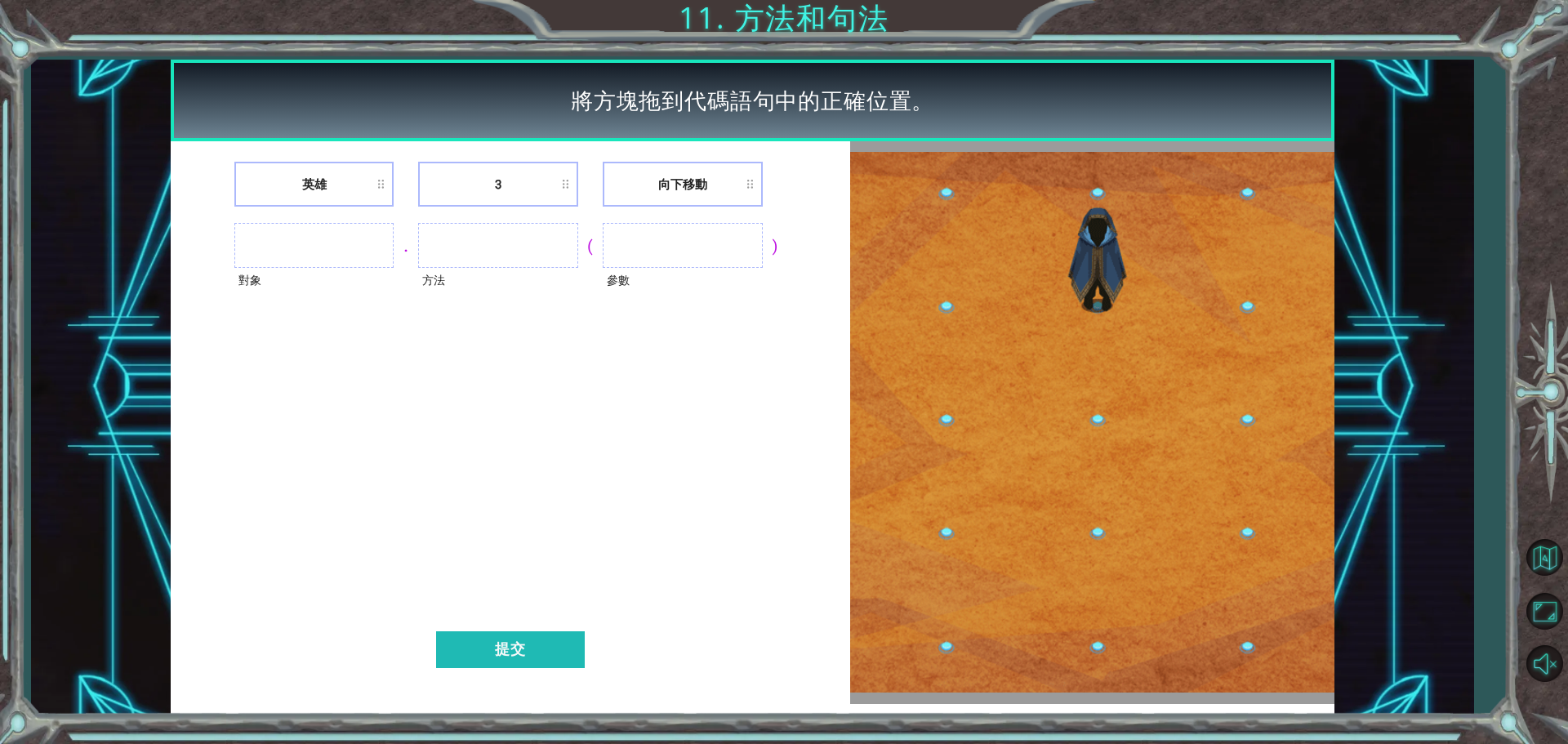
click at [318, 240] on ul at bounding box center [314, 245] width 160 height 45
drag, startPoint x: 327, startPoint y: 261, endPoint x: 342, endPoint y: 229, distance: 35.3
click at [329, 260] on ul at bounding box center [314, 245] width 160 height 45
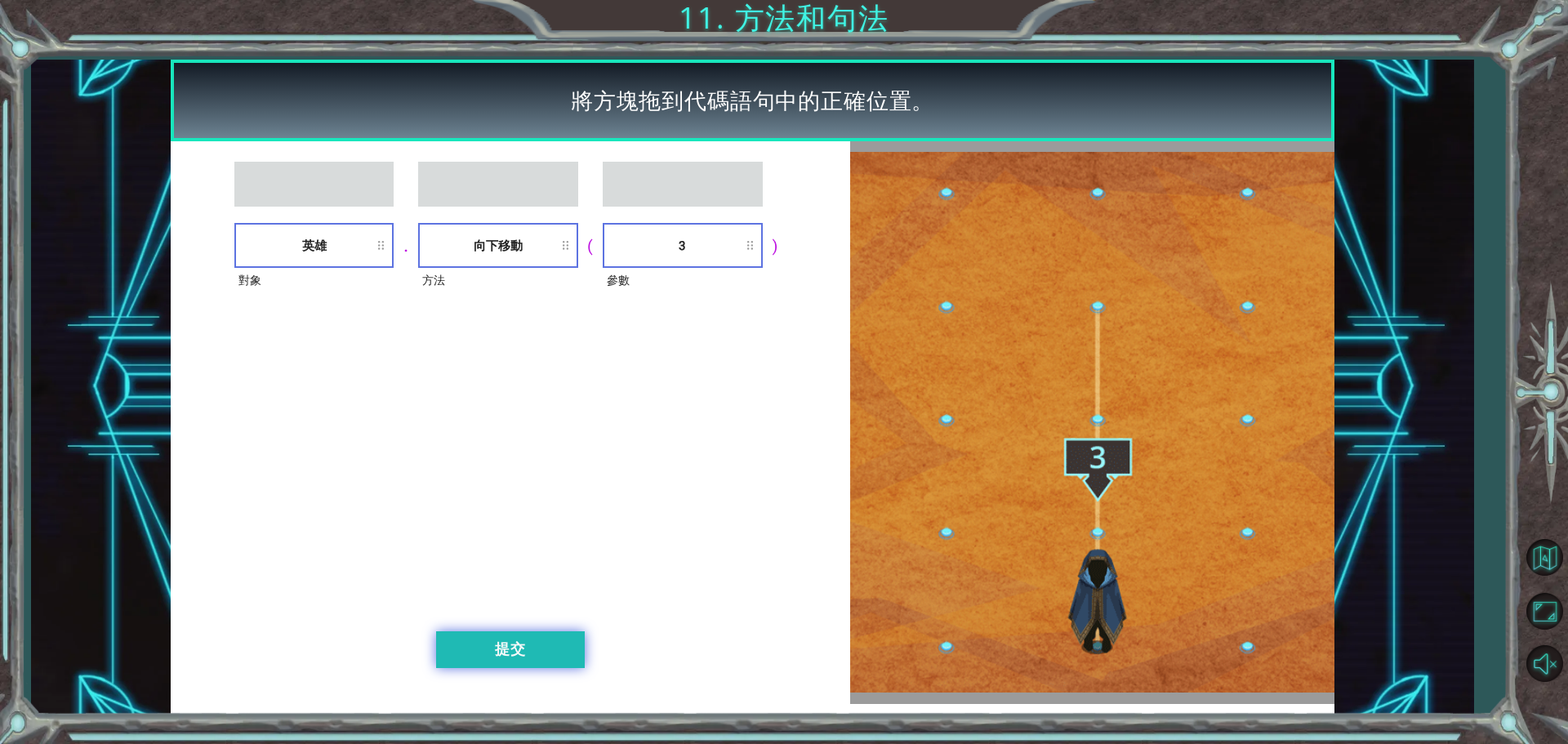
click at [570, 646] on button "提交" at bounding box center [510, 649] width 149 height 37
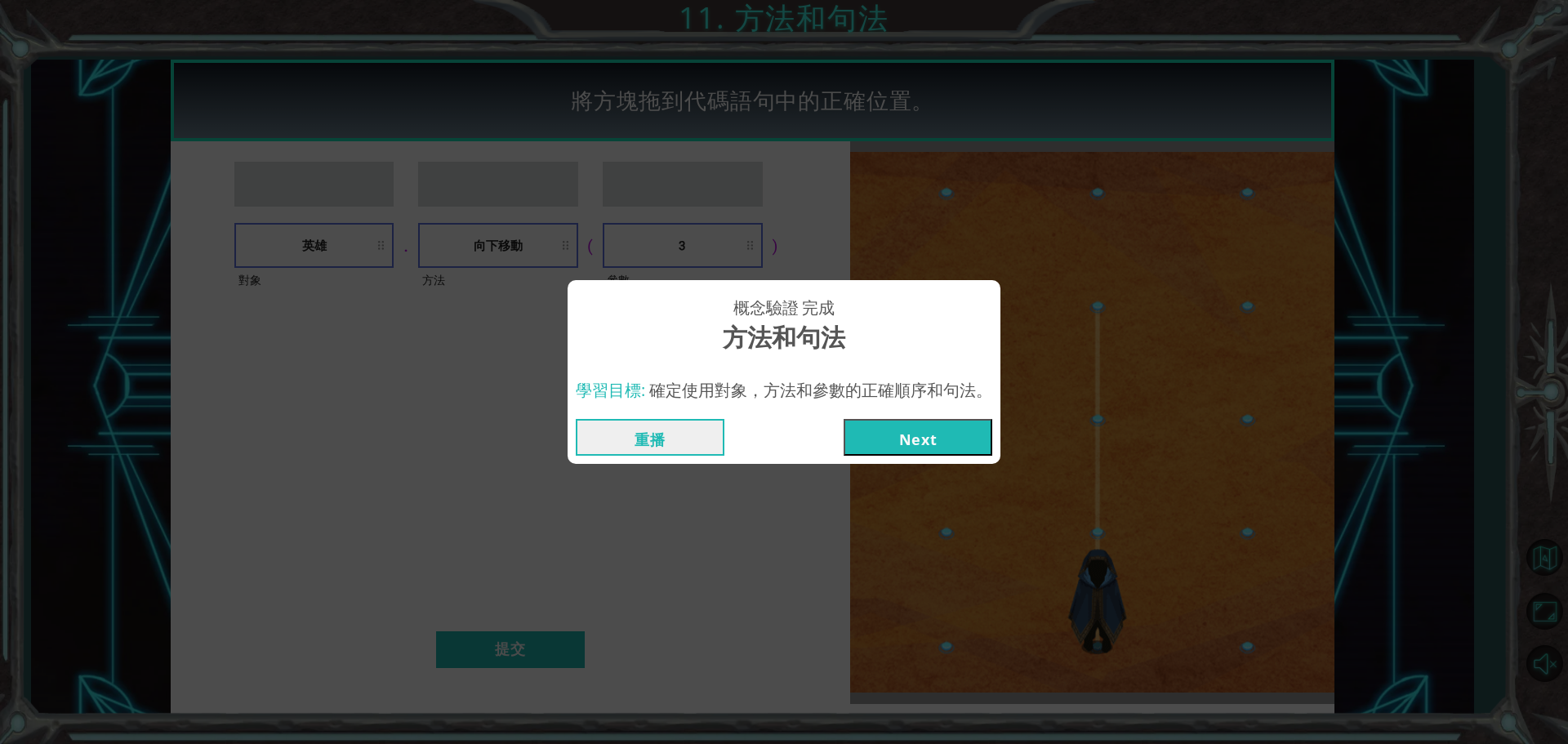
click at [893, 433] on button "Next" at bounding box center [918, 437] width 149 height 37
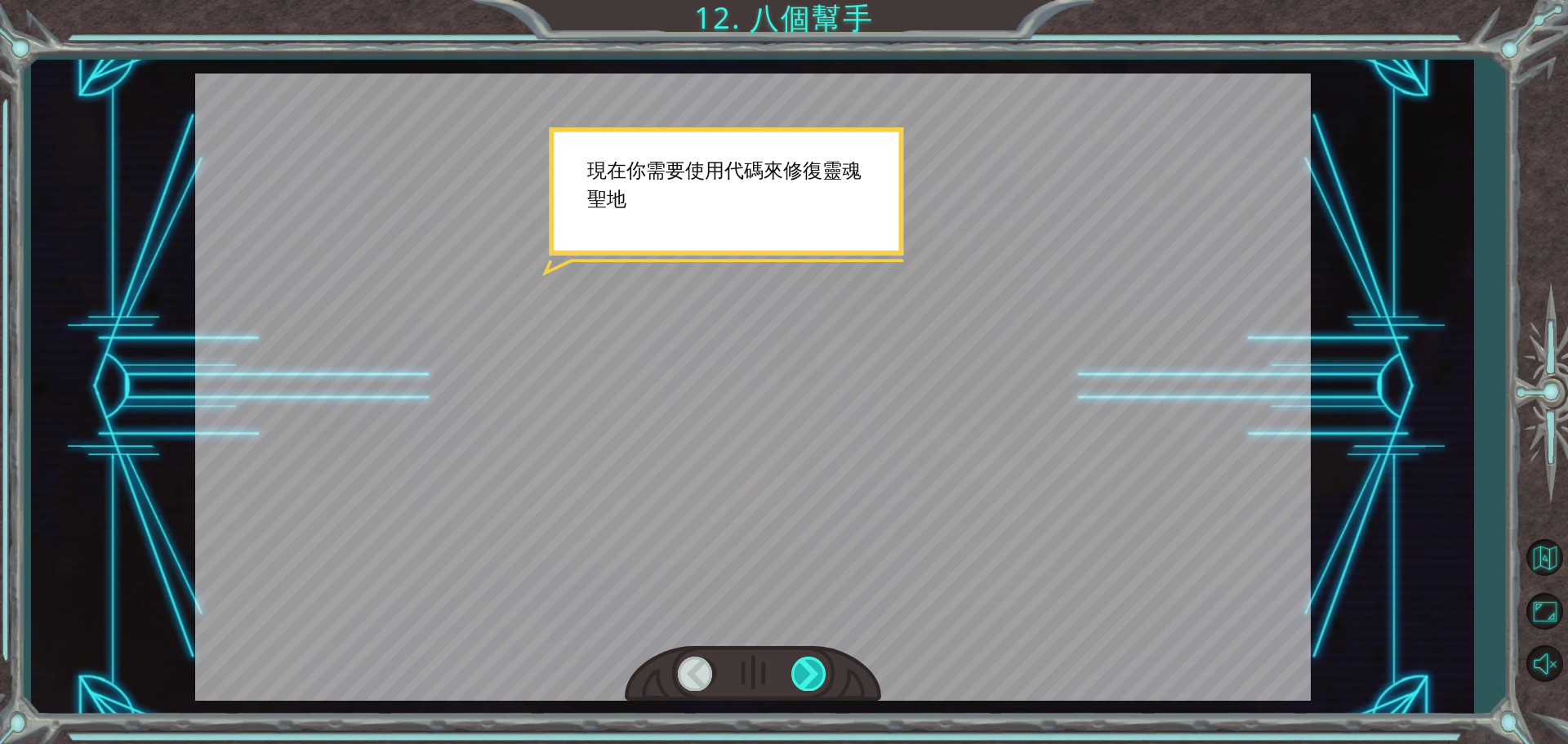
click at [802, 668] on div at bounding box center [809, 673] width 37 height 33
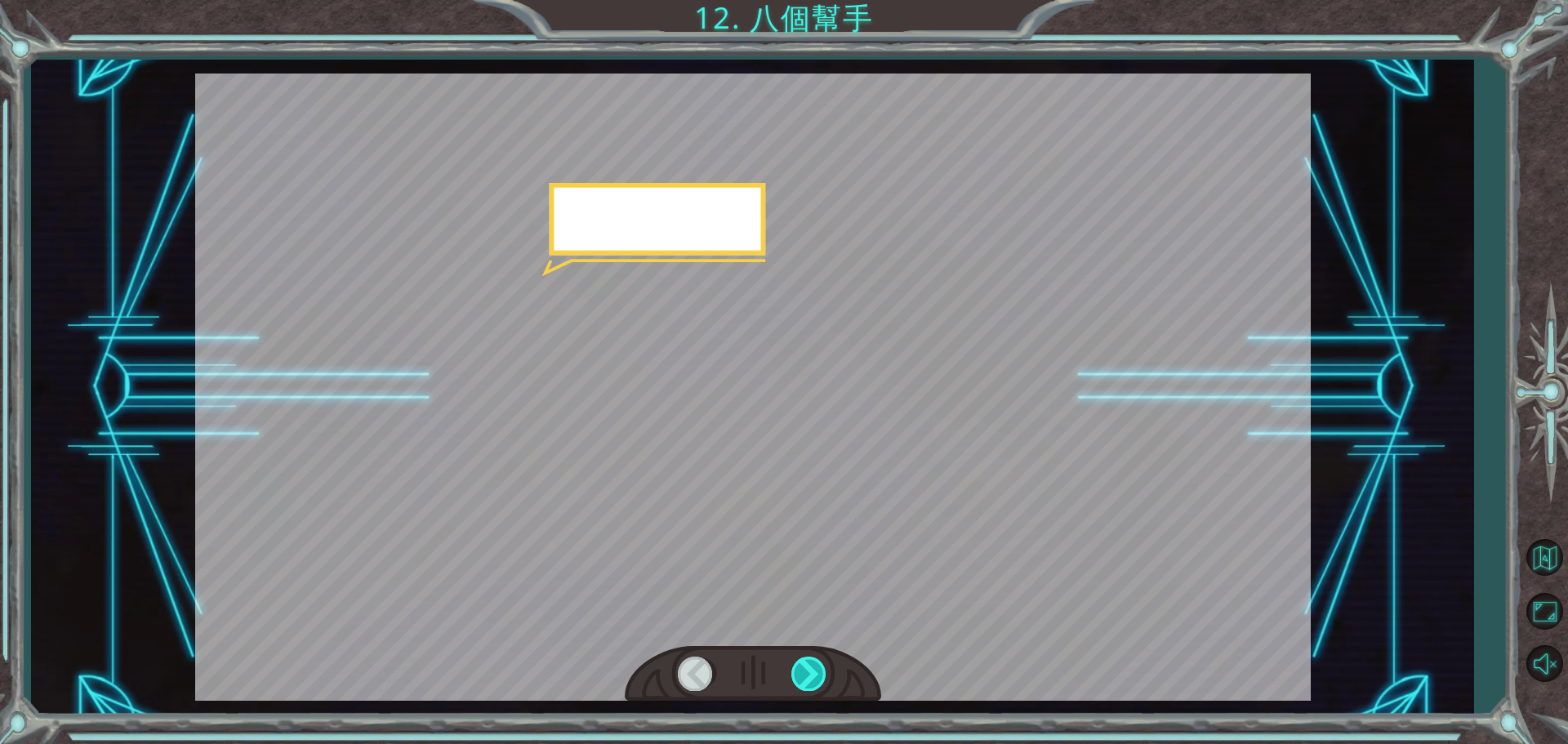
click at [801, 666] on div at bounding box center [809, 673] width 37 height 33
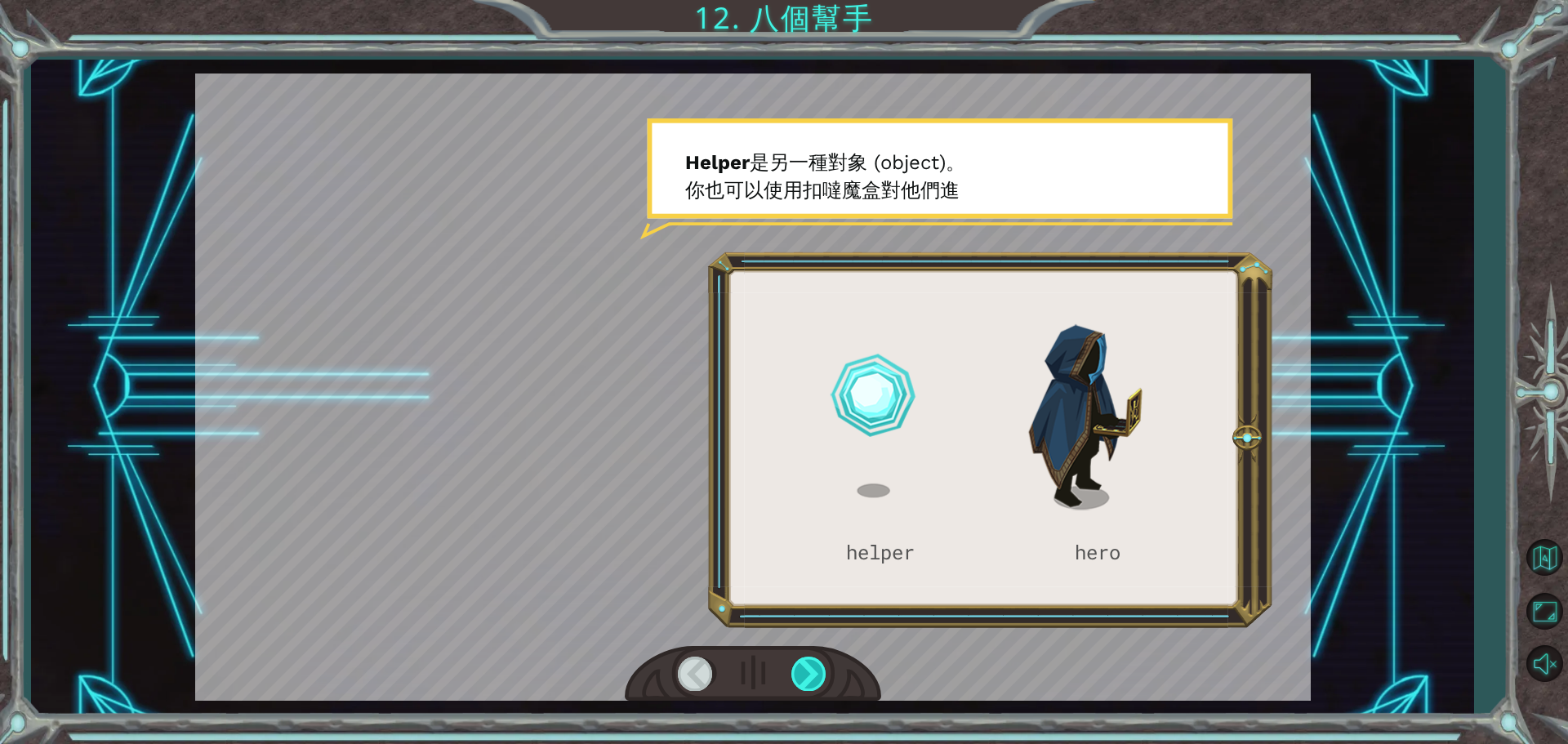
click at [817, 684] on div at bounding box center [809, 673] width 37 height 33
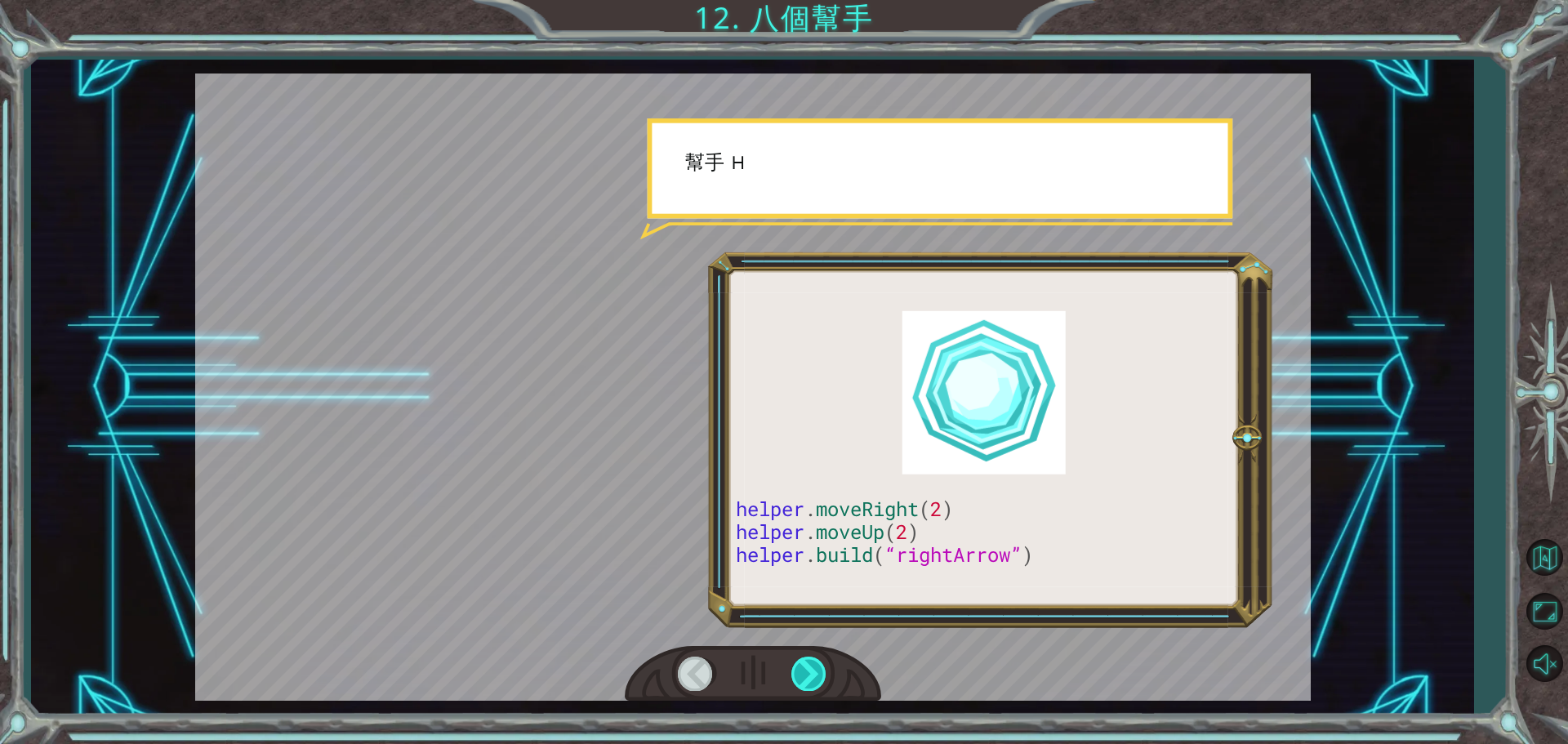
click at [817, 683] on div at bounding box center [809, 673] width 37 height 33
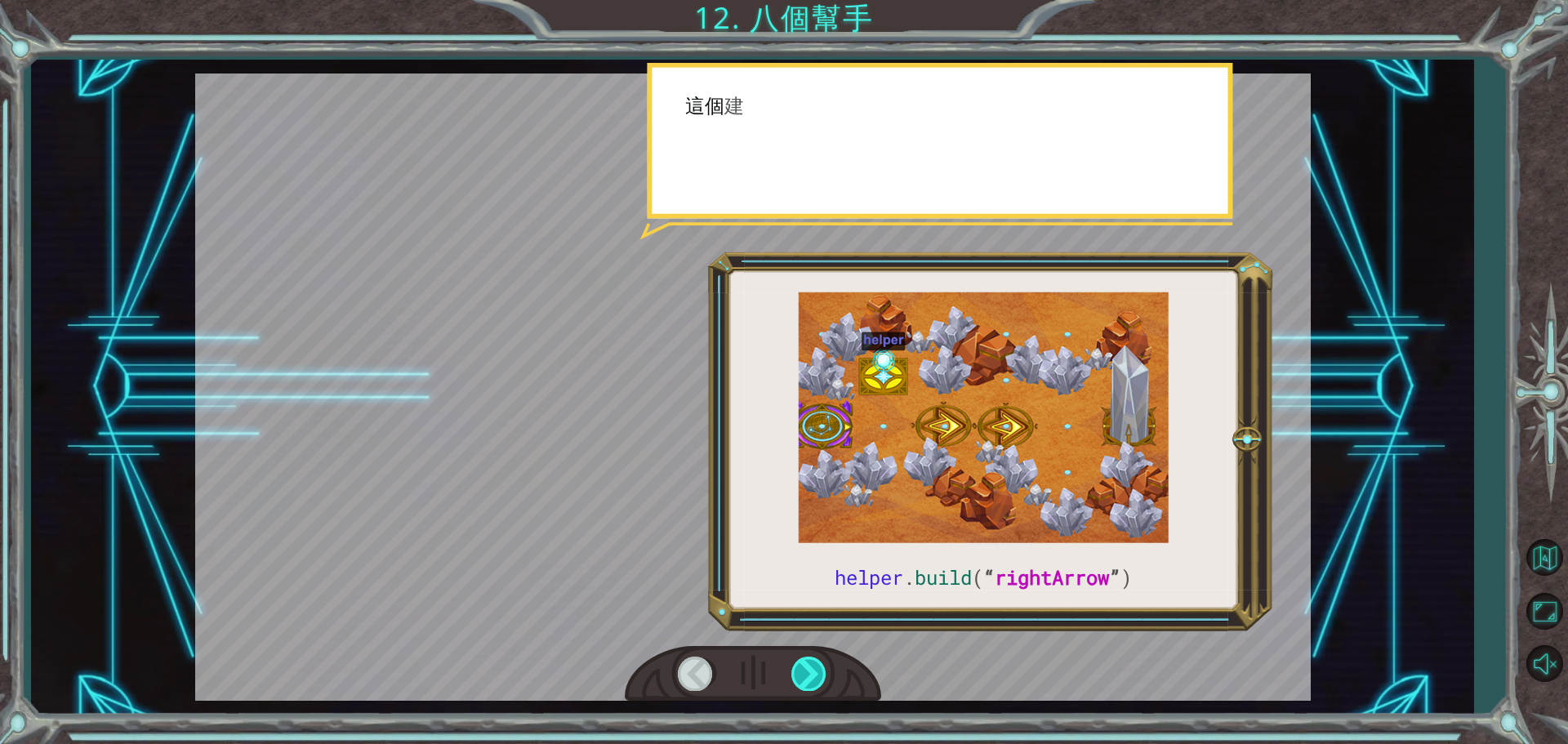
click at [817, 683] on div at bounding box center [809, 673] width 37 height 33
click at [819, 683] on div at bounding box center [809, 673] width 37 height 33
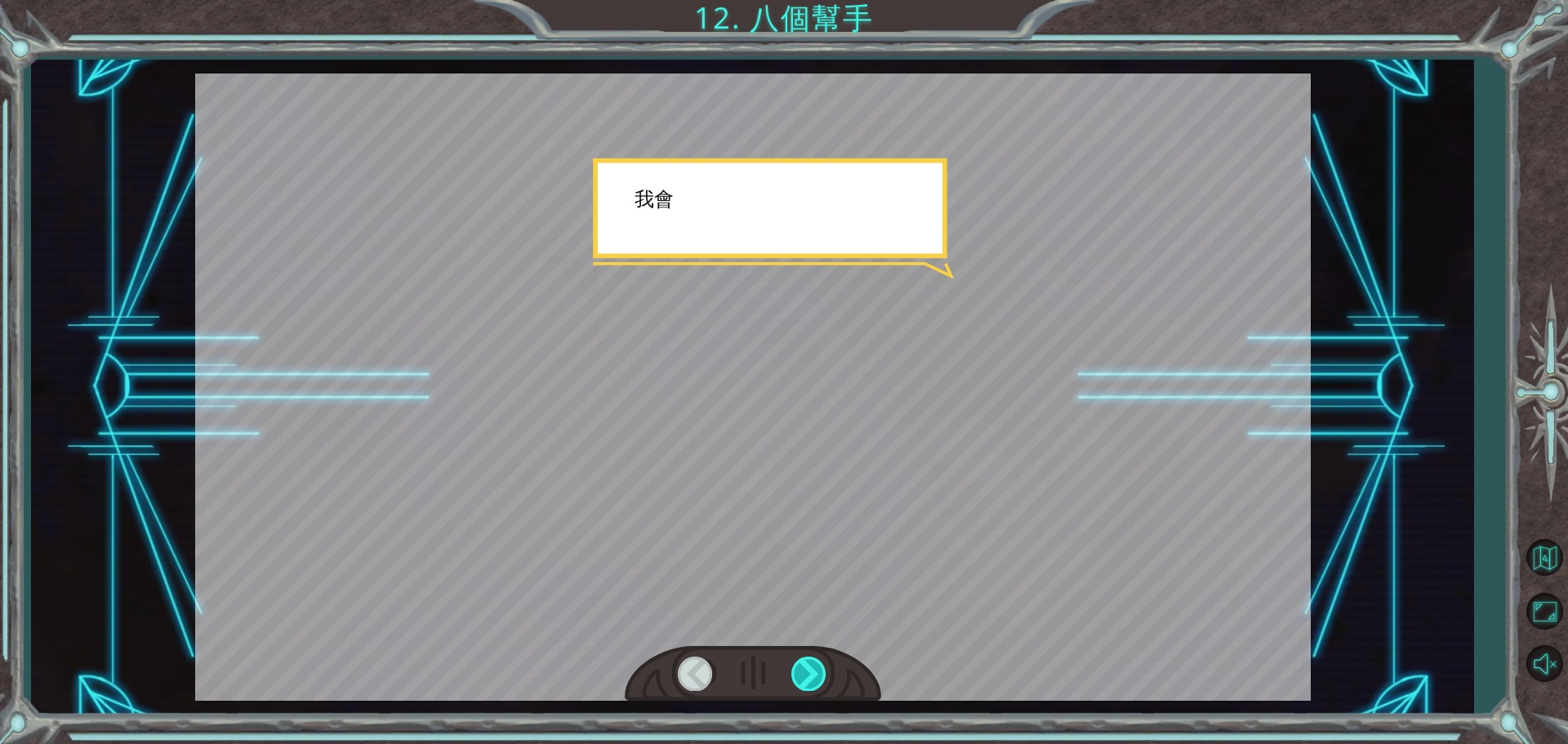
click at [819, 682] on div at bounding box center [809, 673] width 37 height 33
click at [819, 680] on div at bounding box center [809, 673] width 37 height 33
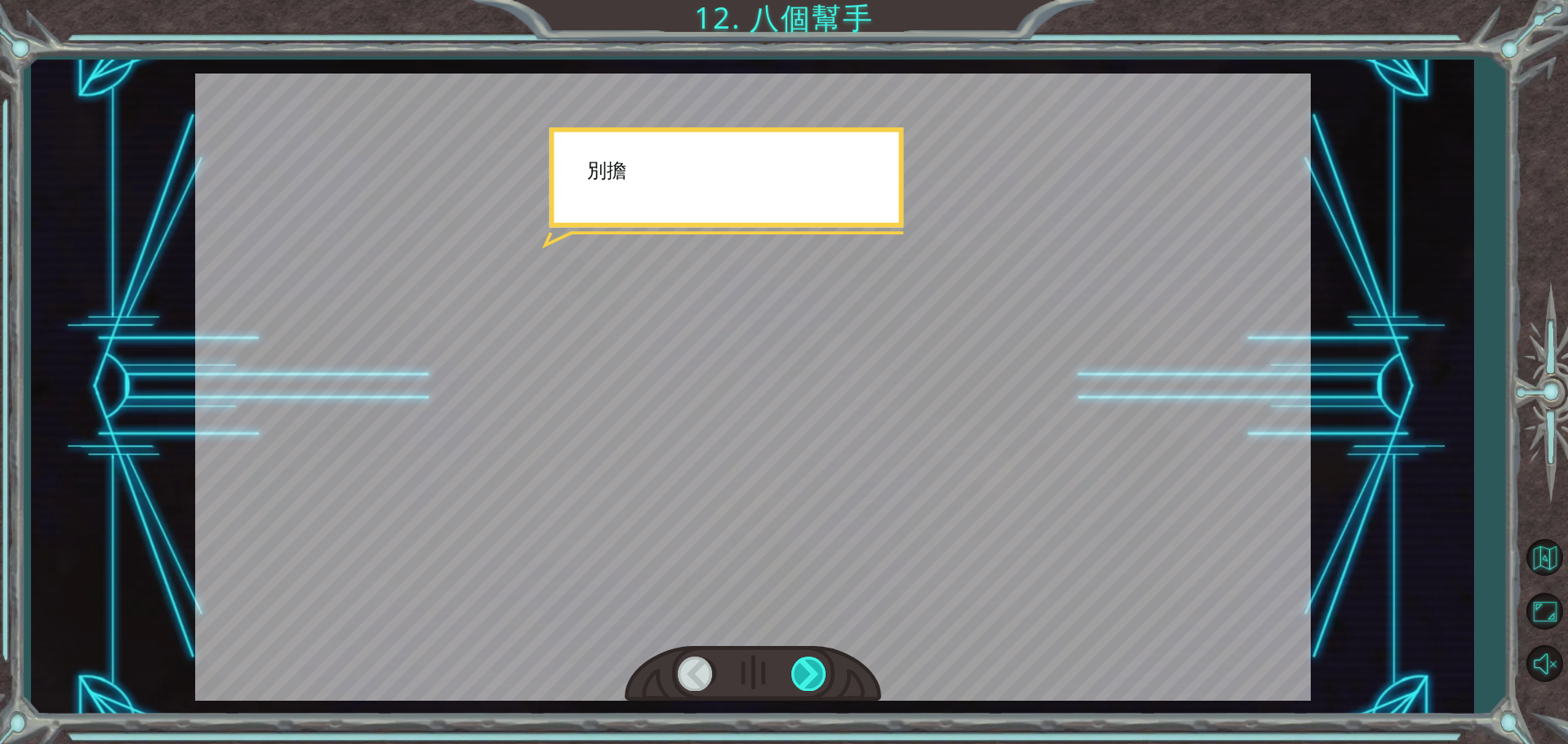
click at [819, 680] on div at bounding box center [809, 673] width 37 height 33
click at [819, 680] on div at bounding box center [809, 673] width 37 height 33
click at [817, 678] on div at bounding box center [809, 673] width 37 height 33
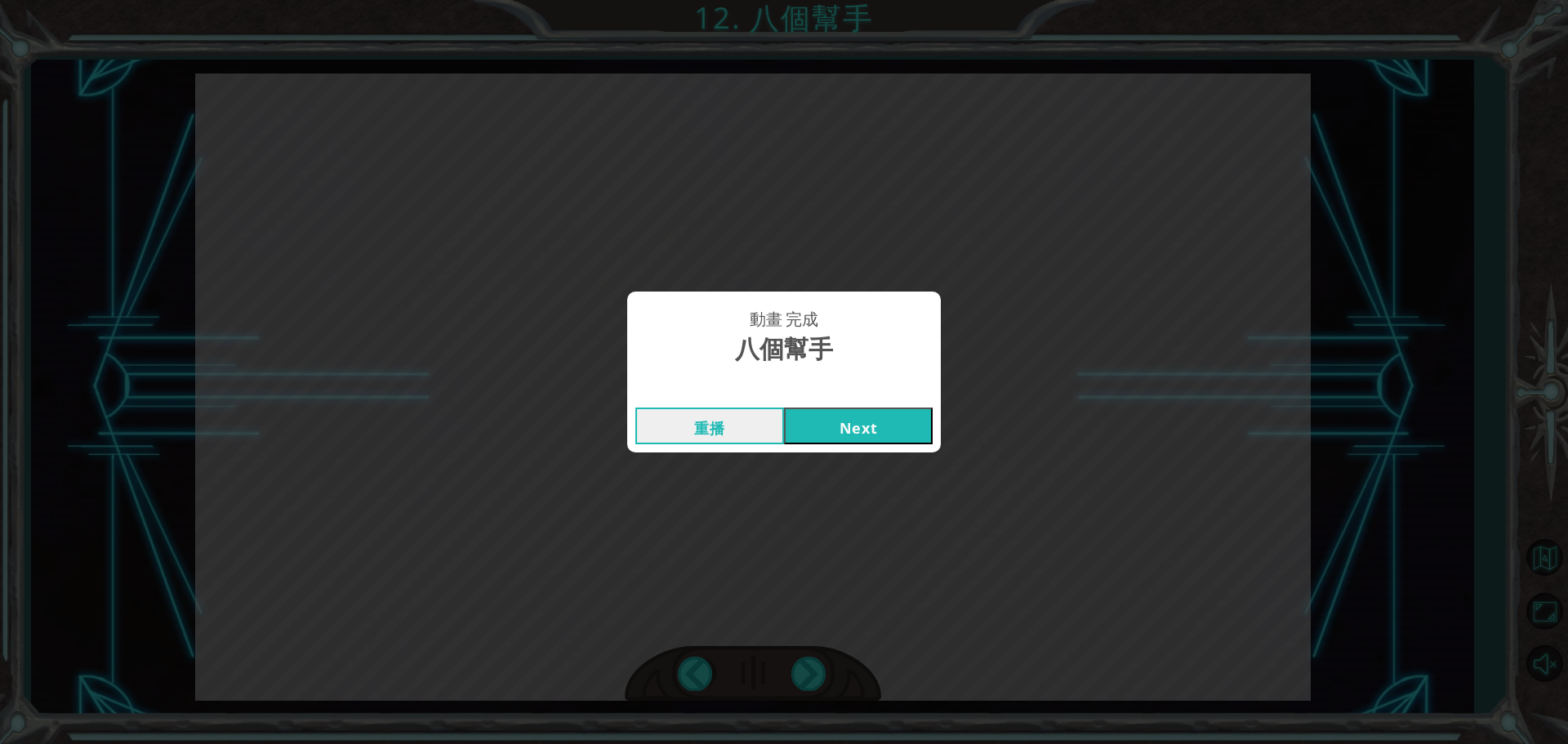
click at [875, 432] on button "Next" at bounding box center [858, 426] width 149 height 37
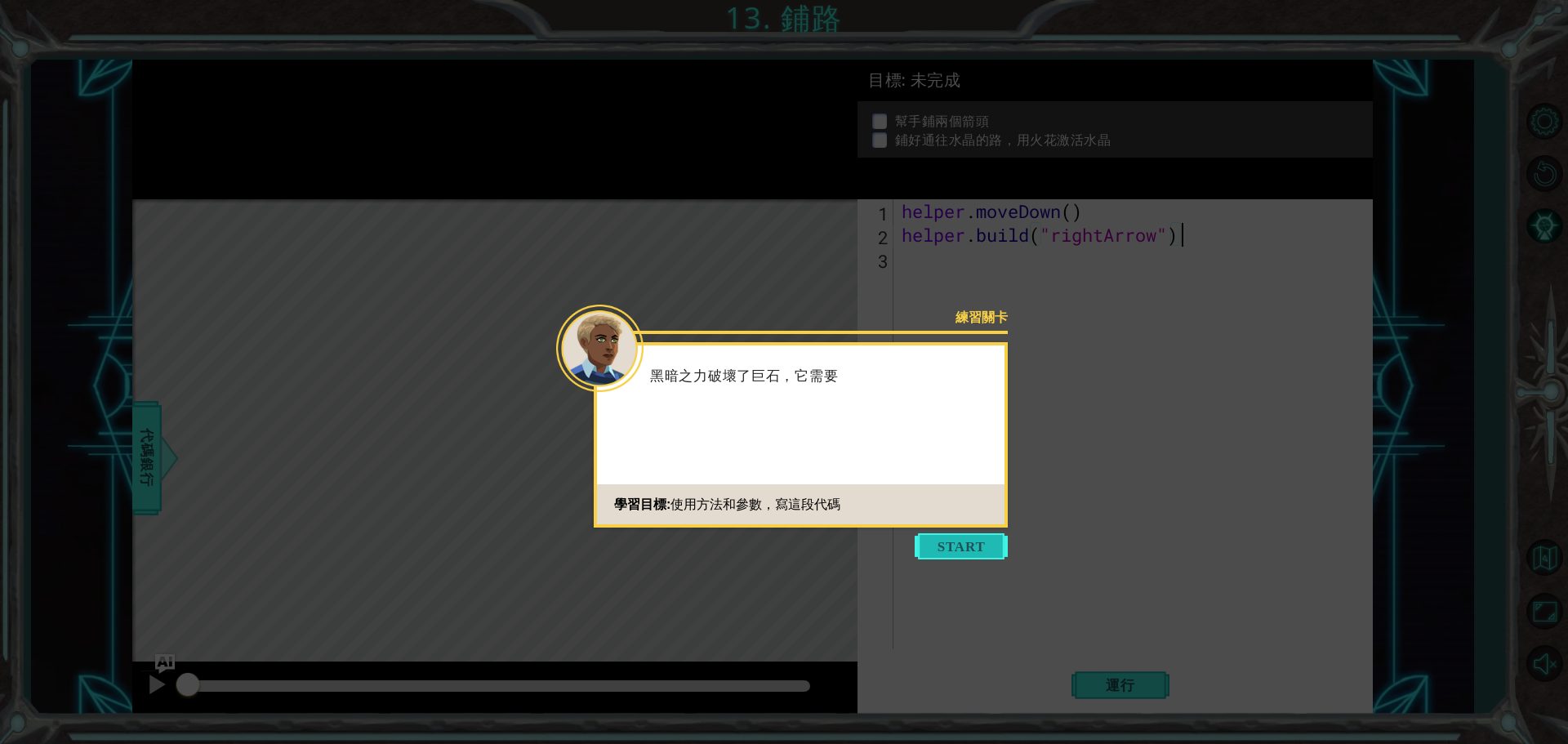
click at [947, 543] on button "Start" at bounding box center [962, 547] width 93 height 27
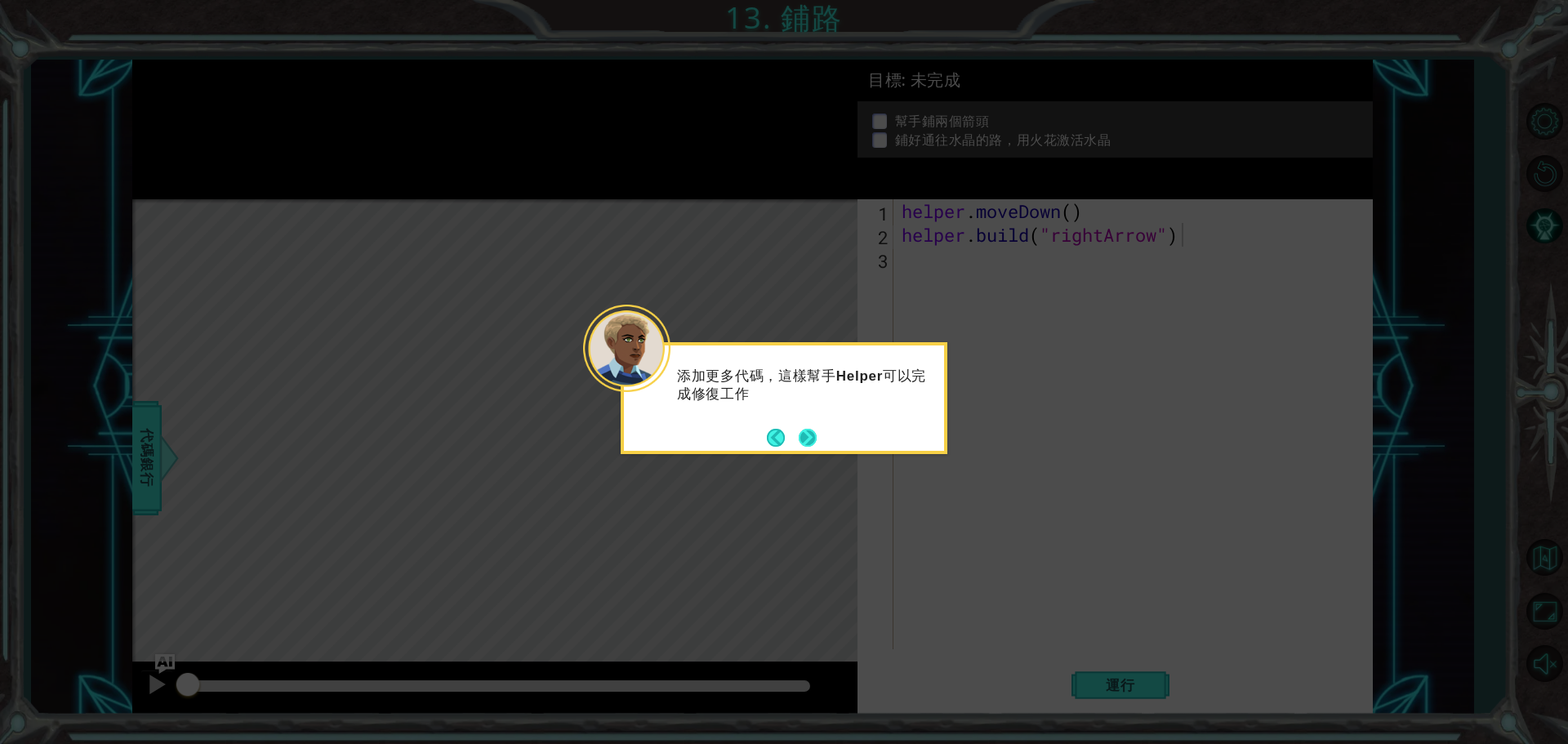
click at [803, 447] on button "Next" at bounding box center [807, 438] width 18 height 18
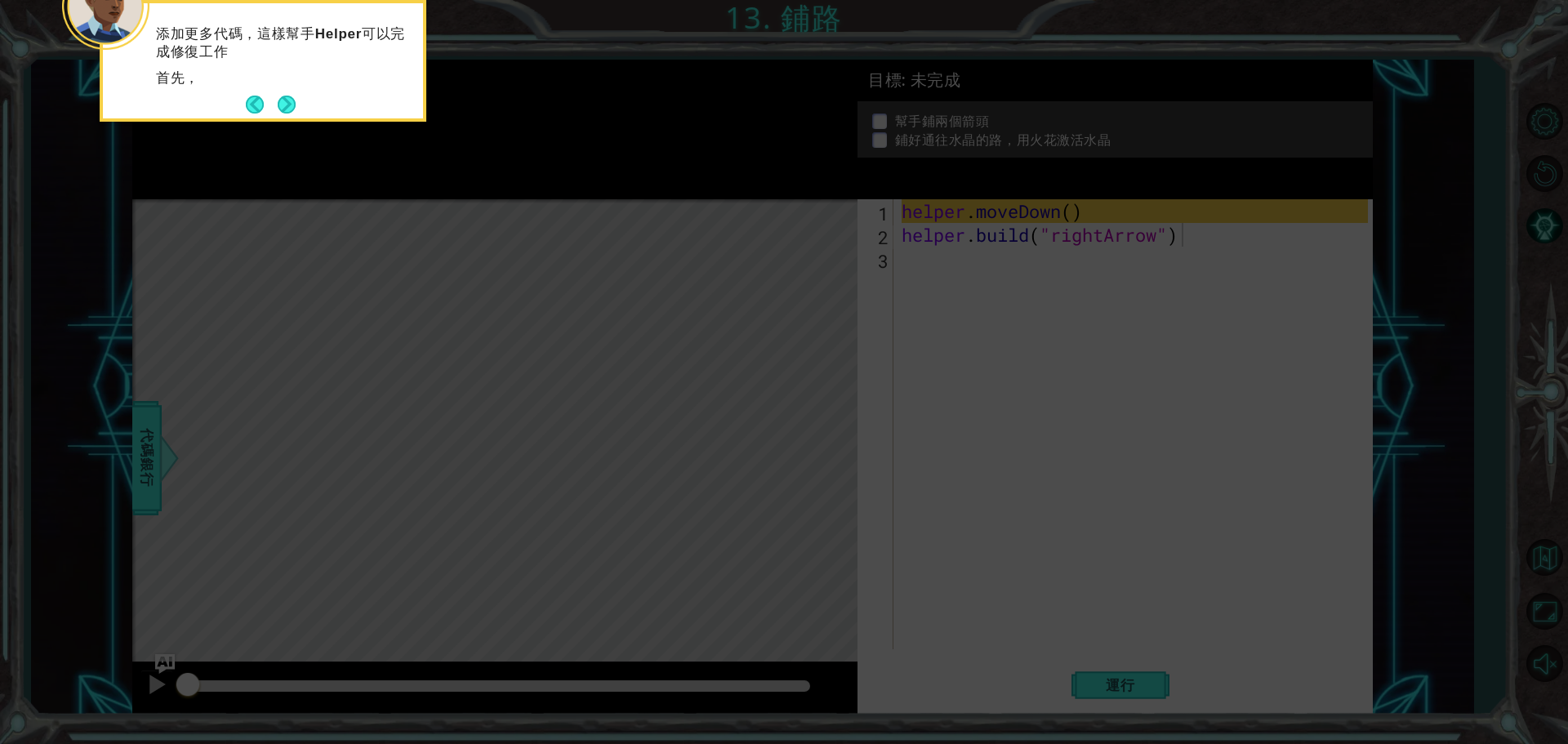
click at [804, 448] on icon at bounding box center [784, 111] width 1568 height 1265
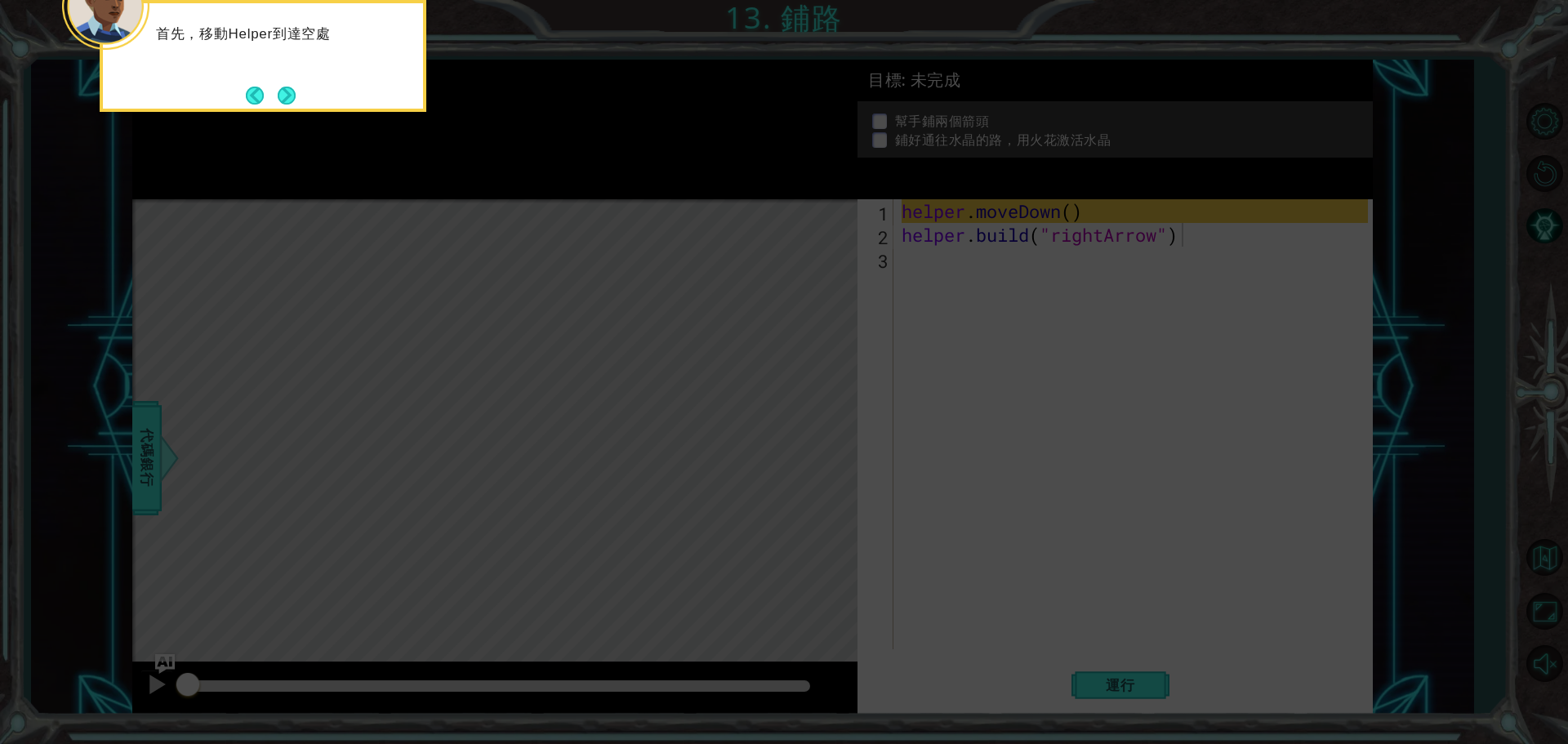
click at [284, 80] on div "首先，移動Helper到達空處" at bounding box center [262, 56] width 327 height 112
click at [293, 92] on button "Next" at bounding box center [286, 95] width 18 height 18
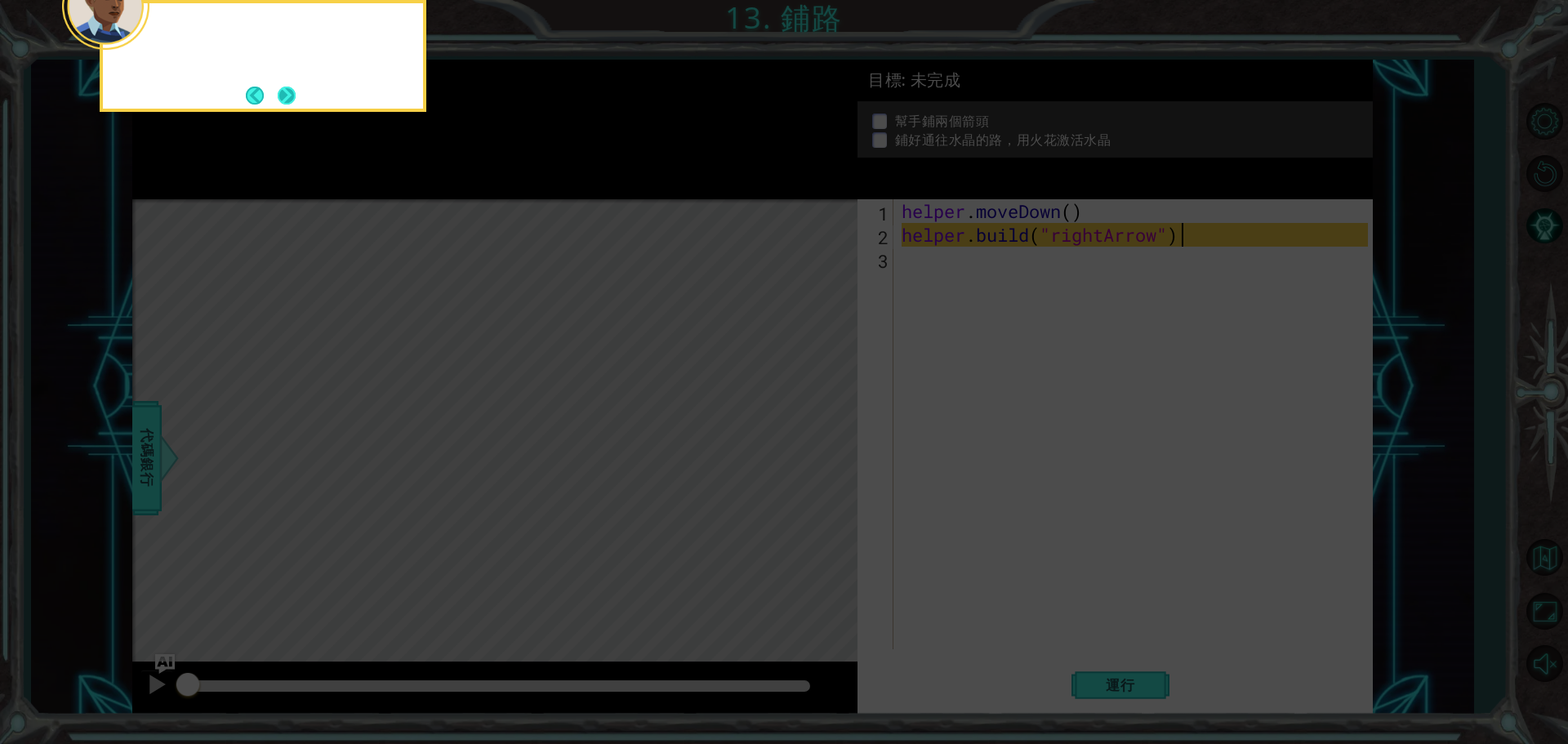
click at [294, 92] on button "Next" at bounding box center [286, 95] width 18 height 18
